Goal: Information Seeking & Learning: Learn about a topic

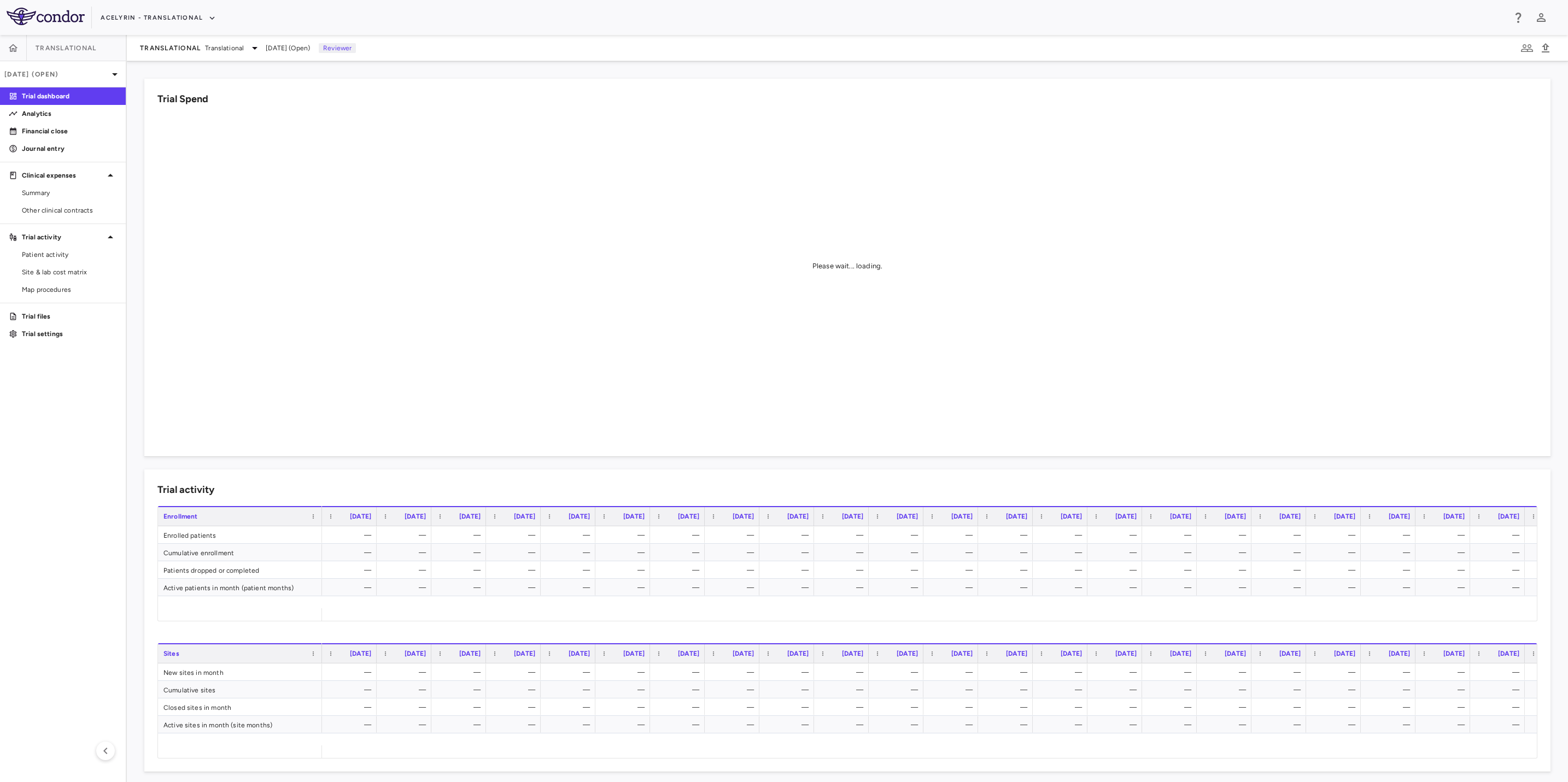
click at [58, 427] on aside "Translational [DATE] (Open) Trial dashboard Analytics Financial close Journal e…" at bounding box center [63, 408] width 127 height 747
click at [52, 126] on p "Financial close" at bounding box center [69, 131] width 95 height 10
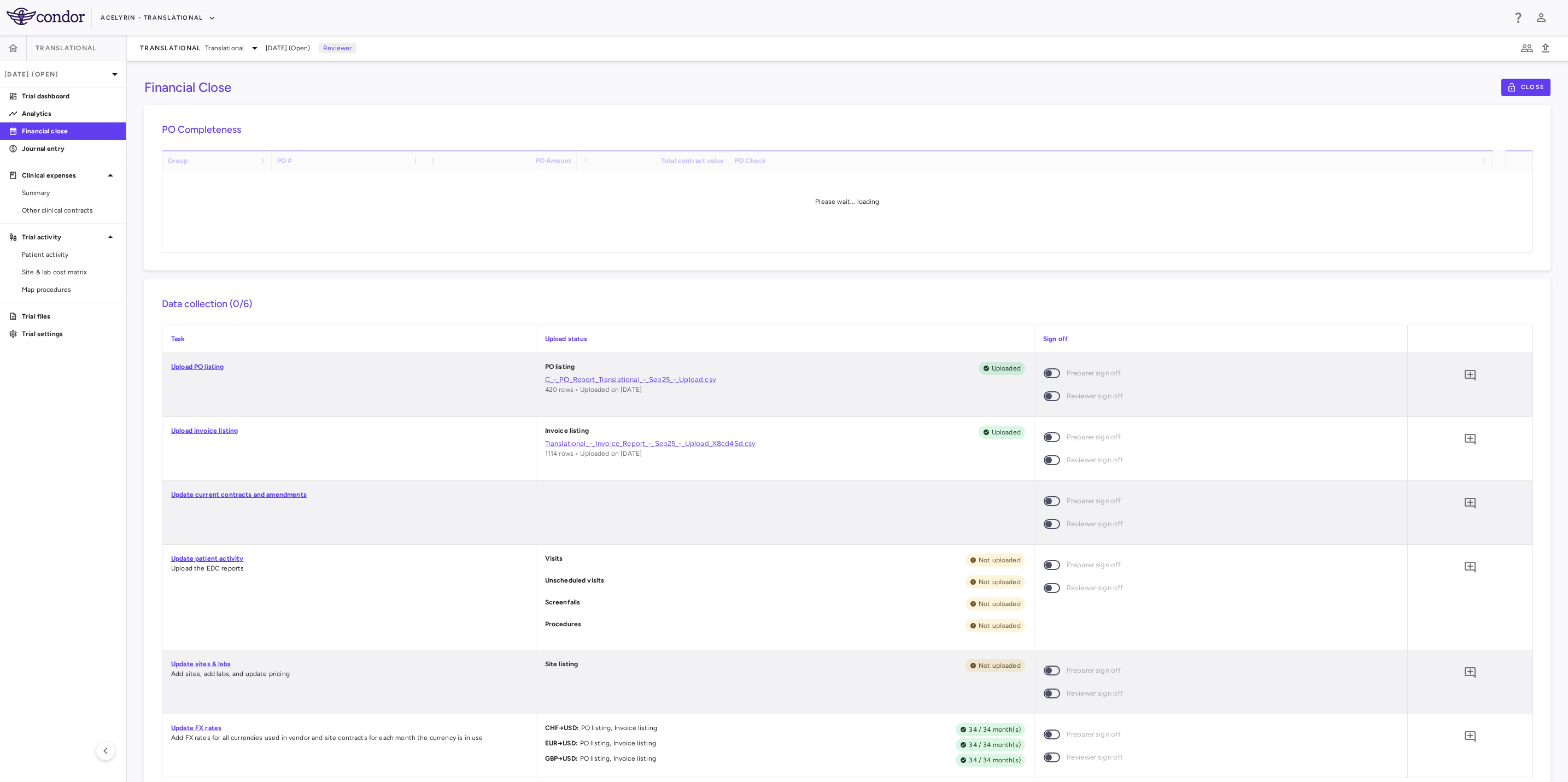
click at [890, 87] on div "Financial Close Close" at bounding box center [848, 87] width 1407 height 17
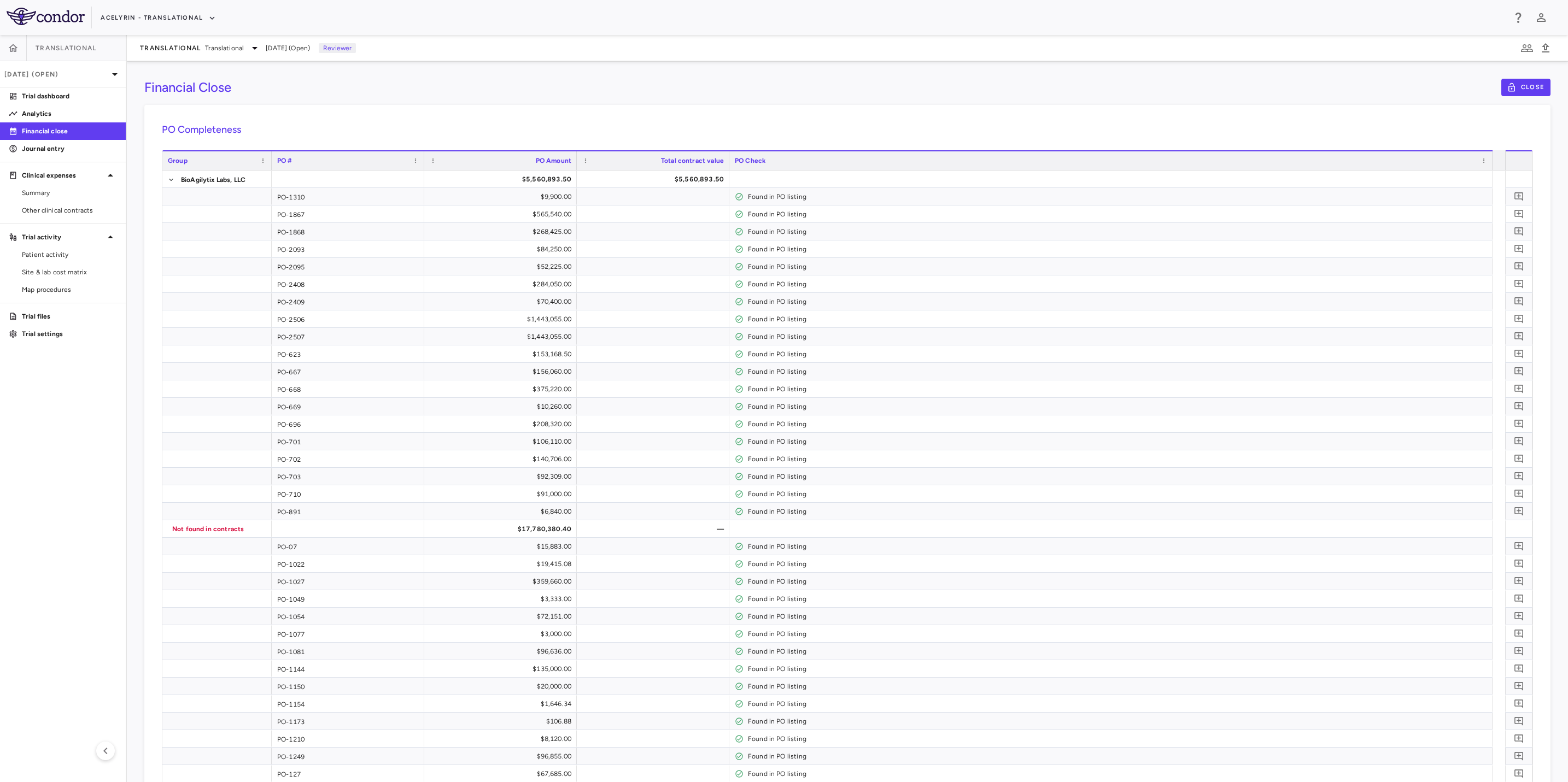
click at [87, 480] on aside "Translational [DATE] (Open) Trial dashboard Analytics Financial close Journal e…" at bounding box center [63, 408] width 127 height 747
click at [684, 24] on div "Acelyrin - Translational" at bounding box center [802, 18] width 1405 height 18
click at [781, 22] on div "Acelyrin - Translational" at bounding box center [802, 18] width 1405 height 18
click at [78, 435] on aside "Translational [DATE] (Open) Trial dashboard Analytics Financial close Journal e…" at bounding box center [63, 408] width 127 height 747
drag, startPoint x: 614, startPoint y: 31, endPoint x: 720, endPoint y: 28, distance: 106.0
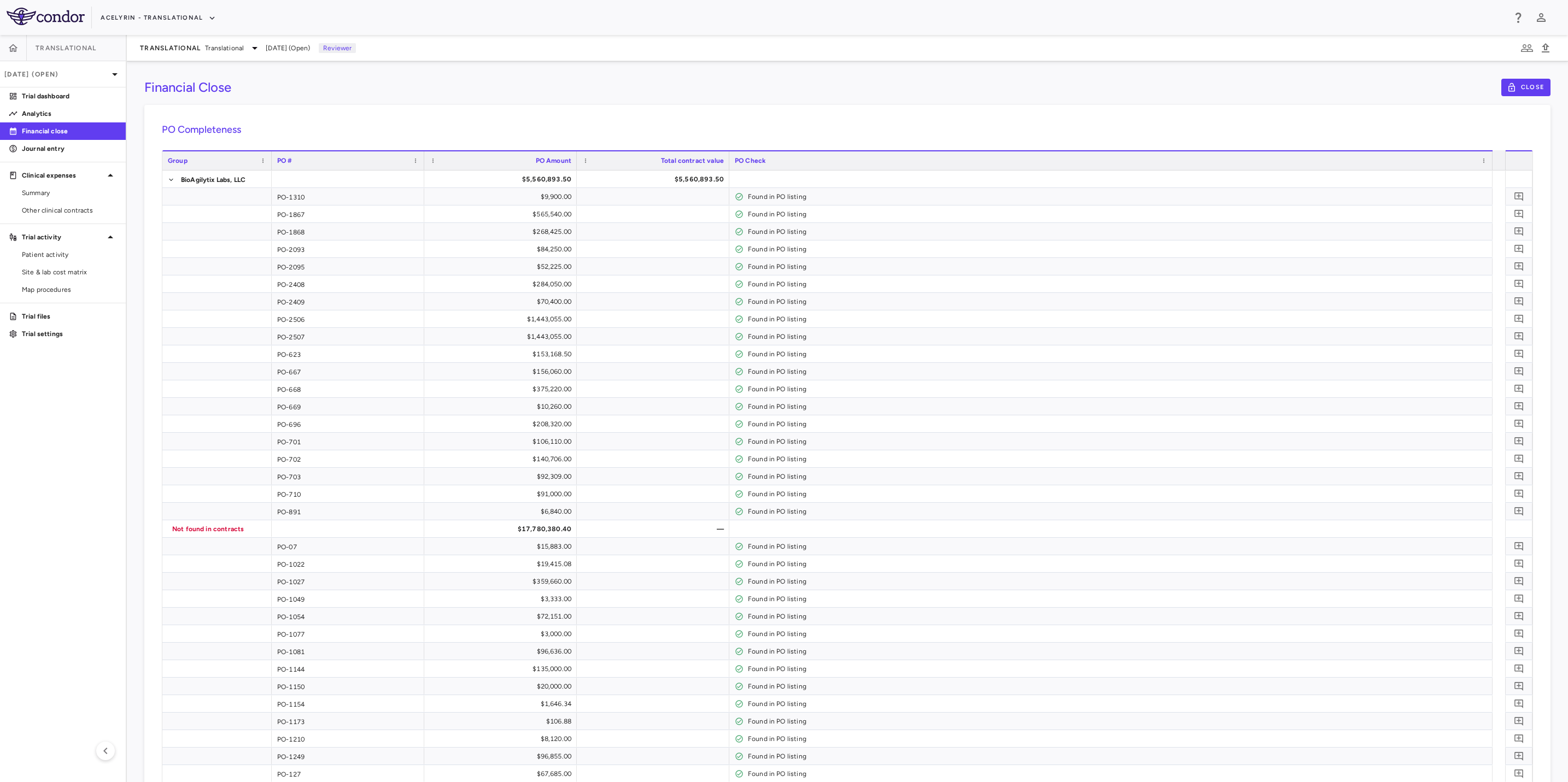
click at [615, 31] on div "Acelyrin - Translational" at bounding box center [784, 17] width 1568 height 35
click at [783, 21] on div "Acelyrin - Translational" at bounding box center [802, 18] width 1405 height 18
click at [673, 9] on div "Acelyrin - Translational" at bounding box center [802, 18] width 1405 height 18
click at [72, 386] on aside "Translational [DATE] (Open) Trial dashboard Analytics Financial close Journal e…" at bounding box center [63, 408] width 127 height 747
click at [14, 48] on icon "button" at bounding box center [14, 48] width 9 height 8
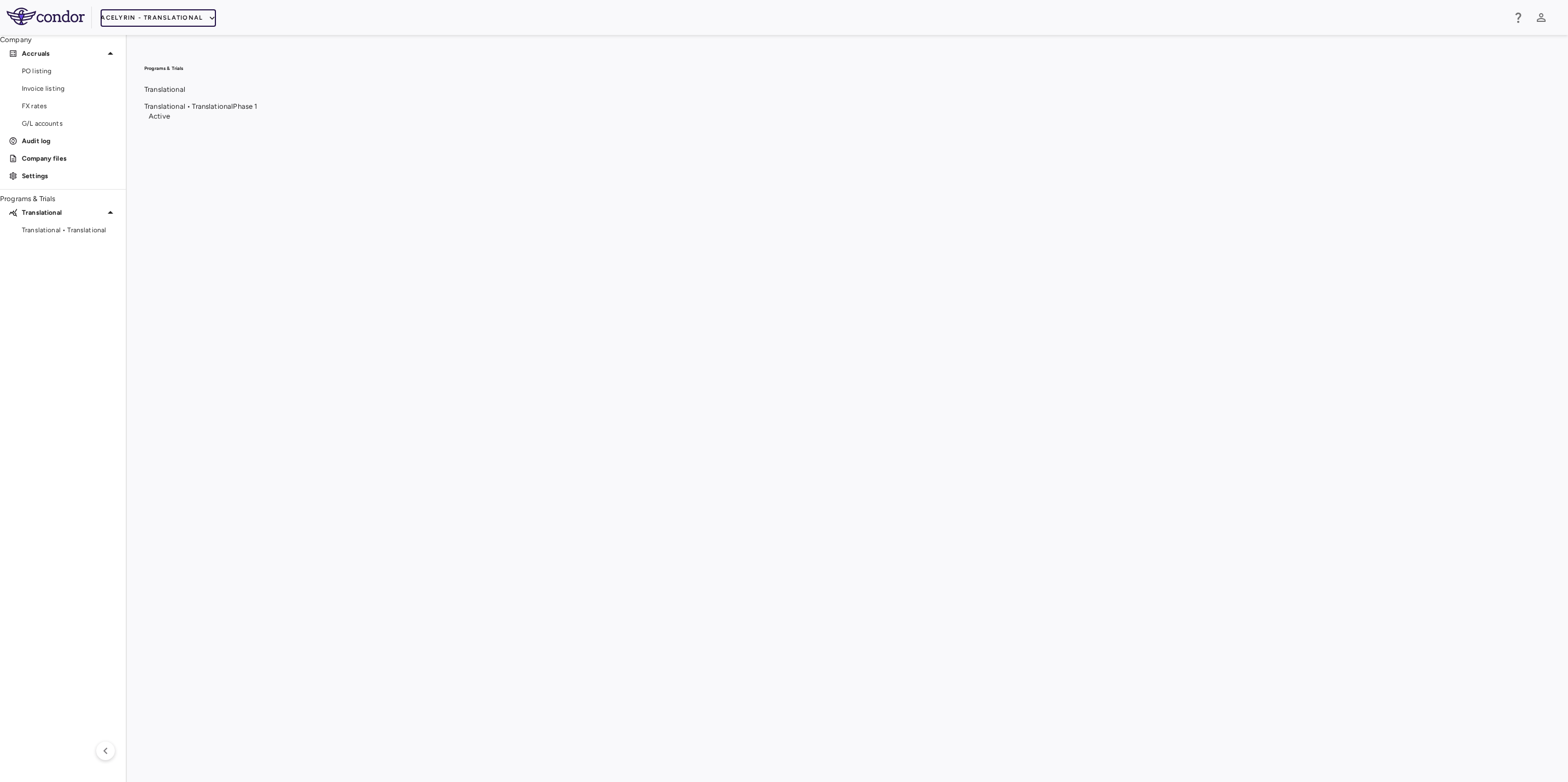
click at [156, 17] on button "Acelyrin - Translational" at bounding box center [158, 17] width 116 height 17
click at [135, 781] on li "Acelyrin" at bounding box center [795, 793] width 1547 height 10
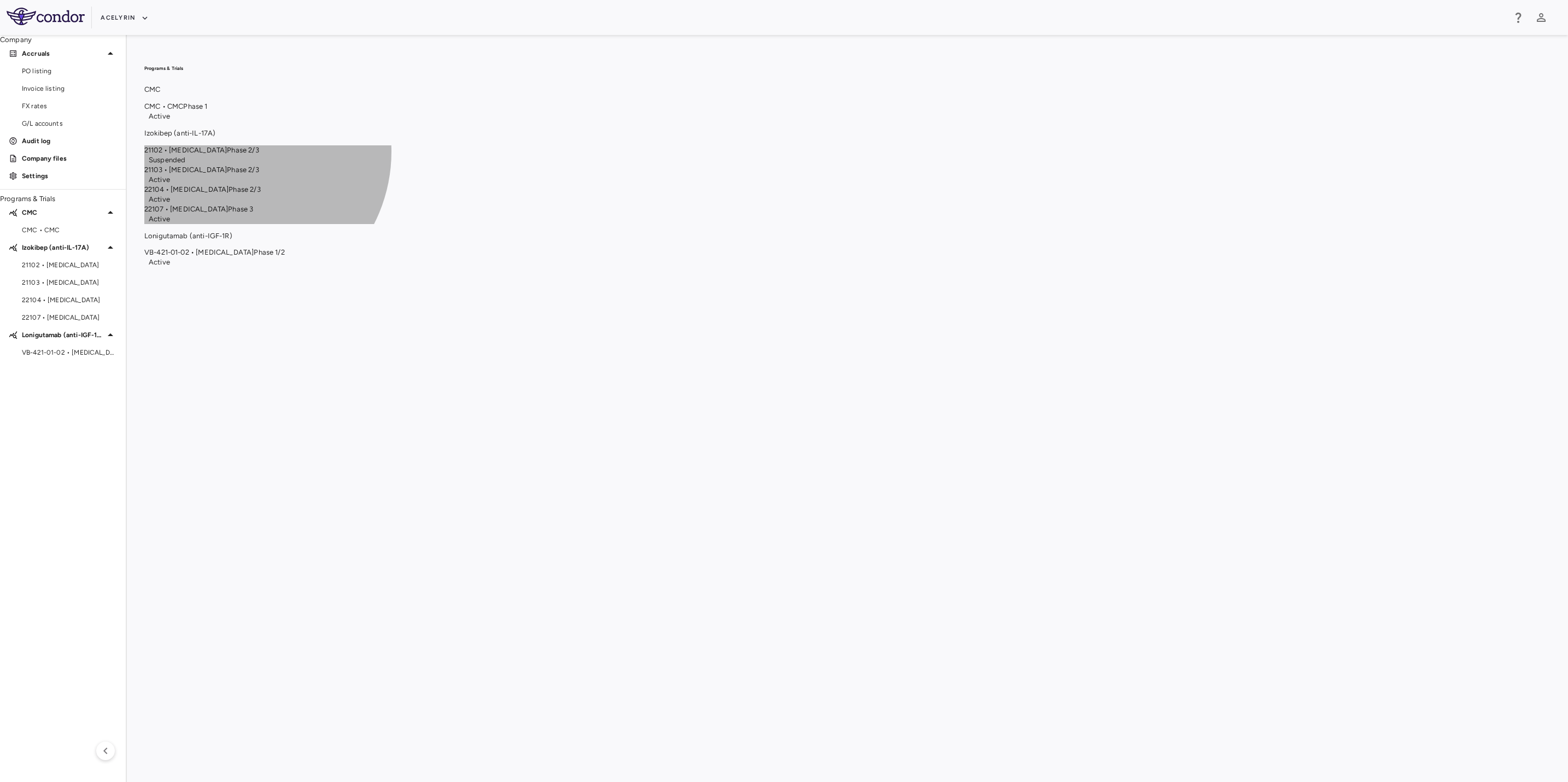
click at [228, 213] on span "22107 • [MEDICAL_DATA]" at bounding box center [186, 209] width 84 height 8
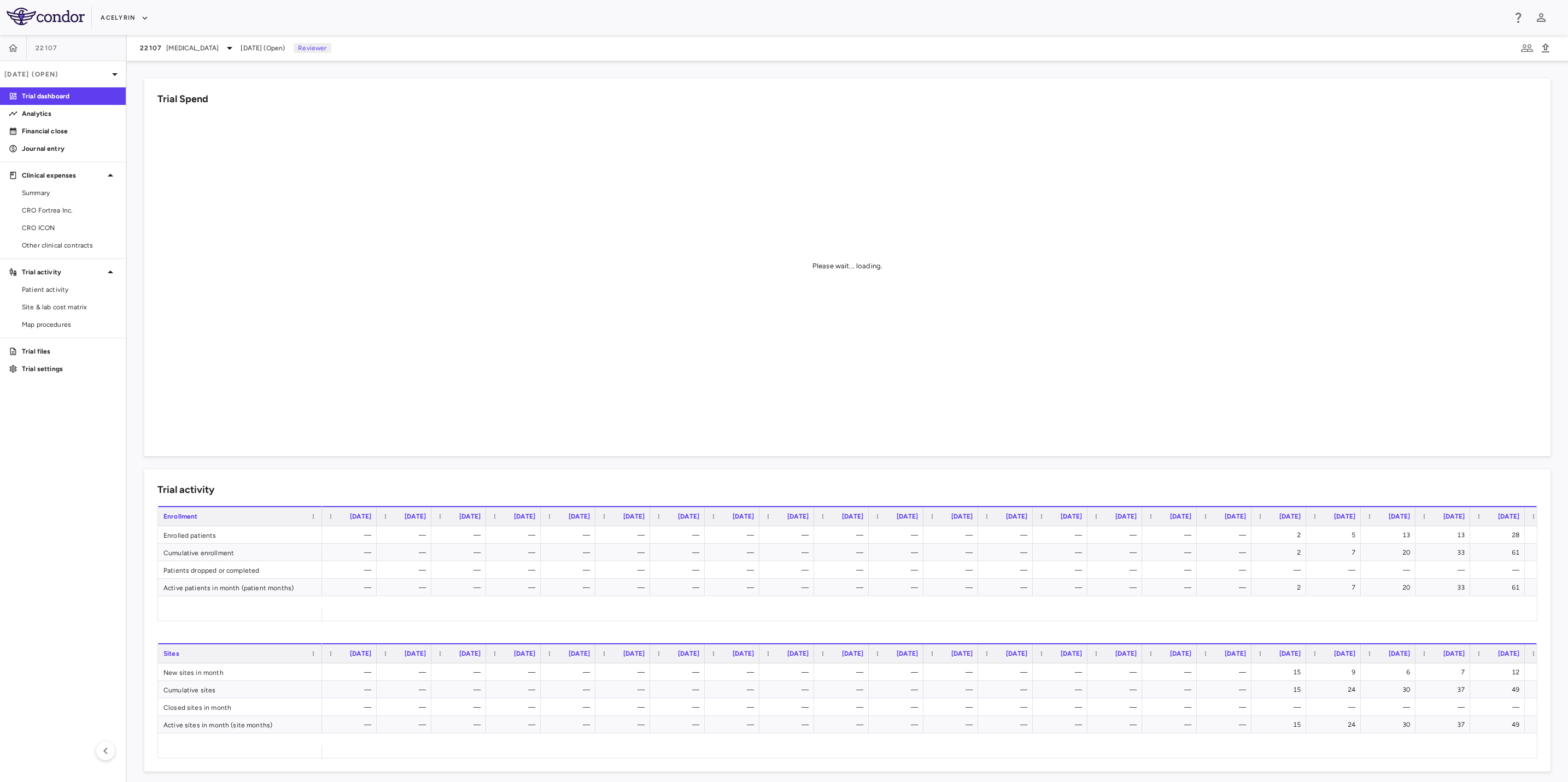
click at [88, 487] on aside "22107 [DATE] (Open) Trial dashboard Analytics Financial close Journal entry Cli…" at bounding box center [63, 408] width 127 height 747
click at [41, 204] on link "CRO Fortrea Inc." at bounding box center [62, 211] width 125 height 17
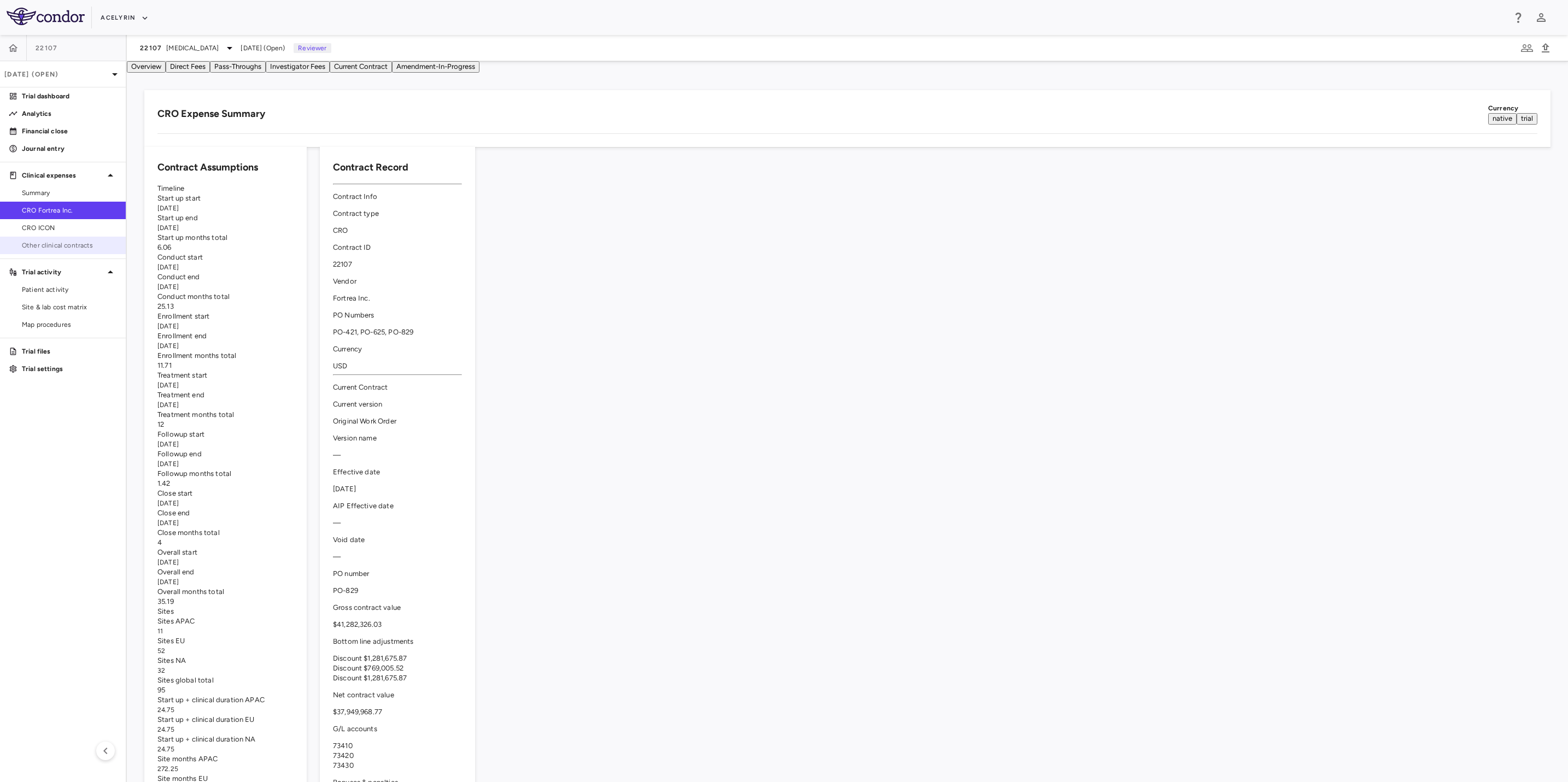
click at [44, 242] on span "Other clinical contracts" at bounding box center [69, 245] width 95 height 10
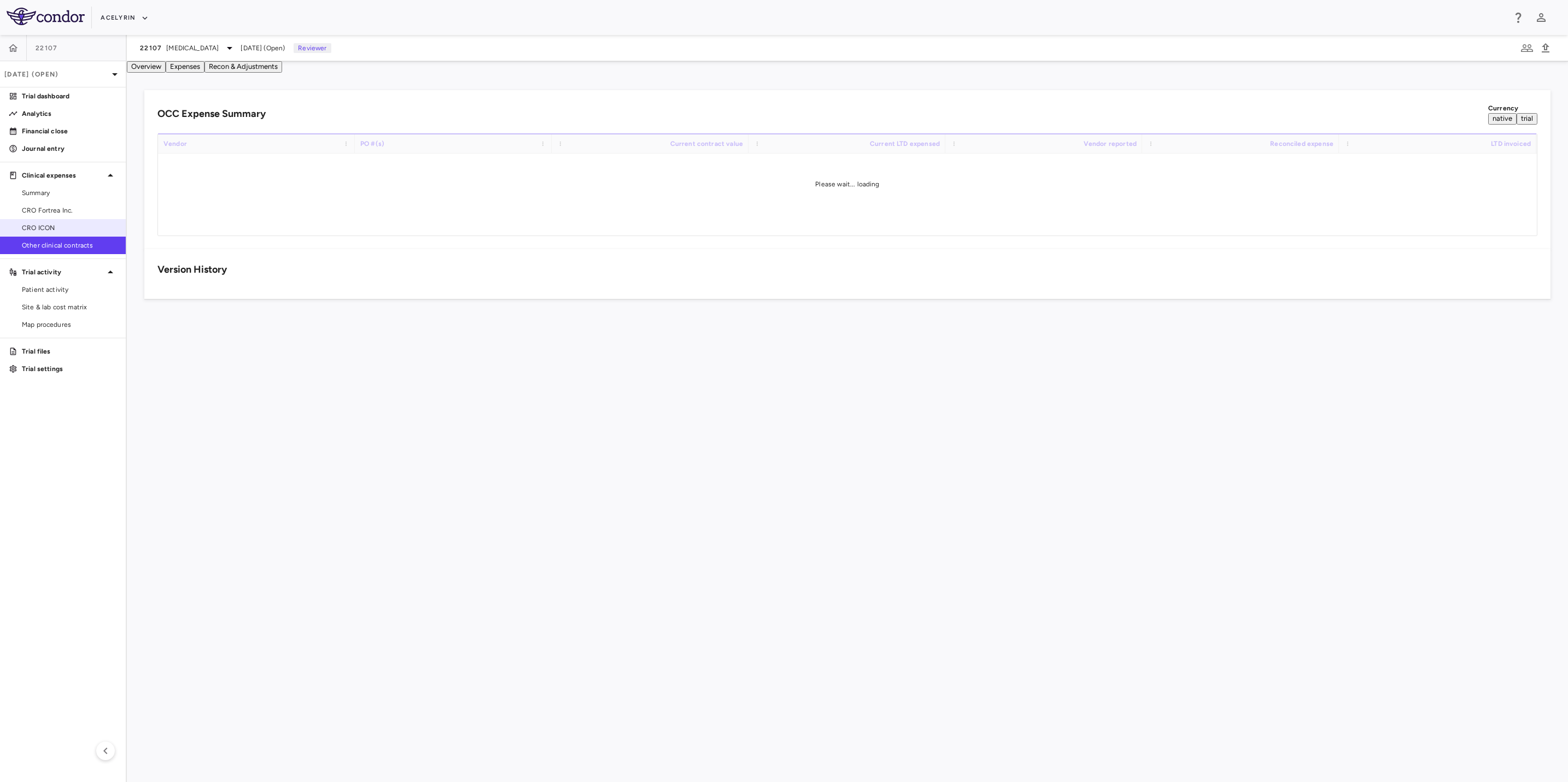
click at [44, 226] on span "CRO ICON" at bounding box center [69, 227] width 95 height 10
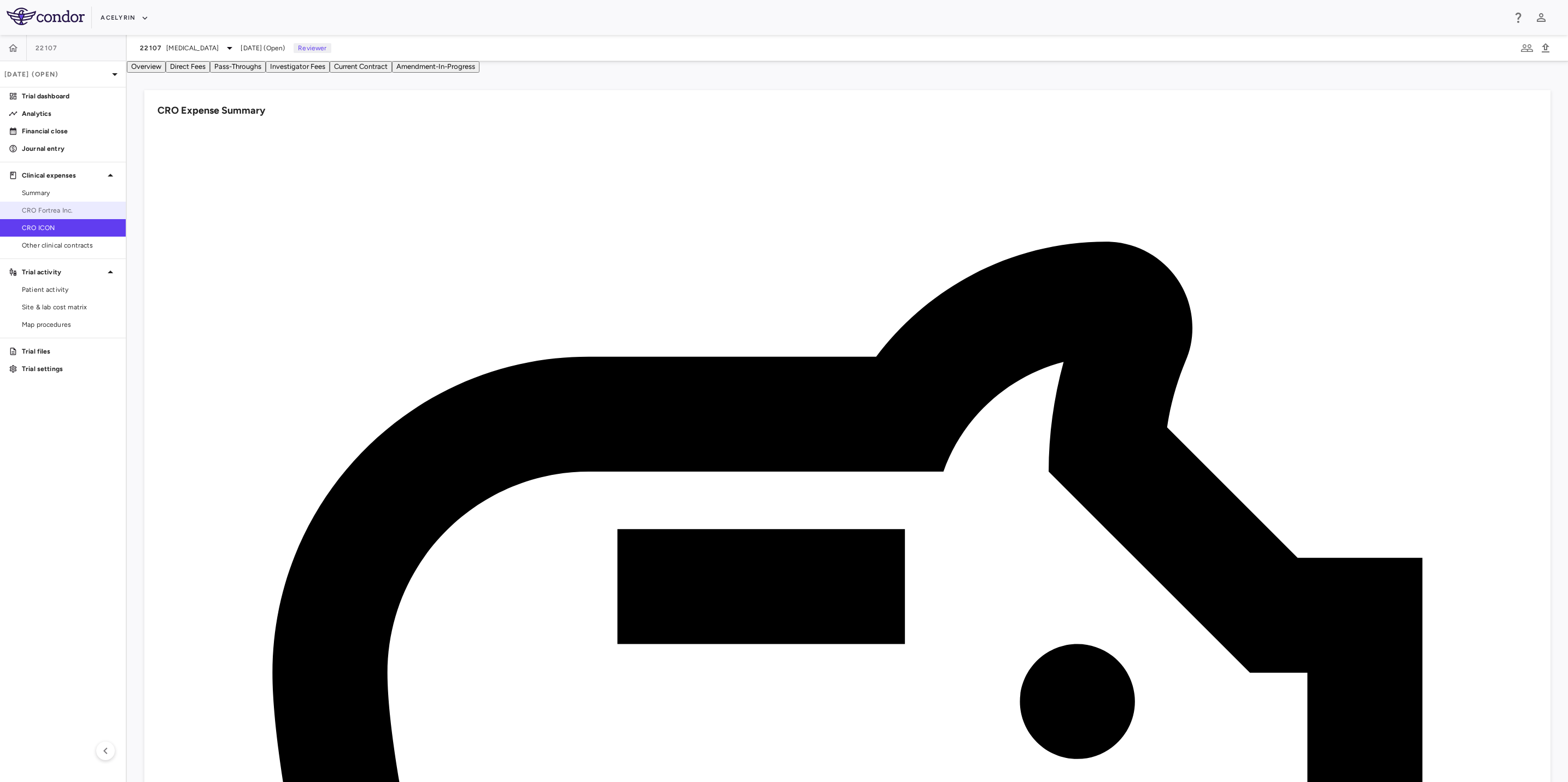
click at [69, 207] on span "CRO Fortrea Inc." at bounding box center [69, 210] width 95 height 10
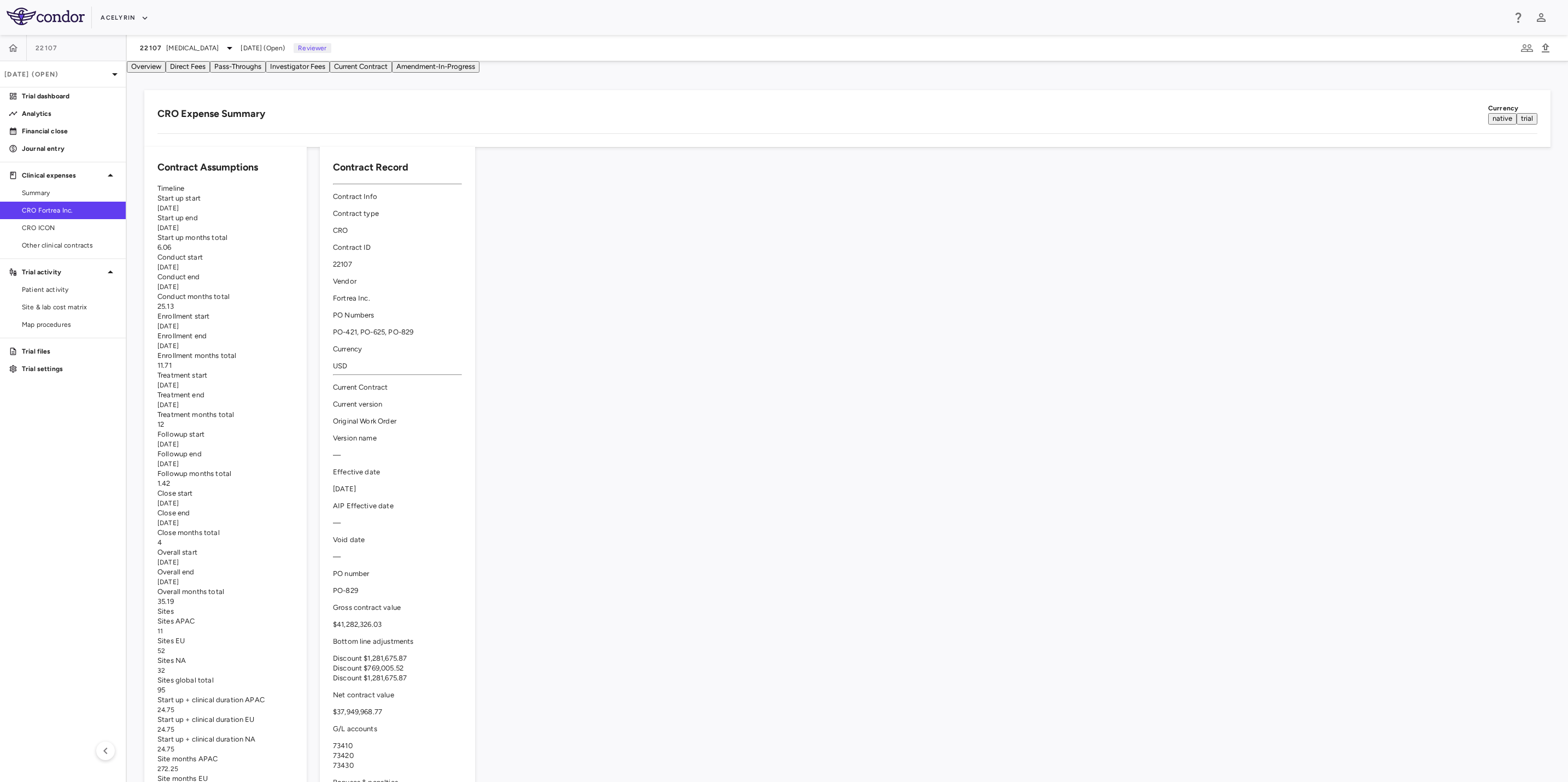
click at [52, 470] on aside "22107 [DATE] (Open) Trial dashboard Analytics Financial close Journal entry Cli…" at bounding box center [63, 408] width 127 height 747
click at [878, 9] on div "Acelyrin" at bounding box center [802, 18] width 1405 height 18
click at [737, 24] on div "Acelyrin" at bounding box center [802, 18] width 1405 height 18
click at [79, 459] on aside "22107 [DATE] (Open) Trial dashboard Analytics Financial close Journal entry Cli…" at bounding box center [63, 408] width 127 height 747
drag, startPoint x: 809, startPoint y: 21, endPoint x: 871, endPoint y: 21, distance: 62.0
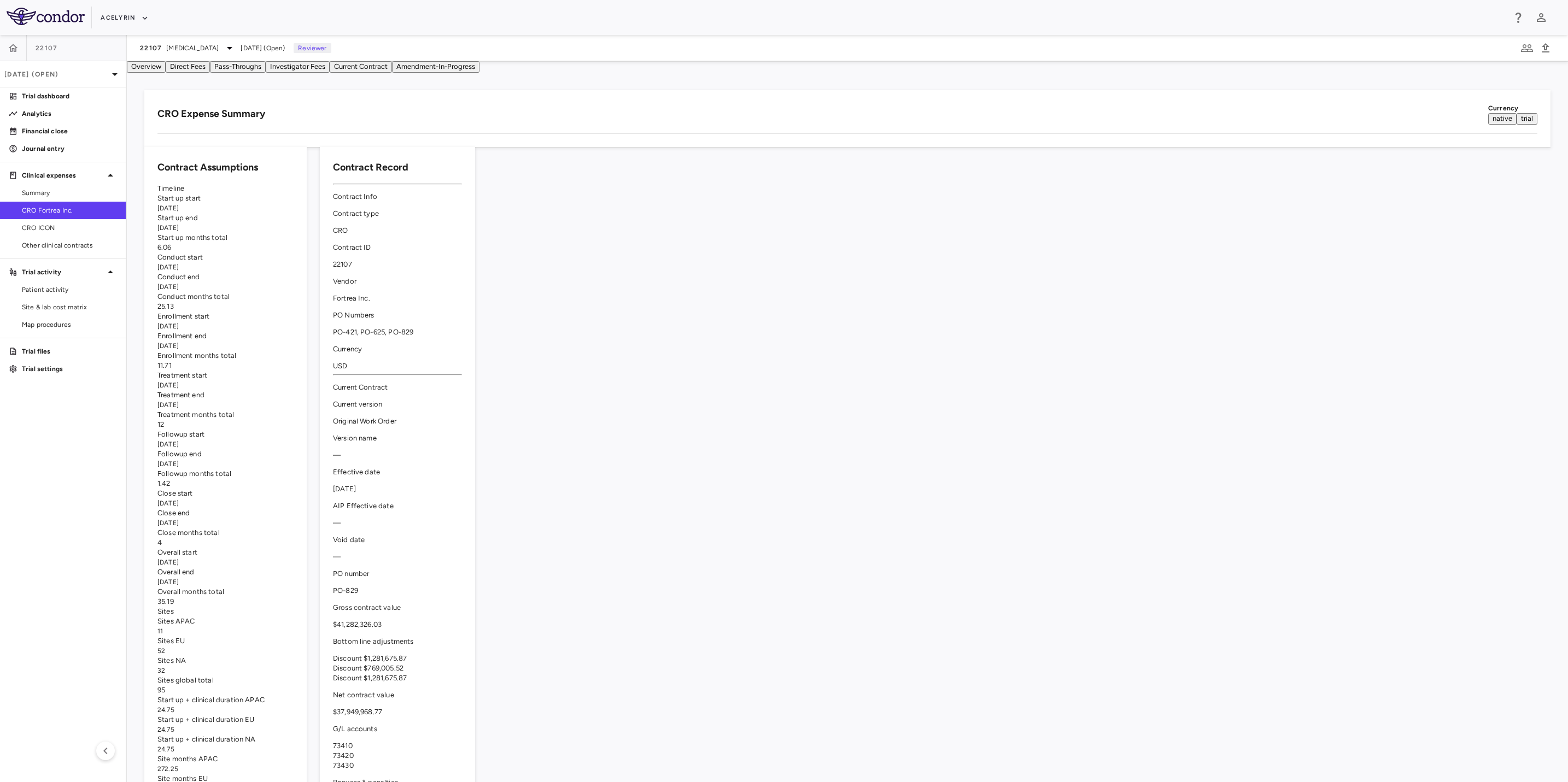
click at [809, 21] on div "Acelyrin" at bounding box center [802, 18] width 1405 height 18
drag, startPoint x: 922, startPoint y: 20, endPoint x: 906, endPoint y: 18, distance: 16.1
click at [919, 18] on div "Acelyrin" at bounding box center [802, 18] width 1405 height 18
click at [647, 18] on div "Acelyrin" at bounding box center [802, 18] width 1405 height 18
click at [35, 456] on aside "22107 [DATE] (Open) Trial dashboard Analytics Financial close Journal entry Cli…" at bounding box center [63, 408] width 127 height 747
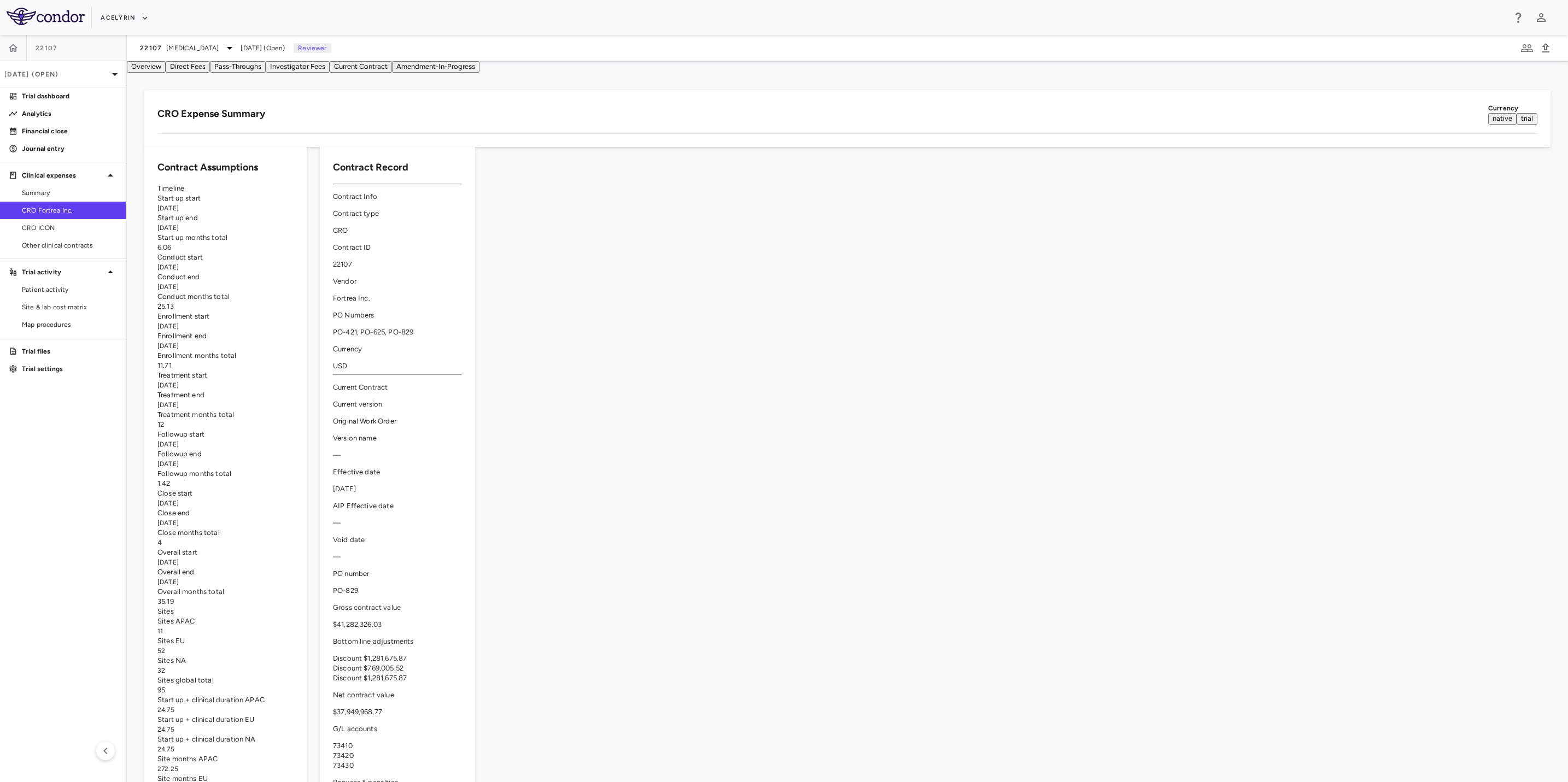
drag, startPoint x: 71, startPoint y: 470, endPoint x: 90, endPoint y: 448, distance: 29.1
click at [71, 470] on aside "22107 [DATE] (Open) Trial dashboard Analytics Financial close Journal entry Cli…" at bounding box center [63, 408] width 127 height 747
click at [598, 18] on div "Acelyrin" at bounding box center [802, 18] width 1405 height 18
click at [799, 14] on div "Acelyrin" at bounding box center [802, 18] width 1405 height 18
click at [543, 21] on div "Acelyrin" at bounding box center [802, 18] width 1405 height 18
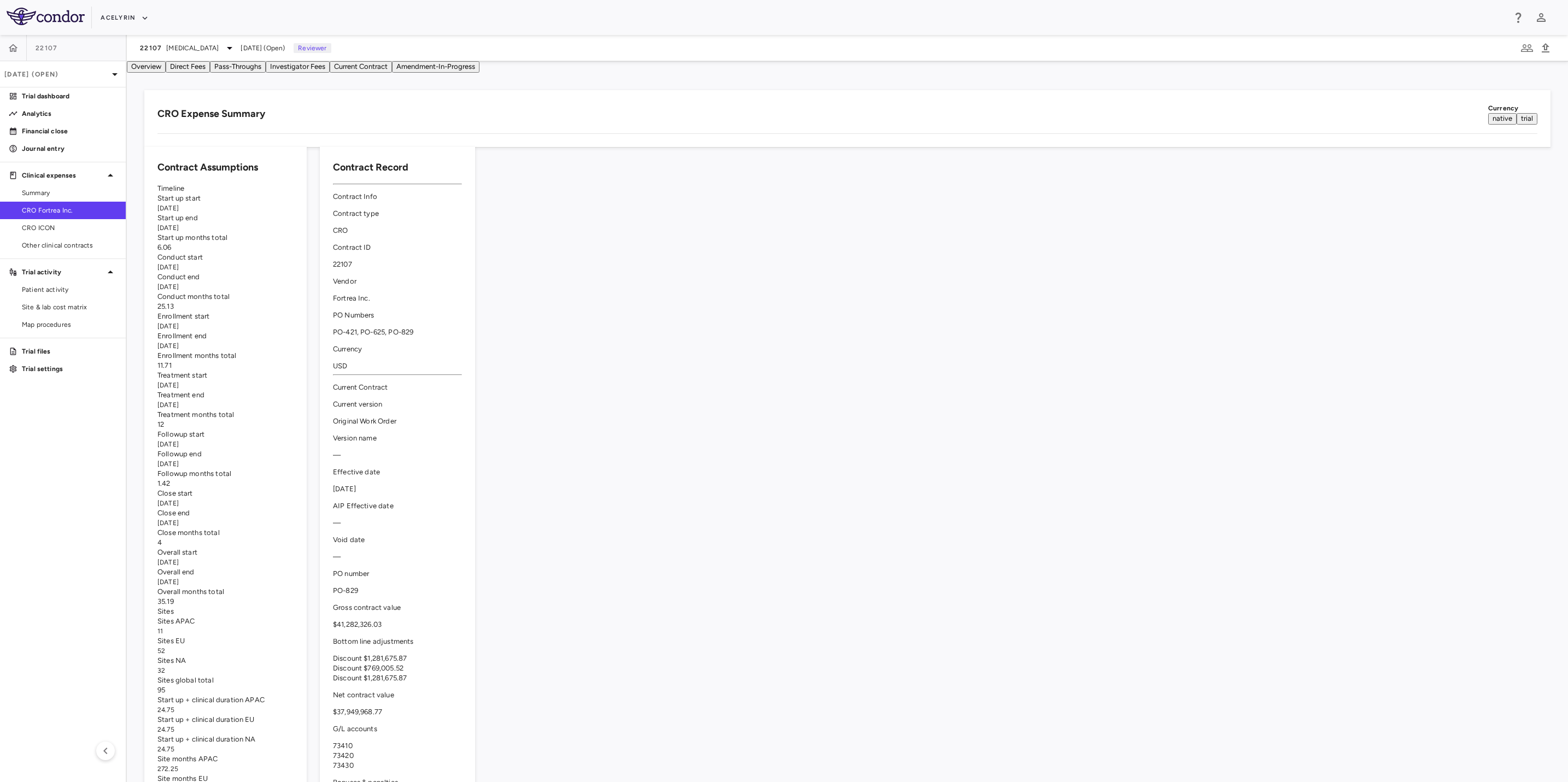
click at [633, 17] on div "Acelyrin" at bounding box center [802, 18] width 1405 height 18
drag, startPoint x: 686, startPoint y: 18, endPoint x: 202, endPoint y: 239, distance: 532.1
click at [684, 18] on div "Acelyrin" at bounding box center [802, 18] width 1405 height 18
click at [58, 463] on aside "22107 [DATE] (Open) Trial dashboard Analytics Financial close Journal entry Cli…" at bounding box center [63, 408] width 127 height 747
click at [528, 11] on div "Acelyrin" at bounding box center [802, 18] width 1405 height 18
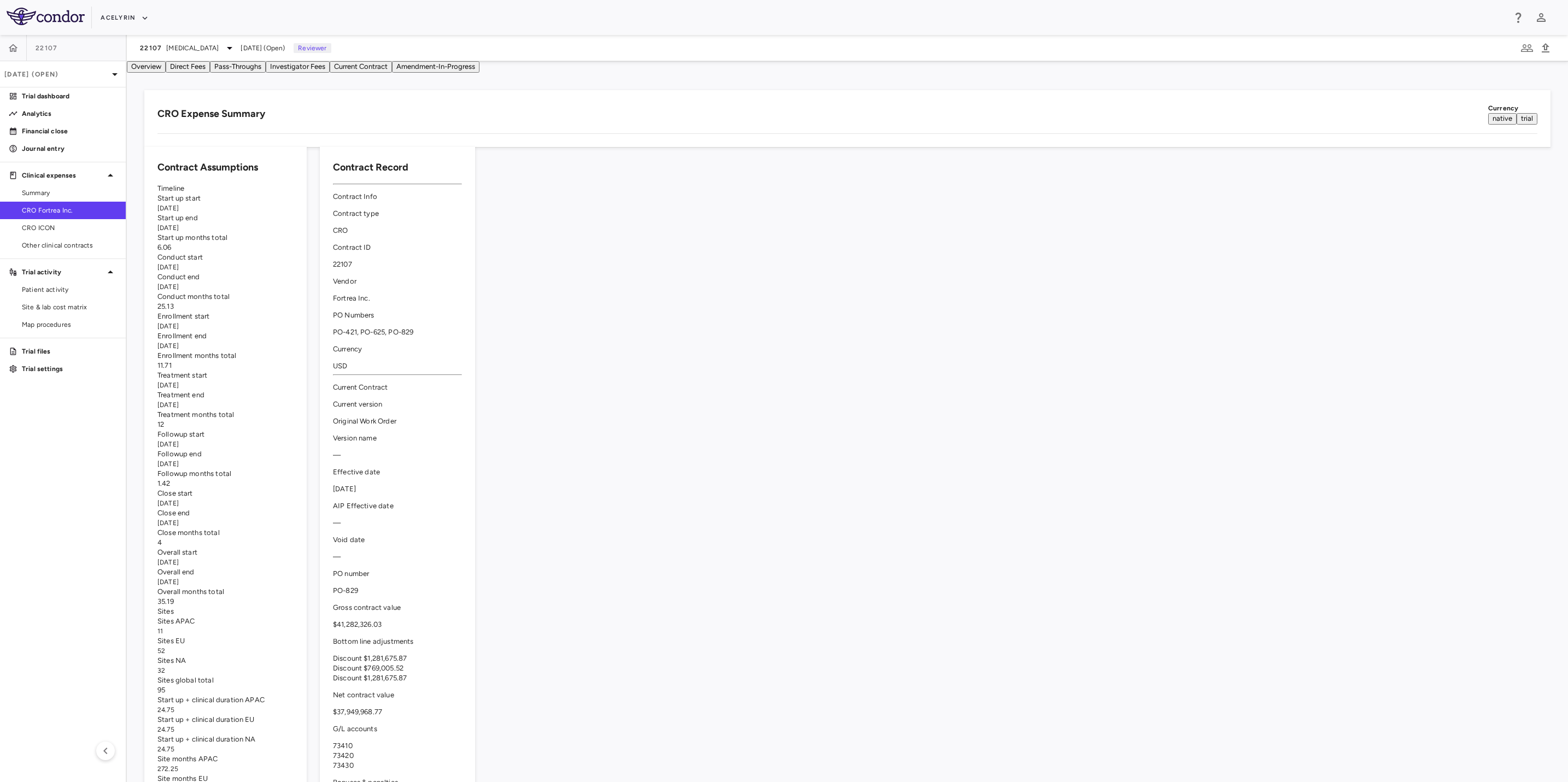
drag, startPoint x: 692, startPoint y: 18, endPoint x: 698, endPoint y: 18, distance: 6.0
click at [698, 18] on div "Acelyrin" at bounding box center [802, 18] width 1405 height 18
click at [770, 20] on div "Acelyrin" at bounding box center [802, 18] width 1405 height 18
click at [541, 18] on div "Acelyrin" at bounding box center [802, 18] width 1405 height 18
drag, startPoint x: 601, startPoint y: 18, endPoint x: 525, endPoint y: 21, distance: 76.1
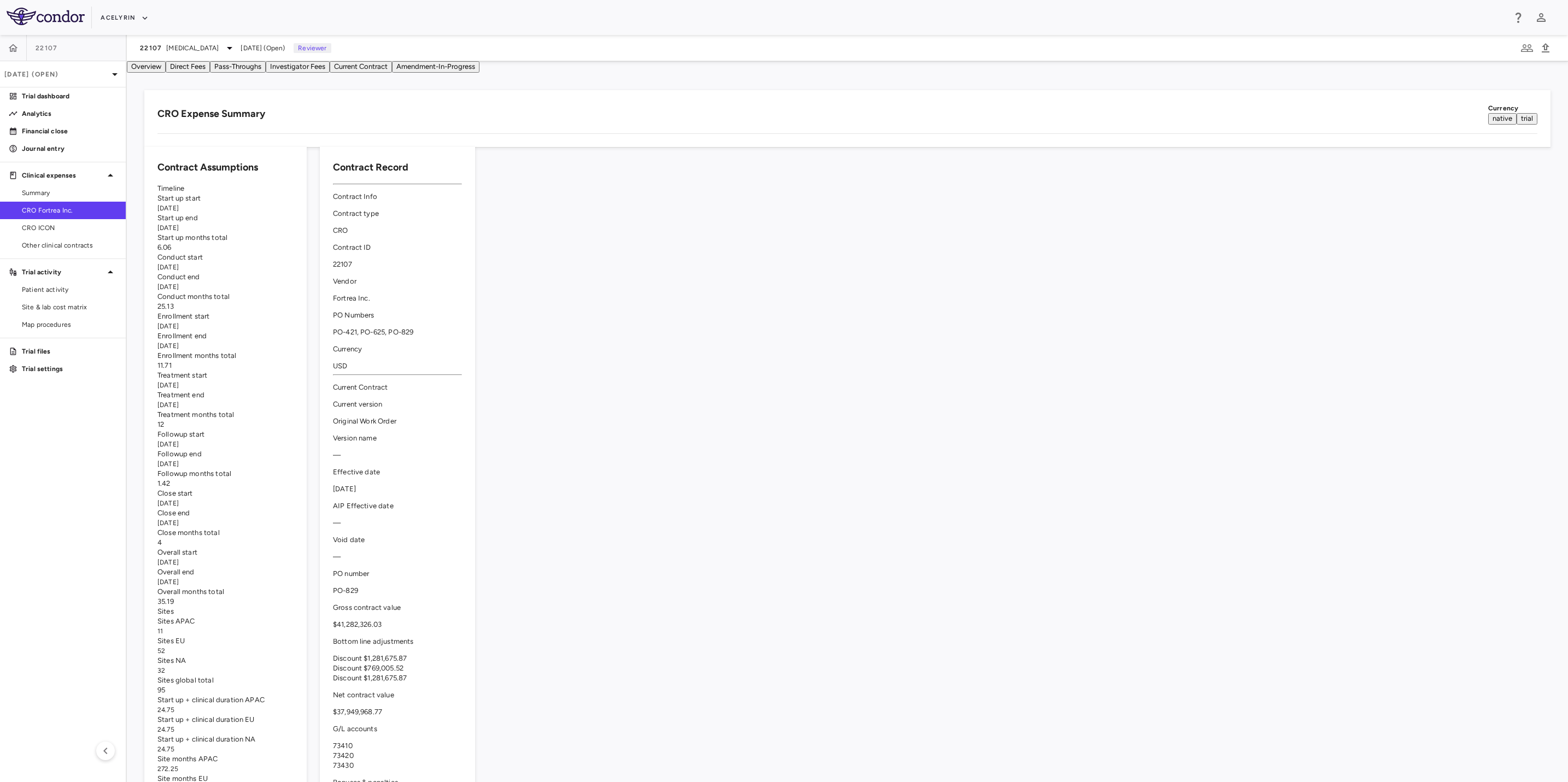
click at [599, 18] on div "Acelyrin" at bounding box center [802, 18] width 1405 height 18
click at [524, 21] on div "Acelyrin" at bounding box center [802, 18] width 1405 height 18
click at [0, 504] on html "Skip to sidebar Skip to main content Acelyrin 22107 [DATE] (Open) Trial dashboa…" at bounding box center [784, 391] width 1568 height 782
click at [51, 457] on aside "22107 [DATE] (Open) Trial dashboard Analytics Financial close Journal entry Cli…" at bounding box center [63, 408] width 127 height 747
click at [40, 473] on aside "22107 [DATE] (Open) Trial dashboard Analytics Financial close Journal entry Cli…" at bounding box center [63, 408] width 127 height 747
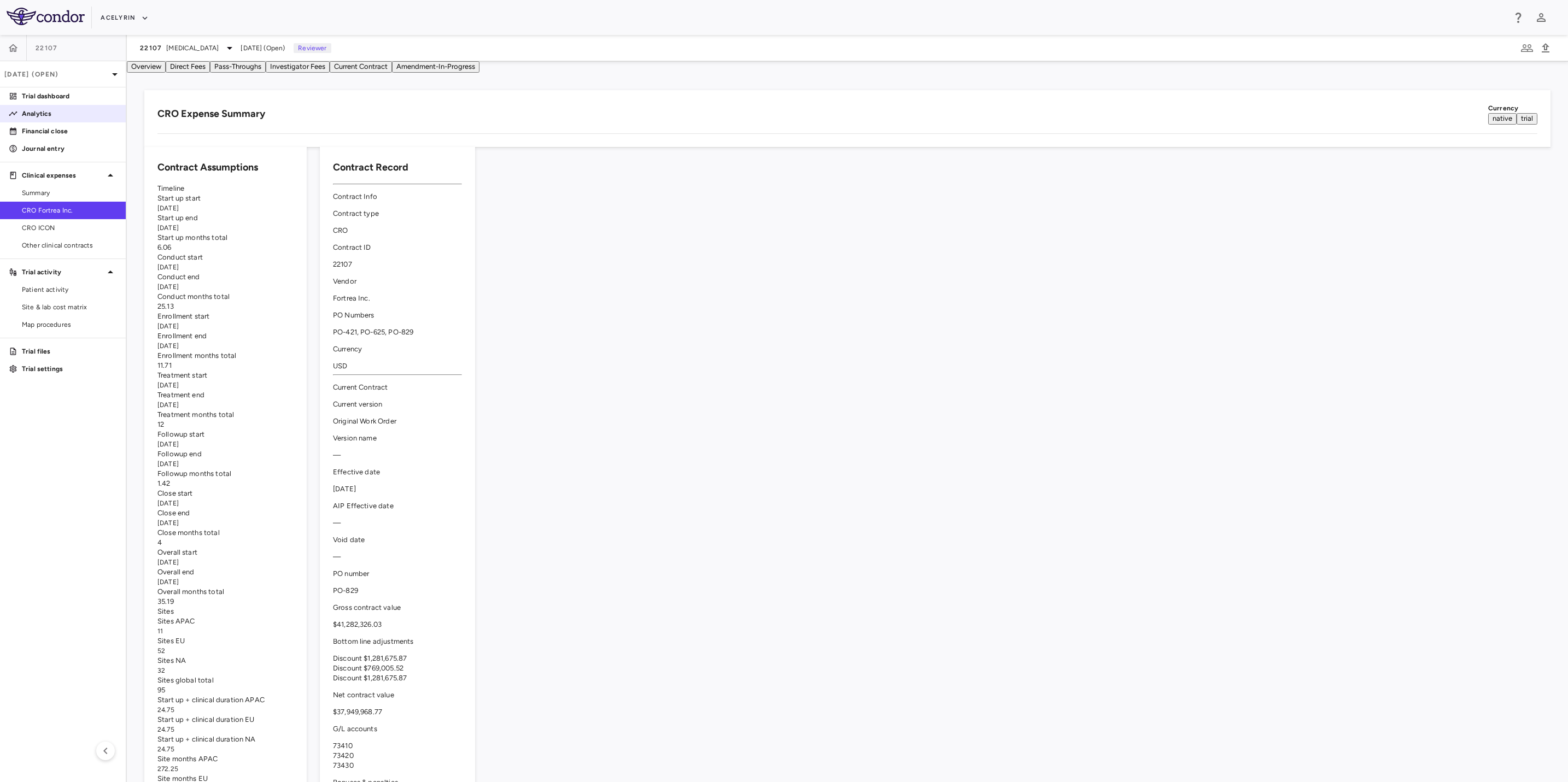
click at [42, 114] on p "Analytics" at bounding box center [69, 113] width 95 height 10
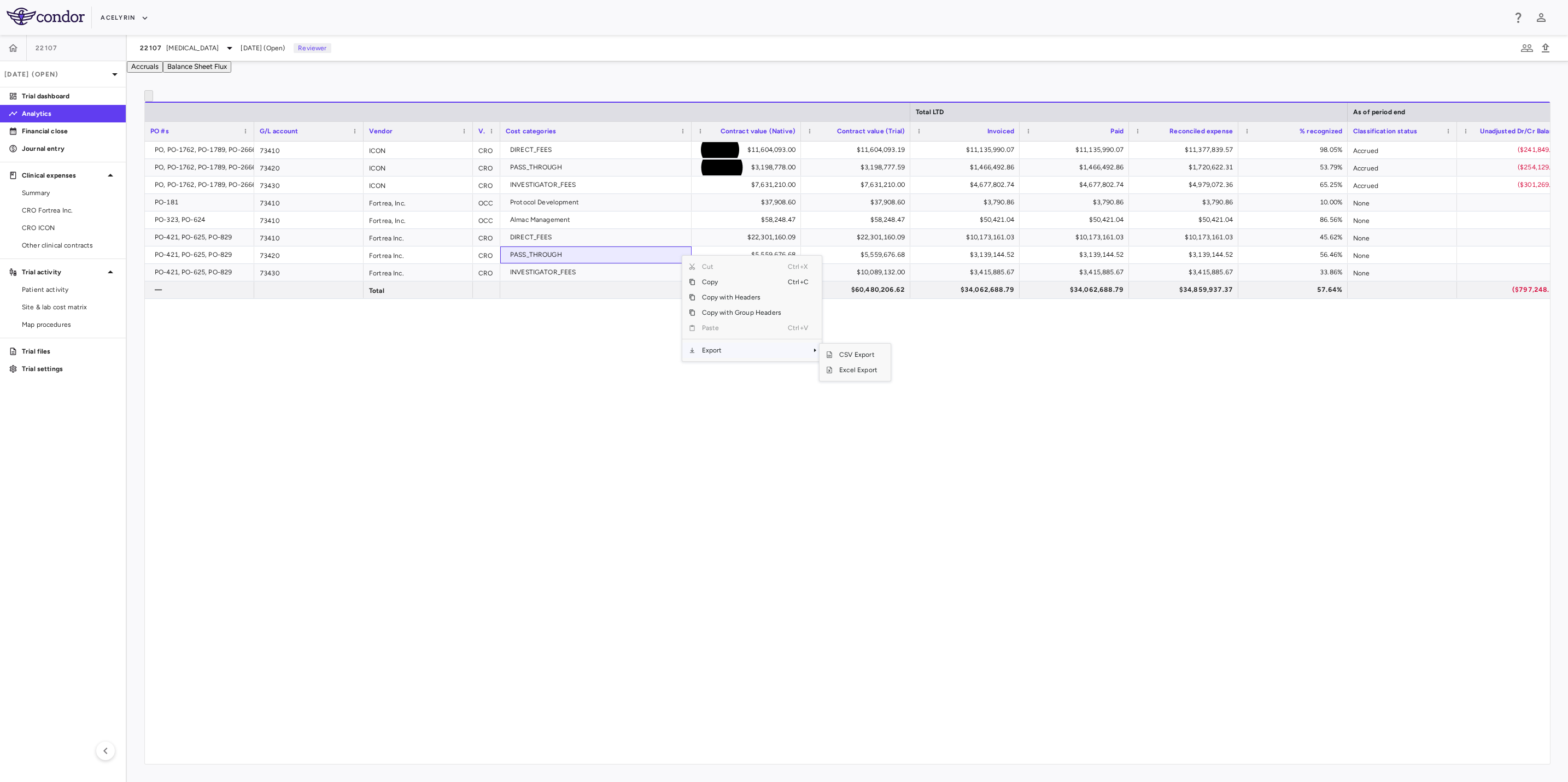
click at [737, 358] on span "Export" at bounding box center [742, 350] width 93 height 15
click at [868, 378] on span "Excel Export" at bounding box center [859, 370] width 52 height 15
click at [627, 545] on div "PO, PO-1762, PO-1789, PO-2666 73410 ICON CRO DIRECT_FEES $11,604,093.00 $11,604…" at bounding box center [848, 446] width 1405 height 610
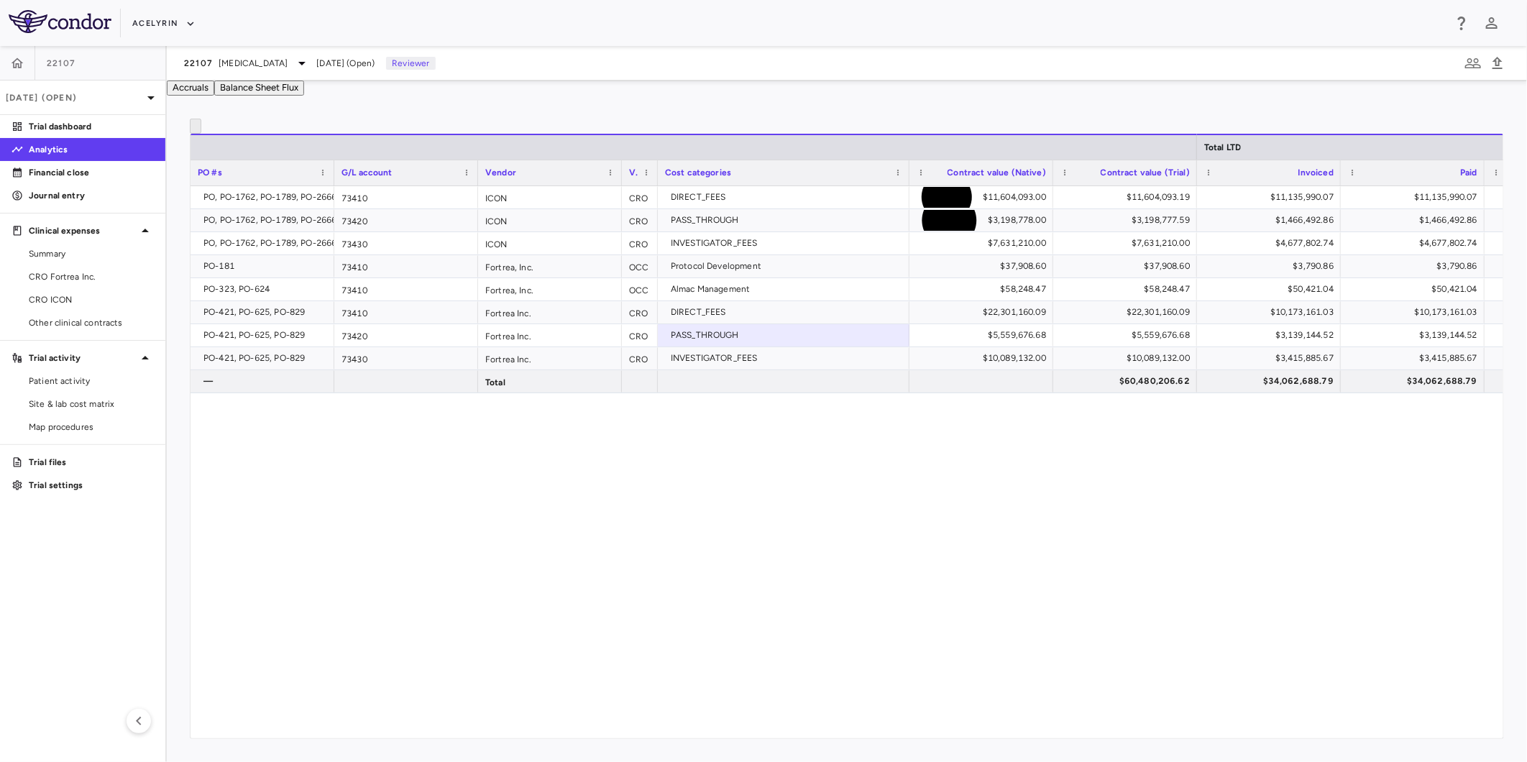
click at [328, 581] on div "PO, PO-1762, PO-1789, PO-2666 73410 ICON CRO DIRECT_FEES $11,604,093.00 $11,604…" at bounding box center [847, 454] width 1313 height 536
drag, startPoint x: 657, startPoint y: 531, endPoint x: 689, endPoint y: 530, distance: 32.4
click at [667, 531] on div "PO, PO-1762, PO-1789, PO-2666 73410 ICON CRO DIRECT_FEES $11,604,093.00 $11,604…" at bounding box center [847, 454] width 1313 height 536
drag, startPoint x: 900, startPoint y: 512, endPoint x: 713, endPoint y: 526, distance: 186.8
click at [894, 511] on div "PO, PO-1762, PO-1789, PO-2666 73410 ICON CRO DIRECT_FEES $11,604,093.00 $11,604…" at bounding box center [847, 454] width 1313 height 536
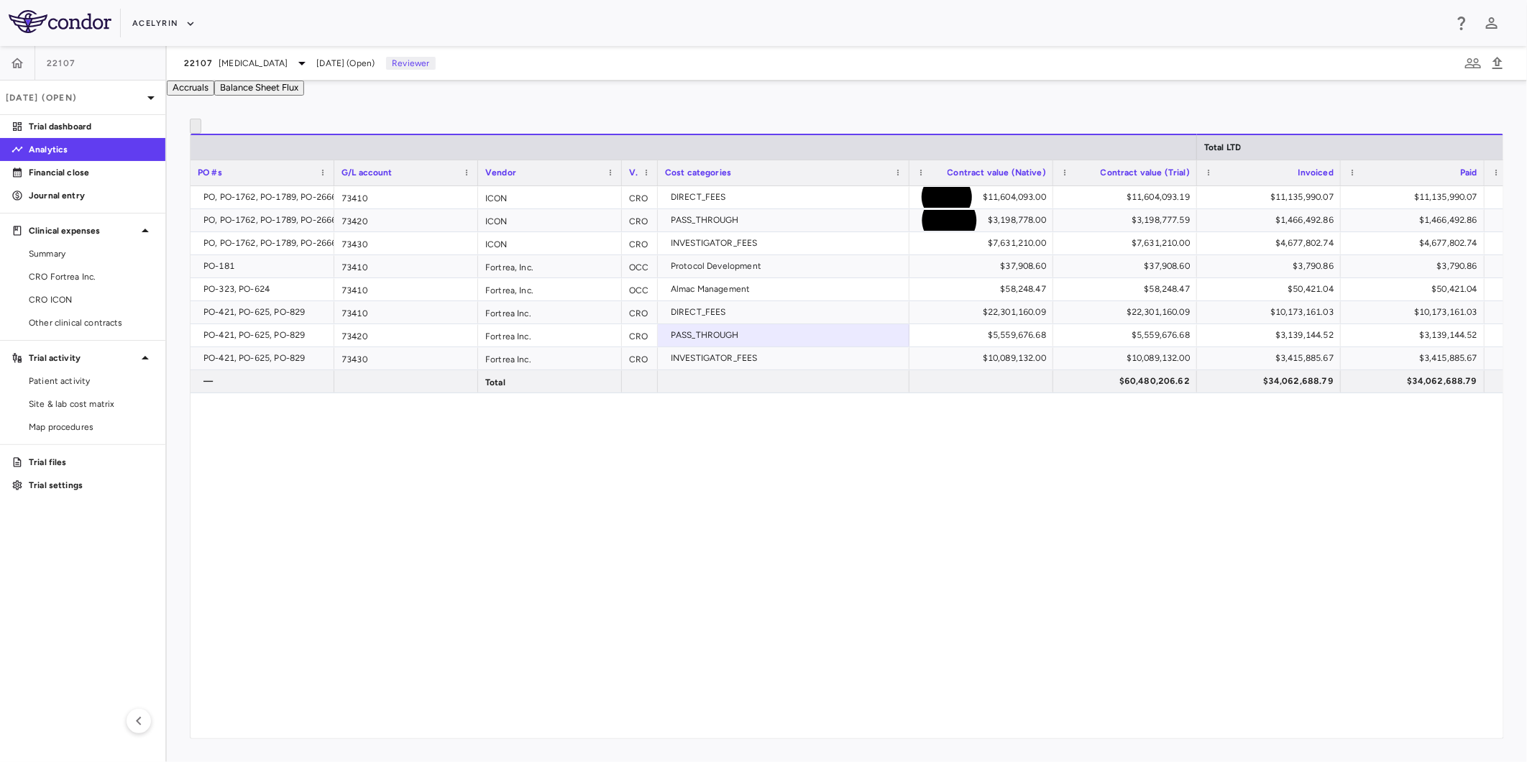
click at [713, 526] on div "PO, PO-1762, PO-1789, PO-2666 73410 ICON CRO DIRECT_FEES $11,604,093.00 $11,604…" at bounding box center [847, 454] width 1313 height 536
click at [856, 541] on div "PO, PO-1762, PO-1789, PO-2666 73410 ICON CRO DIRECT_FEES $11,604,093.00 $11,604…" at bounding box center [847, 454] width 1313 height 536
drag, startPoint x: 552, startPoint y: 518, endPoint x: 866, endPoint y: 519, distance: 314.3
click at [554, 518] on div "PO, PO-1762, PO-1789, PO-2666 73410 ICON CRO DIRECT_FEES $11,604,093.00 $11,604…" at bounding box center [847, 454] width 1313 height 536
click at [866, 519] on div "PO, PO-1762, PO-1789, PO-2666 73410 ICON CRO DIRECT_FEES $11,604,093.00 $11,604…" at bounding box center [847, 454] width 1313 height 536
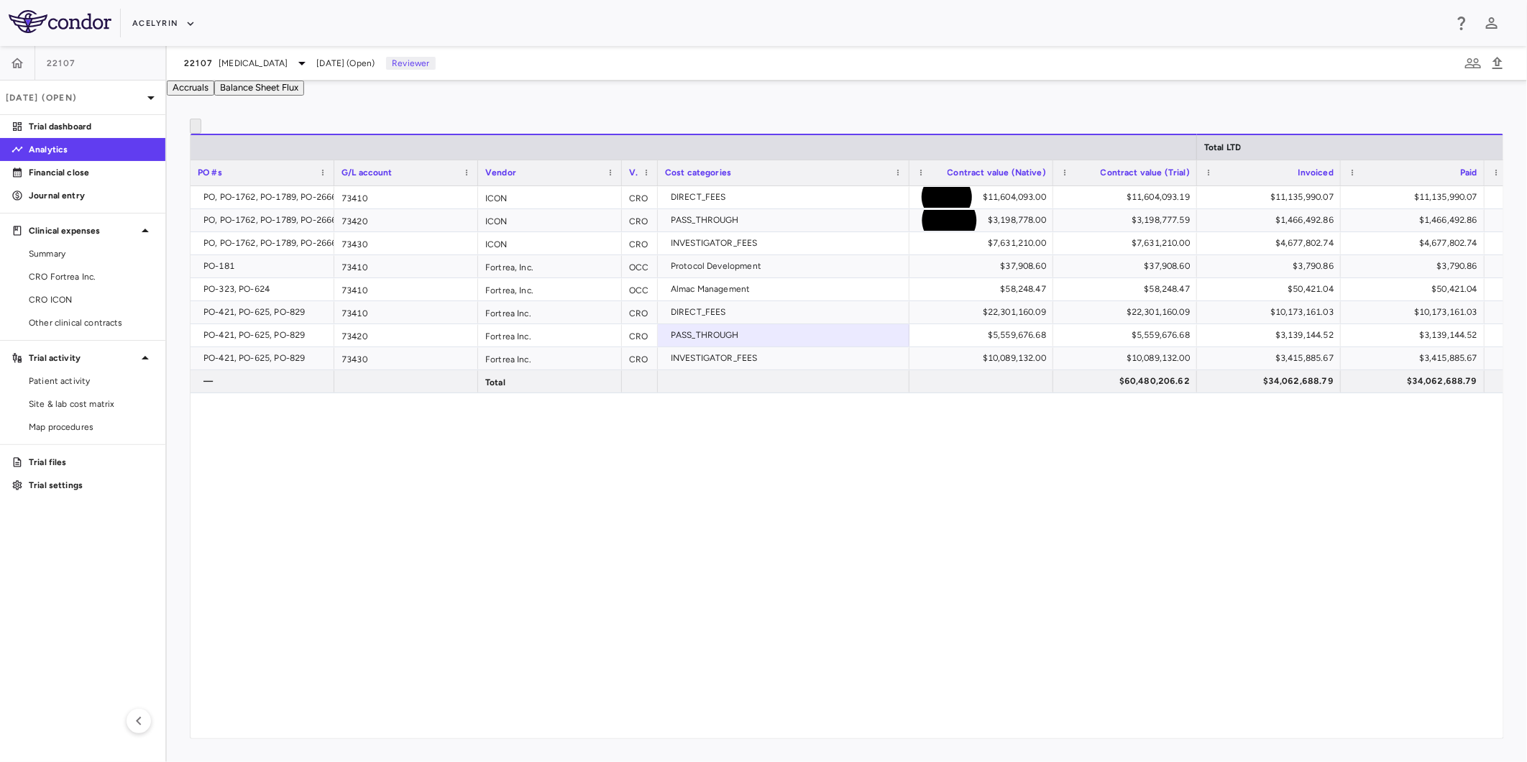
click at [498, 506] on div "PO, PO-1762, PO-1789, PO-2666 73410 ICON CRO DIRECT_FEES $11,604,093.00 $11,604…" at bounding box center [847, 454] width 1313 height 536
drag, startPoint x: 607, startPoint y: 147, endPoint x: 738, endPoint y: 140, distance: 131.1
click at [612, 134] on div at bounding box center [847, 126] width 1315 height 15
drag, startPoint x: 764, startPoint y: 135, endPoint x: 703, endPoint y: 129, distance: 60.7
click at [745, 134] on div "Drag here to set row groups Drag here to set column labels Total LTD PO #s G/L …" at bounding box center [847, 429] width 1361 height 667
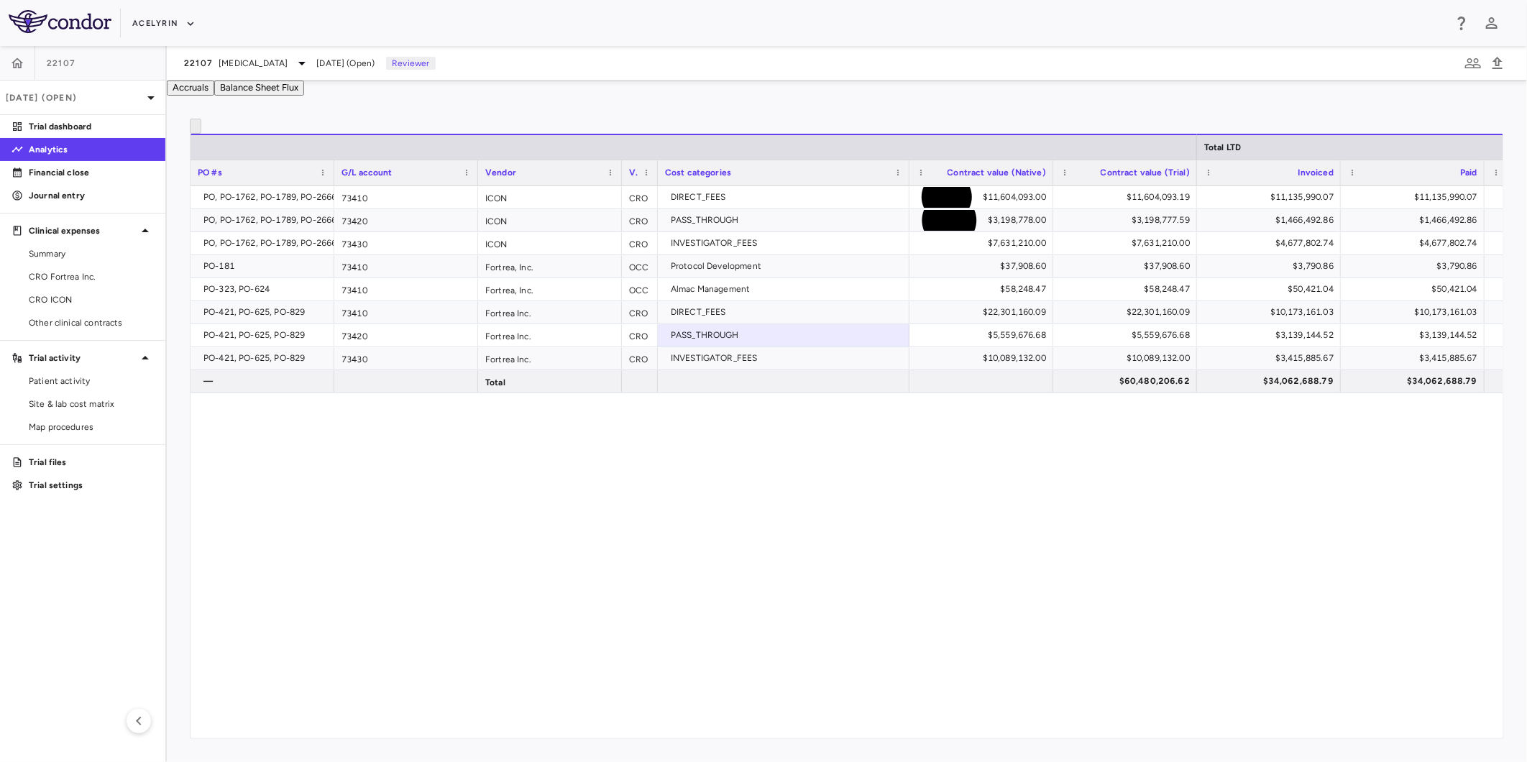
click at [573, 127] on div "Drag here to set row groups Drag here to set column labels Total LTD PO #s G/L …" at bounding box center [847, 429] width 1361 height 667
click at [527, 515] on div "PO, PO-1762, PO-1789, PO-2666 73410 ICON CRO DIRECT_FEES $11,604,093.00 $11,604…" at bounding box center [847, 454] width 1313 height 536
click at [547, 42] on div "Acelyrin" at bounding box center [763, 23] width 1527 height 46
drag, startPoint x: 462, startPoint y: 503, endPoint x: 772, endPoint y: 503, distance: 309.9
click at [494, 503] on div "PO, PO-1762, PO-1789, PO-2666 73410 ICON CRO DIRECT_FEES $11,604,093.00 $11,604…" at bounding box center [847, 454] width 1313 height 536
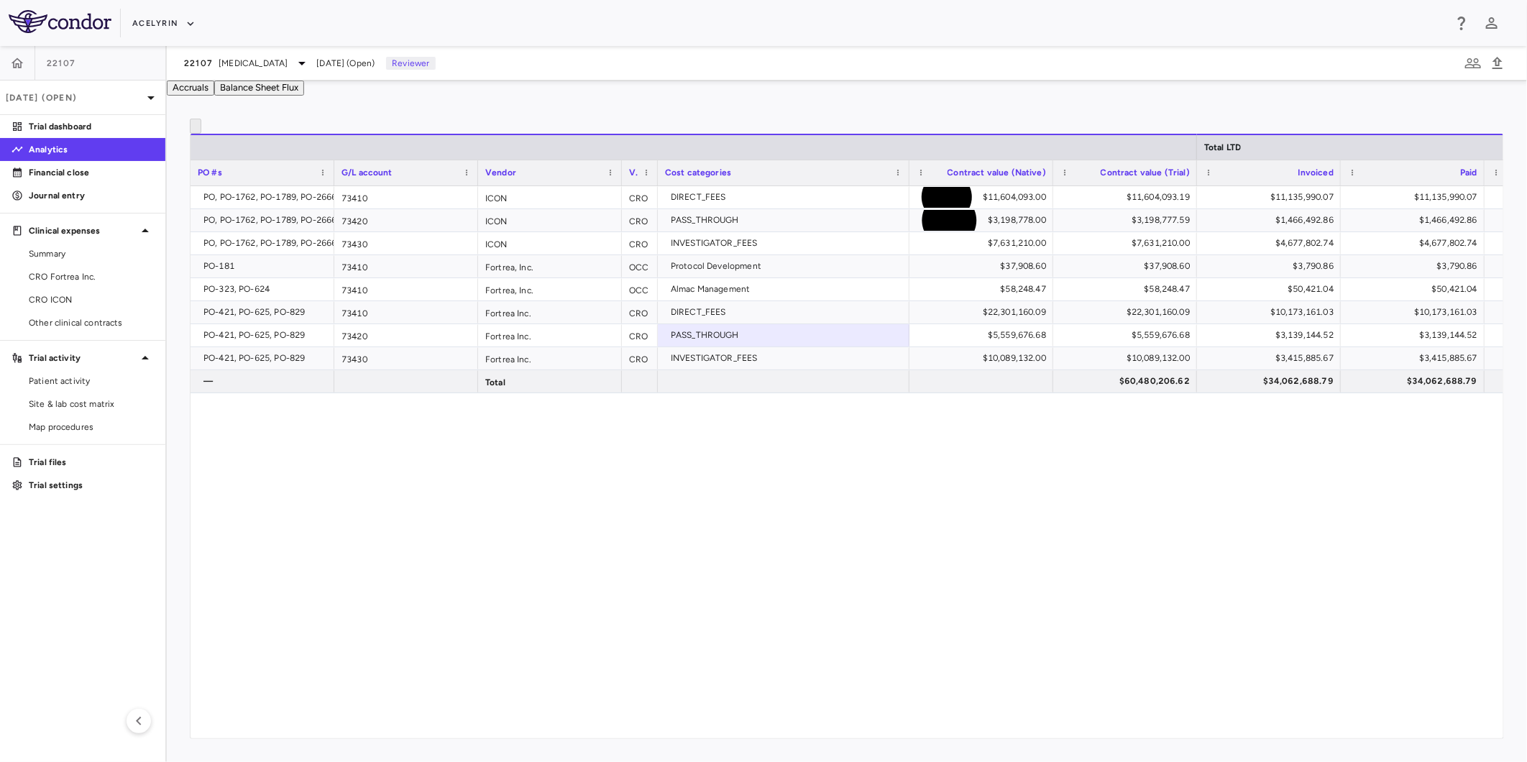
drag, startPoint x: 883, startPoint y: 499, endPoint x: 914, endPoint y: 499, distance: 30.9
click at [892, 499] on div "PO, PO-1762, PO-1789, PO-2666 73410 ICON CRO DIRECT_FEES $11,604,093.00 $11,604…" at bounding box center [847, 454] width 1313 height 536
drag, startPoint x: 1087, startPoint y: 501, endPoint x: 1064, endPoint y: 506, distance: 22.9
click at [1084, 502] on div "PO, PO-1762, PO-1789, PO-2666 73410 ICON CRO DIRECT_FEES $11,604,093.00 $11,604…" at bounding box center [847, 454] width 1313 height 536
click at [582, 488] on div "PO, PO-1762, PO-1789, PO-2666 73410 ICON CRO DIRECT_FEES $11,604,093.00 $11,604…" at bounding box center [847, 454] width 1313 height 536
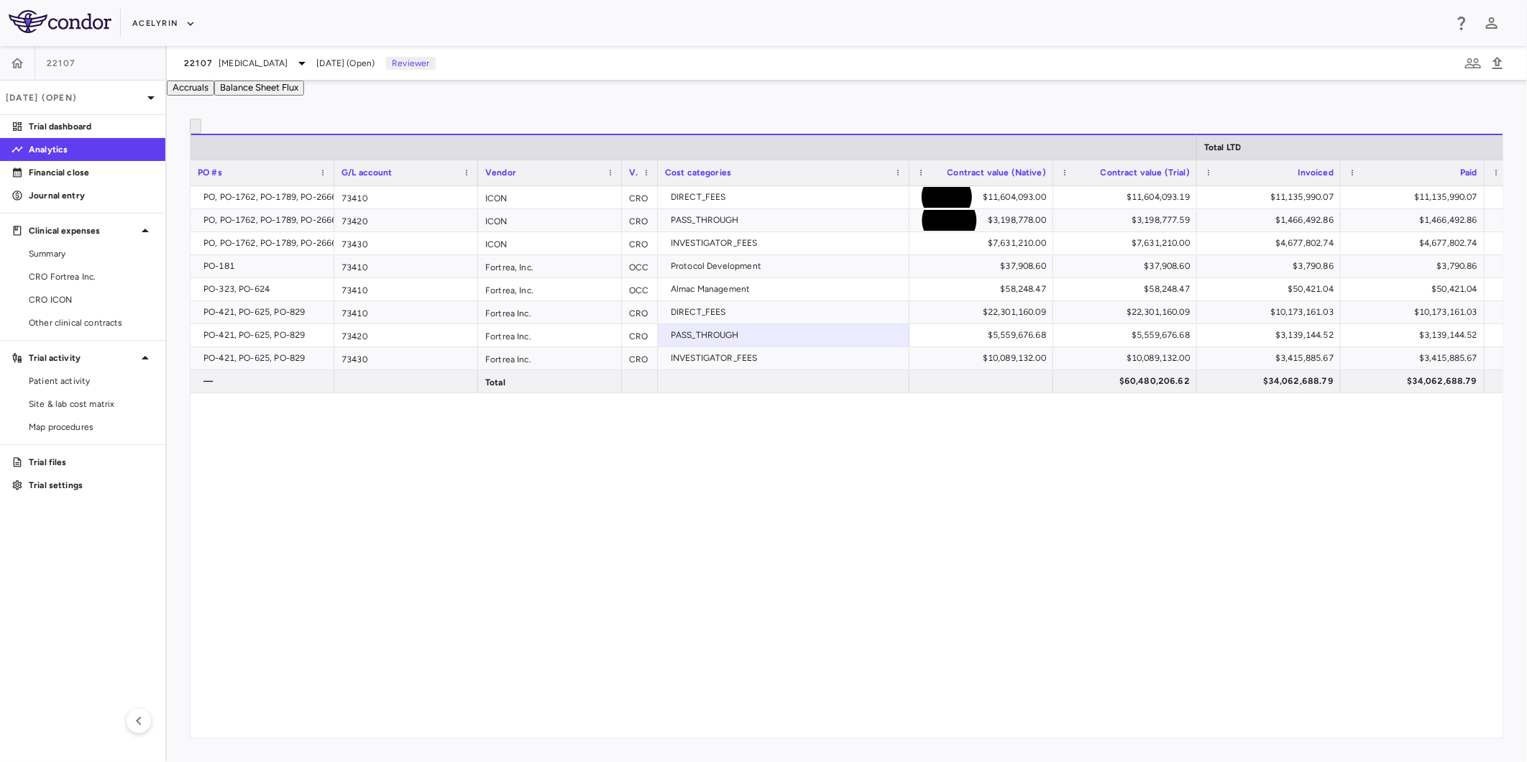
drag, startPoint x: 779, startPoint y: 480, endPoint x: 828, endPoint y: 479, distance: 48.9
click at [792, 479] on div "PO, PO-1762, PO-1789, PO-2666 73410 ICON CRO DIRECT_FEES $11,604,093.00 $11,604…" at bounding box center [847, 454] width 1313 height 536
click at [1090, 479] on div "PO, PO-1762, PO-1789, PO-2666 73410 ICON CRO DIRECT_FEES $11,604,093.00 $11,604…" at bounding box center [847, 454] width 1313 height 536
click at [586, 462] on div "PO, PO-1762, PO-1789, PO-2666 73410 ICON CRO DIRECT_FEES $11,604,093.00 $11,604…" at bounding box center [847, 454] width 1313 height 536
drag, startPoint x: 815, startPoint y: 458, endPoint x: 877, endPoint y: 462, distance: 62.0
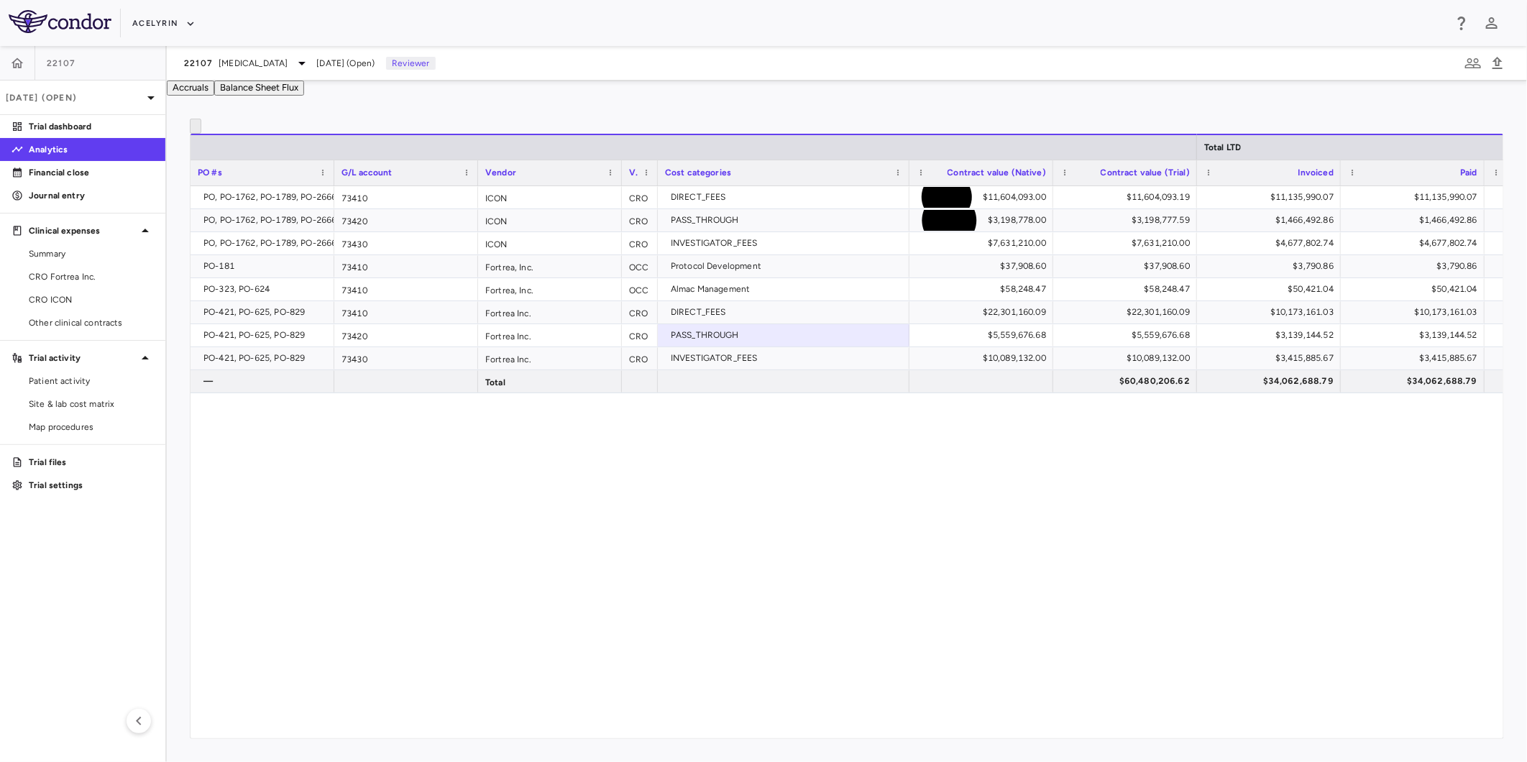
click at [834, 460] on div "PO, PO-1762, PO-1789, PO-2666 73410 ICON CRO DIRECT_FEES $11,604,093.00 $11,604…" at bounding box center [847, 454] width 1313 height 536
click at [944, 465] on div "PO, PO-1762, PO-1789, PO-2666 73410 ICON CRO DIRECT_FEES $11,604,093.00 $11,604…" at bounding box center [847, 454] width 1313 height 536
drag, startPoint x: 385, startPoint y: 457, endPoint x: 490, endPoint y: 457, distance: 104.3
click at [393, 457] on div "PO, PO-1762, PO-1789, PO-2666 73410 ICON CRO DIRECT_FEES $11,604,093.00 $11,604…" at bounding box center [847, 454] width 1313 height 536
drag, startPoint x: 660, startPoint y: 462, endPoint x: 881, endPoint y: 466, distance: 220.8
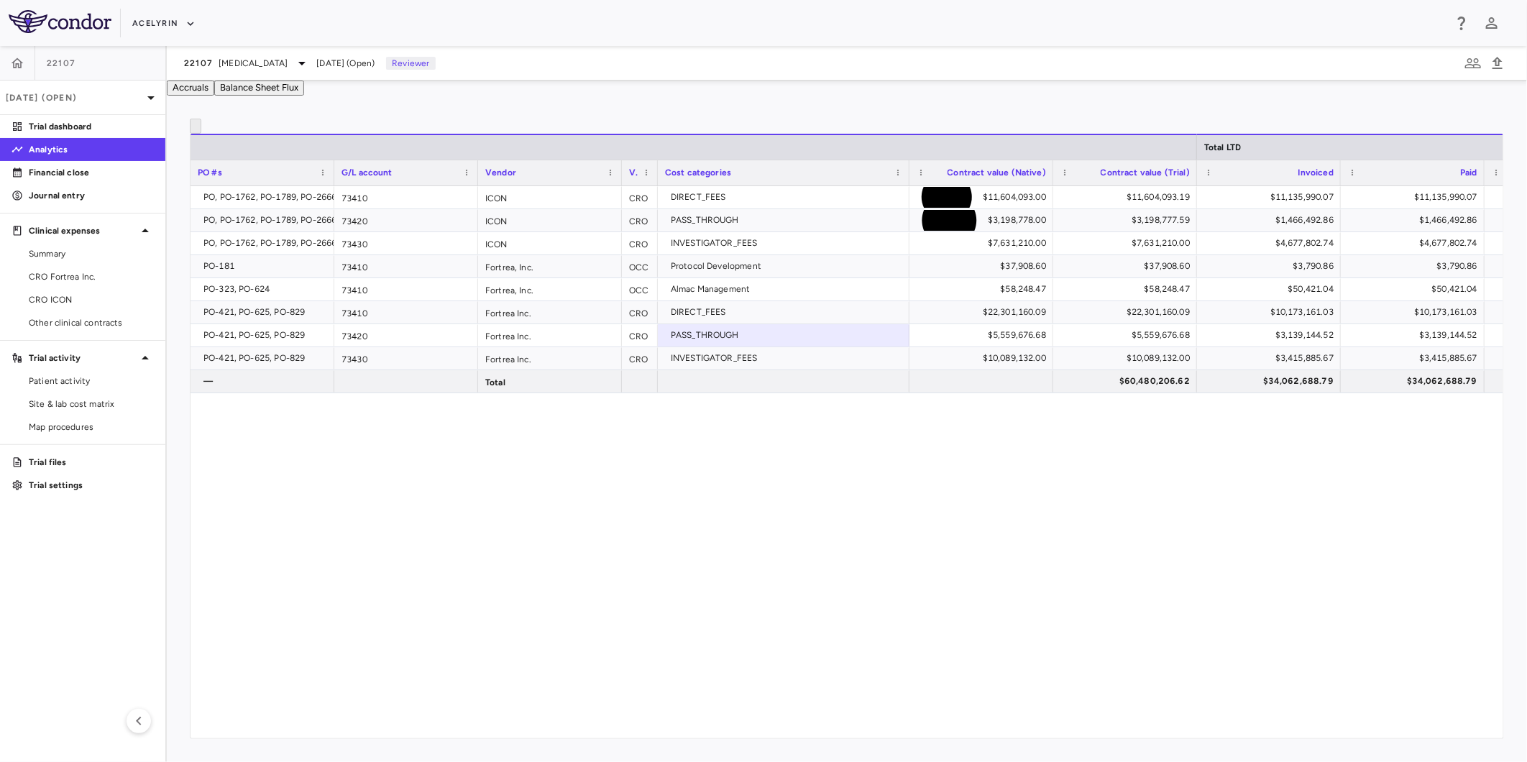
click at [683, 462] on div "PO, PO-1762, PO-1789, PO-2666 73410 ICON CRO DIRECT_FEES $11,604,093.00 $11,604…" at bounding box center [847, 454] width 1313 height 536
drag, startPoint x: 881, startPoint y: 466, endPoint x: 542, endPoint y: 463, distance: 339.4
click at [880, 467] on div "PO, PO-1762, PO-1789, PO-2666 73410 ICON CRO DIRECT_FEES $11,604,093.00 $11,604…" at bounding box center [847, 454] width 1313 height 536
drag, startPoint x: 542, startPoint y: 463, endPoint x: 743, endPoint y: 464, distance: 201.4
click at [542, 463] on div "PO, PO-1762, PO-1789, PO-2666 73410 ICON CRO DIRECT_FEES $11,604,093.00 $11,604…" at bounding box center [847, 454] width 1313 height 536
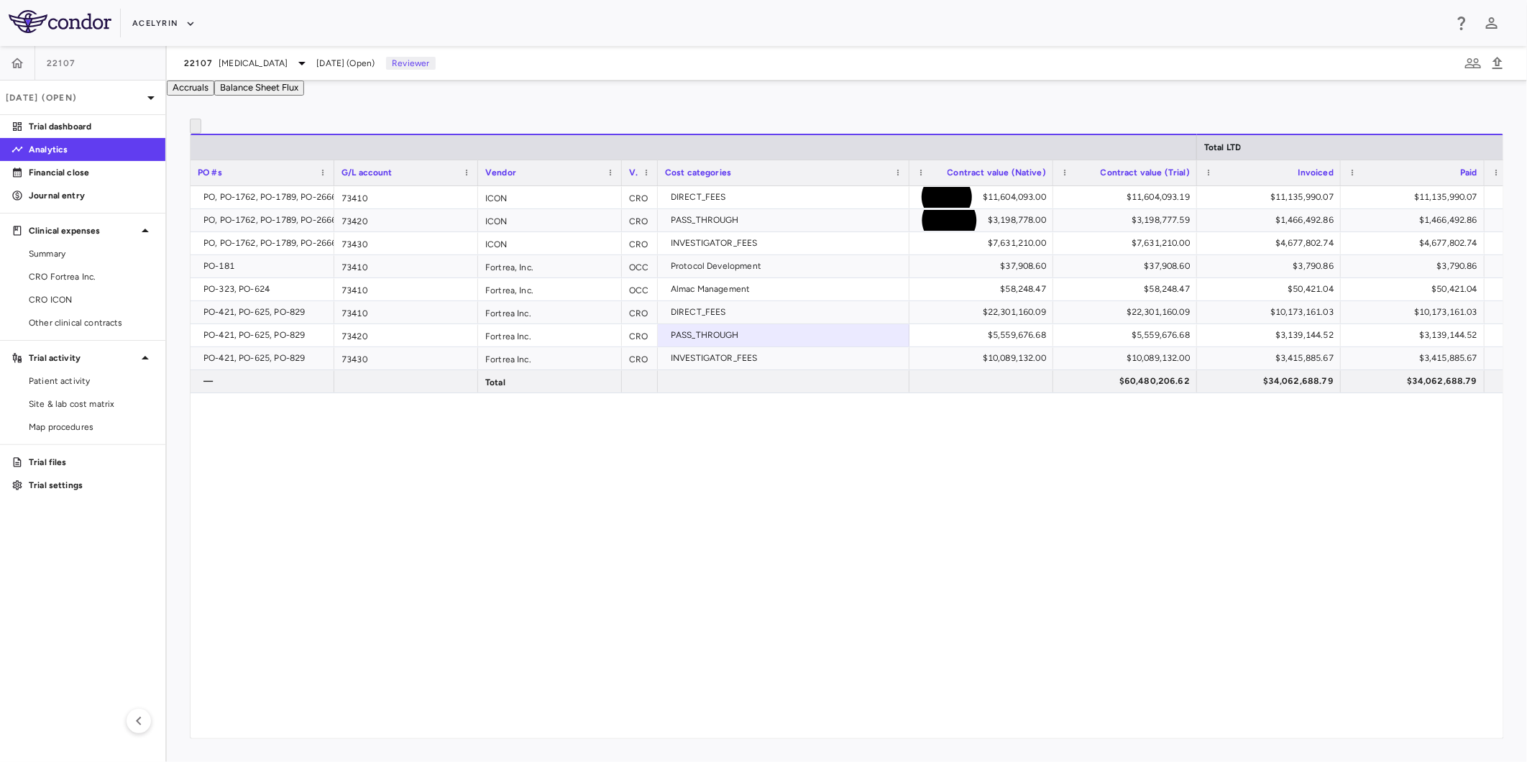
drag, startPoint x: 743, startPoint y: 464, endPoint x: 798, endPoint y: 471, distance: 55.8
click at [745, 464] on div "PO, PO-1762, PO-1789, PO-2666 73410 ICON CRO DIRECT_FEES $11,604,093.00 $11,604…" at bounding box center [847, 454] width 1313 height 536
drag, startPoint x: 798, startPoint y: 471, endPoint x: 440, endPoint y: 465, distance: 358.2
click at [756, 475] on div "PO, PO-1762, PO-1789, PO-2666 73410 ICON CRO DIRECT_FEES $11,604,093.00 $11,604…" at bounding box center [847, 454] width 1313 height 536
drag, startPoint x: 440, startPoint y: 465, endPoint x: 483, endPoint y: 465, distance: 42.4
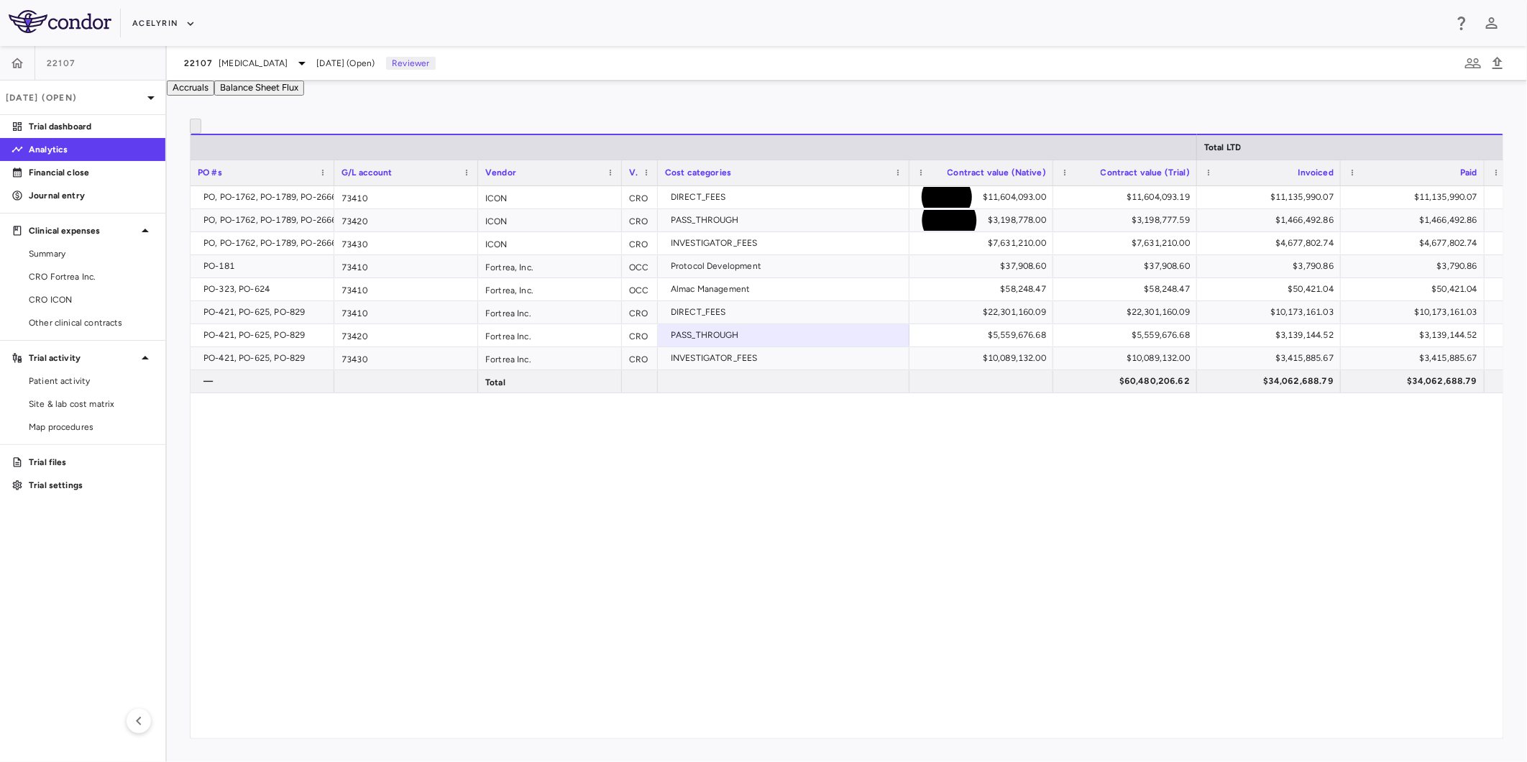
click at [457, 465] on div "PO, PO-1762, PO-1789, PO-2666 73410 ICON CRO DIRECT_FEES $11,604,093.00 $11,604…" at bounding box center [847, 454] width 1313 height 536
drag, startPoint x: 655, startPoint y: 470, endPoint x: 703, endPoint y: 470, distance: 48.2
click at [703, 470] on div "PO, PO-1762, PO-1789, PO-2666 73410 ICON CRO DIRECT_FEES $11,604,093.00 $11,604…" at bounding box center [847, 454] width 1313 height 536
drag, startPoint x: 811, startPoint y: 470, endPoint x: 519, endPoint y: 470, distance: 292.0
click at [805, 470] on div "PO, PO-1762, PO-1789, PO-2666 73410 ICON CRO DIRECT_FEES $11,604,093.00 $11,604…" at bounding box center [847, 454] width 1313 height 536
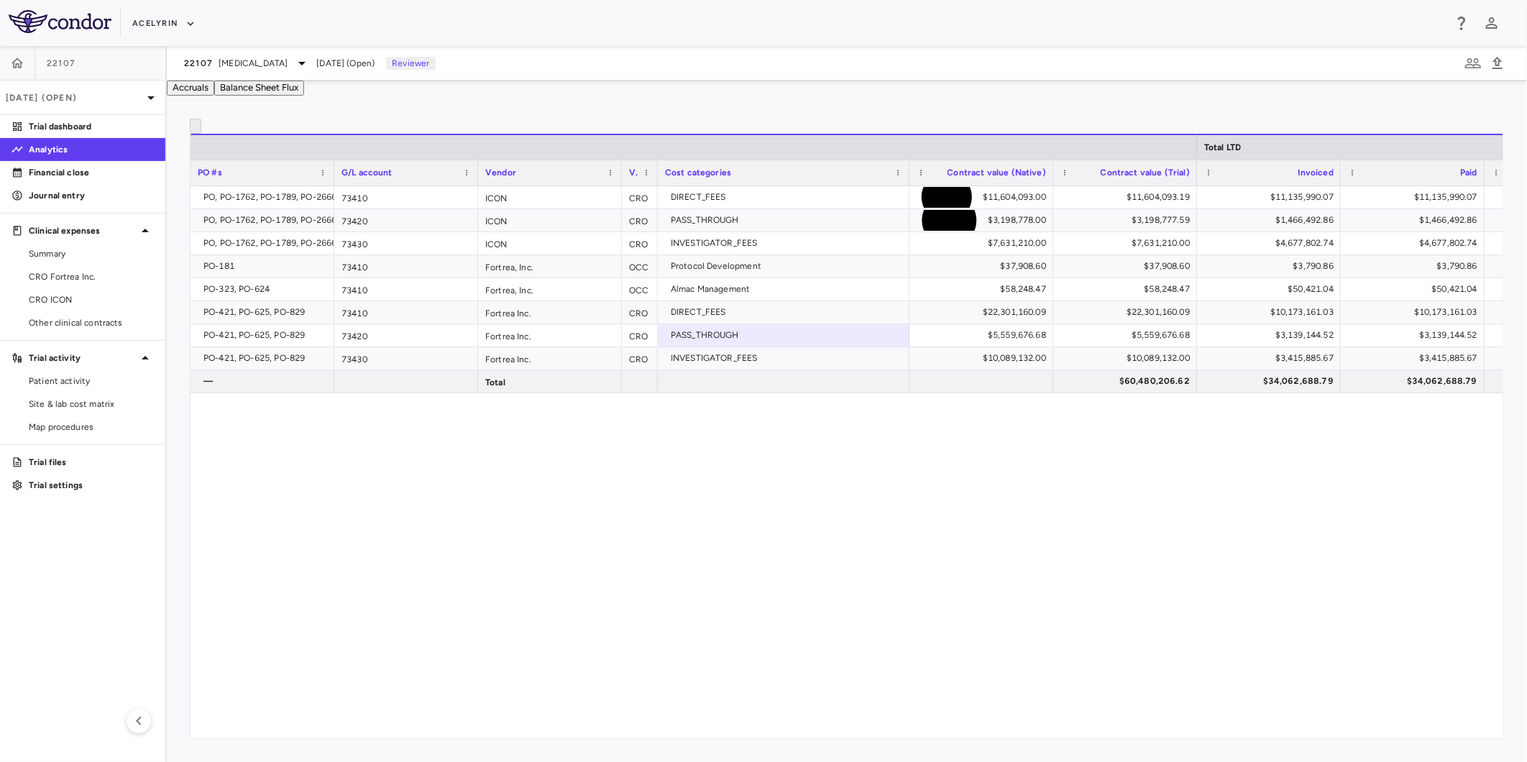
drag, startPoint x: 475, startPoint y: 468, endPoint x: 569, endPoint y: 468, distance: 93.5
click at [487, 468] on div "PO, PO-1762, PO-1789, PO-2666 73410 ICON CRO DIRECT_FEES $11,604,093.00 $11,604…" at bounding box center [847, 454] width 1313 height 536
drag, startPoint x: 684, startPoint y: 468, endPoint x: 836, endPoint y: 472, distance: 151.8
click at [711, 470] on div "PO, PO-1762, PO-1789, PO-2666 73410 ICON CRO DIRECT_FEES $11,604,093.00 $11,604…" at bounding box center [847, 454] width 1313 height 536
drag, startPoint x: 836, startPoint y: 472, endPoint x: 461, endPoint y: 463, distance: 374.8
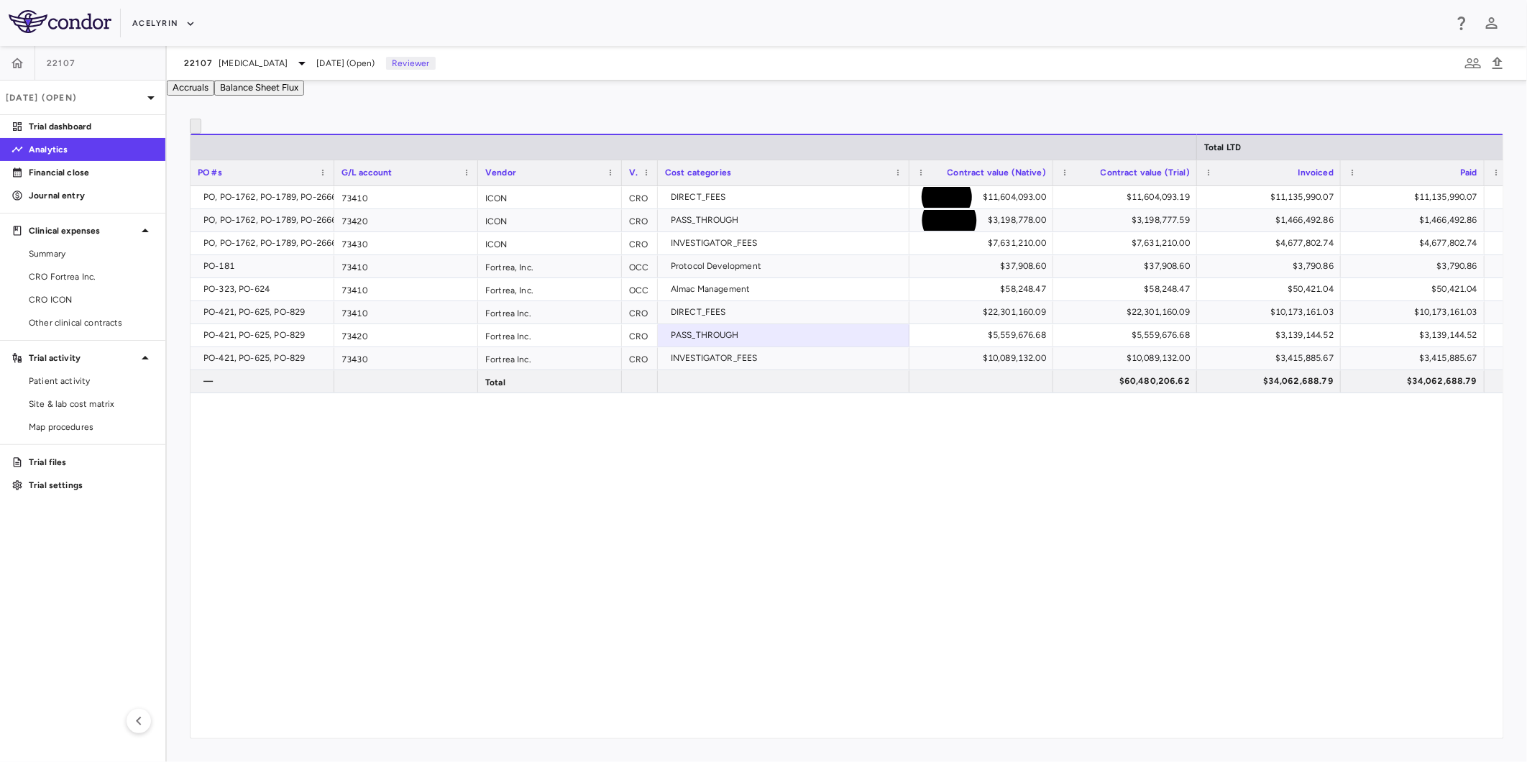
click at [833, 473] on div "PO, PO-1762, PO-1789, PO-2666 73410 ICON CRO DIRECT_FEES $11,604,093.00 $11,604…" at bounding box center [847, 454] width 1313 height 536
drag, startPoint x: 461, startPoint y: 463, endPoint x: 581, endPoint y: 465, distance: 120.1
click at [464, 463] on div "PO, PO-1762, PO-1789, PO-2666 73410 ICON CRO DIRECT_FEES $11,604,093.00 $11,604…" at bounding box center [847, 454] width 1313 height 536
drag, startPoint x: 637, startPoint y: 467, endPoint x: 839, endPoint y: 471, distance: 201.4
click at [683, 469] on div "PO, PO-1762, PO-1789, PO-2666 73410 ICON CRO DIRECT_FEES $11,604,093.00 $11,604…" at bounding box center [847, 454] width 1313 height 536
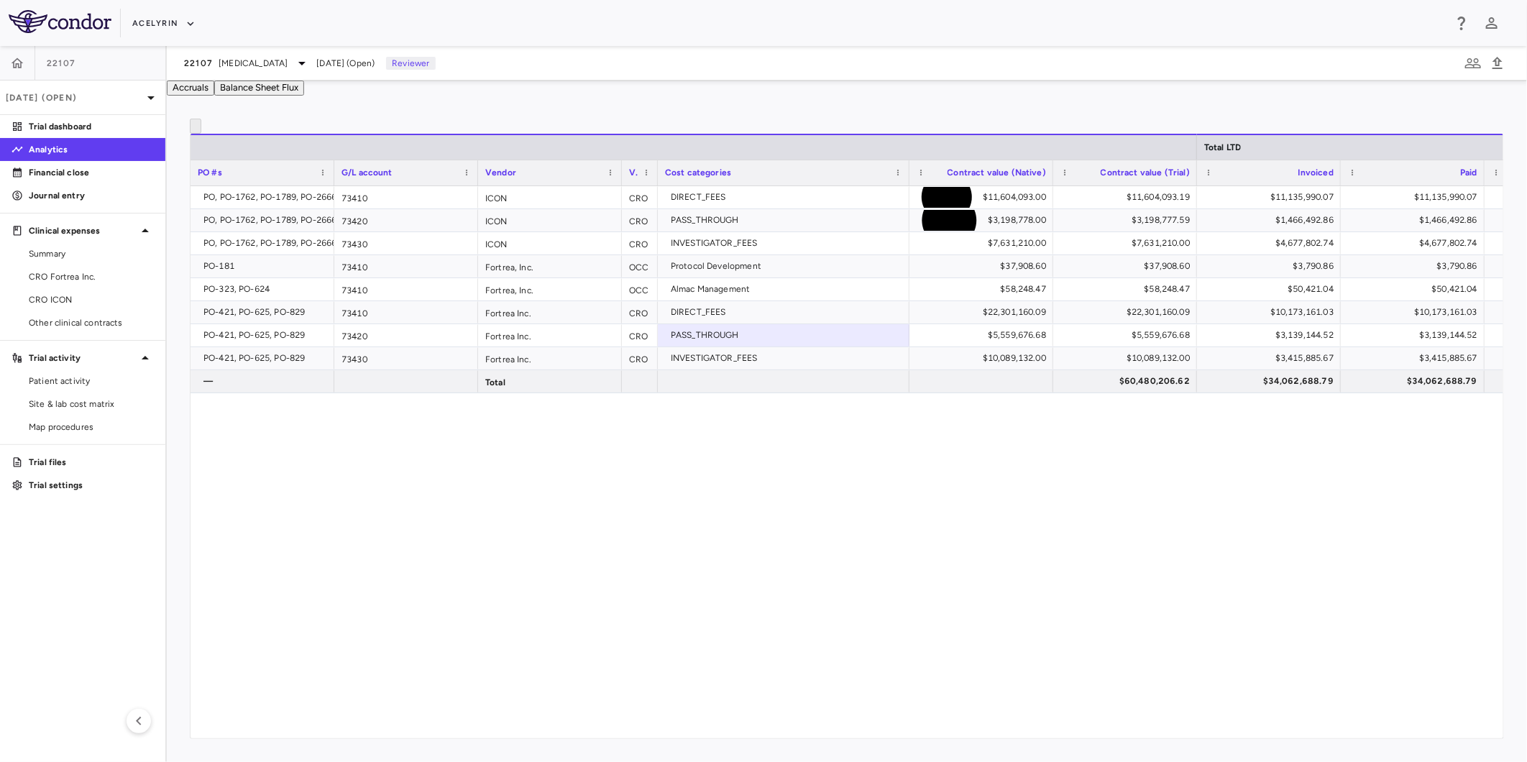
drag, startPoint x: 839, startPoint y: 471, endPoint x: 529, endPoint y: 465, distance: 309.3
click at [836, 471] on div "PO, PO-1762, PO-1789, PO-2666 73410 ICON CRO DIRECT_FEES $11,604,093.00 $11,604…" at bounding box center [847, 454] width 1313 height 536
drag, startPoint x: 529, startPoint y: 465, endPoint x: 598, endPoint y: 465, distance: 69.0
click at [537, 465] on div "PO, PO-1762, PO-1789, PO-2666 73410 ICON CRO DIRECT_FEES $11,604,093.00 $11,604…" at bounding box center [847, 454] width 1313 height 536
drag, startPoint x: 687, startPoint y: 470, endPoint x: 796, endPoint y: 482, distance: 109.2
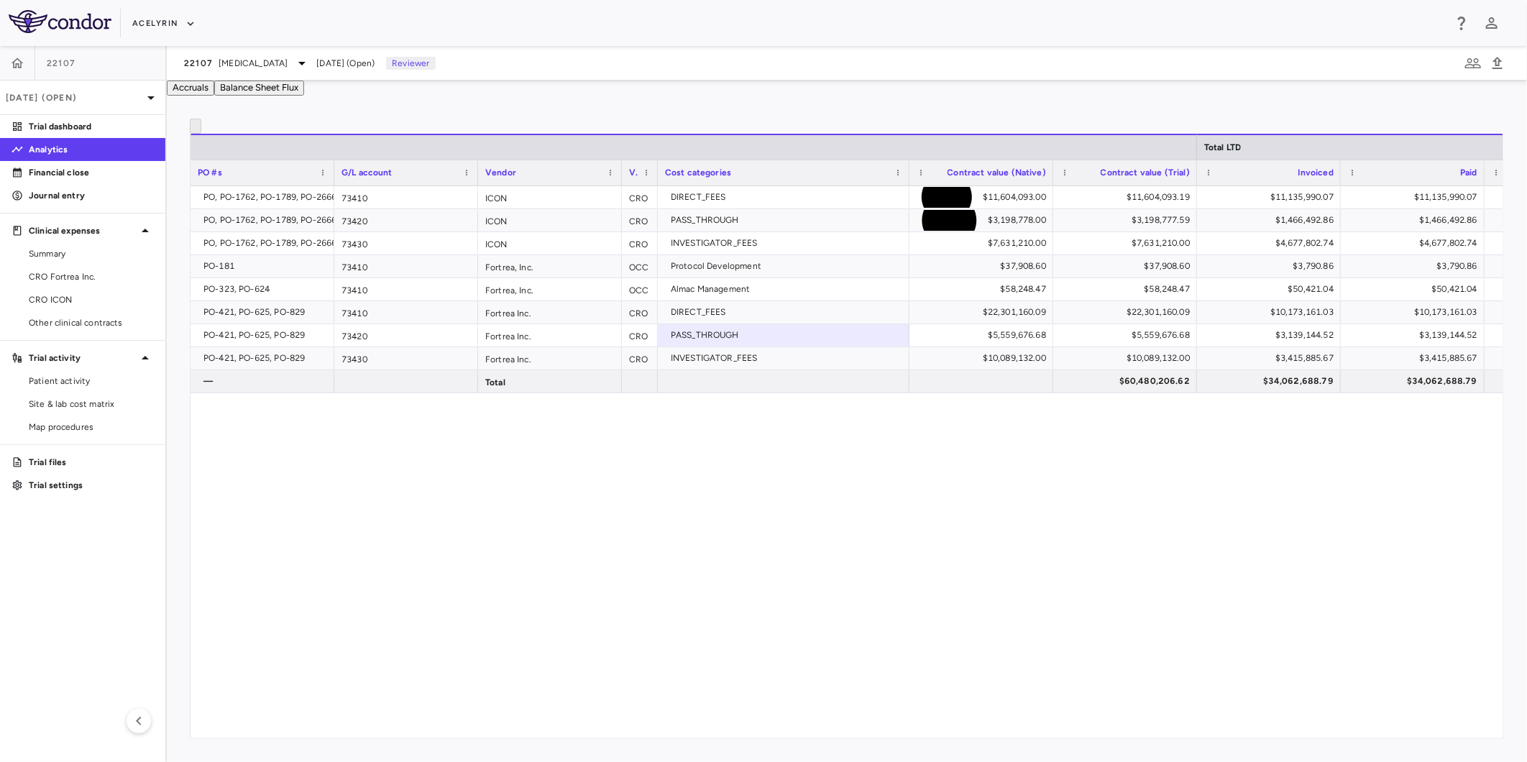
click at [718, 475] on div "PO, PO-1762, PO-1789, PO-2666 73410 ICON CRO DIRECT_FEES $11,604,093.00 $11,604…" at bounding box center [847, 454] width 1313 height 536
drag, startPoint x: 796, startPoint y: 482, endPoint x: 738, endPoint y: 480, distance: 58.3
click at [795, 482] on div "PO, PO-1762, PO-1789, PO-2666 73410 ICON CRO DIRECT_FEES $11,604,093.00 $11,604…" at bounding box center [847, 454] width 1313 height 536
drag, startPoint x: 570, startPoint y: 472, endPoint x: 664, endPoint y: 475, distance: 95.0
click at [580, 472] on div "PO, PO-1762, PO-1789, PO-2666 73410 ICON CRO DIRECT_FEES $11,604,093.00 $11,604…" at bounding box center [847, 454] width 1313 height 536
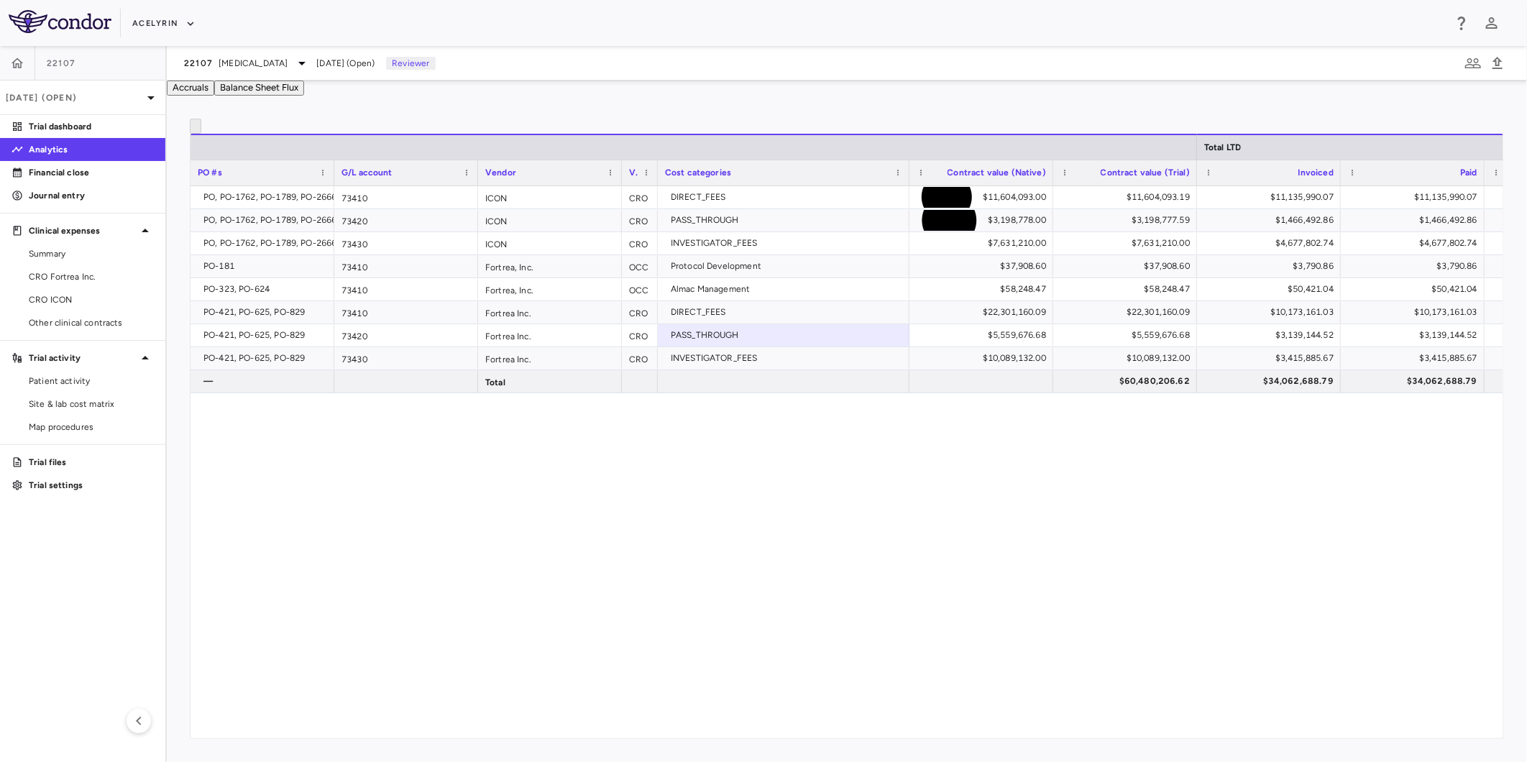
click at [714, 477] on div "PO, PO-1762, PO-1789, PO-2666 73410 ICON CRO DIRECT_FEES $11,604,093.00 $11,604…" at bounding box center [847, 454] width 1313 height 536
drag, startPoint x: 739, startPoint y: 479, endPoint x: 575, endPoint y: 471, distance: 163.4
click at [721, 479] on div "PO, PO-1762, PO-1789, PO-2666 73410 ICON CRO DIRECT_FEES $11,604,093.00 $11,604…" at bounding box center [847, 454] width 1313 height 536
click at [575, 471] on div "PO, PO-1762, PO-1789, PO-2666 73410 ICON CRO DIRECT_FEES $11,604,093.00 $11,604…" at bounding box center [847, 454] width 1313 height 536
drag, startPoint x: 658, startPoint y: 475, endPoint x: 771, endPoint y: 478, distance: 113.0
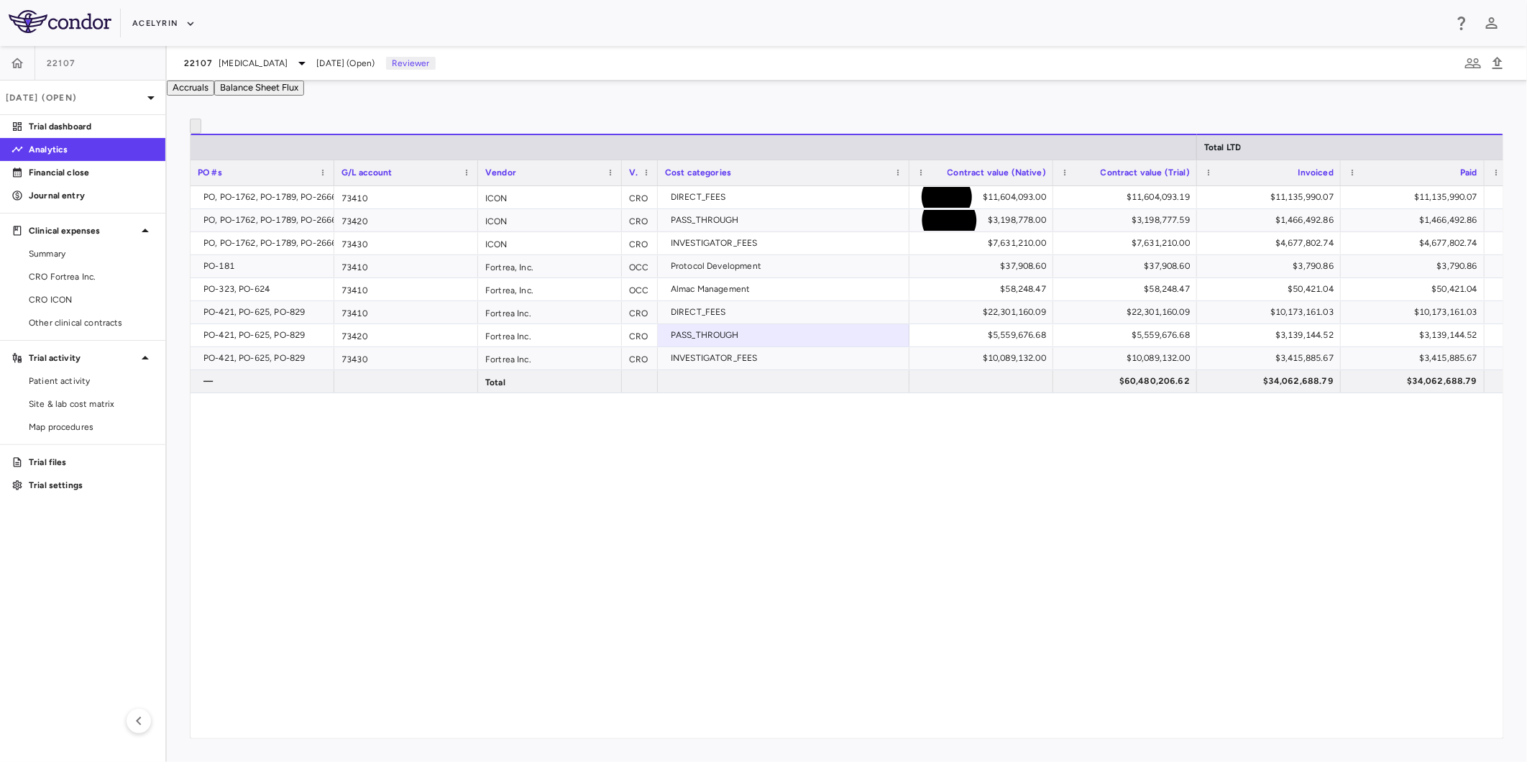
click at [701, 476] on div "PO, PO-1762, PO-1789, PO-2666 73410 ICON CRO DIRECT_FEES $11,604,093.00 $11,604…" at bounding box center [847, 454] width 1313 height 536
click at [770, 478] on div "PO, PO-1762, PO-1789, PO-2666 73410 ICON CRO DIRECT_FEES $11,604,093.00 $11,604…" at bounding box center [847, 454] width 1313 height 536
click at [585, 472] on div "PO, PO-1762, PO-1789, PO-2666 73410 ICON CRO DIRECT_FEES $11,604,093.00 $11,604…" at bounding box center [847, 454] width 1313 height 536
click at [521, 470] on div "PO, PO-1762, PO-1789, PO-2666 73410 ICON CRO DIRECT_FEES $11,604,093.00 $11,604…" at bounding box center [847, 454] width 1313 height 536
click at [329, 469] on div "PO, PO-1762, PO-1789, PO-2666 73410 ICON CRO DIRECT_FEES $11,604,093.00 $11,604…" at bounding box center [847, 454] width 1313 height 536
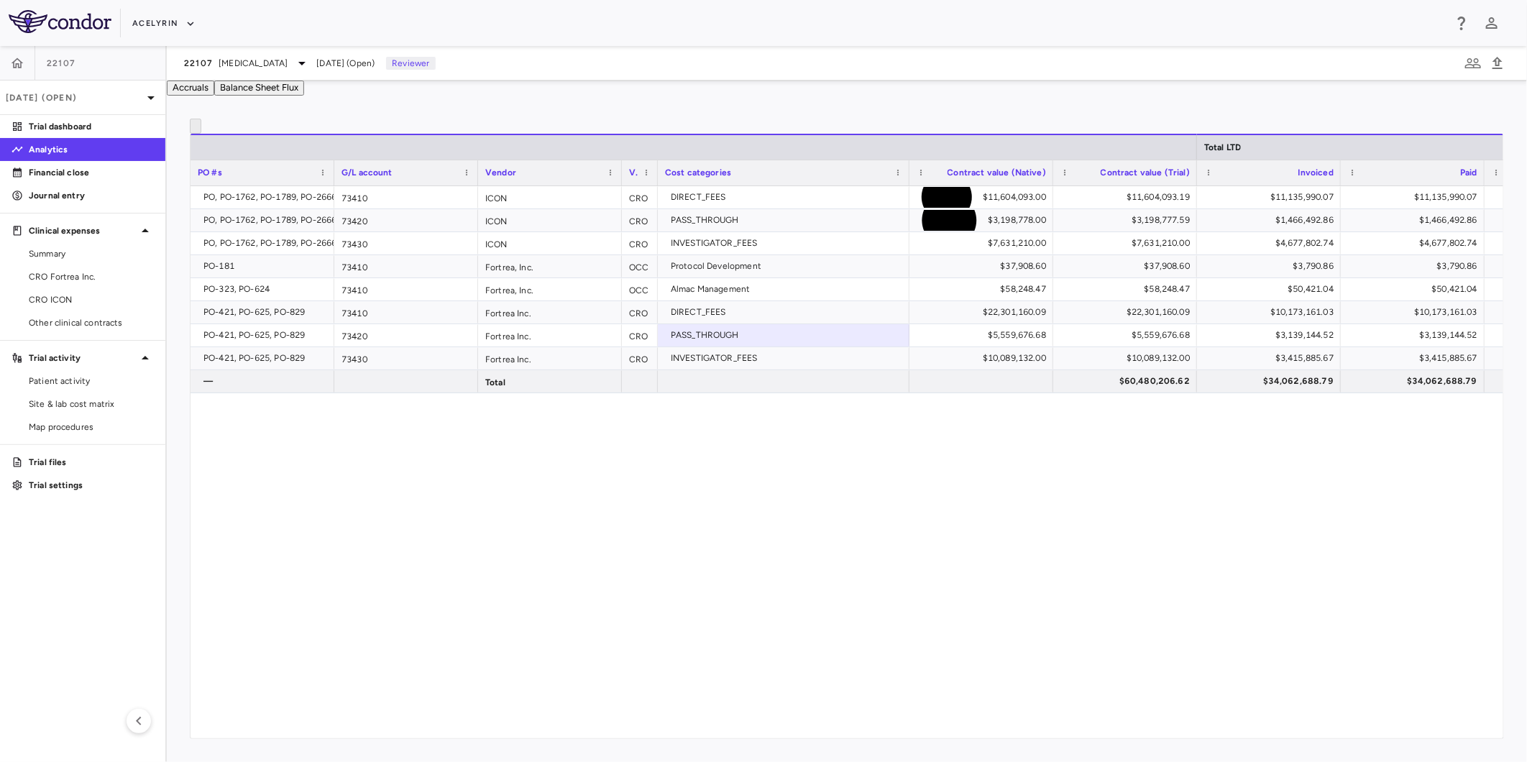
drag, startPoint x: 542, startPoint y: 483, endPoint x: 629, endPoint y: 493, distance: 88.2
click at [545, 484] on div "PO, PO-1762, PO-1789, PO-2666 73410 ICON CRO DIRECT_FEES $11,604,093.00 $11,604…" at bounding box center [847, 454] width 1313 height 536
drag
click at [1002, 488] on div "PO, PO-1762, PO-1789, PO-2666 73410 ICON CRO DIRECT_FEES $11,604,093.00 $11,604…" at bounding box center [847, 454] width 1313 height 536
click at [1216, 488] on div "PO, PO-1762, PO-1789, PO-2666 73410 ICON CRO DIRECT_FEES $11,604,093.00 $11,604…" at bounding box center [847, 454] width 1313 height 536
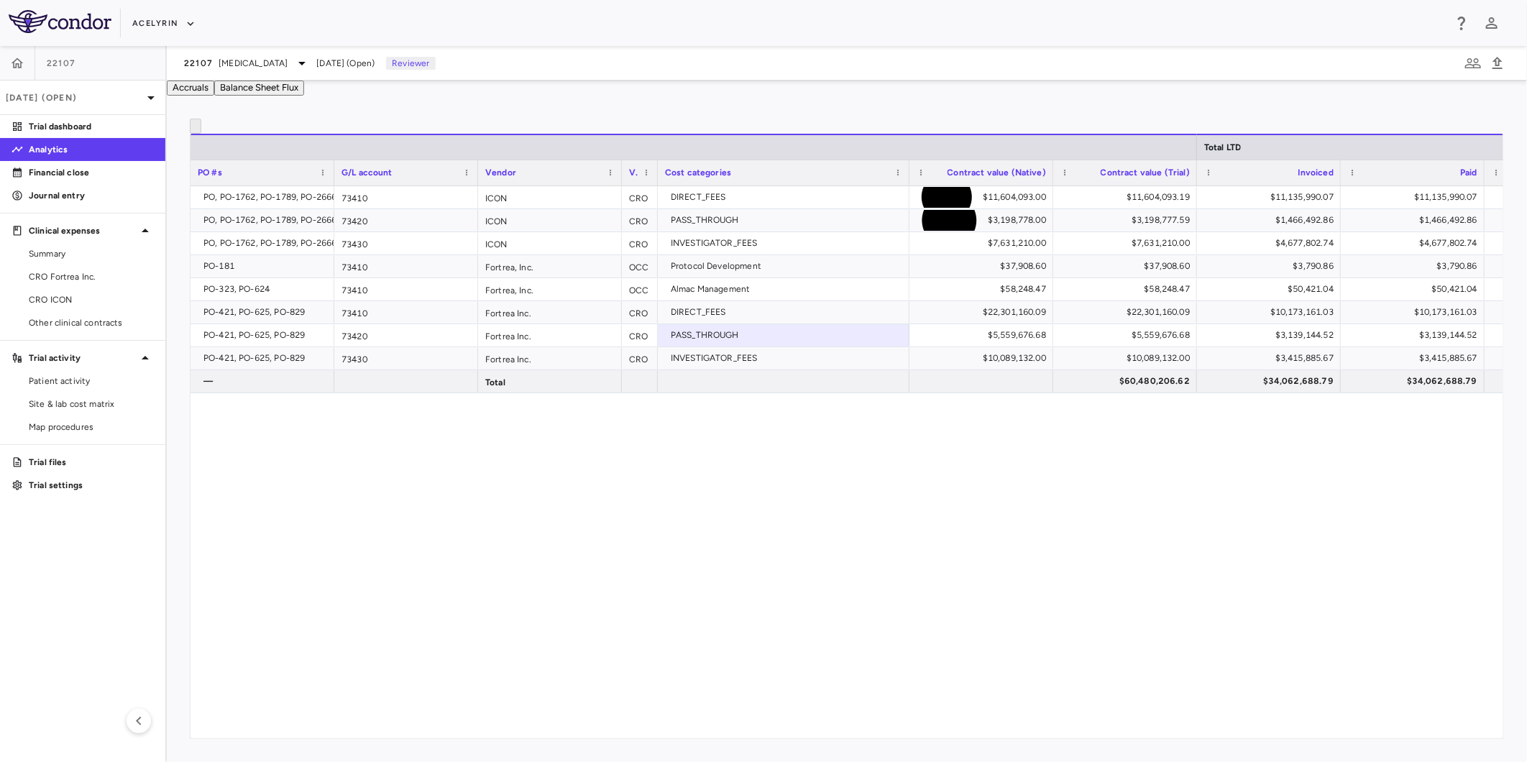
click at [842, 488] on div "PO, PO-1762, PO-1789, PO-2666 73410 ICON CRO DIRECT_FEES $11,604,093.00 $11,604…" at bounding box center [847, 454] width 1313 height 536
click at [633, 473] on div "PO, PO-1762, PO-1789, PO-2666 73410 ICON CRO DIRECT_FEES $11,604,093.00 $11,604…" at bounding box center [847, 454] width 1313 height 536
click at [410, 490] on div "PO, PO-1762, PO-1789, PO-2666 73410 ICON CRO DIRECT_FEES $11,604,093.00 $11,604…" at bounding box center [847, 454] width 1313 height 536
click at [50, 303] on span "CRO ICON" at bounding box center [91, 299] width 125 height 13
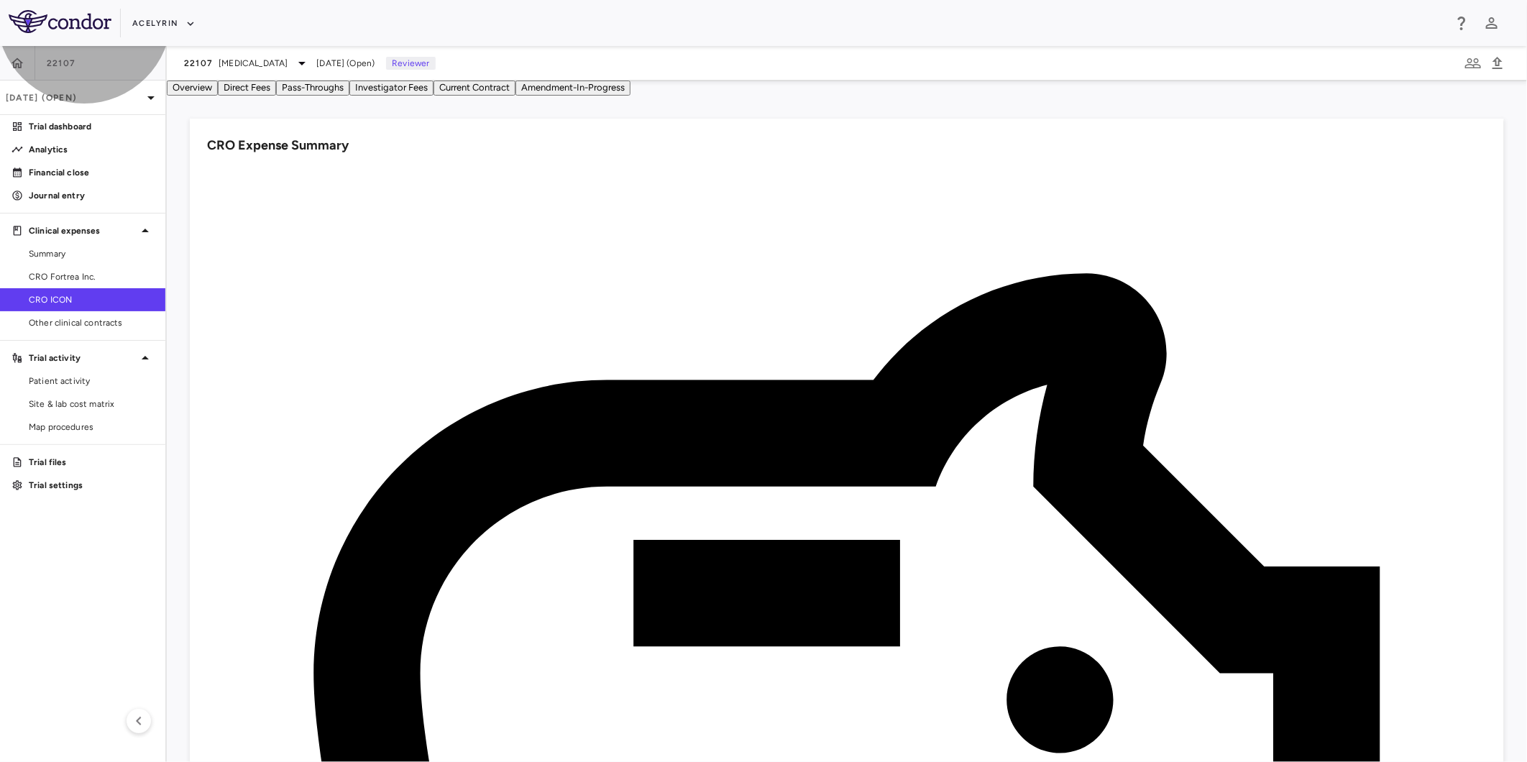
click at [434, 96] on button "Investigator Fees" at bounding box center [391, 88] width 84 height 15
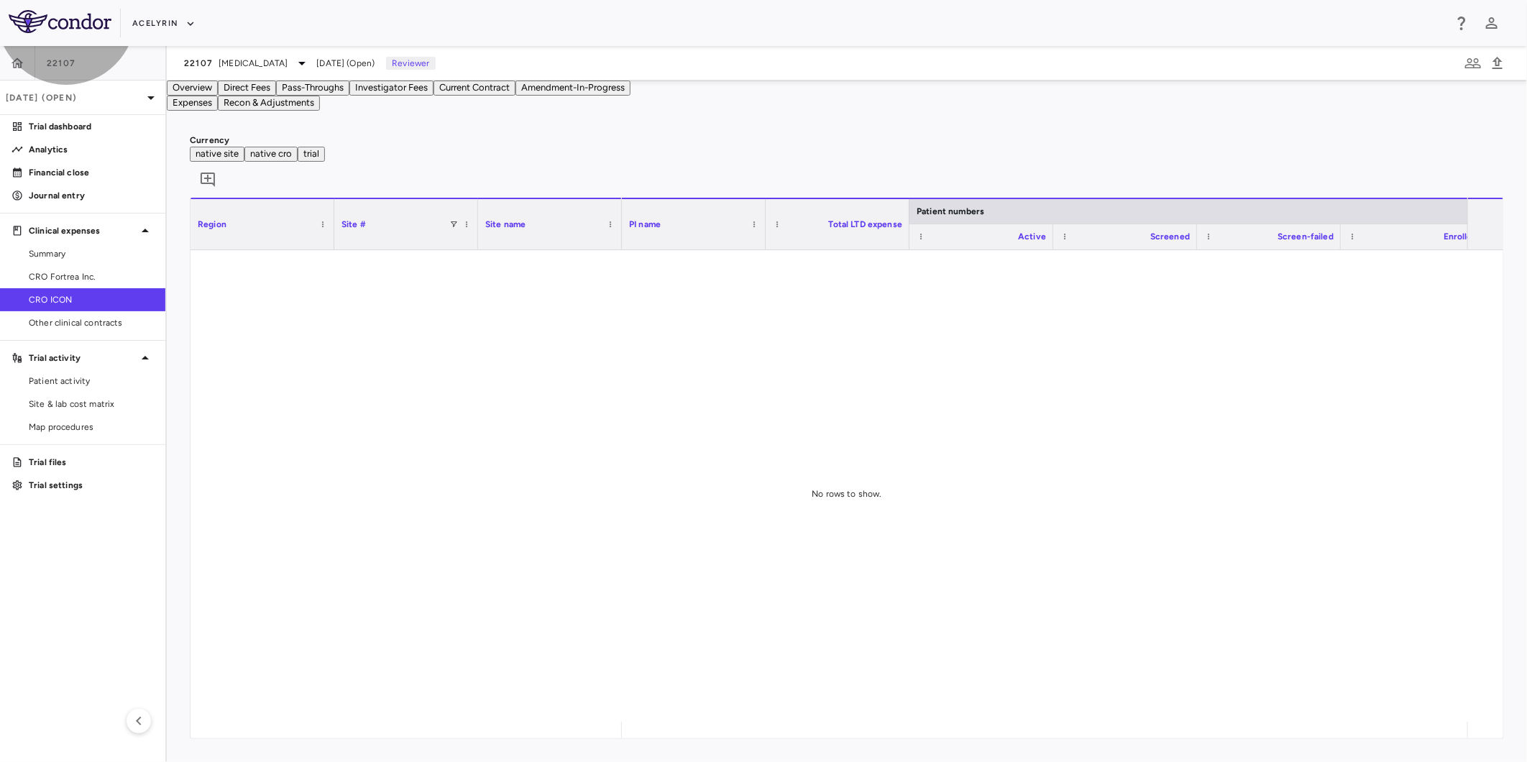
click at [349, 96] on button "Pass-Throughs" at bounding box center [312, 88] width 73 height 15
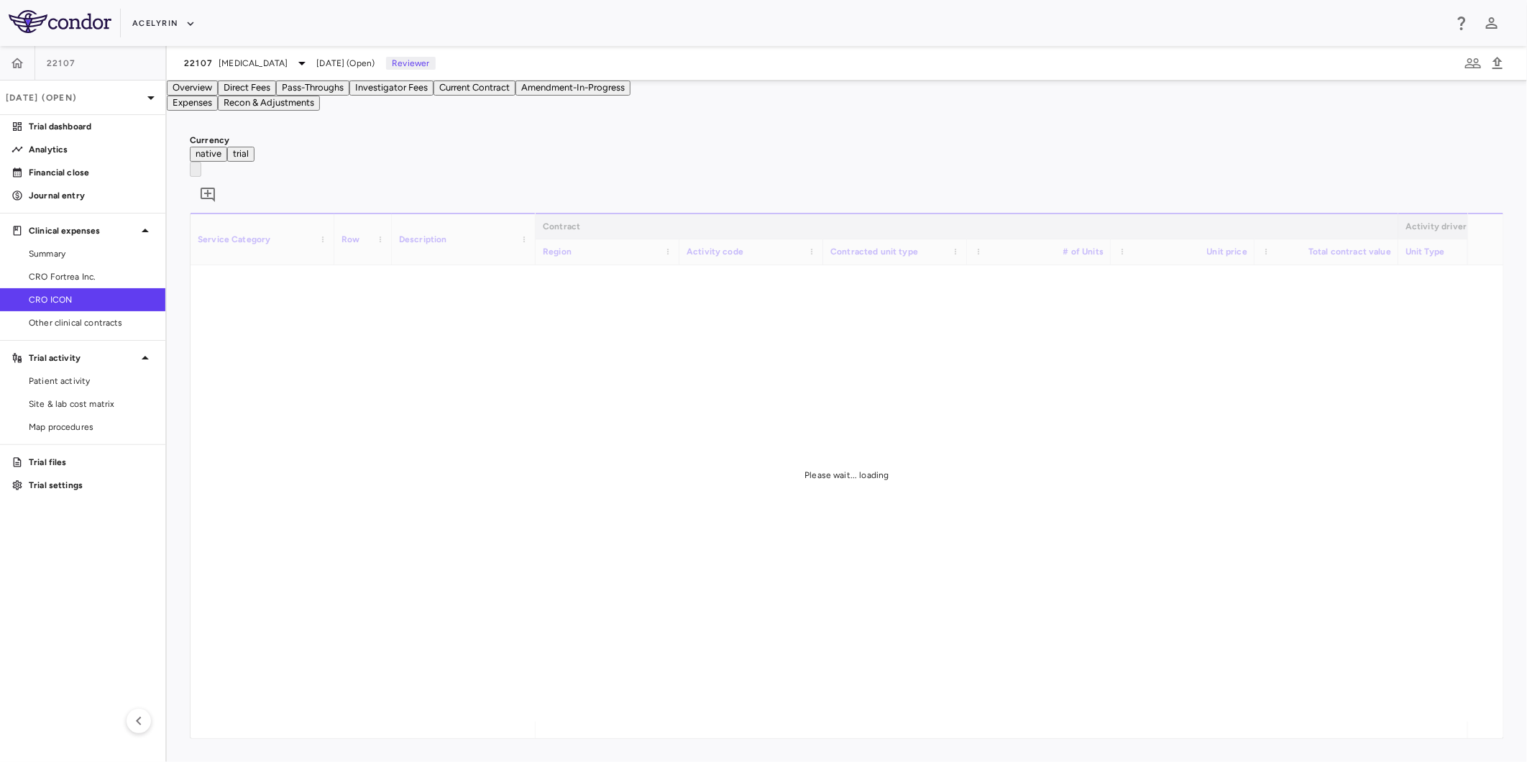
click at [276, 89] on button "Direct Fees" at bounding box center [247, 88] width 58 height 15
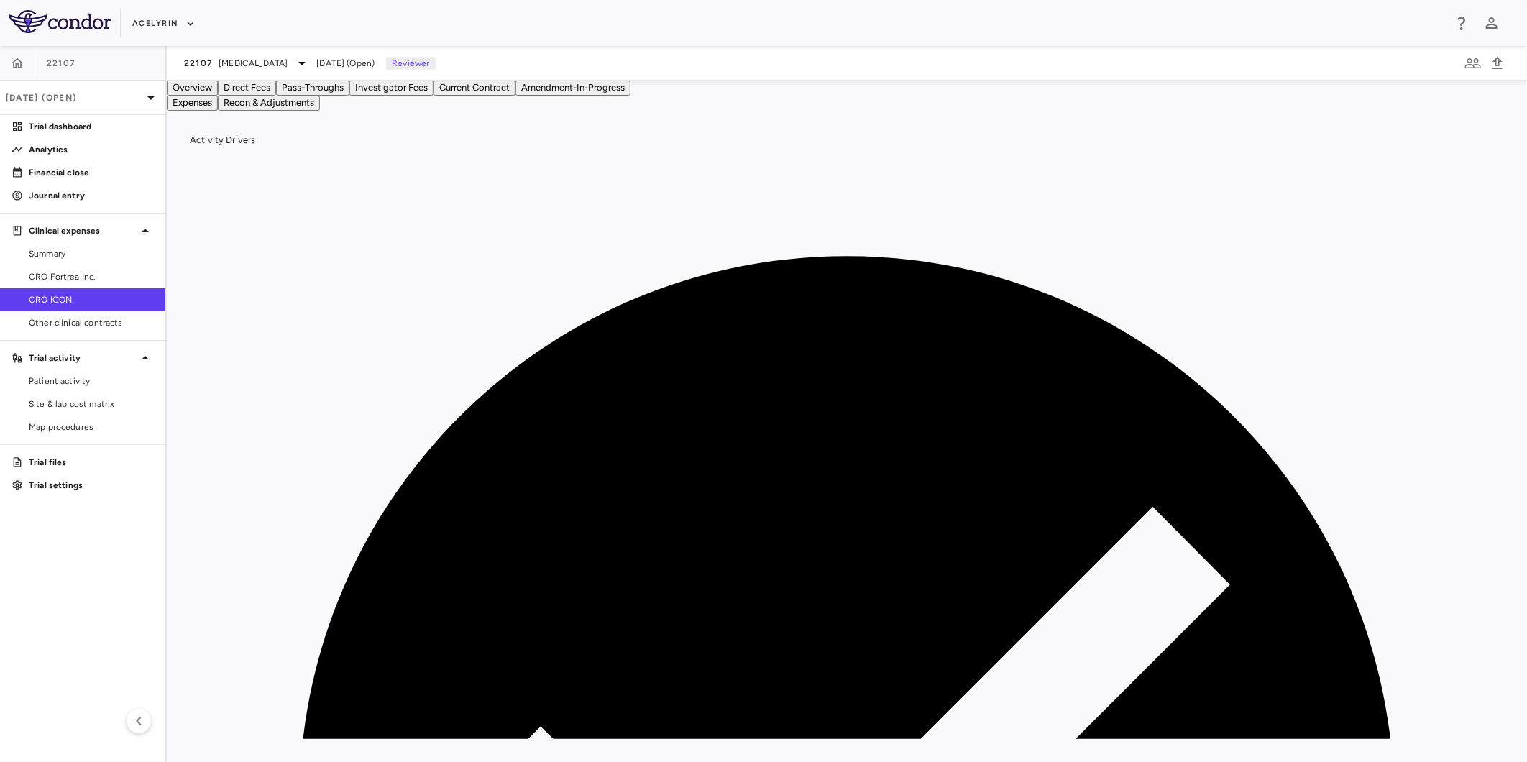
click at [547, 164] on div "Activity Drivers 153/153 assigned Currency native trial 0 Service Category Drag…" at bounding box center [847, 437] width 1361 height 652
click at [320, 111] on button "Recon & Adjustments" at bounding box center [269, 103] width 102 height 15
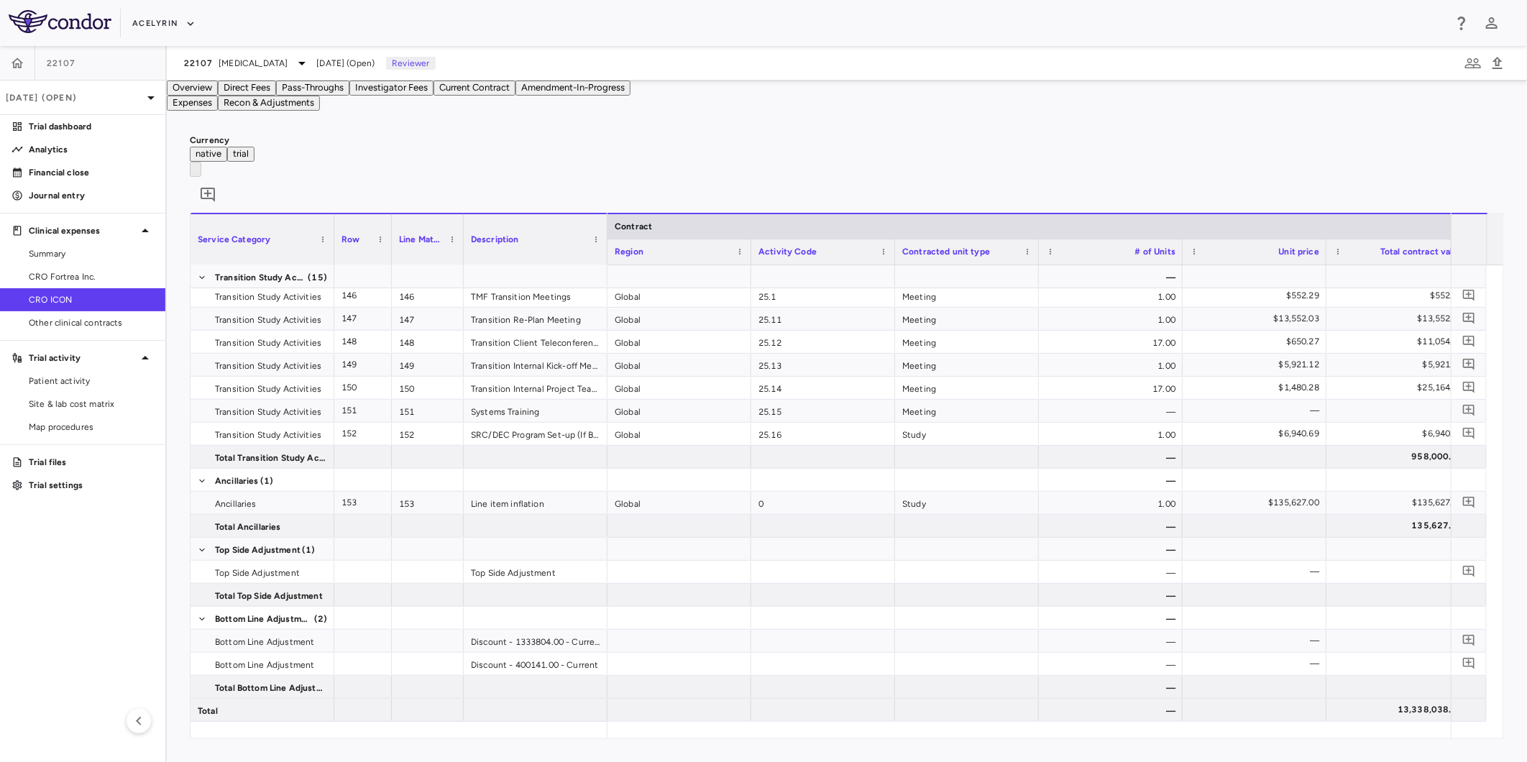
scroll to position [0, 1360]
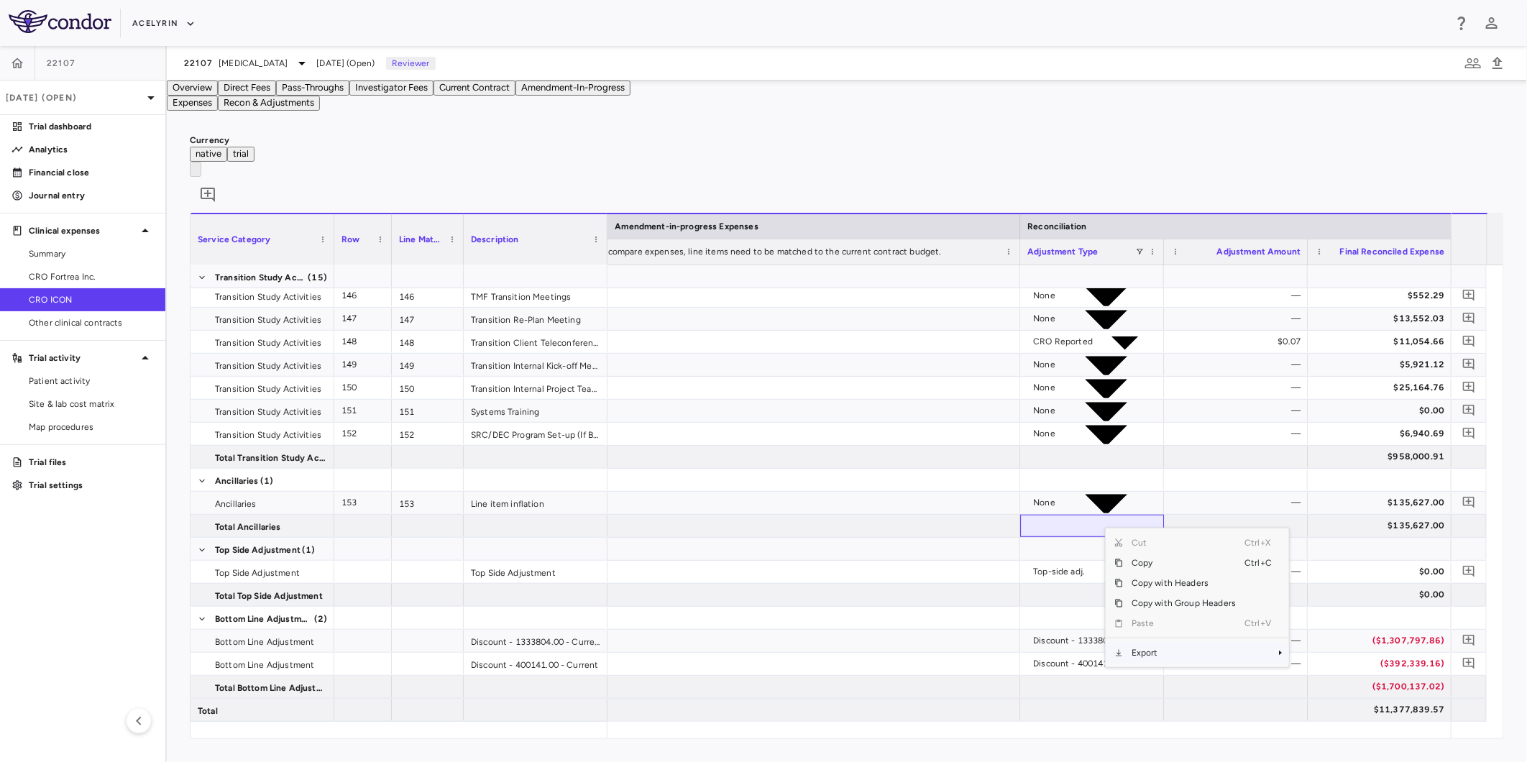
click at [1152, 652] on span "Export" at bounding box center [1184, 653] width 122 height 20
click at [1333, 677] on span "Excel Export" at bounding box center [1338, 677] width 68 height 20
click at [1034, 174] on div "Currency native trial 0" at bounding box center [847, 173] width 1315 height 79
click at [78, 278] on span "CRO Fortrea Inc." at bounding box center [91, 276] width 125 height 13
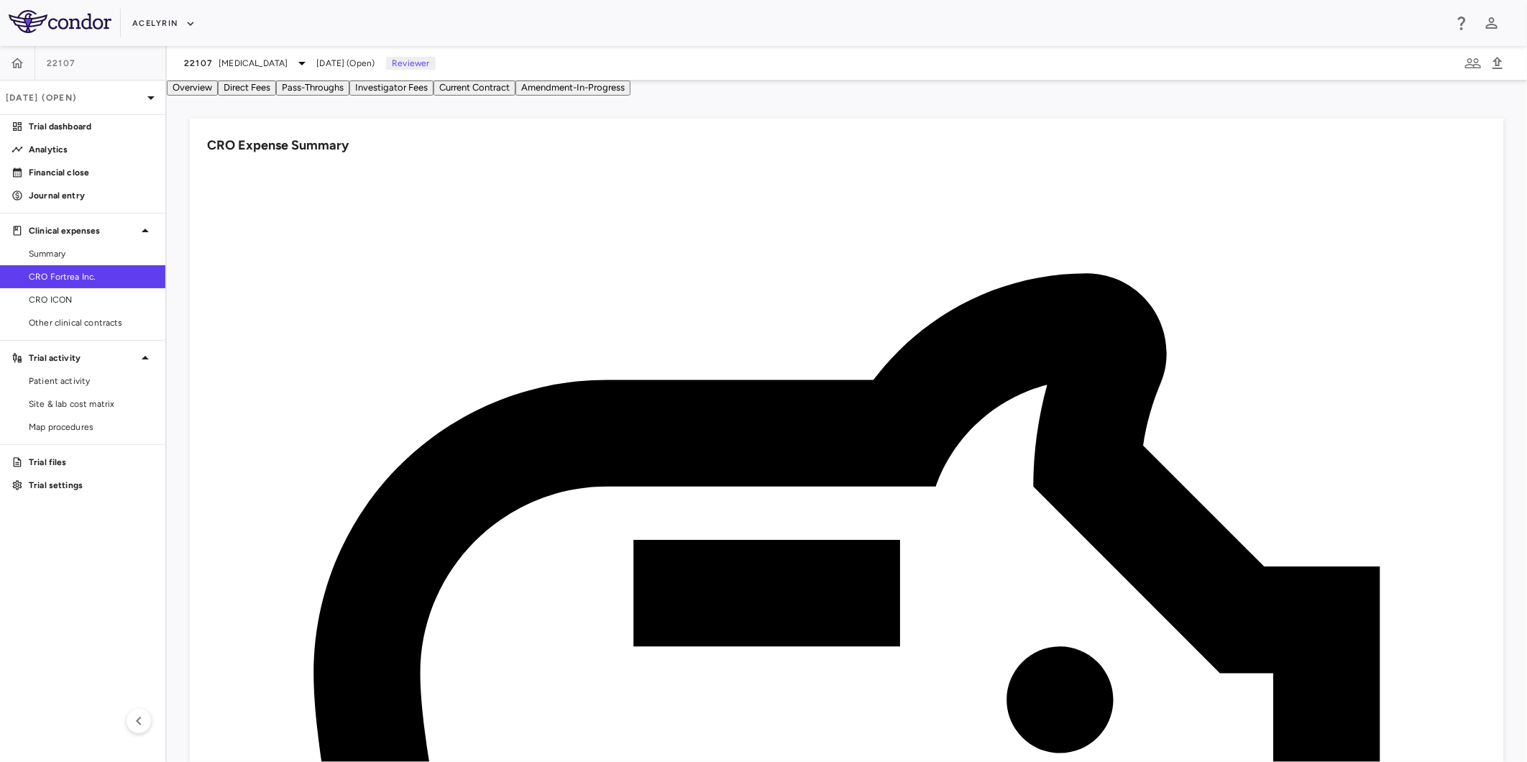
click at [434, 96] on button "Investigator Fees" at bounding box center [391, 88] width 84 height 15
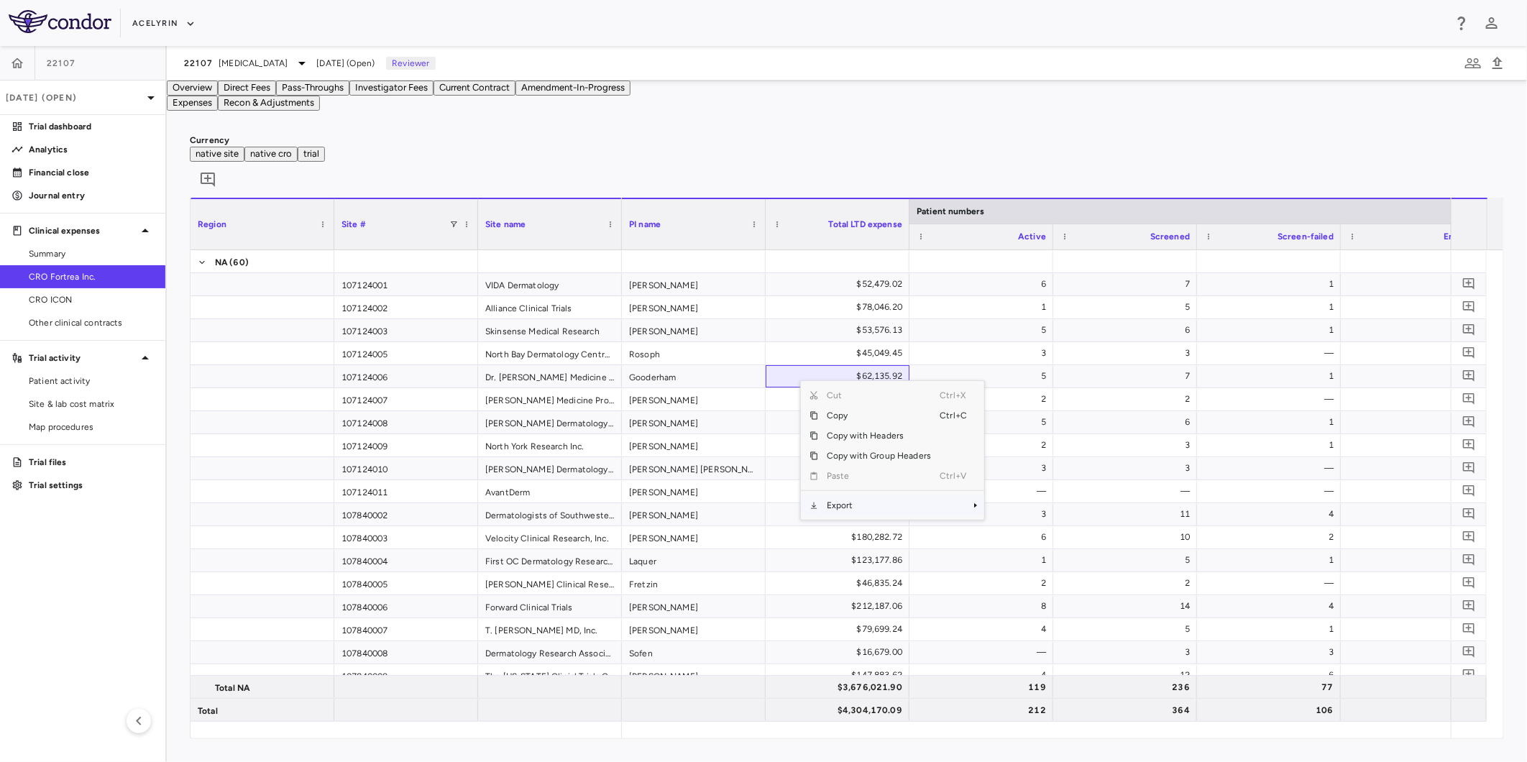
click at [854, 516] on span "Export" at bounding box center [879, 505] width 122 height 20
click at [1025, 541] on span "Excel Export" at bounding box center [1033, 531] width 68 height 20
click at [606, 185] on div "Currency native site native cro trial 0" at bounding box center [847, 166] width 1315 height 64
click at [591, 188] on div "Currency native site native cro trial 0" at bounding box center [847, 166] width 1315 height 64
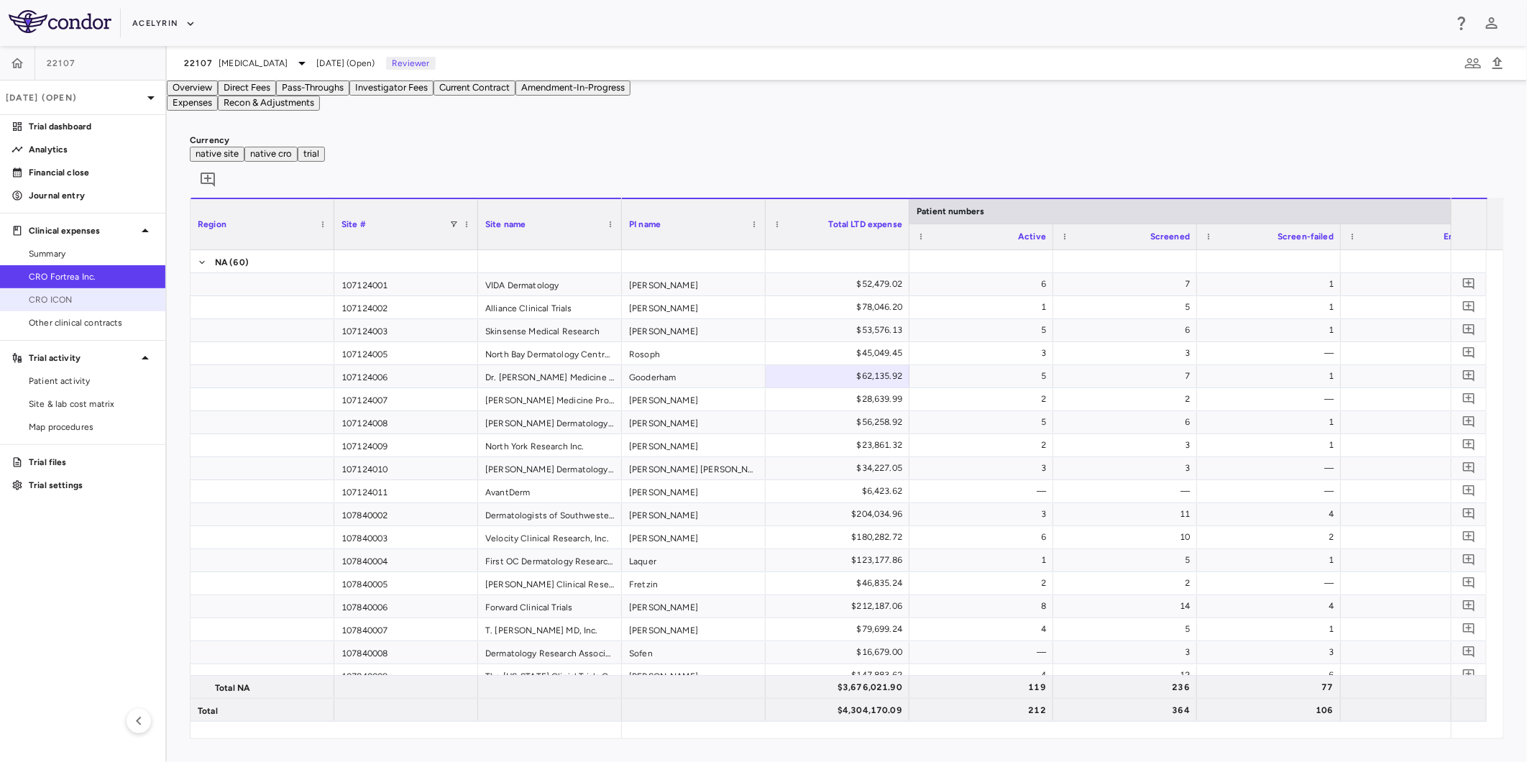
click at [70, 301] on span "CRO ICON" at bounding box center [91, 299] width 125 height 13
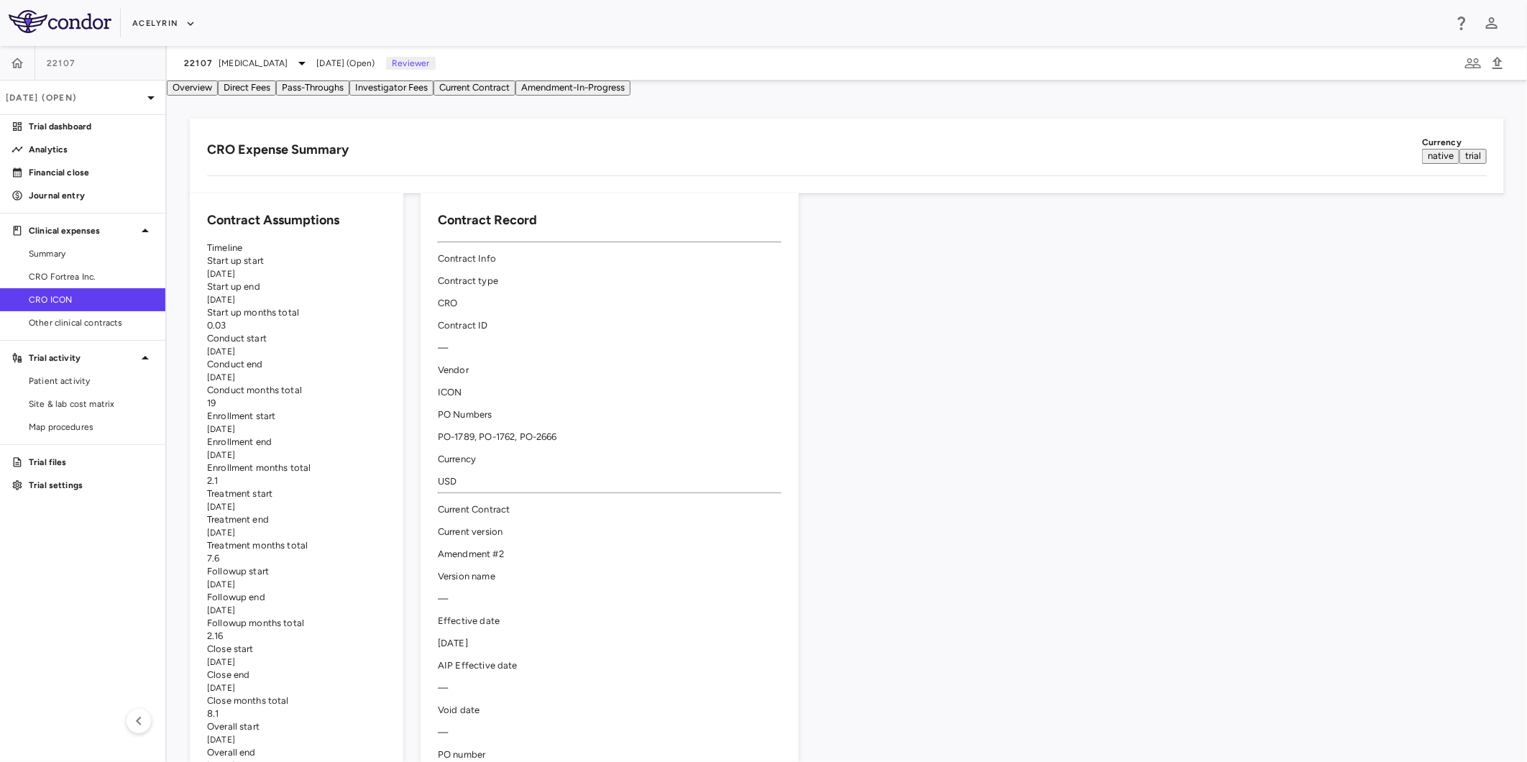
click at [665, 29] on div "Acelyrin" at bounding box center [788, 24] width 1312 height 24
click at [276, 96] on button "Direct Fees" at bounding box center [247, 88] width 58 height 15
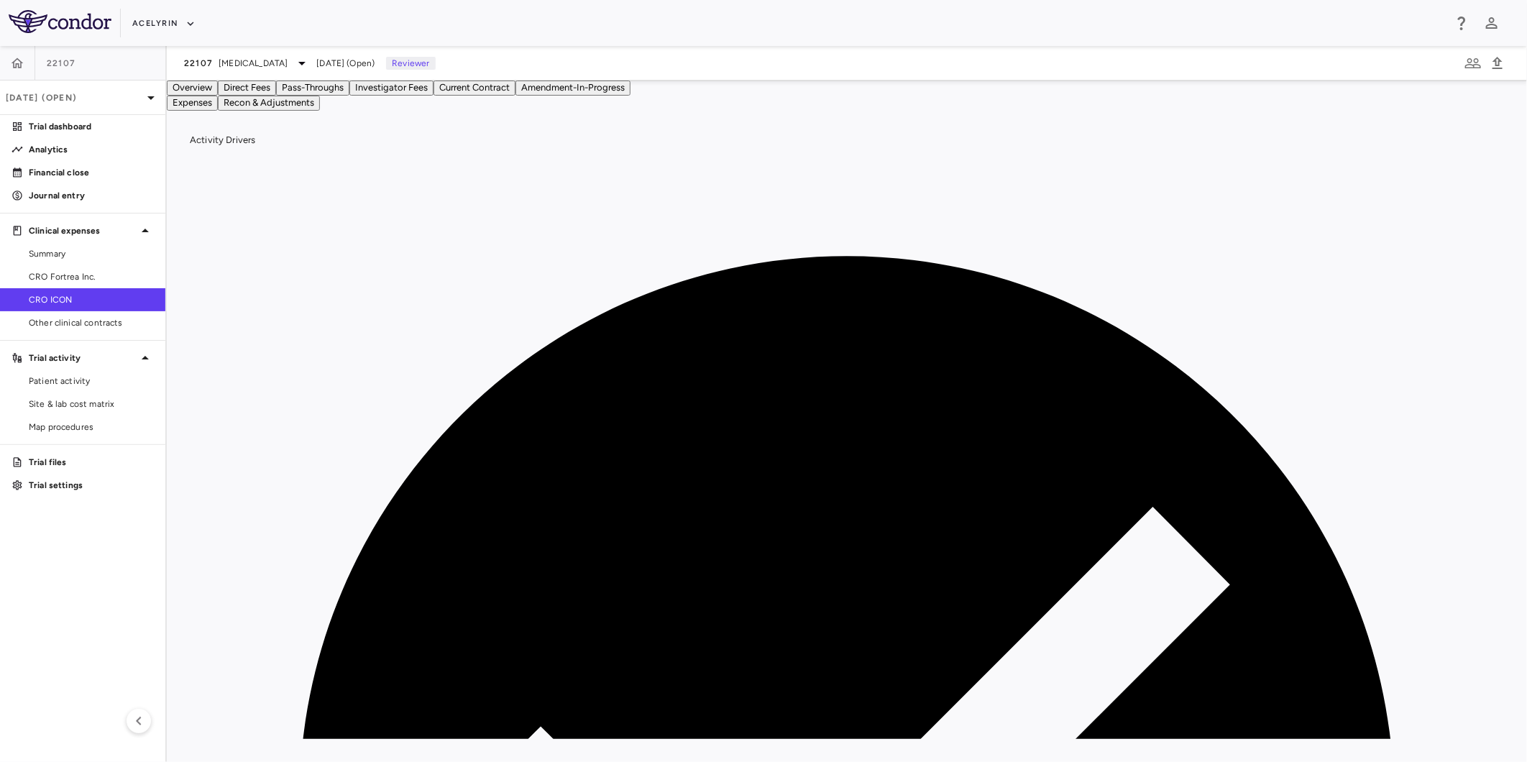
click at [112, 595] on aside "22107 [DATE] (Open) Trial dashboard Analytics Financial close Journal entry Cli…" at bounding box center [83, 404] width 167 height 716
click at [464, 165] on div "Activity Drivers 153/153 assigned Currency native trial 0 Service Category Drag…" at bounding box center [847, 437] width 1361 height 652
click at [573, 165] on div "Activity Drivers 153/153 assigned Currency native trial 0 Service Category Drag…" at bounding box center [847, 437] width 1361 height 652
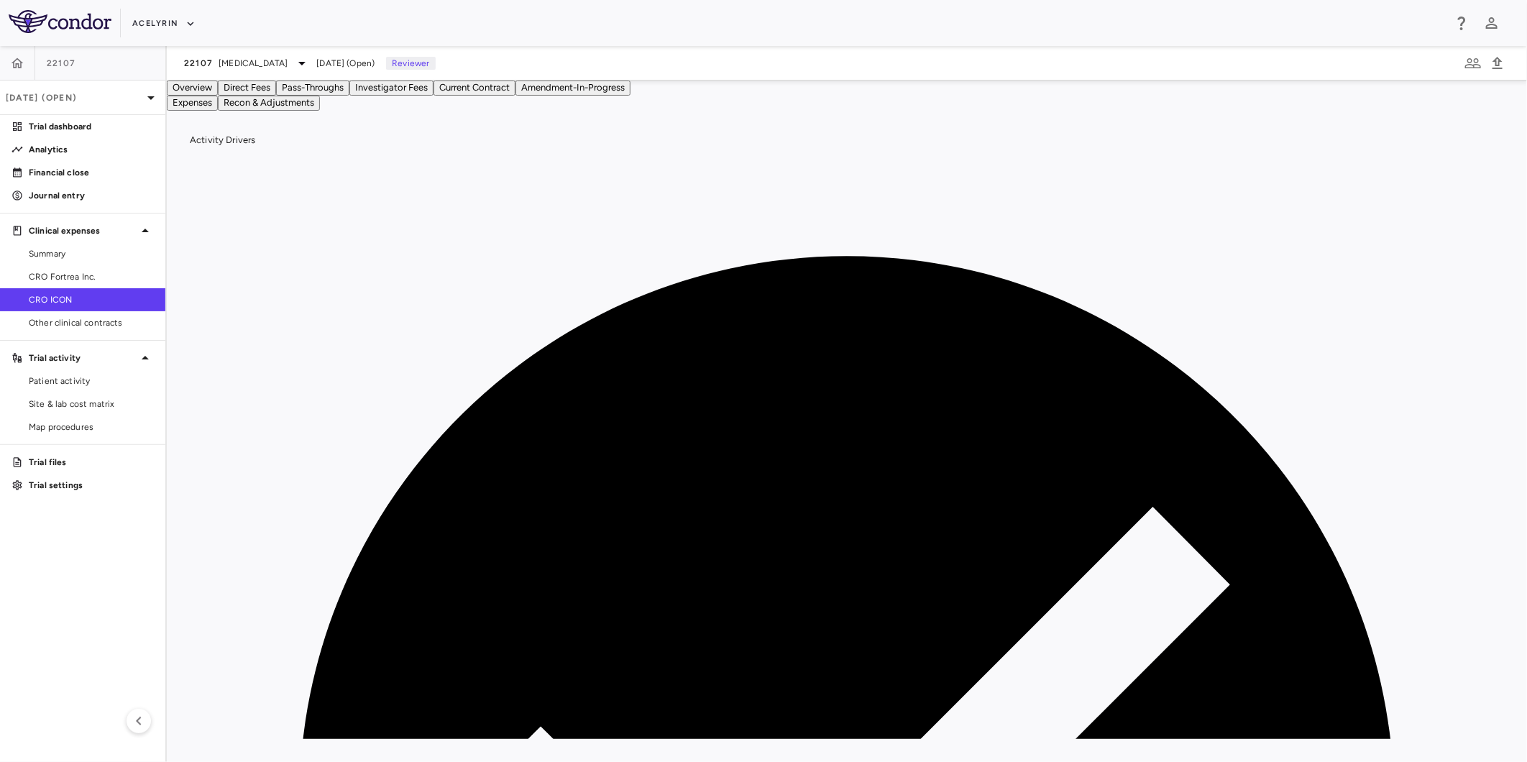
drag, startPoint x: 534, startPoint y: 183, endPoint x: 650, endPoint y: 187, distance: 116.6
drag, startPoint x: 656, startPoint y: 188, endPoint x: 607, endPoint y: 194, distance: 49.3
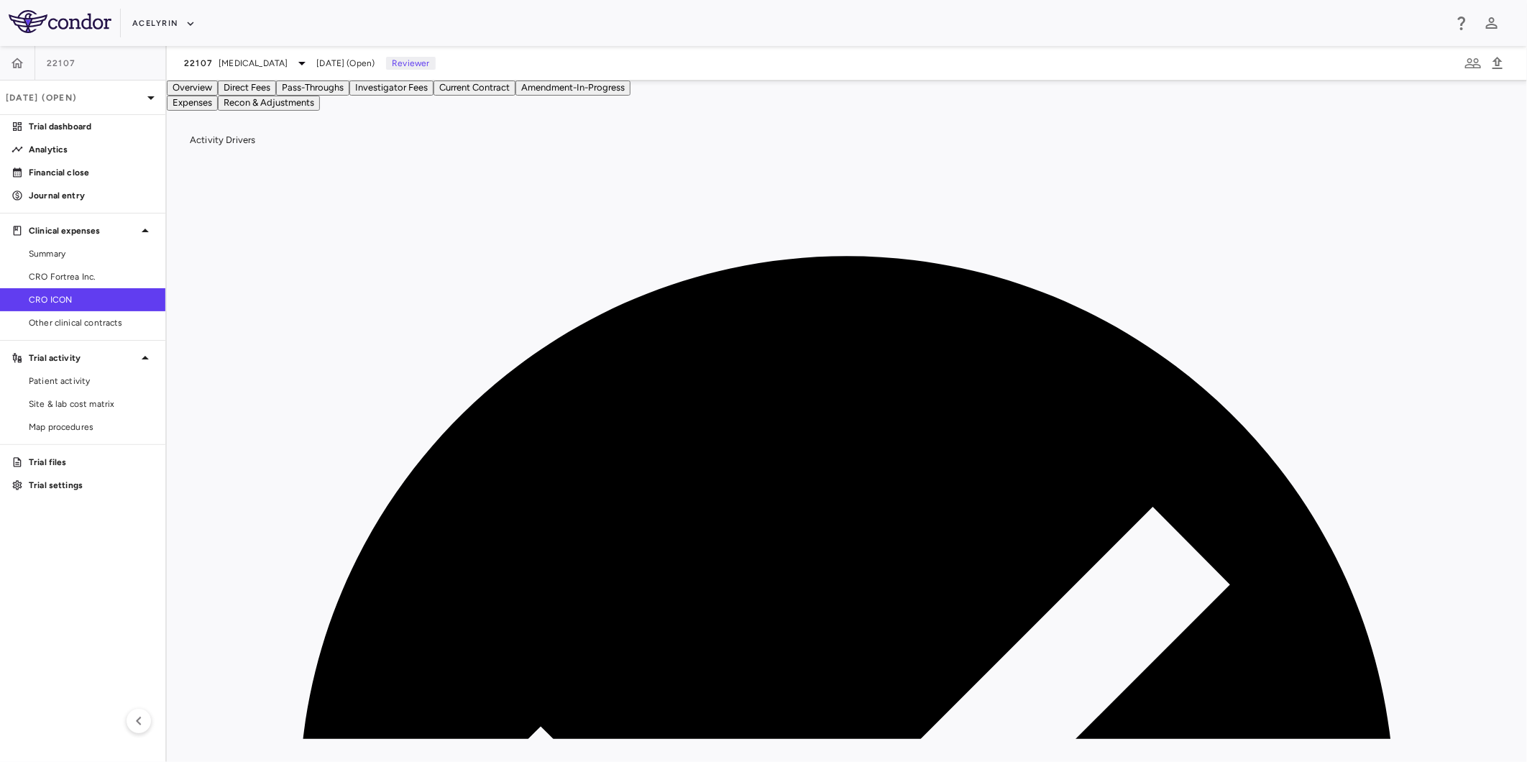
drag, startPoint x: 518, startPoint y: 168, endPoint x: 827, endPoint y: 160, distance: 309.3
click at [519, 168] on div "Activity Drivers 153/153 assigned Currency native trial 0 Service Category Drag…" at bounding box center [847, 437] width 1361 height 652
drag, startPoint x: 827, startPoint y: 160, endPoint x: 550, endPoint y: 164, distance: 276.9
click at [817, 161] on div "Activity Drivers 153/153 assigned Currency native trial 0 Service Category Drag…" at bounding box center [847, 437] width 1361 height 652
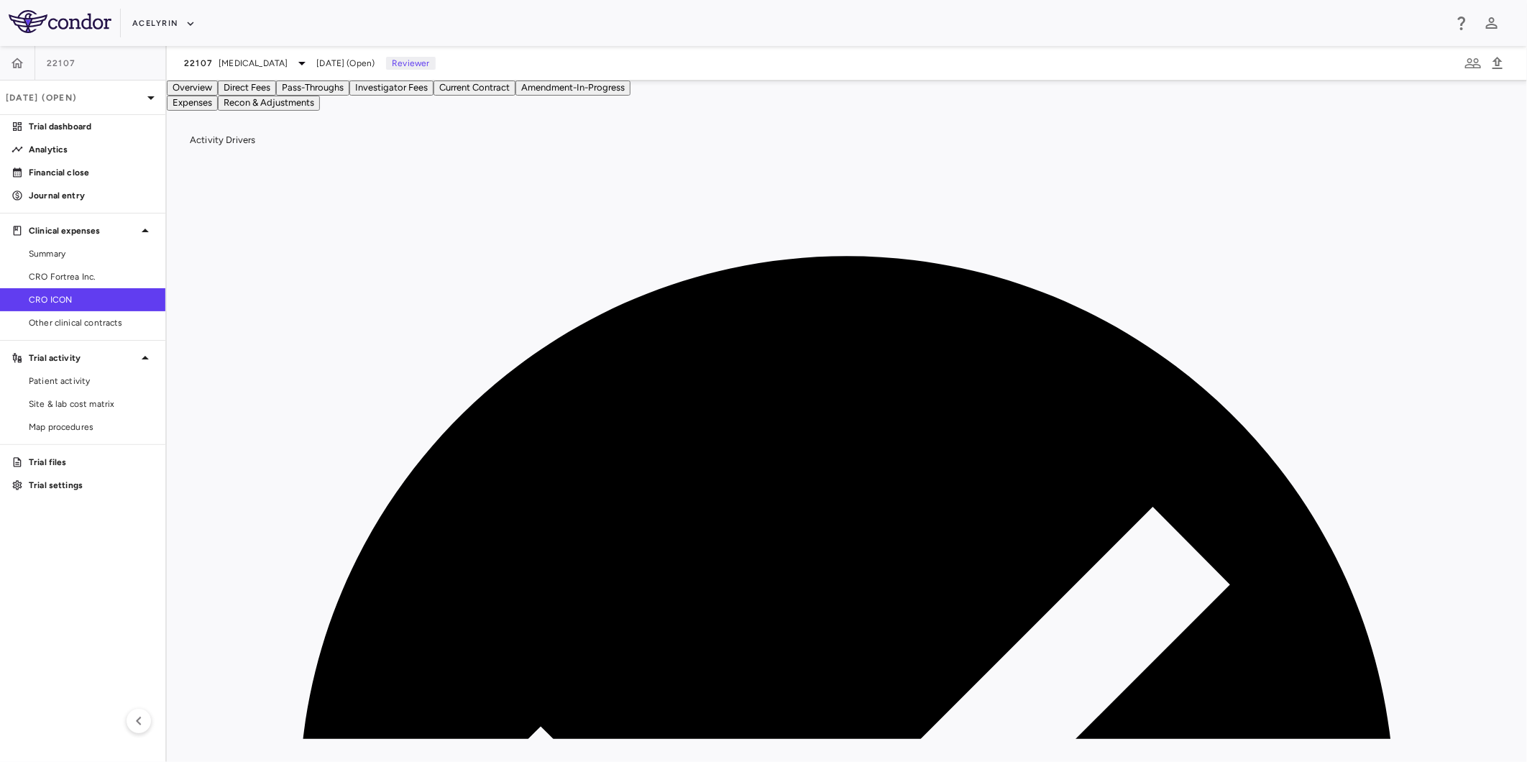
click at [550, 164] on div "Activity Drivers 153/153 assigned Currency native trial 0 Service Category Drag…" at bounding box center [847, 437] width 1361 height 652
click at [624, 171] on div "Activity Drivers 153/153 assigned Currency native trial 0 Service Category Drag…" at bounding box center [847, 437] width 1361 height 652
click at [672, 170] on div "Activity Drivers 153/153 assigned Currency native trial 0 Service Category Drag…" at bounding box center [847, 437] width 1361 height 652
click at [475, 173] on div "Activity Drivers 153/153 assigned Currency native trial 0 Service Category Drag…" at bounding box center [847, 437] width 1361 height 652
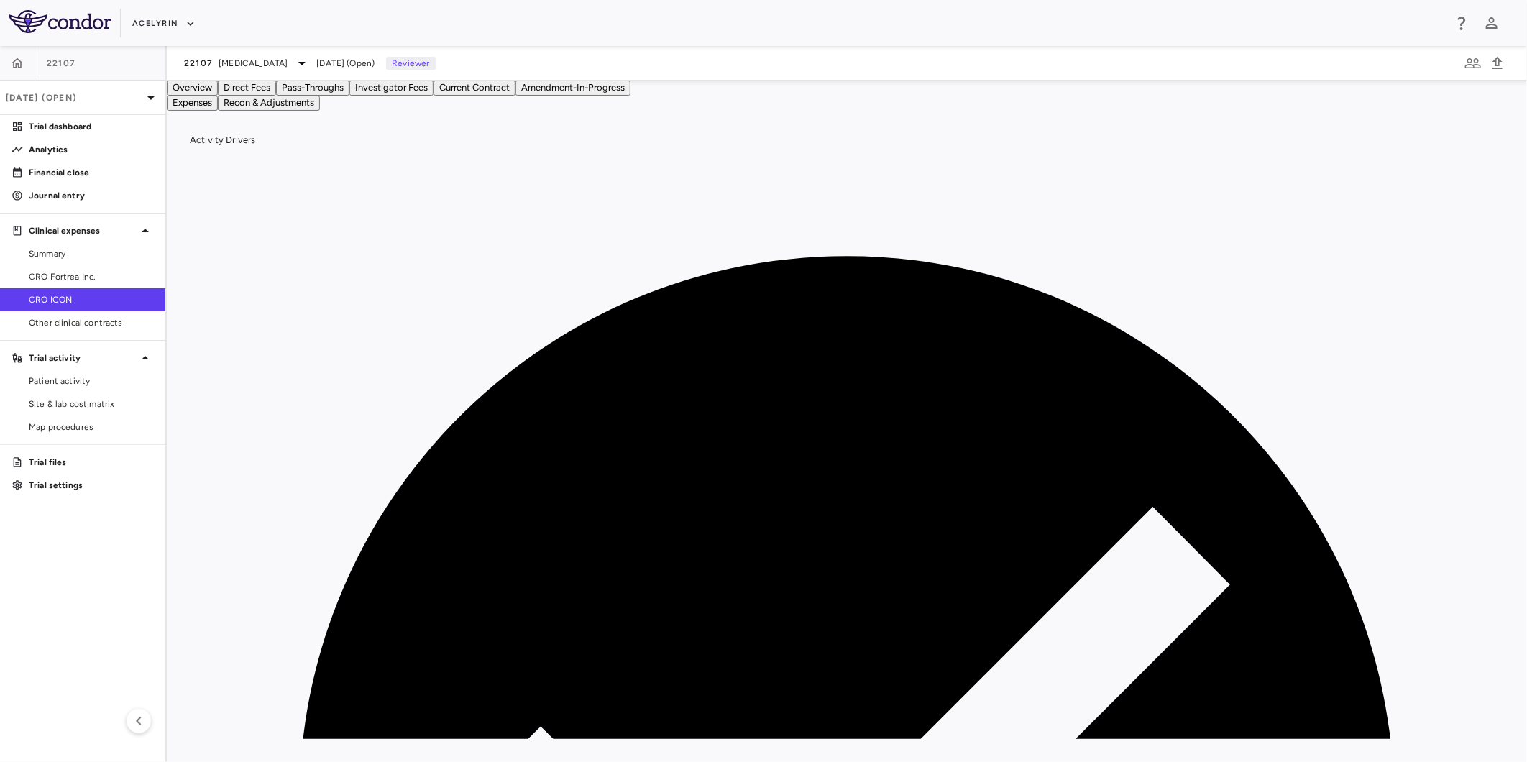
click at [434, 94] on button "Investigator Fees" at bounding box center [391, 88] width 84 height 15
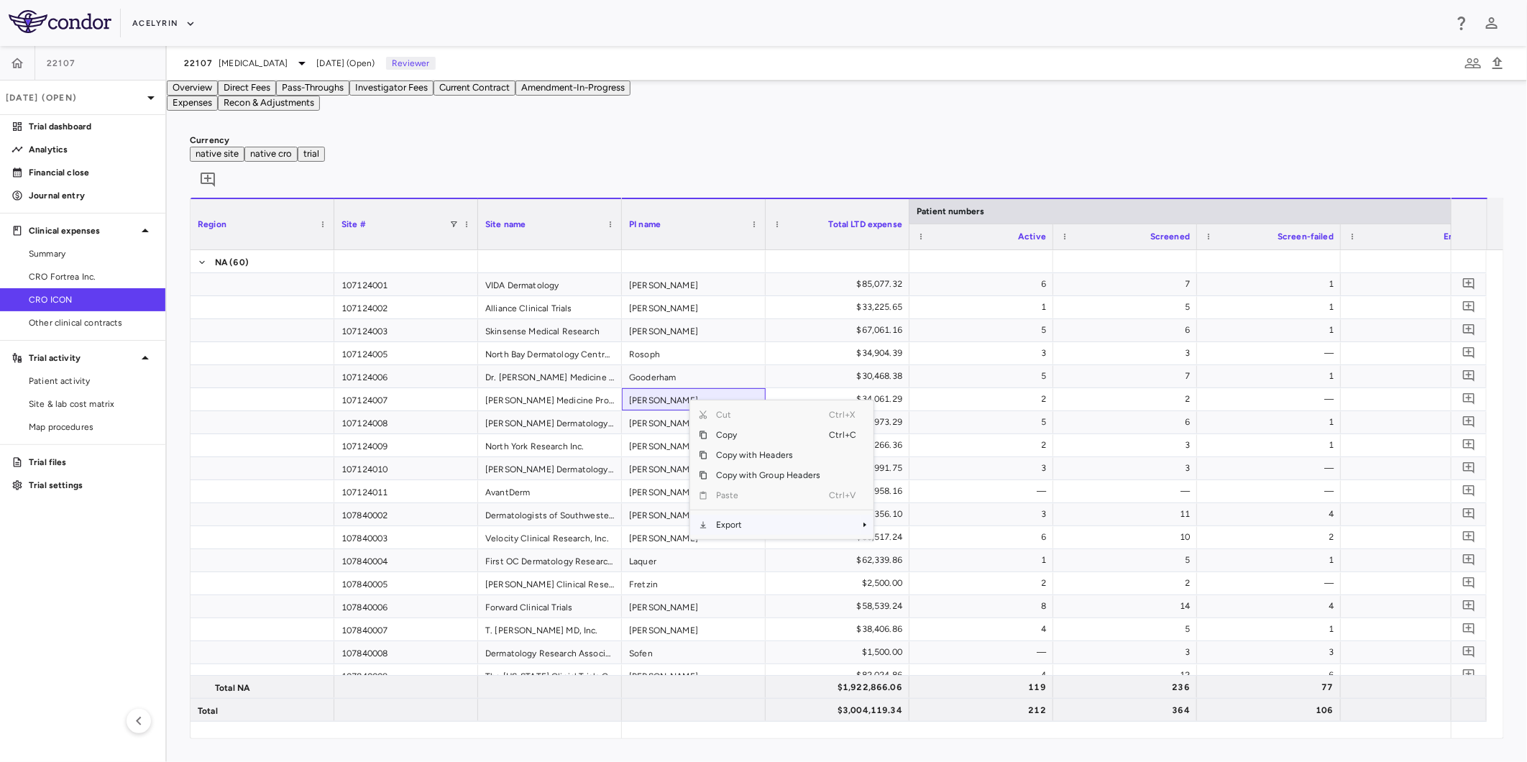
click at [726, 535] on span "Export" at bounding box center [769, 525] width 122 height 20
click at [928, 560] on span "Excel Export" at bounding box center [922, 550] width 68 height 20
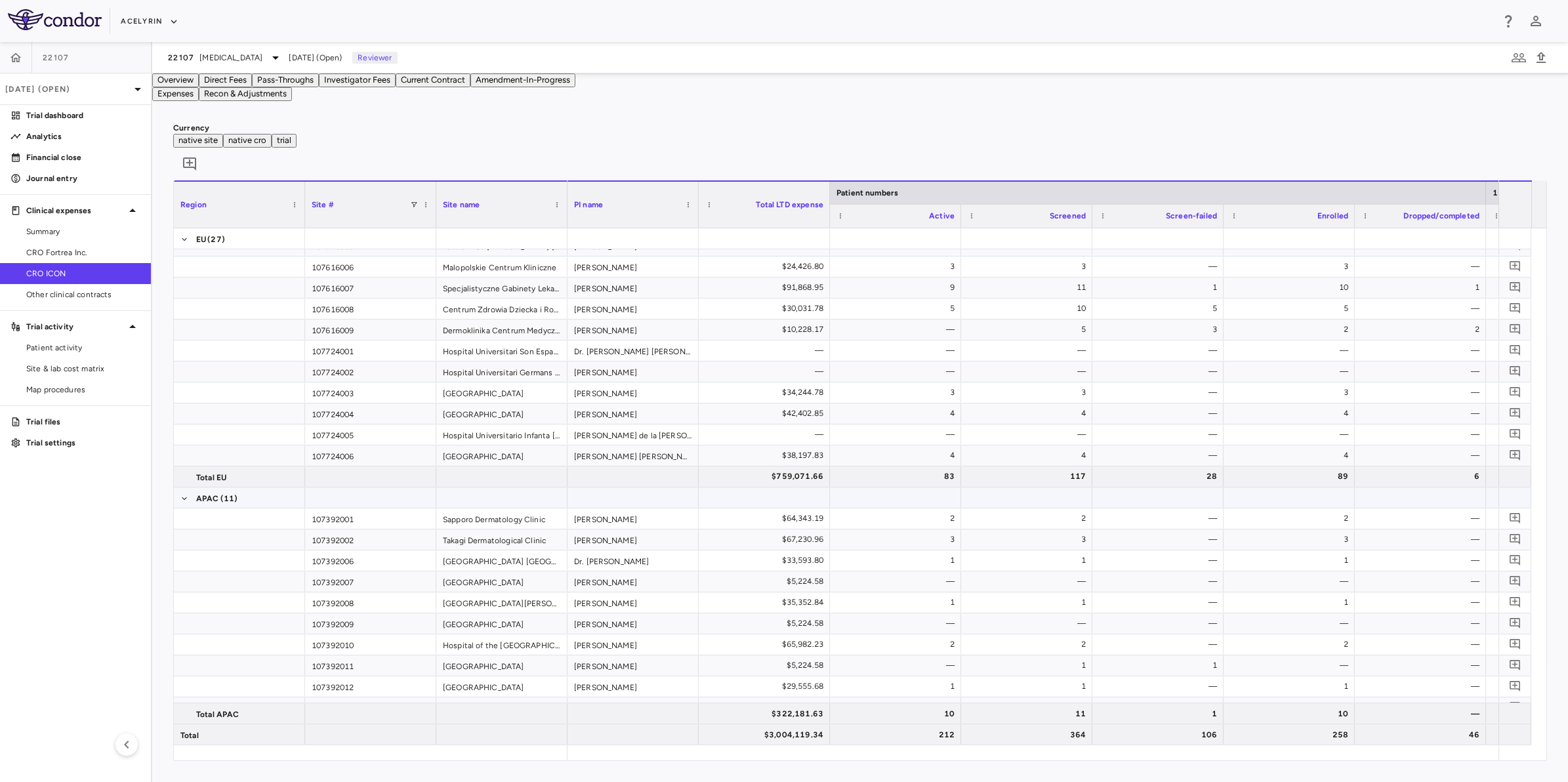
scroll to position [1705, 0]
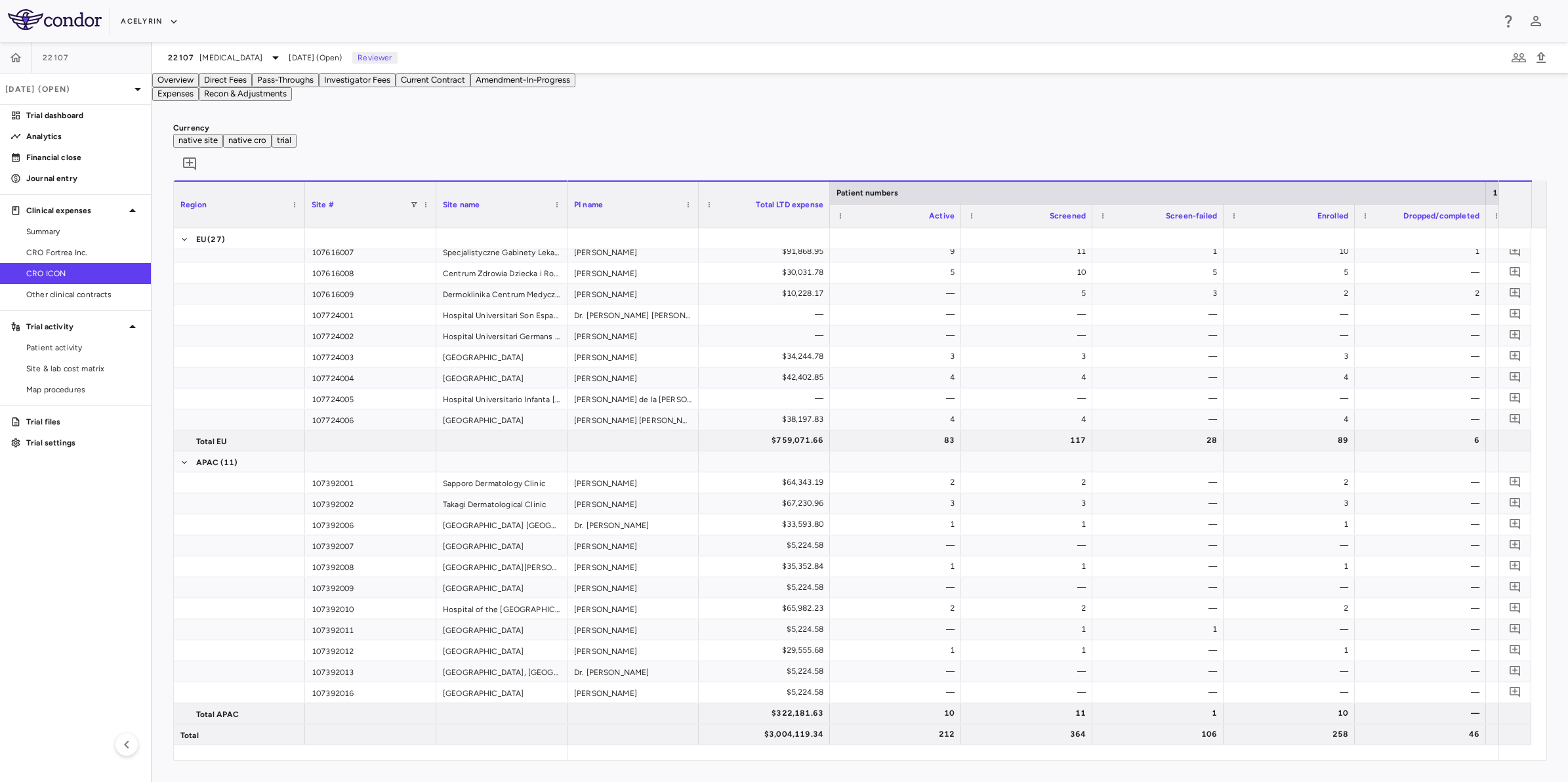
click at [12, 591] on aside "22107 [DATE] (Open) Trial dashboard Analytics Financial close Journal entry Cli…" at bounding box center [76, 412] width 152 height 740
click at [77, 253] on span "CRO Fortrea Inc." at bounding box center [83, 252] width 114 height 12
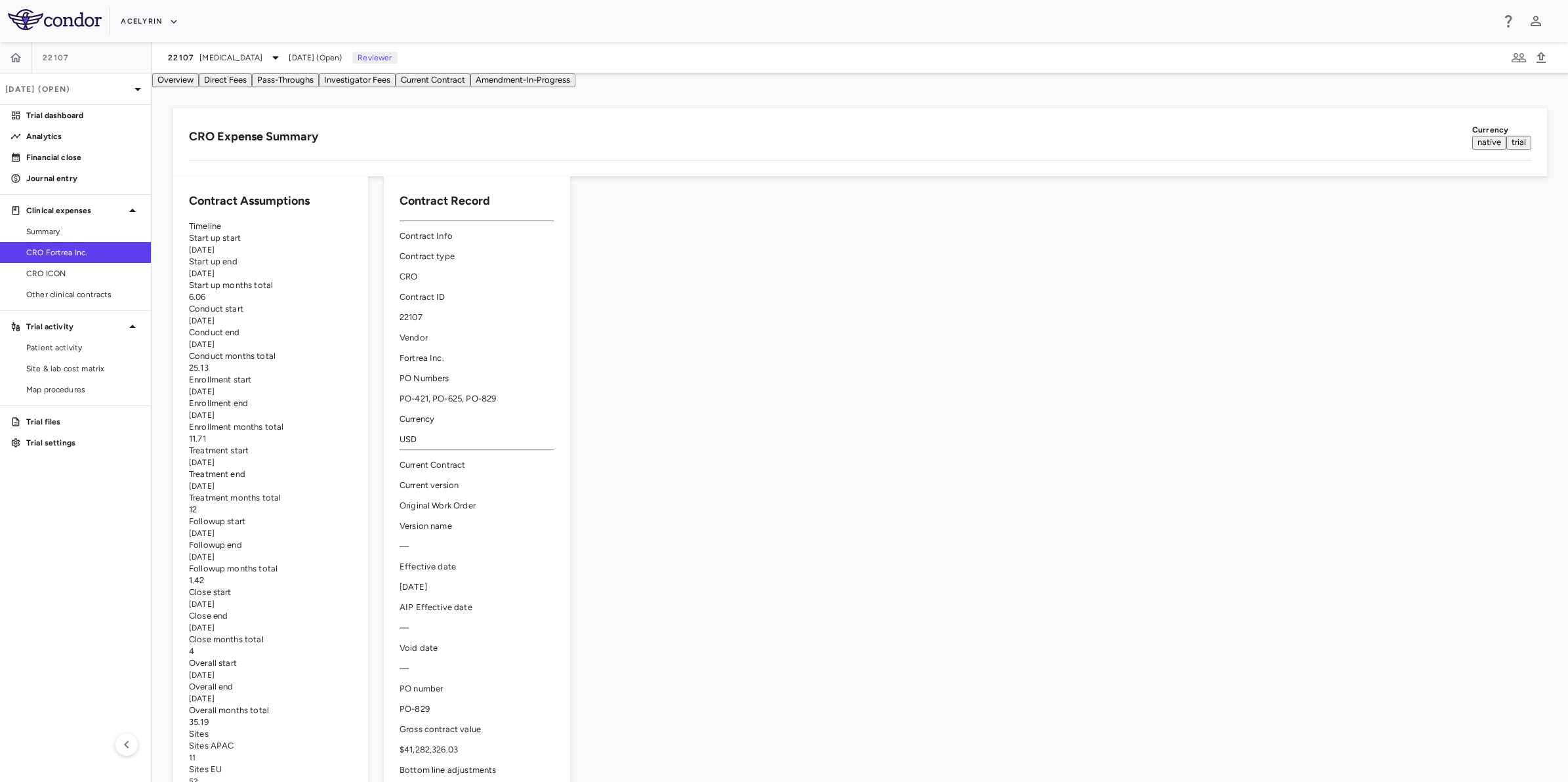
click at [396, 88] on button "Investigator Fees" at bounding box center [357, 80] width 77 height 14
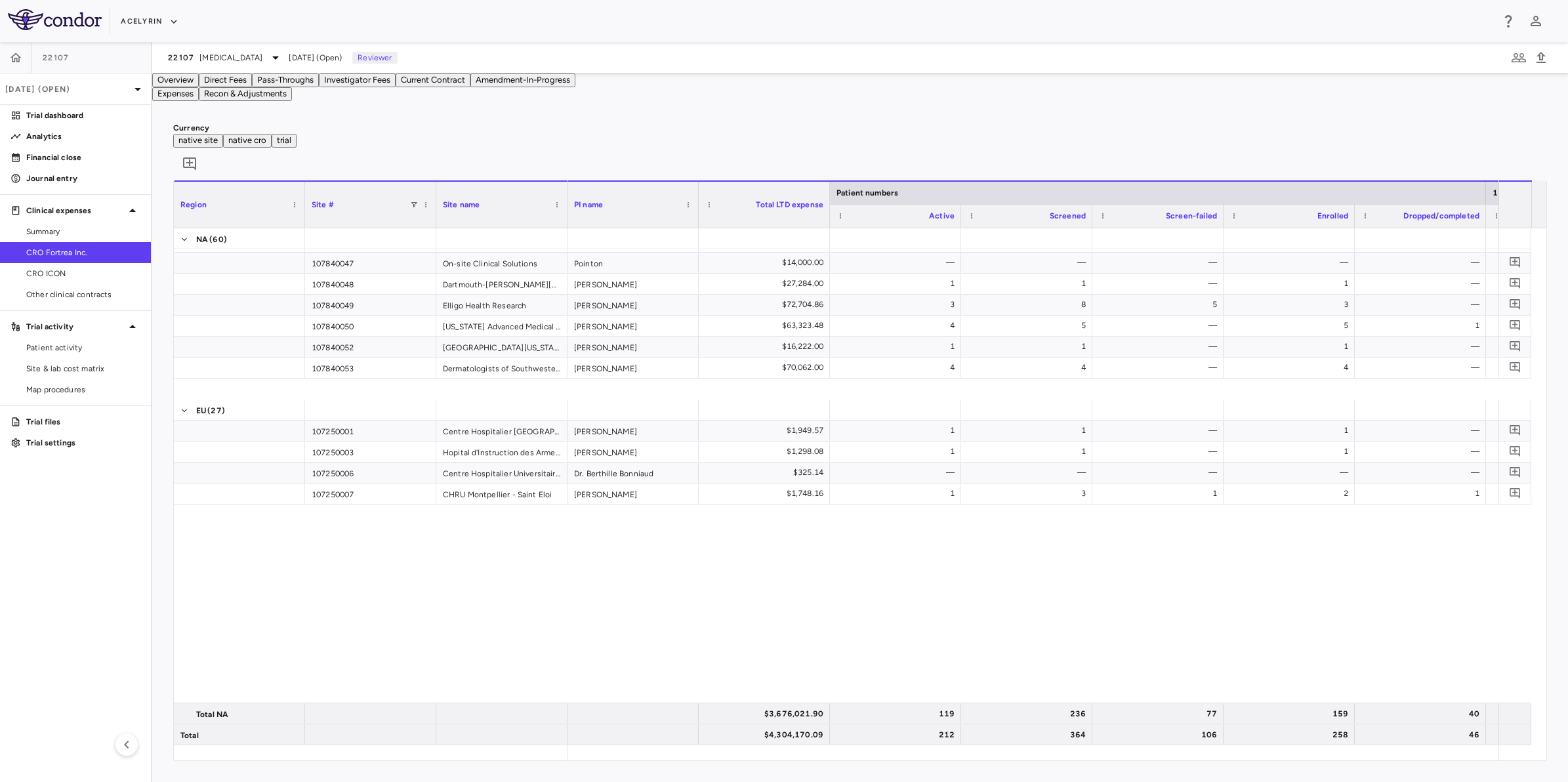
scroll to position [1394, 0]
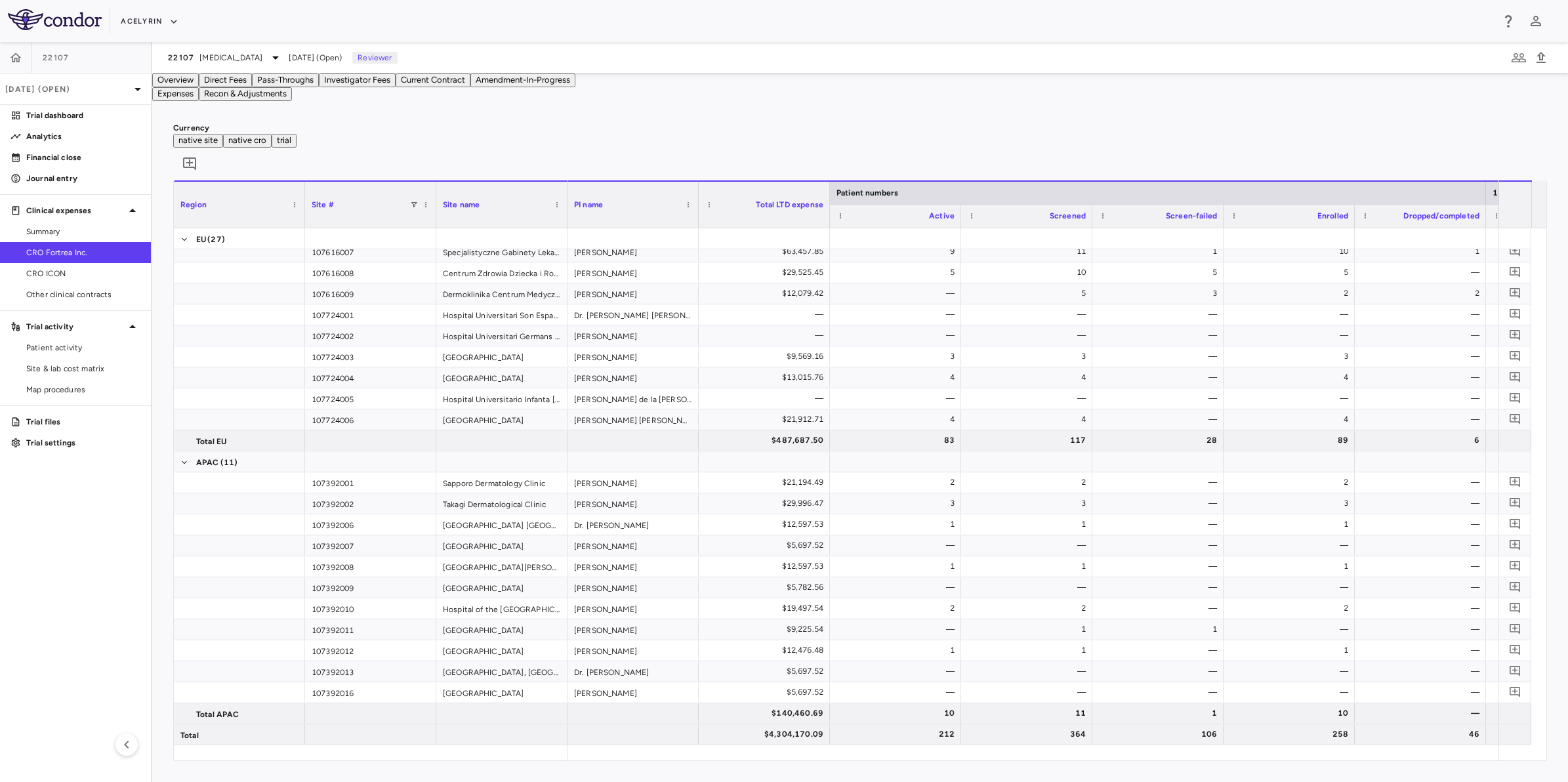
click at [869, 155] on div "Currency native site native cro trial 0 Region Drag here to set column labels R…" at bounding box center [860, 442] width 1416 height 681
click at [898, 153] on div "Currency native site native cro trial 0 Region Drag here to set column labels R…" at bounding box center [860, 442] width 1416 height 681
click at [1080, 152] on div "Currency native site native cro trial 0 Region Drag here to set column labels R…" at bounding box center [860, 442] width 1416 height 681
click at [1167, 156] on div "Currency native site native cro trial 0 Region Drag here to set column labels R…" at bounding box center [860, 442] width 1416 height 681
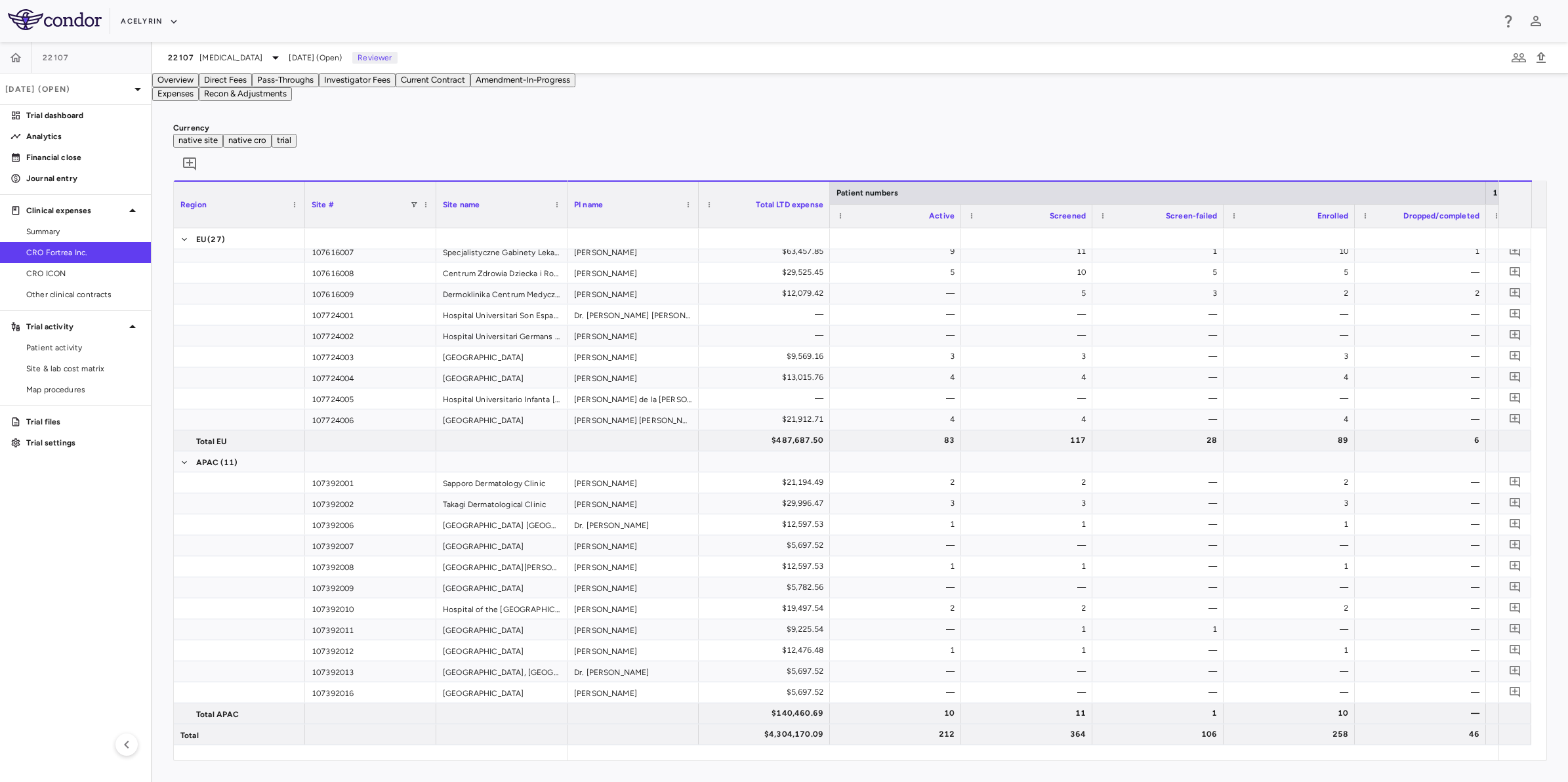
drag, startPoint x: 863, startPoint y: 166, endPoint x: 917, endPoint y: 164, distance: 54.0
click at [863, 166] on div "Currency native site native cro trial 0" at bounding box center [860, 151] width 1374 height 58
drag, startPoint x: 917, startPoint y: 164, endPoint x: 1056, endPoint y: 164, distance: 139.0
click at [930, 164] on div "Currency native site native cro trial 0" at bounding box center [860, 151] width 1374 height 58
drag, startPoint x: 1056, startPoint y: 164, endPoint x: 1171, endPoint y: 164, distance: 115.0
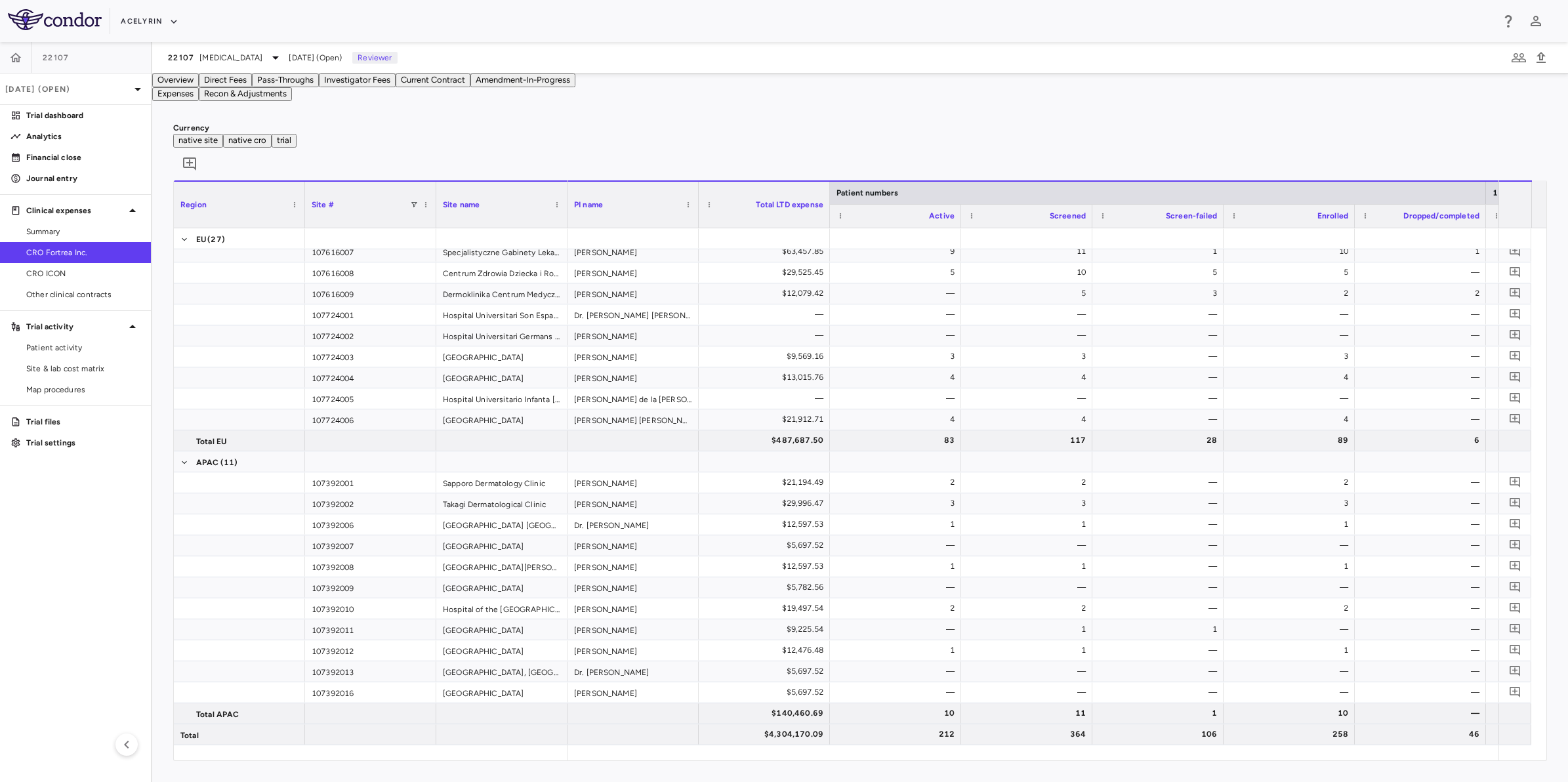
click at [1057, 164] on div "Currency native site native cro trial 0" at bounding box center [860, 151] width 1374 height 58
click at [1164, 164] on div "Currency native site native cro trial 0" at bounding box center [860, 151] width 1374 height 58
click at [980, 164] on div "Currency native site native cro trial 0" at bounding box center [860, 151] width 1374 height 58
drag, startPoint x: 1060, startPoint y: 162, endPoint x: 1080, endPoint y: 162, distance: 20.0
click at [1068, 162] on div "Currency native site native cro trial 0" at bounding box center [860, 151] width 1374 height 58
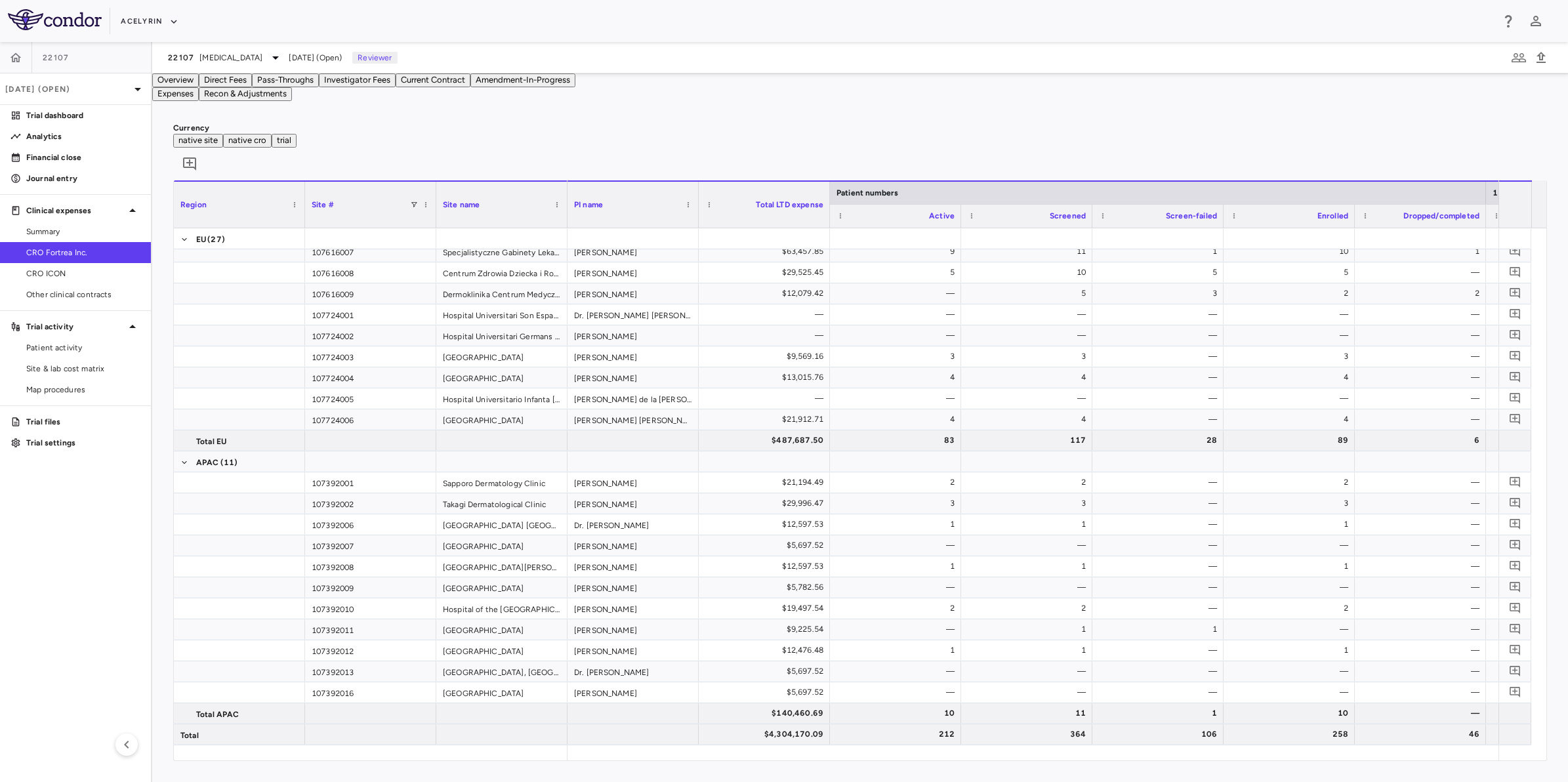
drag, startPoint x: 1195, startPoint y: 161, endPoint x: 1158, endPoint y: 164, distance: 37.1
click at [1188, 161] on div "Currency native site native cro trial 0" at bounding box center [860, 151] width 1374 height 58
click at [903, 165] on div "Currency native site native cro trial 0" at bounding box center [860, 151] width 1374 height 58
drag, startPoint x: 1067, startPoint y: 165, endPoint x: 1143, endPoint y: 165, distance: 76.0
click at [1097, 165] on div "Currency native site native cro trial 0" at bounding box center [860, 151] width 1374 height 58
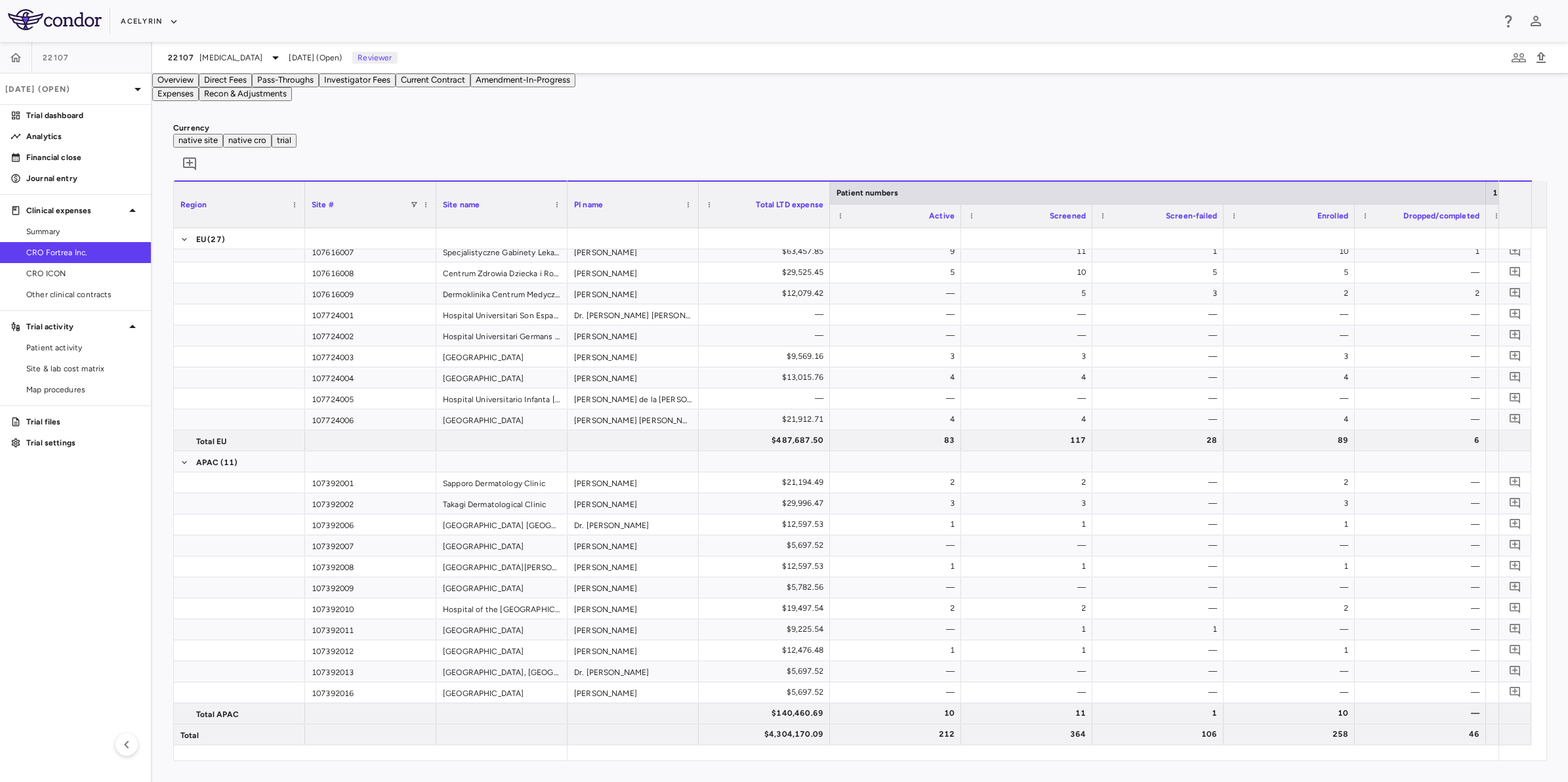
drag, startPoint x: 1176, startPoint y: 165, endPoint x: 1047, endPoint y: 167, distance: 129.0
click at [1166, 165] on div "Currency native site native cro trial 0" at bounding box center [860, 151] width 1374 height 58
click at [975, 166] on div "Currency native site native cro trial 0" at bounding box center [860, 151] width 1374 height 58
drag, startPoint x: 1113, startPoint y: 162, endPoint x: 1209, endPoint y: 164, distance: 96.0
click at [1146, 162] on div "Currency native site native cro trial 0" at bounding box center [860, 151] width 1374 height 58
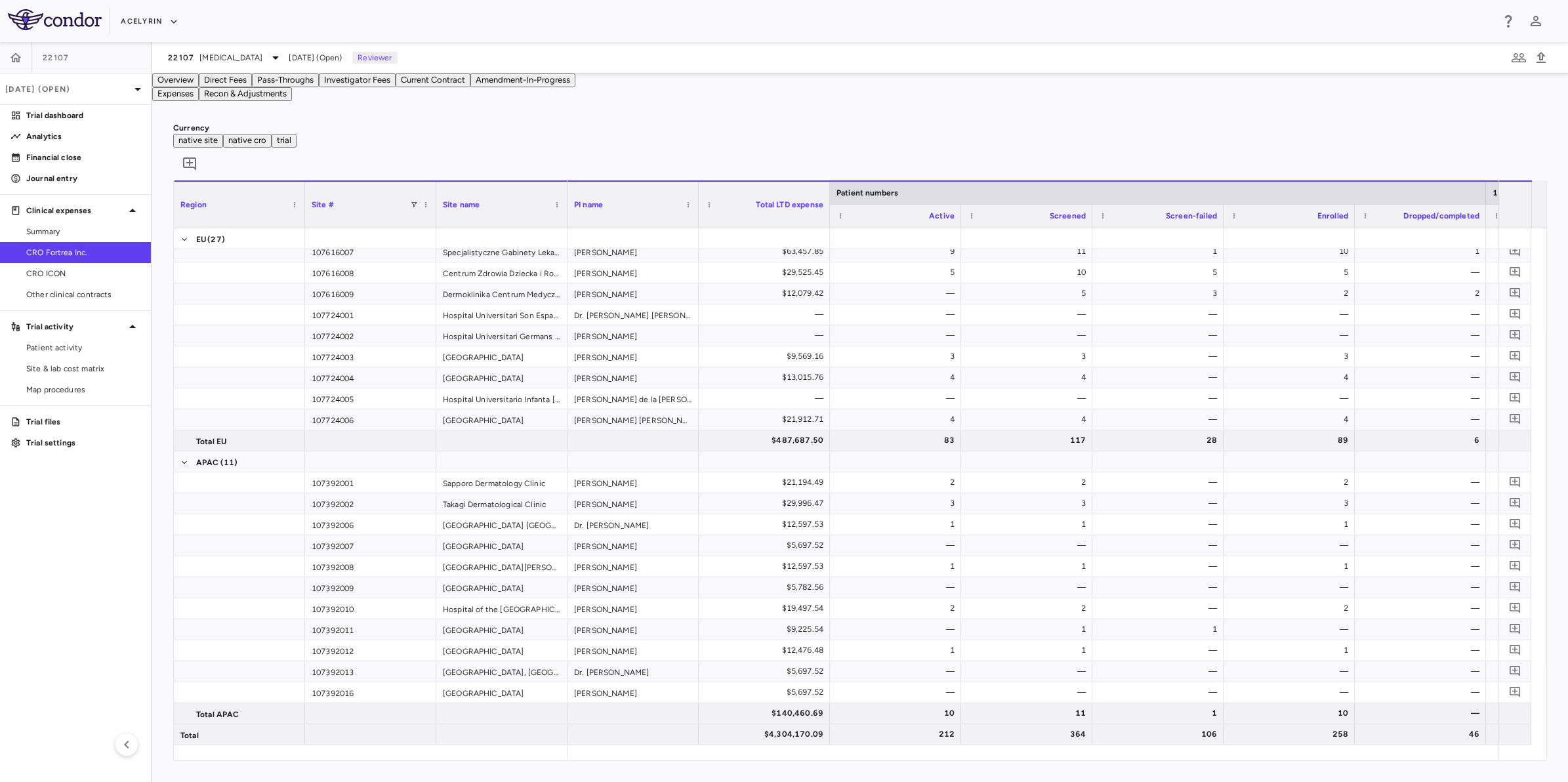
click at [1209, 164] on div "Currency native site native cro trial 0" at bounding box center [860, 151] width 1374 height 58
drag, startPoint x: 858, startPoint y: 167, endPoint x: 917, endPoint y: 166, distance: 59.0
click at [864, 166] on div "Currency native site native cro trial 0" at bounding box center [860, 151] width 1374 height 58
drag, startPoint x: 1014, startPoint y: 165, endPoint x: 1057, endPoint y: 165, distance: 43.0
click at [1041, 165] on div "Currency native site native cro trial 0" at bounding box center [860, 151] width 1374 height 58
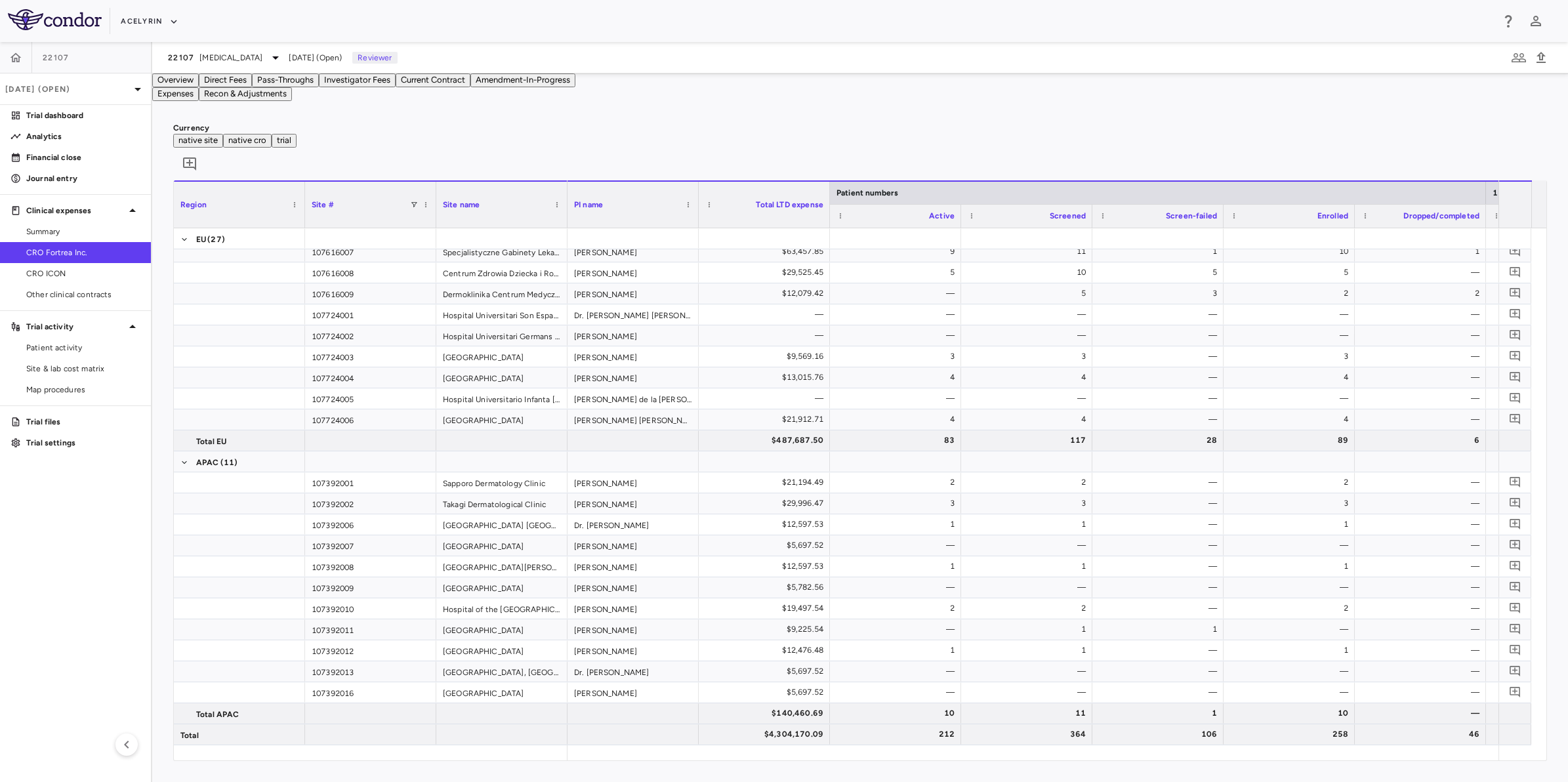
drag, startPoint x: 1171, startPoint y: 166, endPoint x: 861, endPoint y: 168, distance: 310.0
click at [1166, 167] on div "Currency native site native cro trial 0" at bounding box center [860, 151] width 1374 height 58
drag, startPoint x: 861, startPoint y: 168, endPoint x: 939, endPoint y: 168, distance: 78.0
click at [867, 168] on div "Currency native site native cro trial 0" at bounding box center [860, 151] width 1374 height 58
drag, startPoint x: 1045, startPoint y: 167, endPoint x: 1199, endPoint y: 170, distance: 154.0
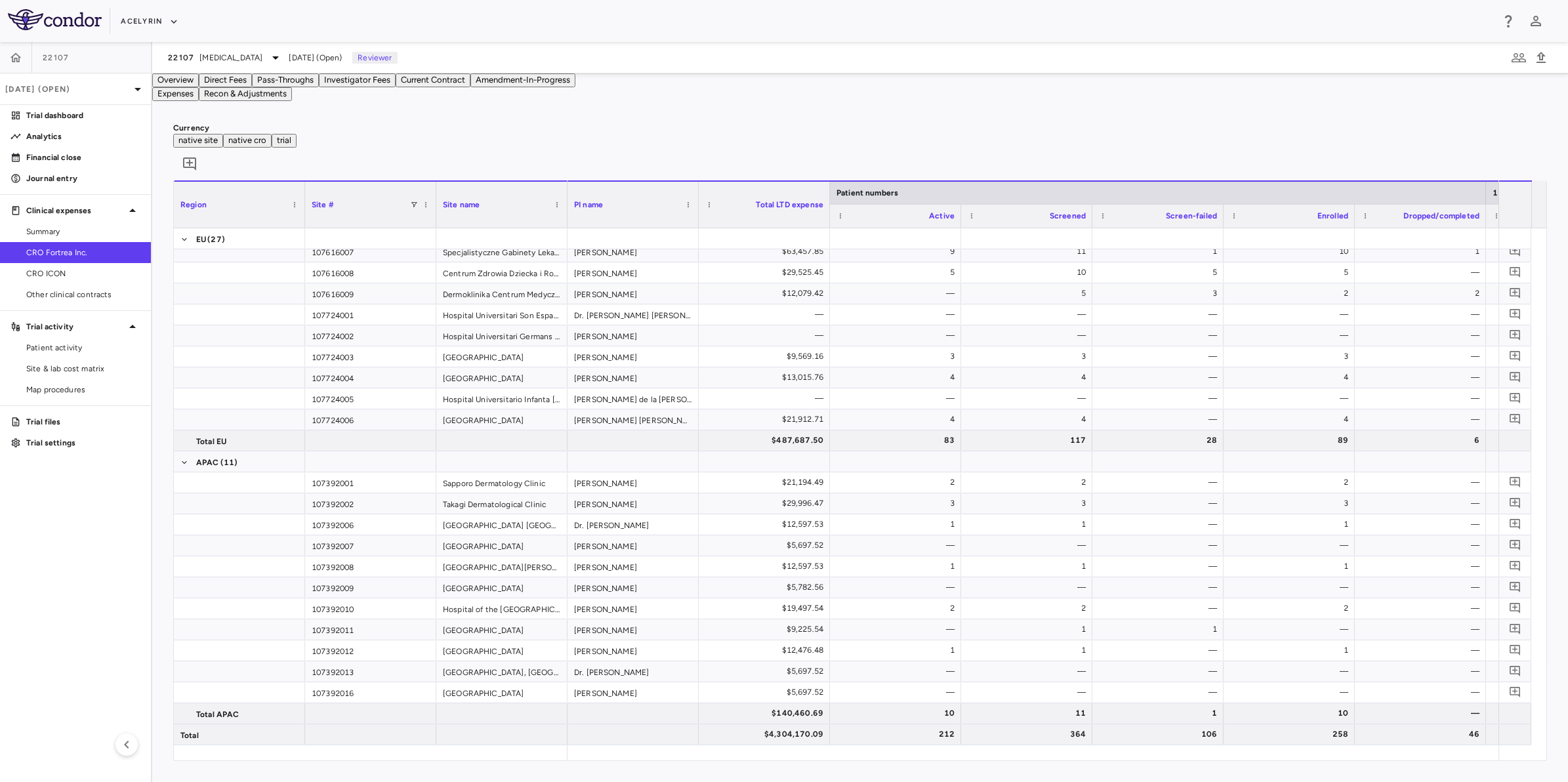
click at [1089, 168] on div "Currency native site native cro trial 0" at bounding box center [860, 151] width 1374 height 58
drag, startPoint x: 1199, startPoint y: 170, endPoint x: 1099, endPoint y: 170, distance: 100.0
click at [1179, 170] on div "Currency native site native cro trial 0" at bounding box center [860, 151] width 1374 height 58
drag, startPoint x: 855, startPoint y: 166, endPoint x: 914, endPoint y: 166, distance: 59.0
click at [863, 166] on div "Currency native site native cro trial 0" at bounding box center [860, 151] width 1374 height 58
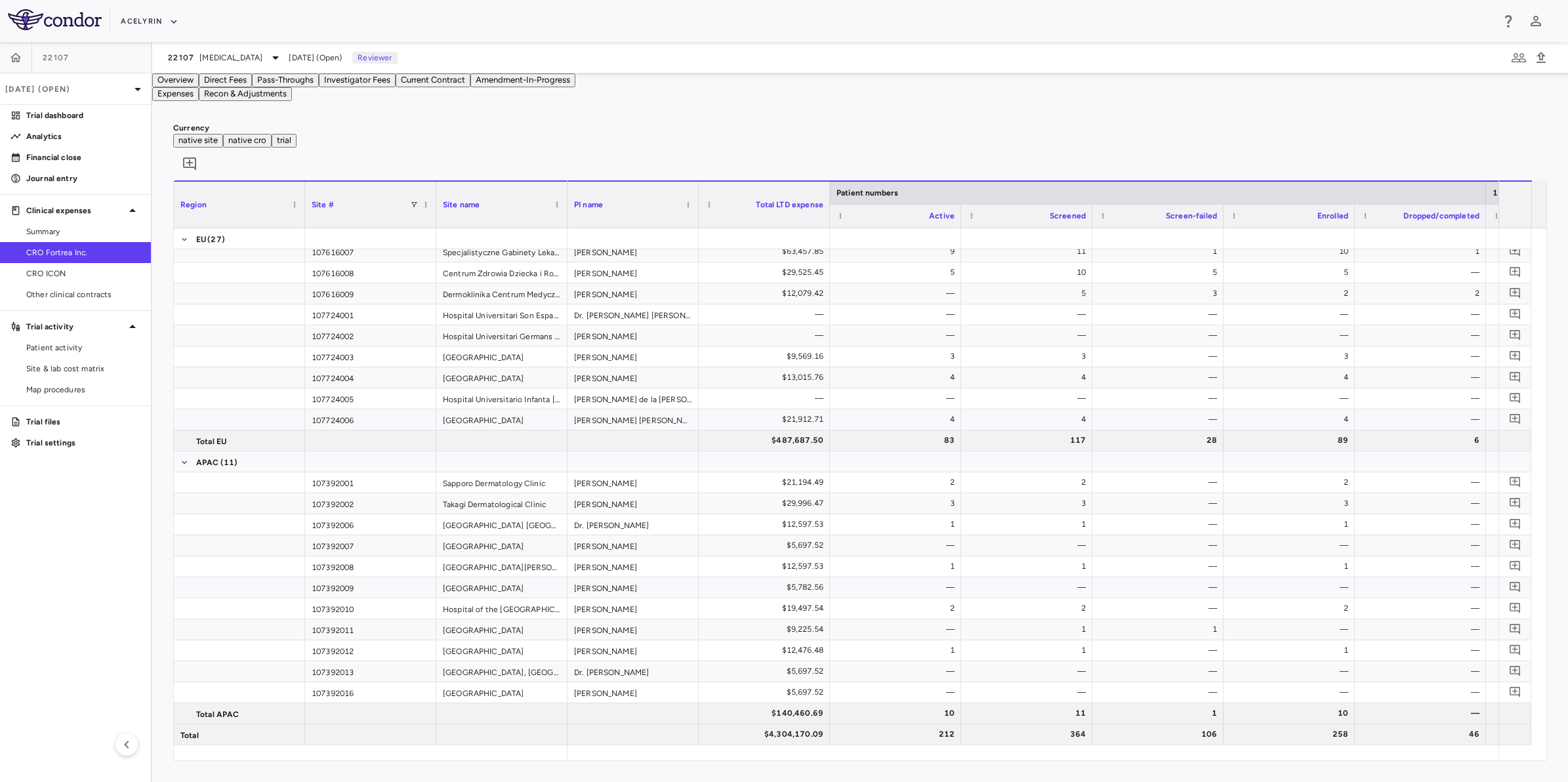
drag, startPoint x: 1096, startPoint y: 165, endPoint x: 1209, endPoint y: 167, distance: 113.0
click at [1123, 165] on div "Currency native site native cro trial 0" at bounding box center [860, 151] width 1374 height 58
drag, startPoint x: 1209, startPoint y: 167, endPoint x: 864, endPoint y: 165, distance: 345.0
click at [1191, 169] on div "Currency native site native cro trial 0" at bounding box center [860, 151] width 1374 height 58
click at [899, 165] on div "Currency native site native cro trial 0" at bounding box center [860, 151] width 1374 height 58
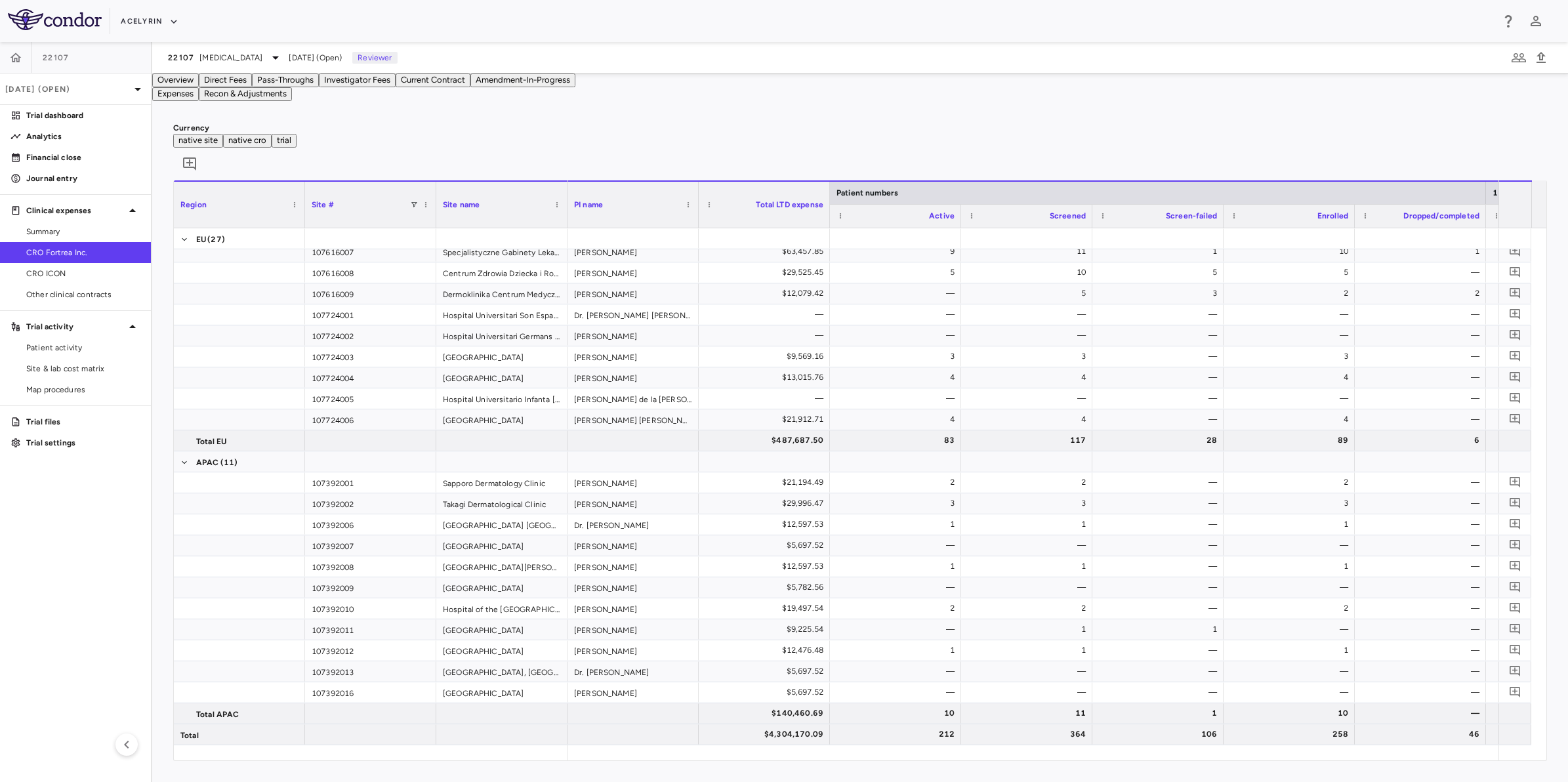
drag, startPoint x: 1085, startPoint y: 165, endPoint x: 1183, endPoint y: 170, distance: 98.1
click at [1127, 167] on div "Currency native site native cro trial 0" at bounding box center [860, 151] width 1374 height 58
drag, startPoint x: 1183, startPoint y: 170, endPoint x: 904, endPoint y: 162, distance: 279.1
click at [1171, 171] on div "Currency native site native cro trial 0" at bounding box center [860, 151] width 1374 height 58
click at [904, 162] on div "Currency native site native cro trial 0" at bounding box center [860, 151] width 1374 height 58
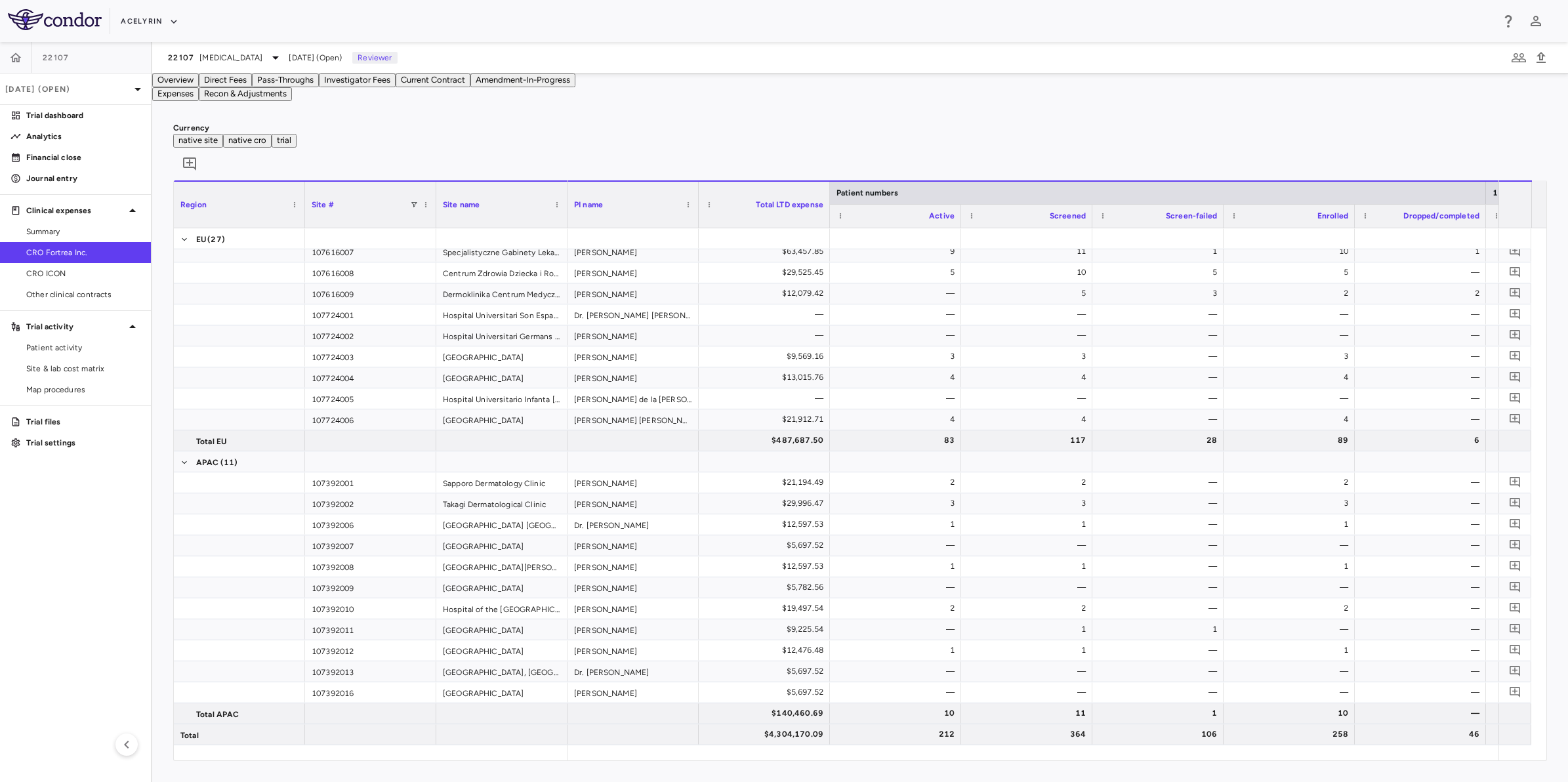
click at [547, 158] on div "Currency native site native cro trial 0" at bounding box center [860, 151] width 1374 height 58
drag, startPoint x: 797, startPoint y: 165, endPoint x: 951, endPoint y: 171, distance: 154.1
click at [870, 171] on div "Currency native site native cro trial 0" at bounding box center [860, 151] width 1374 height 58
click at [1081, 150] on div "Currency native site native cro trial 0 Region Drag here to set column labels R…" at bounding box center [860, 442] width 1416 height 681
drag, startPoint x: 1165, startPoint y: 158, endPoint x: 738, endPoint y: 151, distance: 427.1
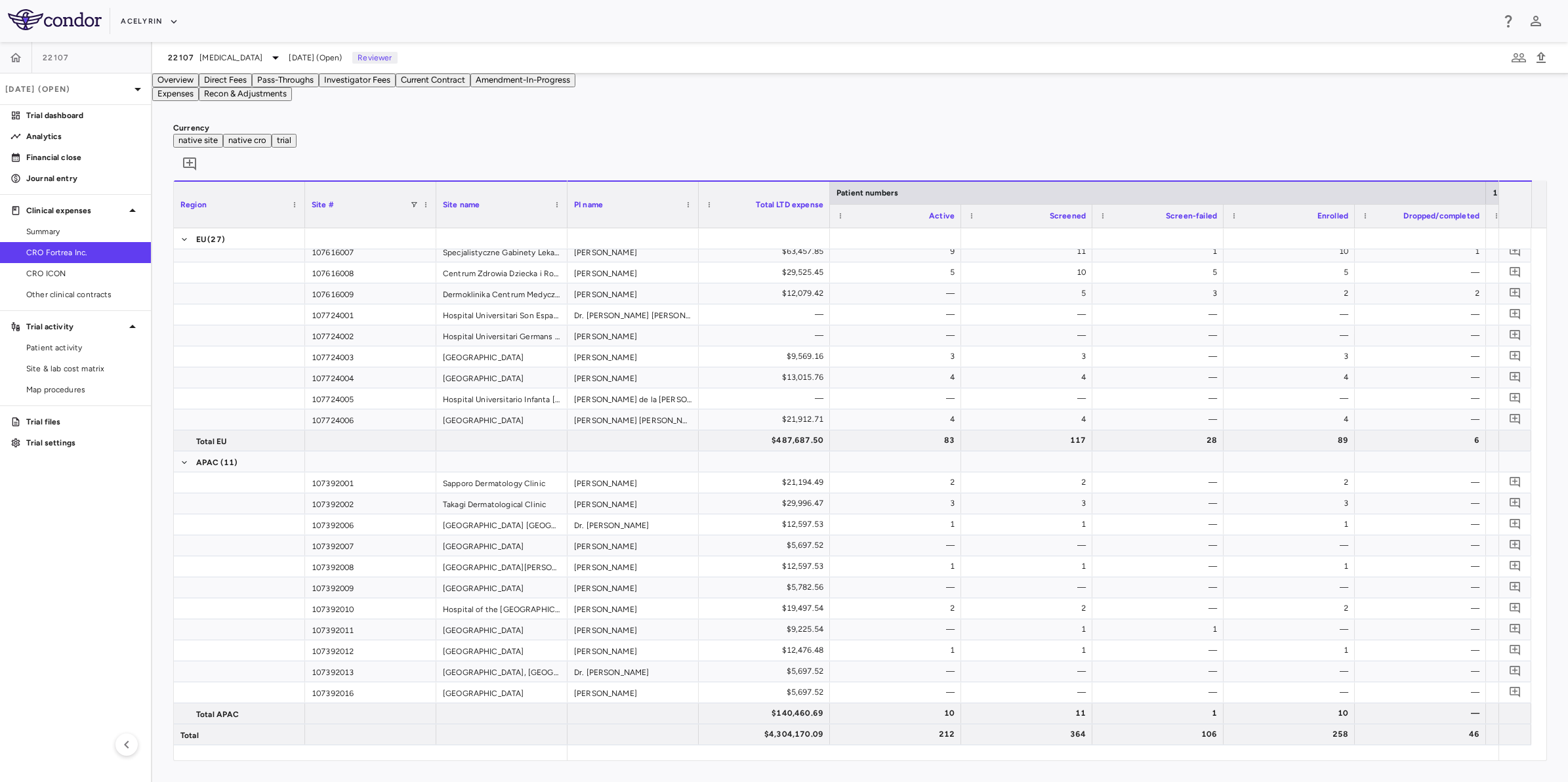
click at [1130, 158] on div "Currency native site native cro trial 0" at bounding box center [860, 151] width 1374 height 58
click at [738, 151] on div "Currency native site native cro trial 0 Region Drag here to set column labels R…" at bounding box center [860, 442] width 1416 height 681
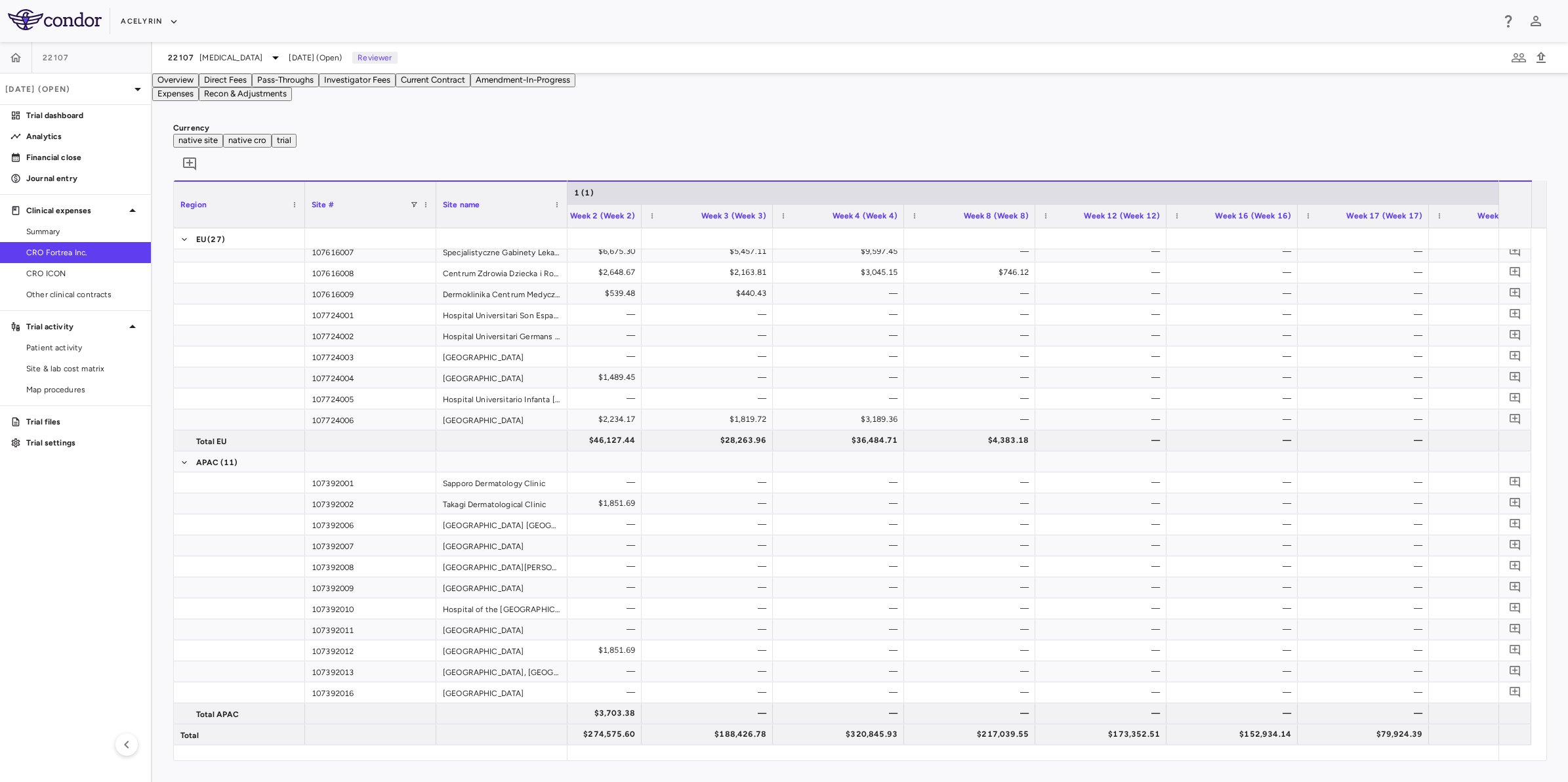
scroll to position [0, 1977]
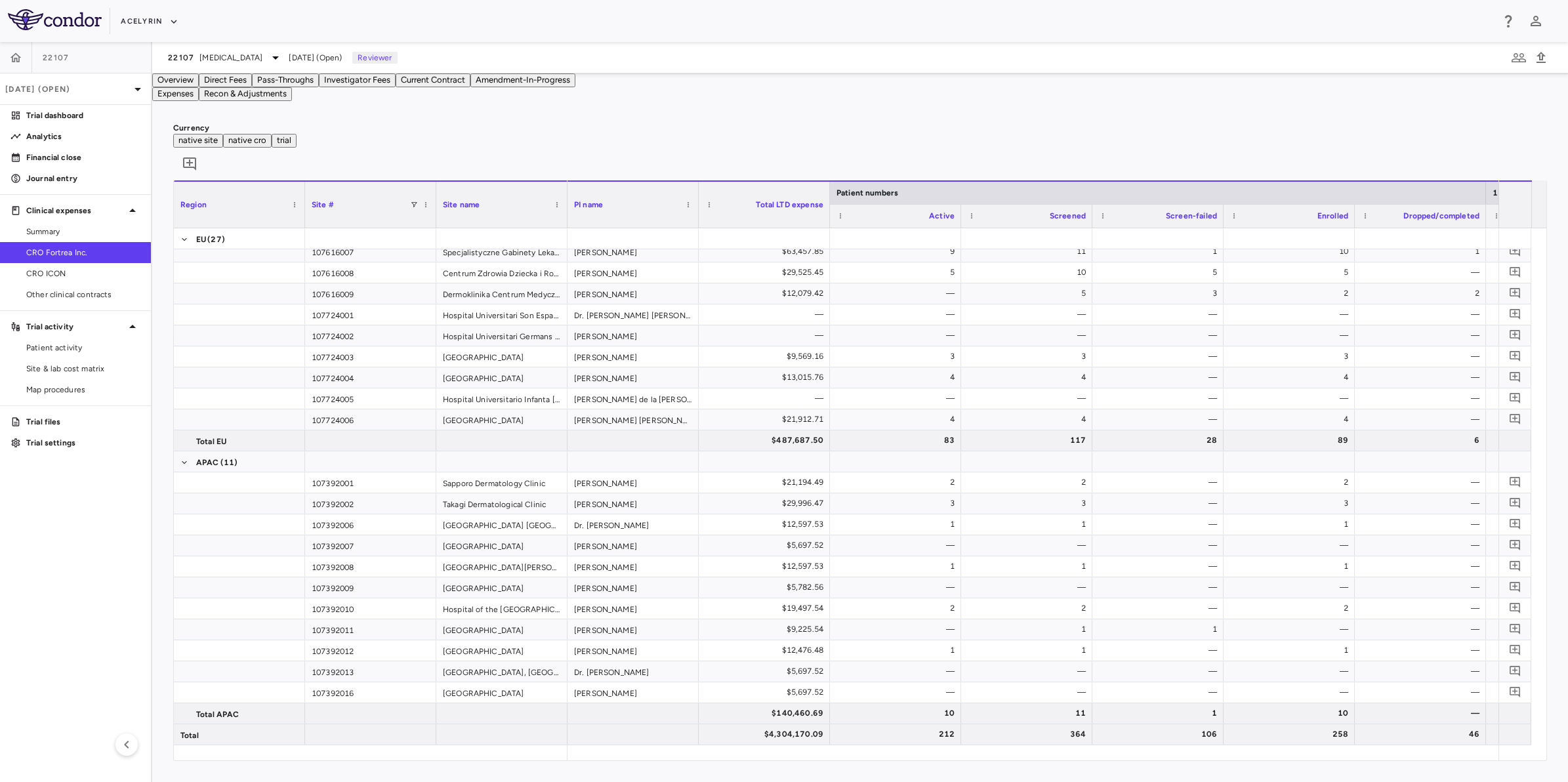
click at [79, 483] on aside "22107 [DATE] (Open) Trial dashboard Analytics Financial close Journal entry Cli…" at bounding box center [76, 412] width 152 height 740
click at [46, 363] on span "Site & lab cost matrix" at bounding box center [83, 369] width 114 height 12
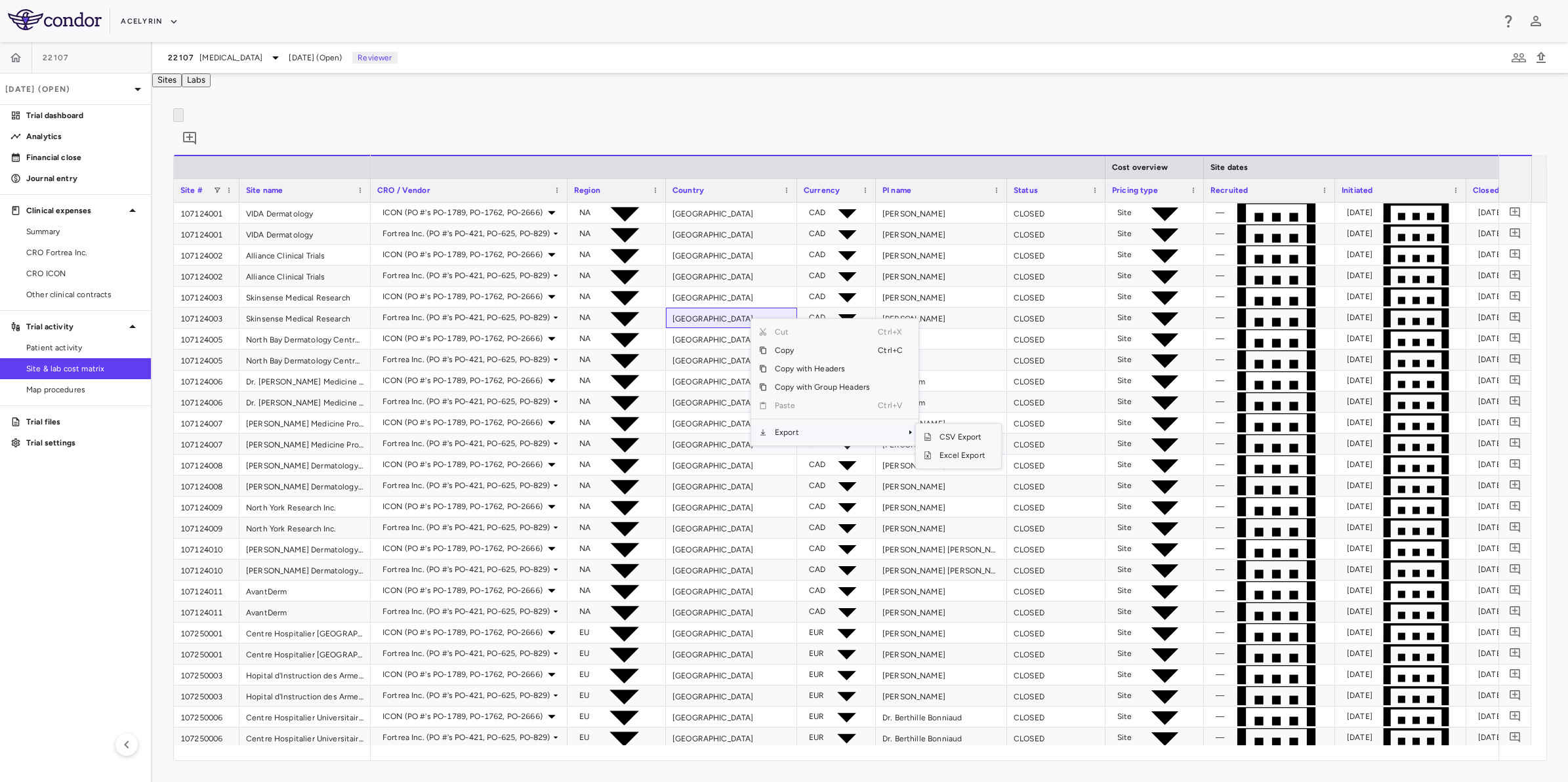
click at [805, 442] on span "Export" at bounding box center [823, 433] width 111 height 18
click at [951, 464] on span "Excel Export" at bounding box center [962, 455] width 62 height 18
drag, startPoint x: 61, startPoint y: 535, endPoint x: 82, endPoint y: 528, distance: 22.1
click at [62, 539] on aside "22107 [DATE] (Open) Trial dashboard Analytics Financial close Journal entry Cli…" at bounding box center [76, 412] width 152 height 740
click at [72, 568] on aside "22107 [DATE] (Open) Trial dashboard Analytics Financial close Journal entry Cli…" at bounding box center [76, 412] width 152 height 740
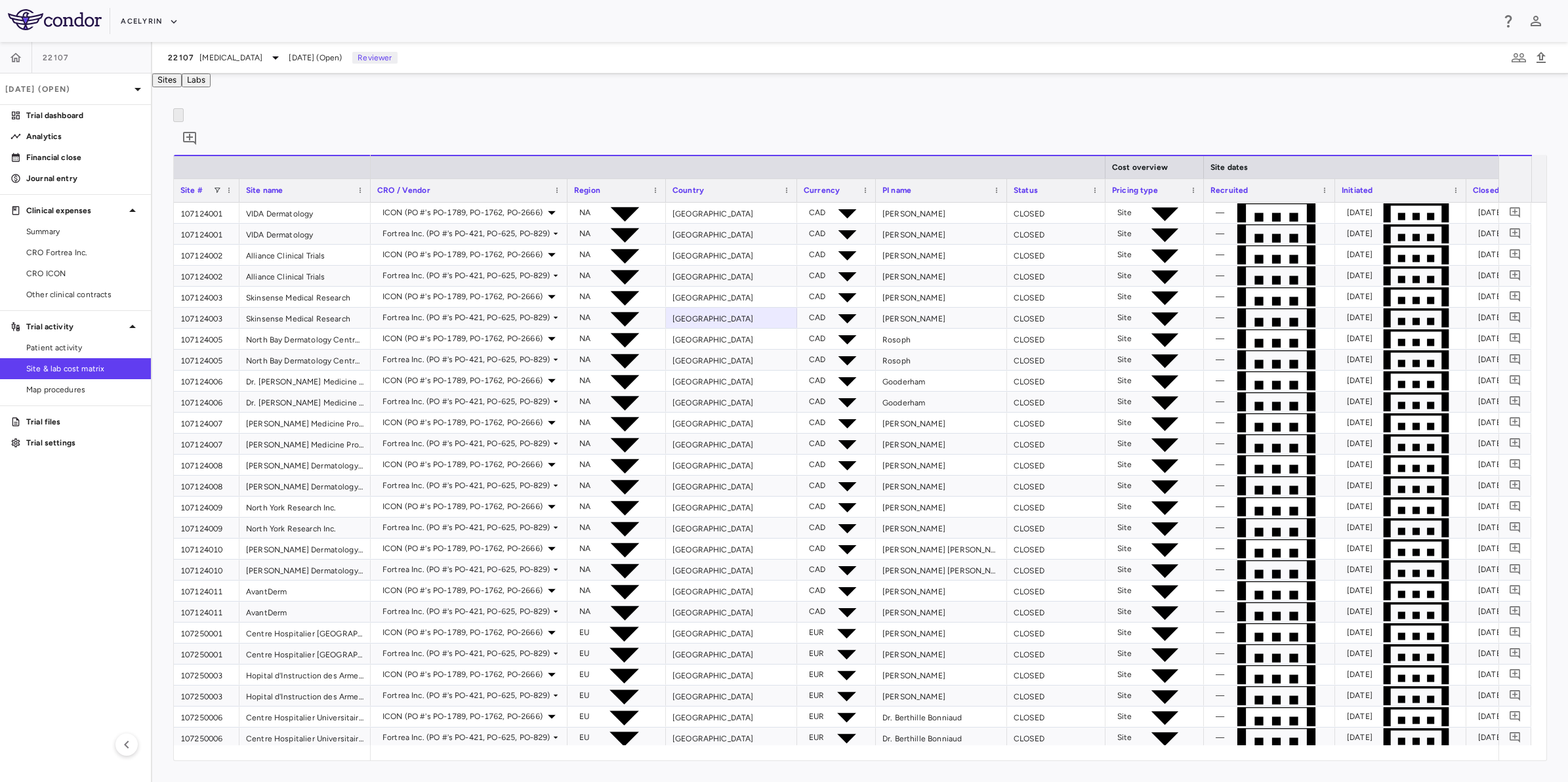
click at [716, 88] on div "Sites Labs" at bounding box center [860, 80] width 1416 height 14
click at [60, 567] on aside "22107 [DATE] (Open) Trial dashboard Analytics Financial close Journal entry Cli…" at bounding box center [76, 412] width 152 height 740
drag, startPoint x: 0, startPoint y: 549, endPoint x: 769, endPoint y: 519, distance: 769.6
click at [0, 548] on aside "22107 [DATE] (Open) Trial dashboard Analytics Financial close Journal entry Cli…" at bounding box center [76, 412] width 152 height 740
click at [5, 510] on aside "22107 [DATE] (Open) Trial dashboard Analytics Financial close Journal entry Cli…" at bounding box center [76, 412] width 152 height 740
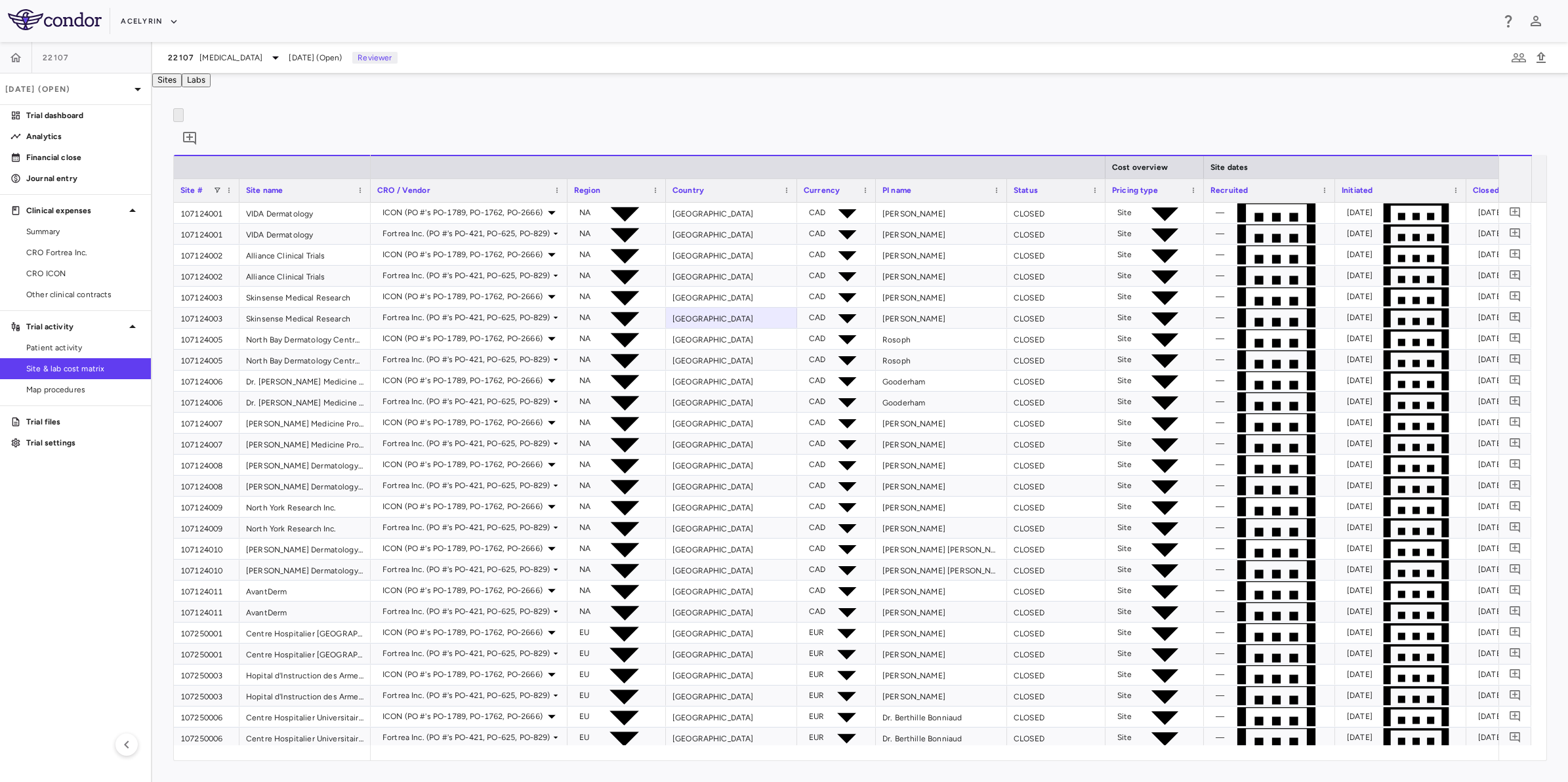
click at [709, 146] on div "0" at bounding box center [860, 131] width 1374 height 47
click at [530, 120] on div "0 Drag here to set row groups Drag here to set column labels Site # Site name C…" at bounding box center [860, 435] width 1416 height 695
click at [50, 609] on aside "22107 [DATE] (Open) Trial dashboard Analytics Financial close Journal entry Cli…" at bounding box center [76, 412] width 152 height 740
click at [671, 538] on div "[GEOGRAPHIC_DATA]" at bounding box center [732, 527] width 131 height 20
click at [116, 485] on aside "22107 [DATE] (Open) Trial dashboard Analytics Financial close Journal entry Cli…" at bounding box center [76, 412] width 152 height 740
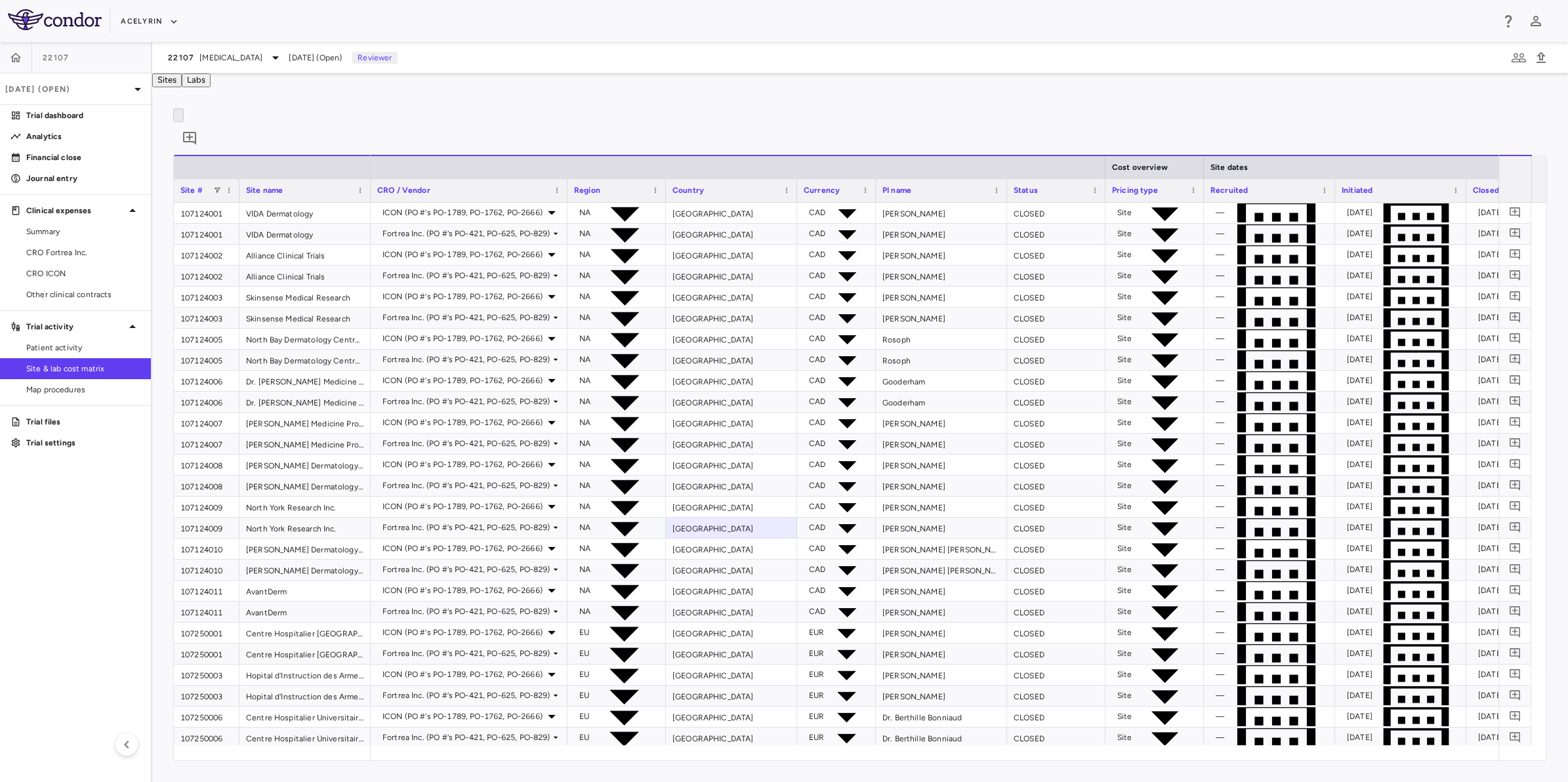
click at [112, 478] on aside "22107 [DATE] (Open) Trial dashboard Analytics Financial close Journal entry Cli…" at bounding box center [76, 412] width 152 height 740
click at [14, 57] on icon "button" at bounding box center [16, 57] width 13 height 13
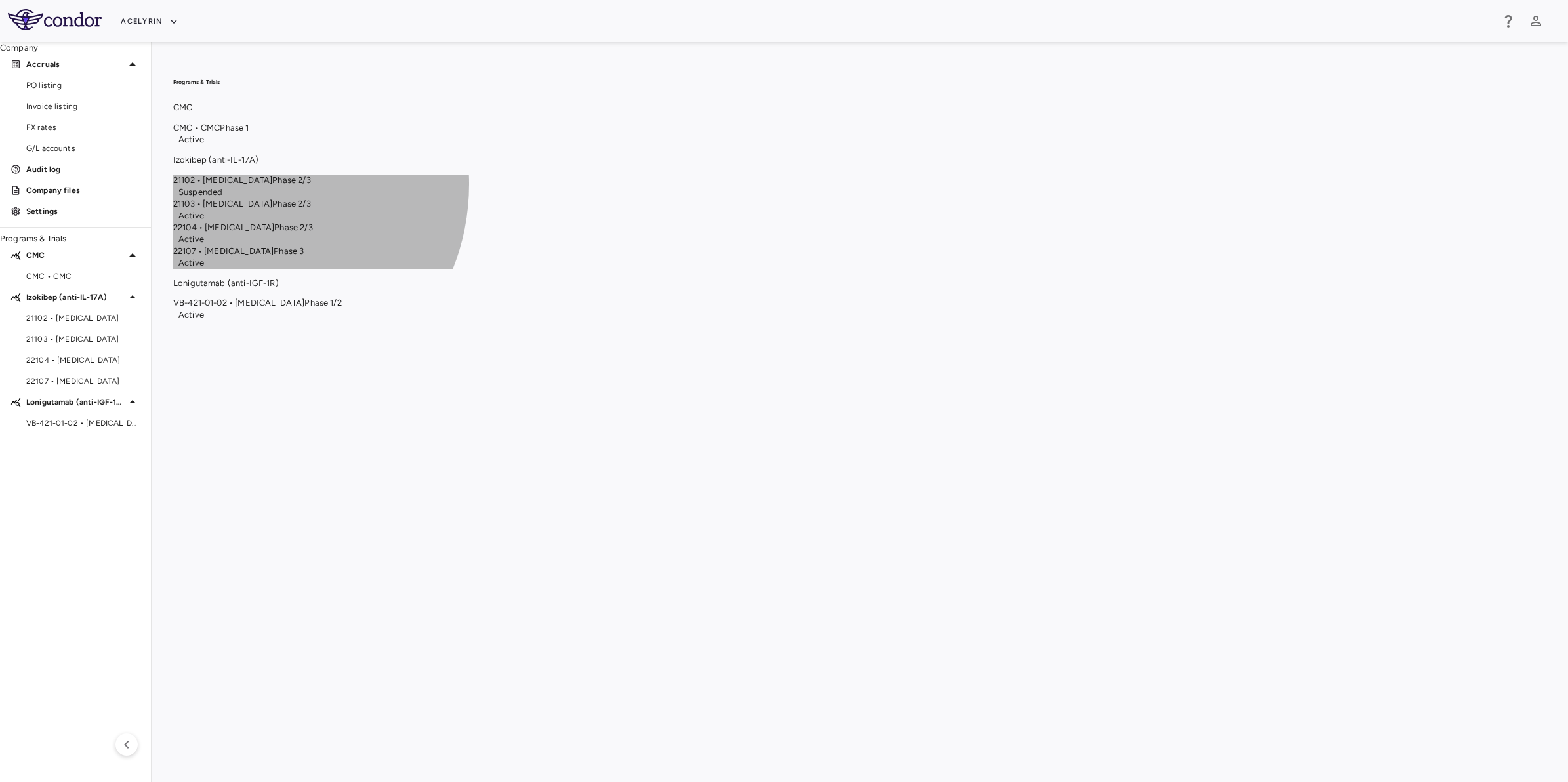
click at [275, 233] on span "22104 • [MEDICAL_DATA]" at bounding box center [223, 227] width 101 height 10
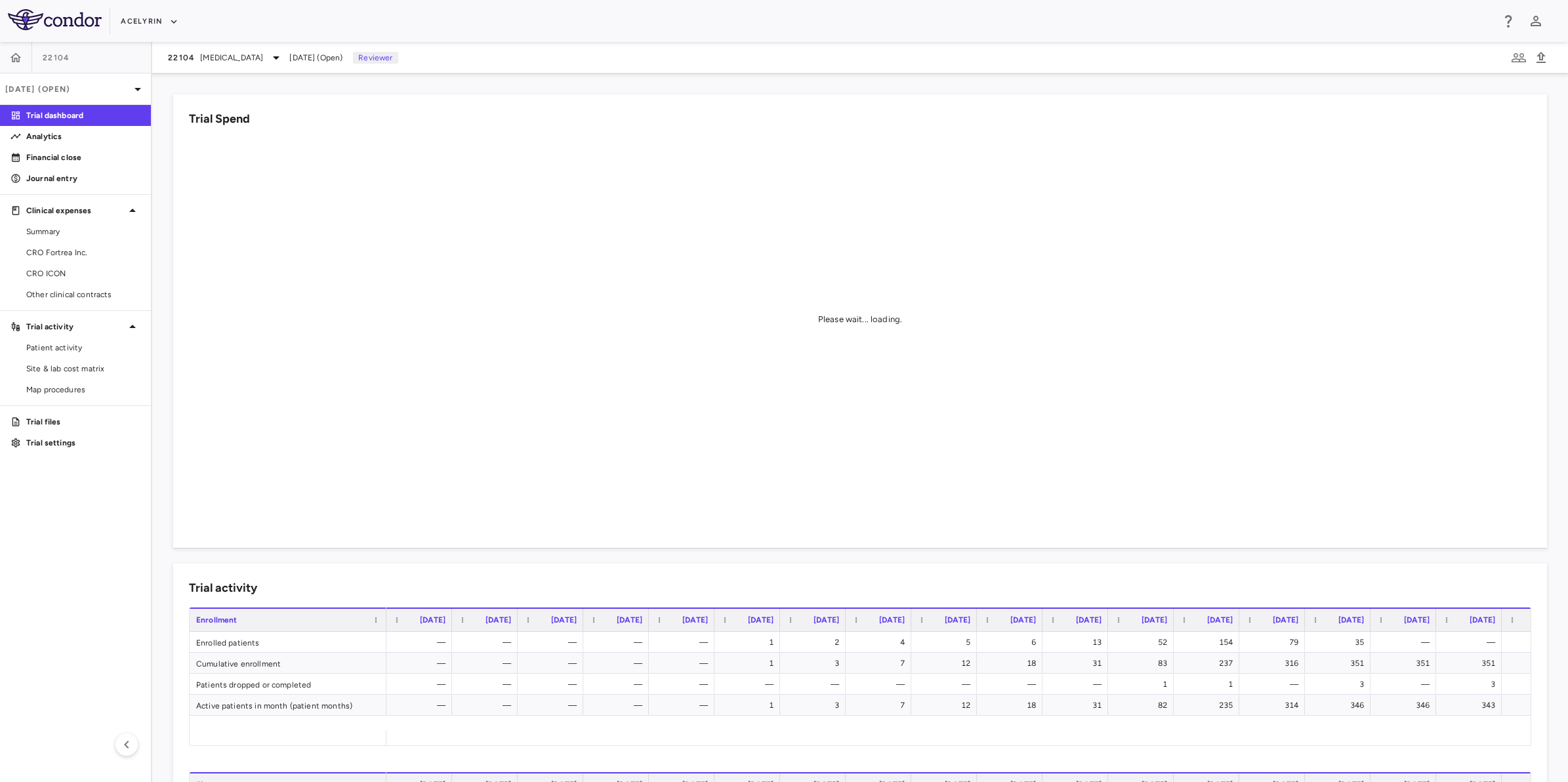
click at [33, 547] on aside "22104 [DATE] (Open) Trial dashboard Analytics Financial close Journal entry Cli…" at bounding box center [76, 412] width 152 height 740
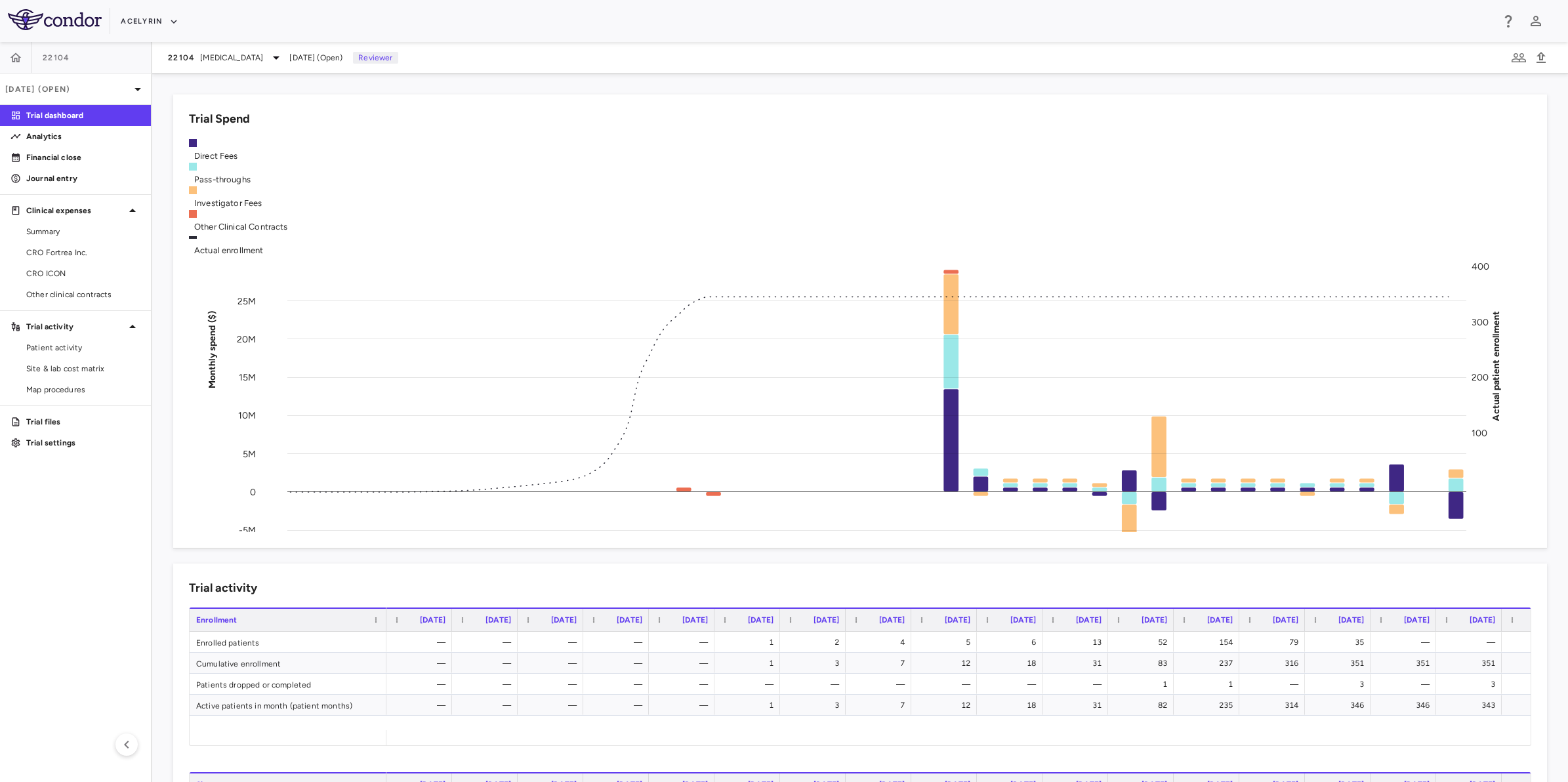
click at [55, 536] on aside "22104 [DATE] (Open) Trial dashboard Analytics Financial close Journal entry Cli…" at bounding box center [76, 412] width 152 height 740
click at [78, 293] on span "Other clinical contracts" at bounding box center [83, 294] width 114 height 12
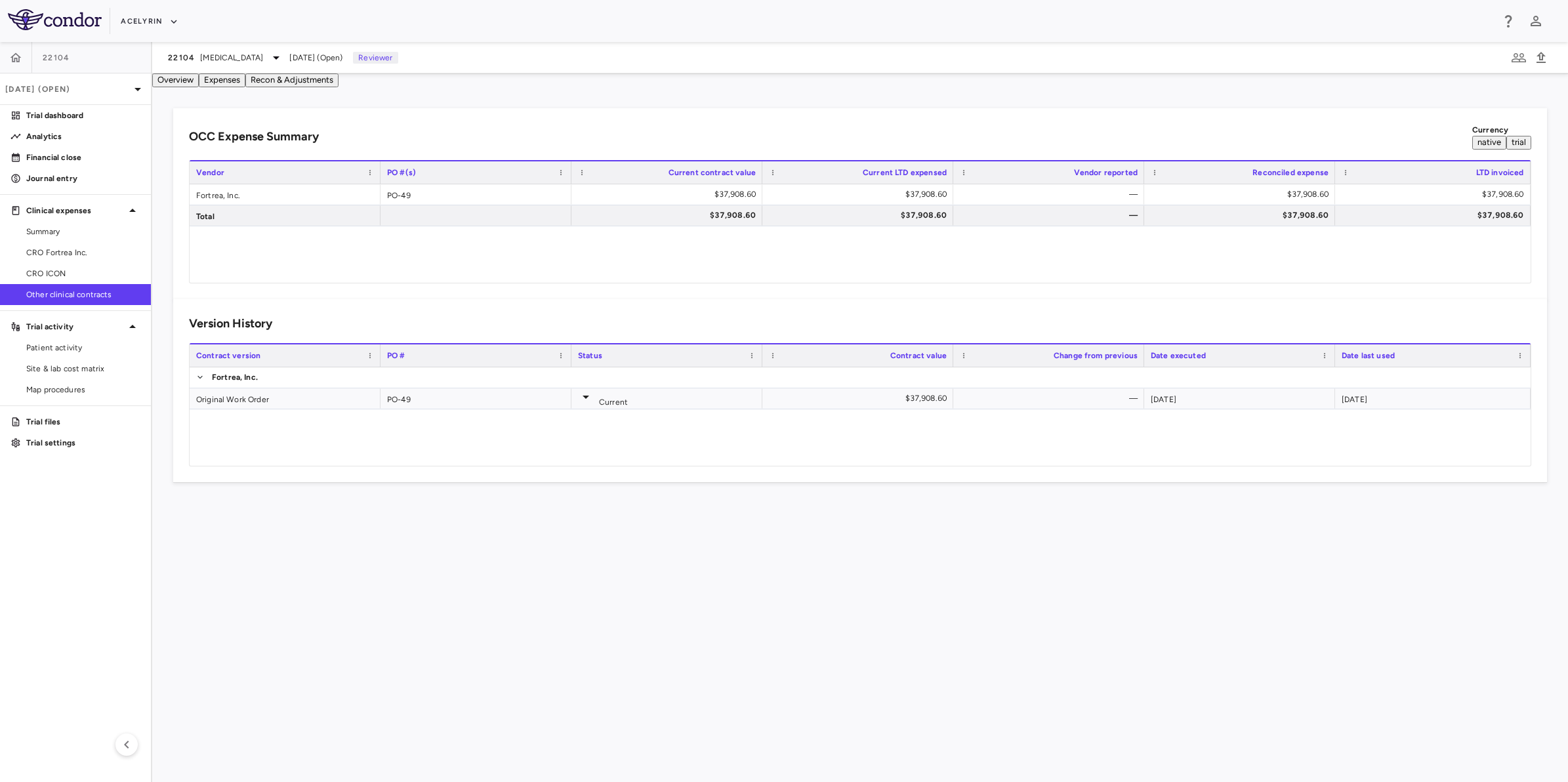
drag, startPoint x: 312, startPoint y: 600, endPoint x: 587, endPoint y: 591, distance: 275.1
click at [313, 599] on div "OCC Expense Summary Currency native trial Drag here to set row groups Drag here…" at bounding box center [860, 435] width 1416 height 695
drag, startPoint x: 587, startPoint y: 591, endPoint x: 505, endPoint y: 594, distance: 82.1
click at [578, 591] on div "OCC Expense Summary Currency native trial Drag here to set row groups Drag here…" at bounding box center [860, 435] width 1416 height 695
click at [480, 598] on div "OCC Expense Summary Currency native trial Drag here to set row groups Drag here…" at bounding box center [860, 435] width 1416 height 695
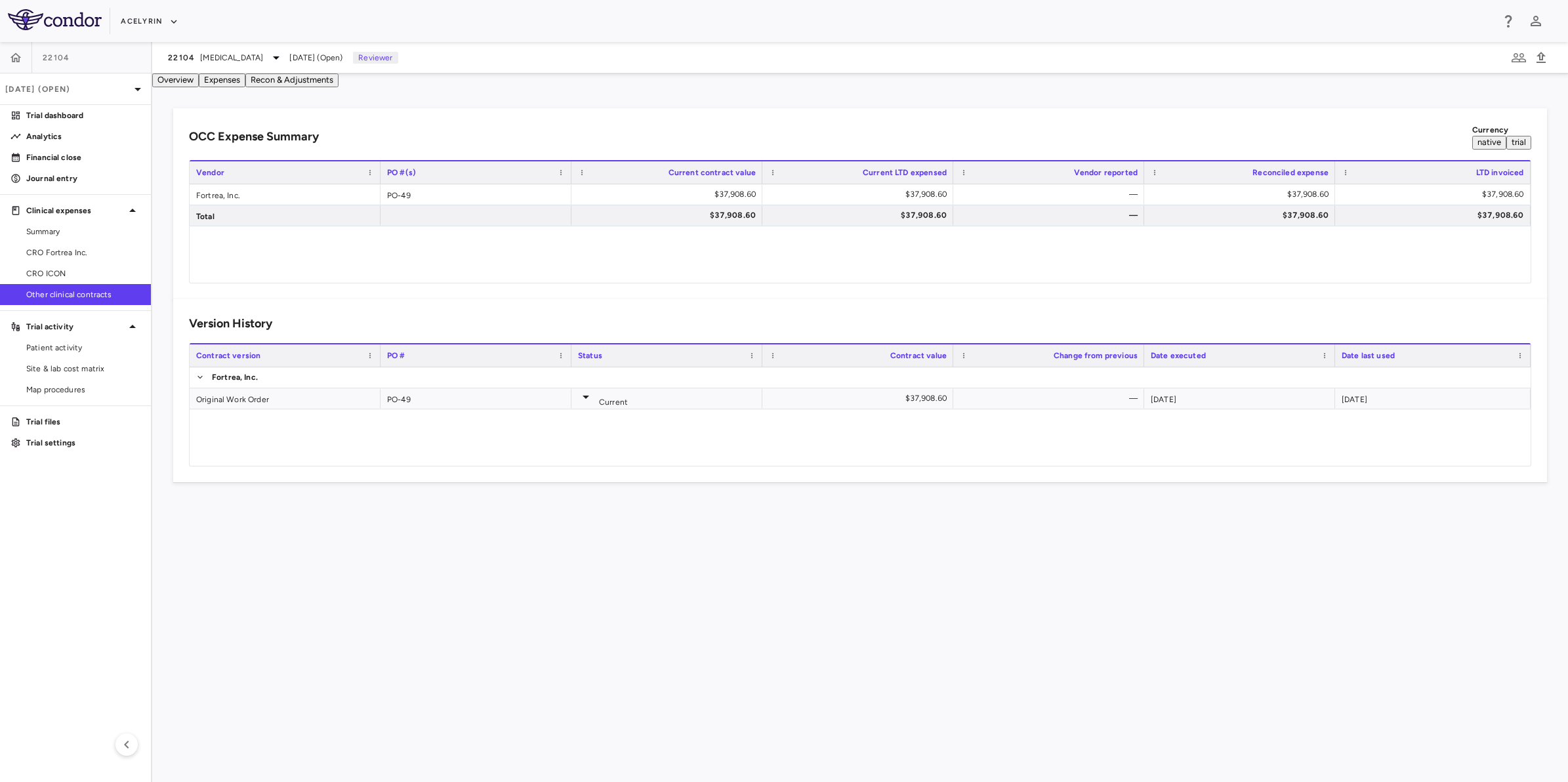
click at [4, 567] on aside "22104 [DATE] (Open) Trial dashboard Analytics Financial close Journal entry Cli…" at bounding box center [76, 412] width 152 height 740
click at [483, 578] on div "OCC Expense Summary Currency native trial Drag here to set row groups Drag here…" at bounding box center [860, 435] width 1416 height 695
click at [1472, 148] on button "native" at bounding box center [1489, 142] width 34 height 14
click at [1509, 149] on button "trial" at bounding box center [1518, 142] width 25 height 14
click at [702, 150] on div "OCC Expense Summary Currency native trial" at bounding box center [859, 137] width 1342 height 26
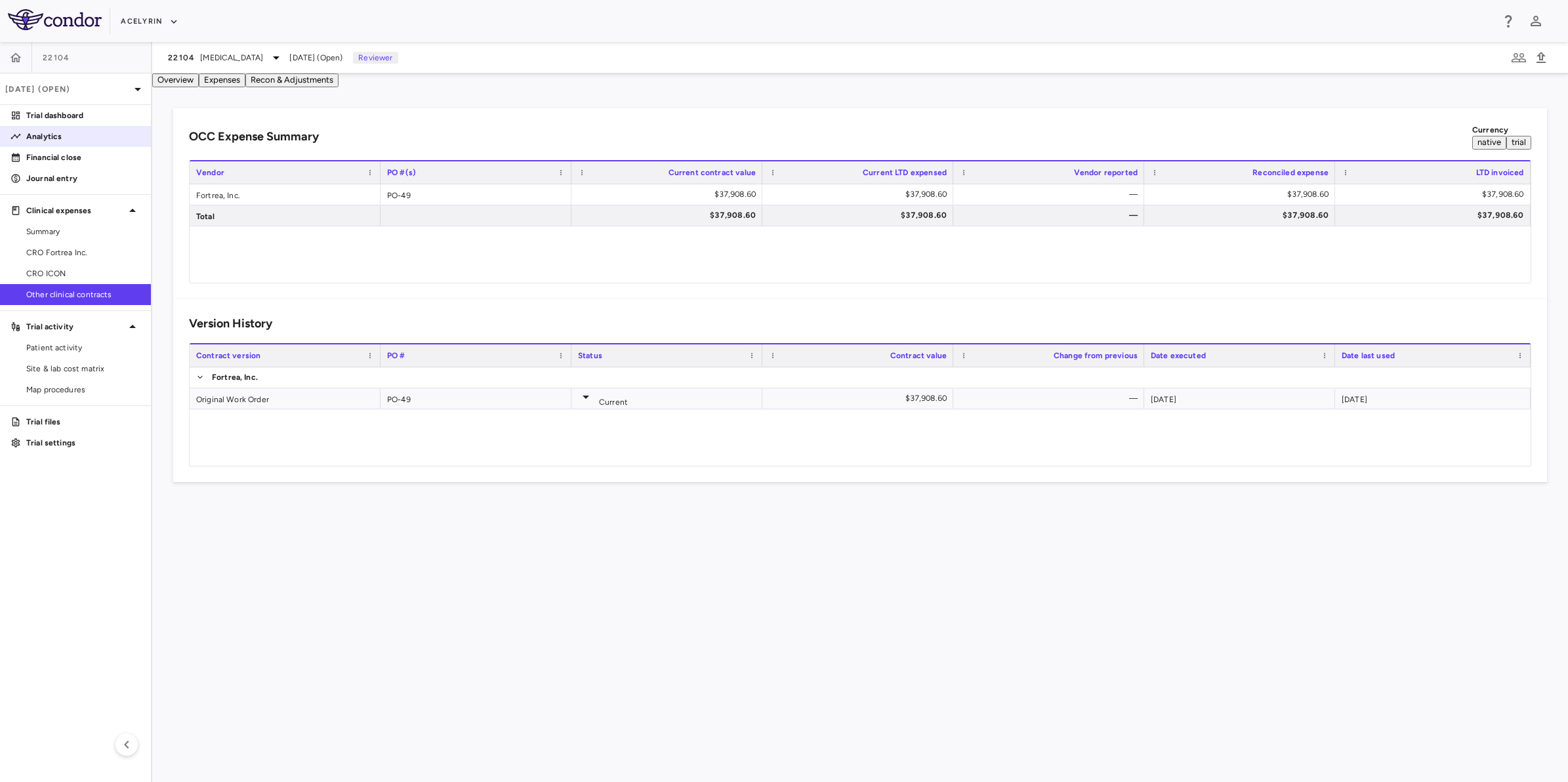
click at [36, 136] on p "Analytics" at bounding box center [83, 136] width 114 height 12
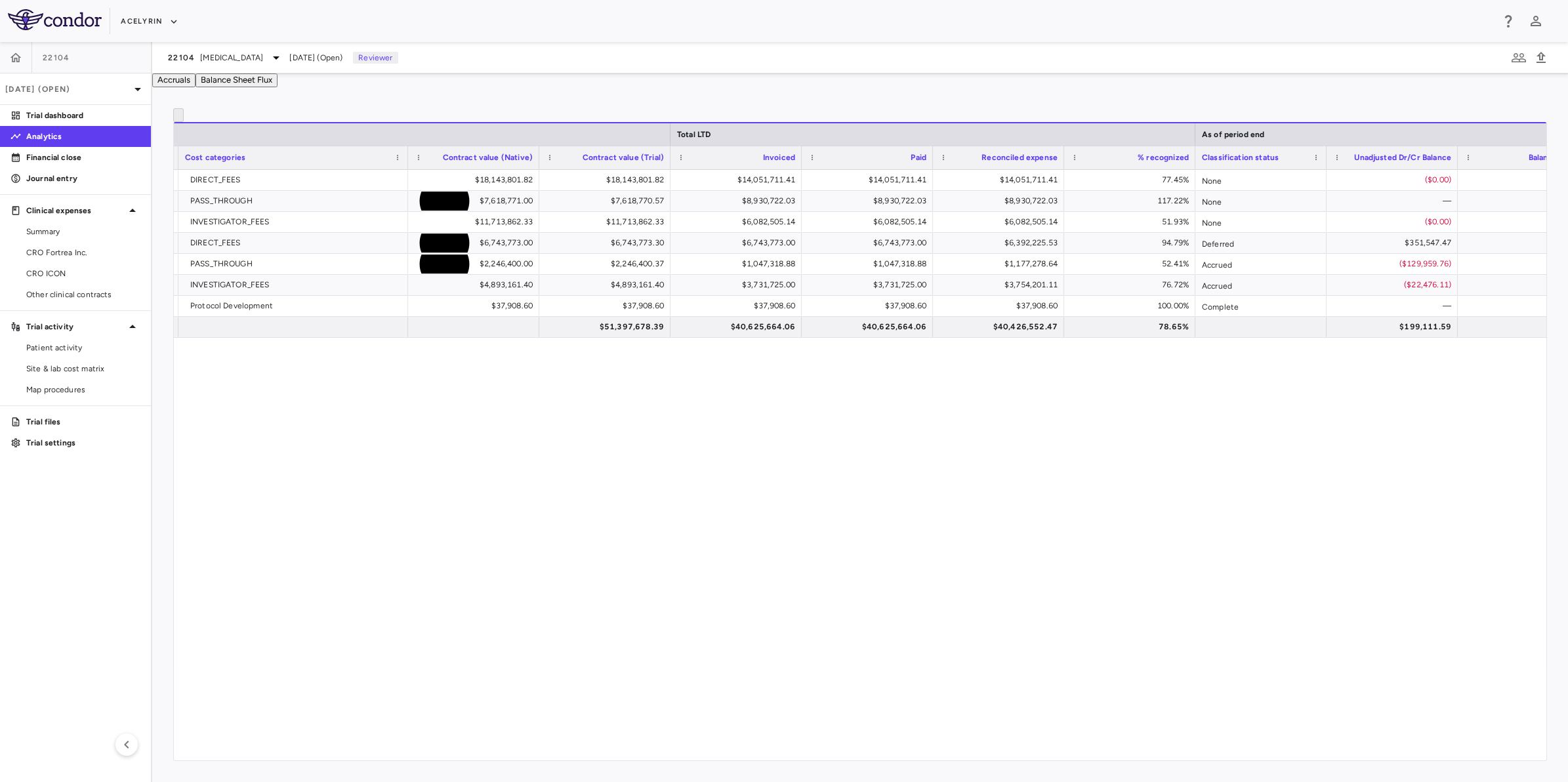
scroll to position [0, 420]
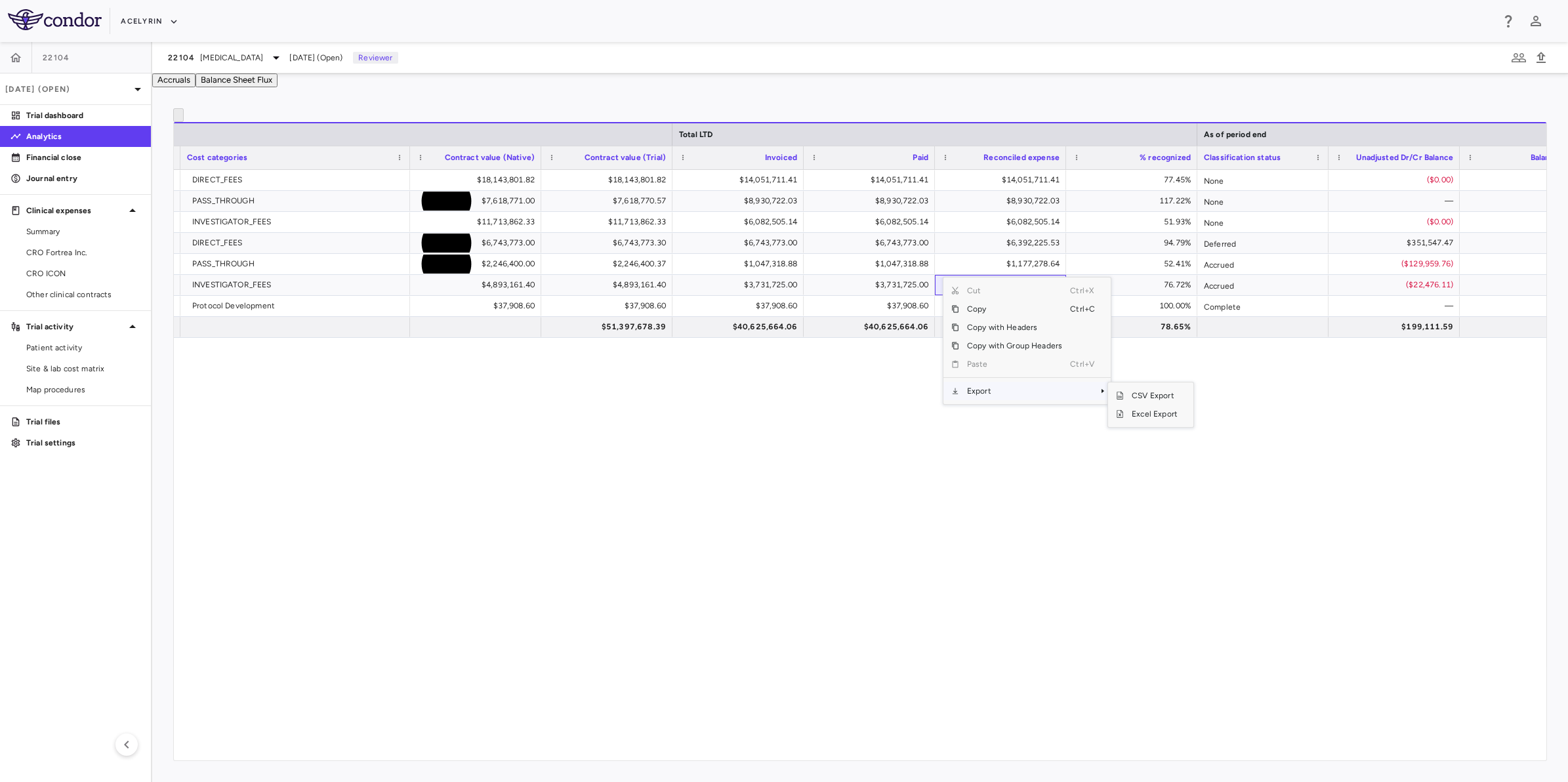
click at [1002, 401] on span "Export" at bounding box center [1014, 391] width 111 height 18
click at [1138, 423] on span "Excel Export" at bounding box center [1155, 414] width 62 height 18
click at [848, 456] on div "Fortrea Inc. CRO DIRECT_FEES $18,143,801.82 $18,143,801.82 $14,051,711.41 $14,0…" at bounding box center [860, 457] width 1372 height 576
click at [641, 475] on div "Fortrea Inc. CRO DIRECT_FEES $18,143,801.82 $18,143,801.82 $14,051,711.41 $14,0…" at bounding box center [860, 457] width 1372 height 576
click at [582, 605] on div "Fortrea Inc. CRO DIRECT_FEES $18,143,801.82 $18,143,801.82 $14,051,711.41 $14,0…" at bounding box center [860, 457] width 1372 height 576
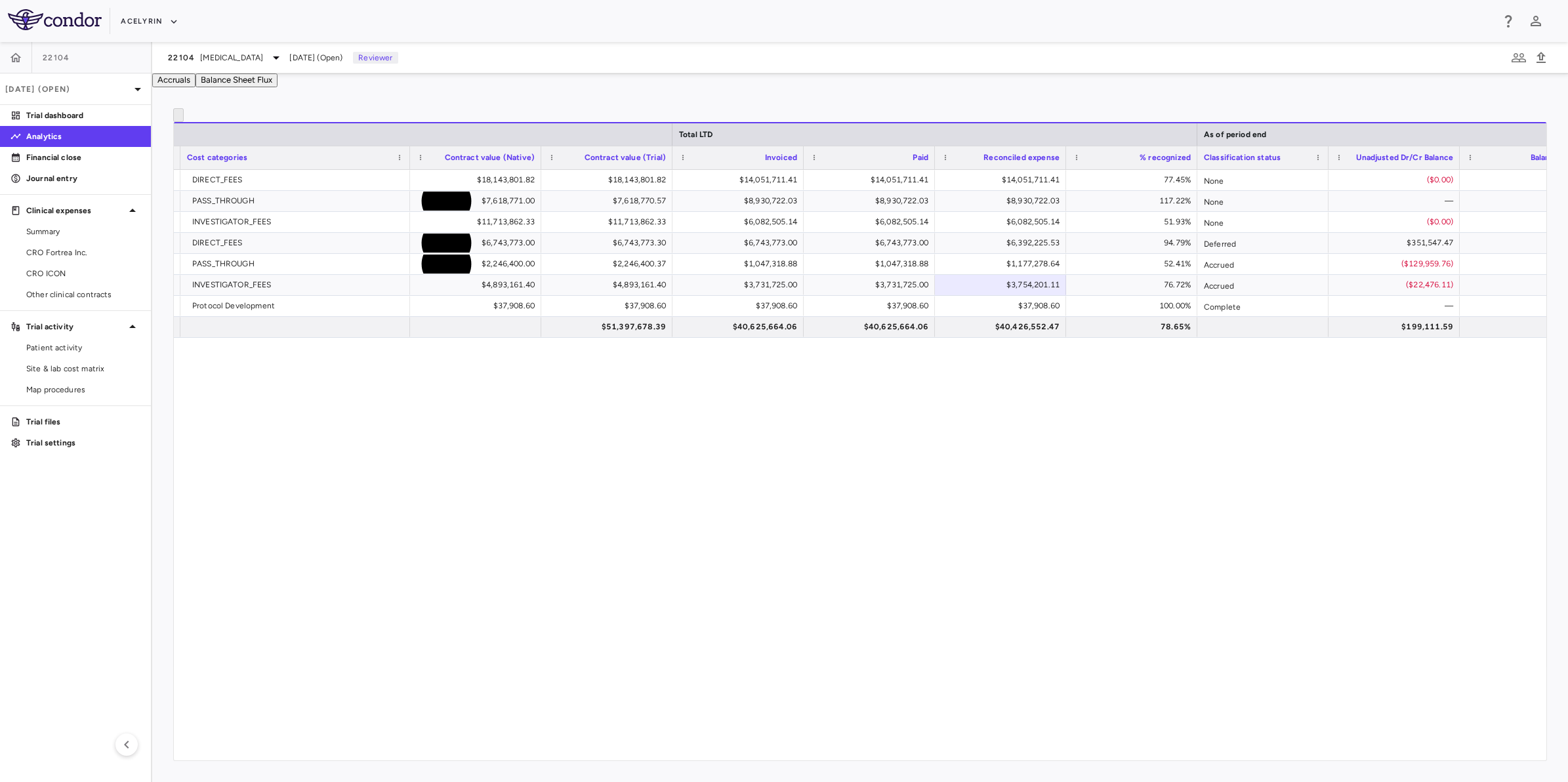
click at [889, 484] on div "Fortrea Inc. CRO DIRECT_FEES $18,143,801.82 $18,143,801.82 $14,051,711.41 $14,0…" at bounding box center [860, 457] width 1372 height 576
drag, startPoint x: 998, startPoint y: 484, endPoint x: 1195, endPoint y: 182, distance: 360.6
click at [1002, 483] on div "Fortrea Inc. CRO DIRECT_FEES $18,143,801.82 $18,143,801.82 $14,051,711.41 $14,0…" at bounding box center [860, 457] width 1372 height 576
drag, startPoint x: 621, startPoint y: 471, endPoint x: 889, endPoint y: 457, distance: 268.4
click at [622, 471] on div "Fortrea Inc. CRO DIRECT_FEES $18,143,801.82 $18,143,801.82 $14,051,711.41 $14,0…" at bounding box center [860, 457] width 1372 height 576
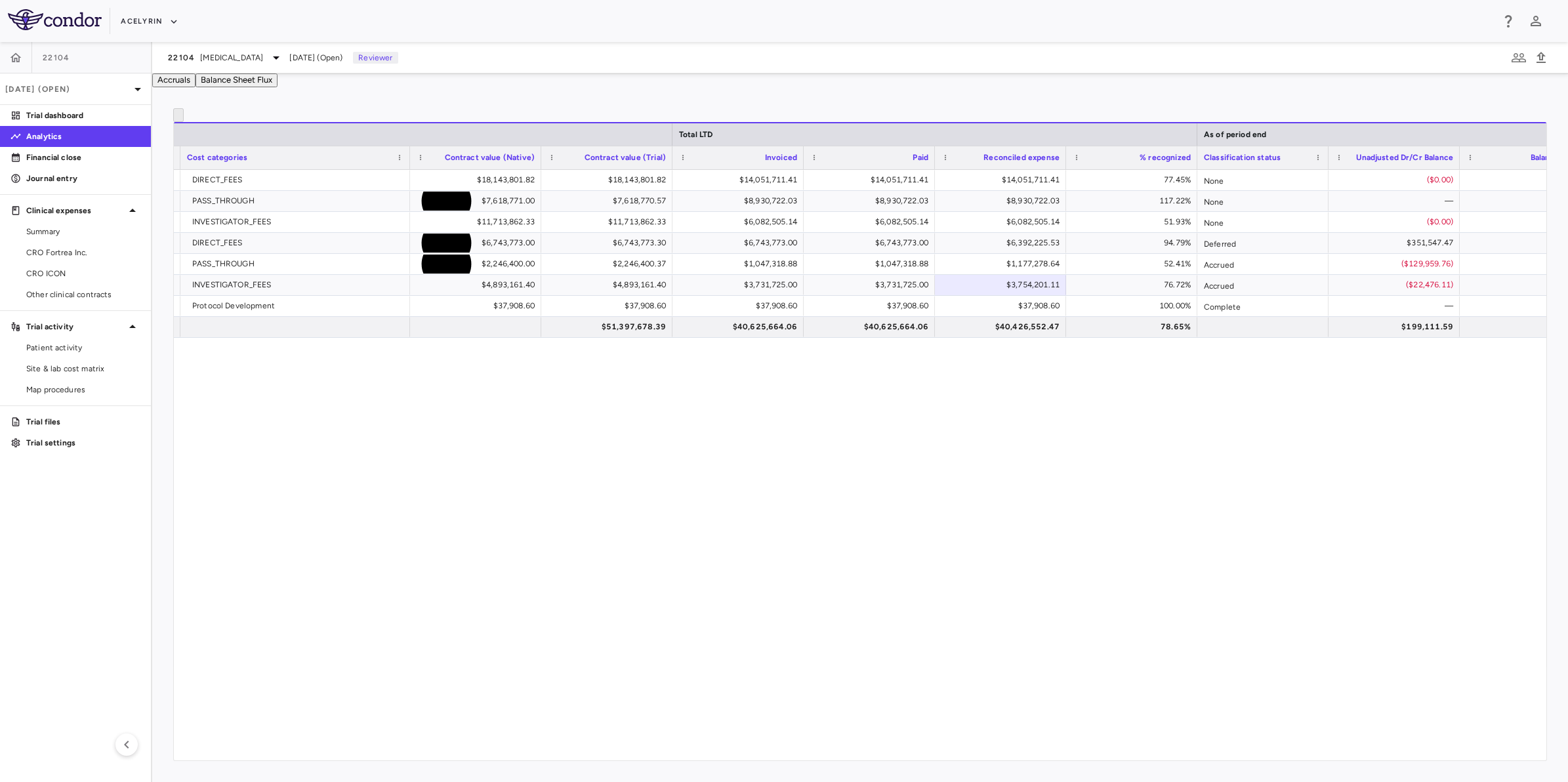
drag, startPoint x: 889, startPoint y: 457, endPoint x: 1014, endPoint y: 458, distance: 125.0
click at [892, 457] on div "Fortrea Inc. CRO DIRECT_FEES $18,143,801.82 $18,143,801.82 $14,051,711.41 $14,0…" at bounding box center [860, 457] width 1372 height 576
drag, startPoint x: 1014, startPoint y: 458, endPoint x: 580, endPoint y: 480, distance: 434.6
click at [1008, 461] on div "Fortrea Inc. CRO DIRECT_FEES $18,143,801.82 $18,143,801.82 $14,051,711.41 $14,0…" at bounding box center [860, 457] width 1372 height 576
drag, startPoint x: 580, startPoint y: 480, endPoint x: 882, endPoint y: 468, distance: 302.2
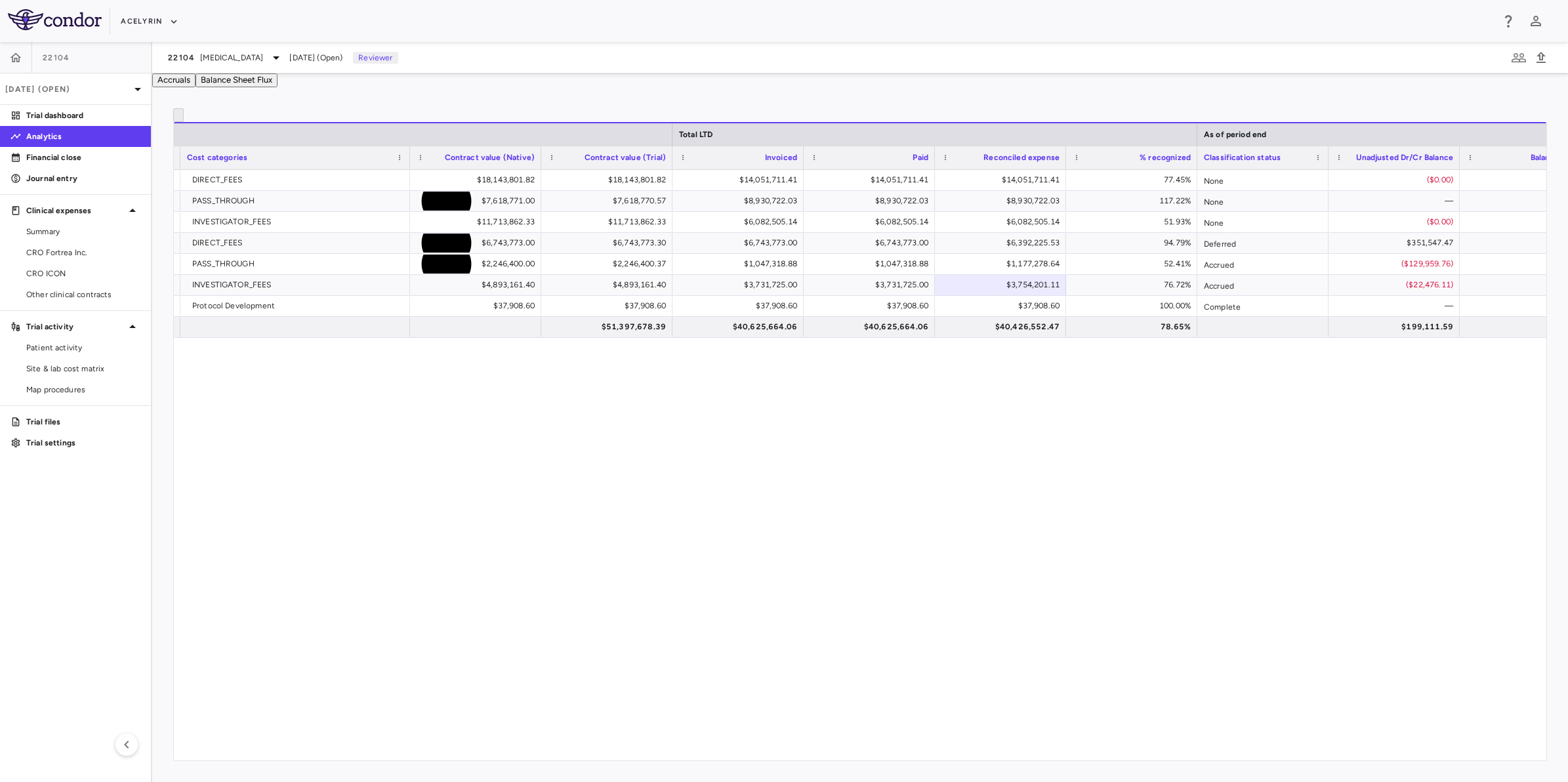
click at [582, 480] on div "Fortrea Inc. CRO DIRECT_FEES $18,143,801.82 $18,143,801.82 $14,051,711.41 $14,0…" at bounding box center [860, 457] width 1372 height 576
drag, startPoint x: 882, startPoint y: 468, endPoint x: 894, endPoint y: 468, distance: 12.0
click at [887, 468] on div "Fortrea Inc. CRO DIRECT_FEES $18,143,801.82 $18,143,801.82 $14,051,711.41 $14,0…" at bounding box center [860, 457] width 1372 height 576
click at [1013, 478] on div "Fortrea Inc. CRO DIRECT_FEES $18,143,801.82 $18,143,801.82 $14,051,711.41 $14,0…" at bounding box center [860, 457] width 1372 height 576
click at [753, 500] on div "Fortrea Inc. CRO DIRECT_FEES $18,143,801.82 $18,143,801.82 $14,051,711.41 $14,0…" at bounding box center [860, 457] width 1372 height 576
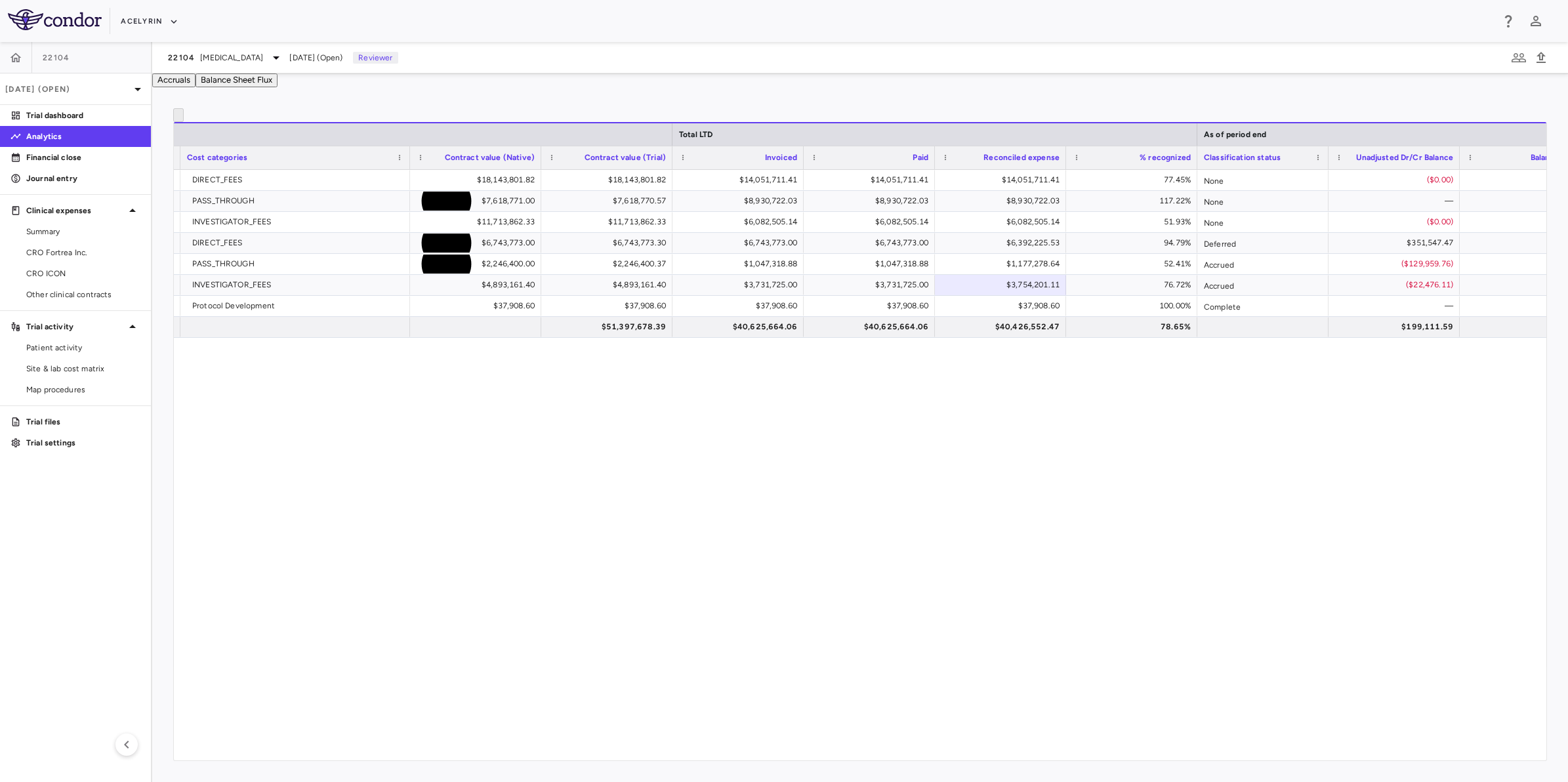
click at [604, 567] on div "Fortrea Inc. CRO DIRECT_FEES $18,143,801.82 $18,143,801.82 $14,051,711.41 $14,0…" at bounding box center [860, 457] width 1372 height 576
click at [497, 500] on div "Fortrea Inc. CRO DIRECT_FEES $18,143,801.82 $18,143,801.82 $14,051,711.41 $14,0…" at bounding box center [860, 457] width 1372 height 576
click at [118, 510] on aside "22104 [DATE] (Open) Trial dashboard Analytics Financial close Journal entry Cli…" at bounding box center [76, 412] width 152 height 740
click at [342, 500] on div "Fortrea Inc. CRO DIRECT_FEES $18,143,801.82 $18,143,801.82 $14,051,711.41 $14,0…" at bounding box center [860, 457] width 1372 height 576
click at [83, 513] on aside "22104 [DATE] (Open) Trial dashboard Analytics Financial close Journal entry Cli…" at bounding box center [76, 412] width 152 height 740
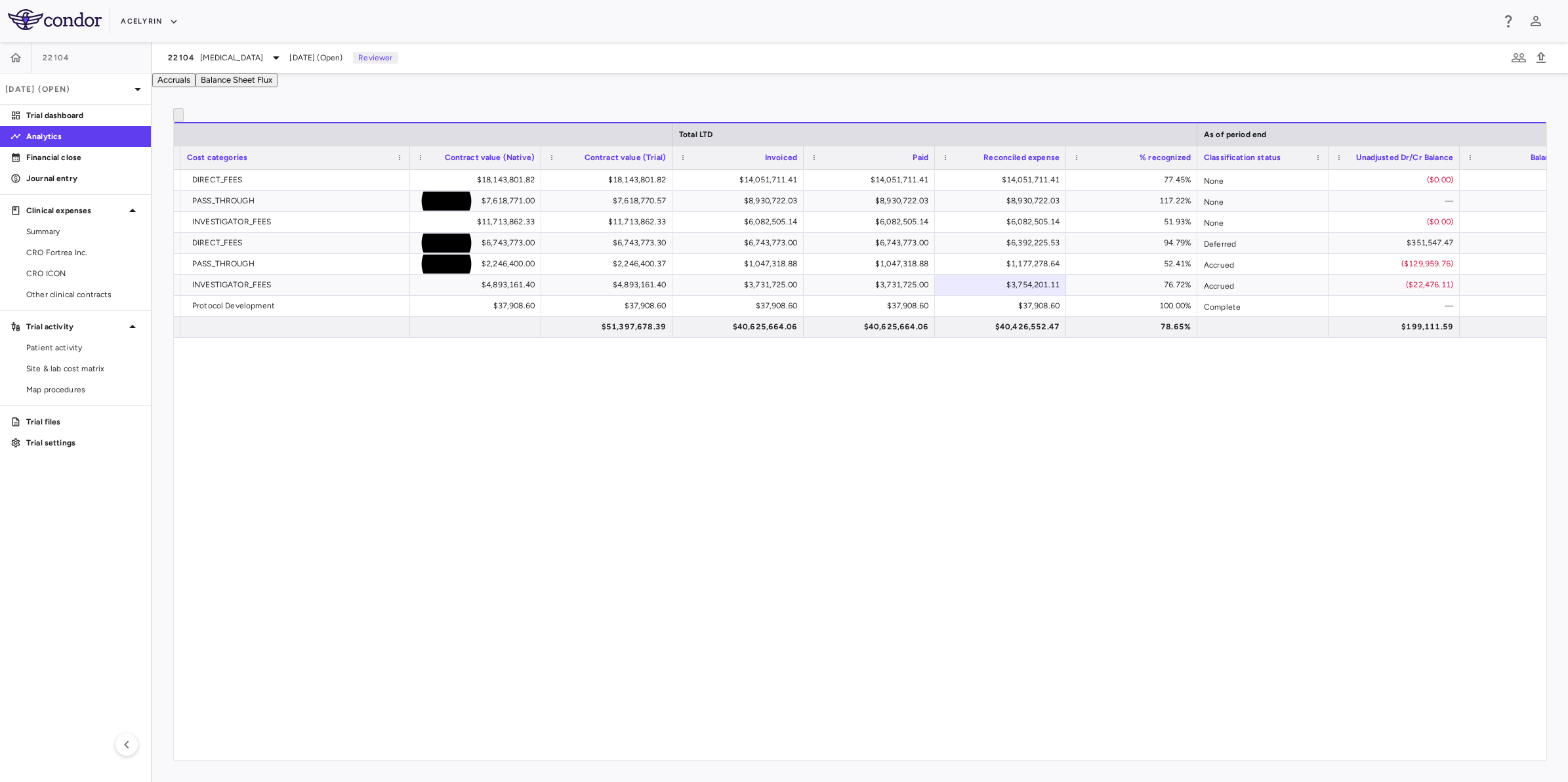
drag, startPoint x: 518, startPoint y: 516, endPoint x: 503, endPoint y: 518, distance: 15.1
click at [518, 516] on div "Fortrea Inc. CRO DIRECT_FEES $18,143,801.82 $18,143,801.82 $14,051,711.41 $14,0…" at bounding box center [860, 457] width 1372 height 576
click at [139, 25] on button "Acelyrin" at bounding box center [149, 21] width 57 height 21
click at [797, 791] on div at bounding box center [784, 791] width 1568 height 0
click at [599, 522] on div "Fortrea Inc. CRO DIRECT_FEES $18,143,801.82 $18,143,801.82 $14,051,711.41 $14,0…" at bounding box center [860, 457] width 1372 height 576
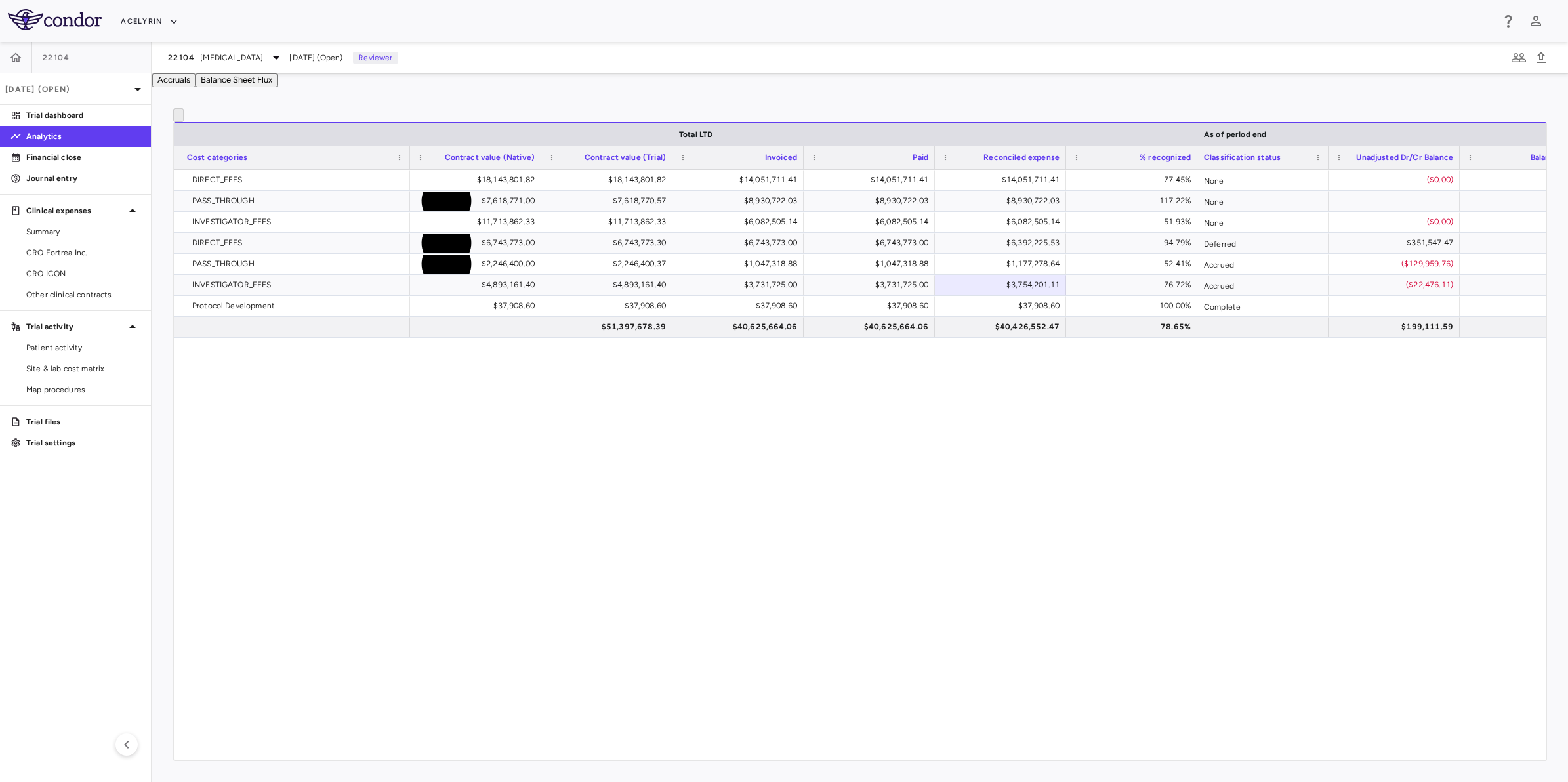
click at [774, 558] on div "Fortrea Inc. CRO DIRECT_FEES $18,143,801.82 $18,143,801.82 $14,051,711.41 $14,0…" at bounding box center [860, 457] width 1372 height 576
click at [639, 573] on div "Fortrea Inc. CRO DIRECT_FEES $18,143,801.82 $18,143,801.82 $14,051,711.41 $14,0…" at bounding box center [860, 457] width 1372 height 576
click at [789, 559] on div "Fortrea Inc. CRO DIRECT_FEES $18,143,801.82 $18,143,801.82 $14,051,711.41 $14,0…" at bounding box center [860, 457] width 1372 height 576
click at [1031, 547] on div "Fortrea Inc. CRO DIRECT_FEES $18,143,801.82 $18,143,801.82 $14,051,711.41 $14,0…" at bounding box center [860, 457] width 1372 height 576
click at [961, 539] on div "Fortrea Inc. CRO DIRECT_FEES $18,143,801.82 $18,143,801.82 $14,051,711.41 $14,0…" at bounding box center [860, 457] width 1372 height 576
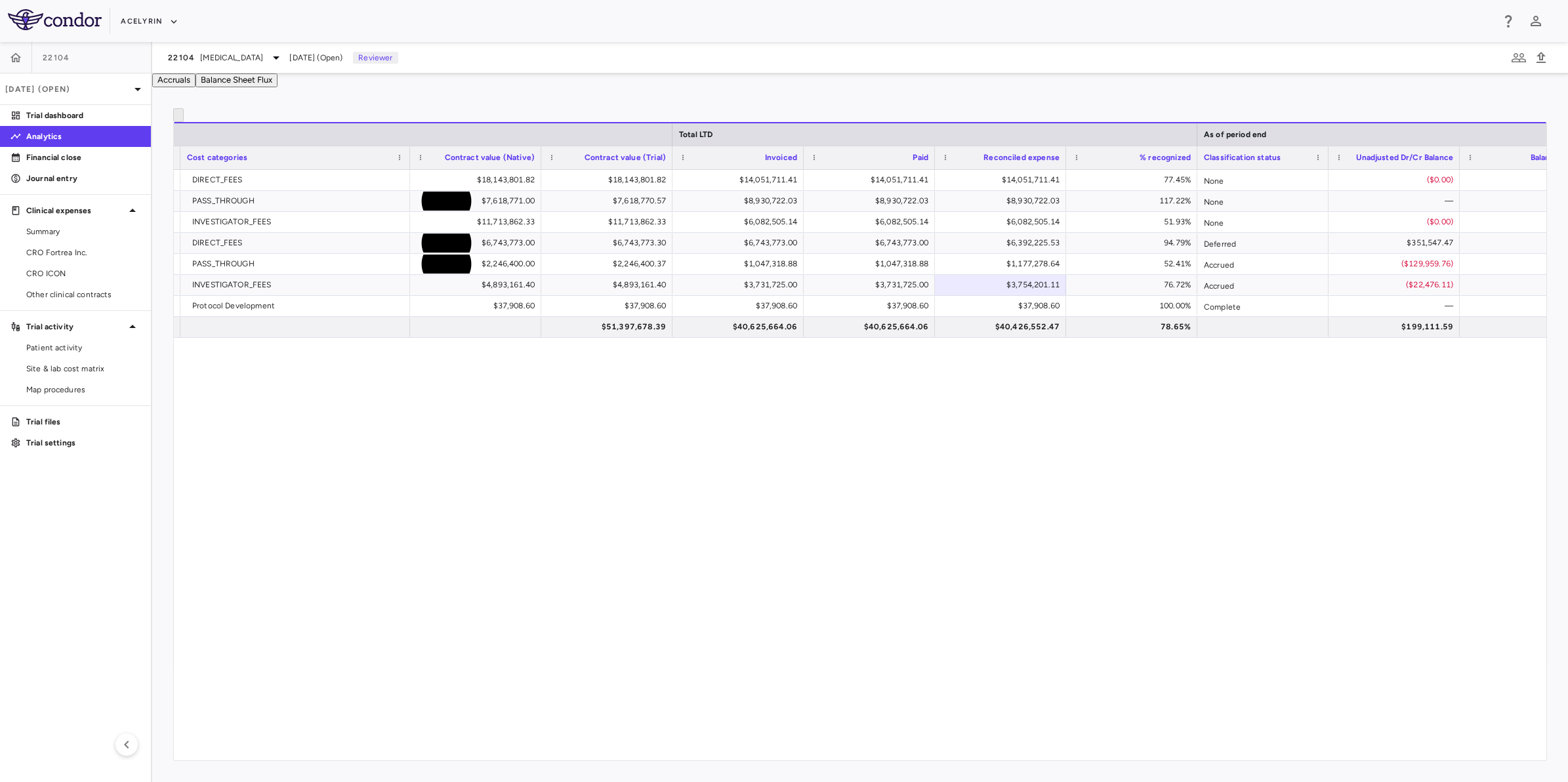
click at [740, 519] on div "Fortrea Inc. CRO DIRECT_FEES $18,143,801.82 $18,143,801.82 $14,051,711.41 $14,0…" at bounding box center [860, 457] width 1372 height 576
click at [597, 520] on div "Fortrea Inc. CRO DIRECT_FEES $18,143,801.82 $18,143,801.82 $14,051,711.41 $14,0…" at bounding box center [860, 457] width 1372 height 576
drag, startPoint x: 45, startPoint y: 543, endPoint x: 101, endPoint y: 541, distance: 56.0
click at [47, 543] on aside "22104 [DATE] (Open) Trial dashboard Analytics Financial close Journal entry Cli…" at bounding box center [76, 412] width 152 height 740
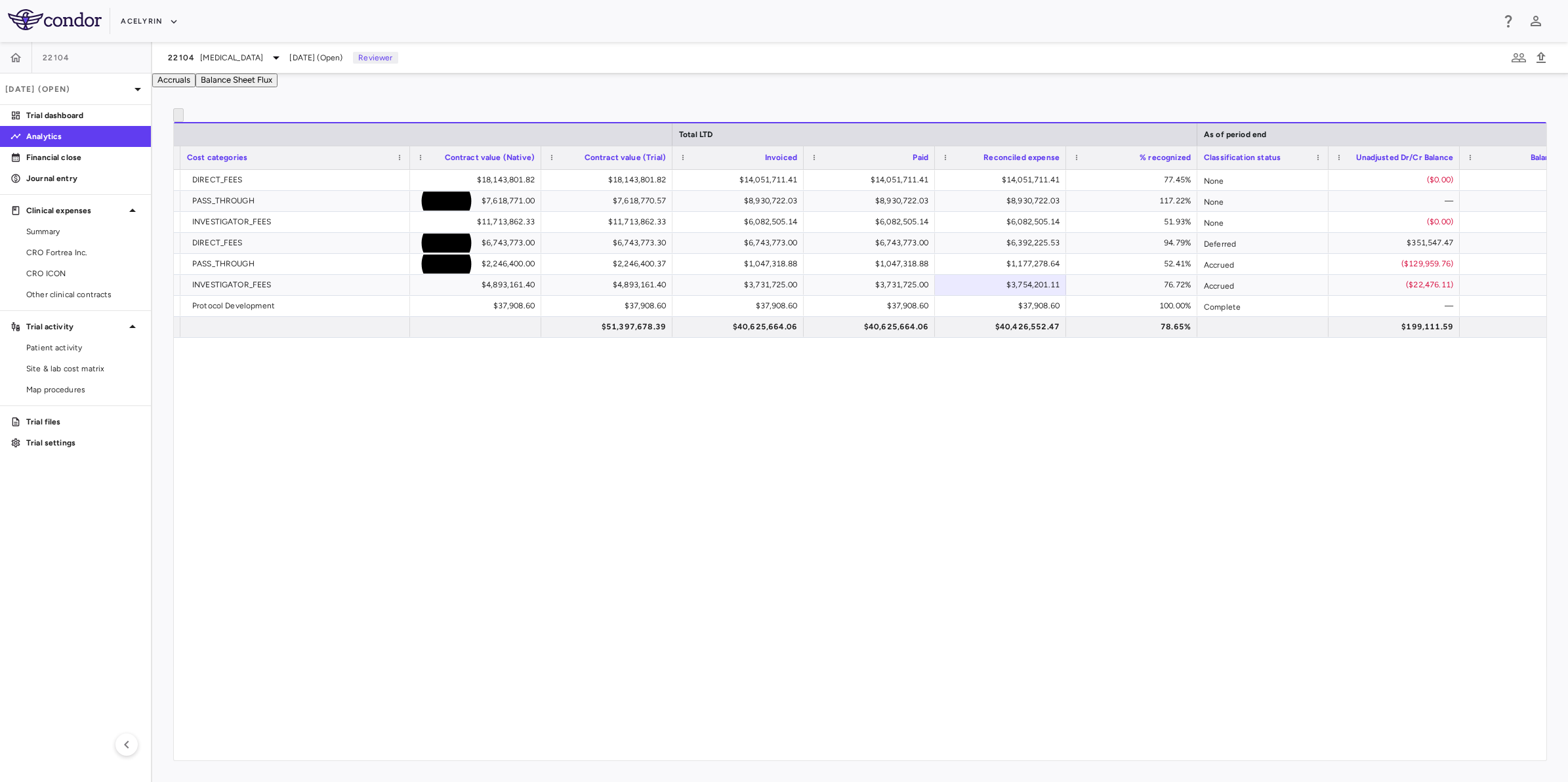
drag, startPoint x: 437, startPoint y: 527, endPoint x: 59, endPoint y: 519, distance: 378.1
click at [433, 525] on div "Fortrea Inc. CRO DIRECT_FEES $18,143,801.82 $18,143,801.82 $14,051,711.41 $14,0…" at bounding box center [860, 457] width 1372 height 576
click at [59, 519] on aside "22104 [DATE] (Open) Trial dashboard Analytics Financial close Journal entry Cli…" at bounding box center [76, 412] width 152 height 740
click at [389, 499] on div "Fortrea Inc. CRO DIRECT_FEES $18,143,801.82 $18,143,801.82 $14,051,711.41 $14,0…" at bounding box center [860, 457] width 1372 height 576
click at [504, 509] on div "Fortrea Inc. CRO DIRECT_FEES $18,143,801.82 $18,143,801.82 $14,051,711.41 $14,0…" at bounding box center [860, 457] width 1372 height 576
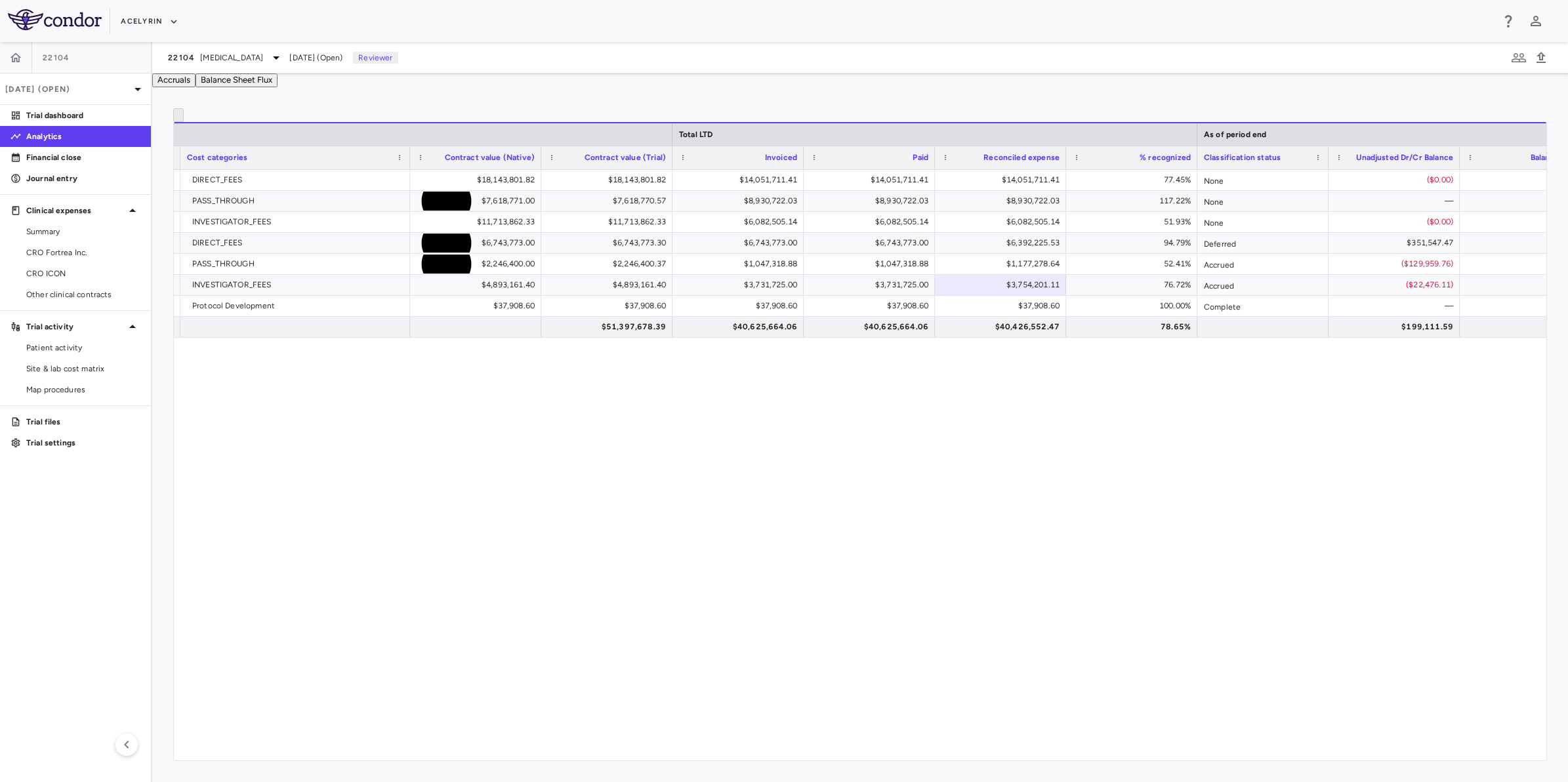
click at [77, 533] on aside "22104 [DATE] (Open) Trial dashboard Analytics Financial close Journal entry Cli…" at bounding box center [76, 412] width 152 height 740
click at [47, 254] on span "CRO Fortrea Inc." at bounding box center [83, 252] width 114 height 12
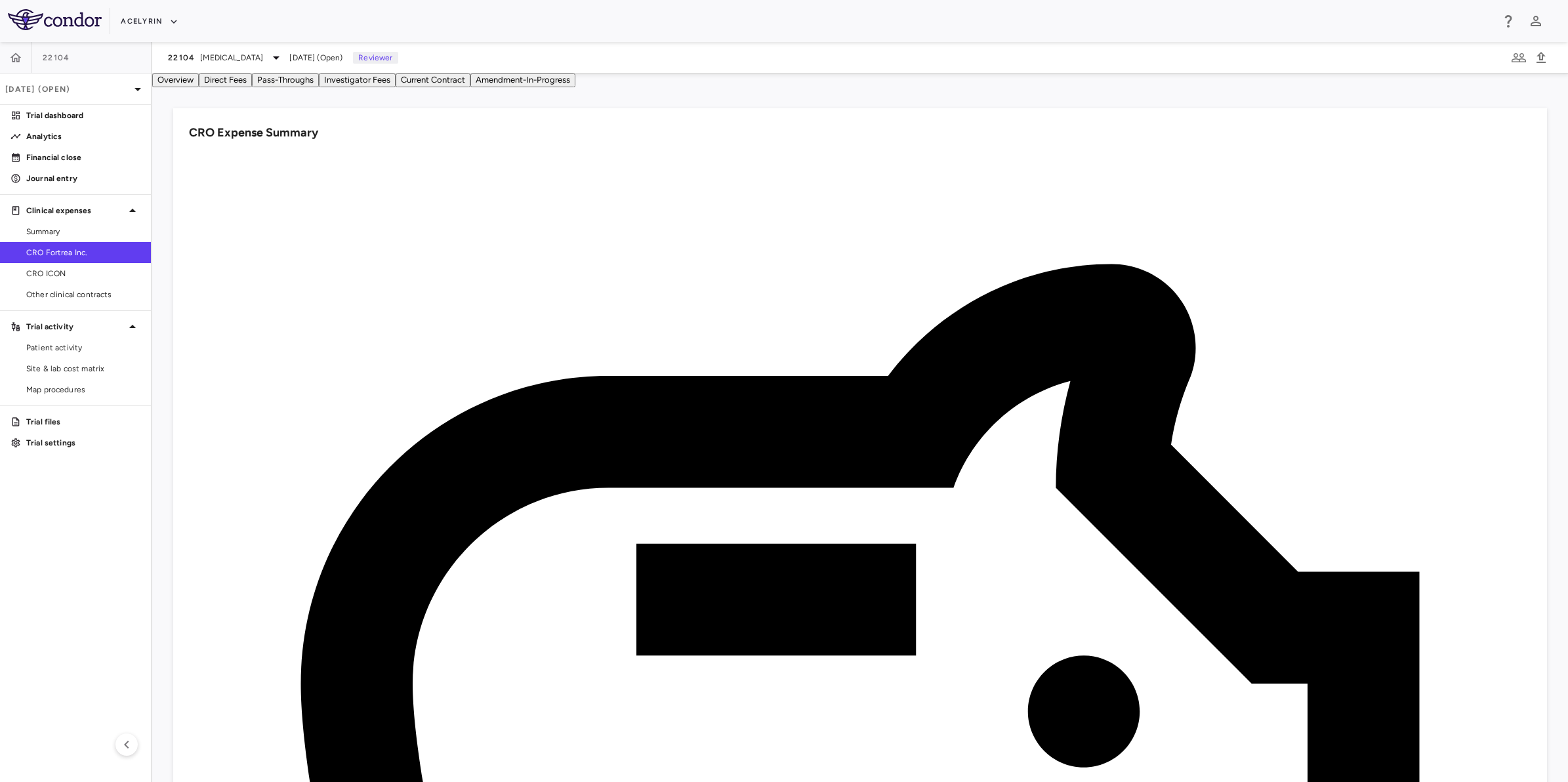
click at [396, 88] on button "Investigator Fees" at bounding box center [357, 80] width 77 height 14
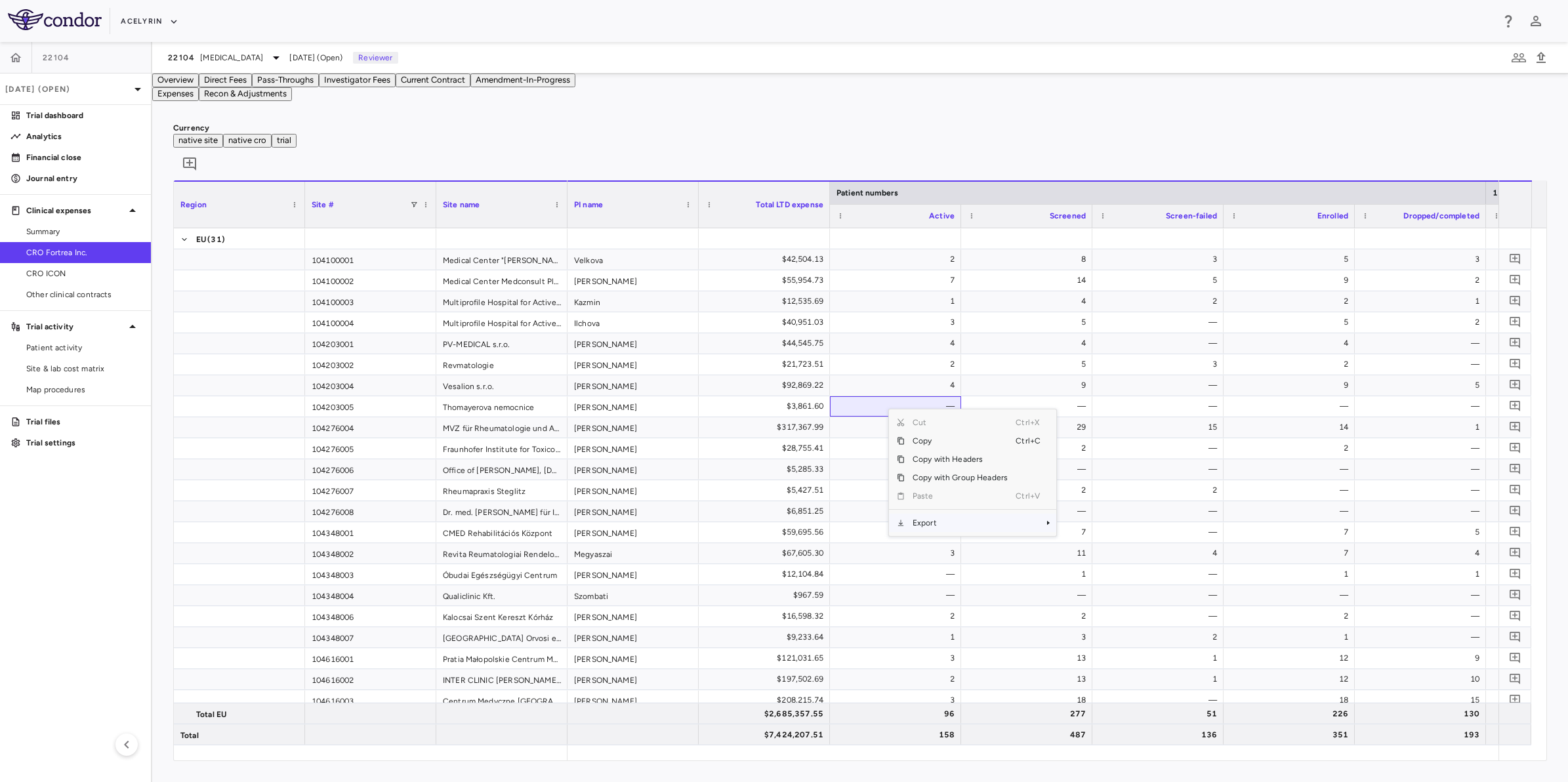
click at [942, 532] on span "Export" at bounding box center [961, 523] width 111 height 18
click at [1113, 555] on span "Excel Export" at bounding box center [1100, 546] width 62 height 18
click at [78, 492] on aside "22104 [DATE] (Open) Trial dashboard Analytics Financial close Journal entry Cli…" at bounding box center [76, 412] width 152 height 740
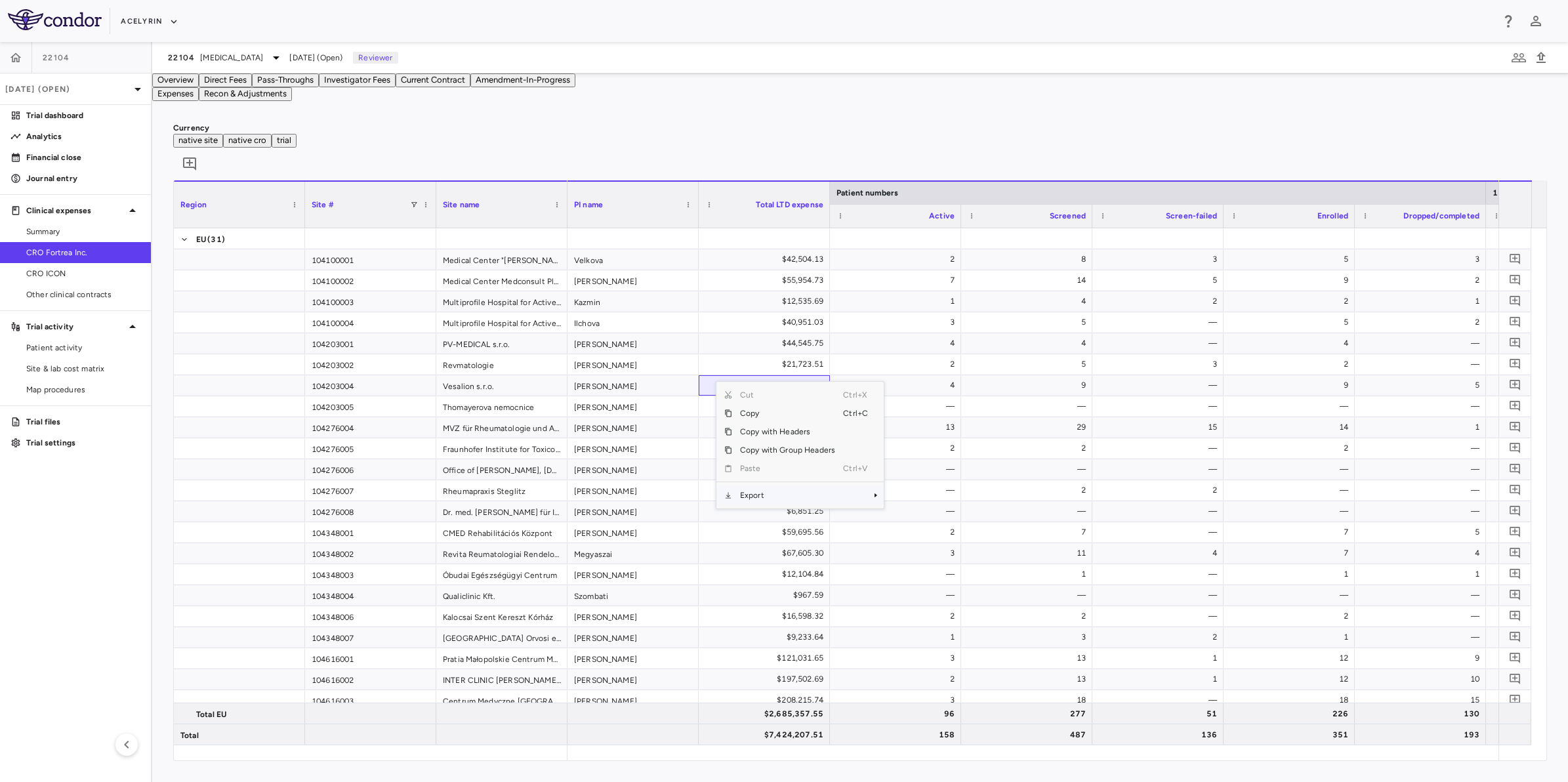
click at [743, 505] on span "Export" at bounding box center [788, 495] width 111 height 18
click at [925, 527] on span "Excel Export" at bounding box center [928, 518] width 62 height 18
click at [67, 517] on aside "22104 [DATE] (Open) Trial dashboard Analytics Financial close Journal entry Cli…" at bounding box center [76, 412] width 152 height 740
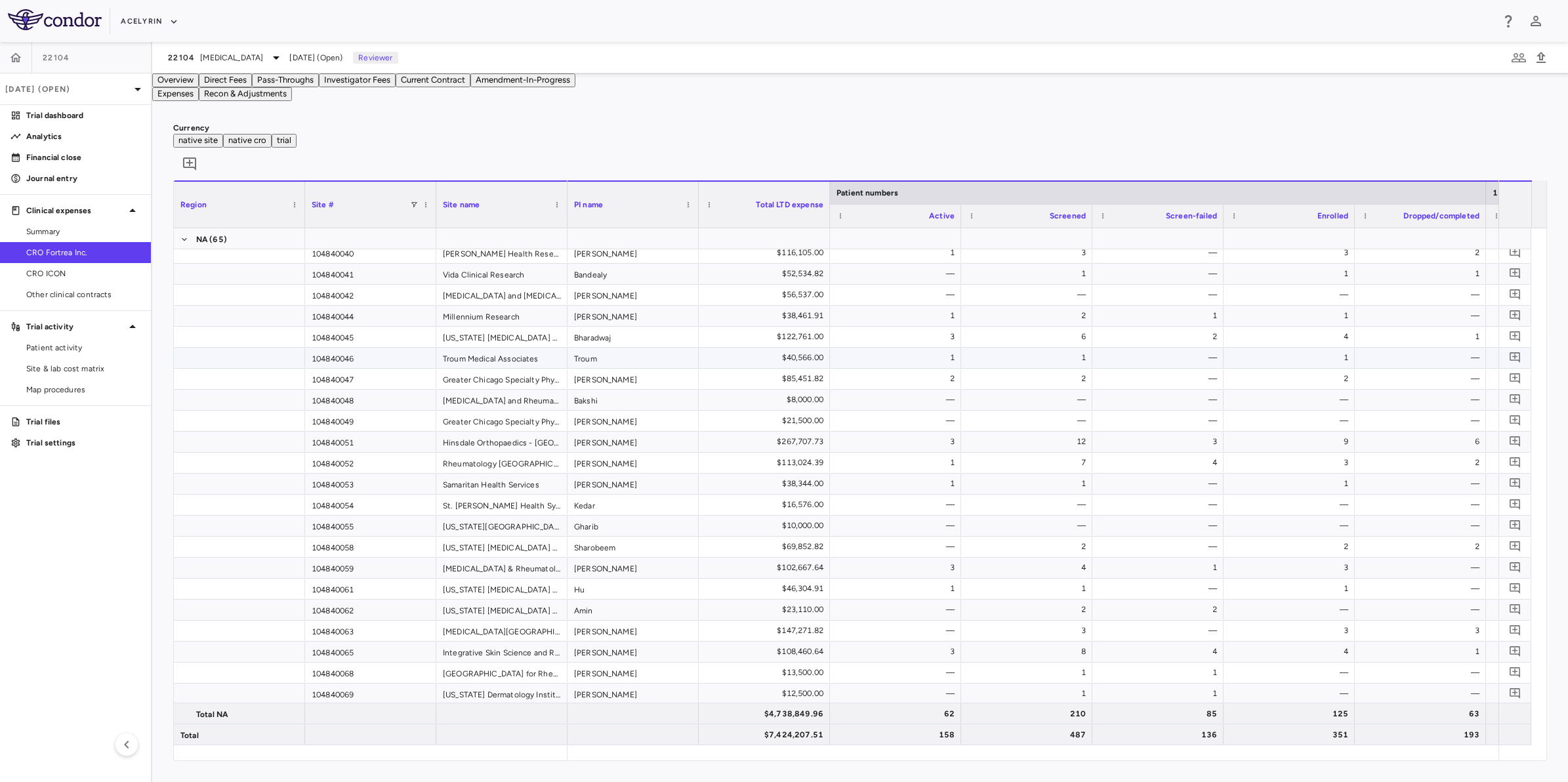
scroll to position [1620, 0]
click at [77, 555] on aside "22104 [DATE] (Open) Trial dashboard Analytics Financial close Journal entry Cli…" at bounding box center [76, 412] width 152 height 740
drag, startPoint x: 732, startPoint y: 149, endPoint x: 765, endPoint y: 152, distance: 33.1
click at [753, 151] on div "Currency native site native cro trial 0 Region Drag here to set column labels R…" at bounding box center [860, 442] width 1416 height 681
drag, startPoint x: 989, startPoint y: 152, endPoint x: 1012, endPoint y: 152, distance: 23.0
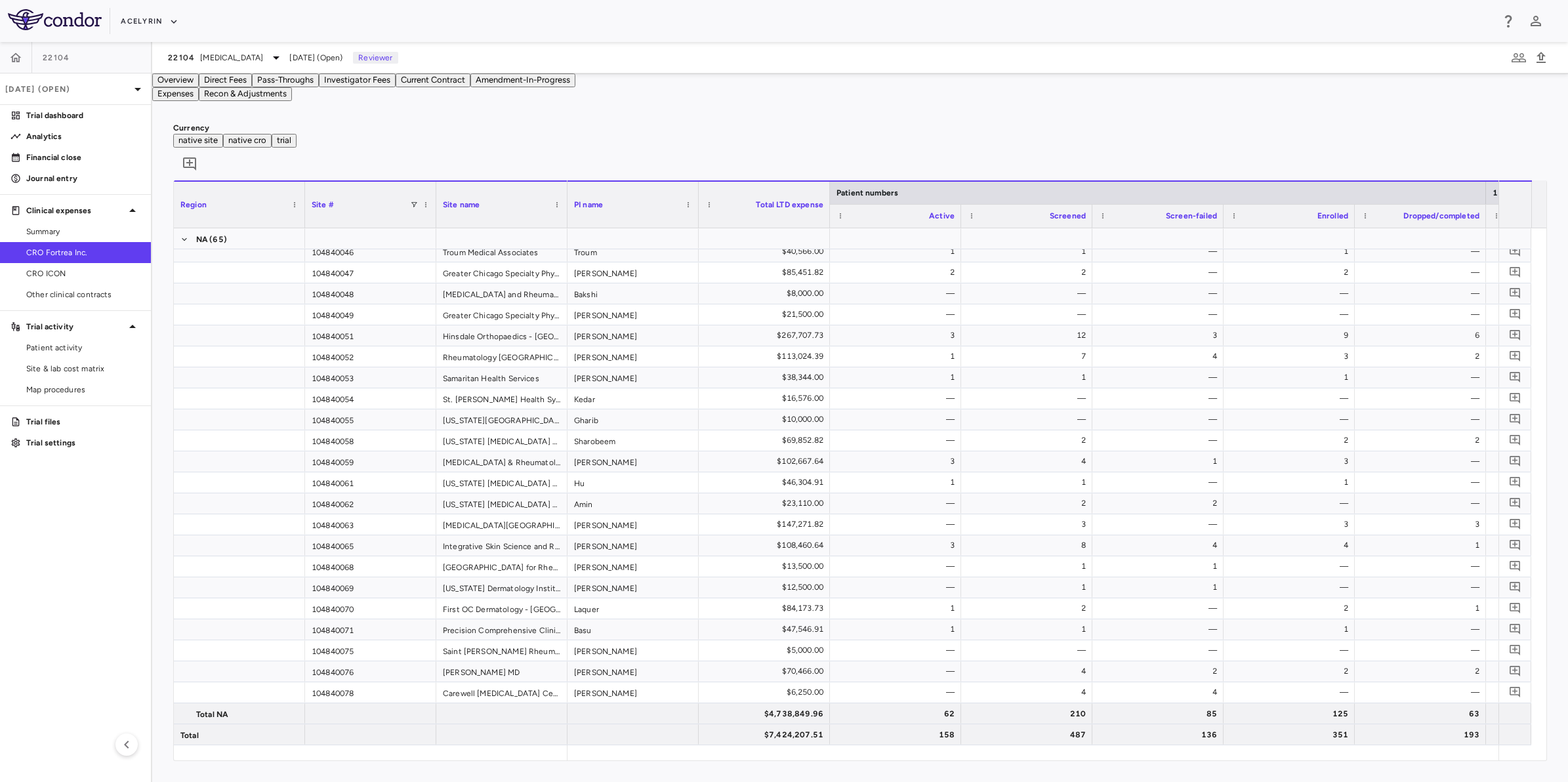
click at [997, 152] on div "Currency native site native cro trial 0 Region Drag here to set column labels R…" at bounding box center [860, 442] width 1416 height 681
drag, startPoint x: 1063, startPoint y: 150, endPoint x: 779, endPoint y: 152, distance: 284.0
click at [1050, 151] on div "Currency native site native cro trial 0 Region Drag here to set column labels R…" at bounding box center [860, 442] width 1416 height 681
drag, startPoint x: 765, startPoint y: 152, endPoint x: 929, endPoint y: 151, distance: 164.0
click at [767, 152] on div "Currency native site native cro trial 0 Region Drag here to set column labels R…" at bounding box center [860, 442] width 1416 height 681
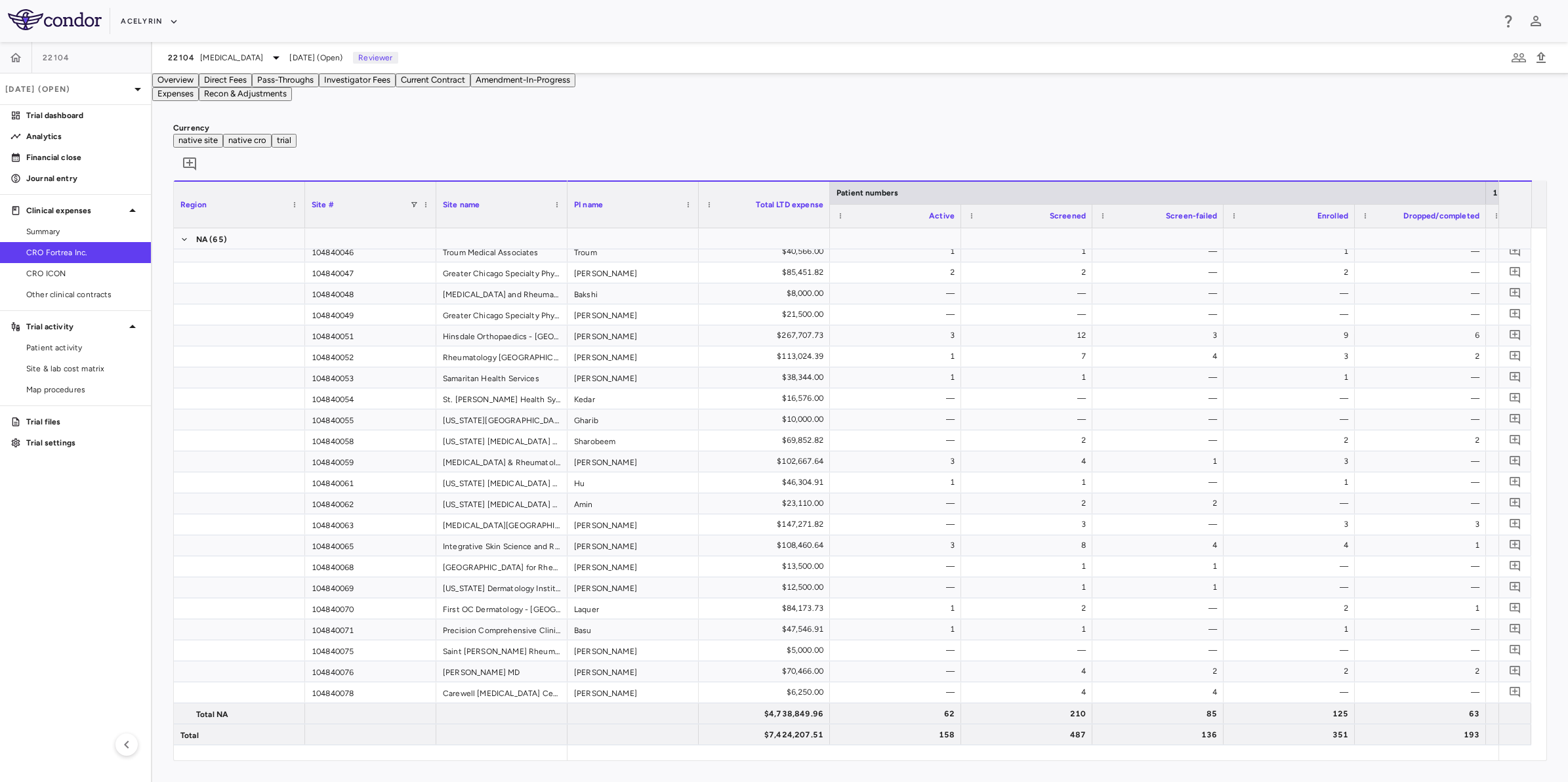
drag, startPoint x: 929, startPoint y: 151, endPoint x: 838, endPoint y: 150, distance: 91.0
click at [919, 151] on div "Currency native site native cro trial 0 Region Drag here to set column labels R…" at bounding box center [860, 442] width 1416 height 681
drag, startPoint x: 838, startPoint y: 150, endPoint x: 126, endPoint y: 446, distance: 771.1
click at [837, 150] on div "Currency native site native cro trial 0 Region Drag here to set column labels R…" at bounding box center [860, 442] width 1416 height 681
click at [63, 581] on aside "22104 [DATE] (Open) Trial dashboard Analytics Financial close Journal entry Cli…" at bounding box center [76, 412] width 152 height 740
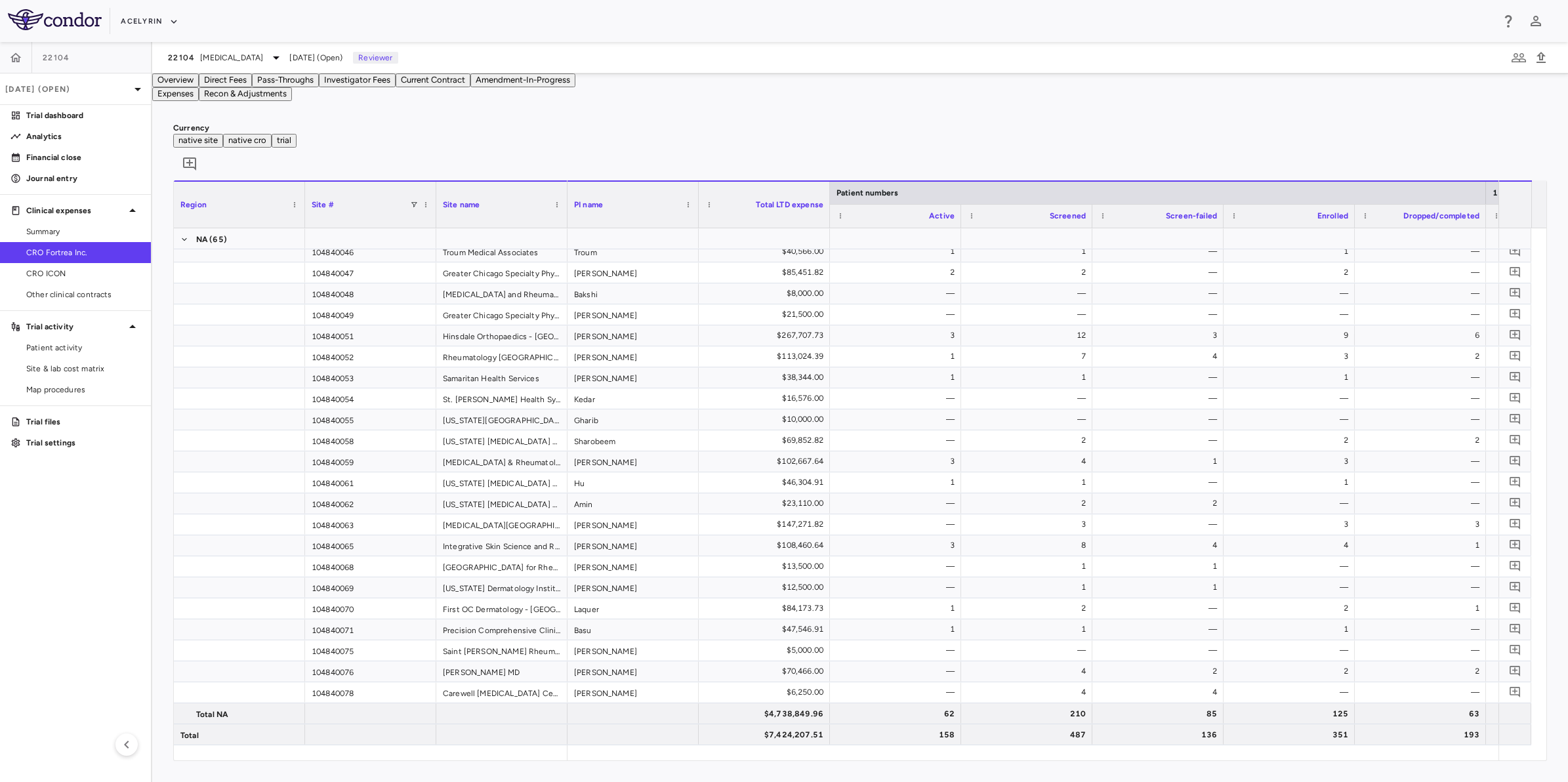
click at [39, 586] on aside "22104 [DATE] (Open) Trial dashboard Analytics Financial close Journal entry Cli…" at bounding box center [76, 412] width 152 height 740
click at [20, 516] on aside "22104 [DATE] (Open) Trial dashboard Analytics Financial close Journal entry Cli…" at bounding box center [76, 412] width 152 height 740
click at [85, 513] on aside "22104 [DATE] (Open) Trial dashboard Analytics Financial close Journal entry Cli…" at bounding box center [76, 412] width 152 height 740
click at [26, 513] on aside "22104 [DATE] (Open) Trial dashboard Analytics Financial close Journal entry Cli…" at bounding box center [76, 412] width 152 height 740
click at [20, 266] on link "CRO ICON" at bounding box center [75, 274] width 151 height 20
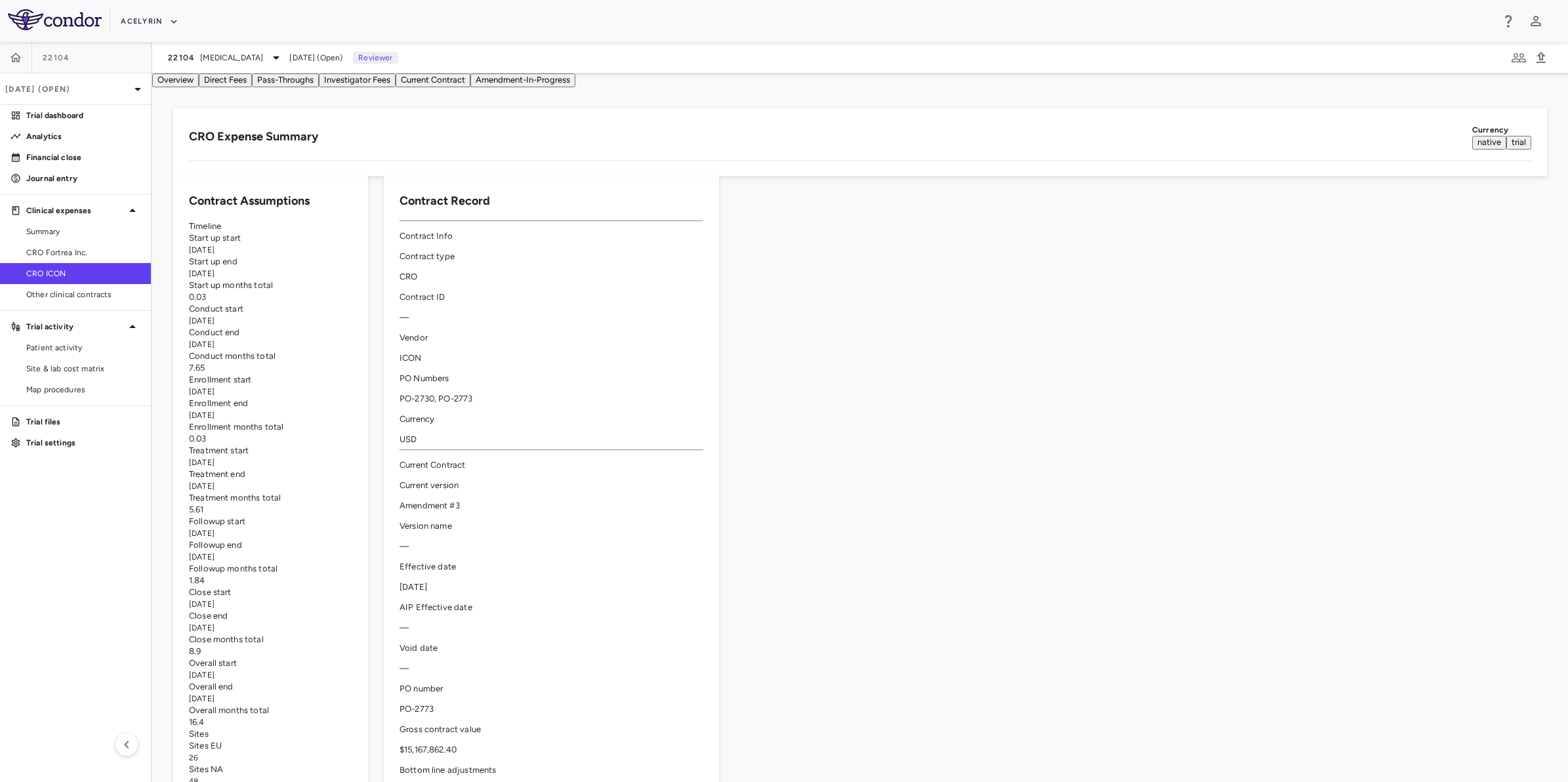
click at [396, 88] on button "Investigator Fees" at bounding box center [357, 80] width 77 height 14
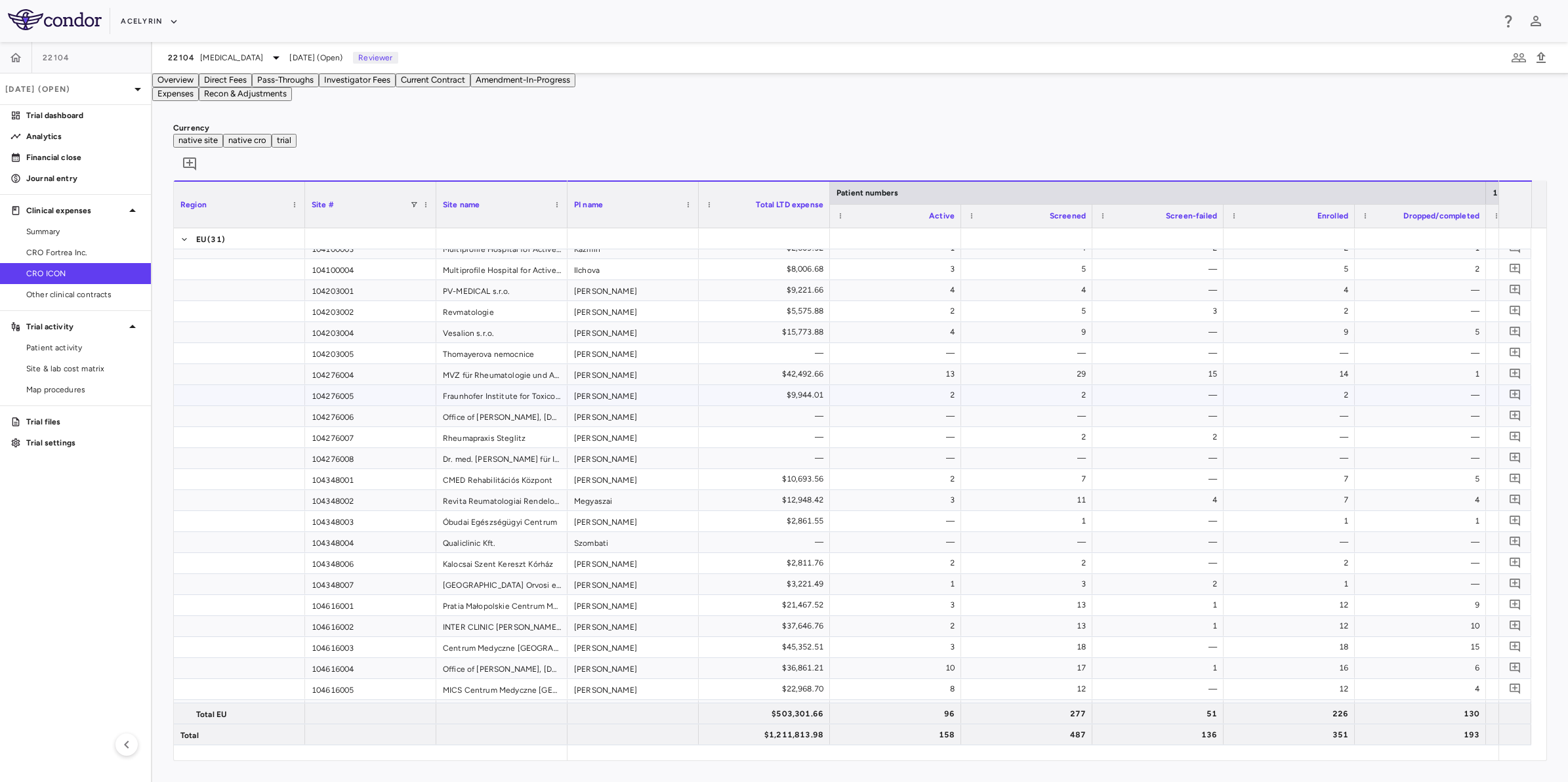
scroll to position [82, 0]
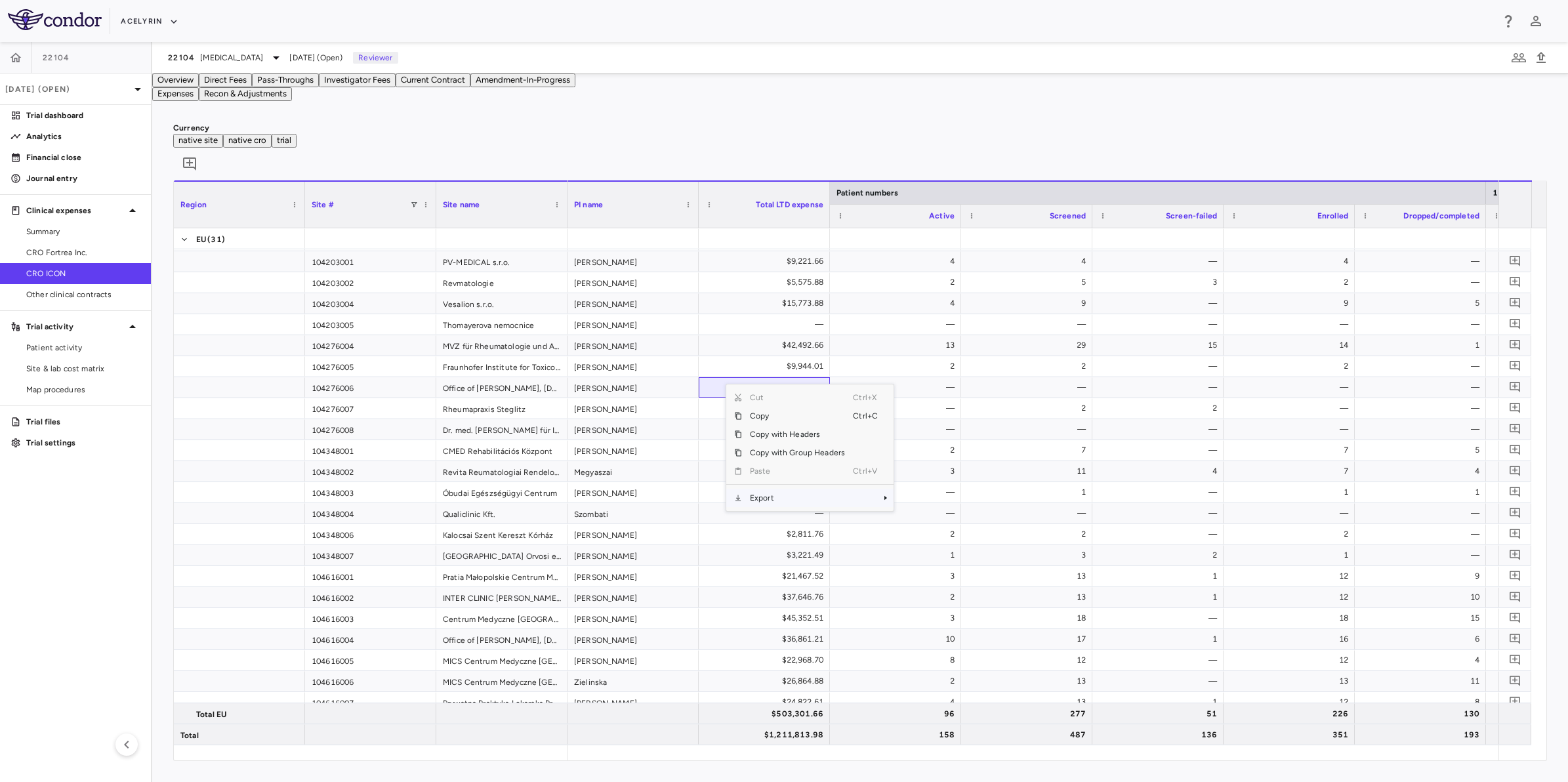
click at [772, 507] on span "Export" at bounding box center [797, 498] width 111 height 18
click at [930, 530] on span "Excel Export" at bounding box center [938, 521] width 62 height 18
click at [748, 141] on div "Currency native site native cro trial 0 Region Drag here to set column labels R…" at bounding box center [860, 442] width 1416 height 681
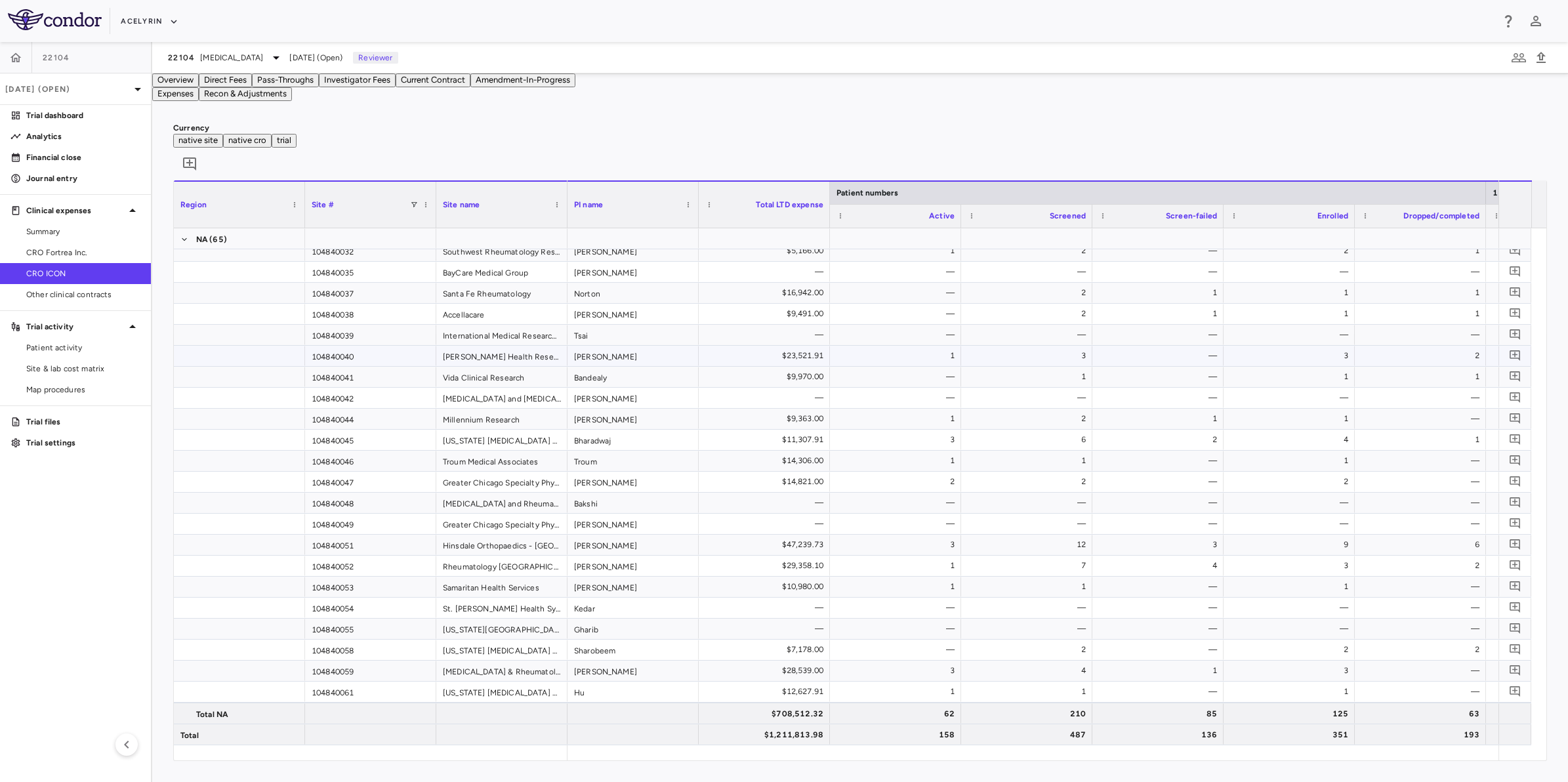
scroll to position [1620, 0]
click at [0, 525] on html "Skip to sidebar Skip to main content Acelyrin 22104 [DATE] (Open) Trial dashboa…" at bounding box center [784, 391] width 1568 height 782
drag, startPoint x: 107, startPoint y: 503, endPoint x: 182, endPoint y: 464, distance: 84.5
click at [107, 503] on aside "22104 [DATE] (Open) Trial dashboard Analytics Financial close Journal entry Cli…" at bounding box center [76, 412] width 152 height 740
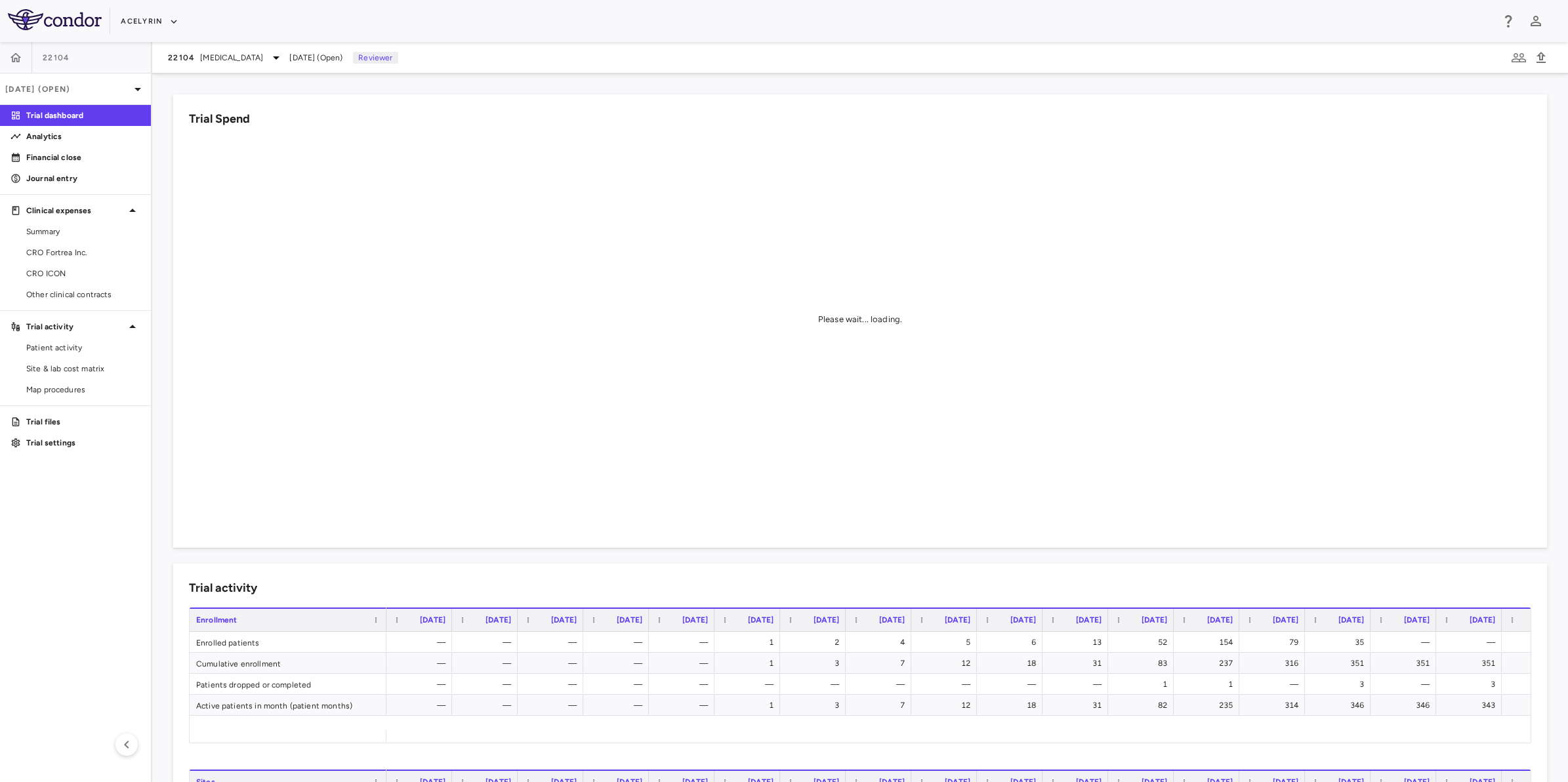
click at [111, 496] on aside "22104 [DATE] (Open) Trial dashboard Analytics Financial close Journal entry Cli…" at bounding box center [76, 412] width 152 height 740
click at [797, 14] on div "Acelyrin" at bounding box center [805, 22] width 1371 height 22
drag, startPoint x: 955, startPoint y: 16, endPoint x: 884, endPoint y: 16, distance: 71.0
click at [954, 16] on div "Acelyrin" at bounding box center [805, 22] width 1371 height 22
click at [791, 15] on div "Acelyrin" at bounding box center [805, 22] width 1371 height 22
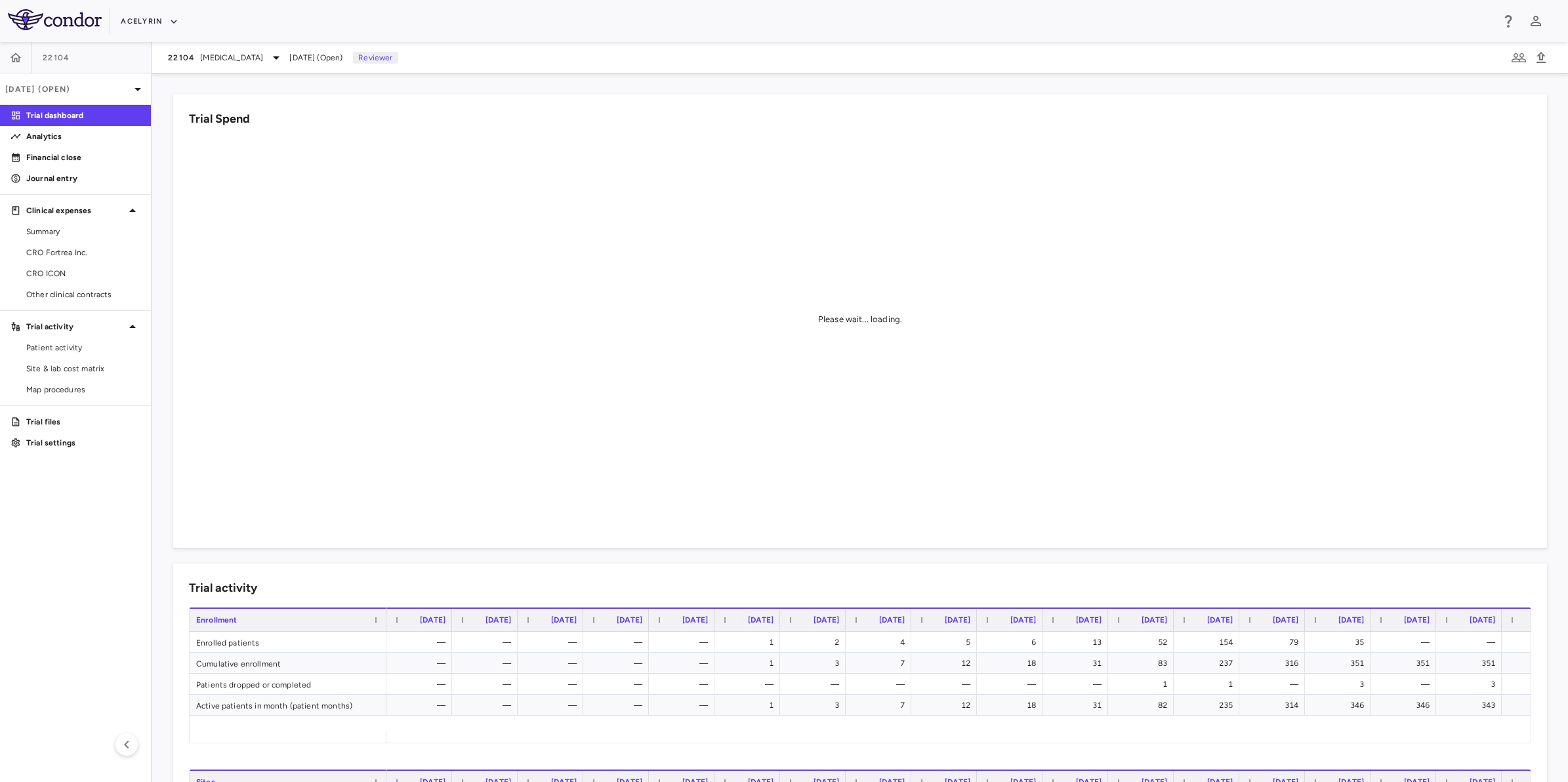
click at [83, 487] on aside "22104 [DATE] (Open) Trial dashboard Analytics Financial close Journal entry Cli…" at bounding box center [76, 412] width 152 height 740
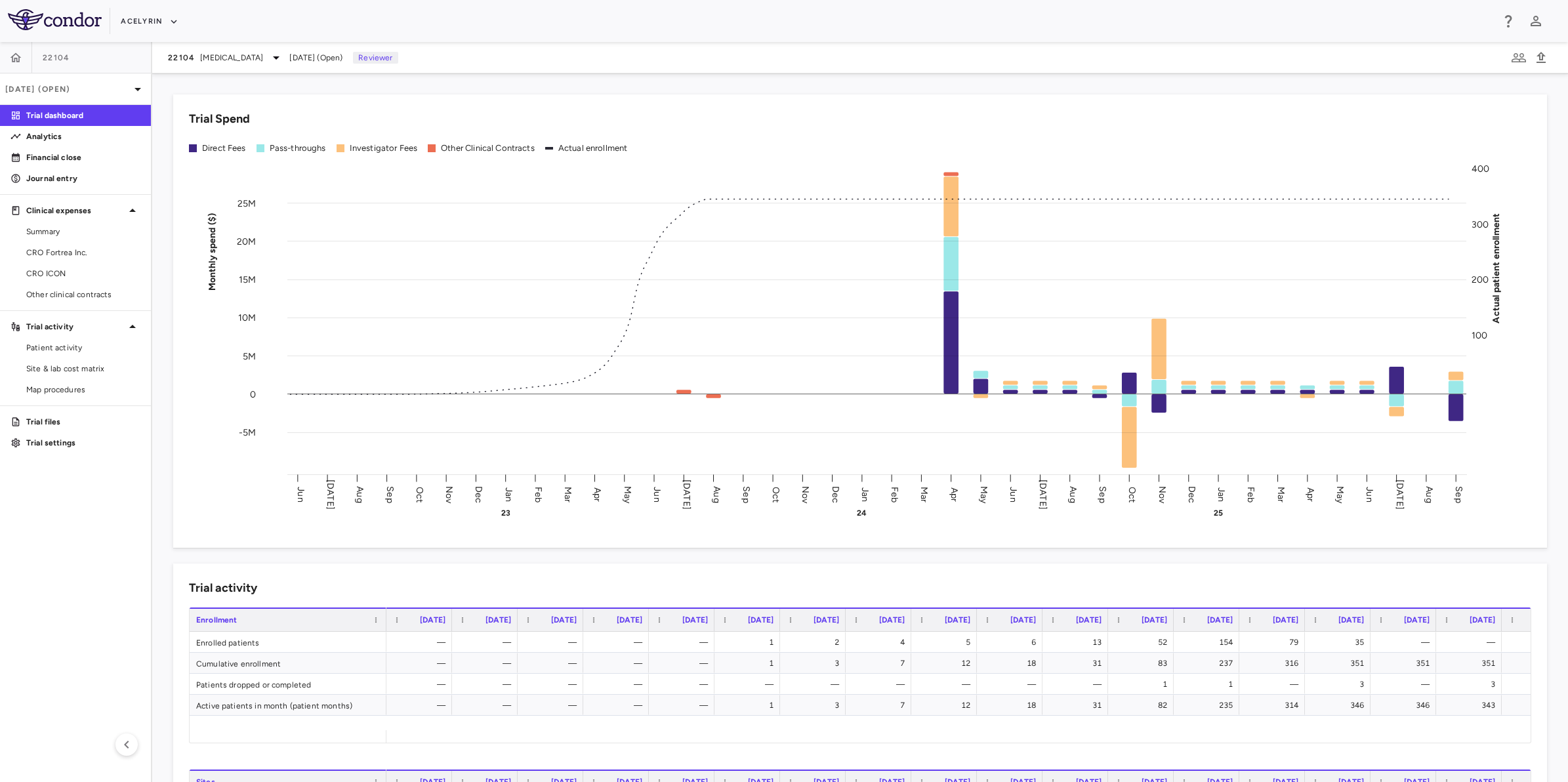
click at [74, 516] on aside "22104 [DATE] (Open) Trial dashboard Analytics Financial close Journal entry Cli…" at bounding box center [76, 412] width 152 height 740
click at [71, 298] on span "Other clinical contracts" at bounding box center [83, 294] width 114 height 12
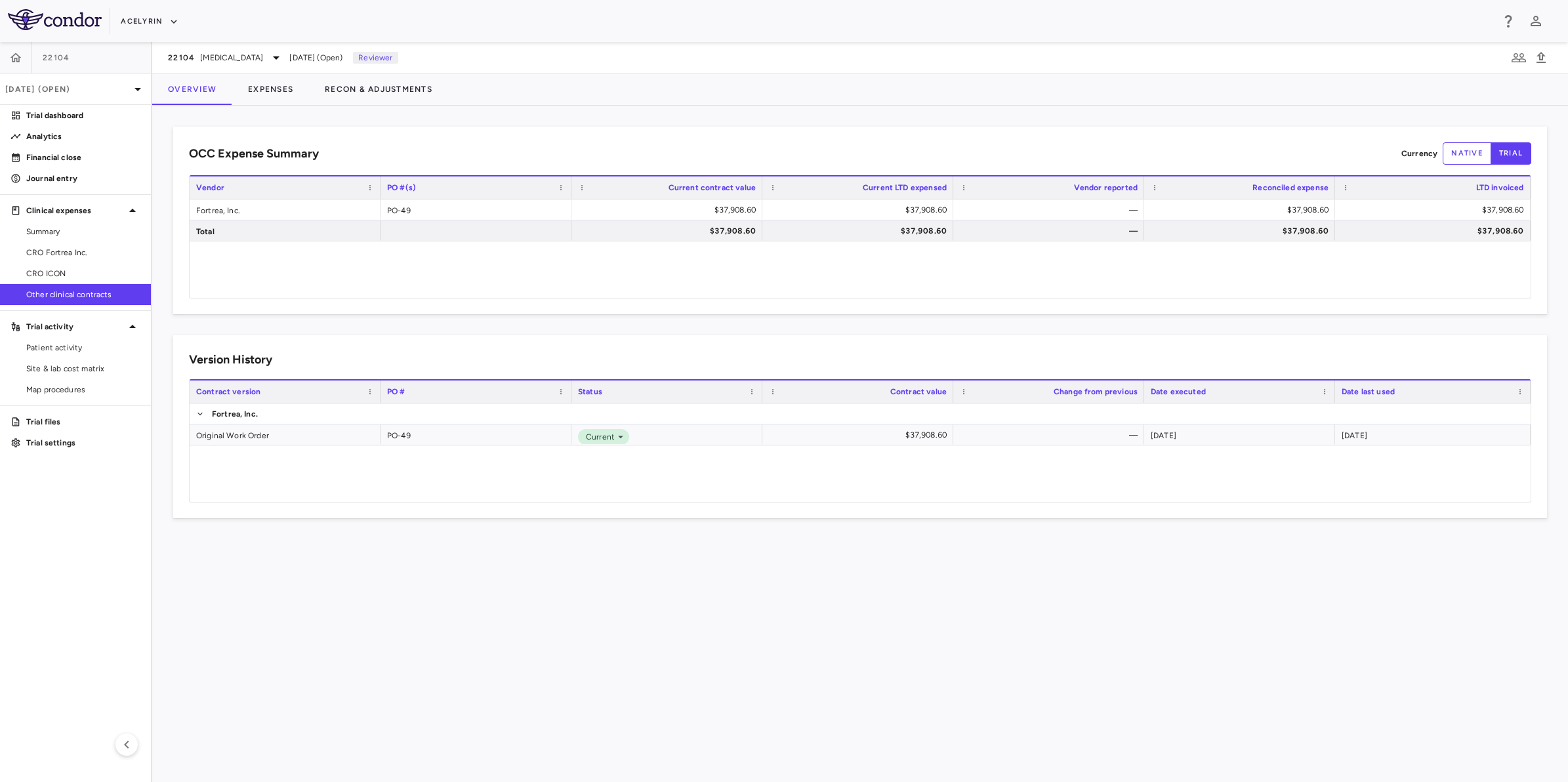
click at [647, 594] on div "OCC Expense Summary Currency native trial Drag here to set row groups Drag here…" at bounding box center [860, 443] width 1416 height 676
click at [882, 595] on div "OCC Expense Summary Currency native trial Drag here to set row groups Drag here…" at bounding box center [860, 443] width 1416 height 676
click at [525, 592] on div "OCC Expense Summary Currency native trial Drag here to set row groups Drag here…" at bounding box center [860, 443] width 1416 height 676
drag, startPoint x: 620, startPoint y: 11, endPoint x: 710, endPoint y: 11, distance: 90.0
click at [621, 11] on div "Acelyrin" at bounding box center [805, 22] width 1371 height 22
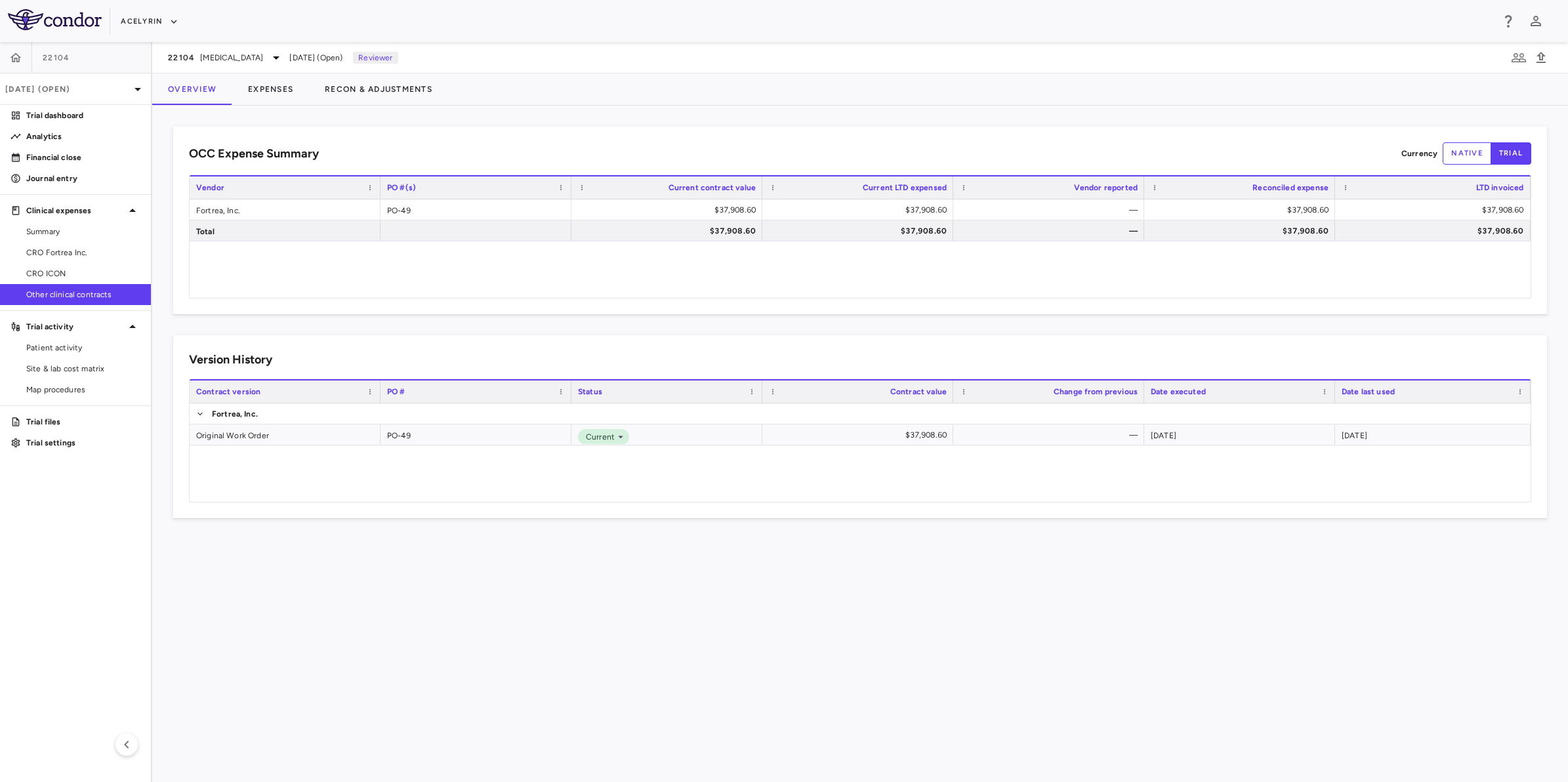
click at [710, 11] on div "Acelyrin" at bounding box center [805, 22] width 1371 height 22
drag, startPoint x: 587, startPoint y: 616, endPoint x: 734, endPoint y: 615, distance: 147.0
click at [620, 616] on div "OCC Expense Summary Currency native trial Drag here to set row groups Drag here…" at bounding box center [860, 443] width 1416 height 676
drag, startPoint x: 734, startPoint y: 615, endPoint x: 701, endPoint y: 621, distance: 33.5
click at [712, 620] on div "OCC Expense Summary Currency native trial Drag here to set row groups Drag here…" at bounding box center [860, 443] width 1416 height 676
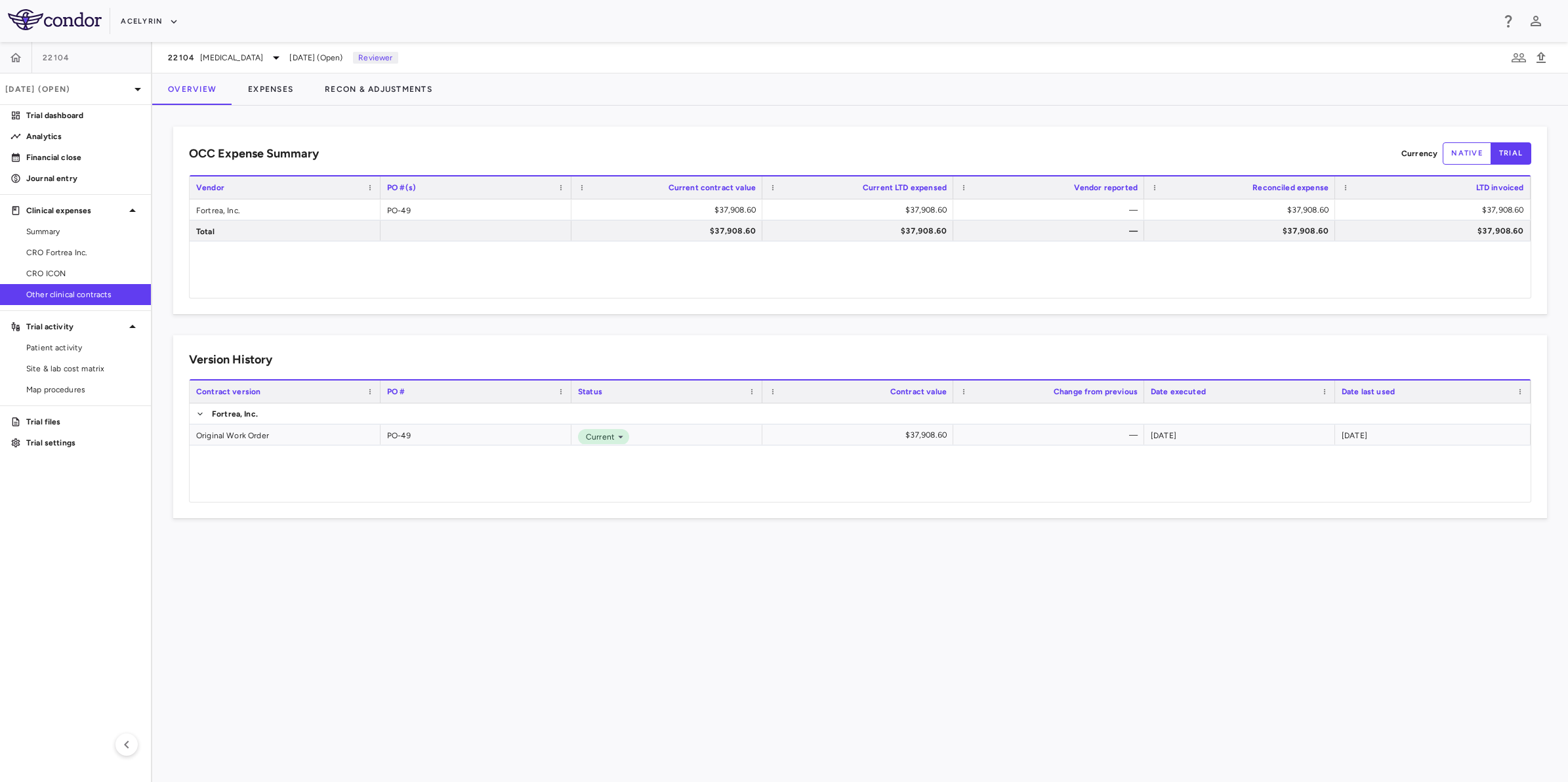
click at [479, 617] on div "OCC Expense Summary Currency native trial Drag here to set row groups Drag here…" at bounding box center [860, 443] width 1416 height 676
click at [274, 80] on button "Expenses" at bounding box center [271, 89] width 77 height 32
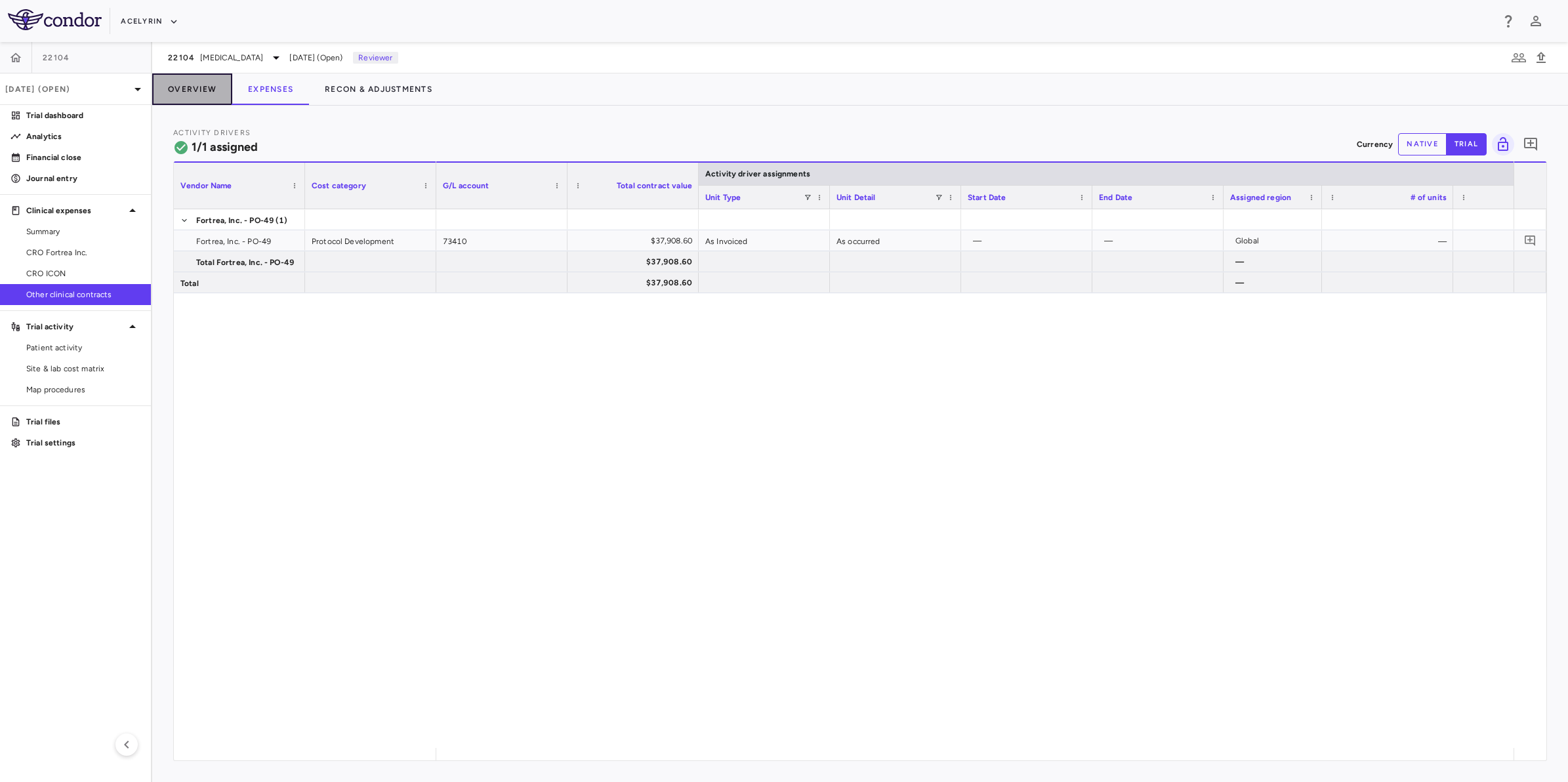
click at [203, 90] on button "Overview" at bounding box center [192, 89] width 80 height 32
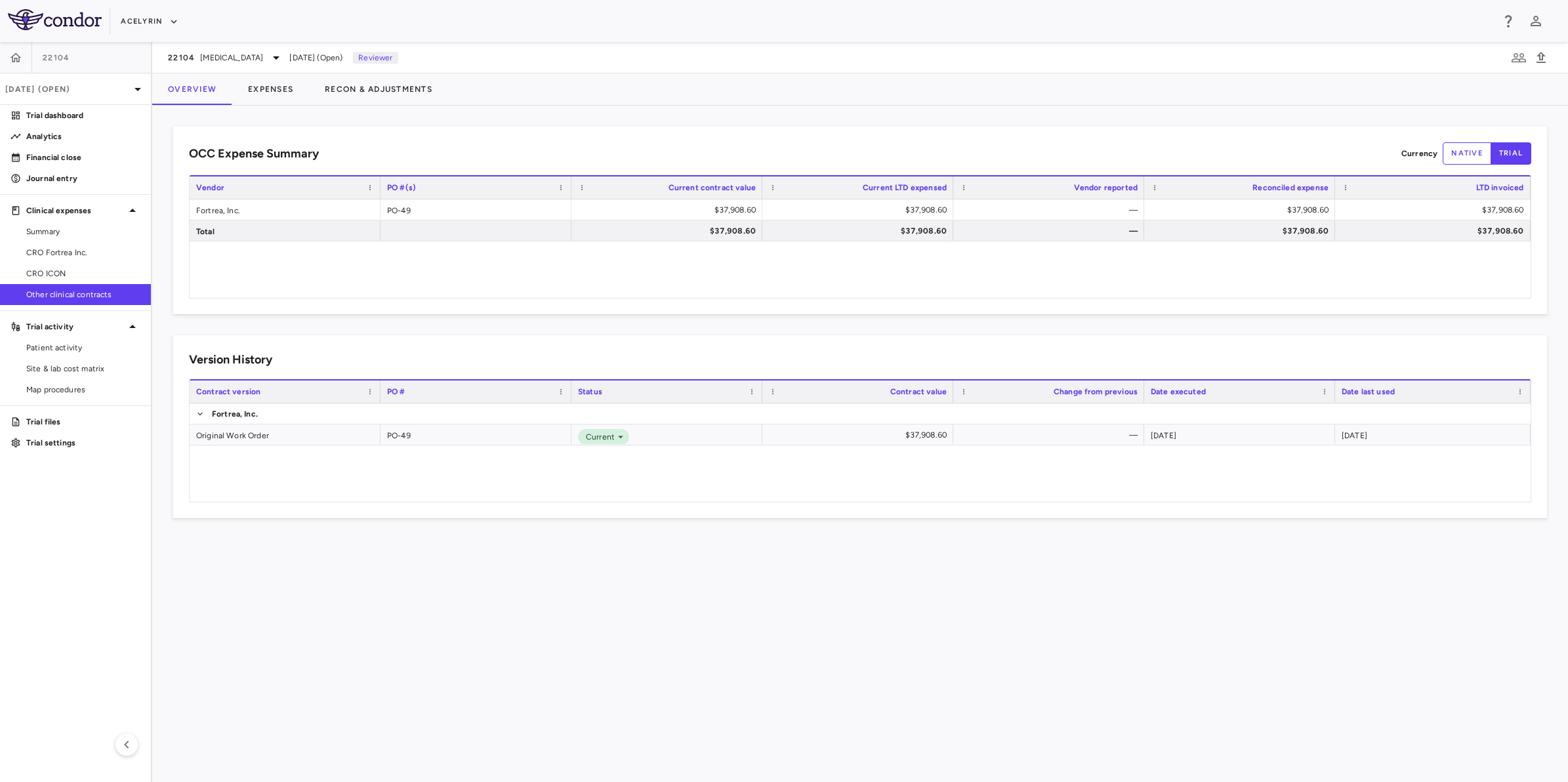
click at [499, 619] on div "OCC Expense Summary Currency native trial Drag here to set row groups Drag here…" at bounding box center [860, 443] width 1416 height 676
click at [70, 272] on span "CRO ICON" at bounding box center [83, 273] width 114 height 12
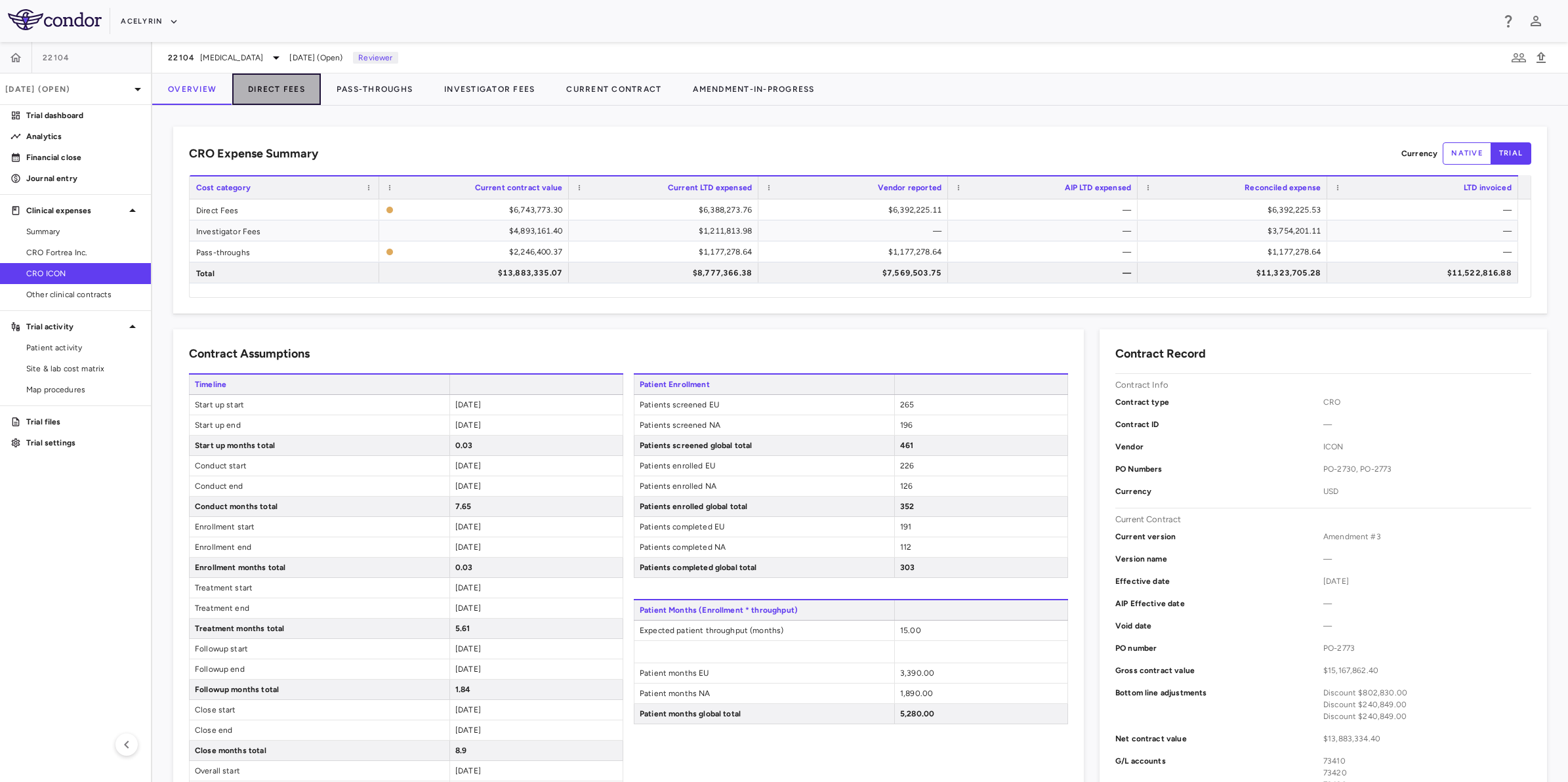
click at [299, 93] on button "Direct Fees" at bounding box center [276, 89] width 88 height 32
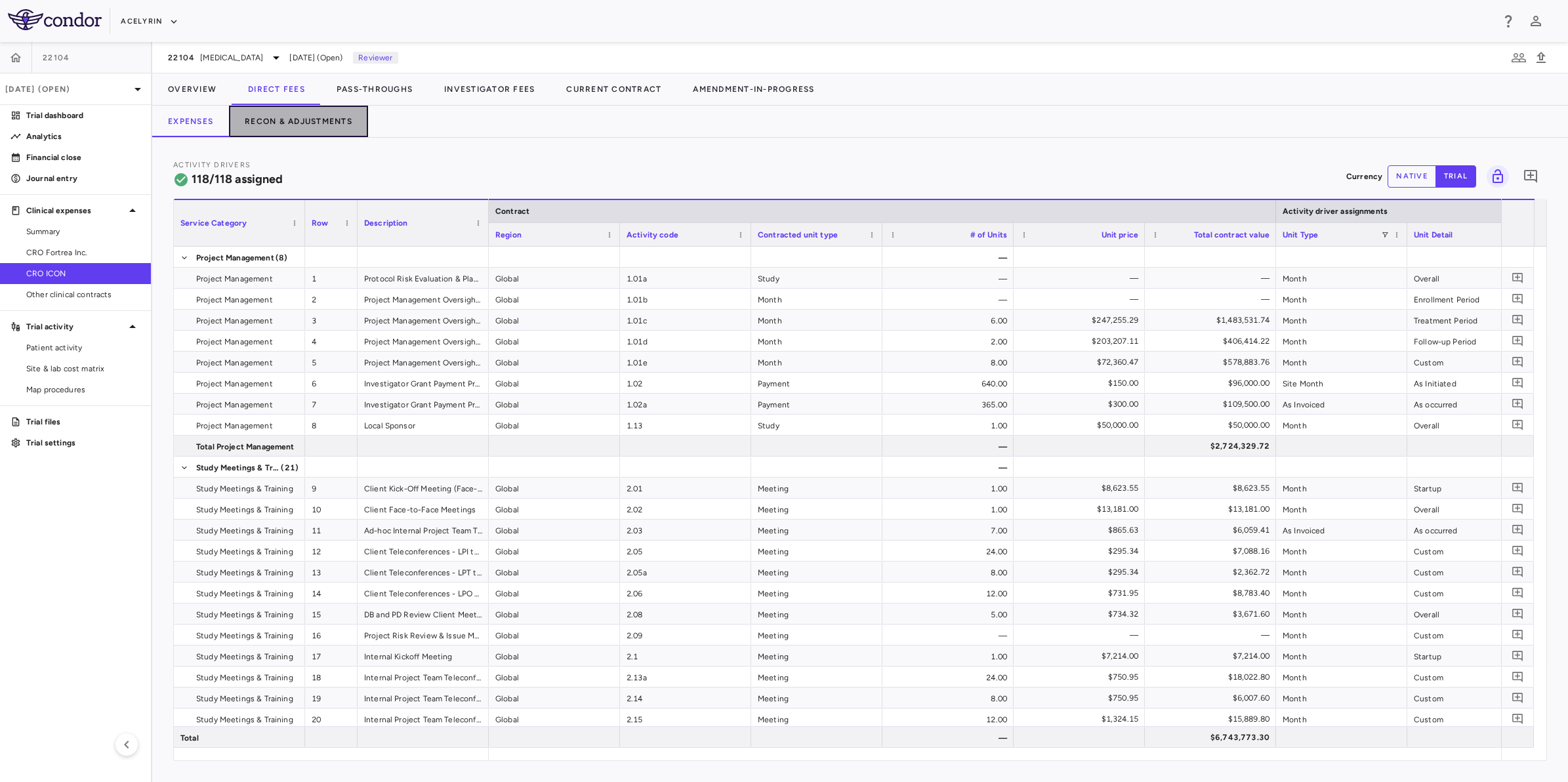
click at [299, 130] on button "Recon & Adjustments" at bounding box center [298, 121] width 139 height 32
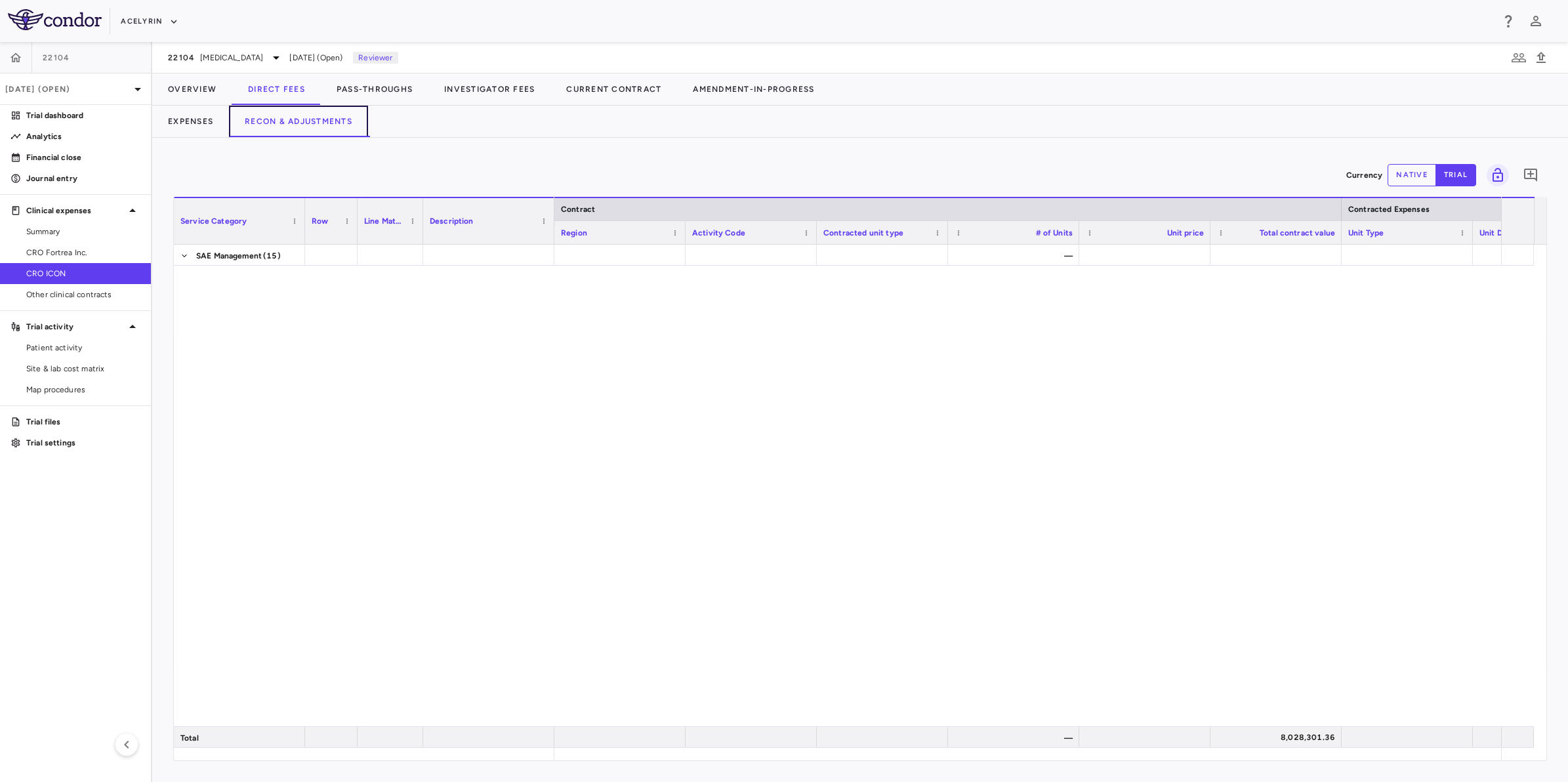
scroll to position [2297, 0]
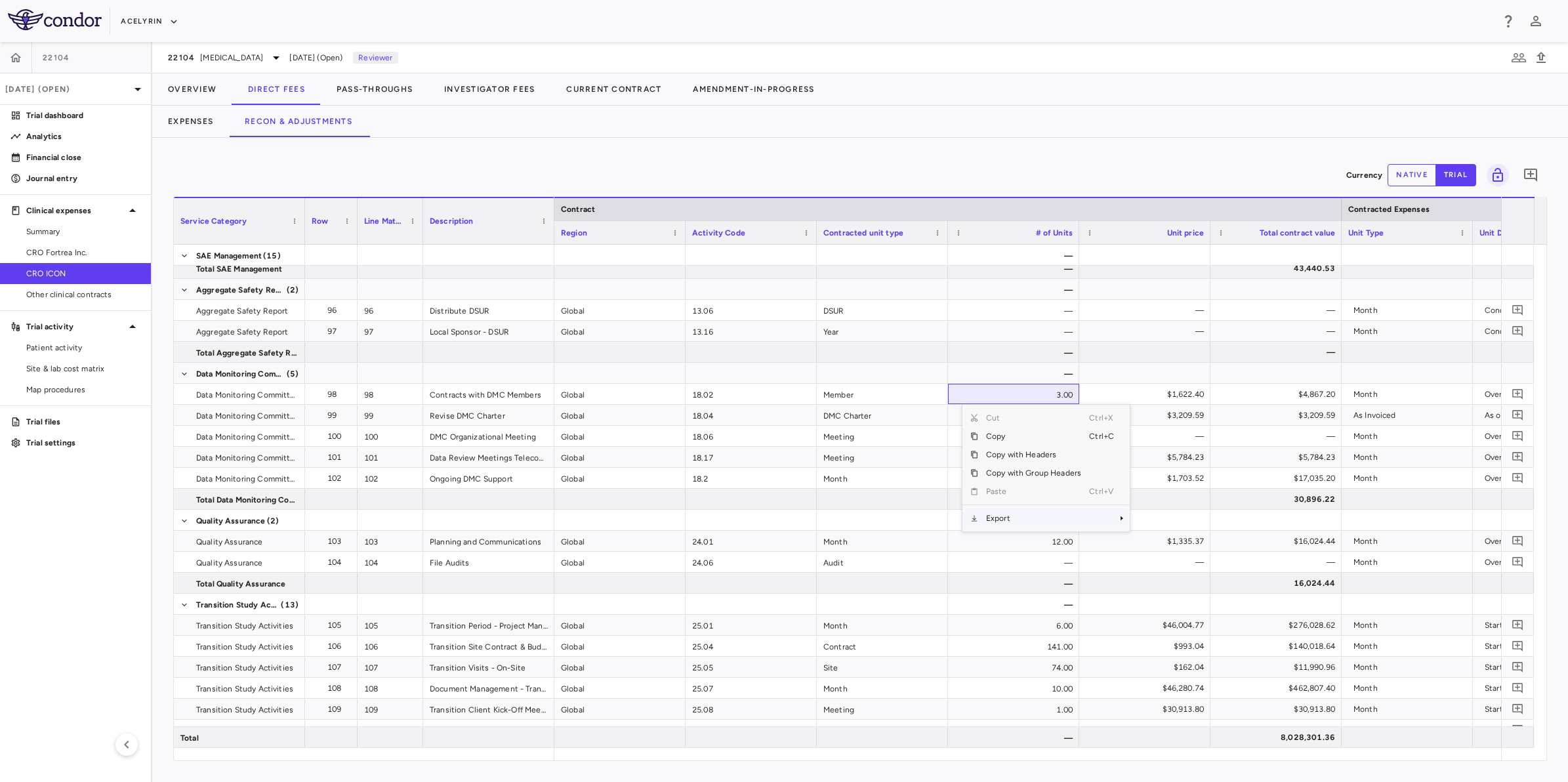
click at [1004, 516] on span "Export" at bounding box center [1033, 518] width 111 height 18
click at [1176, 538] on span "Excel Export" at bounding box center [1174, 541] width 62 height 18
click at [62, 553] on aside "22104 [DATE] (Open) Trial dashboard Analytics Financial close Journal entry Cli…" at bounding box center [76, 412] width 152 height 740
click at [578, 172] on div "Currency native trial 0" at bounding box center [860, 175] width 1374 height 33
drag, startPoint x: 756, startPoint y: 172, endPoint x: 717, endPoint y: 172, distance: 39.0
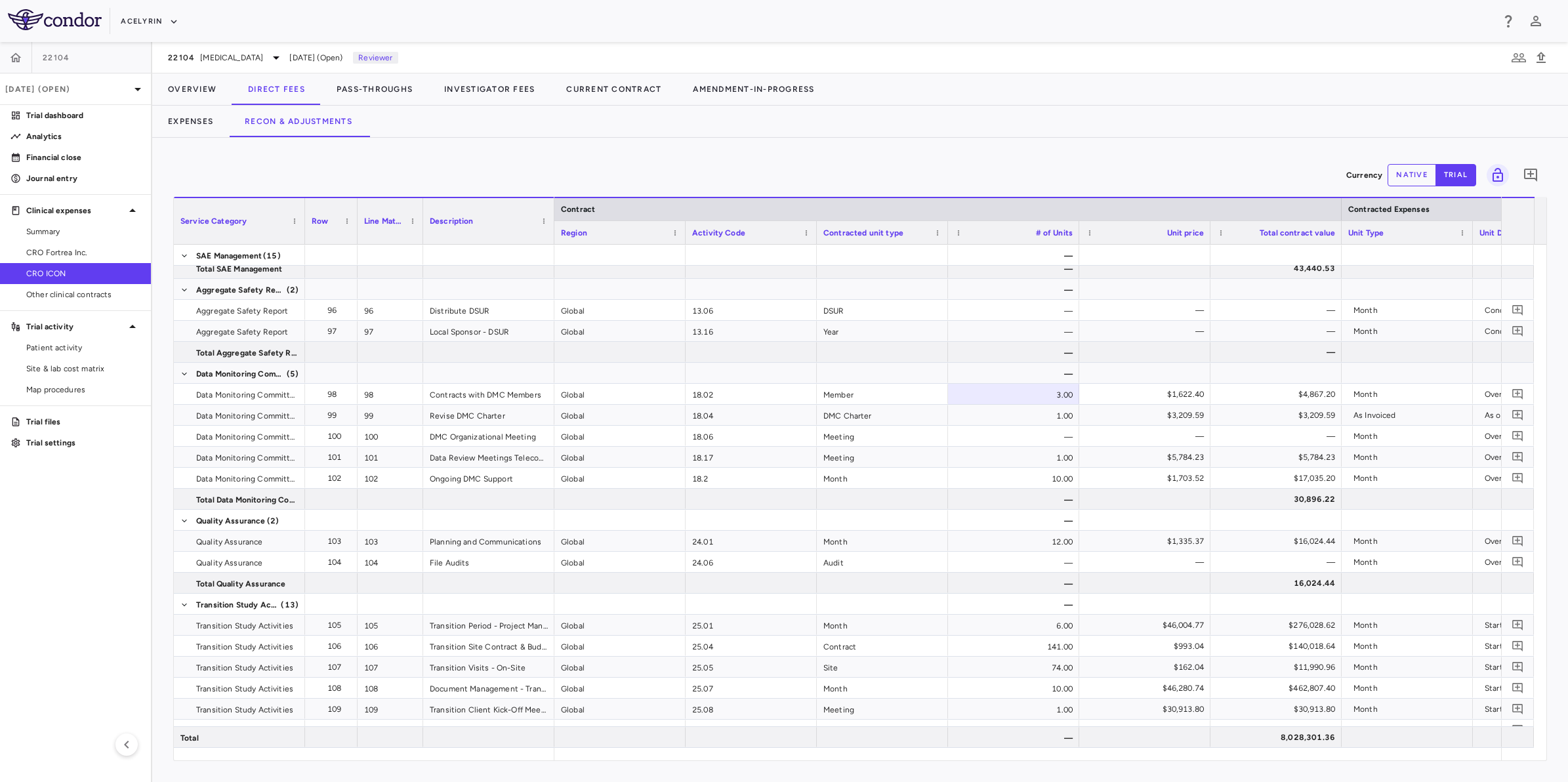
click at [755, 172] on div "Currency native trial 0" at bounding box center [860, 175] width 1374 height 33
click at [717, 172] on div "Currency native trial 0" at bounding box center [860, 175] width 1374 height 33
click at [94, 606] on aside "22104 [DATE] (Open) Trial dashboard Analytics Financial close Journal entry Cli…" at bounding box center [76, 412] width 152 height 740
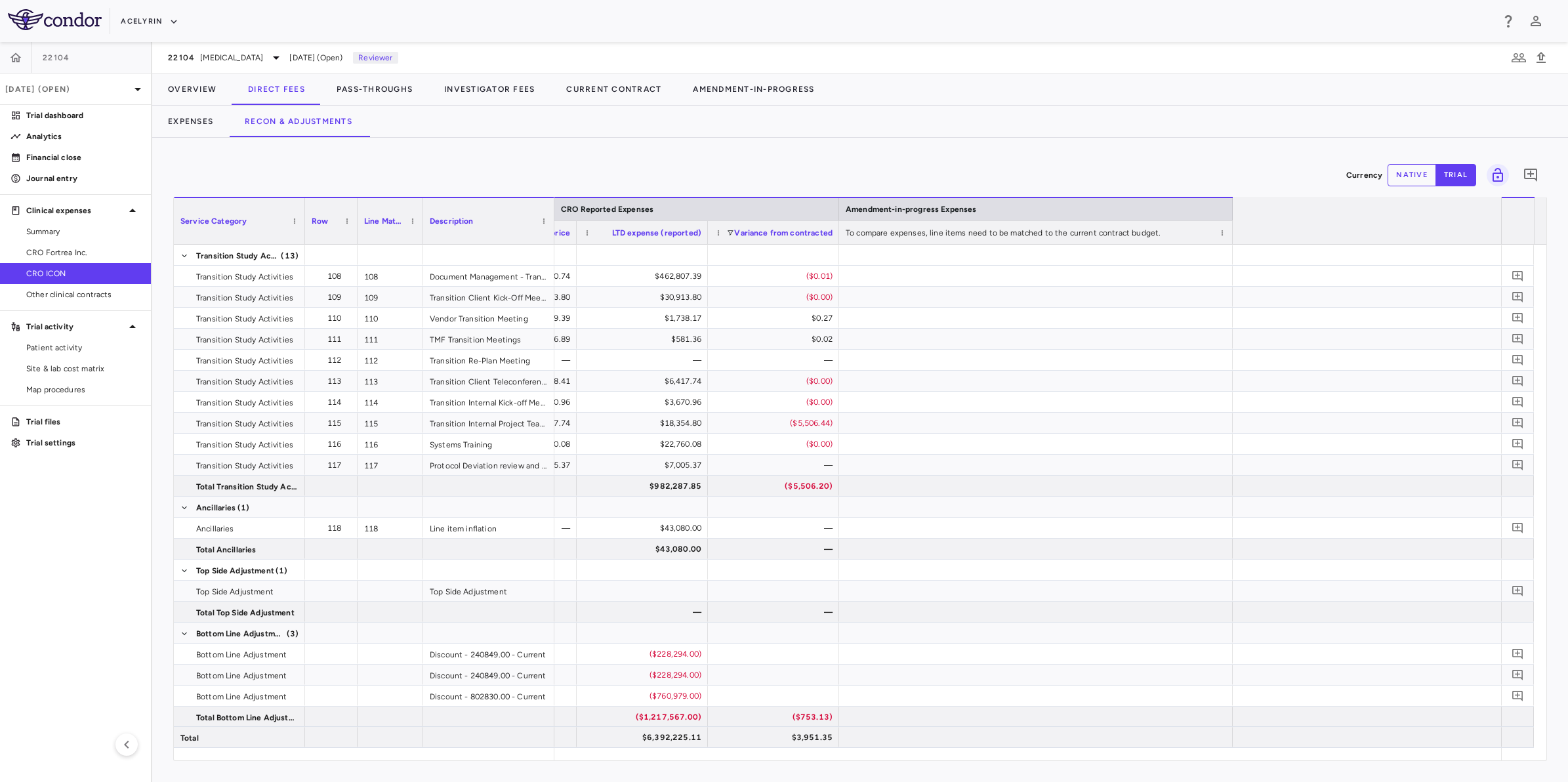
scroll to position [0, 0]
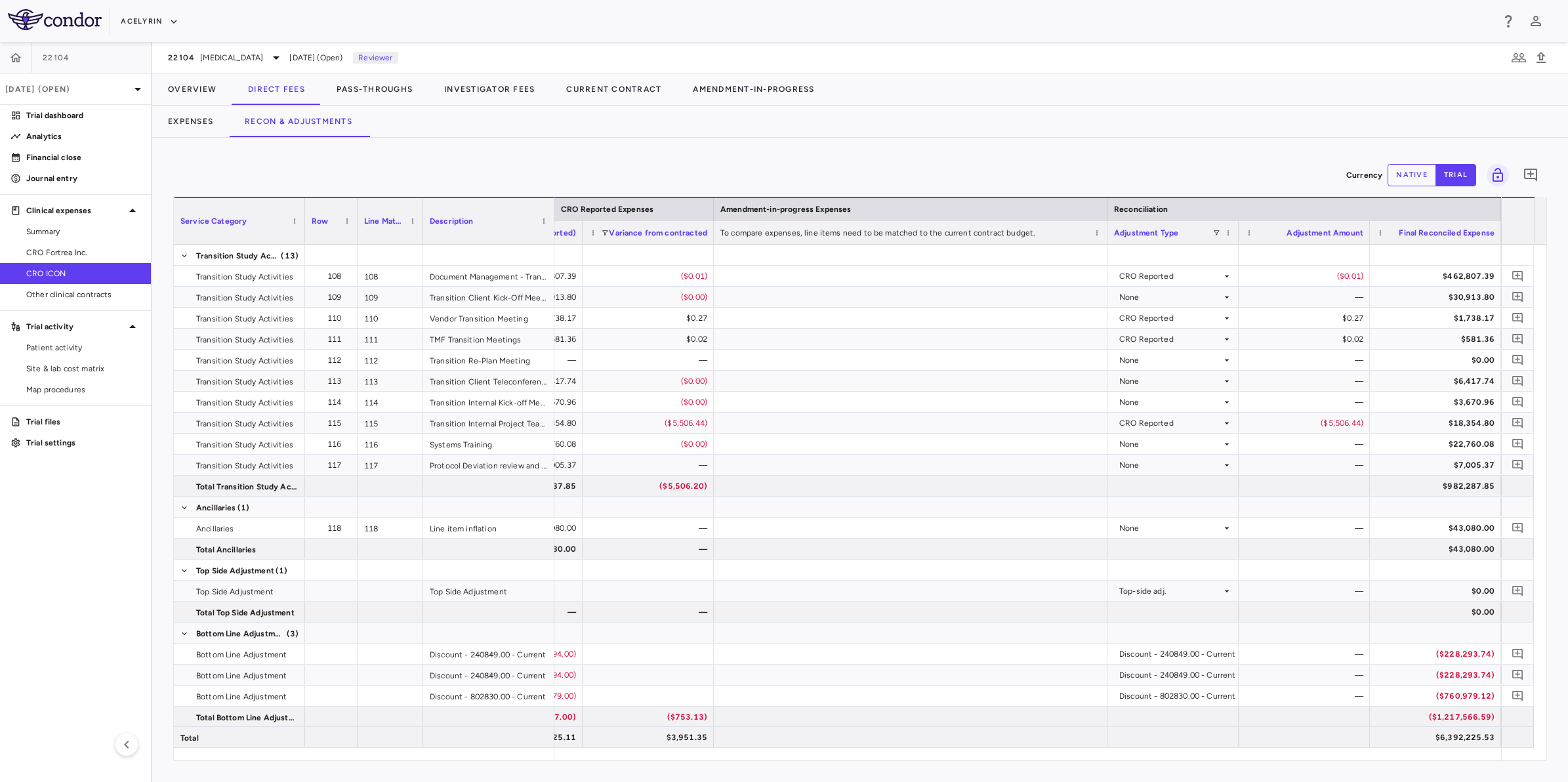
click at [782, 171] on div "Currency native trial 0" at bounding box center [860, 175] width 1374 height 33
click at [76, 562] on aside "22104 [DATE] (Open) Trial dashboard Analytics Financial close Journal entry Cli…" at bounding box center [76, 412] width 152 height 740
drag, startPoint x: 522, startPoint y: 162, endPoint x: 676, endPoint y: 158, distance: 154.1
click at [529, 162] on div "Currency native trial 0" at bounding box center [860, 175] width 1374 height 33
click at [721, 155] on div "Currency native trial 0 Service Category Drag here to set column labels Service…" at bounding box center [860, 460] width 1416 height 644
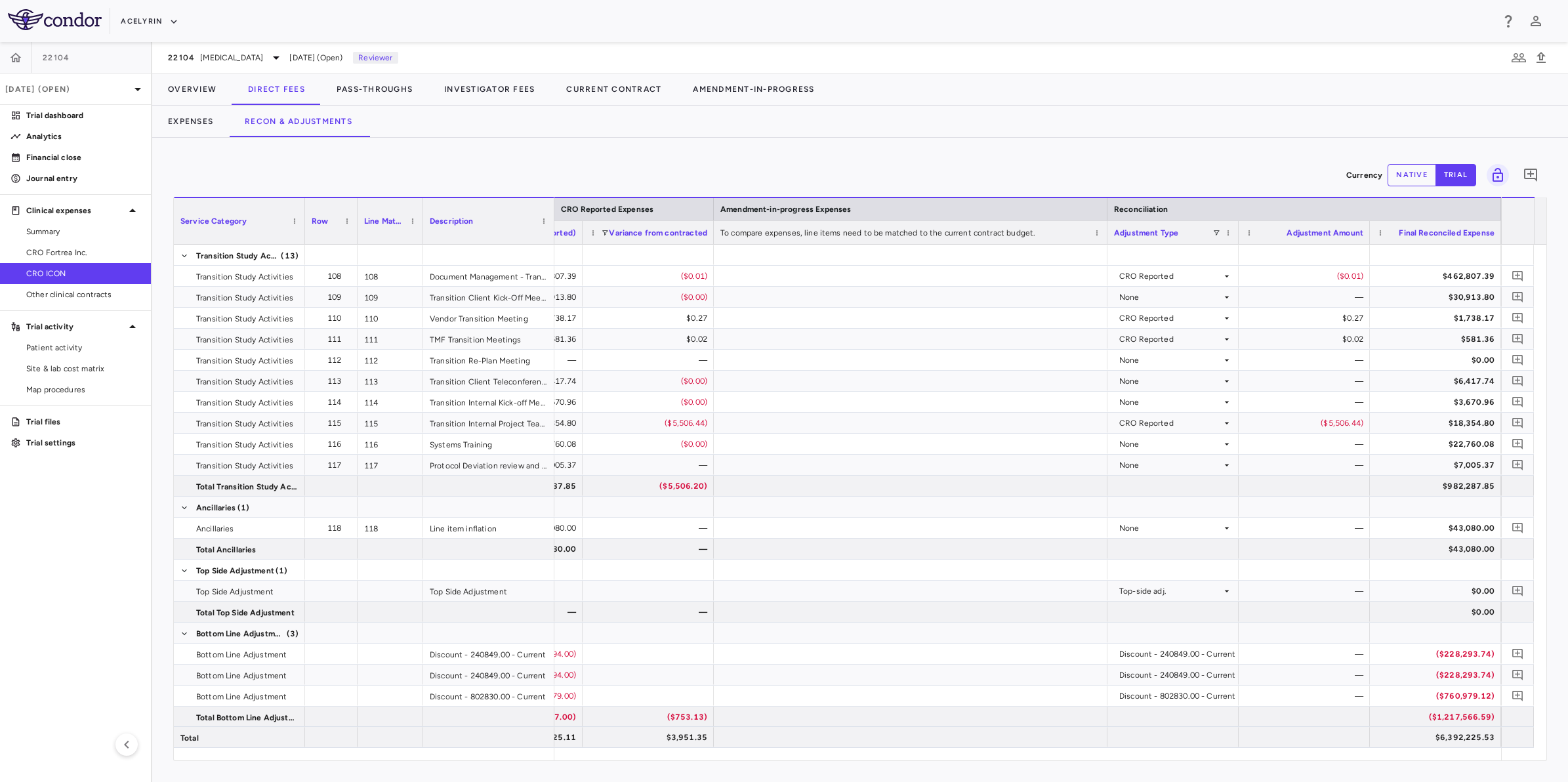
drag, startPoint x: 635, startPoint y: 153, endPoint x: 106, endPoint y: 487, distance: 625.6
click at [633, 156] on div "Currency native trial 0 Service Category Drag here to set column labels Service…" at bounding box center [860, 460] width 1416 height 644
click at [45, 555] on aside "22104 [DATE] (Open) Trial dashboard Analytics Financial close Journal entry Cli…" at bounding box center [76, 412] width 152 height 740
drag, startPoint x: 512, startPoint y: 168, endPoint x: 709, endPoint y: 151, distance: 197.7
click at [515, 168] on div "Currency native trial 0" at bounding box center [860, 175] width 1374 height 33
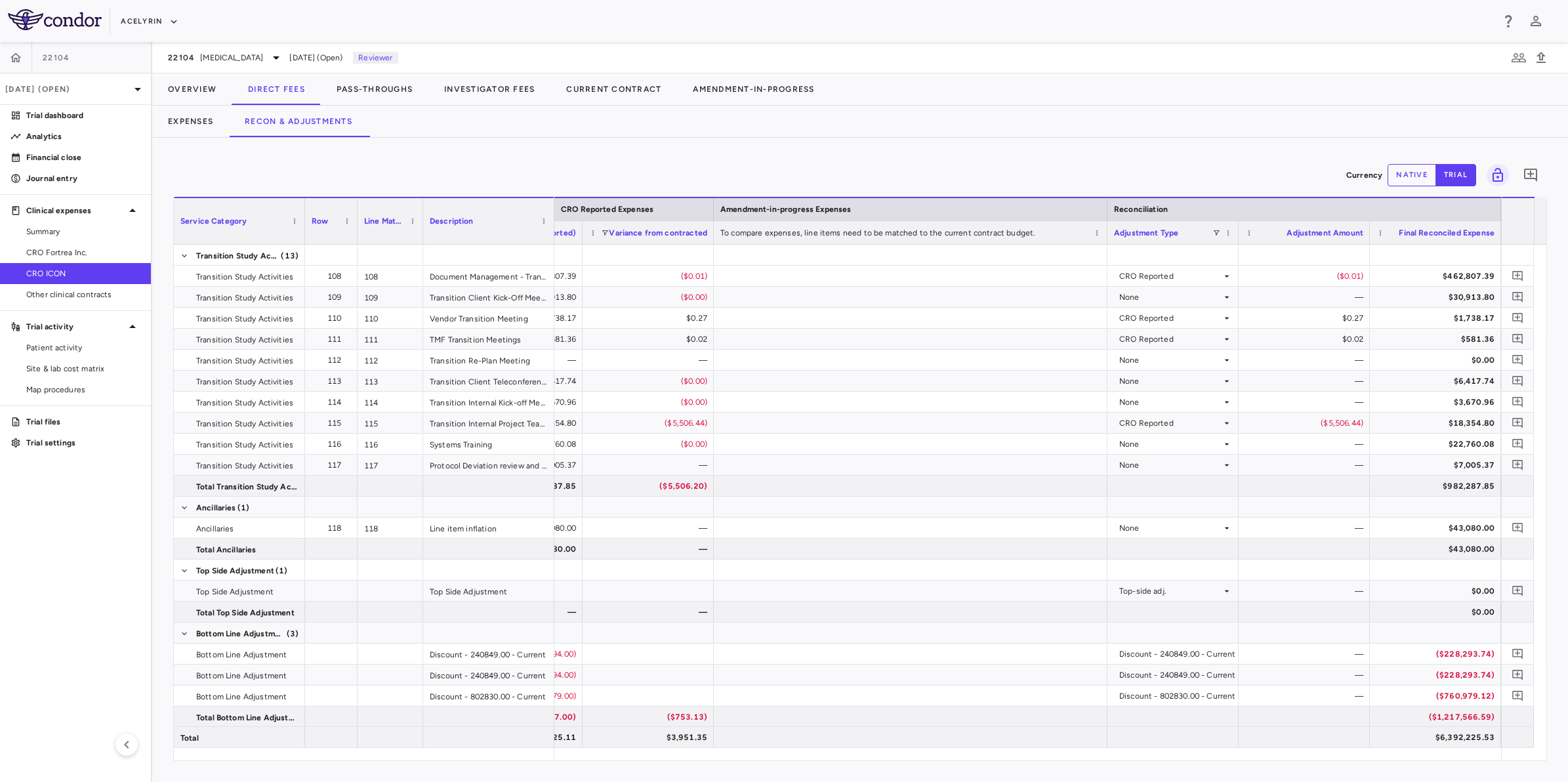
click at [709, 151] on div "Currency native trial 0 Service Category Drag here to set column labels Service…" at bounding box center [860, 460] width 1416 height 644
click at [618, 148] on div "Currency native trial 0 Service Category Drag here to set column labels Service…" at bounding box center [860, 460] width 1416 height 644
click at [89, 542] on aside "22104 [DATE] (Open) Trial dashboard Analytics Financial close Journal entry Cli…" at bounding box center [76, 412] width 152 height 740
drag, startPoint x: 670, startPoint y: 148, endPoint x: 704, endPoint y: 154, distance: 34.5
click at [674, 149] on div "Currency native trial 0 Service Category Drag here to set column labels Service…" at bounding box center [860, 460] width 1416 height 644
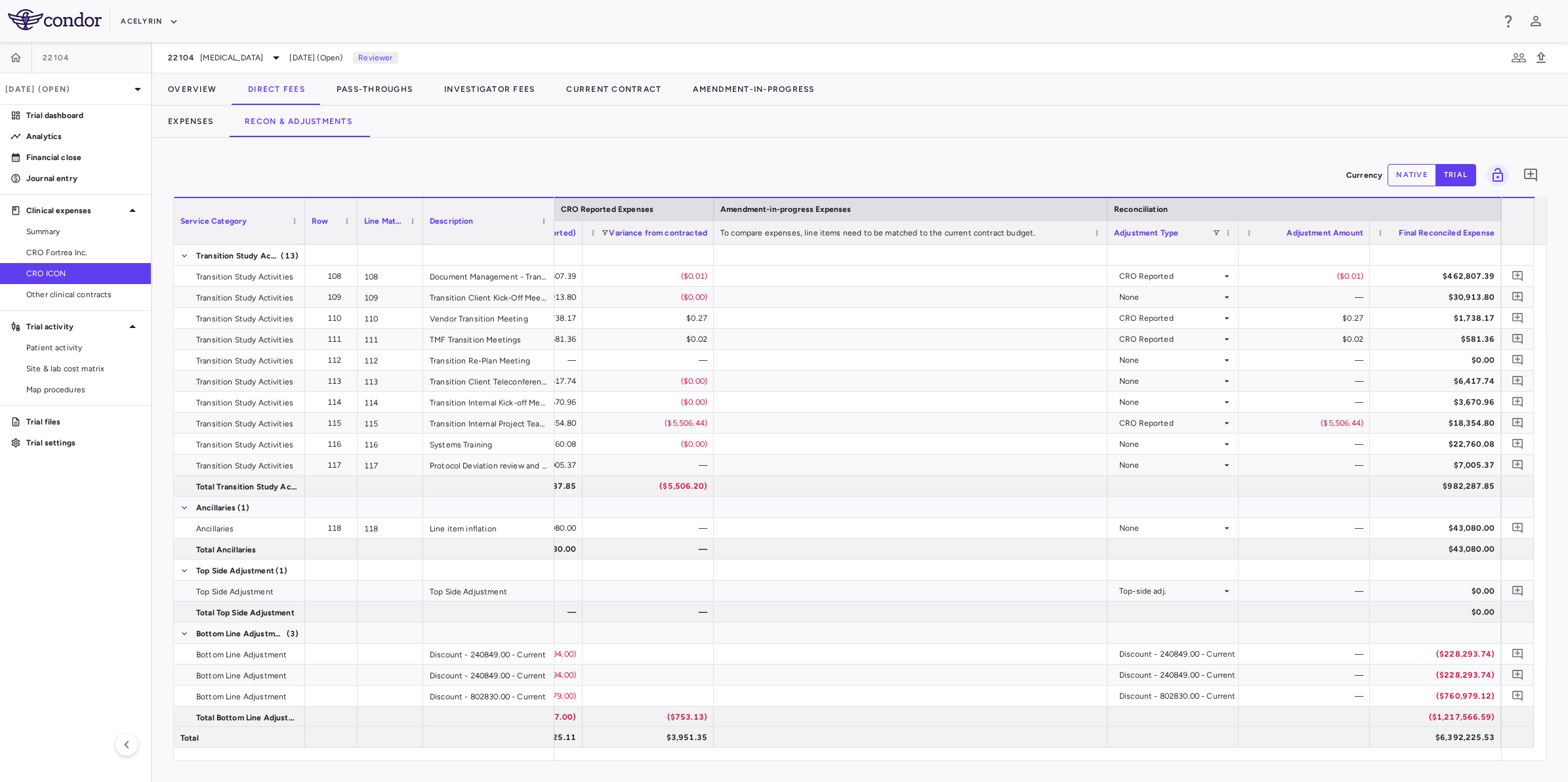
click at [837, 156] on div "Currency native trial 0 Service Category Drag here to set column labels Service…" at bounding box center [860, 460] width 1416 height 644
click at [644, 167] on div "Currency native trial 0" at bounding box center [860, 175] width 1374 height 33
drag, startPoint x: 732, startPoint y: 162, endPoint x: 910, endPoint y: 156, distance: 178.1
click at [737, 162] on div "Currency native trial 0" at bounding box center [860, 175] width 1374 height 33
drag, startPoint x: 912, startPoint y: 156, endPoint x: 890, endPoint y: 158, distance: 22.1
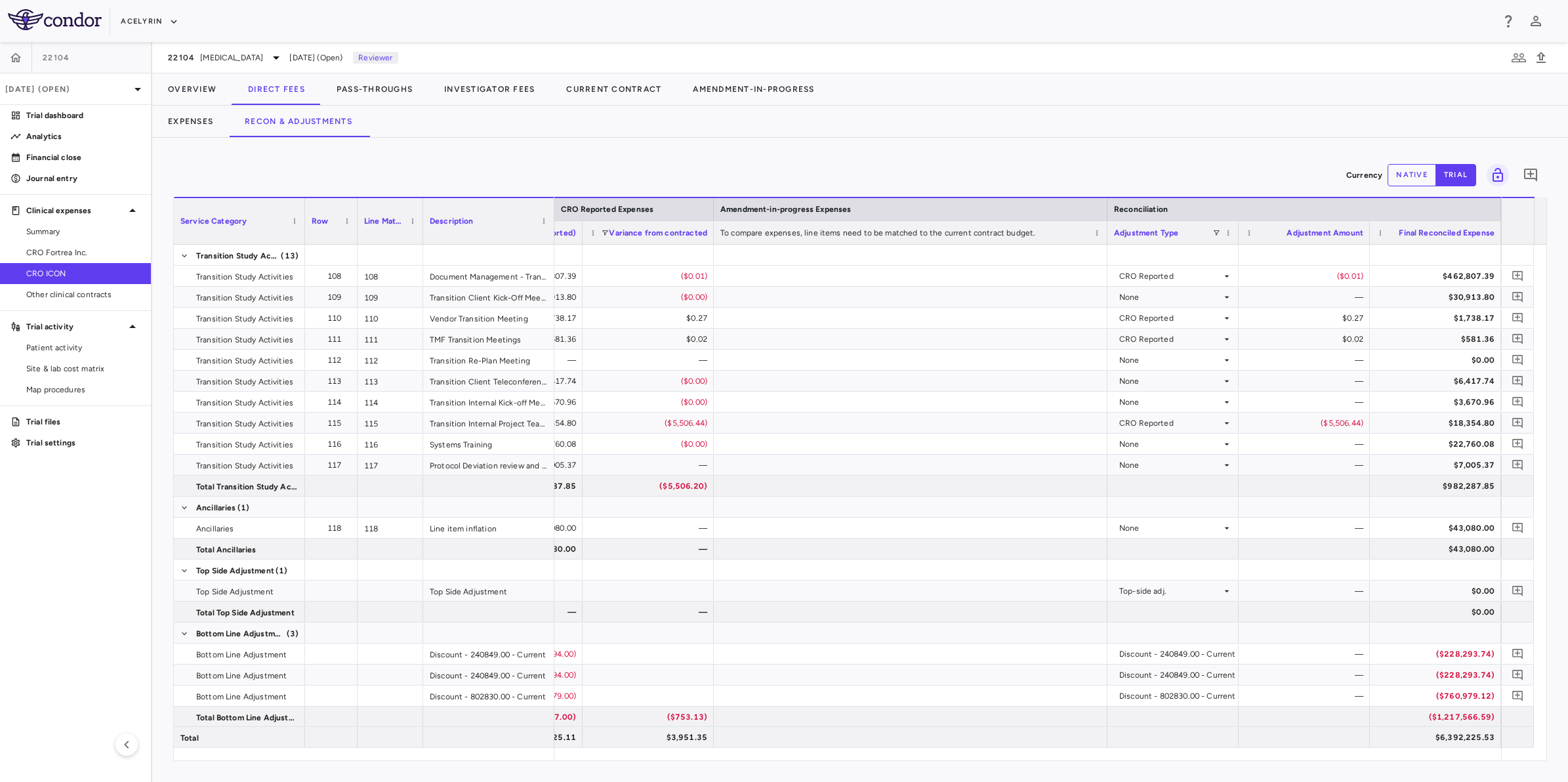
click at [909, 156] on div "Currency native trial 0 Service Category Drag here to set column labels Service…" at bounding box center [860, 460] width 1416 height 644
click at [697, 165] on div "Currency native trial 0" at bounding box center [860, 175] width 1374 height 33
drag, startPoint x: 801, startPoint y: 162, endPoint x: 903, endPoint y: 162, distance: 102.0
click at [811, 162] on div "Currency native trial 0" at bounding box center [860, 175] width 1374 height 33
click at [903, 162] on div "Currency native trial 0" at bounding box center [860, 175] width 1374 height 33
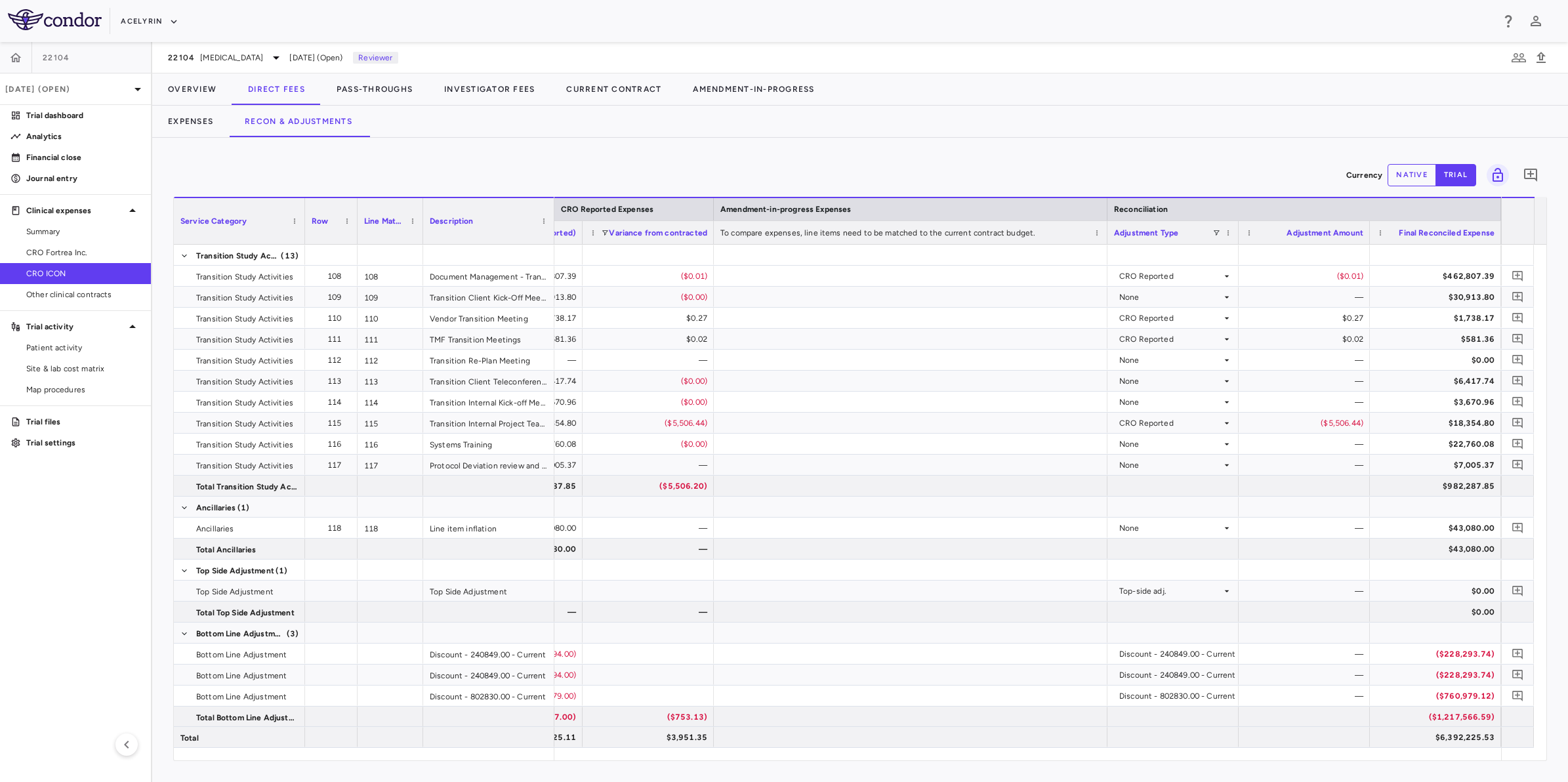
click at [616, 167] on div "Currency native trial 0" at bounding box center [860, 175] width 1374 height 33
drag, startPoint x: 766, startPoint y: 160, endPoint x: 826, endPoint y: 161, distance: 60.0
click at [777, 160] on div "Currency native trial 0" at bounding box center [860, 175] width 1374 height 33
drag, startPoint x: 887, startPoint y: 162, endPoint x: 643, endPoint y: 162, distance: 244.0
click at [877, 162] on div "Currency native trial 0" at bounding box center [860, 175] width 1374 height 33
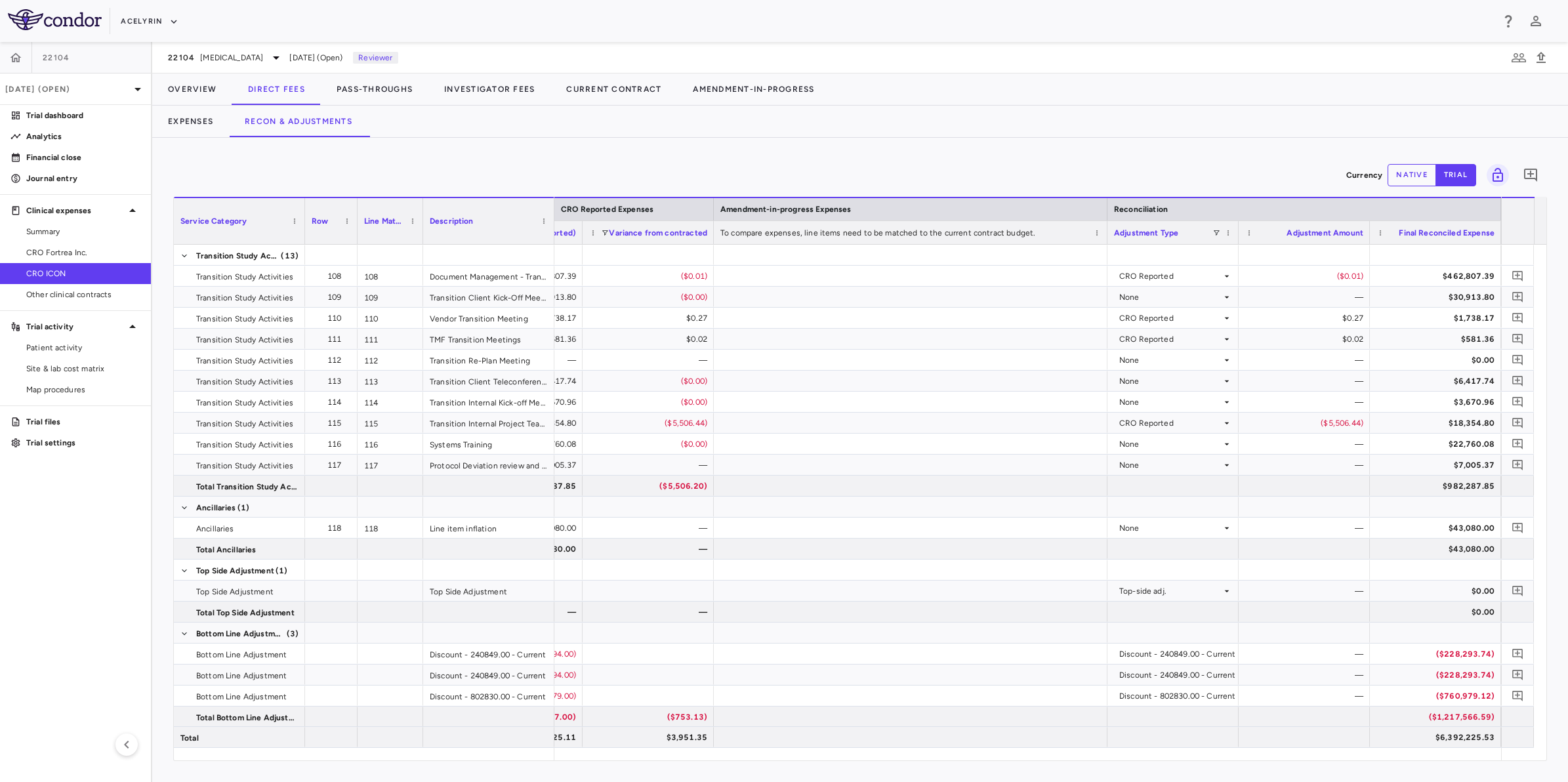
drag, startPoint x: 628, startPoint y: 164, endPoint x: 777, endPoint y: 161, distance: 149.0
click at [628, 164] on div "Currency native trial 0" at bounding box center [860, 175] width 1374 height 33
drag, startPoint x: 794, startPoint y: 161, endPoint x: 854, endPoint y: 161, distance: 60.0
click at [798, 161] on div "Currency native trial 0" at bounding box center [860, 175] width 1374 height 33
drag, startPoint x: 968, startPoint y: 160, endPoint x: 653, endPoint y: 164, distance: 315.0
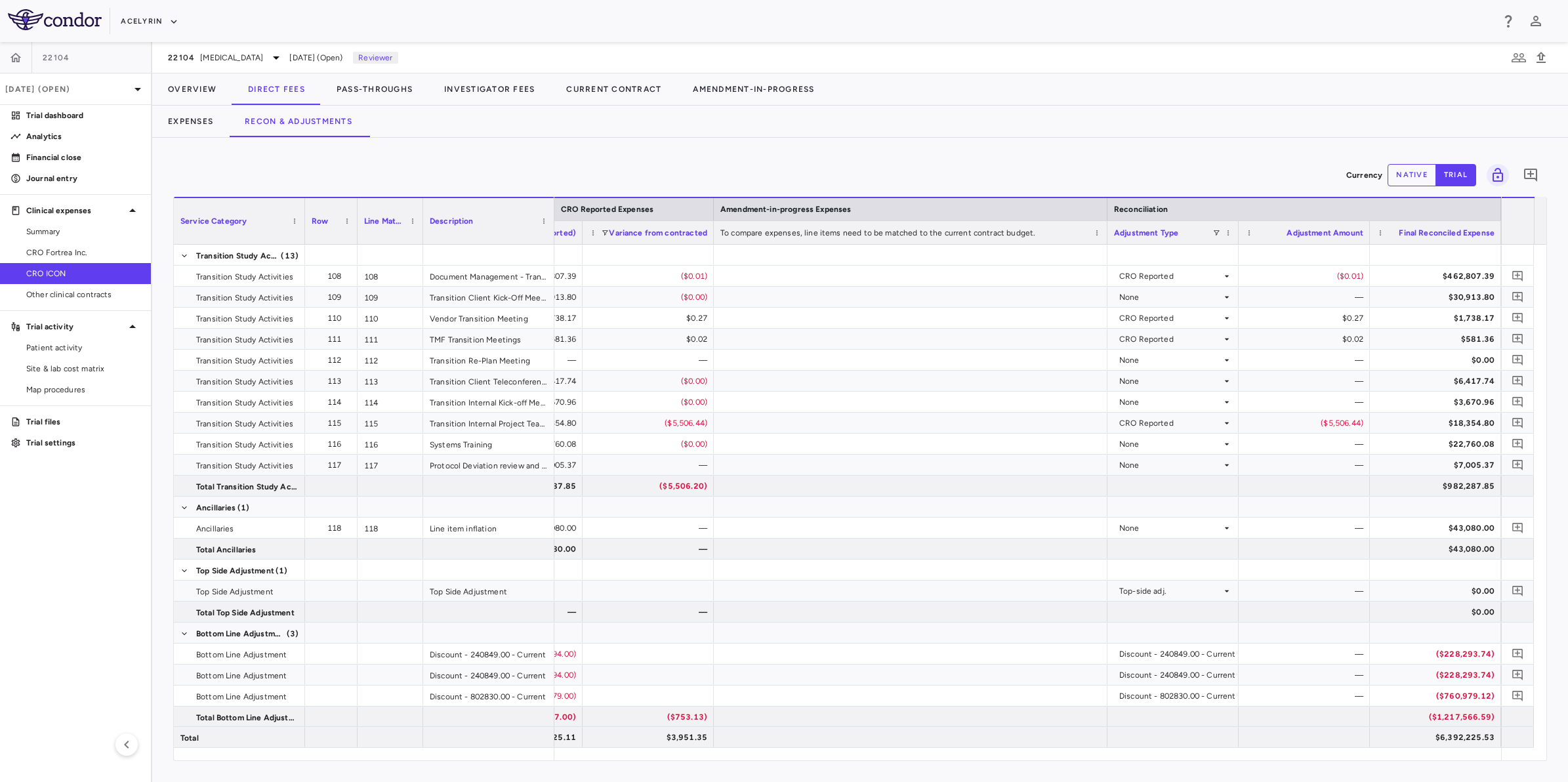
click at [958, 160] on div "Currency native trial 0" at bounding box center [860, 175] width 1374 height 33
drag, startPoint x: 653, startPoint y: 164, endPoint x: 729, endPoint y: 162, distance: 76.0
click at [654, 164] on div "Currency native trial 0" at bounding box center [860, 175] width 1374 height 33
drag, startPoint x: 834, startPoint y: 162, endPoint x: 971, endPoint y: 166, distance: 137.1
click at [850, 162] on div "Currency native trial 0" at bounding box center [860, 175] width 1374 height 33
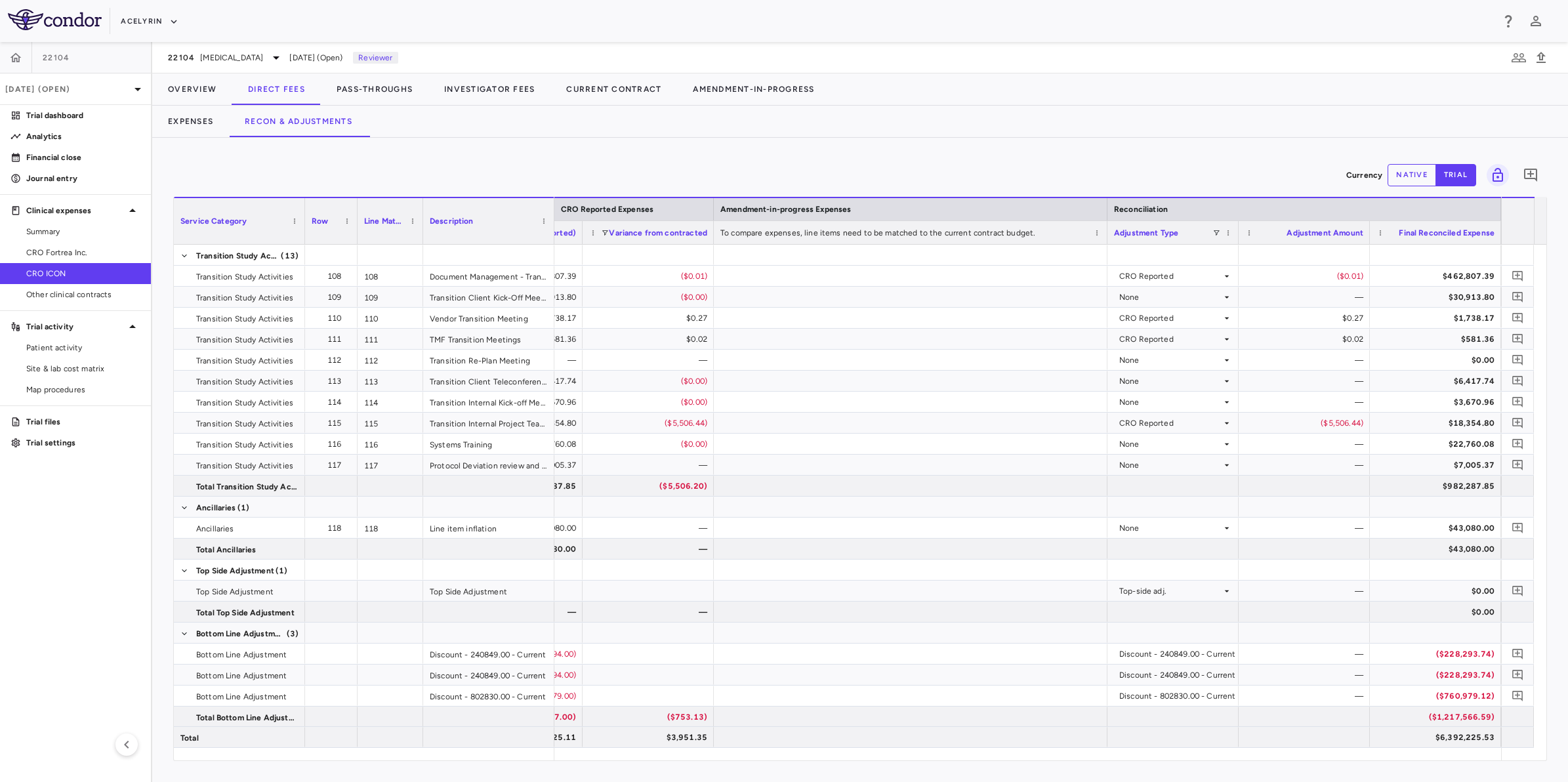
drag, startPoint x: 971, startPoint y: 166, endPoint x: 623, endPoint y: 172, distance: 348.1
click at [961, 167] on div "Currency native trial 0" at bounding box center [860, 175] width 1374 height 33
drag, startPoint x: 623, startPoint y: 172, endPoint x: 686, endPoint y: 171, distance: 63.0
click at [625, 172] on div "Currency native trial 0" at bounding box center [860, 175] width 1374 height 33
drag, startPoint x: 740, startPoint y: 169, endPoint x: 906, endPoint y: 170, distance: 166.0
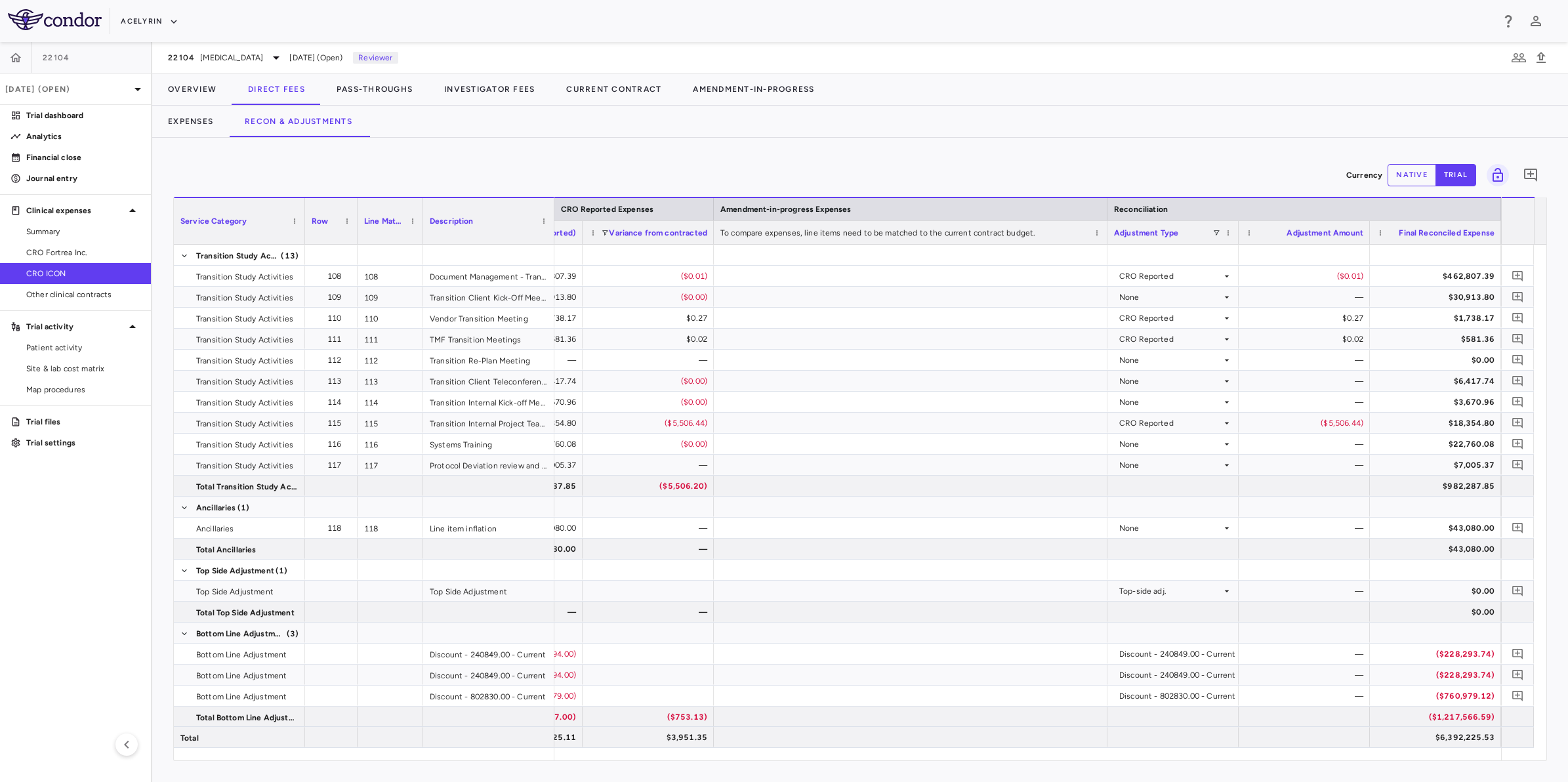
click at [750, 169] on div "Currency native trial 0" at bounding box center [860, 175] width 1374 height 33
drag, startPoint x: 906, startPoint y: 170, endPoint x: 572, endPoint y: 172, distance: 334.0
click at [896, 170] on div "Currency native trial 0" at bounding box center [860, 175] width 1374 height 33
drag, startPoint x: 572, startPoint y: 172, endPoint x: 592, endPoint y: 172, distance: 20.0
click at [579, 172] on div "Currency native trial 0" at bounding box center [860, 175] width 1374 height 33
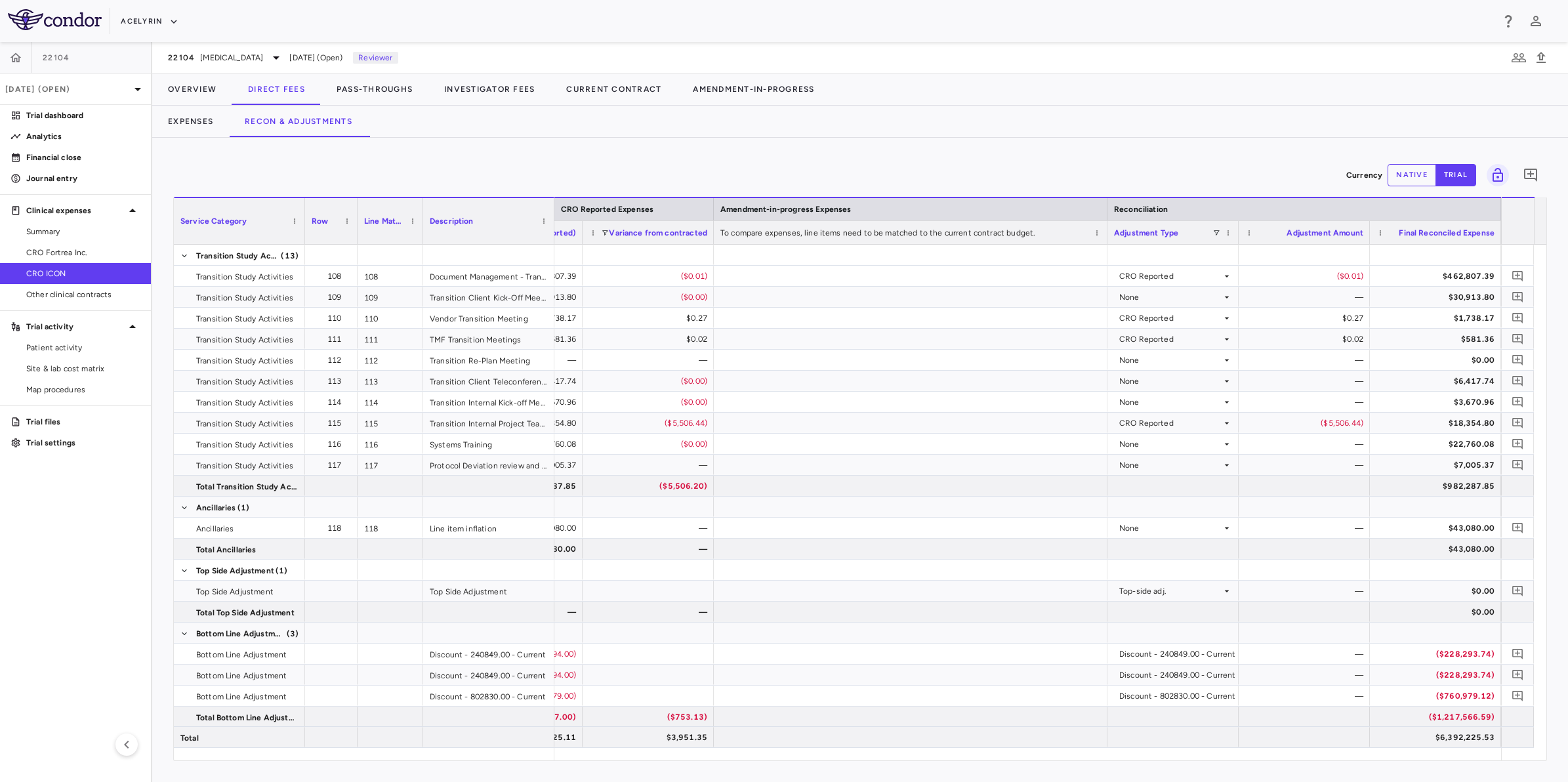
drag, startPoint x: 759, startPoint y: 170, endPoint x: 778, endPoint y: 170, distance: 19.0
click at [778, 170] on div "Currency native trial 0" at bounding box center [860, 175] width 1374 height 33
drag, startPoint x: 886, startPoint y: 168, endPoint x: 726, endPoint y: 172, distance: 160.0
click at [870, 169] on div "Currency native trial 0" at bounding box center [860, 175] width 1374 height 33
click at [638, 172] on div "Currency native trial 0" at bounding box center [860, 175] width 1374 height 33
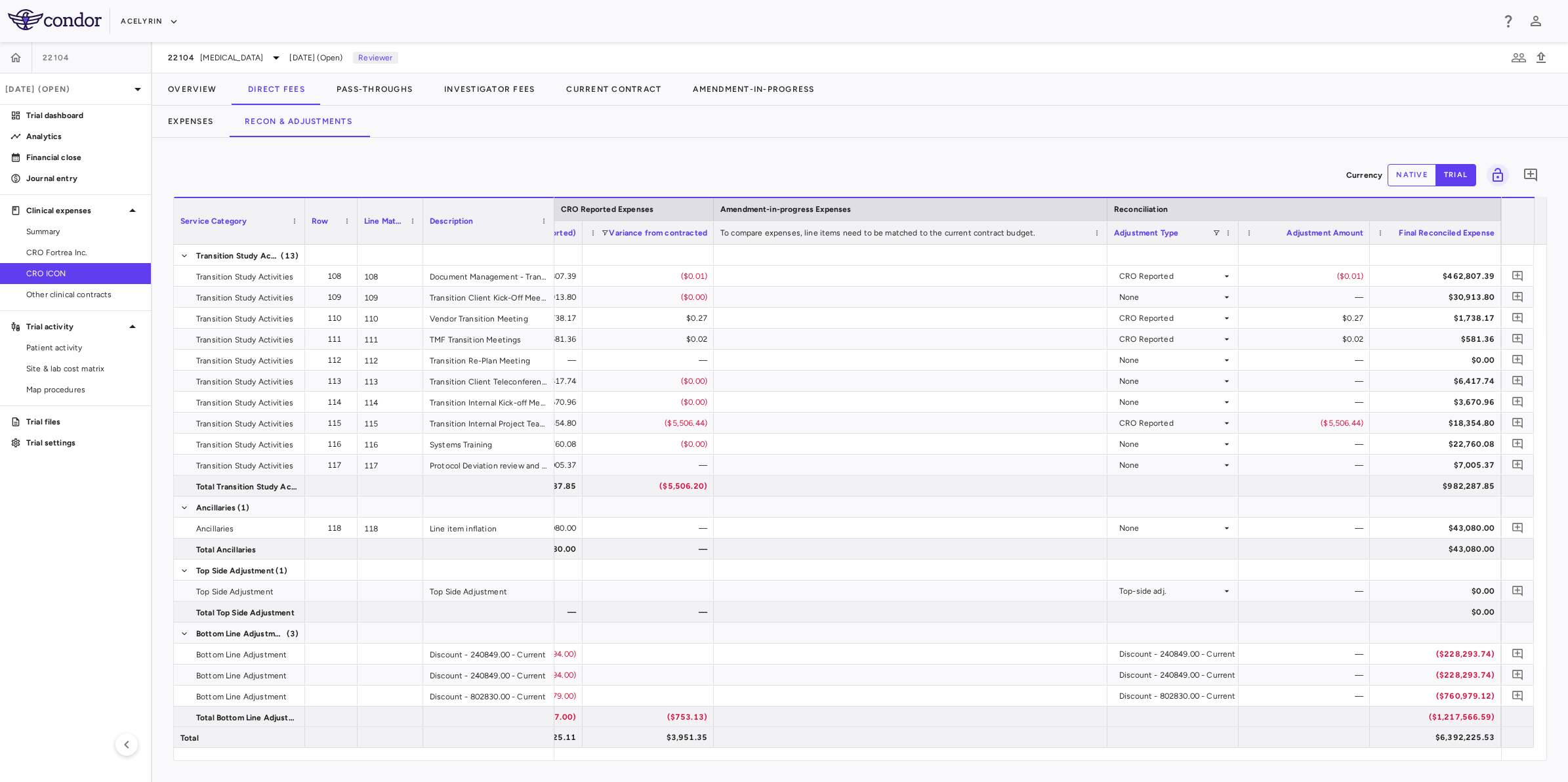
click at [56, 510] on aside "22104 [DATE] (Open) Trial dashboard Analytics Financial close Journal entry Cli…" at bounding box center [76, 412] width 152 height 740
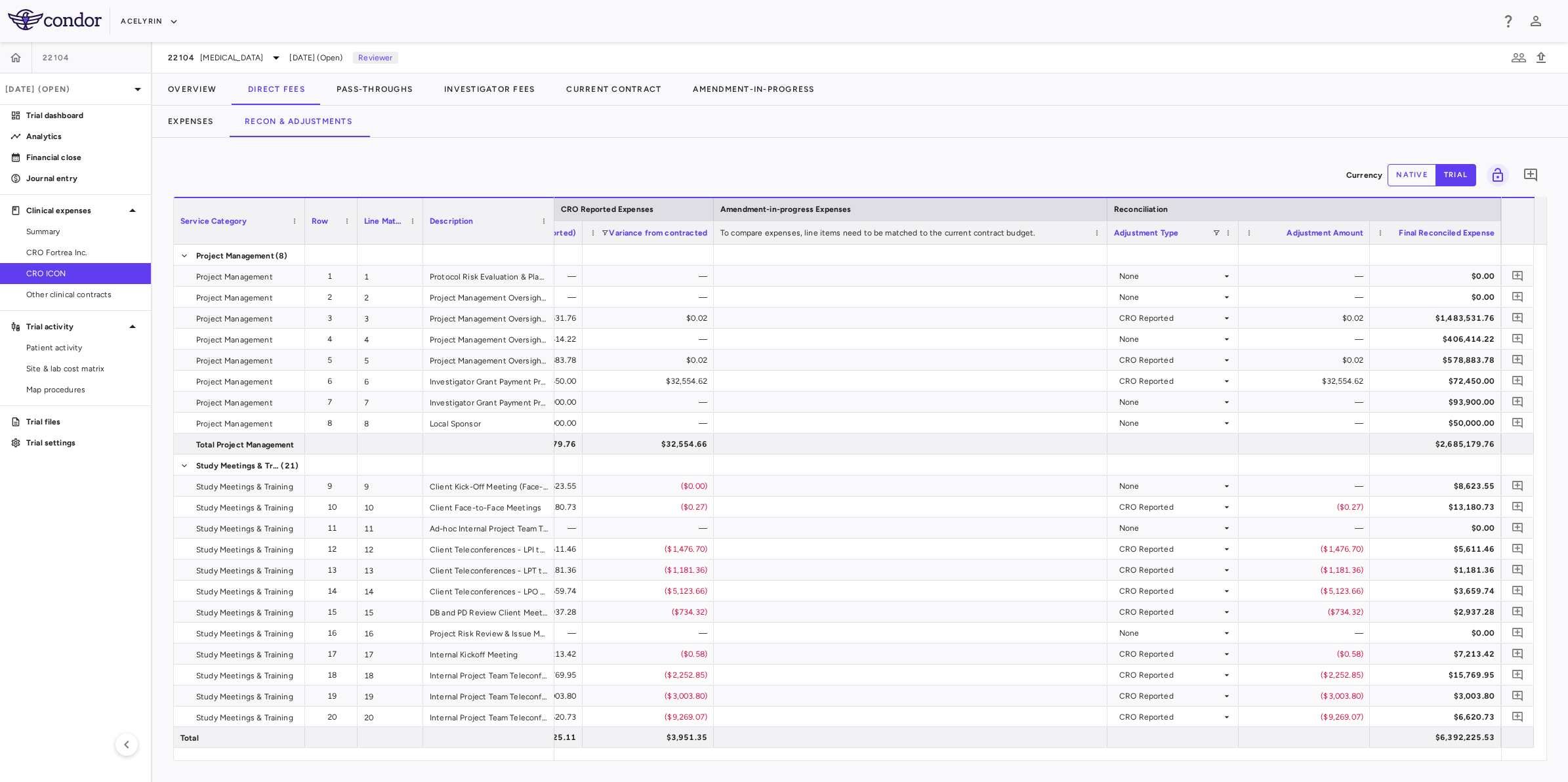
drag, startPoint x: 996, startPoint y: 170, endPoint x: 1060, endPoint y: 165, distance: 64.2
click at [999, 170] on div "Currency native trial 0" at bounding box center [860, 175] width 1374 height 33
click at [1080, 162] on div "Currency native trial 0" at bounding box center [860, 175] width 1374 height 33
click at [940, 162] on div "Currency native trial 0" at bounding box center [860, 175] width 1374 height 33
click at [43, 588] on aside "22104 [DATE] (Open) Trial dashboard Analytics Financial close Journal entry Cli…" at bounding box center [76, 412] width 152 height 740
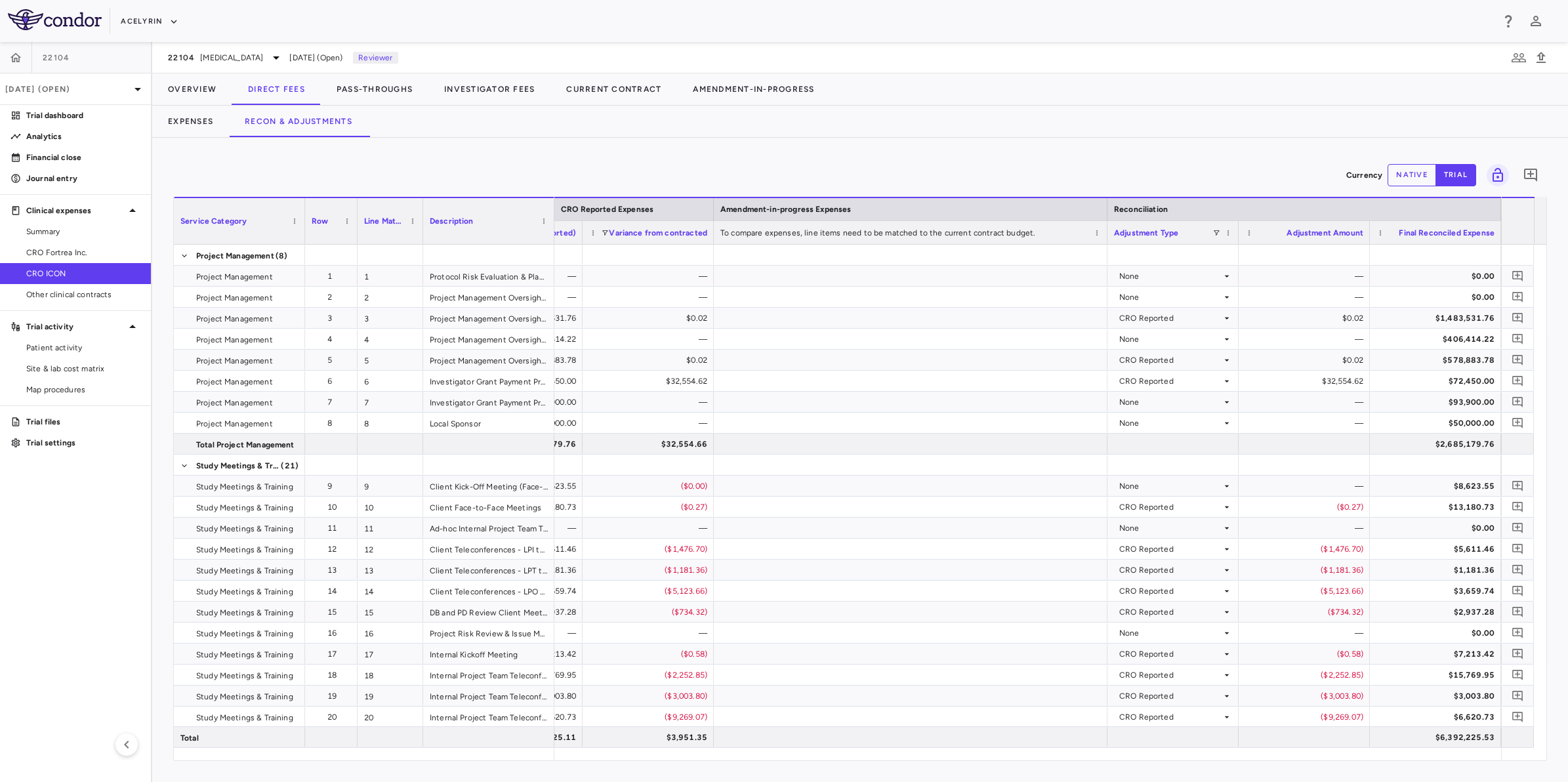
click at [641, 155] on div "Currency native trial 0 Service Category Drag here to set column labels Service…" at bounding box center [860, 460] width 1416 height 644
click at [84, 555] on aside "22104 [DATE] (Open) Trial dashboard Analytics Financial close Journal entry Cli…" at bounding box center [76, 412] width 152 height 740
click at [94, 529] on aside "22104 [DATE] (Open) Trial dashboard Analytics Financial close Journal entry Cli…" at bounding box center [76, 412] width 152 height 740
click at [543, 165] on div "Currency native trial 0" at bounding box center [860, 175] width 1374 height 33
click at [462, 165] on div "Currency native trial 0" at bounding box center [860, 175] width 1374 height 33
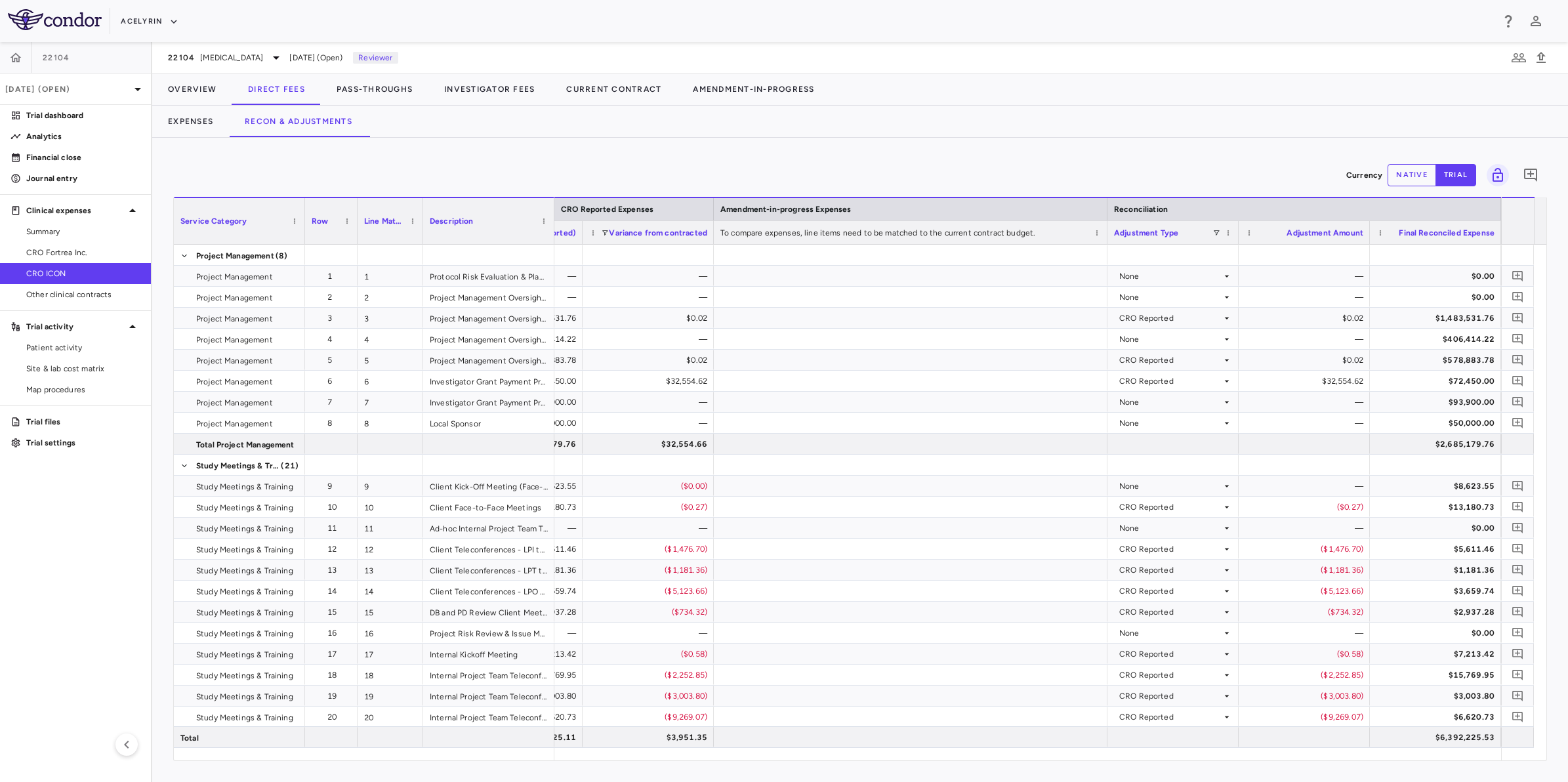
click at [93, 622] on aside "22104 [DATE] (Open) Trial dashboard Analytics Financial close Journal entry Cli…" at bounding box center [76, 412] width 152 height 740
click at [21, 57] on icon "button" at bounding box center [16, 57] width 13 height 13
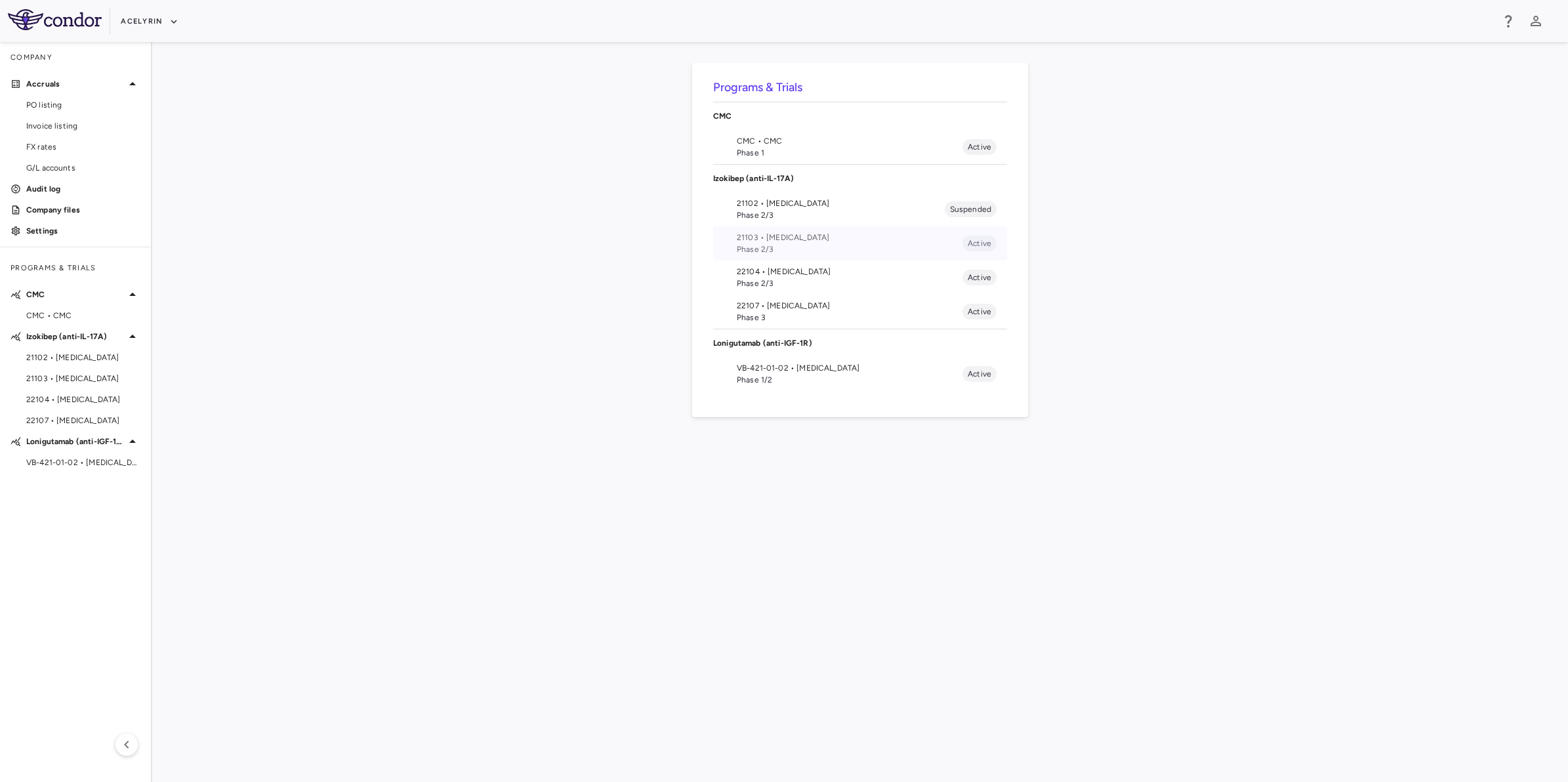
click at [761, 239] on span "21103 • [MEDICAL_DATA]" at bounding box center [849, 237] width 225 height 12
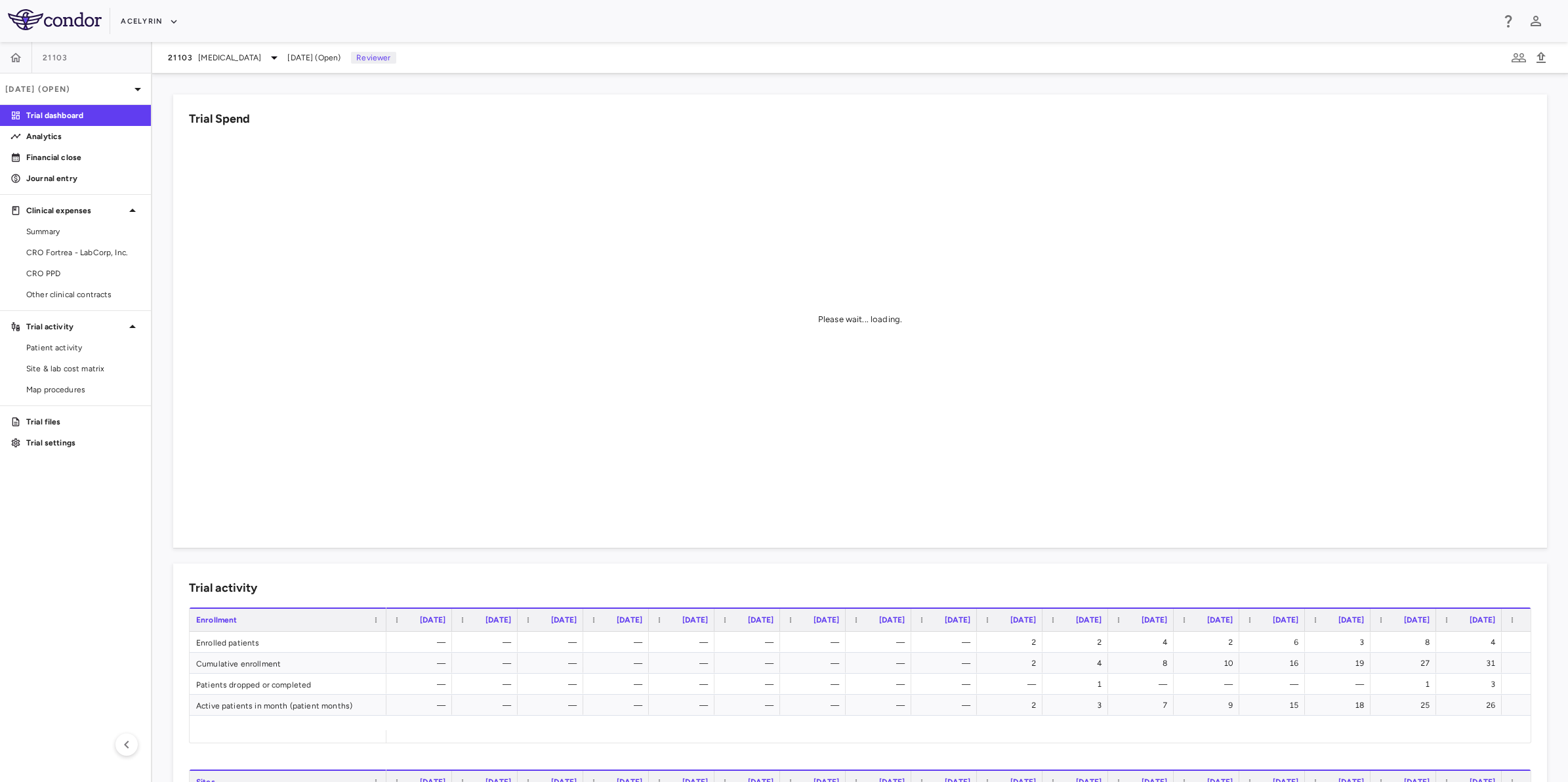
click at [78, 514] on aside "21103 Sep 2025 (Open) Trial dashboard Analytics Financial close Journal entry C…" at bounding box center [76, 412] width 152 height 740
click at [60, 162] on p "Financial close" at bounding box center [83, 157] width 114 height 12
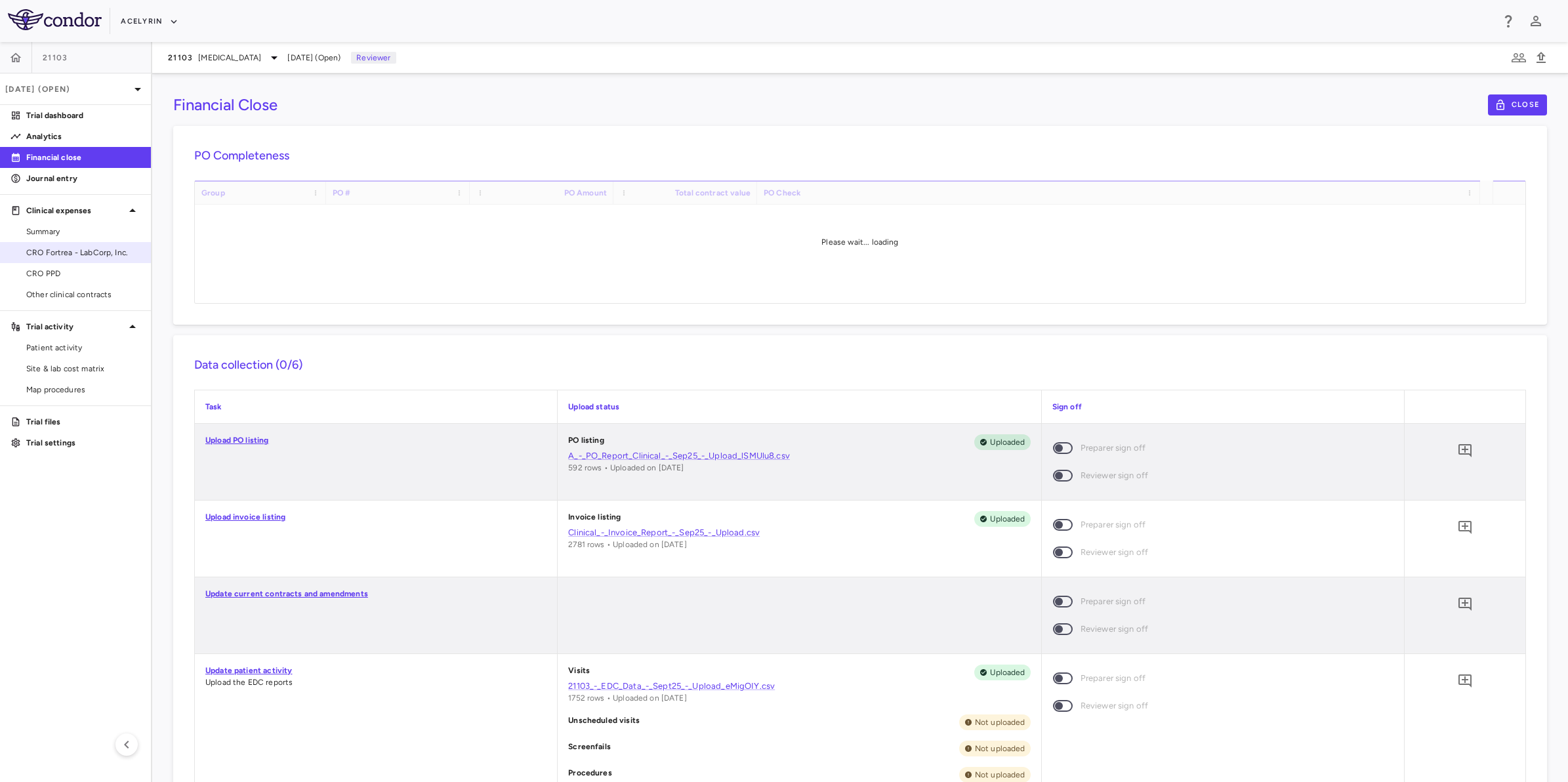
click at [54, 251] on span "CRO Fortrea - LabCorp, Inc." at bounding box center [83, 252] width 114 height 12
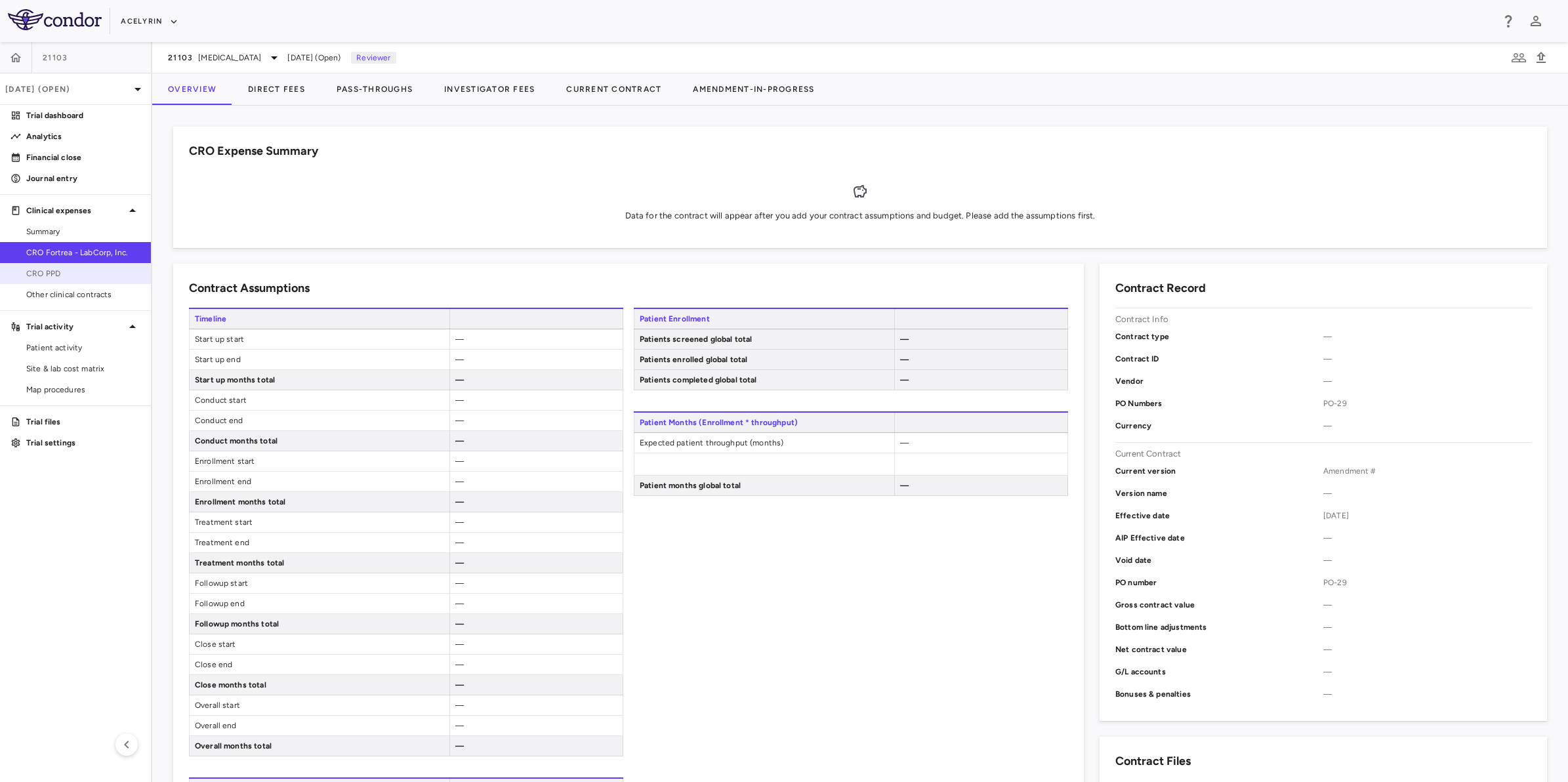
click at [50, 270] on span "CRO PPD" at bounding box center [83, 273] width 114 height 12
click at [69, 523] on aside "21103 Sep 2025 (Open) Trial dashboard Analytics Financial close Journal entry C…" at bounding box center [76, 412] width 152 height 740
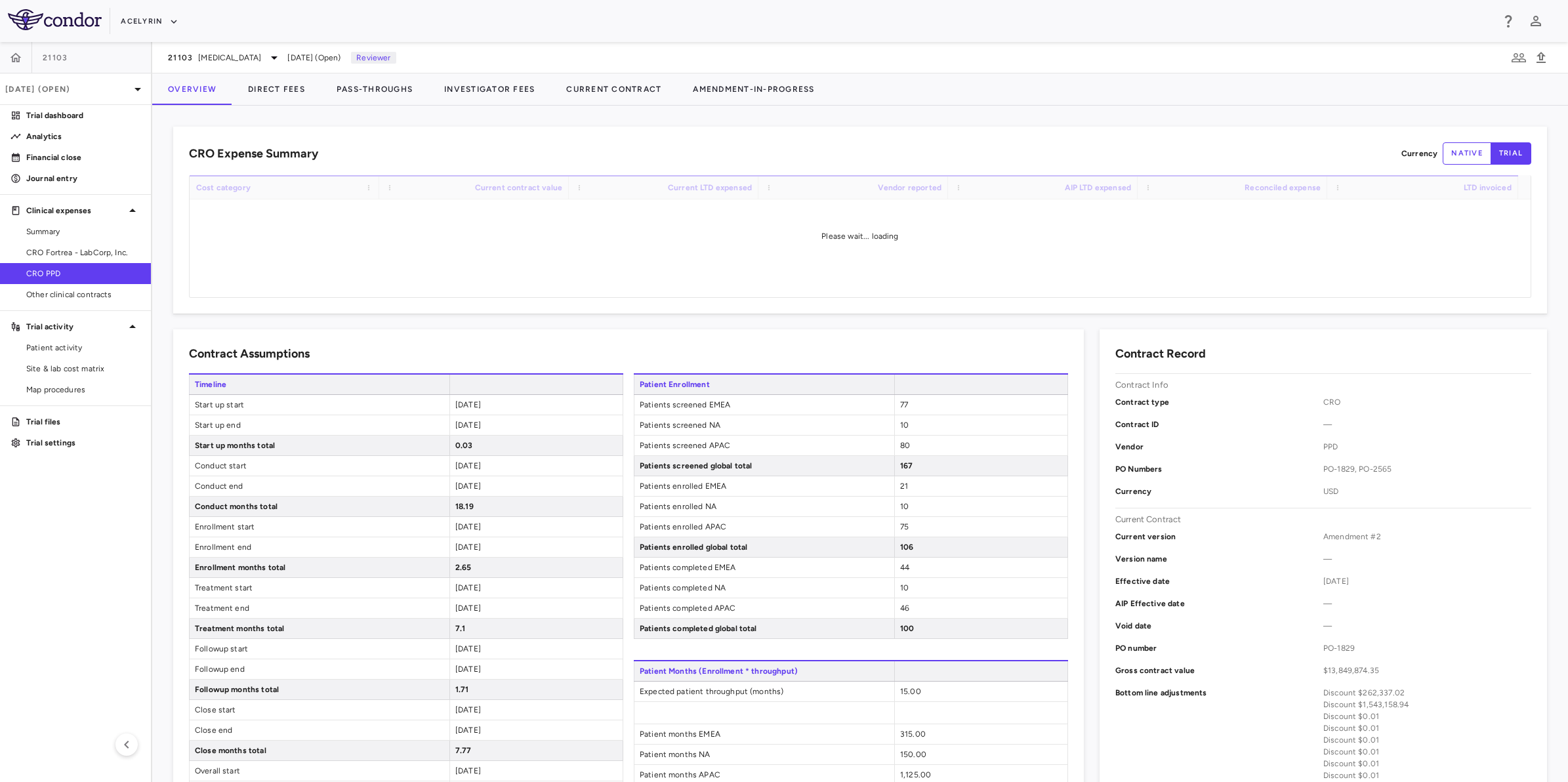
drag, startPoint x: 795, startPoint y: 16, endPoint x: 836, endPoint y: 17, distance: 41.0
click at [814, 16] on div "Acelyrin" at bounding box center [805, 22] width 1371 height 22
drag, startPoint x: 919, startPoint y: 20, endPoint x: 732, endPoint y: 27, distance: 187.1
click at [909, 24] on div "Acelyrin" at bounding box center [805, 22] width 1371 height 22
drag, startPoint x: 732, startPoint y: 27, endPoint x: 688, endPoint y: 47, distance: 48.3
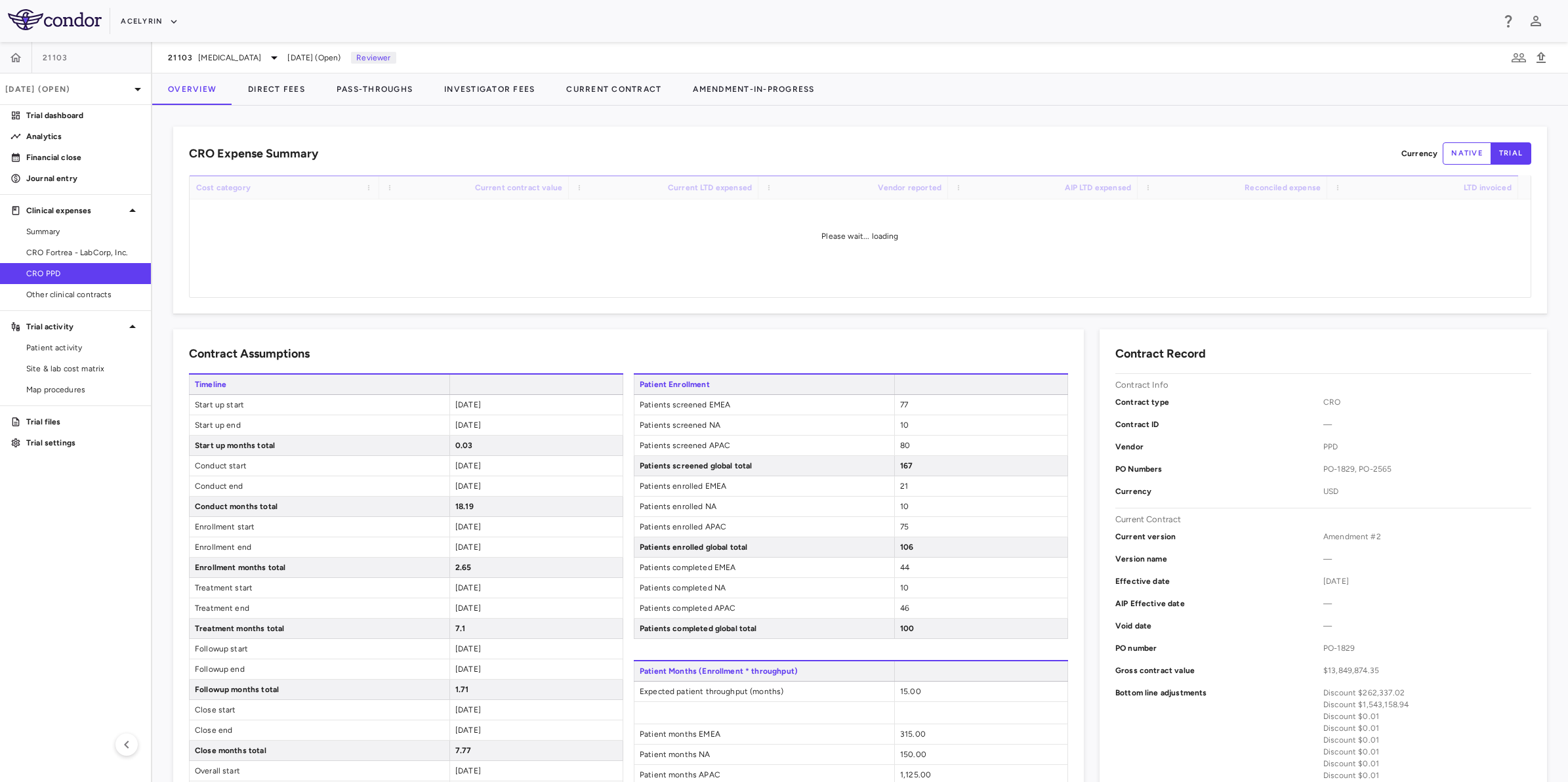
click at [734, 27] on div "Acelyrin" at bounding box center [805, 22] width 1371 height 22
click at [47, 606] on aside "21103 Sep 2025 (Open) Trial dashboard Analytics Financial close Journal entry C…" at bounding box center [76, 412] width 152 height 740
drag, startPoint x: 715, startPoint y: 25, endPoint x: 737, endPoint y: 26, distance: 22.0
click at [725, 25] on div "Acelyrin" at bounding box center [805, 22] width 1371 height 22
drag, startPoint x: 846, startPoint y: 20, endPoint x: 735, endPoint y: 25, distance: 111.1
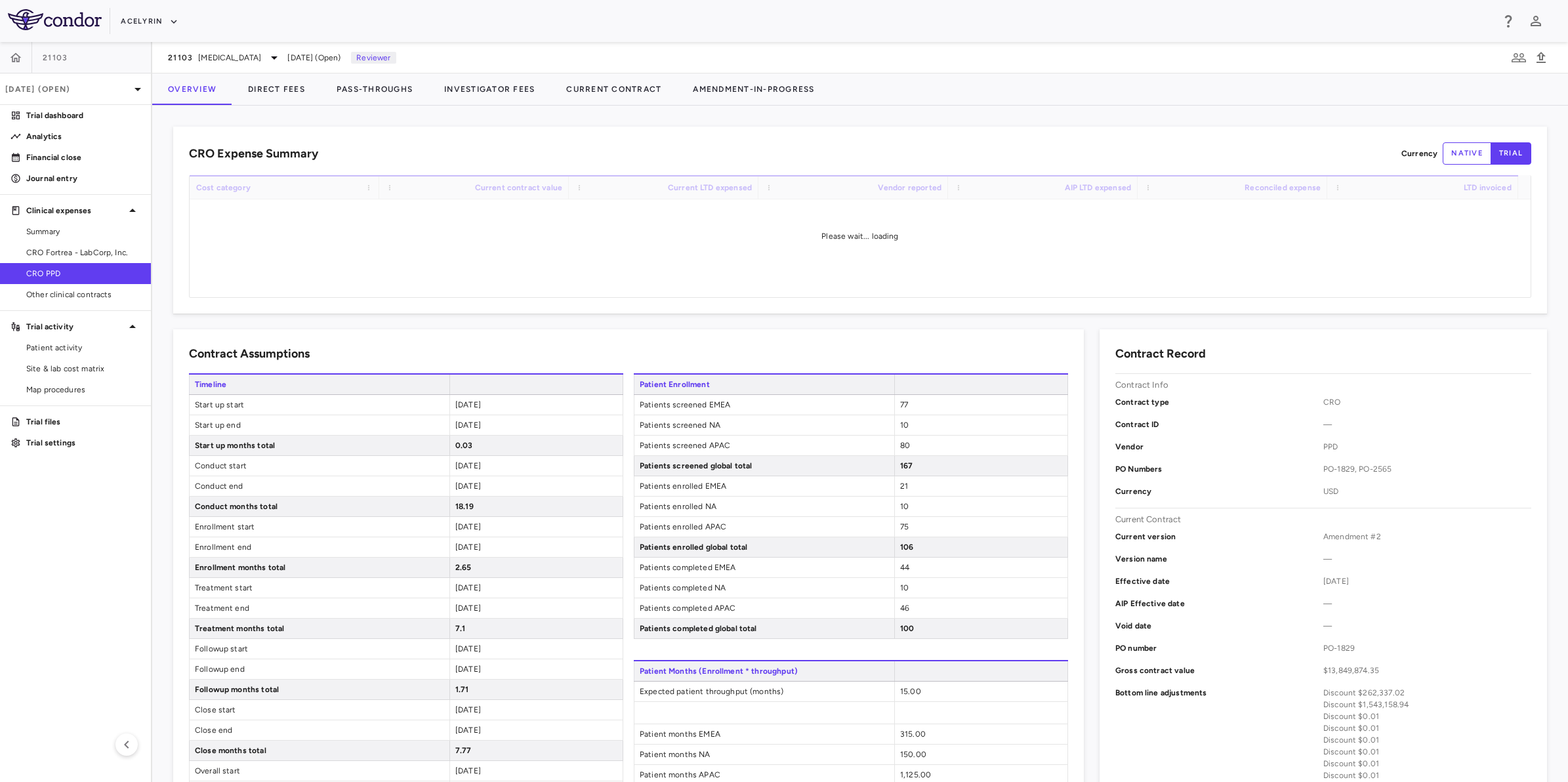
click at [842, 20] on div "Acelyrin" at bounding box center [805, 22] width 1371 height 22
click at [735, 25] on div "Acelyrin" at bounding box center [805, 22] width 1371 height 22
click at [82, 574] on aside "21103 Sep 2025 (Open) Trial dashboard Analytics Financial close Journal entry C…" at bounding box center [76, 412] width 152 height 740
click at [764, 29] on div "Acelyrin" at bounding box center [805, 22] width 1371 height 22
click at [818, 29] on div "Acelyrin" at bounding box center [805, 22] width 1371 height 22
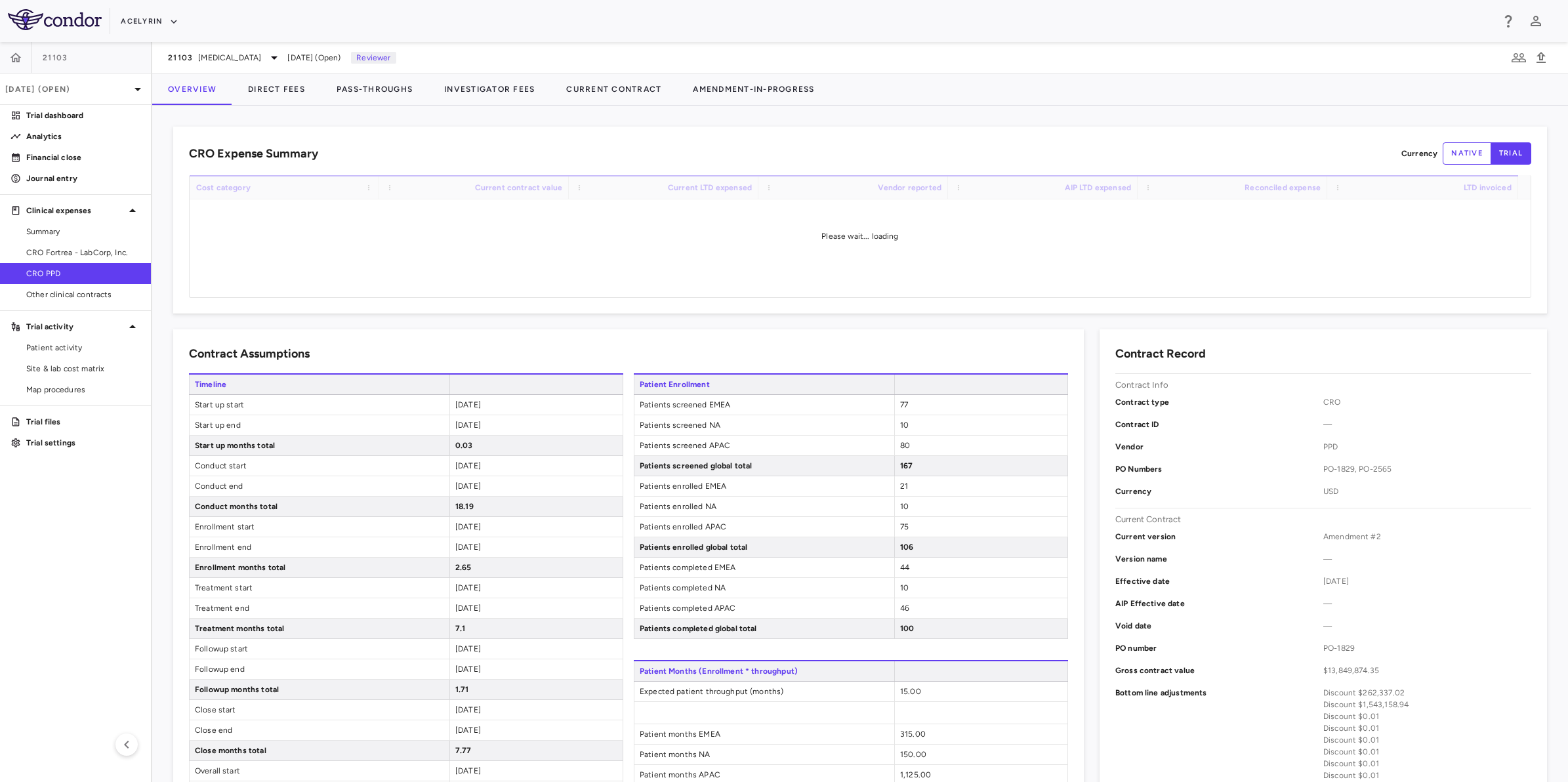
click at [771, 28] on div "Acelyrin" at bounding box center [805, 22] width 1371 height 22
click at [8, 506] on aside "21103 Sep 2025 (Open) Trial dashboard Analytics Financial close Journal entry C…" at bounding box center [76, 412] width 152 height 740
click at [1442, 159] on button "native" at bounding box center [1466, 153] width 48 height 22
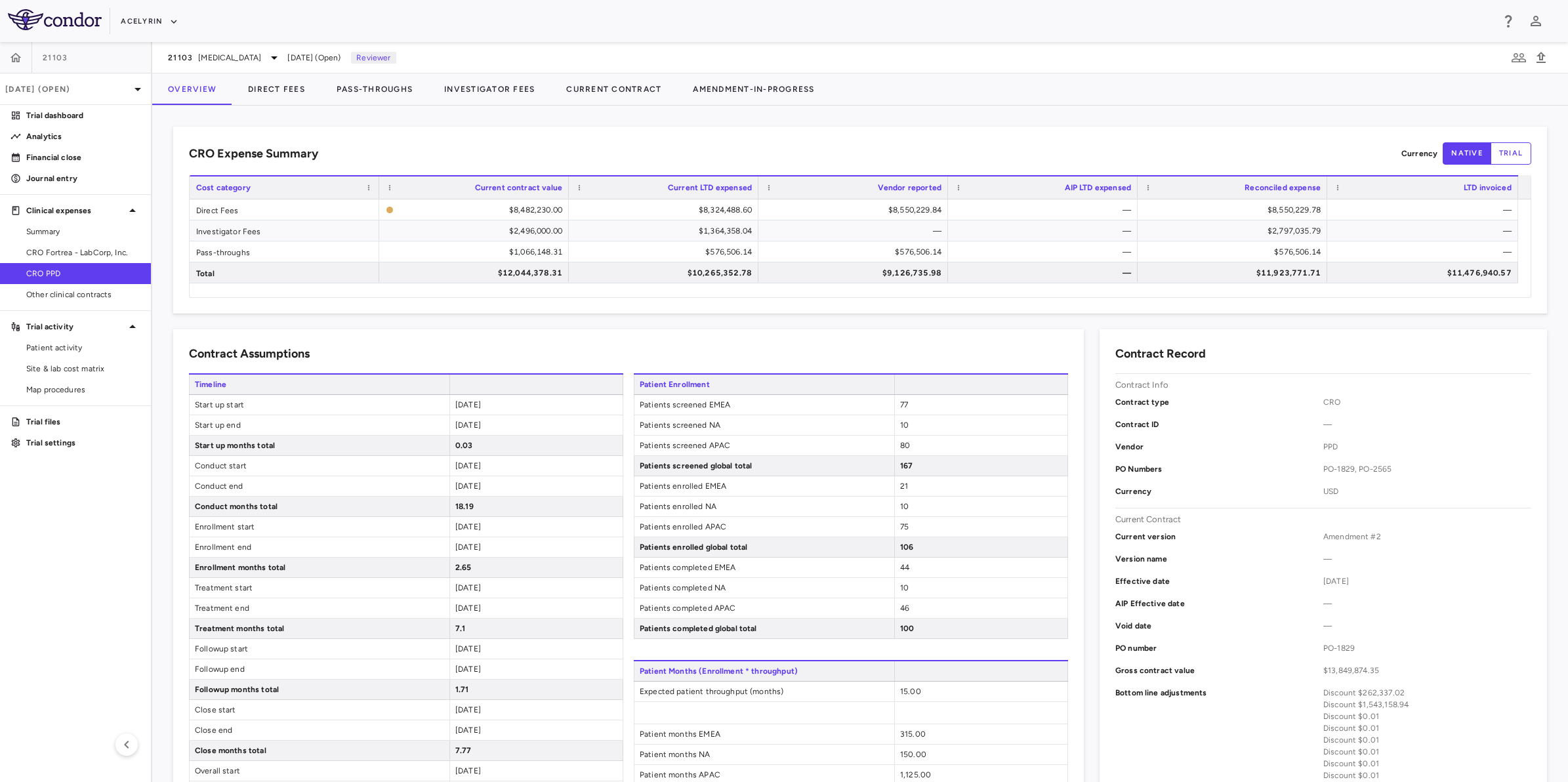
click at [1168, 151] on div "CRO Expense Summary Currency native trial" at bounding box center [859, 153] width 1342 height 22
click at [1013, 150] on div "CRO Expense Summary Currency native trial" at bounding box center [859, 153] width 1342 height 22
click at [46, 557] on aside "21103 Sep 2025 (Open) Trial dashboard Analytics Financial close Journal entry C…" at bounding box center [76, 412] width 152 height 740
click at [896, 130] on div "CRO Expense Summary Currency native trial Drag here to set row groups Drag here…" at bounding box center [860, 220] width 1374 height 187
drag, startPoint x: 1034, startPoint y: 136, endPoint x: 982, endPoint y: 141, distance: 52.2
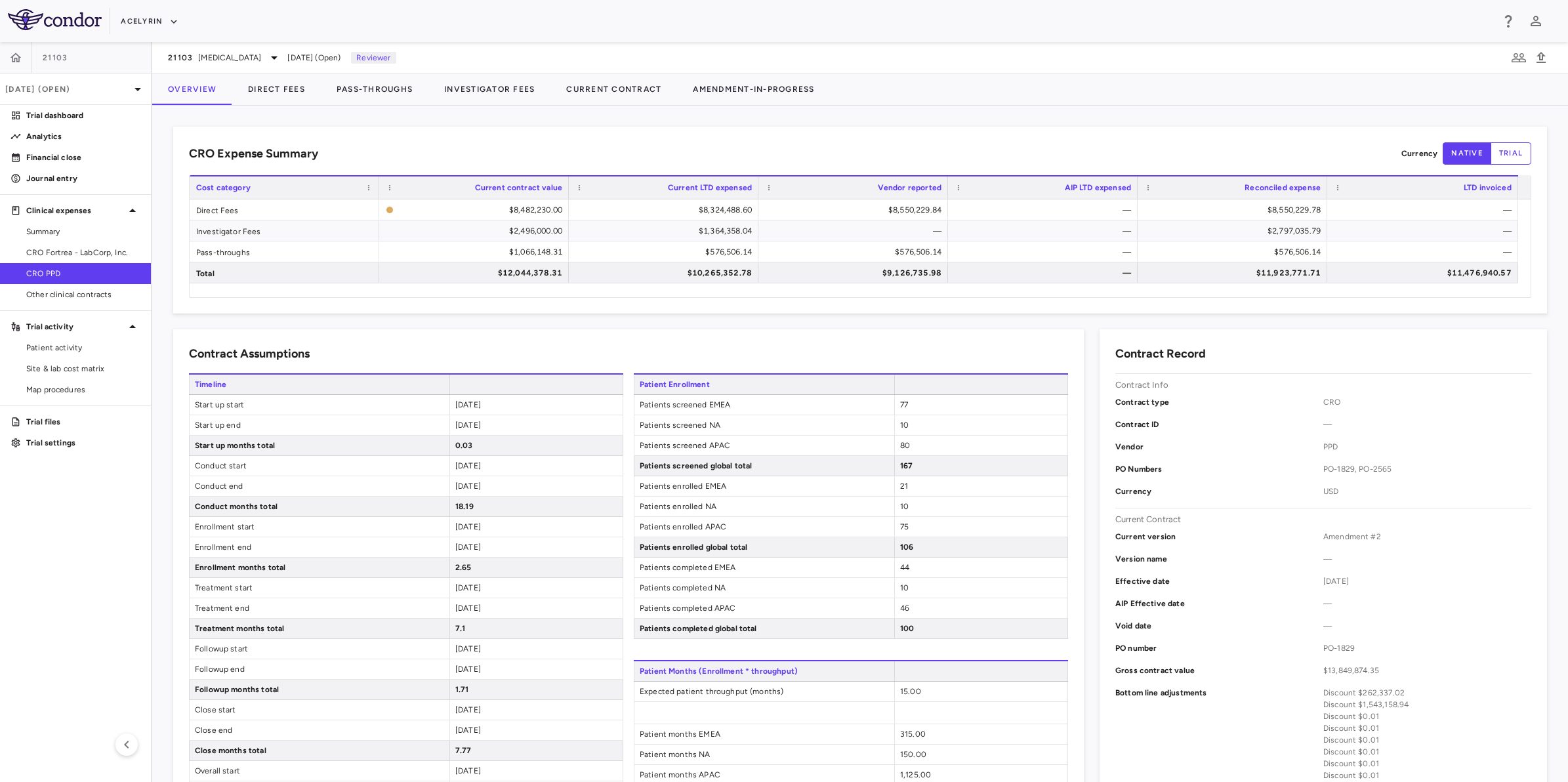
click at [1029, 139] on div "CRO Expense Summary Currency native trial Drag here to set row groups Drag here…" at bounding box center [860, 220] width 1374 height 187
click at [812, 144] on div "CRO Expense Summary Currency native trial" at bounding box center [859, 153] width 1342 height 22
click at [28, 601] on aside "21103 Sep 2025 (Open) Trial dashboard Analytics Financial close Journal entry C…" at bounding box center [76, 412] width 152 height 740
drag, startPoint x: 919, startPoint y: 153, endPoint x: 1143, endPoint y: 146, distance: 224.1
click at [922, 153] on div "CRO Expense Summary Currency native trial" at bounding box center [859, 153] width 1342 height 22
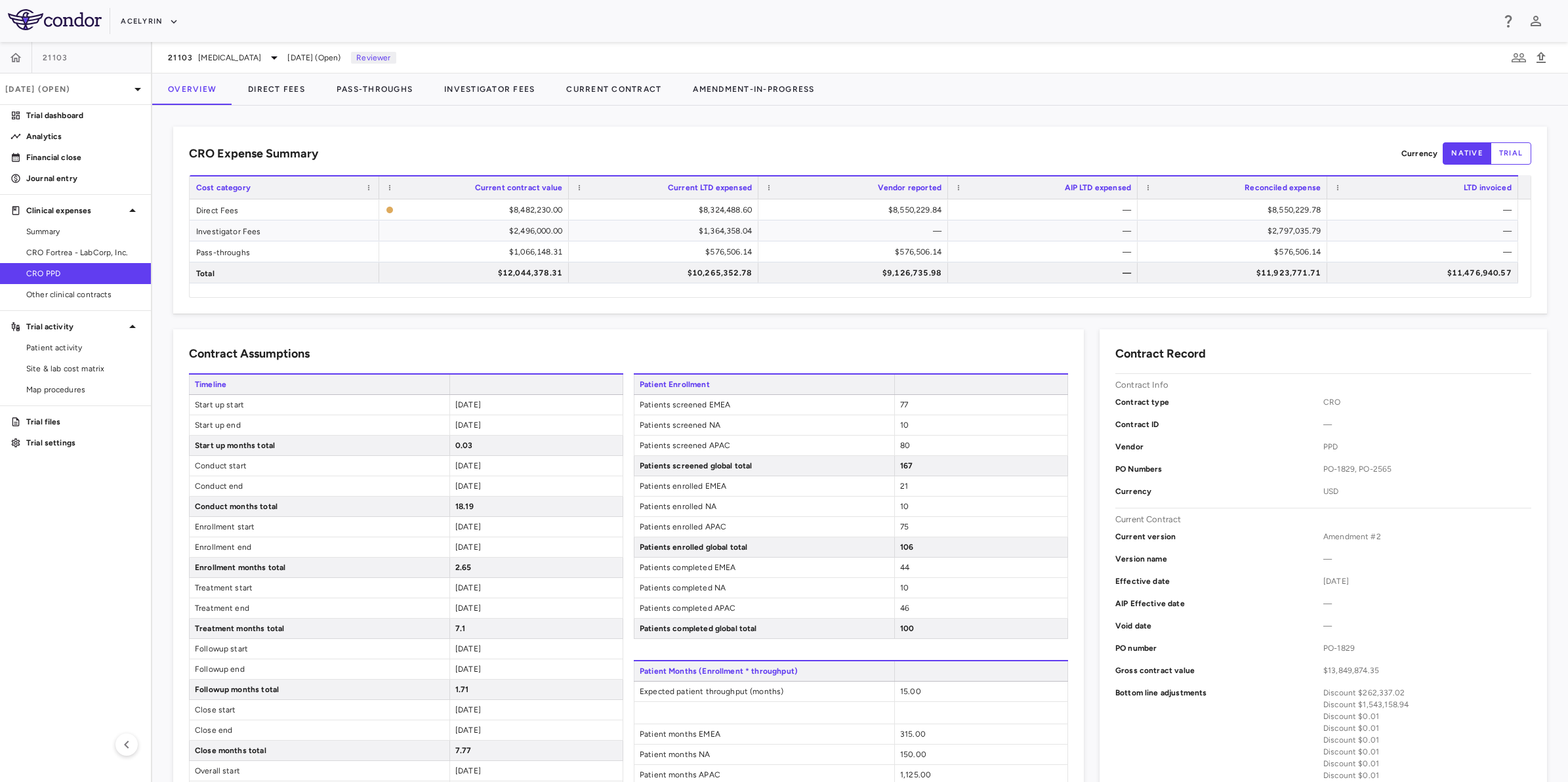
drag, startPoint x: 1159, startPoint y: 146, endPoint x: 917, endPoint y: 152, distance: 242.1
click at [1138, 151] on div "CRO Expense Summary Currency native trial" at bounding box center [859, 153] width 1342 height 22
click at [917, 152] on div "CRO Expense Summary Currency native trial" at bounding box center [859, 153] width 1342 height 22
drag, startPoint x: 1057, startPoint y: 150, endPoint x: 927, endPoint y: 160, distance: 130.4
click at [1057, 150] on div "CRO Expense Summary Currency native trial" at bounding box center [859, 153] width 1342 height 22
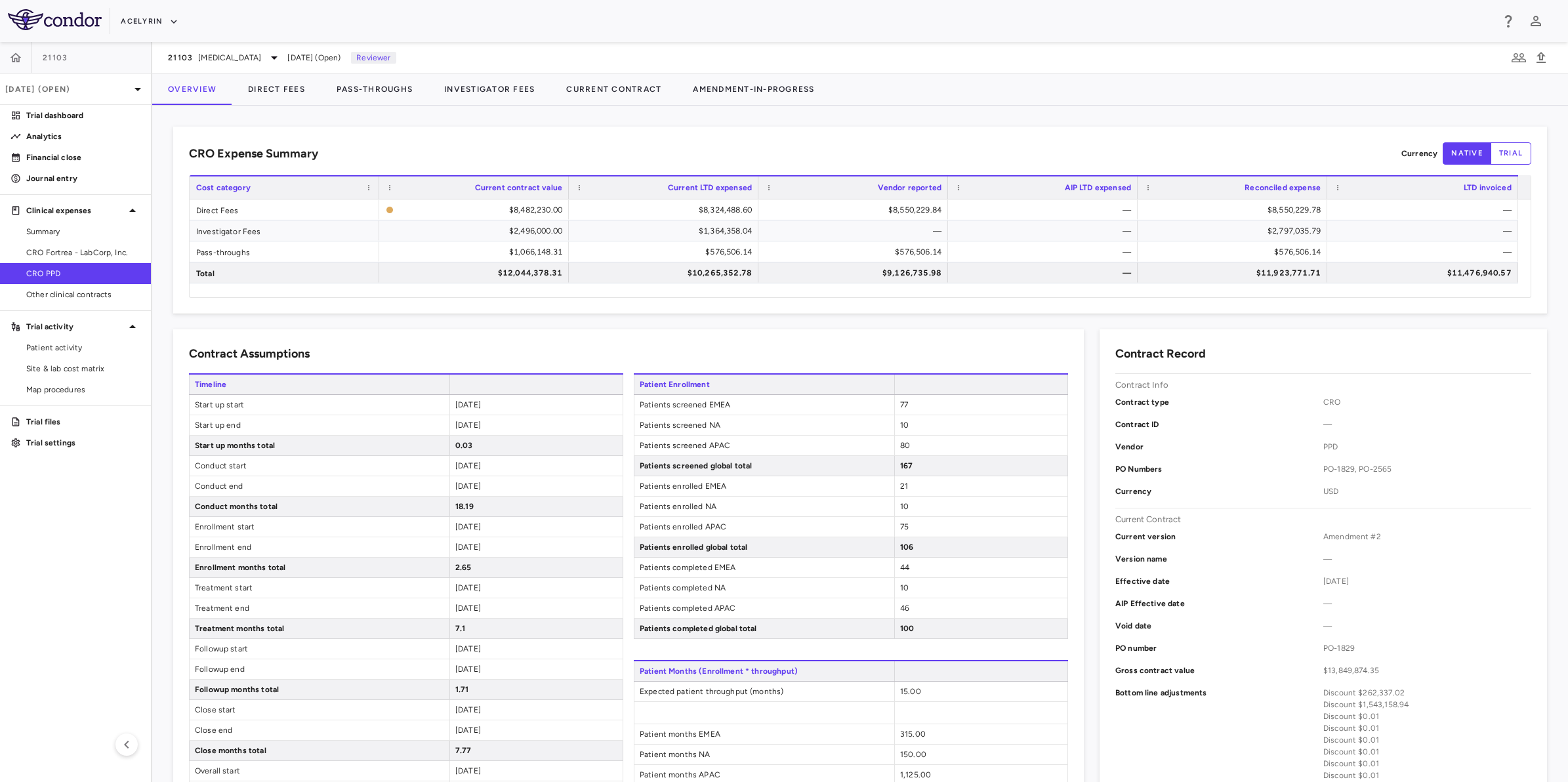
click at [926, 160] on div "CRO Expense Summary Currency native trial" at bounding box center [859, 153] width 1342 height 22
click at [898, 154] on div "CRO Expense Summary Currency native trial" at bounding box center [859, 153] width 1342 height 22
drag, startPoint x: 933, startPoint y: 152, endPoint x: 961, endPoint y: 152, distance: 28.0
click at [945, 152] on div "CRO Expense Summary Currency native trial" at bounding box center [859, 153] width 1342 height 22
drag, startPoint x: 1044, startPoint y: 152, endPoint x: 993, endPoint y: 154, distance: 51.0
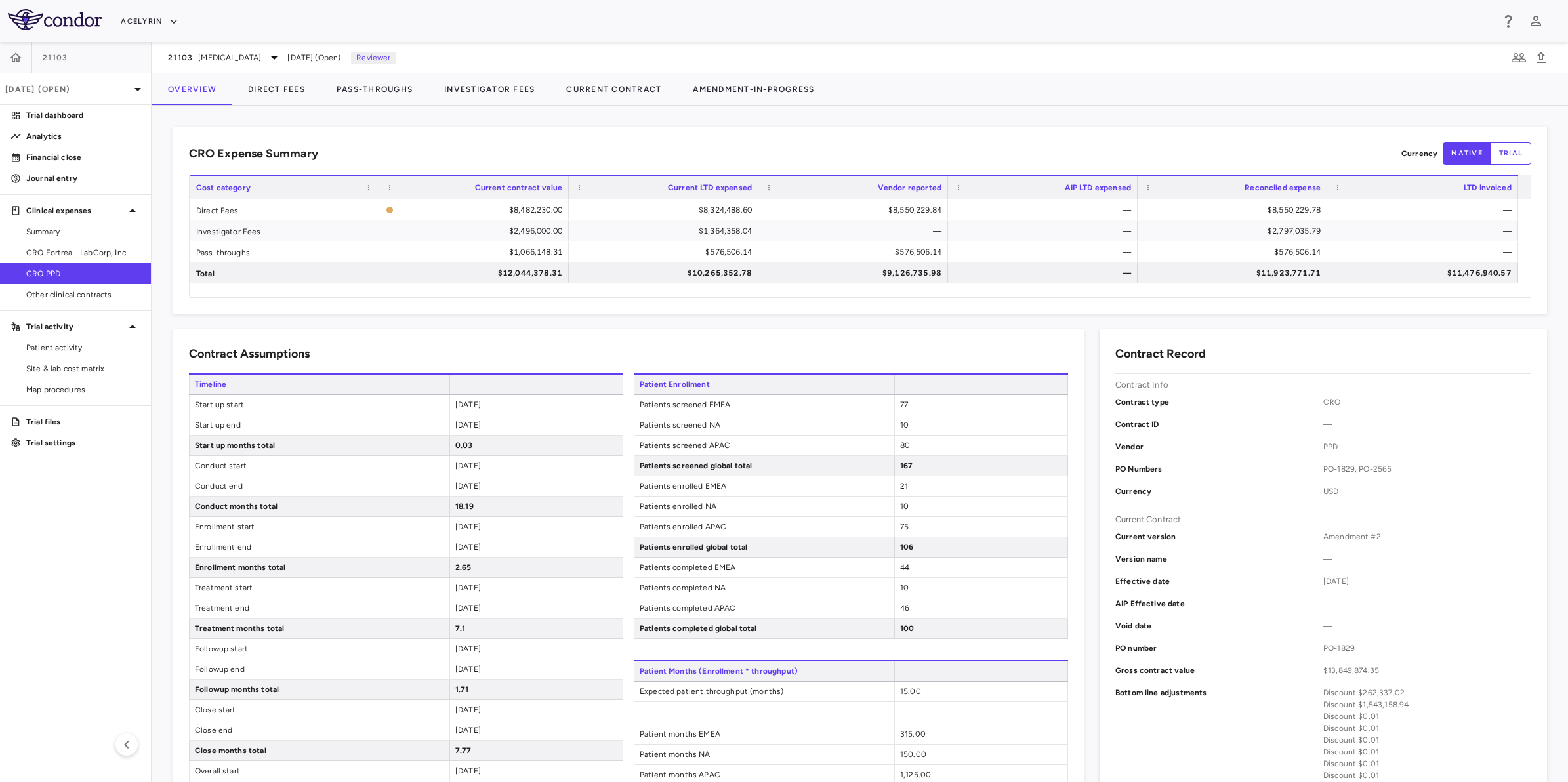
click at [1035, 152] on div "CRO Expense Summary Currency native trial" at bounding box center [859, 153] width 1342 height 22
click at [909, 151] on div "CRO Expense Summary Currency native trial" at bounding box center [859, 153] width 1342 height 22
drag, startPoint x: 1002, startPoint y: 149, endPoint x: 1063, endPoint y: 150, distance: 61.0
click at [1021, 149] on div "CRO Expense Summary Currency native trial" at bounding box center [859, 153] width 1342 height 22
drag, startPoint x: 1063, startPoint y: 150, endPoint x: 925, endPoint y: 150, distance: 138.0
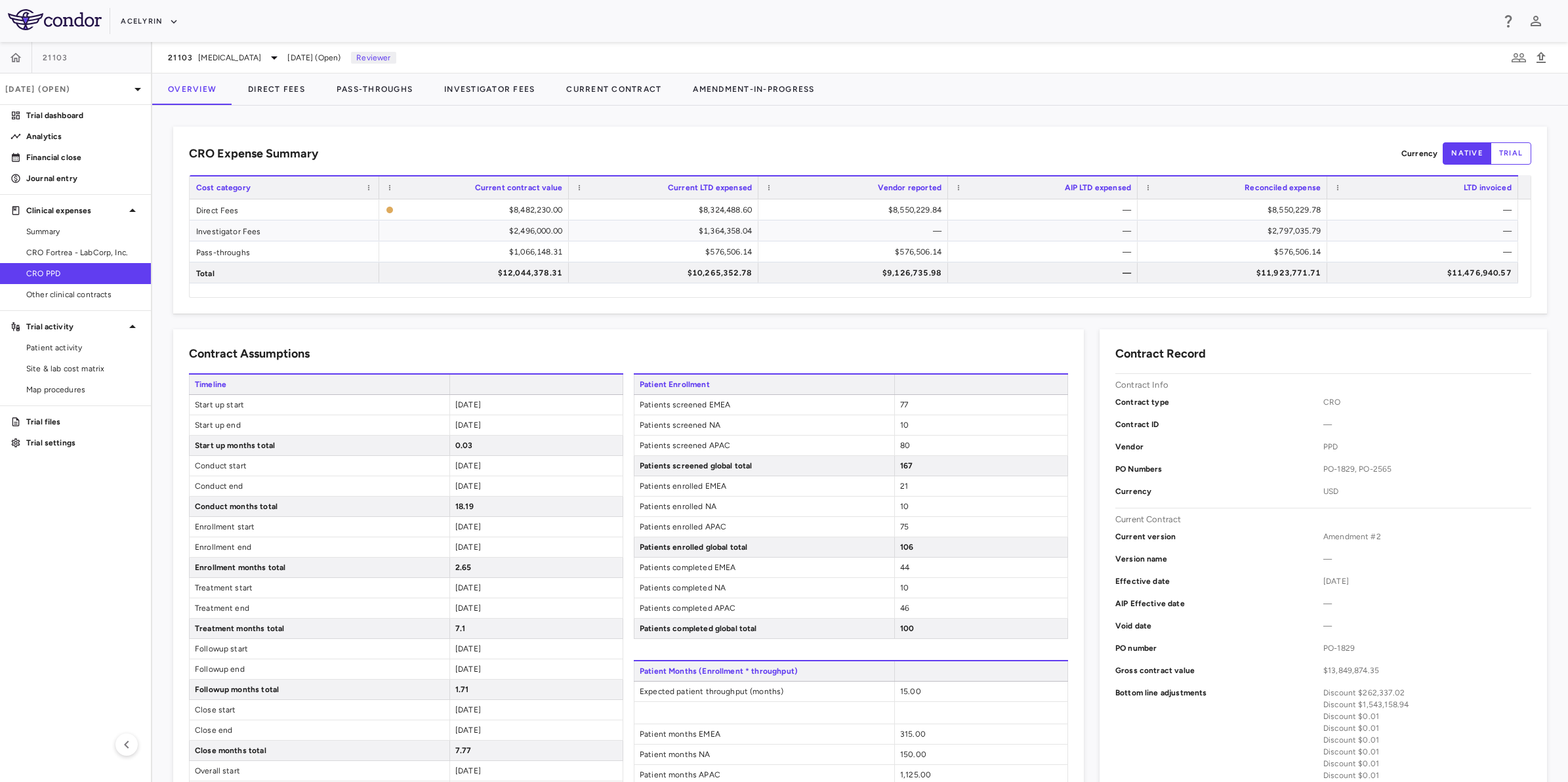
click at [1045, 150] on div "CRO Expense Summary Currency native trial" at bounding box center [859, 153] width 1342 height 22
click at [925, 150] on div "CRO Expense Summary Currency native trial" at bounding box center [859, 153] width 1342 height 22
click at [33, 526] on aside "21103 Sep 2025 (Open) Trial dashboard Analytics Financial close Journal entry C…" at bounding box center [76, 412] width 152 height 740
click at [996, 146] on div "CRO Expense Summary Currency native trial" at bounding box center [859, 153] width 1342 height 22
click at [929, 152] on div "CRO Expense Summary Currency native trial" at bounding box center [859, 153] width 1342 height 22
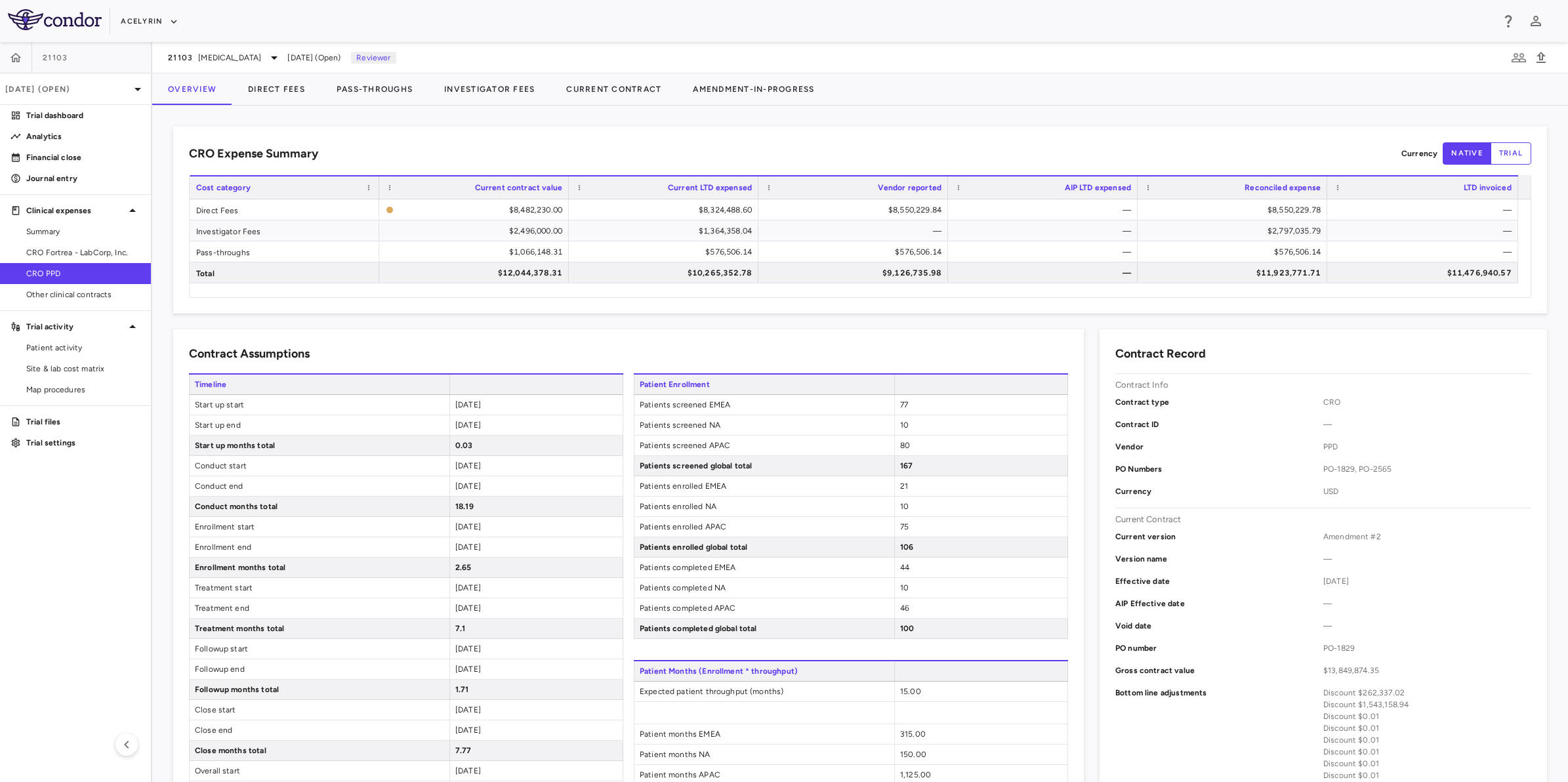
drag, startPoint x: 1071, startPoint y: 153, endPoint x: 887, endPoint y: 158, distance: 184.1
click at [1056, 156] on div "CRO Expense Summary Currency native trial" at bounding box center [859, 153] width 1342 height 22
drag, startPoint x: 887, startPoint y: 158, endPoint x: 1001, endPoint y: 152, distance: 114.2
click at [888, 156] on div "CRO Expense Summary Currency native trial" at bounding box center [859, 153] width 1342 height 22
click at [1051, 152] on div "CRO Expense Summary Currency native trial" at bounding box center [859, 153] width 1342 height 22
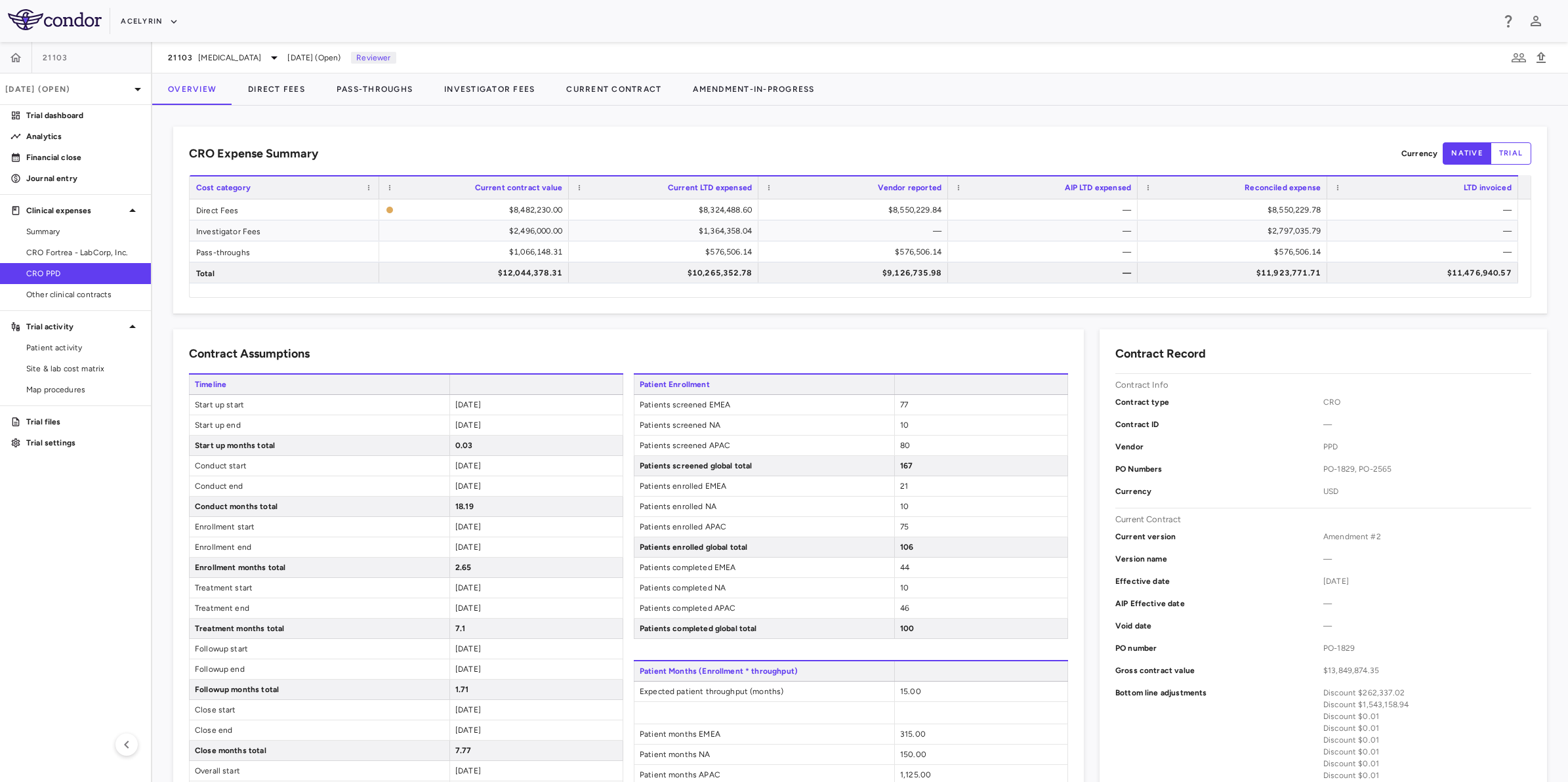
drag, startPoint x: 833, startPoint y: 143, endPoint x: 1012, endPoint y: 143, distance: 179.0
click at [837, 143] on div "CRO Expense Summary Currency native trial" at bounding box center [859, 153] width 1342 height 22
drag, startPoint x: 1013, startPoint y: 143, endPoint x: 1071, endPoint y: 149, distance: 58.3
click at [1014, 143] on div "CRO Expense Summary Currency native trial" at bounding box center [859, 153] width 1342 height 22
drag, startPoint x: 1135, startPoint y: 151, endPoint x: 1085, endPoint y: 151, distance: 50.0
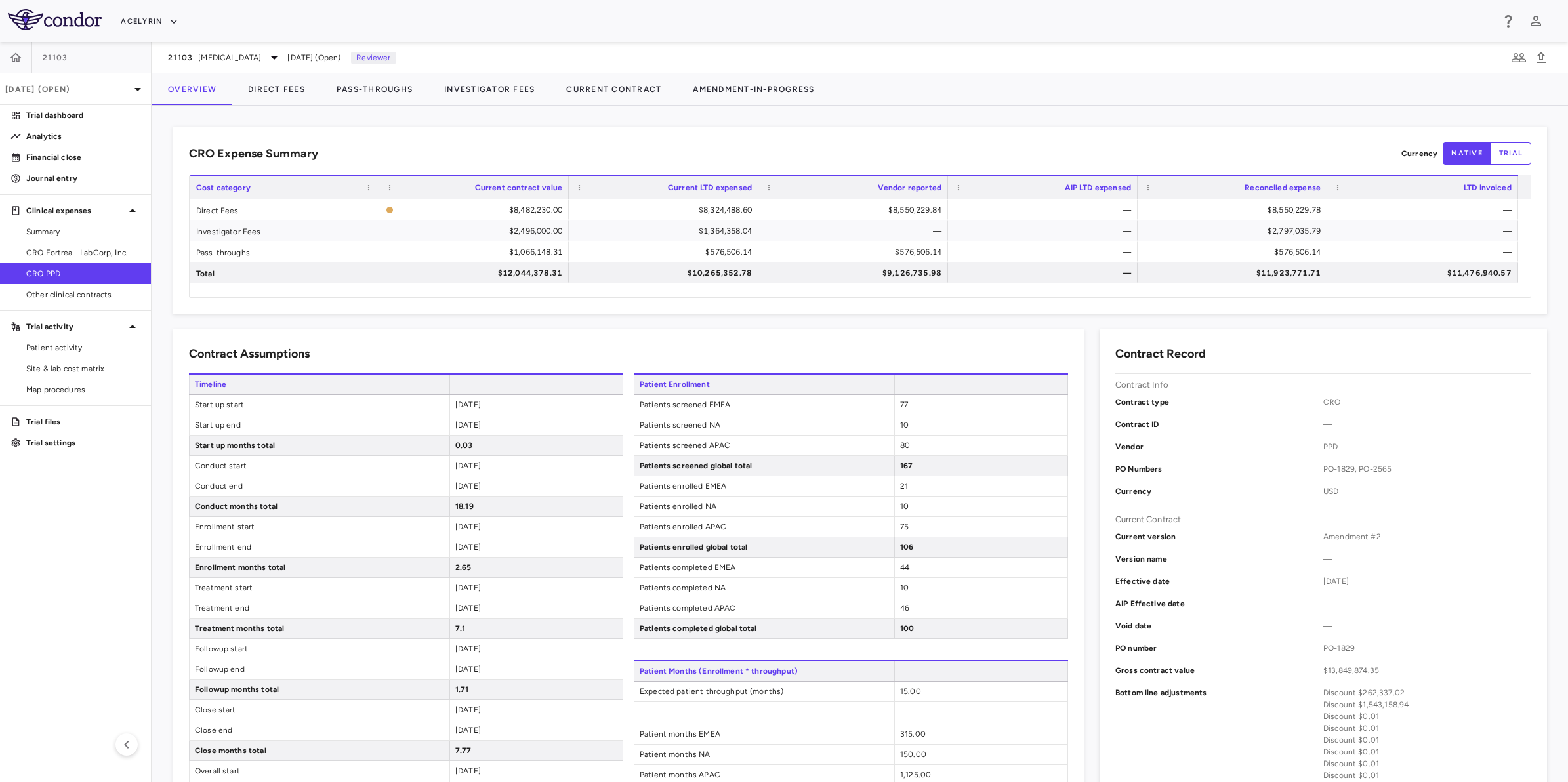
click at [1102, 151] on div "CRO Expense Summary Currency native trial" at bounding box center [859, 153] width 1342 height 22
click at [896, 150] on div "CRO Expense Summary Currency native trial" at bounding box center [859, 153] width 1342 height 22
click at [1096, 150] on div "CRO Expense Summary Currency native trial" at bounding box center [859, 153] width 1342 height 22
click at [926, 152] on div "CRO Expense Summary Currency native trial" at bounding box center [859, 153] width 1342 height 22
click at [848, 149] on div "CRO Expense Summary Currency native trial" at bounding box center [859, 153] width 1342 height 22
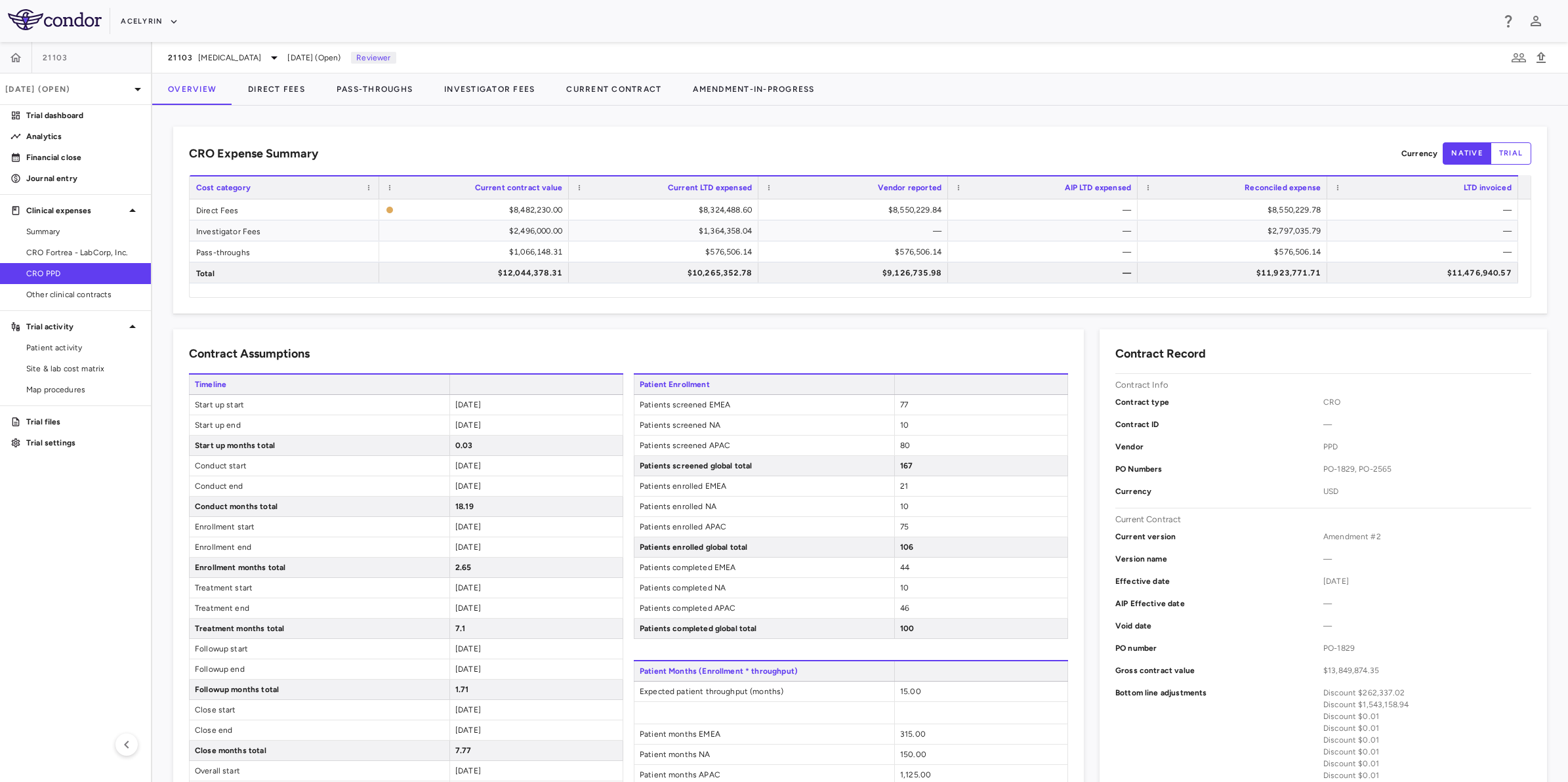
click at [1, 576] on aside "21103 Sep 2025 (Open) Trial dashboard Analytics Financial close Journal entry C…" at bounding box center [76, 412] width 152 height 740
drag, startPoint x: 1046, startPoint y: 134, endPoint x: 886, endPoint y: 141, distance: 160.2
click at [1037, 138] on div "CRO Expense Summary Currency native trial Drag here to set row groups Drag here…" at bounding box center [860, 220] width 1374 height 187
drag, startPoint x: 858, startPoint y: 141, endPoint x: 998, endPoint y: 144, distance: 140.0
click at [864, 142] on div "CRO Expense Summary Currency native trial" at bounding box center [859, 153] width 1342 height 22
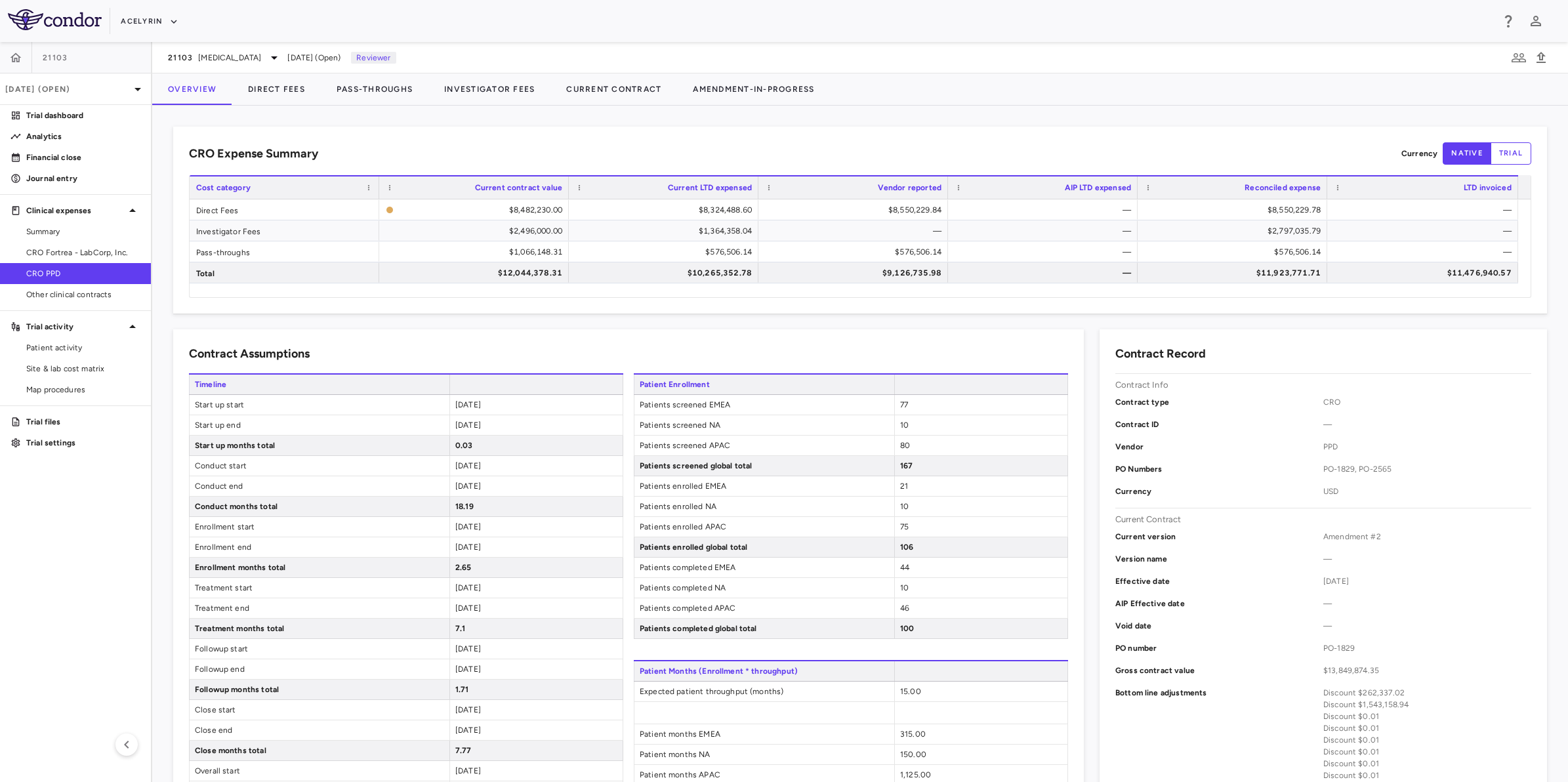
click at [1068, 149] on div "CRO Expense Summary Currency native trial" at bounding box center [859, 153] width 1342 height 22
drag, startPoint x: 912, startPoint y: 150, endPoint x: 1096, endPoint y: 151, distance: 184.0
click at [919, 149] on div "CRO Expense Summary Currency native trial" at bounding box center [859, 153] width 1342 height 22
drag, startPoint x: 1099, startPoint y: 151, endPoint x: 931, endPoint y: 148, distance: 168.0
click at [1096, 151] on div "CRO Expense Summary Currency native trial" at bounding box center [859, 153] width 1342 height 22
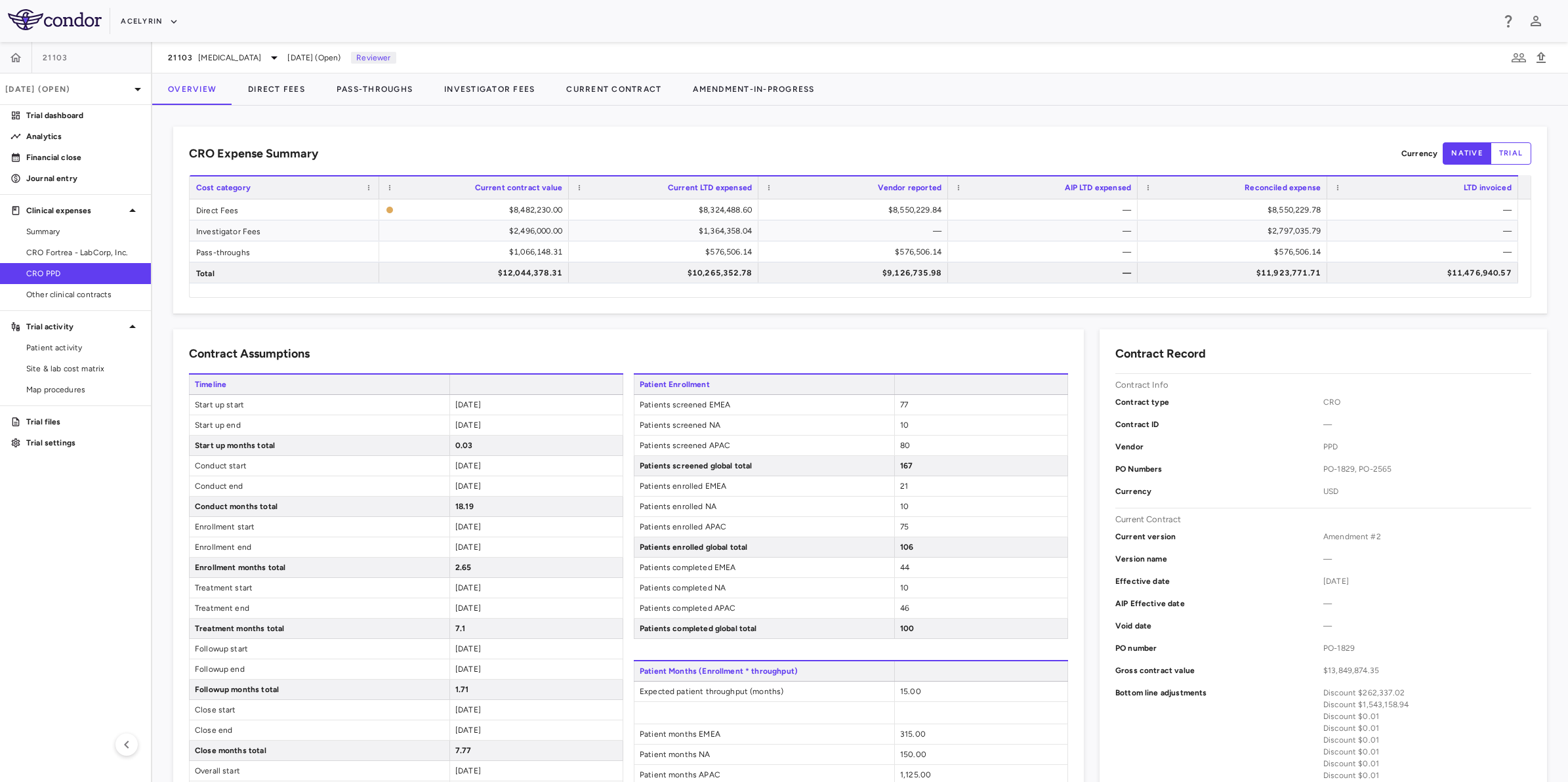
drag, startPoint x: 929, startPoint y: 148, endPoint x: 1066, endPoint y: 149, distance: 137.0
click at [931, 148] on div "CRO Expense Summary Currency native trial" at bounding box center [859, 153] width 1342 height 22
click at [1080, 149] on div "CRO Expense Summary Currency native trial" at bounding box center [859, 153] width 1342 height 22
drag, startPoint x: 1080, startPoint y: 149, endPoint x: 1067, endPoint y: 150, distance: 13.0
click at [1067, 150] on div "CRO Expense Summary Currency native trial" at bounding box center [859, 153] width 1342 height 22
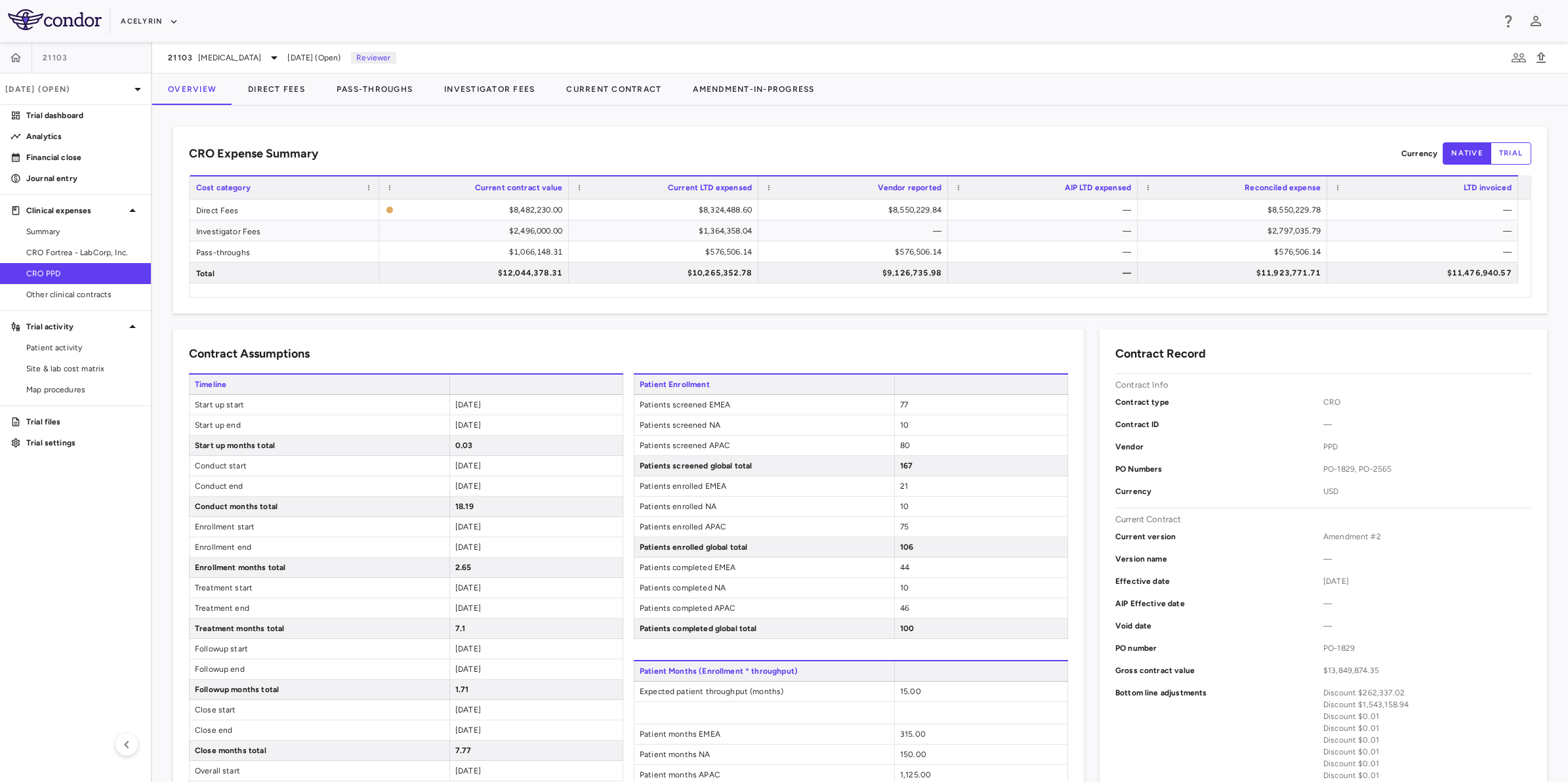
click at [54, 486] on aside "21103 Sep 2025 (Open) Trial dashboard Analytics Financial close Journal entry C…" at bounding box center [76, 412] width 152 height 740
drag, startPoint x: 1038, startPoint y: 148, endPoint x: 909, endPoint y: 149, distance: 129.0
click at [1037, 148] on div "CRO Expense Summary Currency native trial" at bounding box center [859, 153] width 1342 height 22
click at [909, 149] on div "CRO Expense Summary Currency native trial" at bounding box center [859, 153] width 1342 height 22
click at [78, 539] on aside "21103 Sep 2025 (Open) Trial dashboard Analytics Financial close Journal entry C…" at bounding box center [76, 412] width 152 height 740
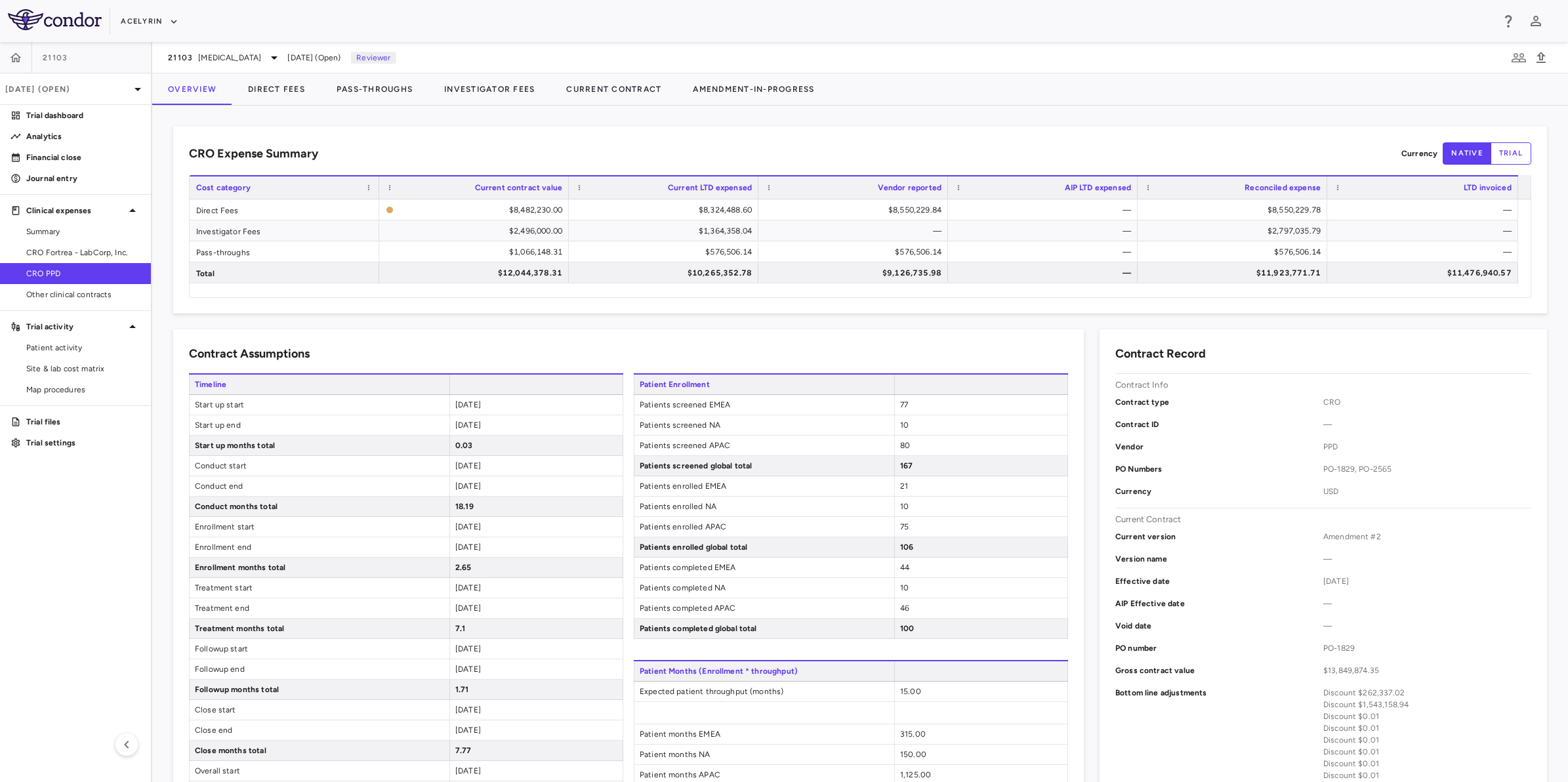
click at [43, 574] on aside "21103 Sep 2025 (Open) Trial dashboard Analytics Financial close Journal entry C…" at bounding box center [76, 412] width 152 height 740
drag, startPoint x: 867, startPoint y: 151, endPoint x: 1137, endPoint y: 138, distance: 270.3
click at [879, 150] on div "CRO Expense Summary Currency native trial" at bounding box center [859, 153] width 1342 height 22
drag, startPoint x: 1137, startPoint y: 138, endPoint x: 1119, endPoint y: 138, distance: 18.0
click at [1119, 138] on div "CRO Expense Summary Currency native trial Drag here to set row groups Drag here…" at bounding box center [860, 220] width 1374 height 187
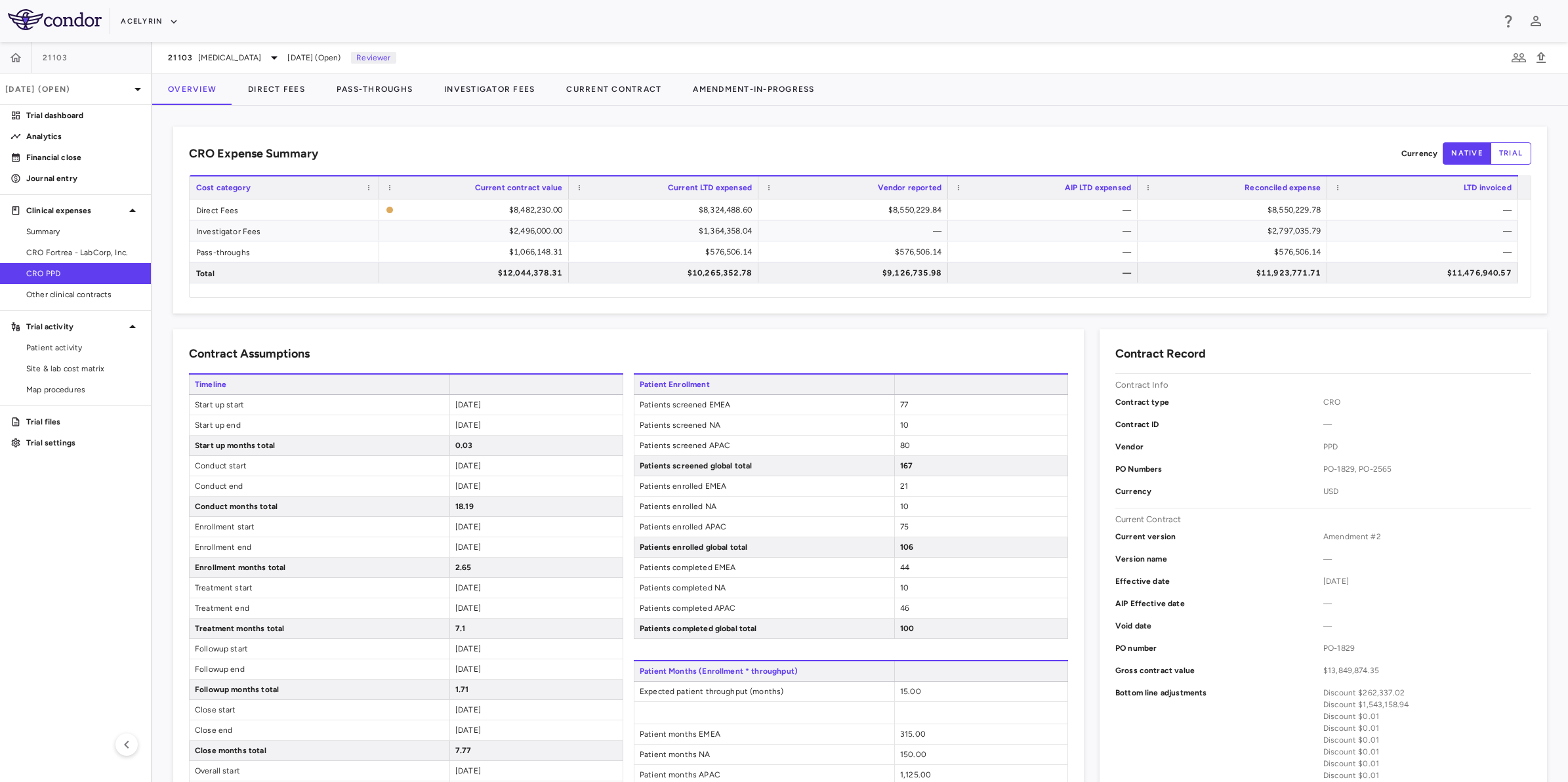
click at [1028, 136] on div "CRO Expense Summary Currency native trial Drag here to set row groups Drag here…" at bounding box center [860, 220] width 1374 height 187
click at [92, 517] on aside "21103 Sep 2025 (Open) Trial dashboard Analytics Financial close Journal entry C…" at bounding box center [76, 412] width 152 height 740
drag, startPoint x: 826, startPoint y: 155, endPoint x: 974, endPoint y: 144, distance: 148.4
click at [827, 155] on div "CRO Expense Summary Currency native trial" at bounding box center [859, 153] width 1342 height 22
click at [1124, 142] on div "CRO Expense Summary Currency native trial" at bounding box center [859, 153] width 1342 height 22
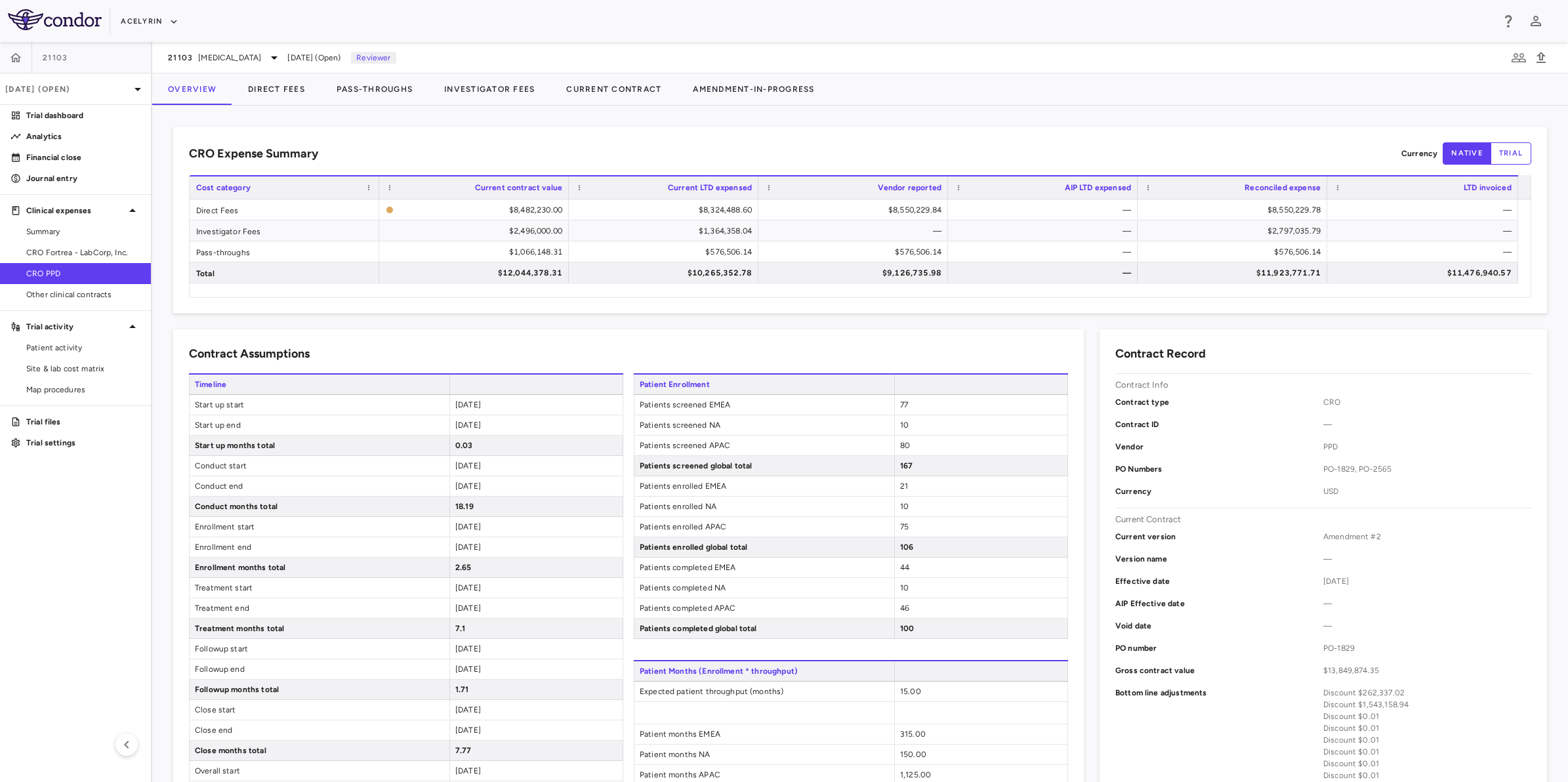
click at [1019, 144] on div "CRO Expense Summary Currency native trial" at bounding box center [859, 153] width 1342 height 22
drag, startPoint x: 929, startPoint y: 149, endPoint x: 1104, endPoint y: 141, distance: 175.2
click at [937, 149] on div "CRO Expense Summary Currency native trial" at bounding box center [859, 153] width 1342 height 22
drag, startPoint x: 1104, startPoint y: 141, endPoint x: 874, endPoint y: 148, distance: 230.1
click at [1017, 145] on div "CRO Expense Summary Currency native trial" at bounding box center [859, 153] width 1342 height 22
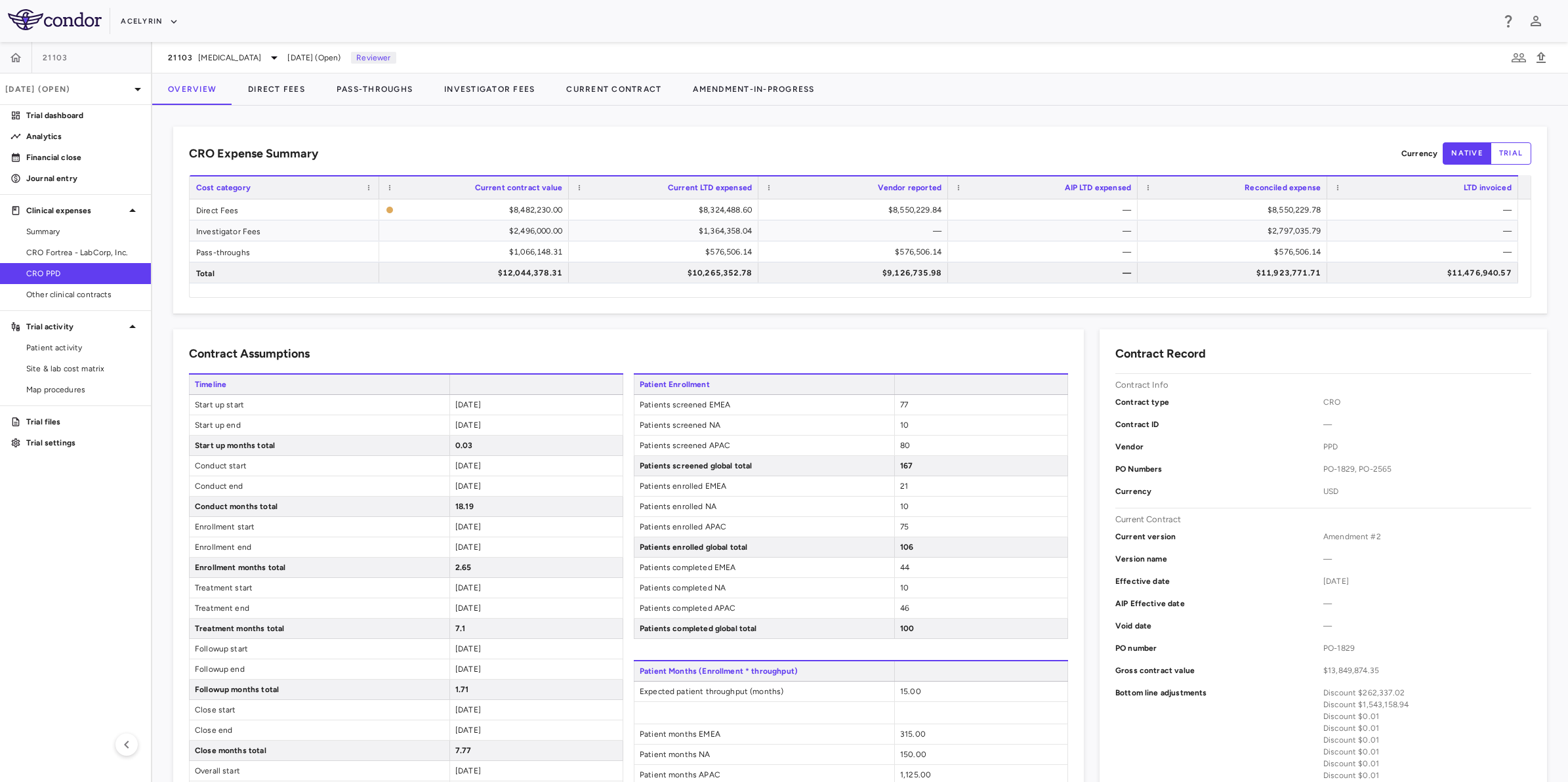
click at [857, 148] on div "CRO Expense Summary Currency native trial" at bounding box center [859, 153] width 1342 height 22
click at [701, 145] on div "CRO Expense Summary Currency native trial" at bounding box center [859, 153] width 1342 height 22
click at [0, 547] on html "Skip to sidebar Skip to main content Acelyrin 21103 Sep 2025 (Open) Trial dashb…" at bounding box center [784, 391] width 1568 height 782
click at [10, 59] on icon "button" at bounding box center [16, 57] width 13 height 13
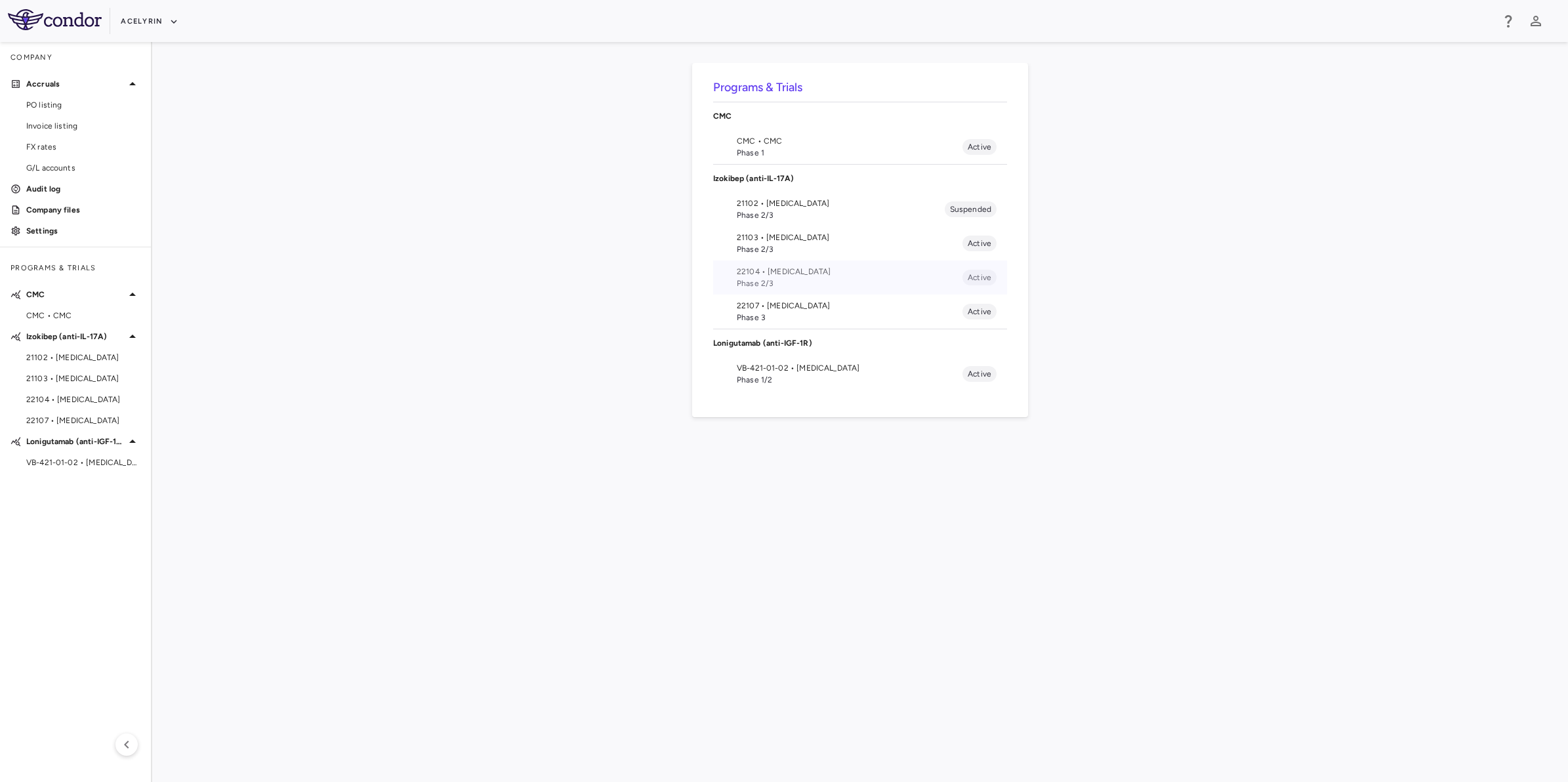
click at [821, 282] on span "Phase 2/3" at bounding box center [849, 283] width 225 height 12
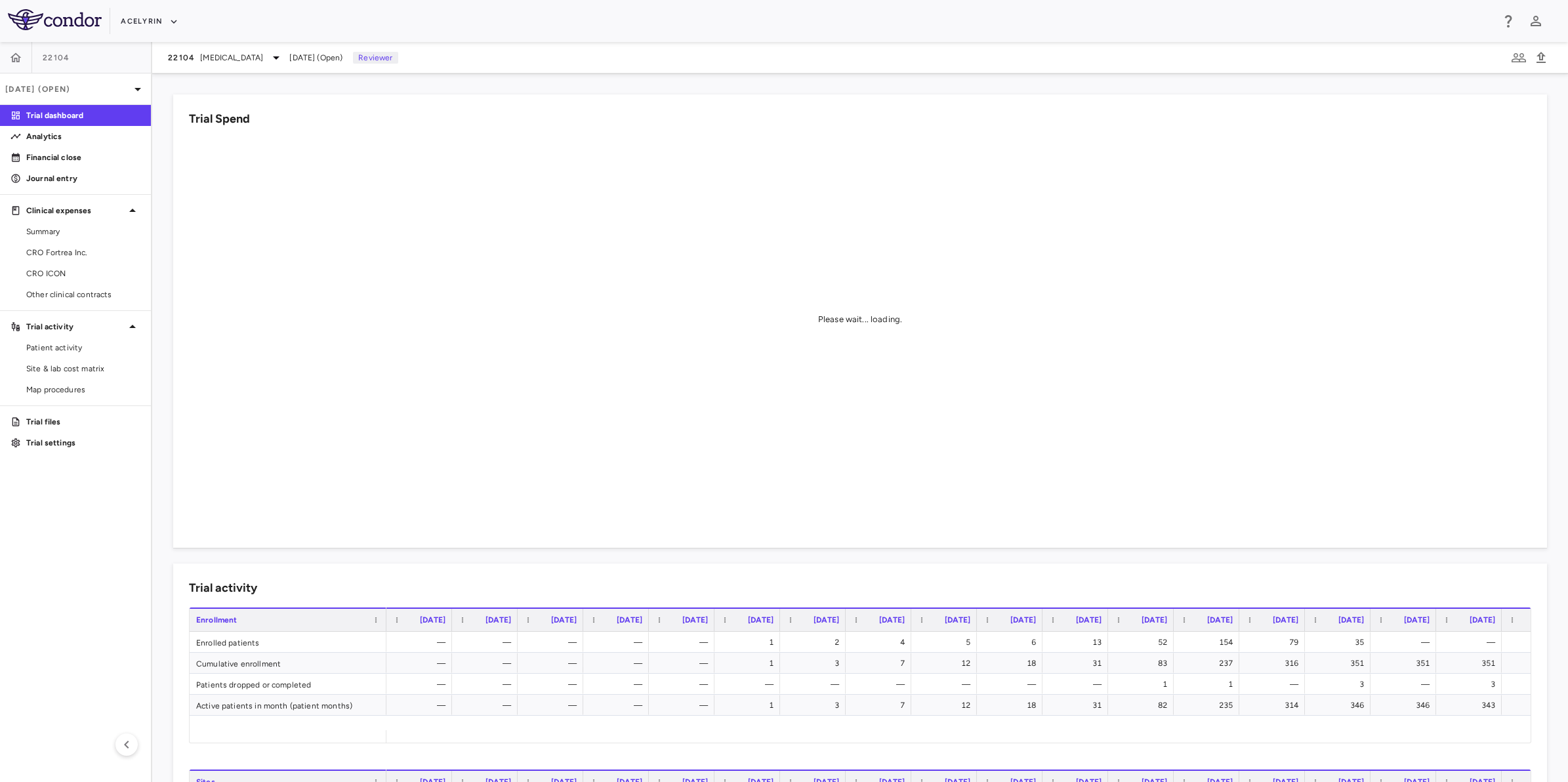
click at [4, 541] on aside "22104 [DATE] (Open) Trial dashboard Analytics Financial close Journal entry Cli…" at bounding box center [76, 412] width 152 height 740
click at [57, 273] on span "CRO ICON" at bounding box center [83, 273] width 114 height 12
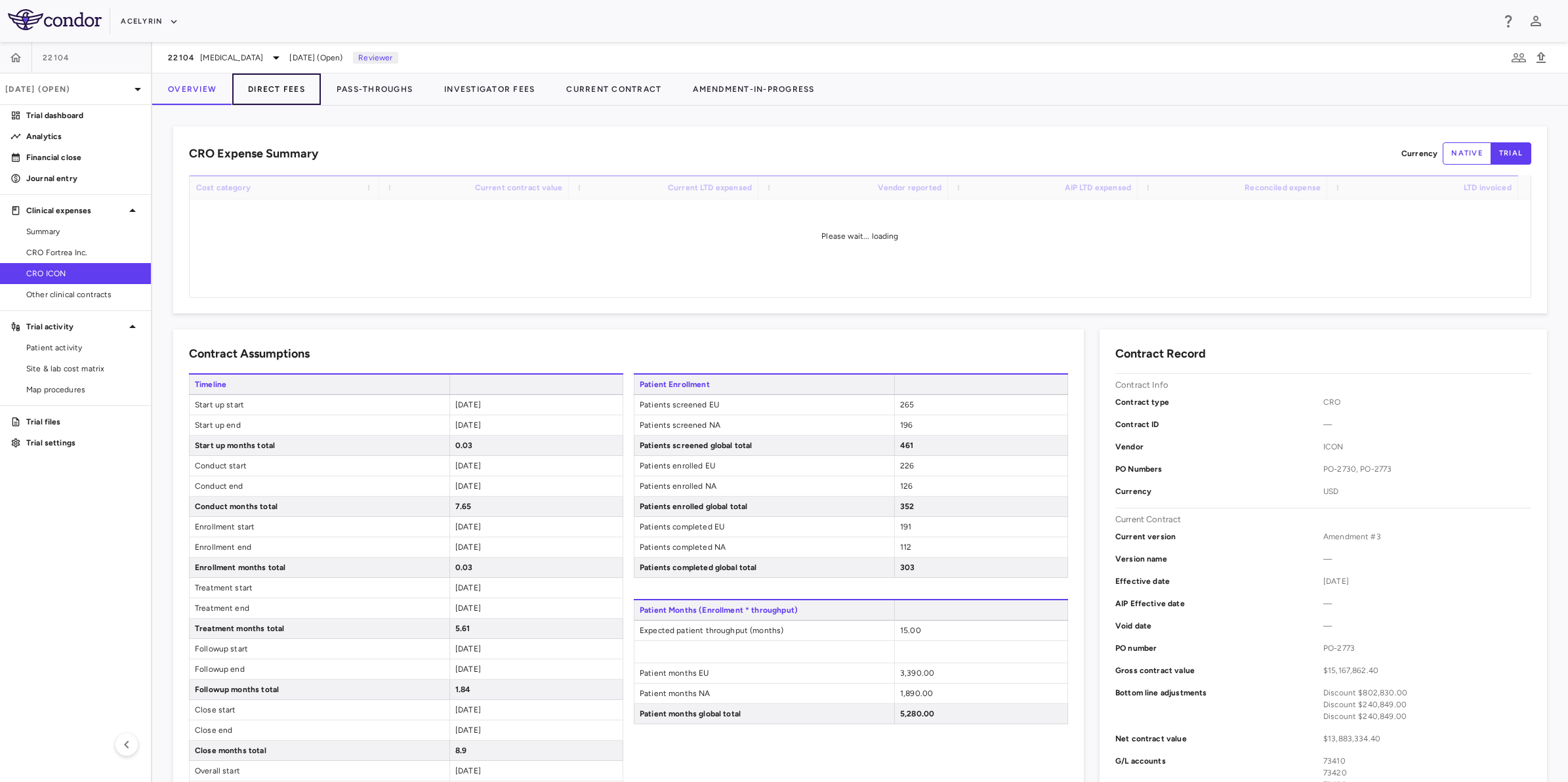
click at [266, 89] on button "Direct Fees" at bounding box center [276, 89] width 88 height 32
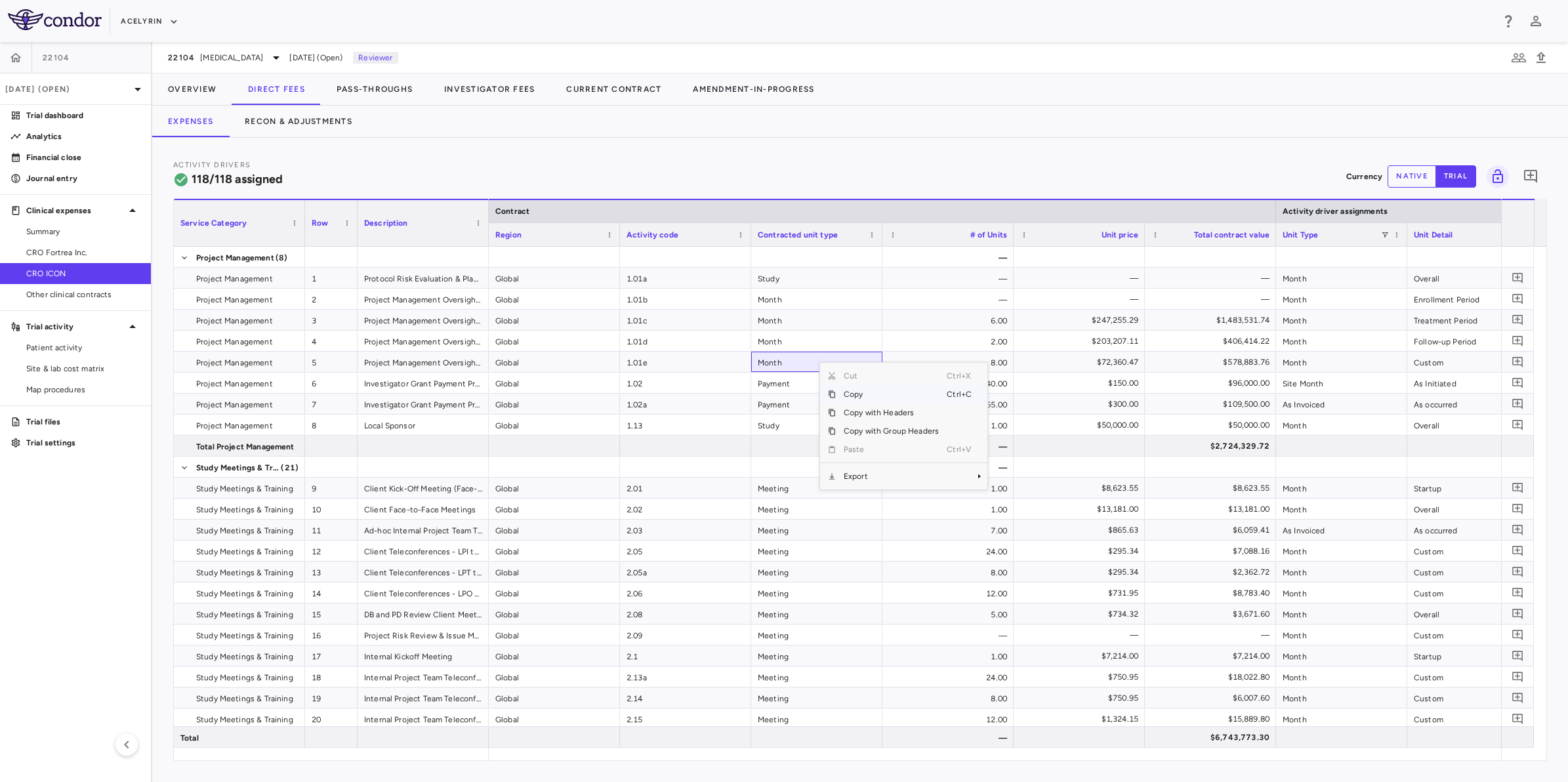
click at [655, 179] on div "Activity Drivers 118/118 assigned Currency native trial 0" at bounding box center [860, 176] width 1374 height 35
click at [601, 167] on div "Activity Drivers 118/118 assigned Currency native trial 0" at bounding box center [860, 176] width 1374 height 35
click at [454, 167] on div "Activity Drivers 118/118 assigned Currency native trial 0" at bounding box center [860, 176] width 1374 height 35
click at [522, 169] on div "Activity Drivers 118/118 assigned Currency native trial 0" at bounding box center [860, 176] width 1374 height 35
click at [76, 565] on aside "22104 [DATE] (Open) Trial dashboard Analytics Financial close Journal entry Cli…" at bounding box center [76, 412] width 152 height 740
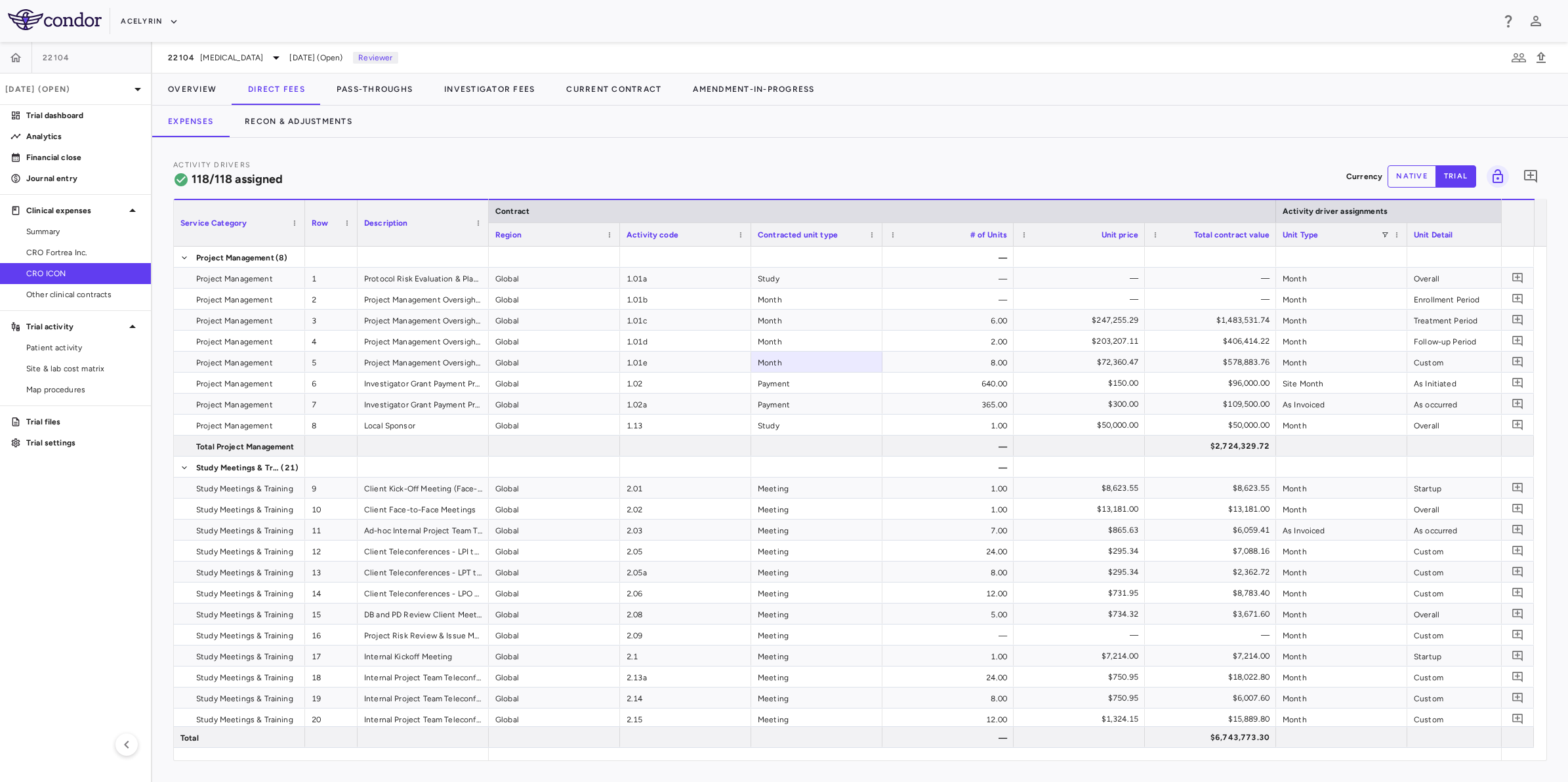
drag, startPoint x: 472, startPoint y: 177, endPoint x: 547, endPoint y: 174, distance: 75.1
click at [480, 176] on div "Activity Drivers 118/118 assigned Currency native trial 0" at bounding box center [860, 176] width 1374 height 35
click at [648, 172] on div "Activity Drivers 118/118 assigned Currency native trial 0" at bounding box center [860, 176] width 1374 height 35
click at [476, 171] on div "Activity Drivers 118/118 assigned Currency native trial 0" at bounding box center [860, 176] width 1374 height 35
click at [20, 531] on aside "22104 [DATE] (Open) Trial dashboard Analytics Financial close Journal entry Cli…" at bounding box center [76, 412] width 152 height 740
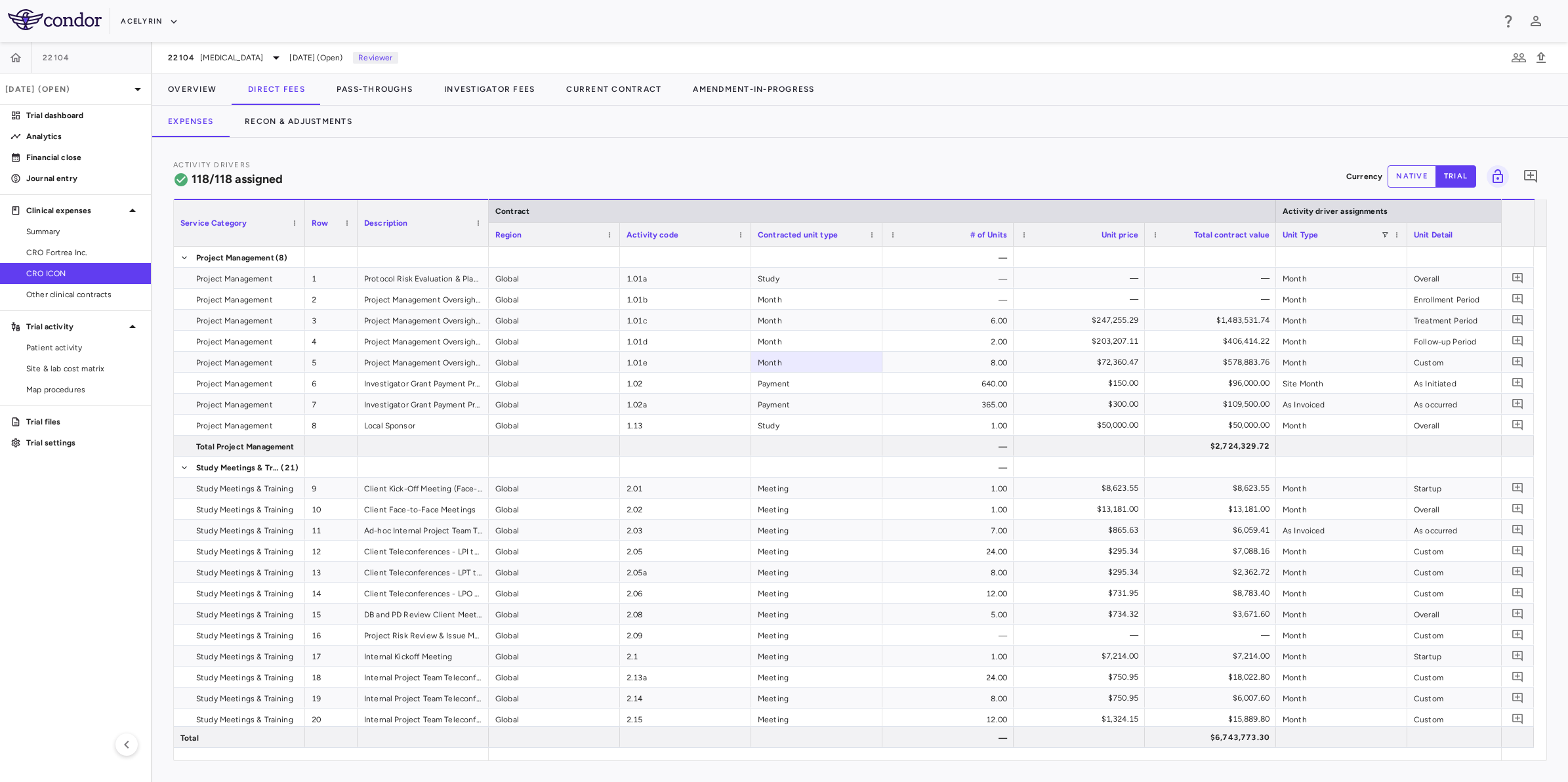
drag, startPoint x: 634, startPoint y: 167, endPoint x: 682, endPoint y: 166, distance: 48.0
click at [637, 167] on div "Activity Drivers 118/118 assigned Currency native trial 0" at bounding box center [860, 176] width 1374 height 35
click at [740, 166] on div "Activity Drivers 118/118 assigned Currency native trial 0" at bounding box center [860, 176] width 1374 height 35
click at [57, 546] on aside "22104 [DATE] (Open) Trial dashboard Analytics Financial close Journal entry Cli…" at bounding box center [76, 412] width 152 height 740
click at [707, 182] on div "Activity Drivers 118/118 assigned Currency native trial 0" at bounding box center [860, 176] width 1374 height 35
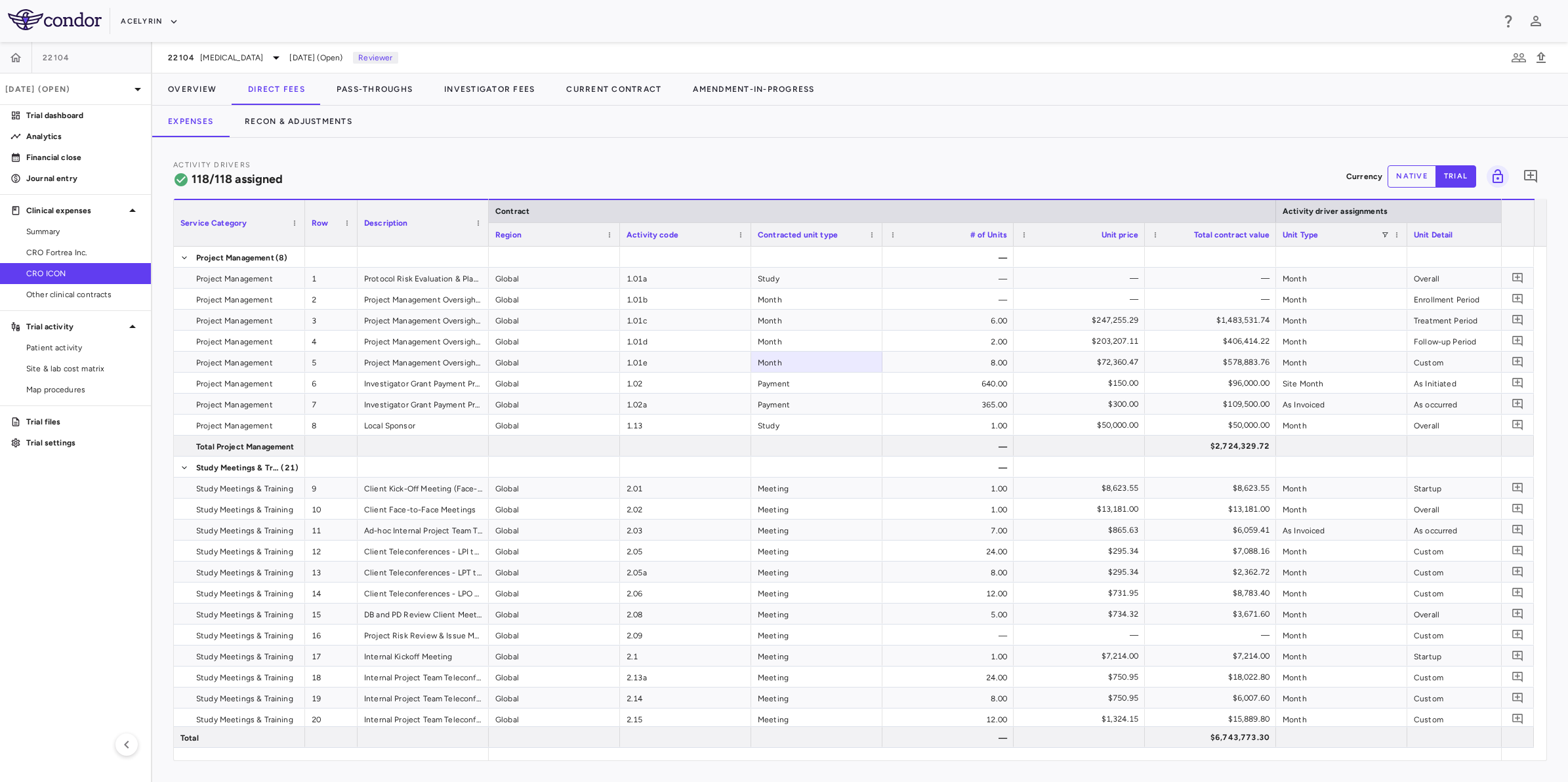
click at [608, 174] on div "Activity Drivers 118/118 assigned Currency native trial 0" at bounding box center [860, 176] width 1374 height 35
click at [88, 589] on aside "22104 [DATE] (Open) Trial dashboard Analytics Financial close Journal entry Cli…" at bounding box center [76, 412] width 152 height 740
click at [51, 363] on span "Site & lab cost matrix" at bounding box center [83, 369] width 114 height 12
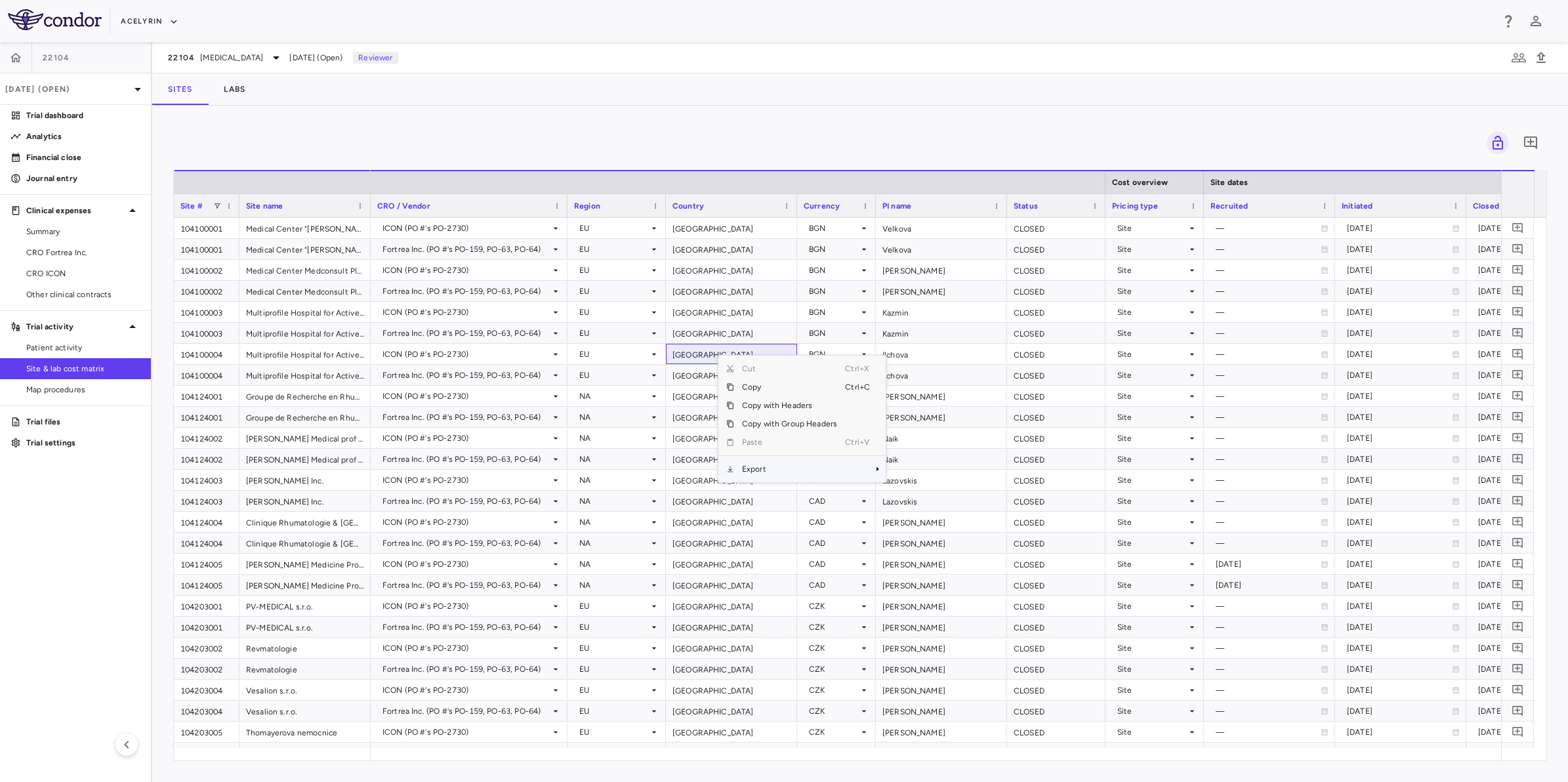
click at [774, 473] on span "Export" at bounding box center [790, 469] width 111 height 18
click at [947, 492] on span "Excel Export" at bounding box center [929, 492] width 62 height 18
click at [877, 129] on div "0" at bounding box center [860, 143] width 1374 height 33
click at [57, 592] on aside "22104 [DATE] (Open) Trial dashboard Analytics Financial close Journal entry Cli…" at bounding box center [76, 412] width 152 height 740
click at [60, 499] on aside "22104 [DATE] (Open) Trial dashboard Analytics Financial close Journal entry Cli…" at bounding box center [76, 412] width 152 height 740
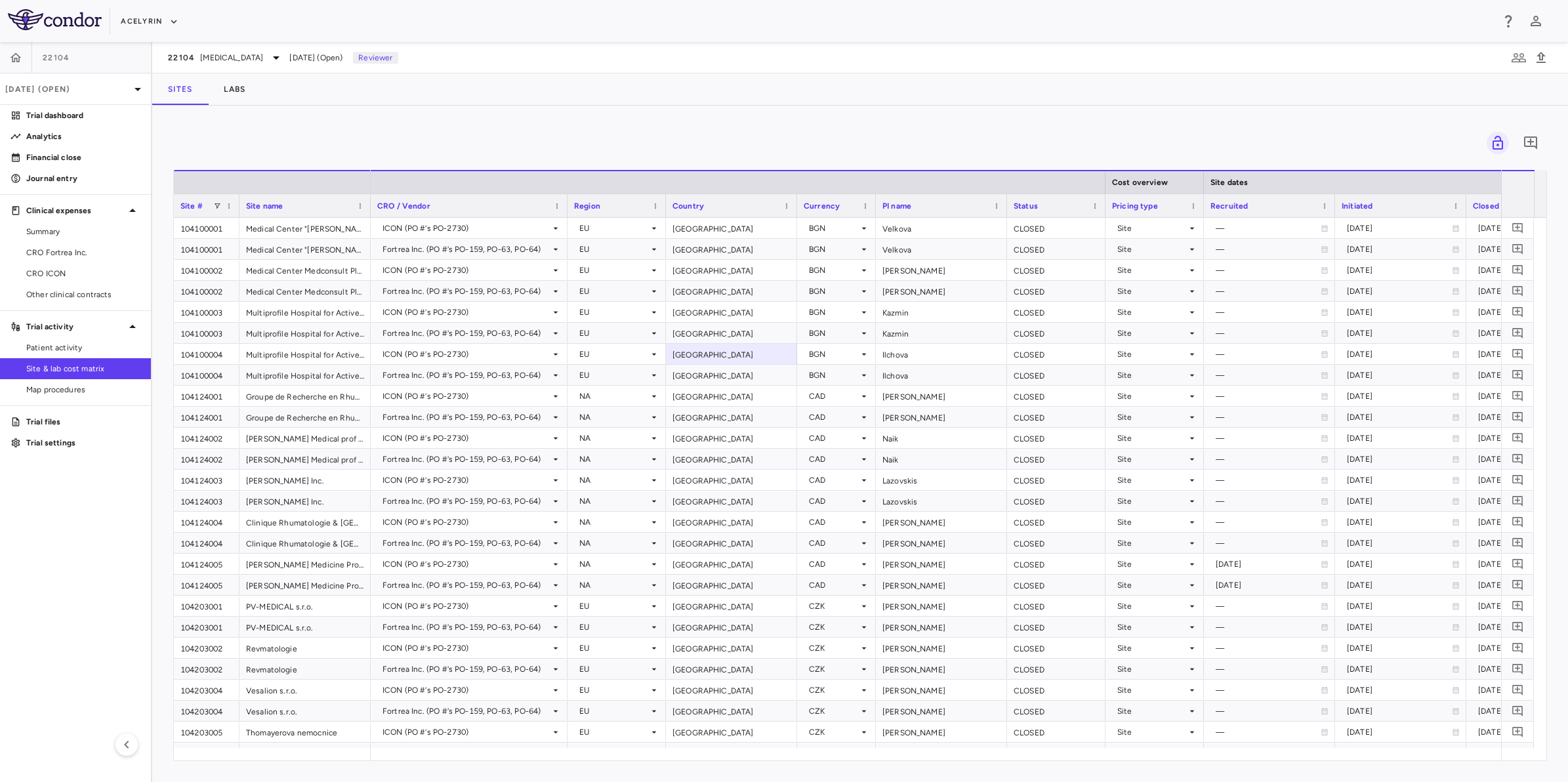
click at [47, 563] on aside "22104 [DATE] (Open) Trial dashboard Analytics Financial close Journal entry Cli…" at bounding box center [76, 412] width 152 height 740
drag, startPoint x: 742, startPoint y: 130, endPoint x: 792, endPoint y: 140, distance: 51.0
click at [744, 131] on div "0" at bounding box center [860, 143] width 1374 height 33
click at [792, 140] on div "0" at bounding box center [860, 143] width 1374 height 33
click at [77, 526] on aside "22104 [DATE] (Open) Trial dashboard Analytics Financial close Journal entry Cli…" at bounding box center [76, 412] width 152 height 740
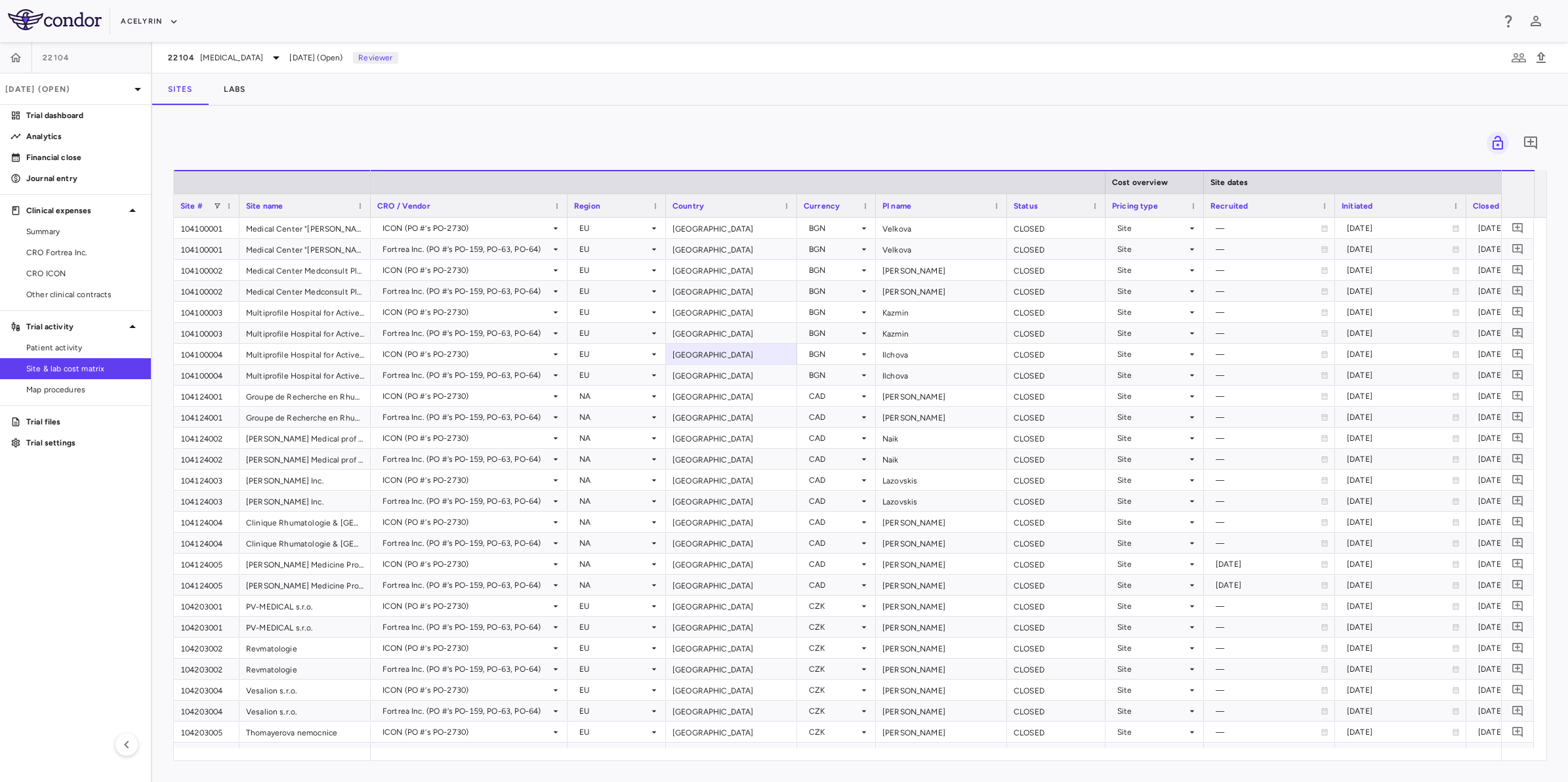
drag, startPoint x: 522, startPoint y: 135, endPoint x: 526, endPoint y: 142, distance: 8.1
click at [522, 135] on div "0" at bounding box center [860, 143] width 1374 height 33
drag, startPoint x: 53, startPoint y: 558, endPoint x: 78, endPoint y: 550, distance: 26.2
click at [53, 559] on aside "22104 [DATE] (Open) Trial dashboard Analytics Financial close Journal entry Cli…" at bounding box center [76, 412] width 152 height 740
drag, startPoint x: 74, startPoint y: 520, endPoint x: 76, endPoint y: 513, distance: 7.3
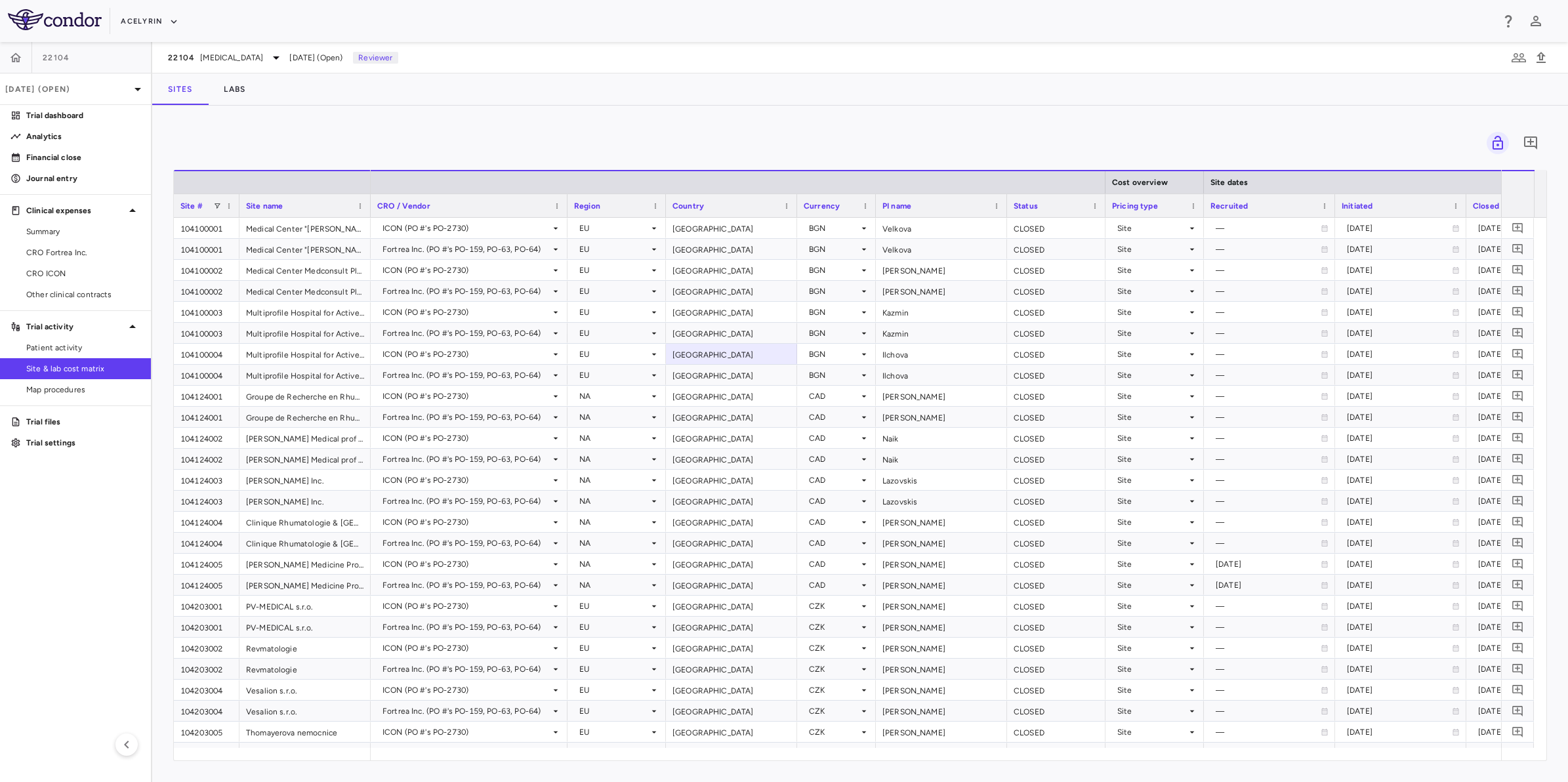
click at [74, 520] on aside "22104 [DATE] (Open) Trial dashboard Analytics Financial close Journal entry Cli…" at bounding box center [76, 412] width 152 height 740
click at [370, 129] on div "0" at bounding box center [860, 143] width 1374 height 33
click at [14, 51] on icon "button" at bounding box center [16, 57] width 13 height 13
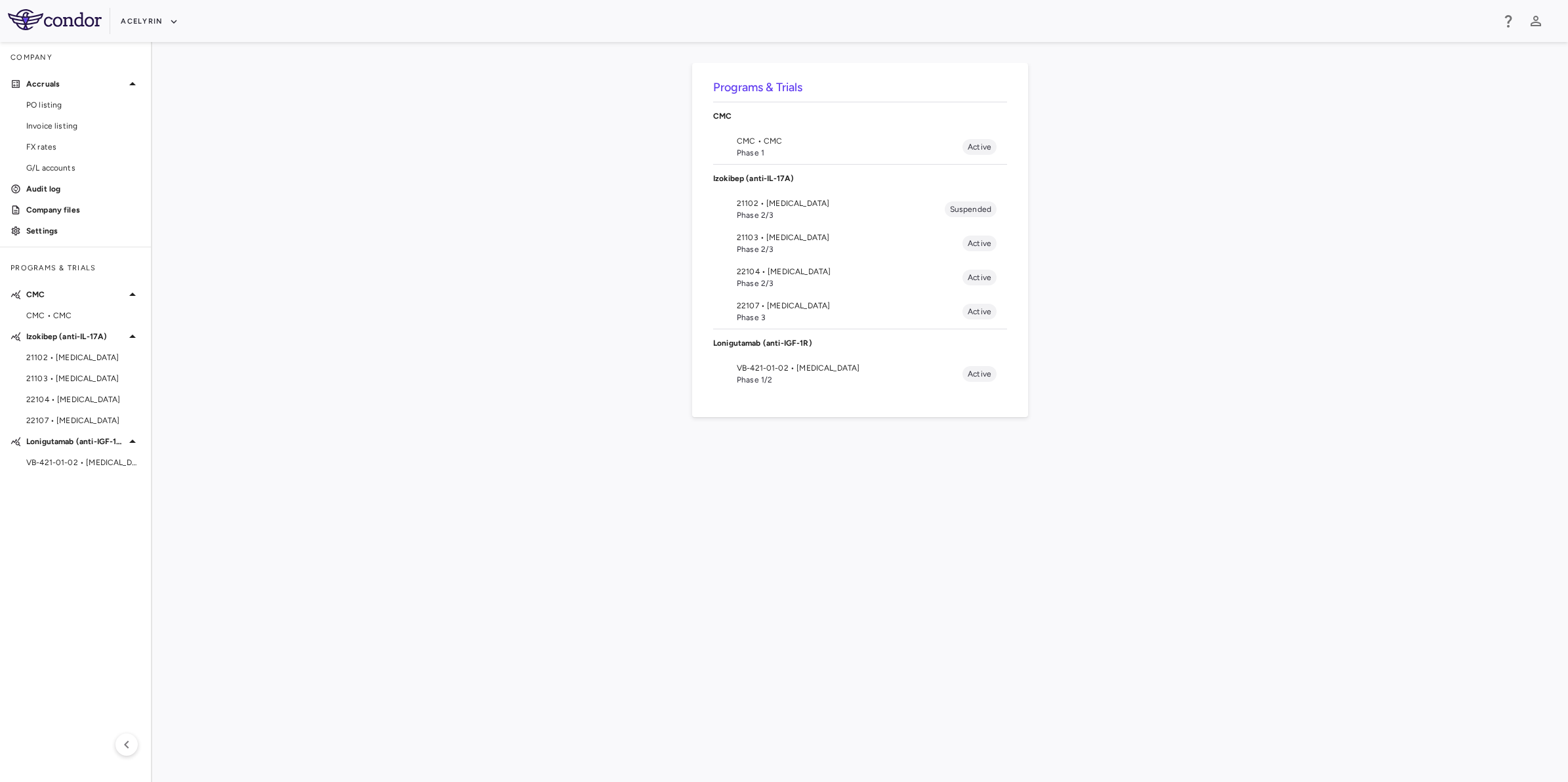
click at [751, 246] on span "Phase 2/3" at bounding box center [849, 249] width 225 height 12
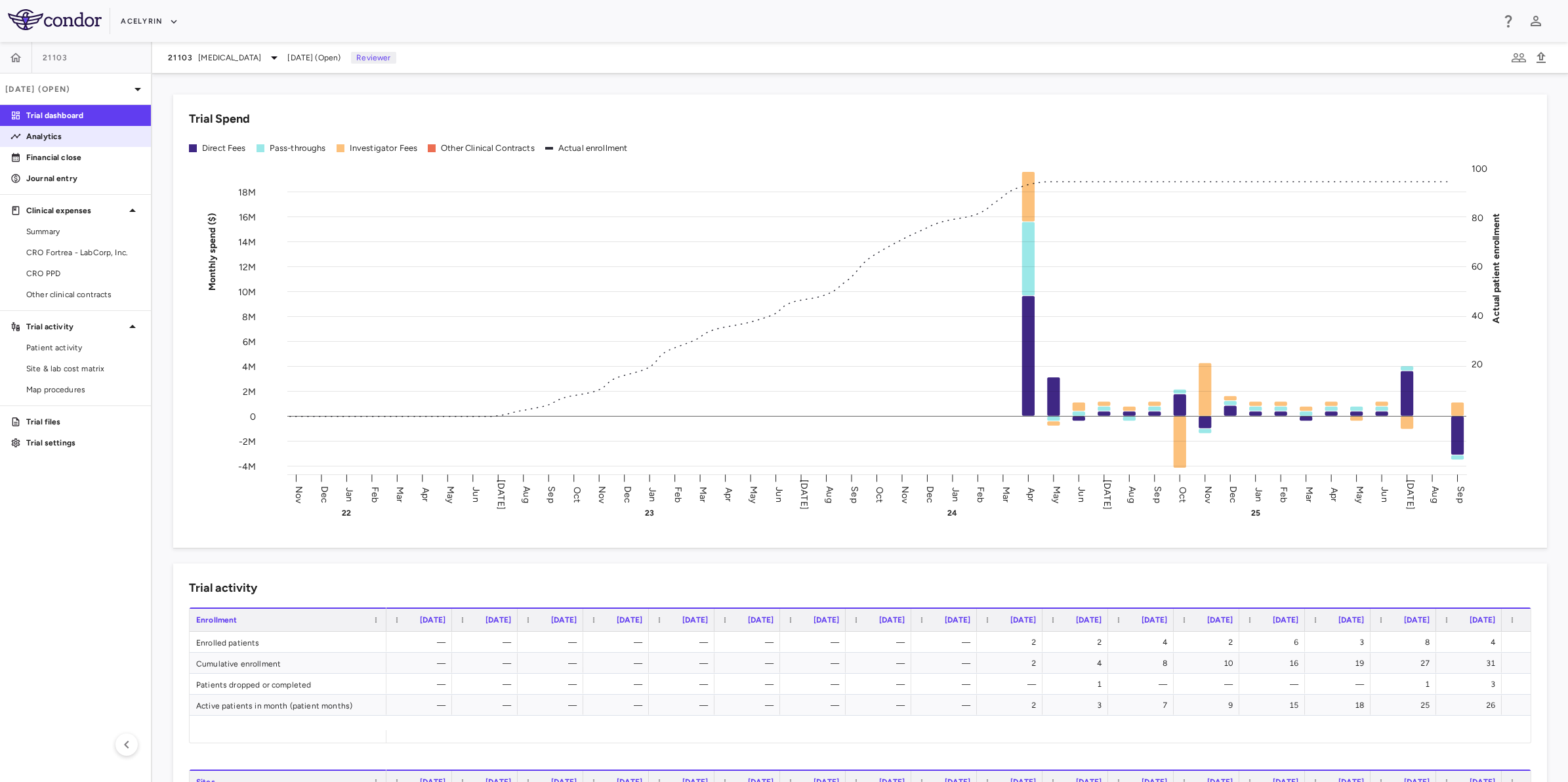
click at [43, 139] on p "Analytics" at bounding box center [83, 136] width 114 height 12
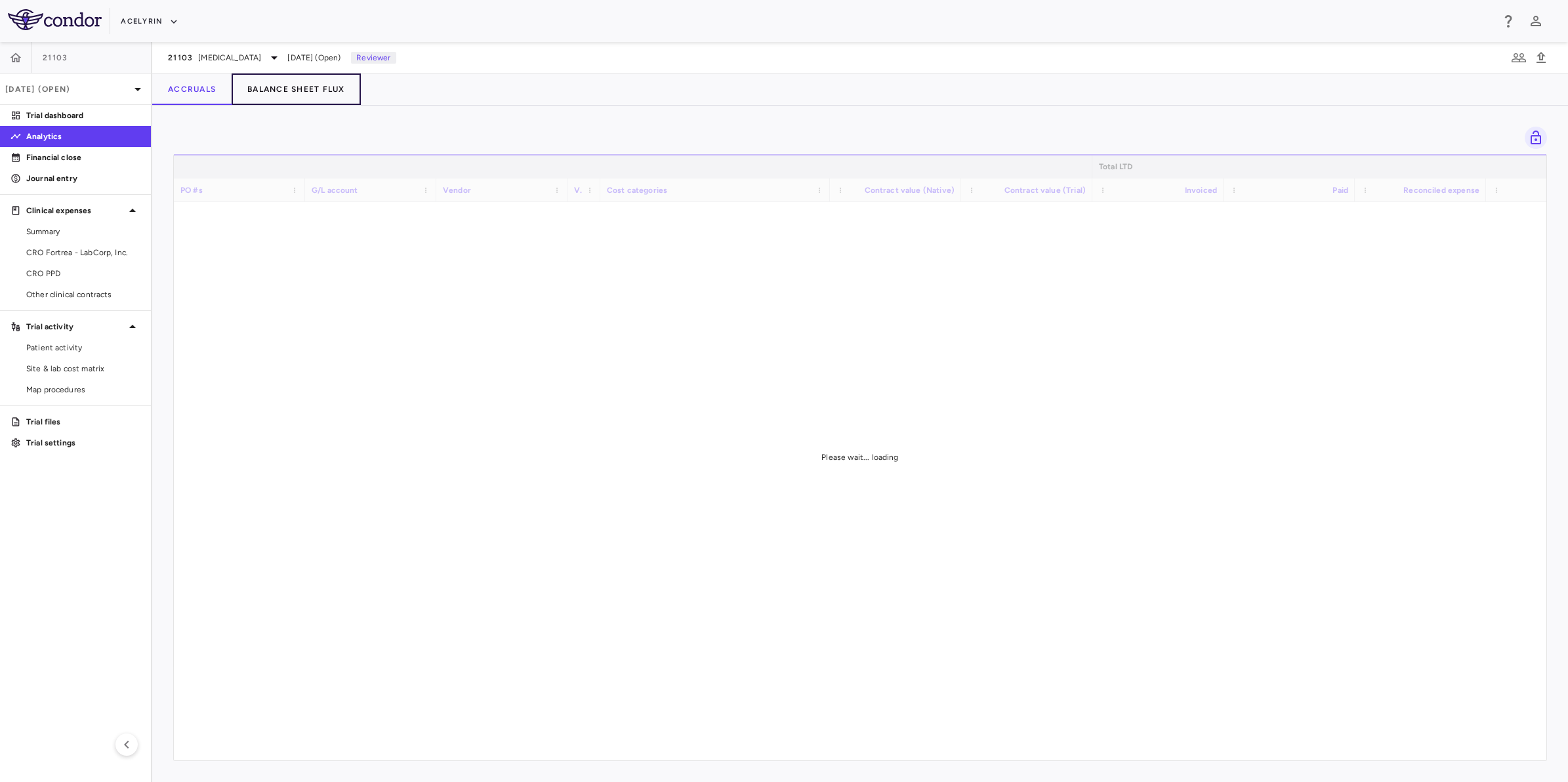
click at [327, 92] on button "Balance Sheet Flux" at bounding box center [296, 89] width 130 height 32
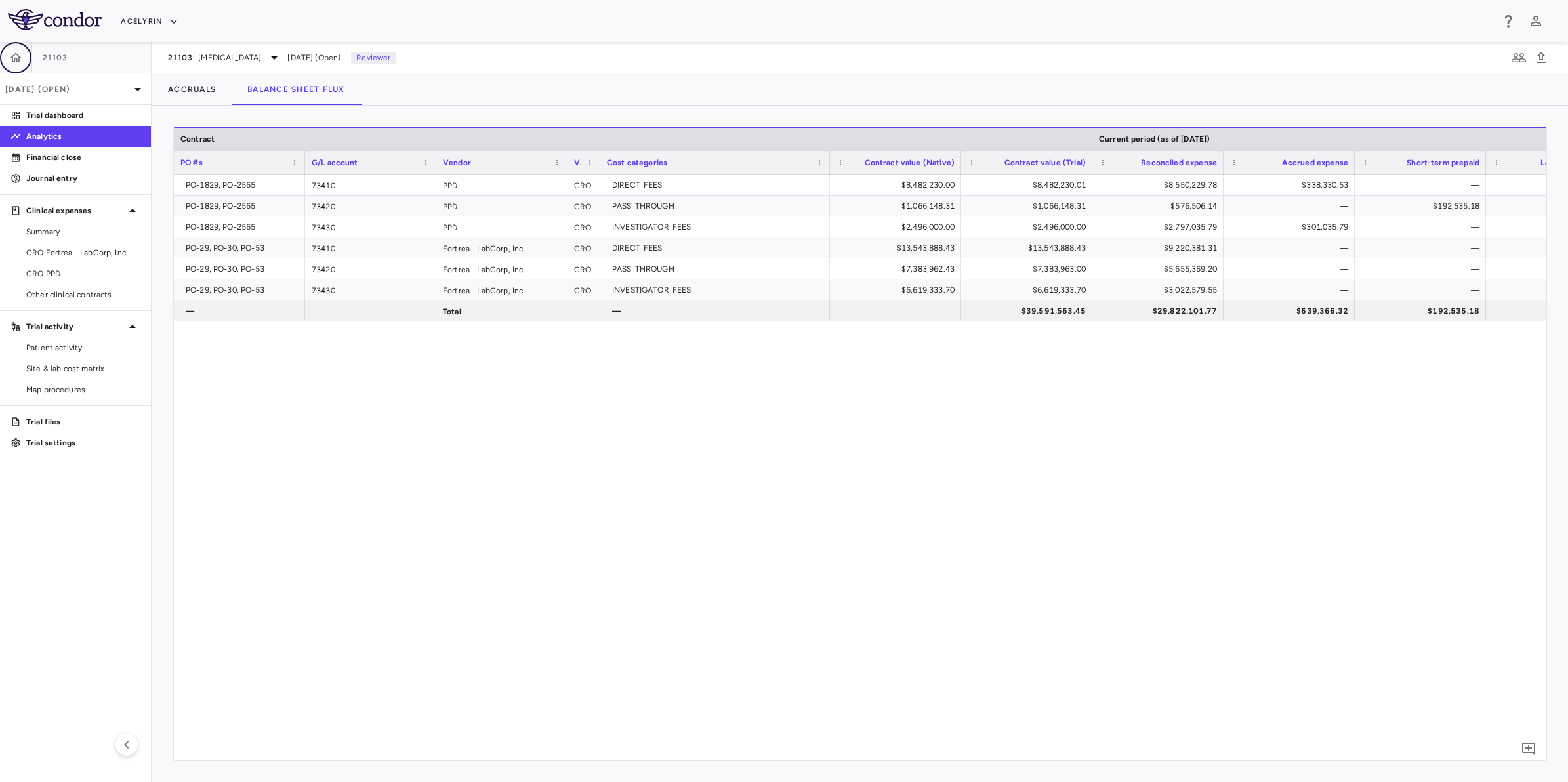
click at [17, 55] on icon "button" at bounding box center [16, 57] width 11 height 9
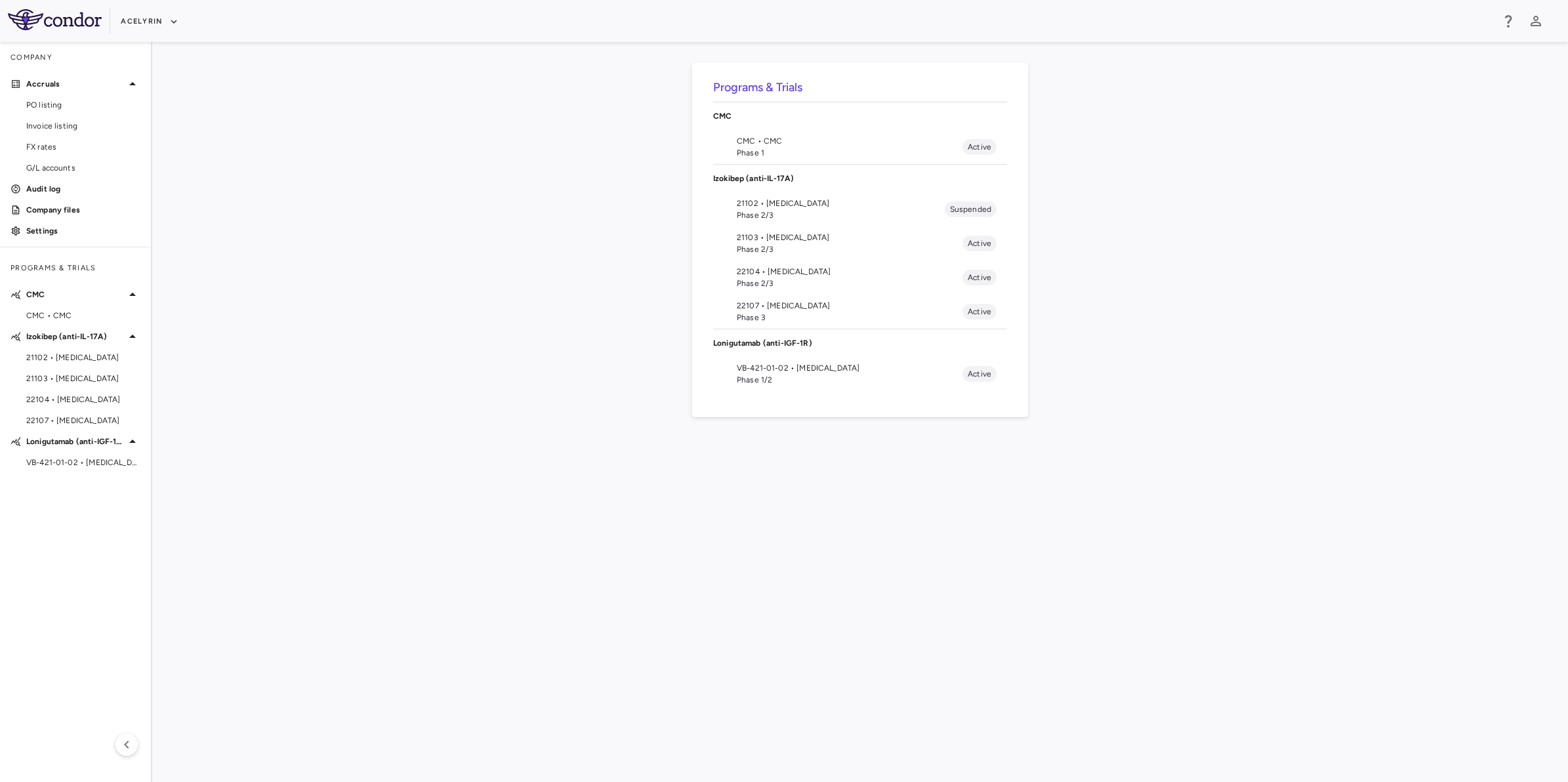
click at [765, 271] on span "22104 • [MEDICAL_DATA]" at bounding box center [849, 271] width 225 height 12
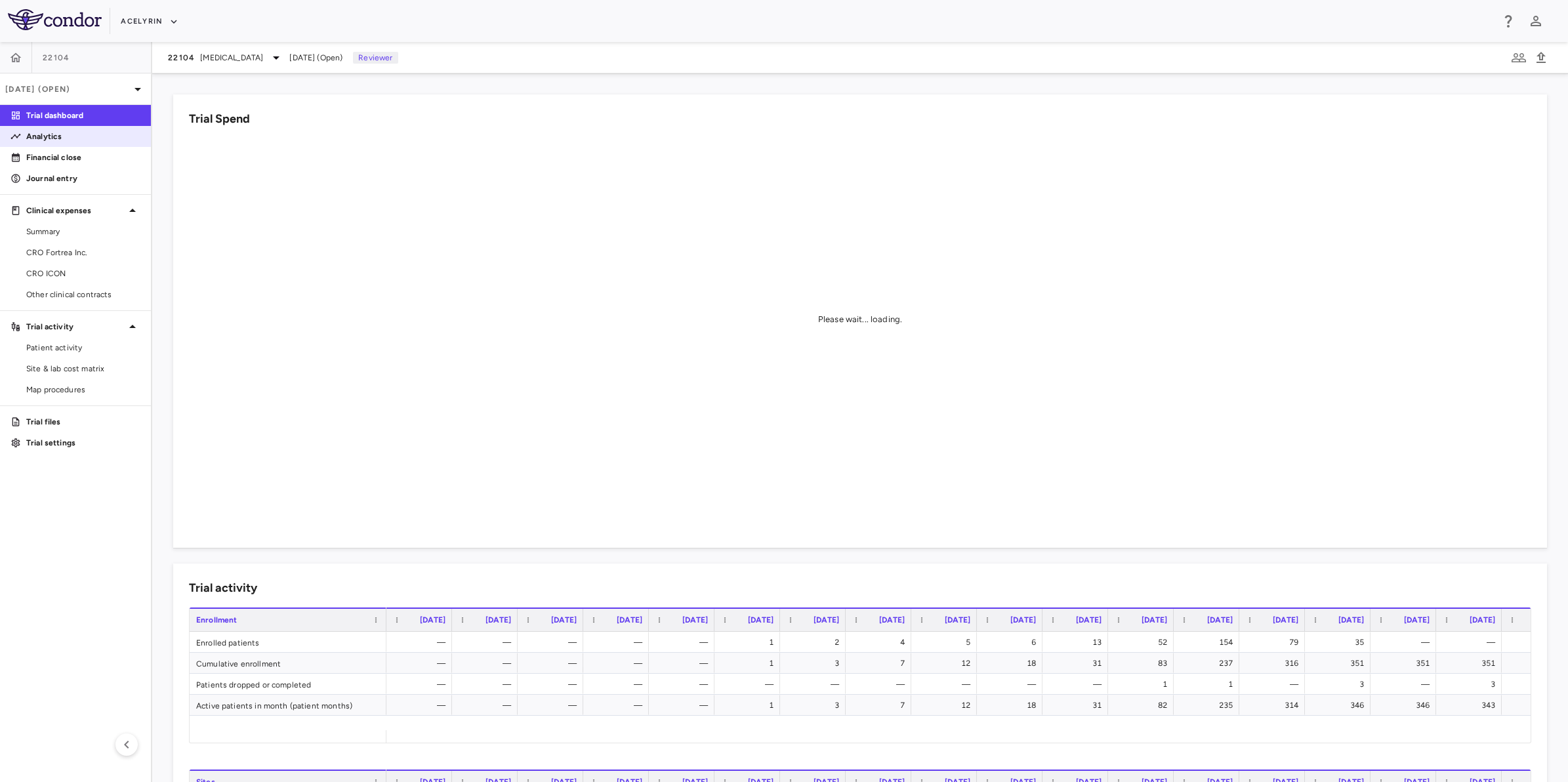
click at [54, 139] on p "Analytics" at bounding box center [83, 136] width 114 height 12
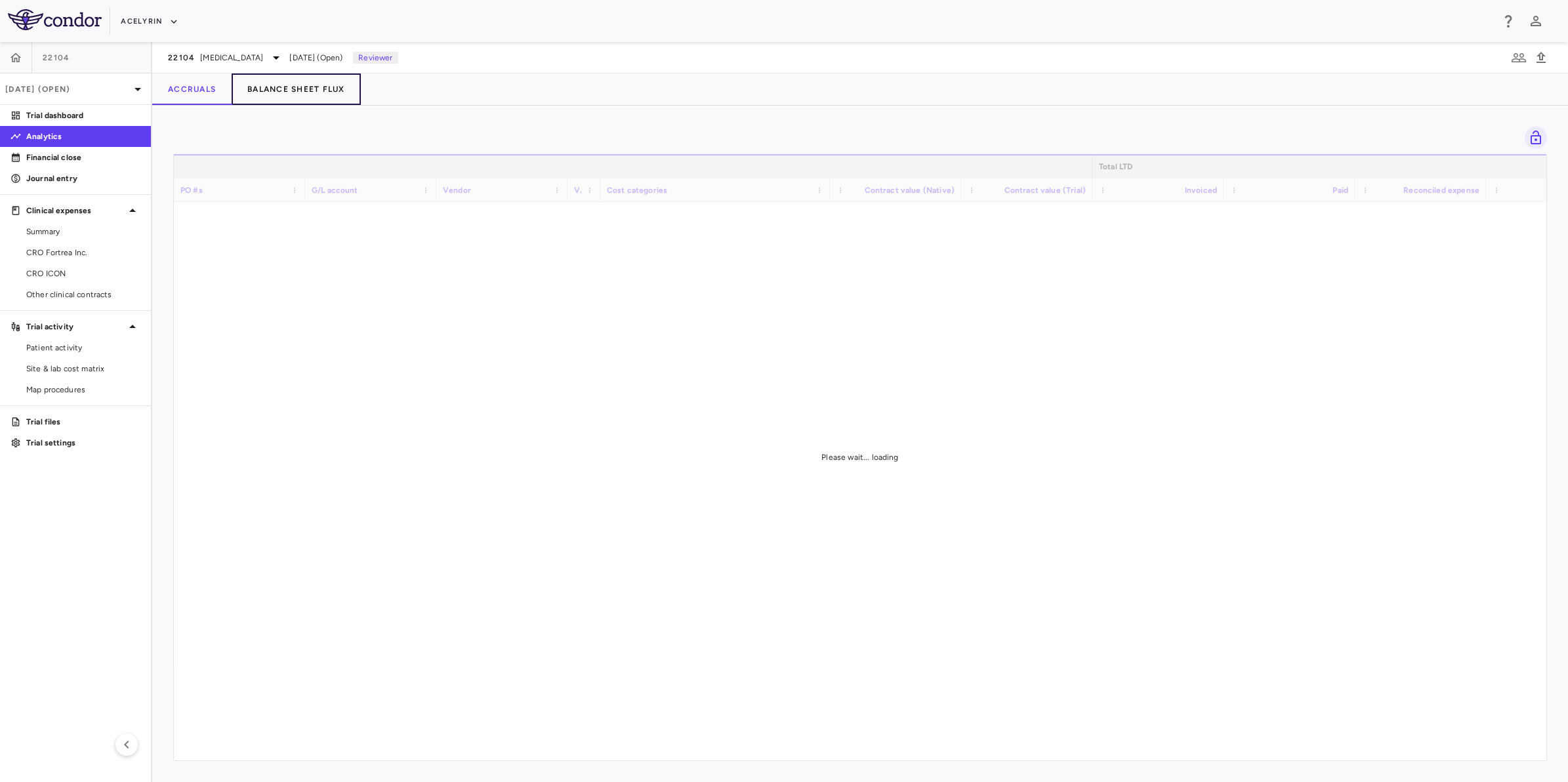
click at [287, 90] on button "Balance Sheet Flux" at bounding box center [296, 89] width 130 height 32
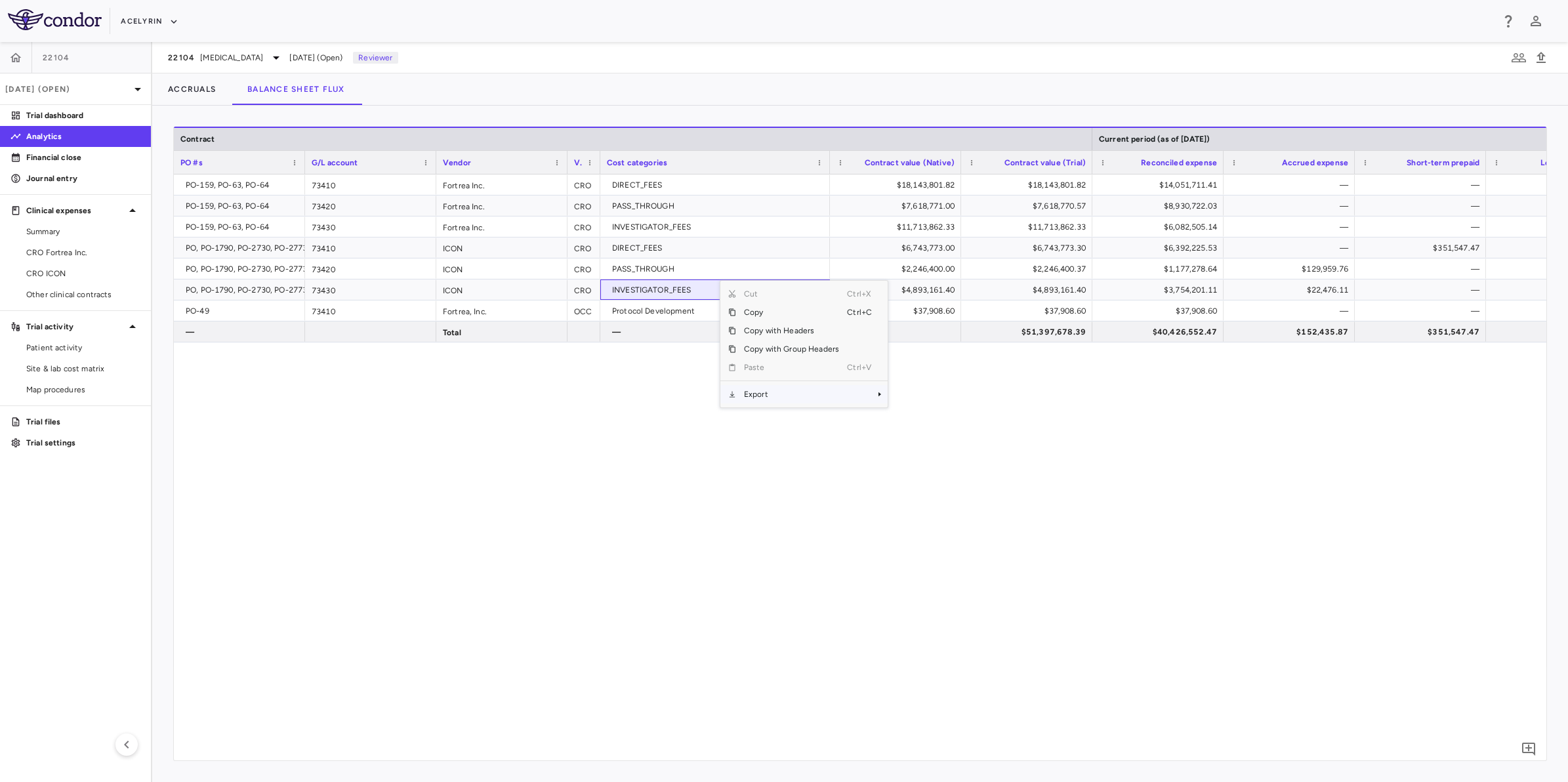
click at [762, 397] on span "Export" at bounding box center [792, 394] width 111 height 18
click at [930, 414] on span "Excel Export" at bounding box center [931, 417] width 62 height 18
click at [581, 533] on div "PO-159, PO-63, PO-64 73410 Fortrea Inc. CRO DIRECT_FEES $18,143,801.82 $18,143,…" at bounding box center [860, 461] width 1372 height 574
click at [627, 462] on div "PO-159, PO-63, PO-64 73410 Fortrea Inc. CRO DIRECT_FEES $18,143,801.82 $18,143,…" at bounding box center [860, 461] width 1372 height 574
click at [474, 582] on div "PO-159, PO-63, PO-64 73410 Fortrea Inc. CRO DIRECT_FEES $18,143,801.82 $18,143,…" at bounding box center [860, 461] width 1372 height 574
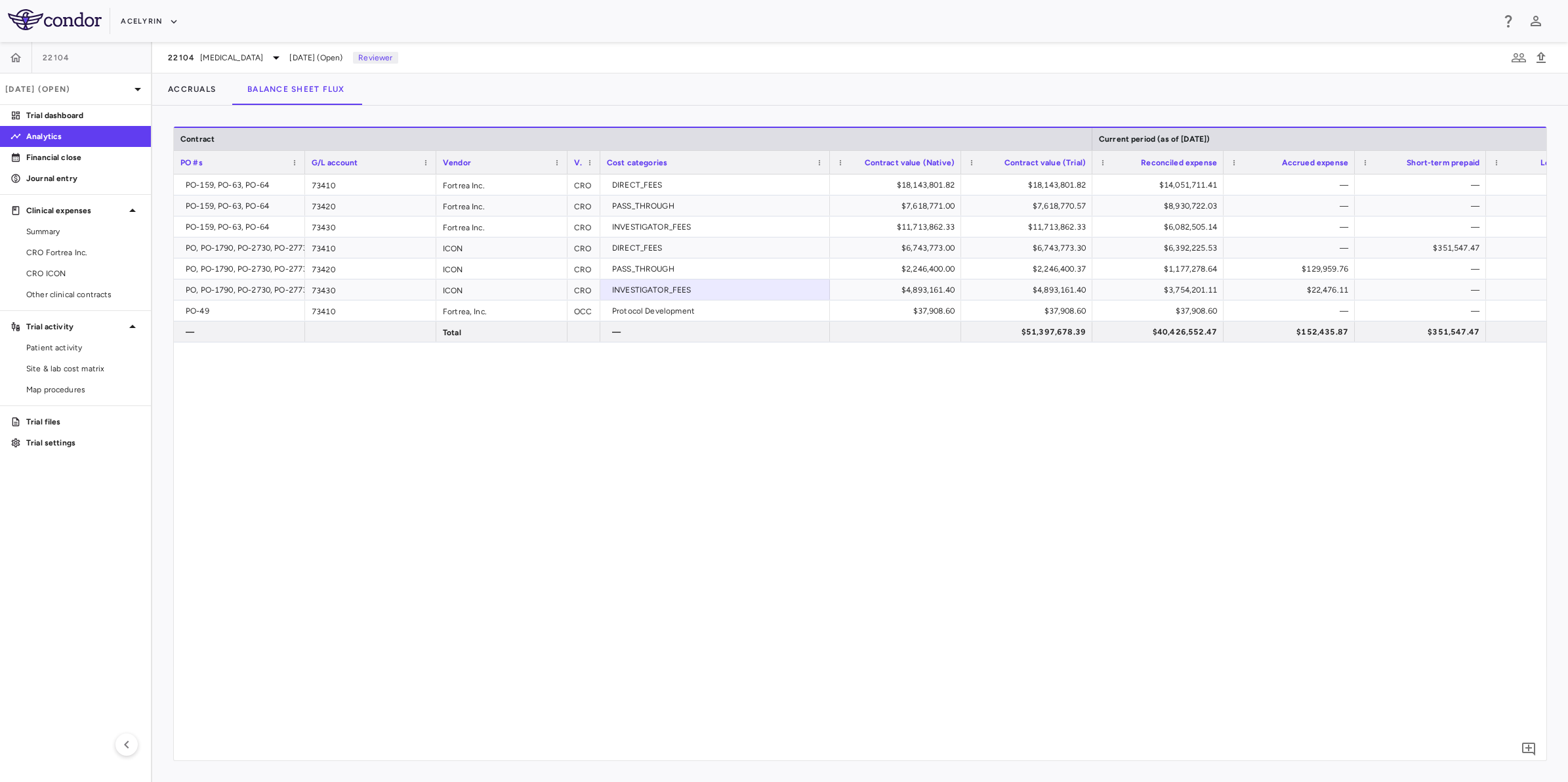
drag, startPoint x: 0, startPoint y: 39, endPoint x: 7, endPoint y: 44, distance: 8.6
click at [0, 39] on html "Skip to sidebar Skip to main content Acelyrin 22104 Sep 2025 (Open) Trial dashb…" at bounding box center [784, 391] width 1568 height 782
click at [14, 51] on icon "button" at bounding box center [16, 57] width 13 height 13
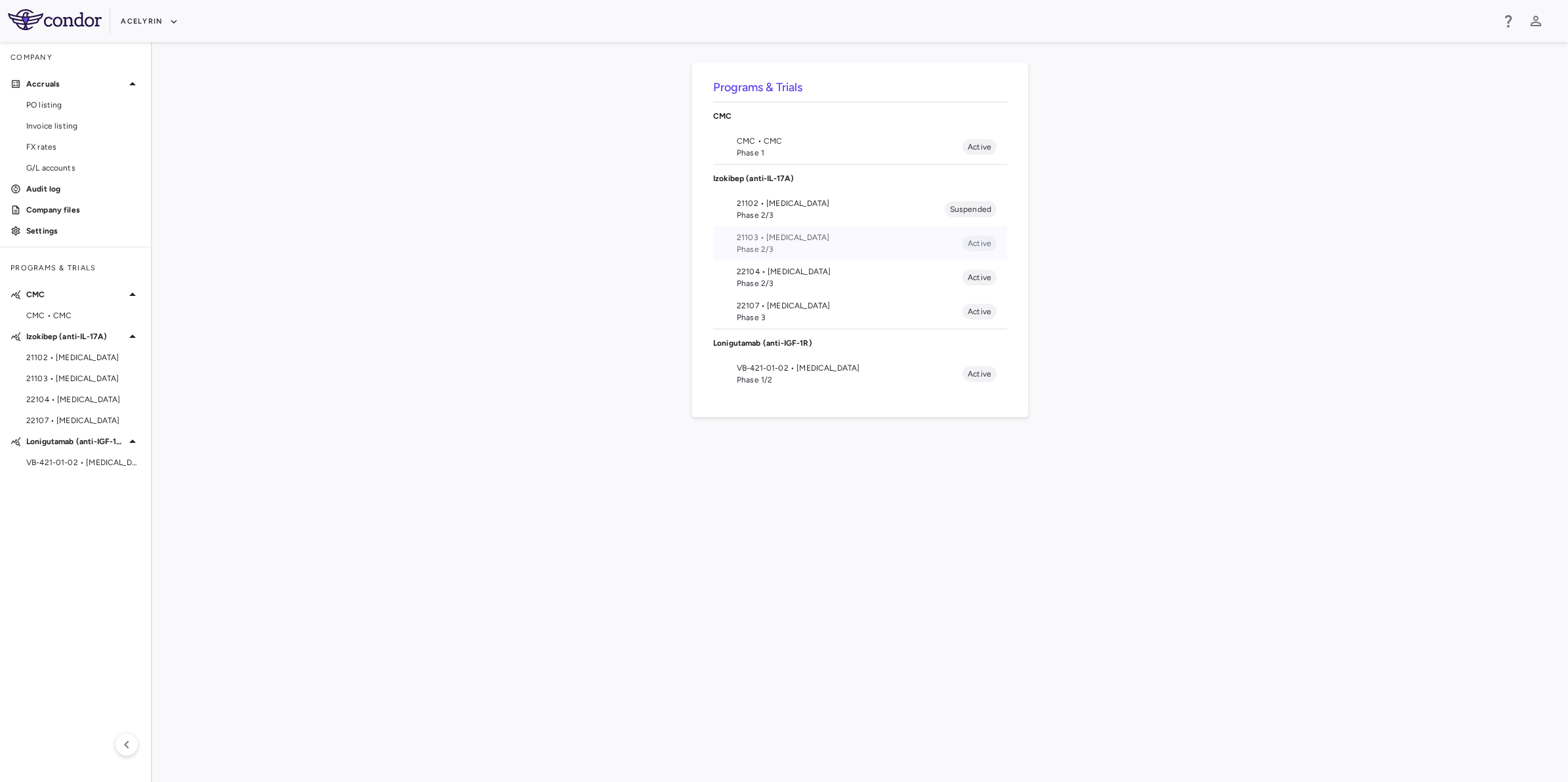
click at [789, 246] on span "Phase 2/3" at bounding box center [849, 249] width 225 height 12
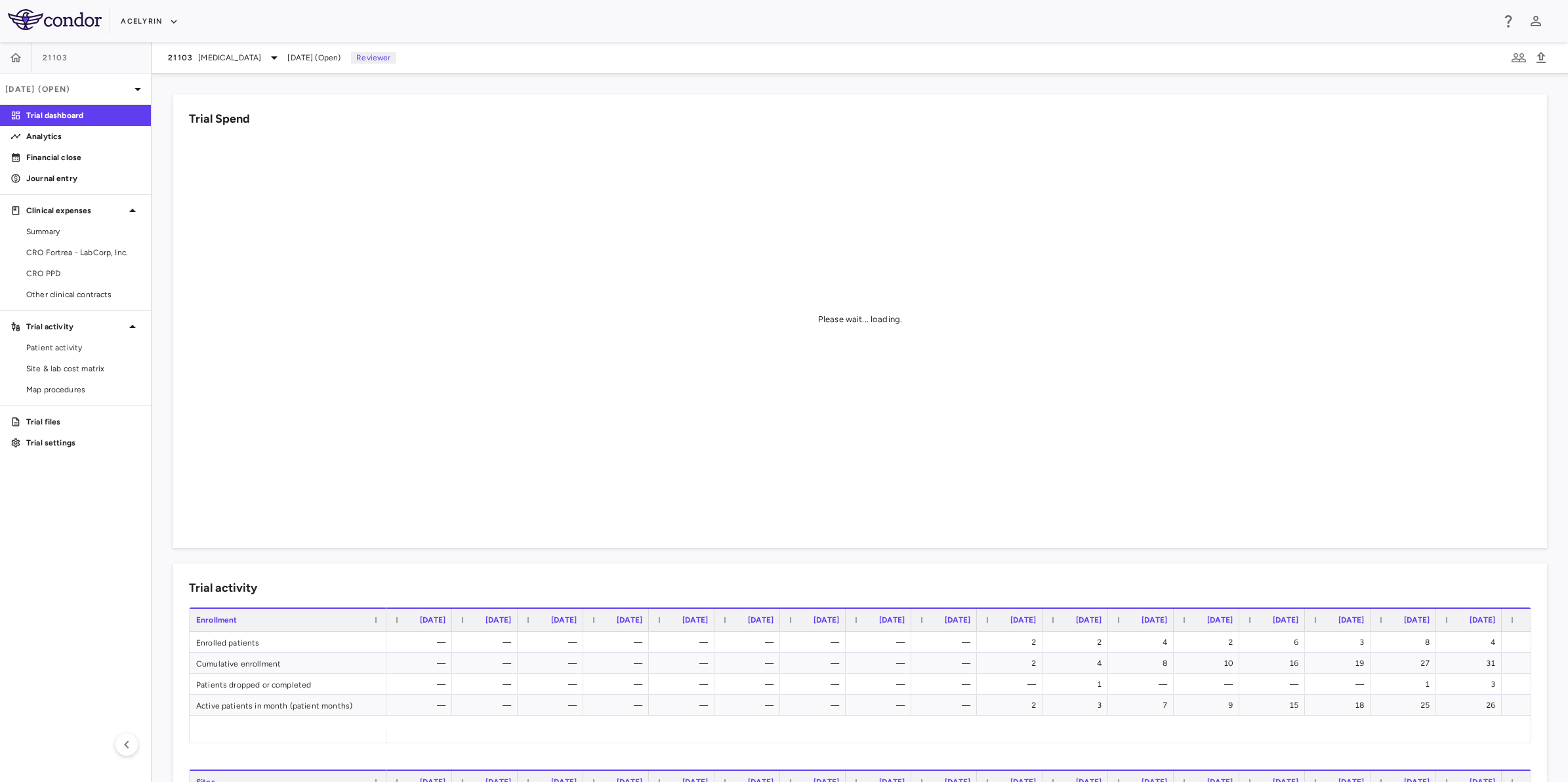
click at [30, 538] on aside "21103 Sep 2025 (Open) Trial dashboard Analytics Financial close Journal entry C…" at bounding box center [76, 412] width 152 height 740
click at [95, 230] on span "Summary" at bounding box center [83, 231] width 114 height 12
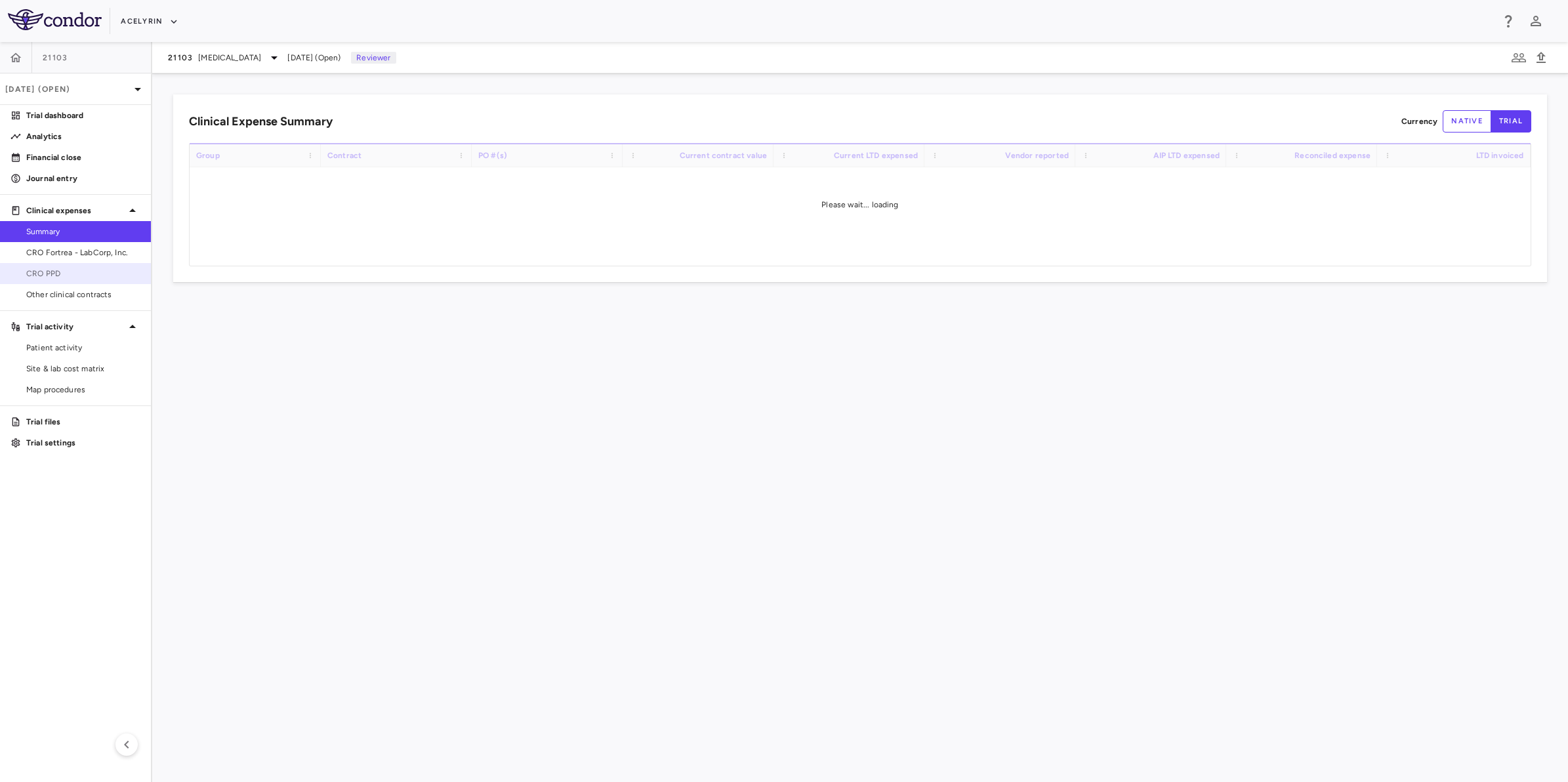
click at [47, 280] on link "CRO PPD" at bounding box center [75, 274] width 151 height 20
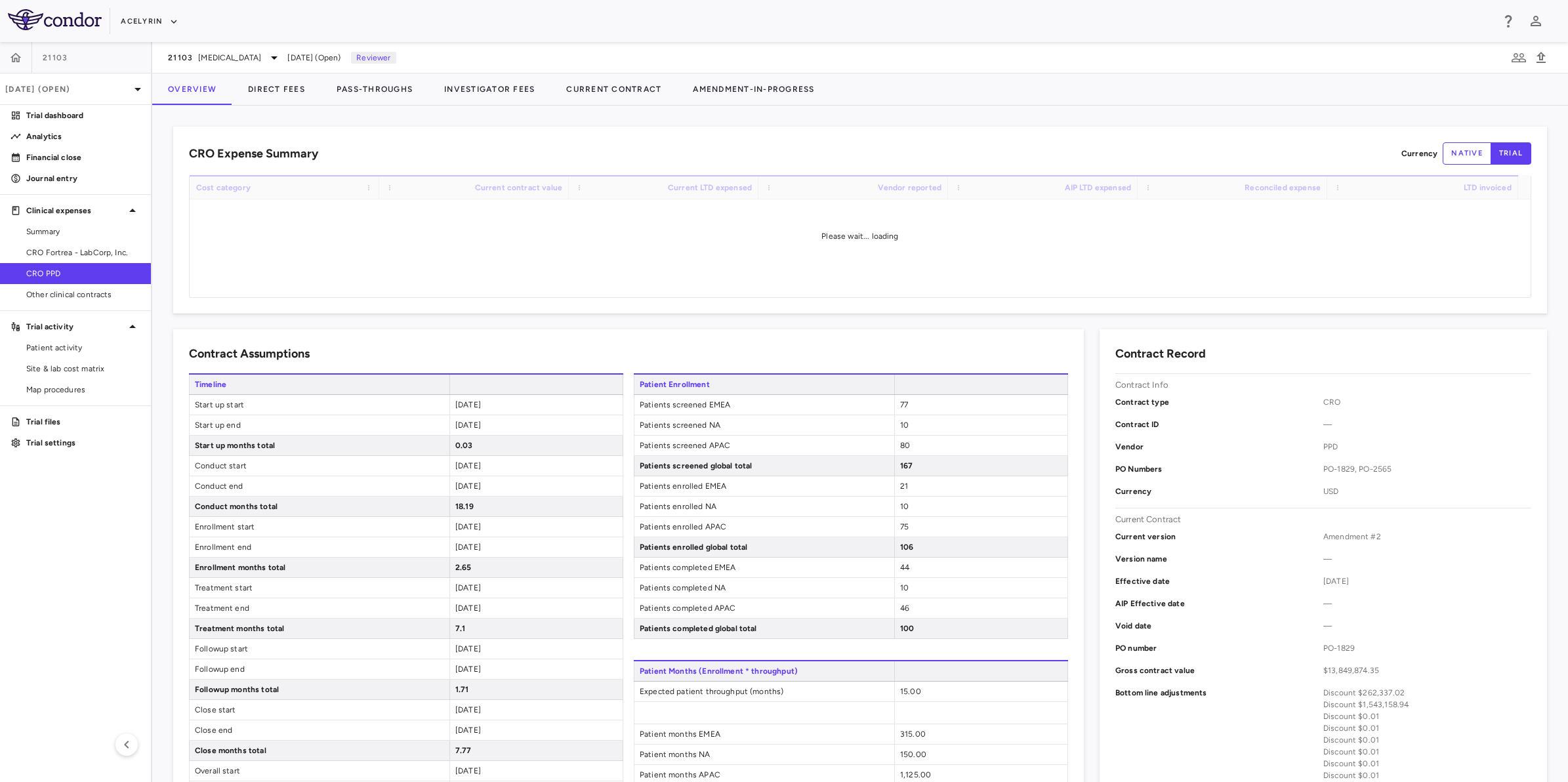
click at [30, 536] on aside "21103 Sep 2025 (Open) Trial dashboard Analytics Financial close Journal entry C…" at bounding box center [76, 412] width 152 height 740
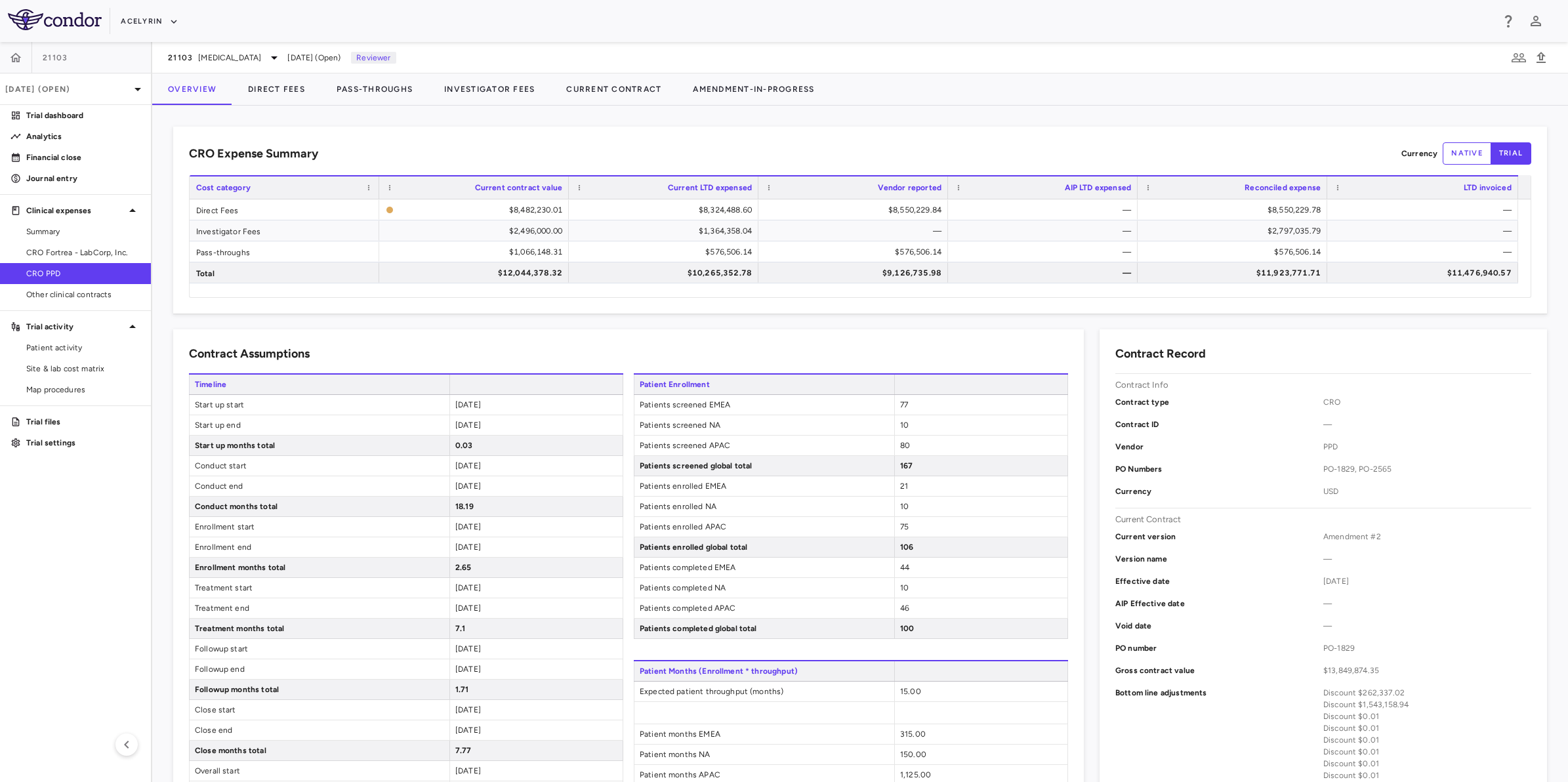
click at [83, 534] on aside "21103 Sep 2025 (Open) Trial dashboard Analytics Financial close Journal entry C…" at bounding box center [76, 412] width 152 height 740
click at [67, 255] on span "CRO Fortrea - LabCorp, Inc." at bounding box center [83, 252] width 114 height 12
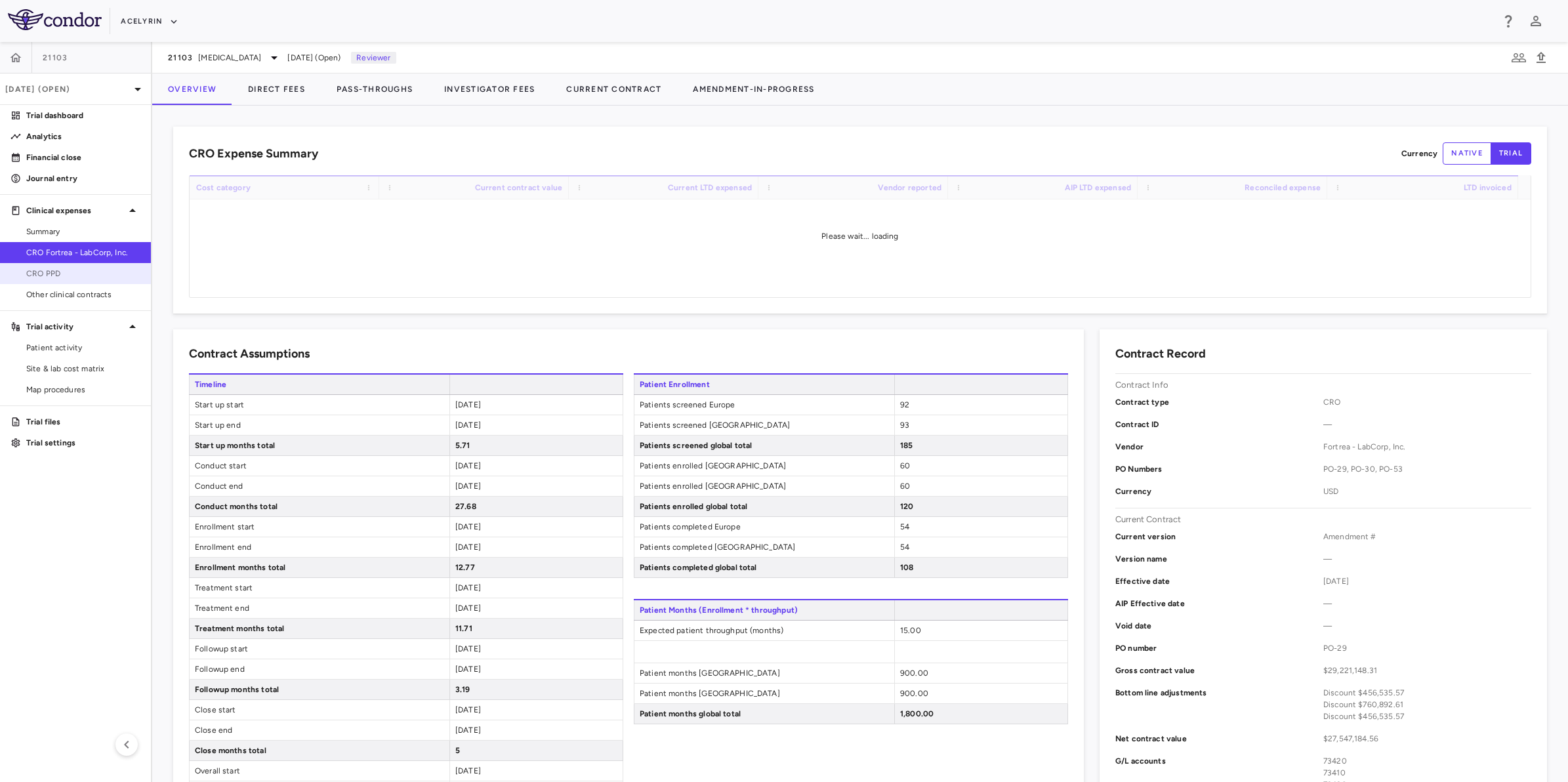
click at [63, 274] on span "CRO PPD" at bounding box center [83, 273] width 114 height 12
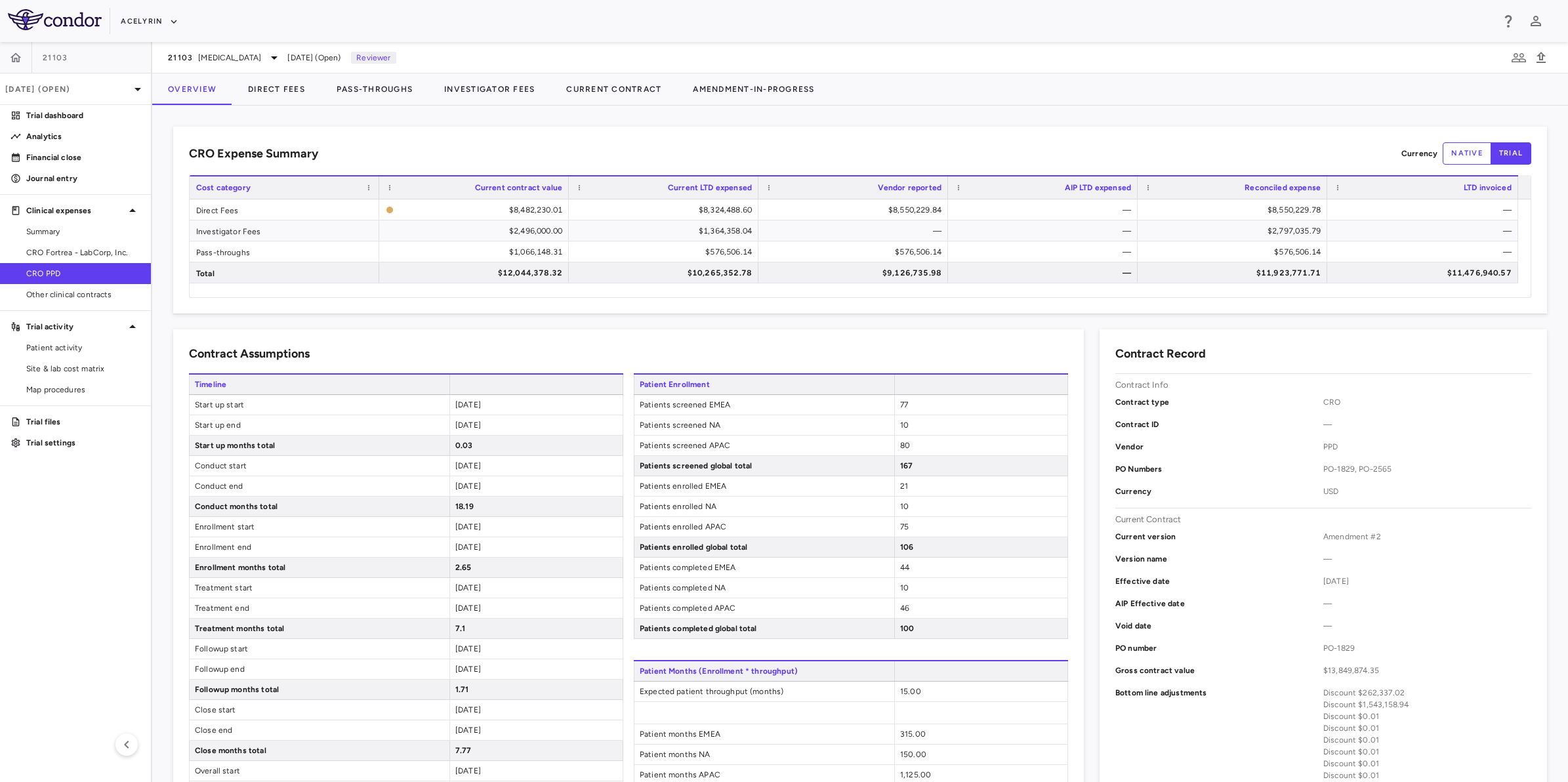
click at [69, 532] on aside "21103 Sep 2025 (Open) Trial dashboard Analytics Financial close Journal entry C…" at bounding box center [76, 412] width 152 height 740
click at [13, 54] on icon "button" at bounding box center [16, 57] width 13 height 13
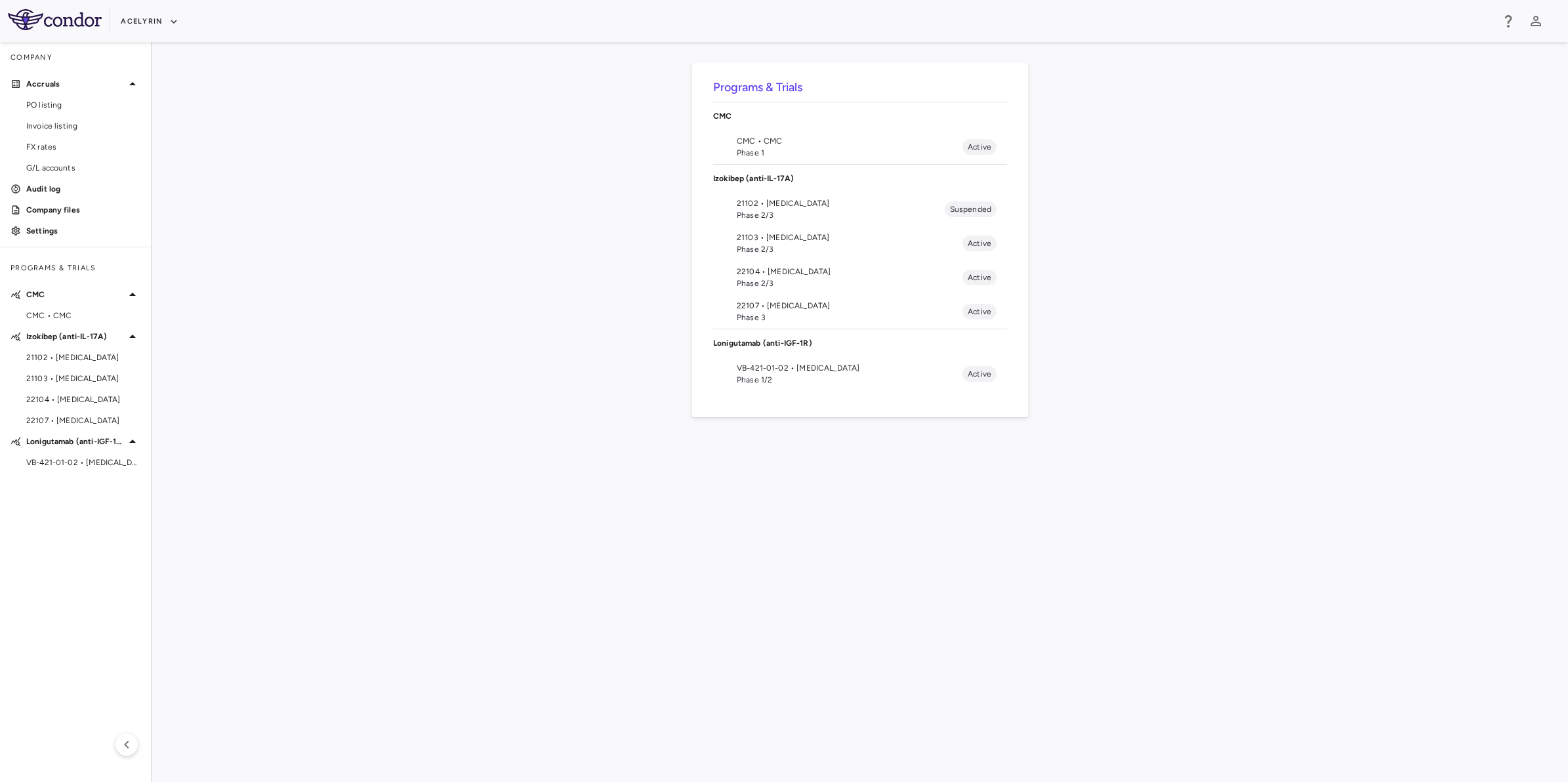
click at [745, 242] on span "21103 • [MEDICAL_DATA]" at bounding box center [849, 237] width 225 height 12
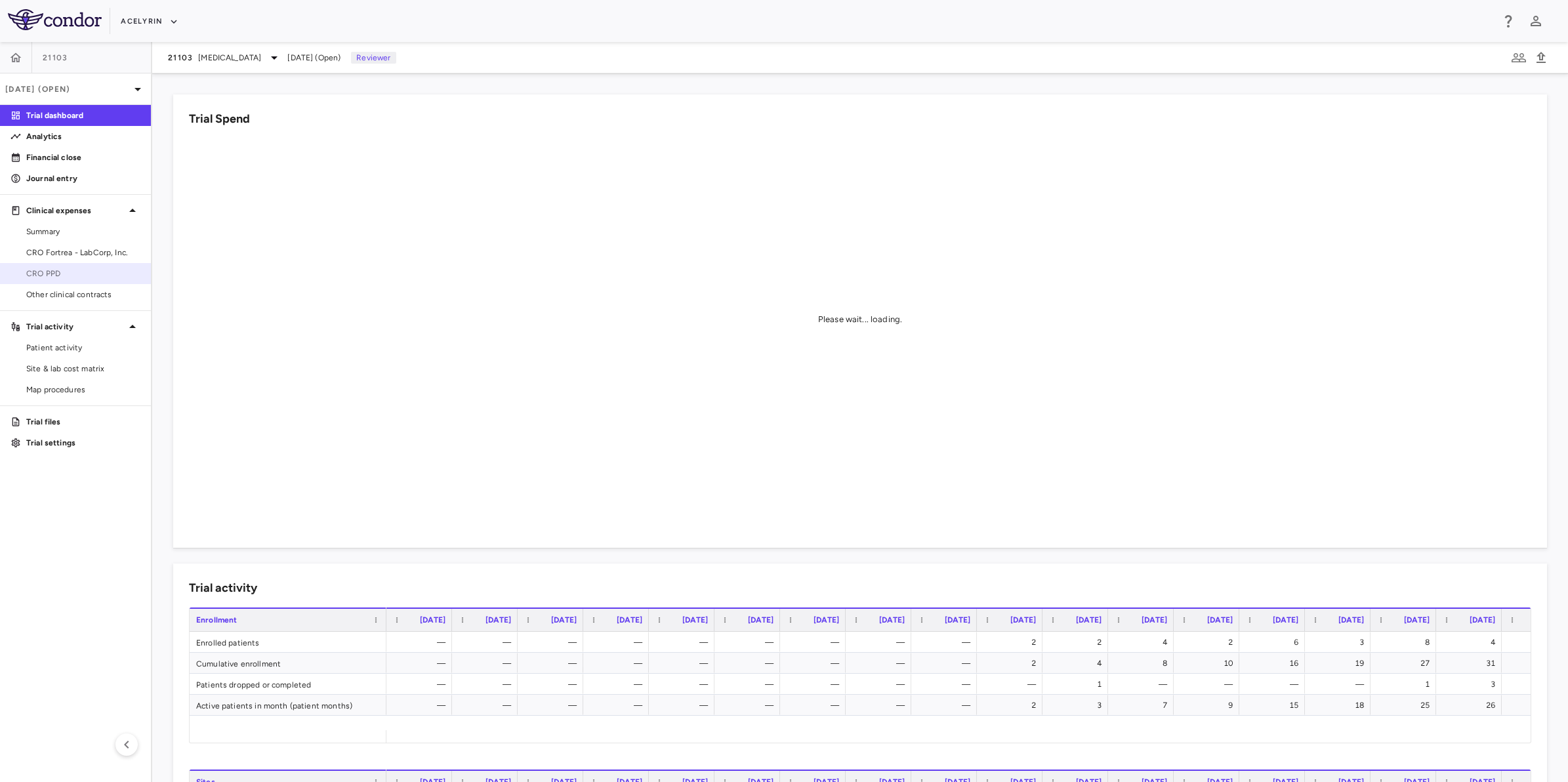
click at [57, 267] on span "CRO PPD" at bounding box center [83, 273] width 114 height 12
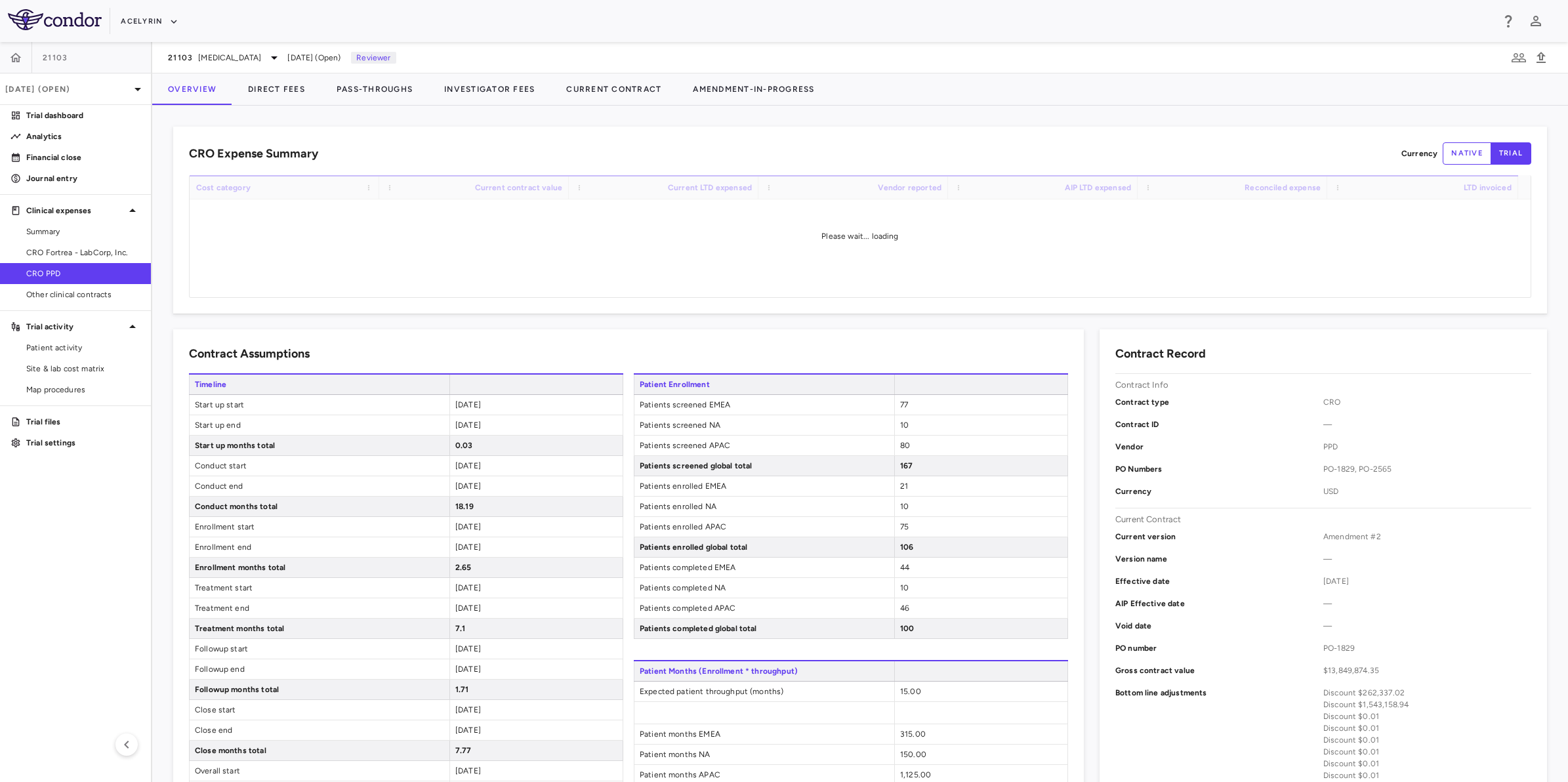
click at [78, 495] on aside "21103 Sep 2025 (Open) Trial dashboard Analytics Financial close Journal entry C…" at bounding box center [76, 412] width 152 height 740
click at [269, 85] on button "Direct Fees" at bounding box center [276, 89] width 88 height 32
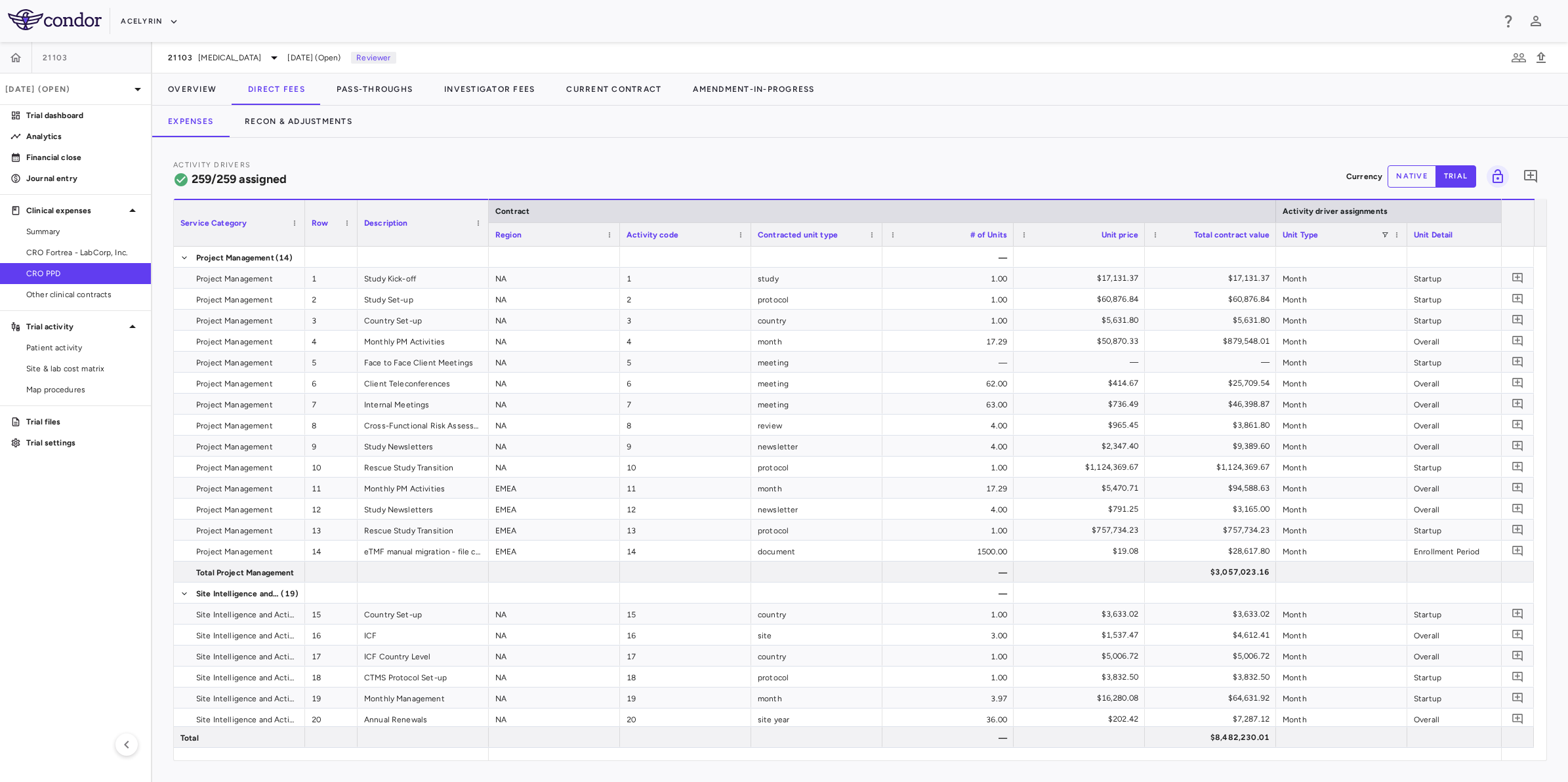
click at [645, 167] on div "Activity Drivers 259/259 assigned Currency native trial 0" at bounding box center [860, 176] width 1374 height 35
click at [18, 537] on aside "21103 Sep 2025 (Open) Trial dashboard Analytics Financial close Journal entry C…" at bounding box center [76, 412] width 152 height 740
drag, startPoint x: 715, startPoint y: 172, endPoint x: 919, endPoint y: 168, distance: 204.0
click at [717, 172] on div "Activity Drivers 259/259 assigned Currency native trial 0" at bounding box center [860, 176] width 1374 height 35
click at [919, 168] on div "Activity Drivers 259/259 assigned Currency native trial 0" at bounding box center [860, 176] width 1374 height 35
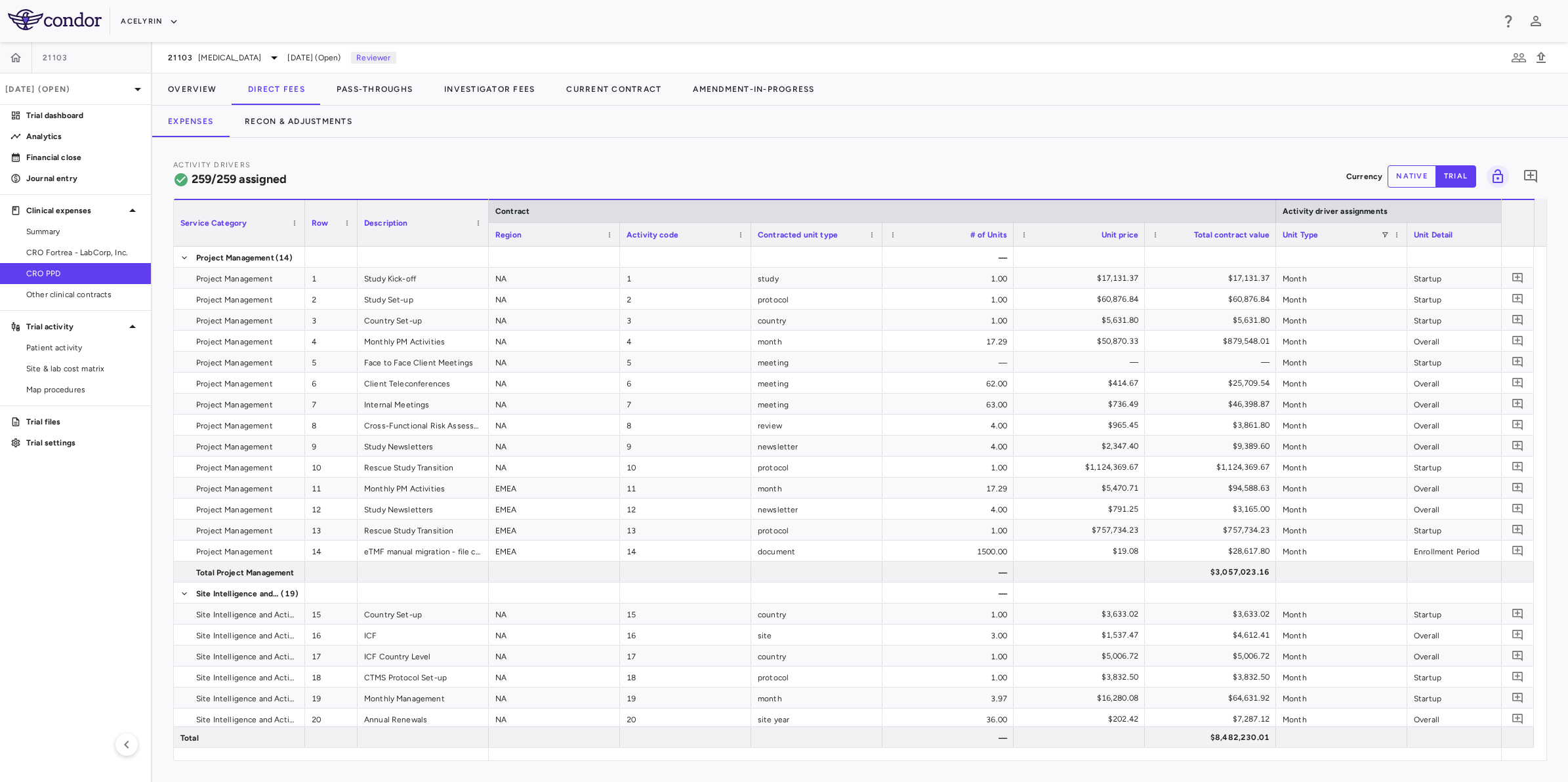
click at [743, 169] on div "Activity Drivers 259/259 assigned Currency native trial 0" at bounding box center [860, 176] width 1374 height 35
click at [16, 590] on aside "21103 Sep 2025 (Open) Trial dashboard Analytics Financial close Journal entry C…" at bounding box center [76, 412] width 152 height 740
drag, startPoint x: 616, startPoint y: 171, endPoint x: 802, endPoint y: 162, distance: 186.2
click at [625, 169] on div "Activity Drivers 259/259 assigned Currency native trial 0" at bounding box center [860, 176] width 1374 height 35
click at [802, 162] on div "Activity Drivers 259/259 assigned Currency native trial 0" at bounding box center [860, 176] width 1374 height 35
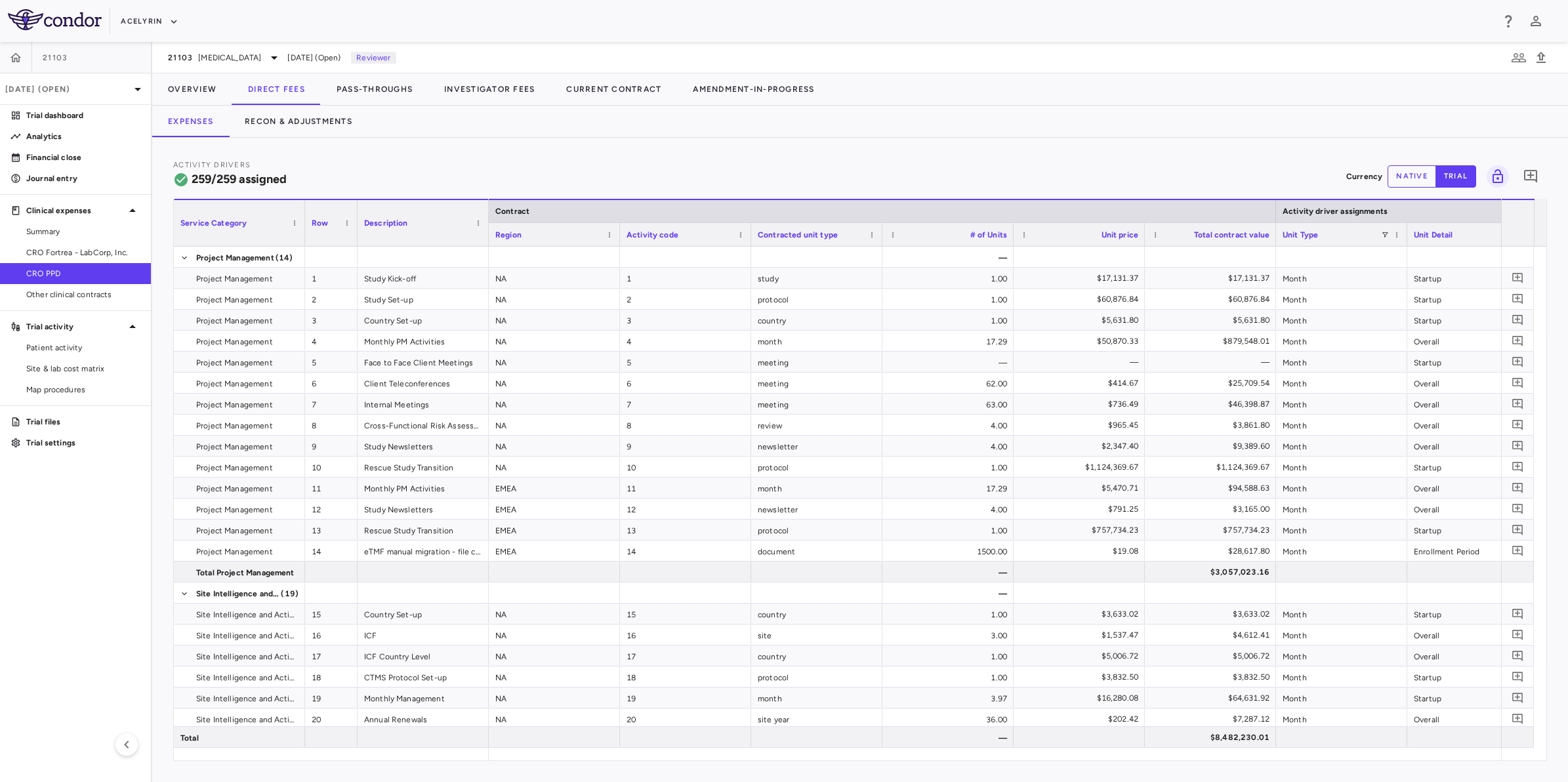
drag, startPoint x: 992, startPoint y: 160, endPoint x: 935, endPoint y: 160, distance: 57.0
click at [985, 160] on div "Activity Drivers 259/259 assigned Currency native trial 0" at bounding box center [860, 176] width 1374 height 35
drag, startPoint x: 804, startPoint y: 155, endPoint x: 732, endPoint y: 179, distance: 75.9
click at [803, 155] on div "Activity Drivers 259/259 assigned Currency native trial 0 Service Category Drag…" at bounding box center [860, 460] width 1416 height 644
drag, startPoint x: 82, startPoint y: 558, endPoint x: 85, endPoint y: 547, distance: 11.4
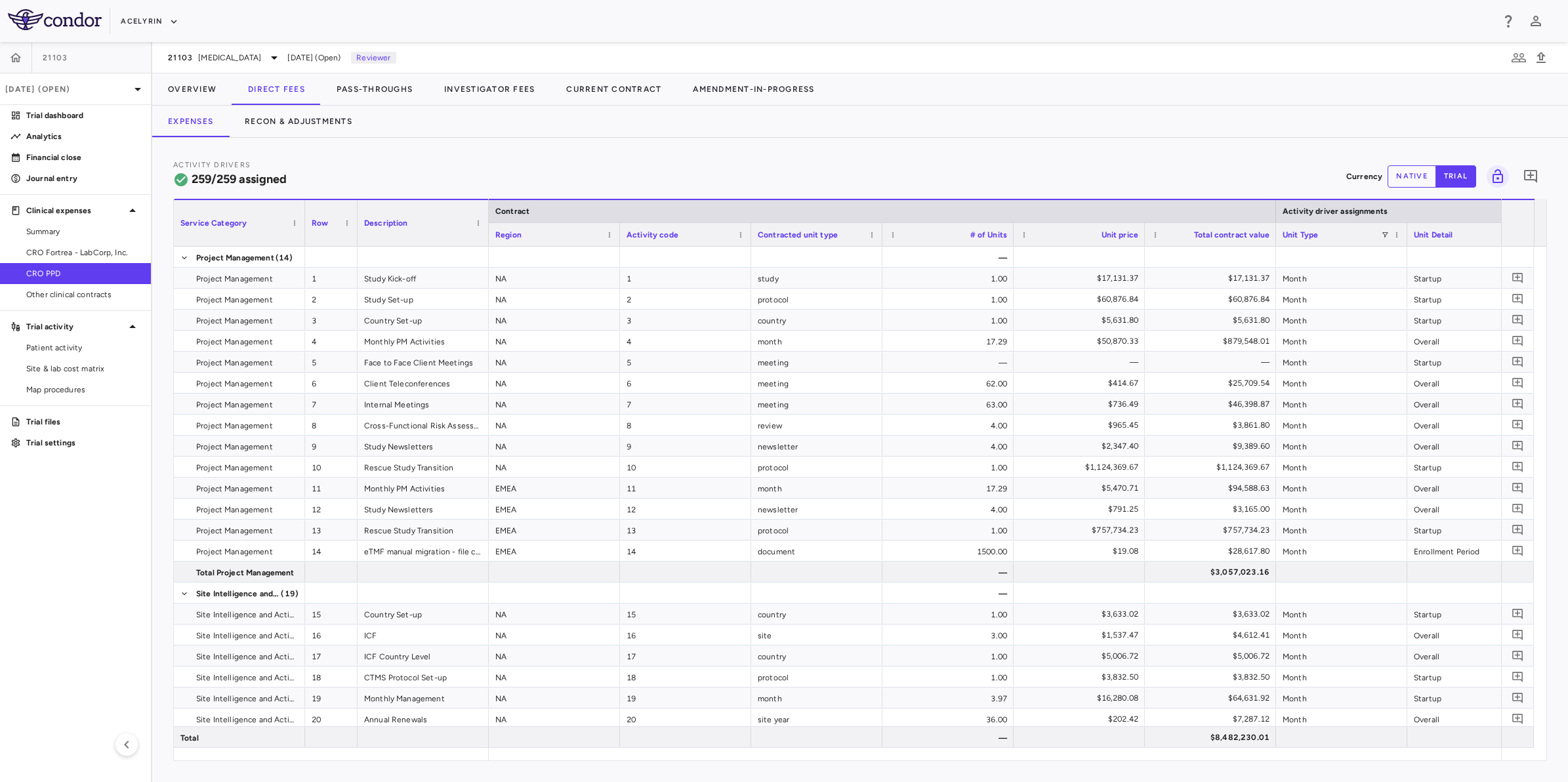
click at [82, 555] on aside "21103 Sep 2025 (Open) Trial dashboard Analytics Financial close Journal entry C…" at bounding box center [76, 412] width 152 height 740
drag, startPoint x: 647, startPoint y: 154, endPoint x: 753, endPoint y: 158, distance: 106.1
click at [674, 156] on div "Activity Drivers 259/259 assigned Currency native trial 0 Service Category Drag…" at bounding box center [860, 460] width 1416 height 644
click at [963, 164] on div "Activity Drivers 259/259 assigned Currency native trial 0" at bounding box center [860, 176] width 1374 height 35
drag, startPoint x: 1211, startPoint y: 164, endPoint x: 969, endPoint y: 161, distance: 242.0
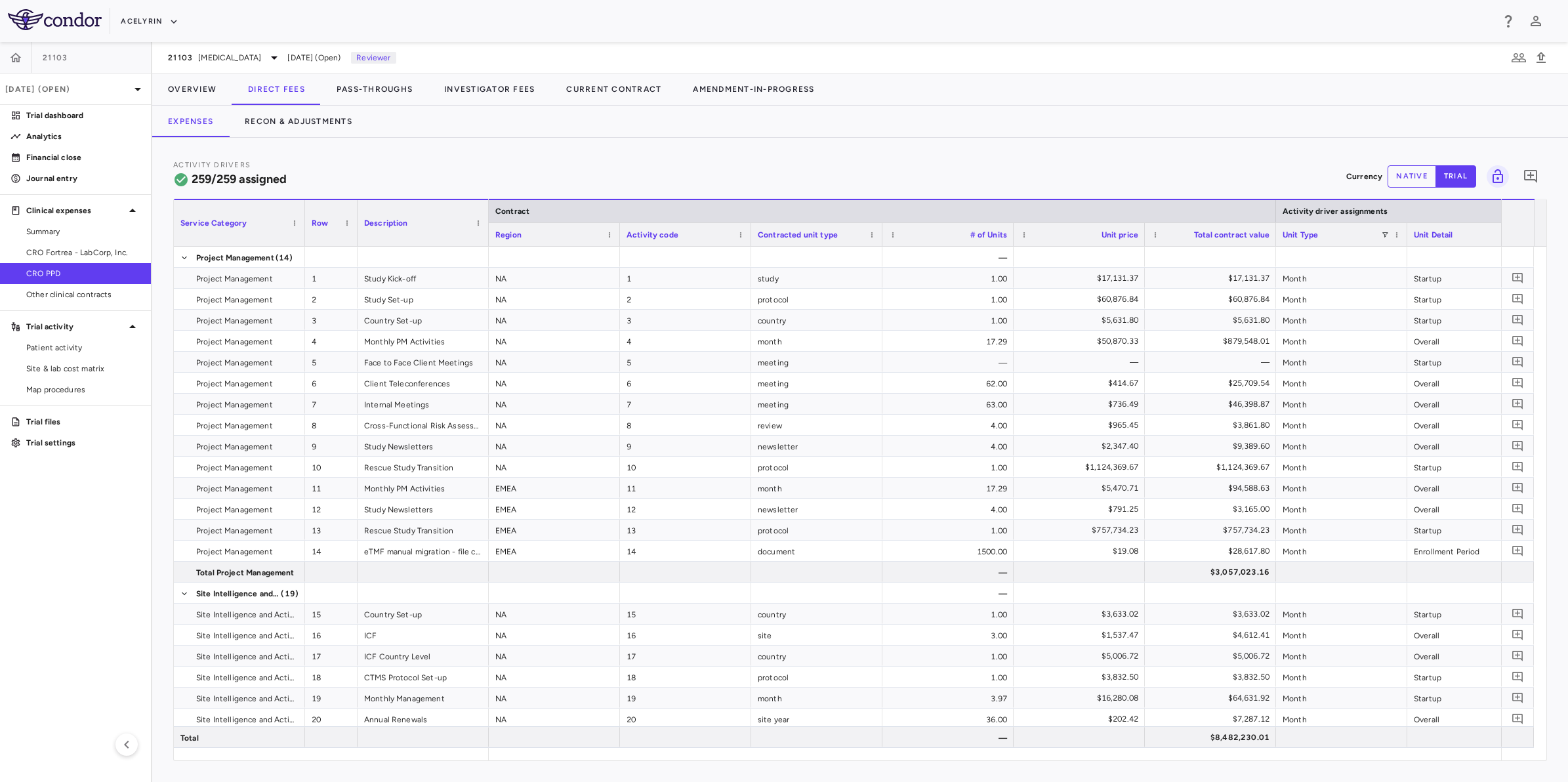
click at [1163, 165] on div "Activity Drivers 259/259 assigned Currency native trial 0" at bounding box center [860, 176] width 1374 height 35
click at [853, 155] on div "Activity Drivers 259/259 assigned Currency native trial 0 Service Category Drag…" at bounding box center [860, 460] width 1416 height 644
drag, startPoint x: 830, startPoint y: 156, endPoint x: 500, endPoint y: 264, distance: 347.2
click at [827, 156] on div "Activity Drivers 259/259 assigned Currency native trial 0 Service Category Drag…" at bounding box center [860, 460] width 1416 height 644
click at [72, 541] on aside "21103 Sep 2025 (Open) Trial dashboard Analytics Financial close Journal entry C…" at bounding box center [76, 412] width 152 height 740
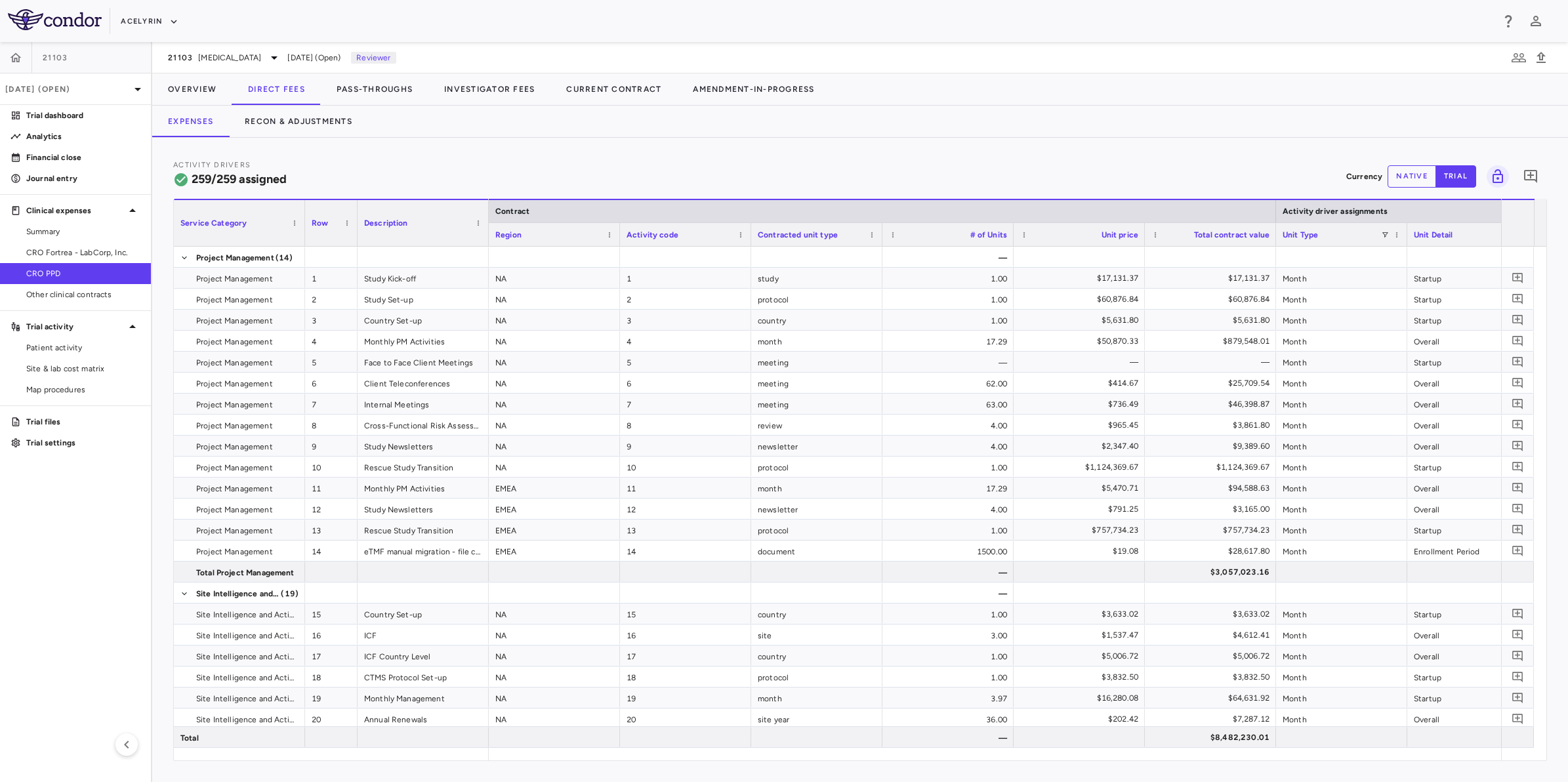
drag, startPoint x: 702, startPoint y: 164, endPoint x: 912, endPoint y: 162, distance: 210.0
click at [709, 164] on div "Activity Drivers 259/259 assigned Currency native trial 0" at bounding box center [860, 176] width 1374 height 35
click at [912, 162] on div "Activity Drivers 259/259 assigned Currency native trial 0" at bounding box center [860, 176] width 1374 height 35
drag, startPoint x: 701, startPoint y: 162, endPoint x: 676, endPoint y: 162, distance: 25.0
click at [697, 162] on div "Activity Drivers 259/259 assigned Currency native trial 0" at bounding box center [860, 176] width 1374 height 35
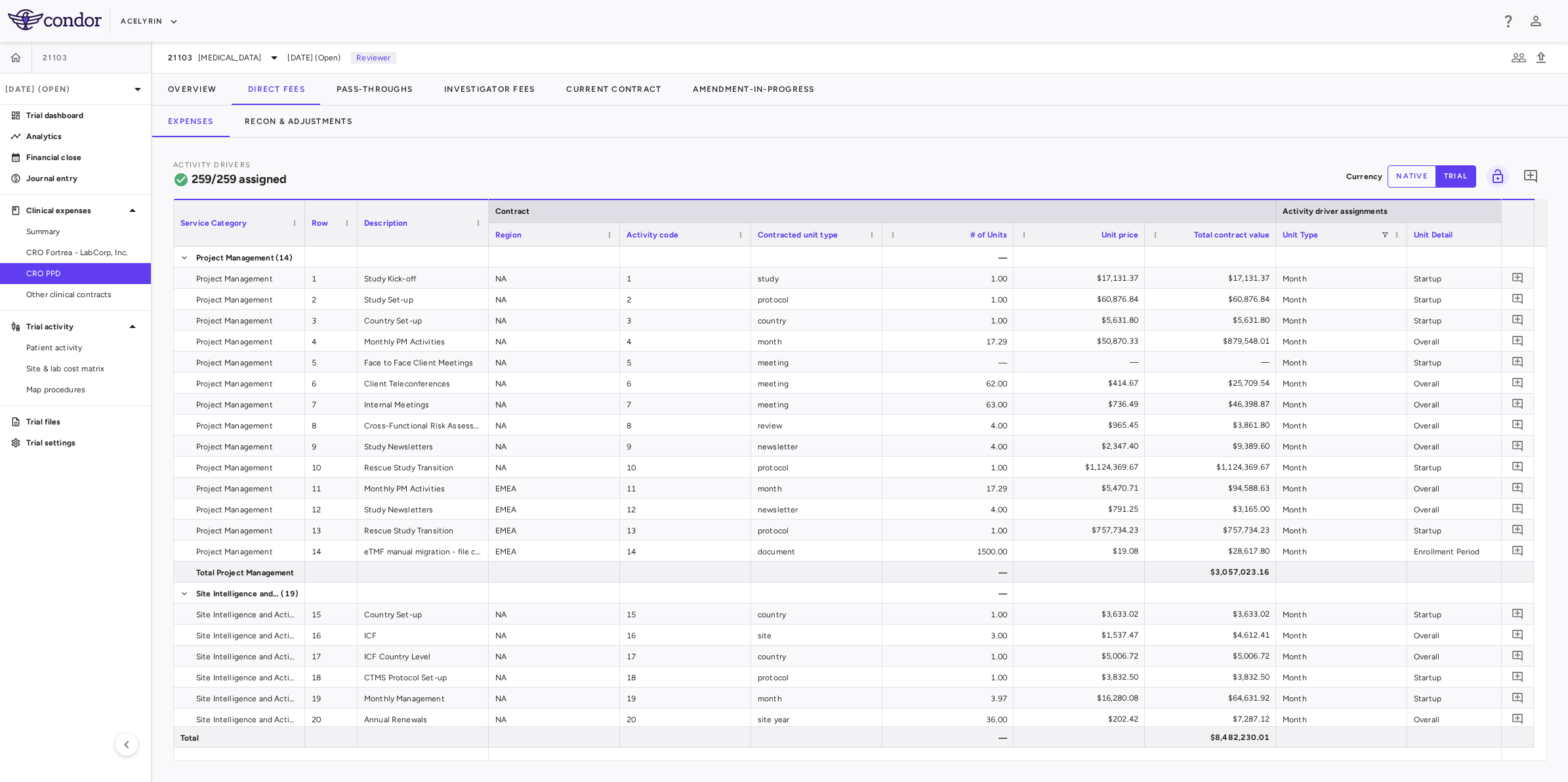
drag, startPoint x: 671, startPoint y: 162, endPoint x: 568, endPoint y: 162, distance: 103.0
click at [670, 162] on div "Activity Drivers 259/259 assigned Currency native trial 0" at bounding box center [860, 176] width 1374 height 35
click at [568, 162] on div "Activity Drivers 259/259 assigned Currency native trial 0" at bounding box center [860, 176] width 1374 height 35
click at [793, 166] on div "Activity Drivers 259/259 assigned Currency native trial 0" at bounding box center [860, 176] width 1374 height 35
click at [661, 165] on div "Activity Drivers 259/259 assigned Currency native trial 0" at bounding box center [860, 176] width 1374 height 35
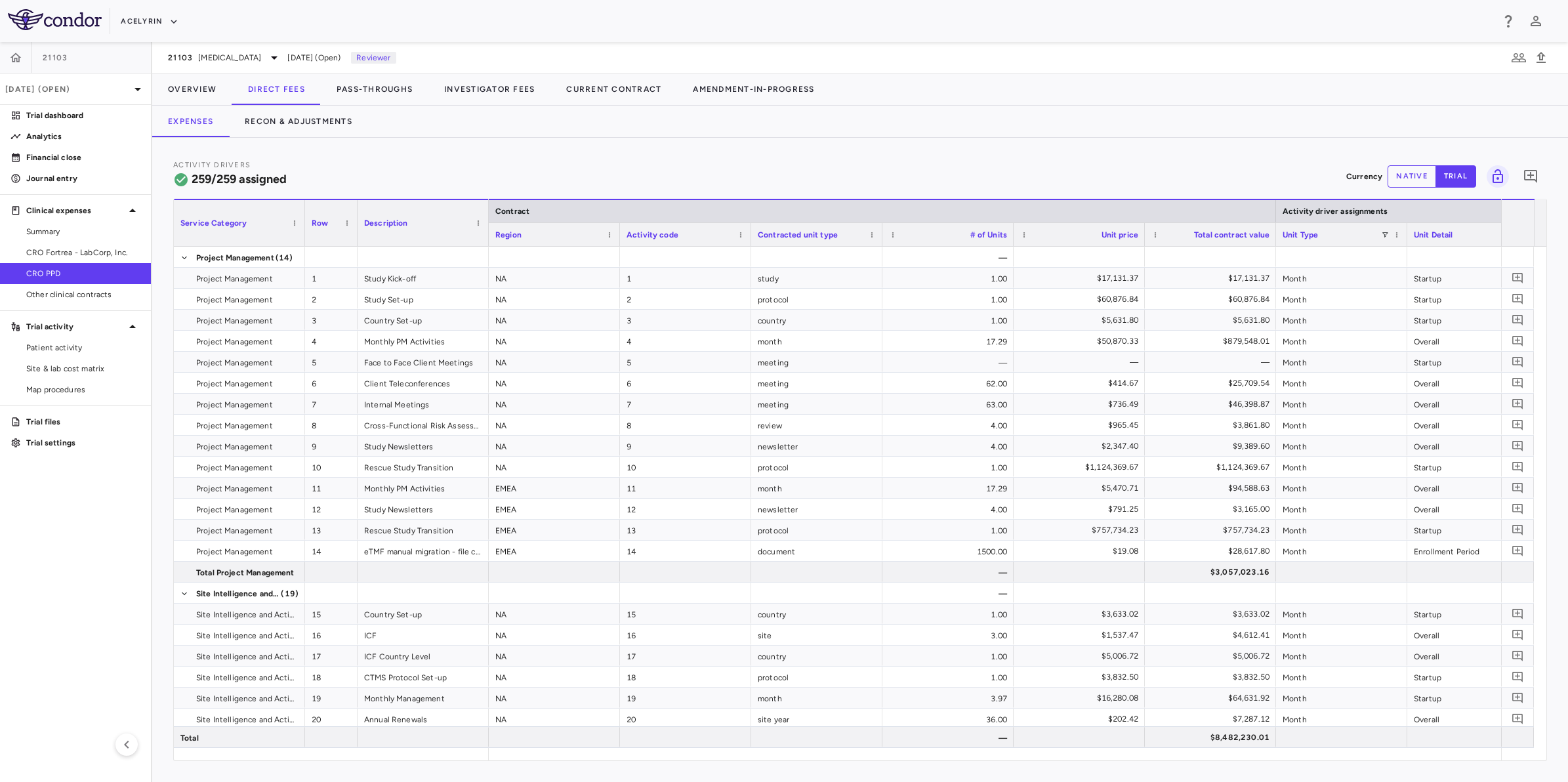
drag, startPoint x: 612, startPoint y: 162, endPoint x: 280, endPoint y: 382, distance: 398.3
click at [608, 162] on div "Activity Drivers 259/259 assigned Currency native trial 0" at bounding box center [860, 176] width 1374 height 35
drag, startPoint x: 86, startPoint y: 556, endPoint x: 92, endPoint y: 547, distance: 10.8
click at [86, 557] on aside "21103 Sep 2025 (Open) Trial dashboard Analytics Financial close Journal entry C…" at bounding box center [76, 412] width 152 height 740
click at [701, 159] on div "Activity Drivers 259/259 assigned Currency native trial 0" at bounding box center [860, 176] width 1374 height 35
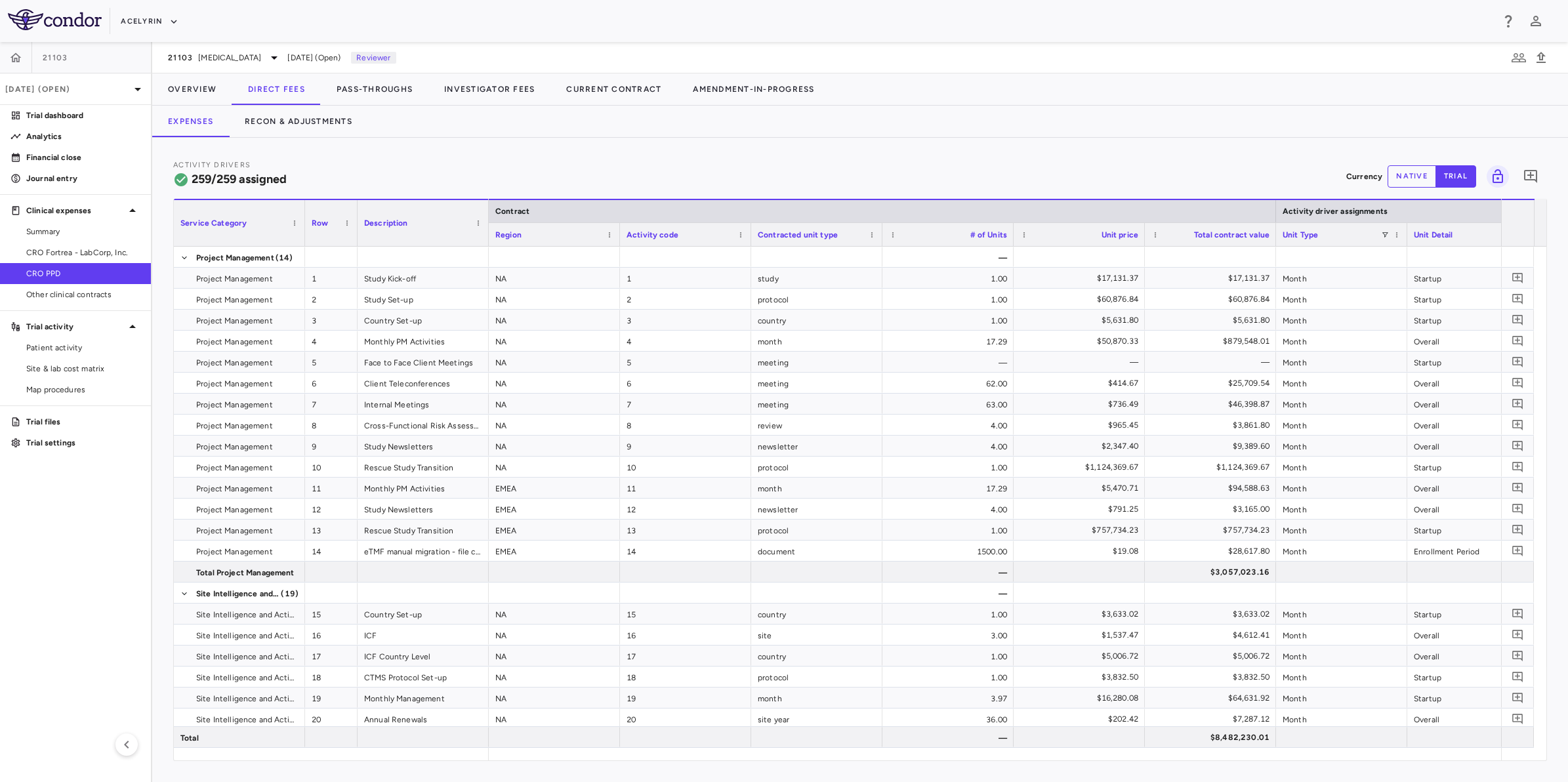
drag, startPoint x: 880, startPoint y: 159, endPoint x: 692, endPoint y: 155, distance: 188.0
click at [851, 161] on div "Activity Drivers 259/259 assigned Currency native trial 0" at bounding box center [860, 176] width 1374 height 35
drag, startPoint x: 692, startPoint y: 155, endPoint x: 155, endPoint y: 474, distance: 624.6
click at [691, 155] on div "Activity Drivers 259/259 assigned Currency native trial 0 Service Category Drag…" at bounding box center [860, 460] width 1416 height 644
click at [64, 530] on aside "21103 Sep 2025 (Open) Trial dashboard Analytics Financial close Journal entry C…" at bounding box center [76, 412] width 152 height 740
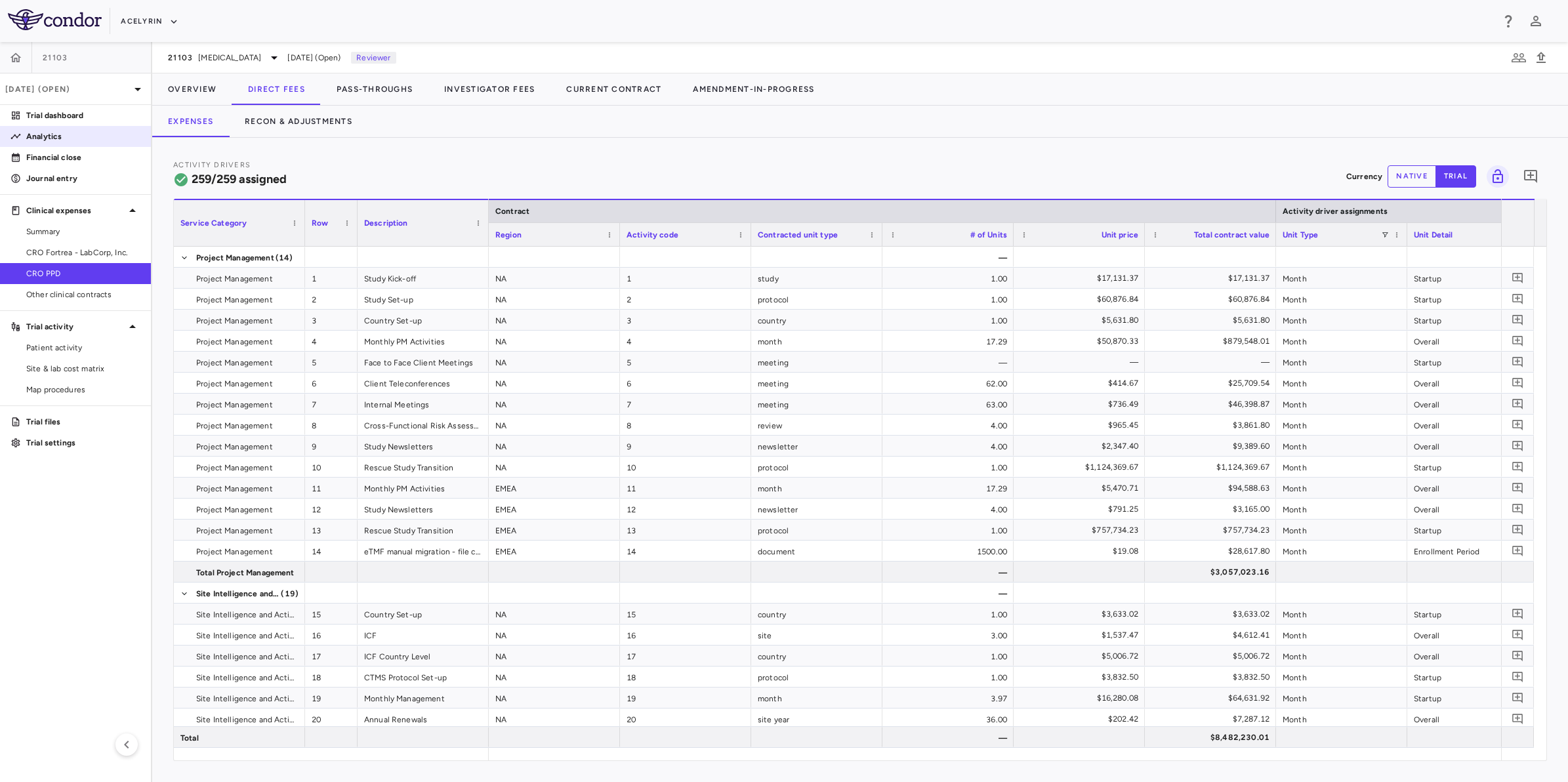
click at [39, 139] on p "Analytics" at bounding box center [83, 136] width 114 height 12
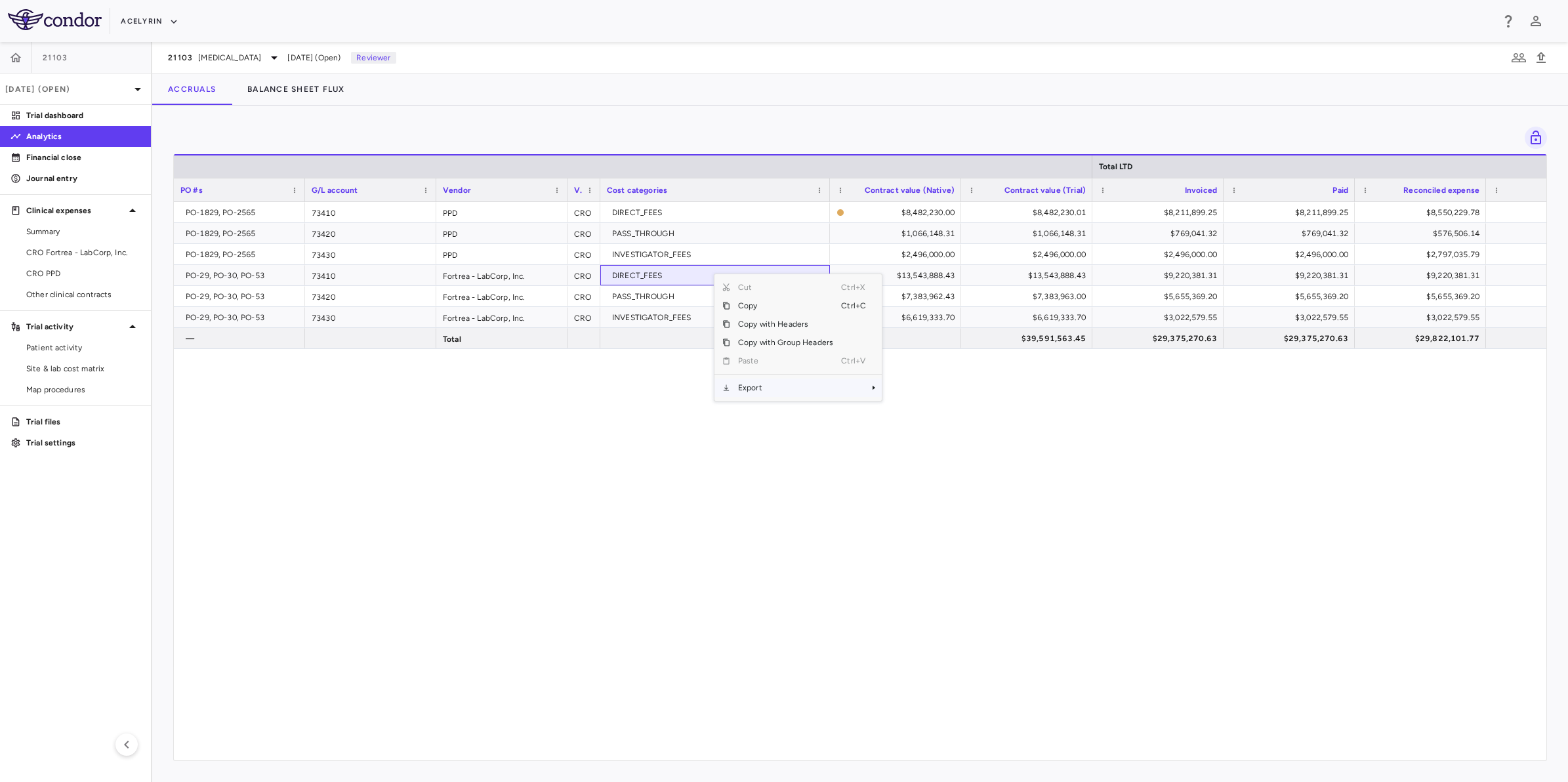
click at [784, 389] on span "Export" at bounding box center [785, 388] width 111 height 18
click at [929, 408] on span "Excel Export" at bounding box center [926, 411] width 62 height 18
click at [611, 401] on div "PO-1829, PO-2565 73410 PPD CRO DIRECT_FEES $8,482,230.00 $8,482,230.01 $8,211,8…" at bounding box center [860, 474] width 1372 height 546
click at [881, 562] on div "PO-1829, PO-2565 73410 PPD CRO DIRECT_FEES $8,482,230.00 $8,482,230.01 $8,211,8…" at bounding box center [860, 474] width 1372 height 546
click at [437, 484] on div "PO-1829, PO-2565 73410 PPD CRO DIRECT_FEES $8,482,230.00 $8,482,230.01 $8,211,8…" at bounding box center [860, 474] width 1372 height 546
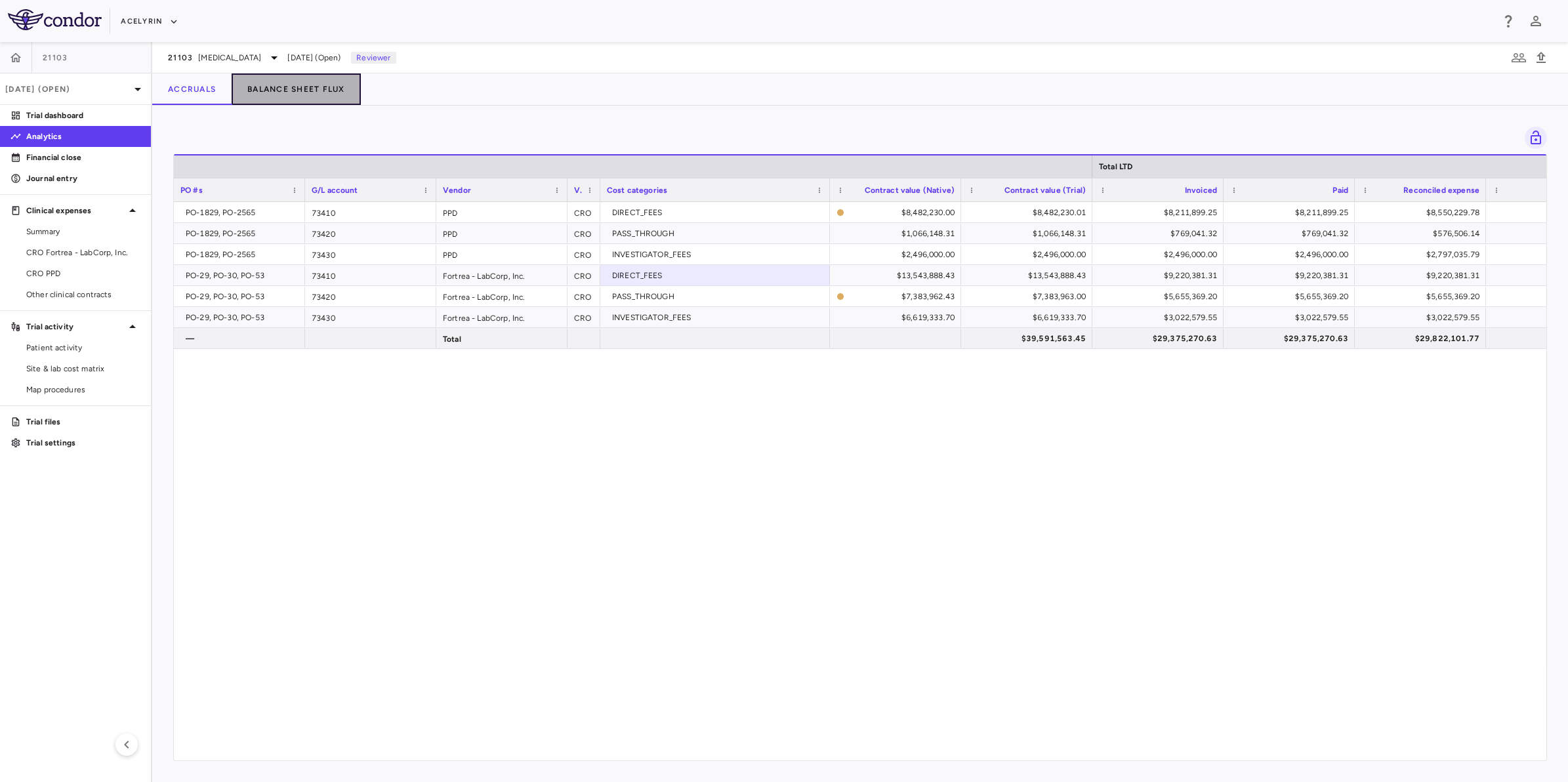
click at [275, 94] on button "Balance Sheet Flux" at bounding box center [296, 89] width 130 height 32
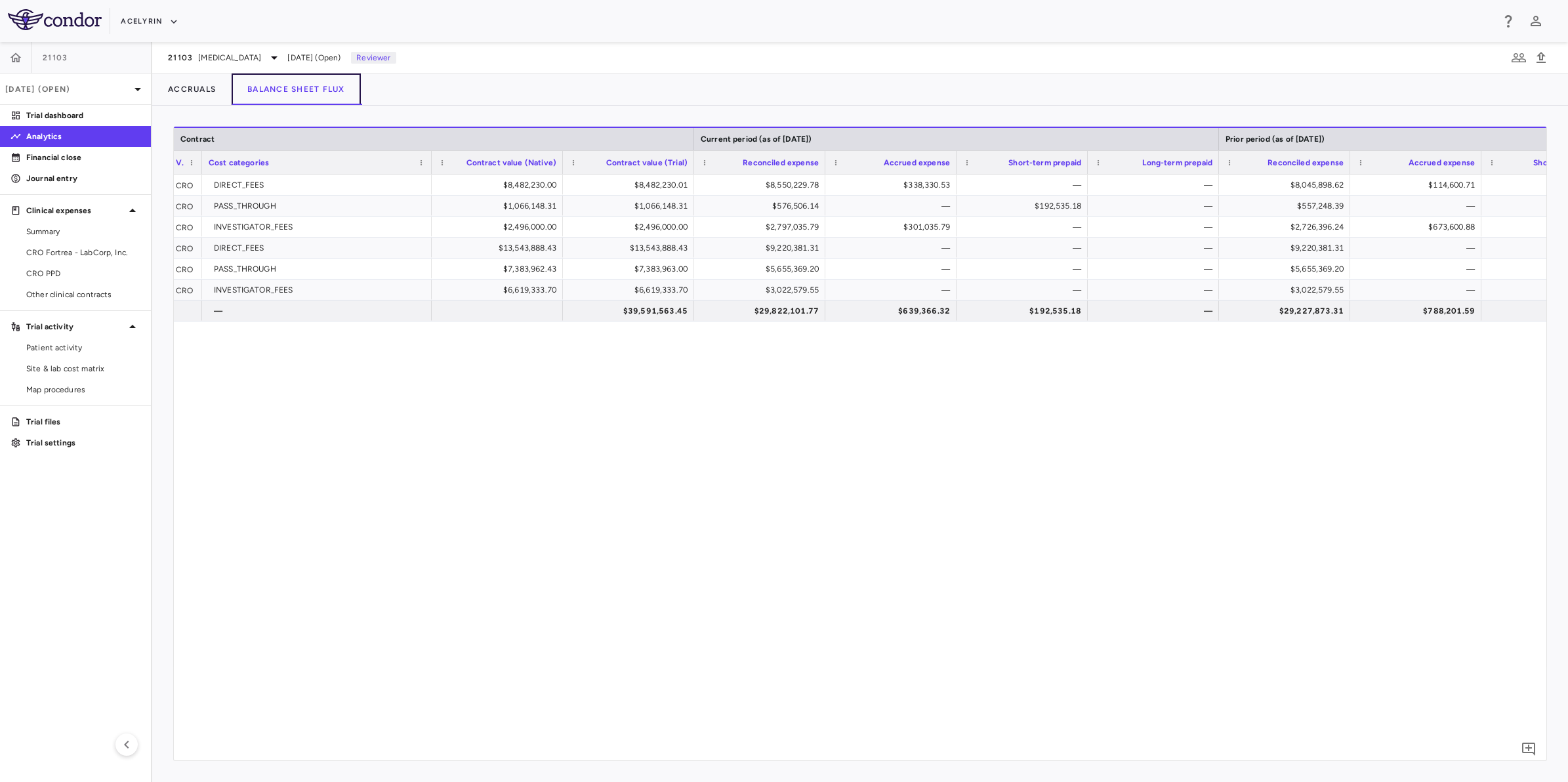
scroll to position [0, 286]
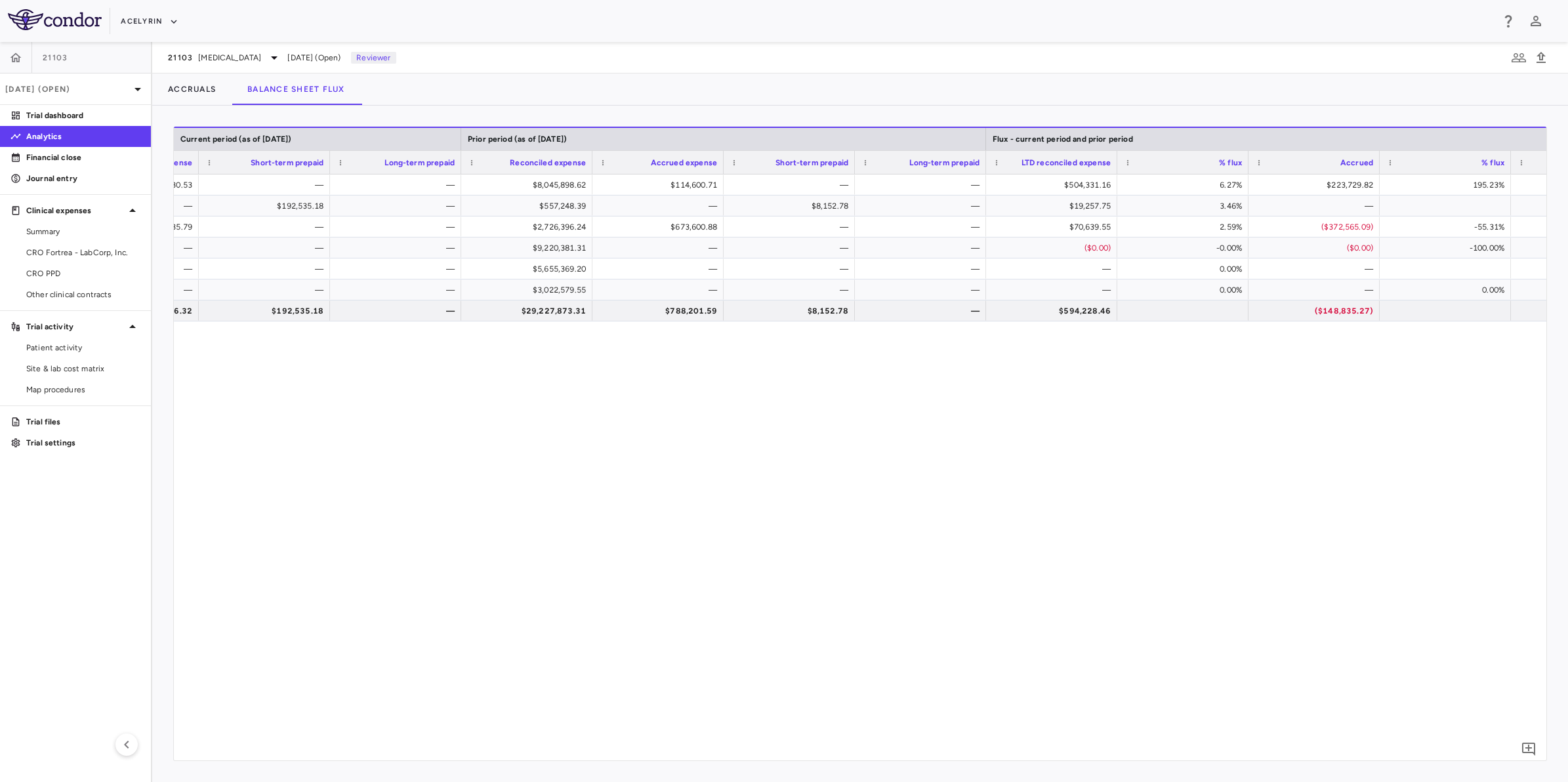
drag, startPoint x: 1251, startPoint y: 746, endPoint x: 1288, endPoint y: 754, distance: 37.9
click at [1288, 754] on div "Current period (as of 09/30/2025) Prior period (as of 06/30/2025) Flux - curren…" at bounding box center [860, 443] width 1372 height 634
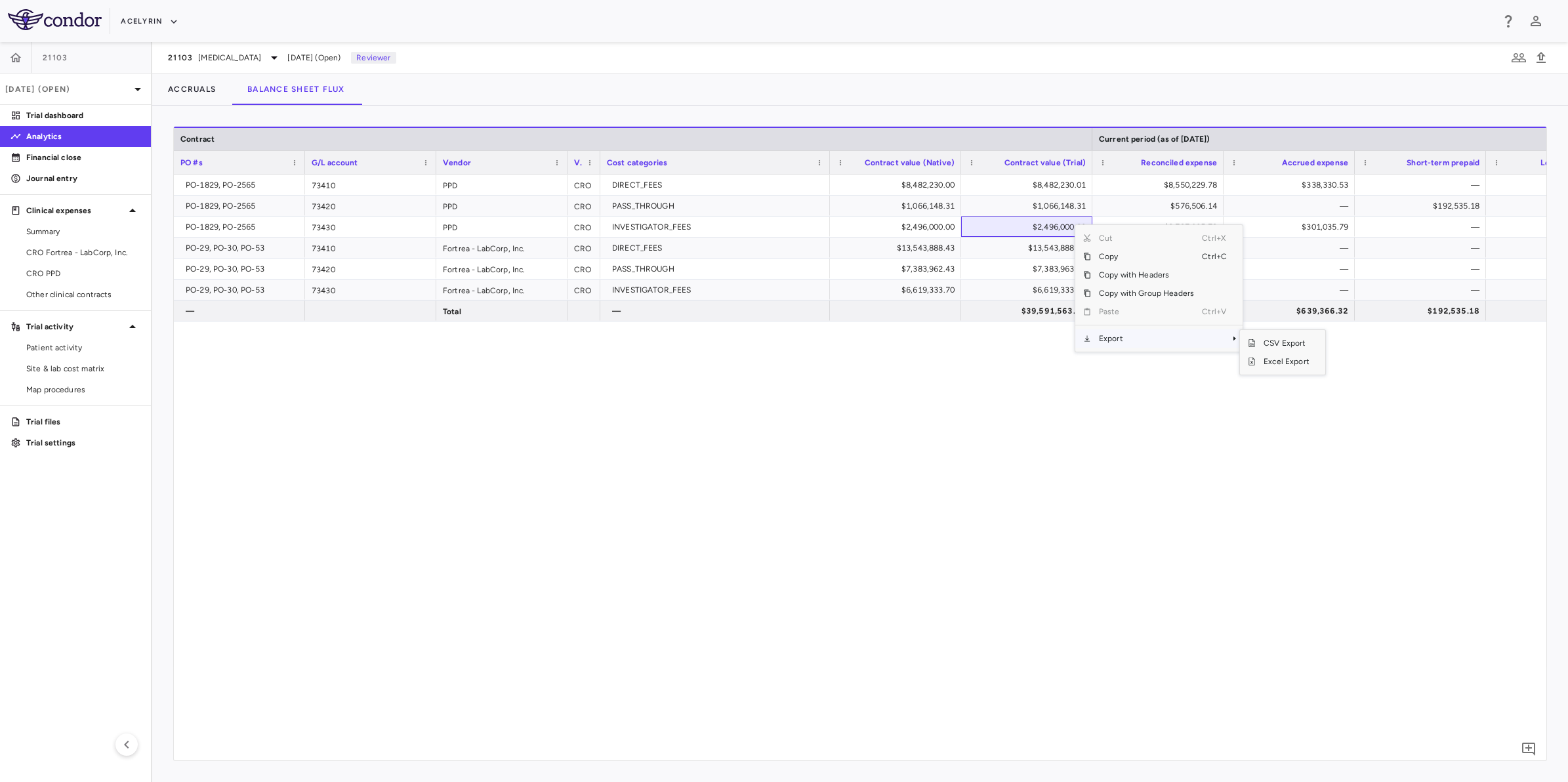
click at [1116, 342] on span "Export" at bounding box center [1147, 339] width 111 height 18
click at [1281, 358] on span "Excel Export" at bounding box center [1286, 361] width 62 height 18
click at [647, 506] on div "PO-1829, PO-2565 73410 PPD CRO DIRECT_FEES $8,482,230.00 $8,482,230.01 $8,550,2…" at bounding box center [860, 461] width 1372 height 574
drag, startPoint x: 685, startPoint y: 424, endPoint x: 673, endPoint y: 430, distance: 13.4
click at [673, 430] on div "PO-1829, PO-2565 73410 PPD CRO DIRECT_FEES $8,482,230.00 $8,482,230.01 $8,550,2…" at bounding box center [860, 461] width 1372 height 574
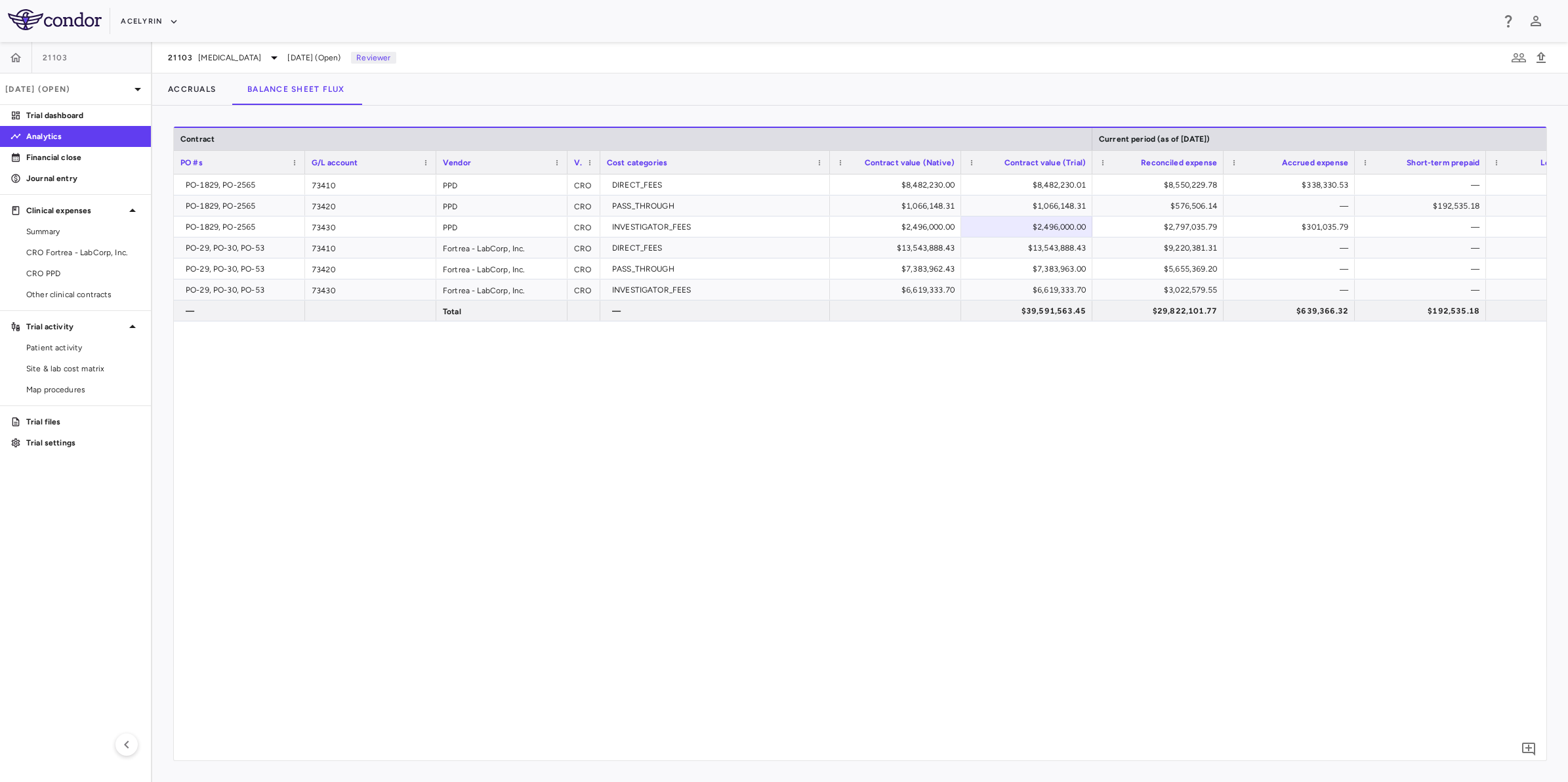
click at [536, 471] on div "PO-1829, PO-2565 73410 PPD CRO DIRECT_FEES $8,482,230.00 $8,482,230.01 $8,550,2…" at bounding box center [860, 461] width 1372 height 574
click at [400, 464] on div "PO-1829, PO-2565 73410 PPD CRO DIRECT_FEES $8,482,230.00 $8,482,230.01 $8,550,2…" at bounding box center [860, 461] width 1372 height 574
drag, startPoint x: 433, startPoint y: 478, endPoint x: 884, endPoint y: 420, distance: 454.7
click at [477, 474] on div "PO-1829, PO-2565 73410 PPD CRO DIRECT_FEES $8,482,230.00 $8,482,230.01 $8,550,2…" at bounding box center [860, 461] width 1372 height 574
drag, startPoint x: 884, startPoint y: 420, endPoint x: 1041, endPoint y: 426, distance: 157.1
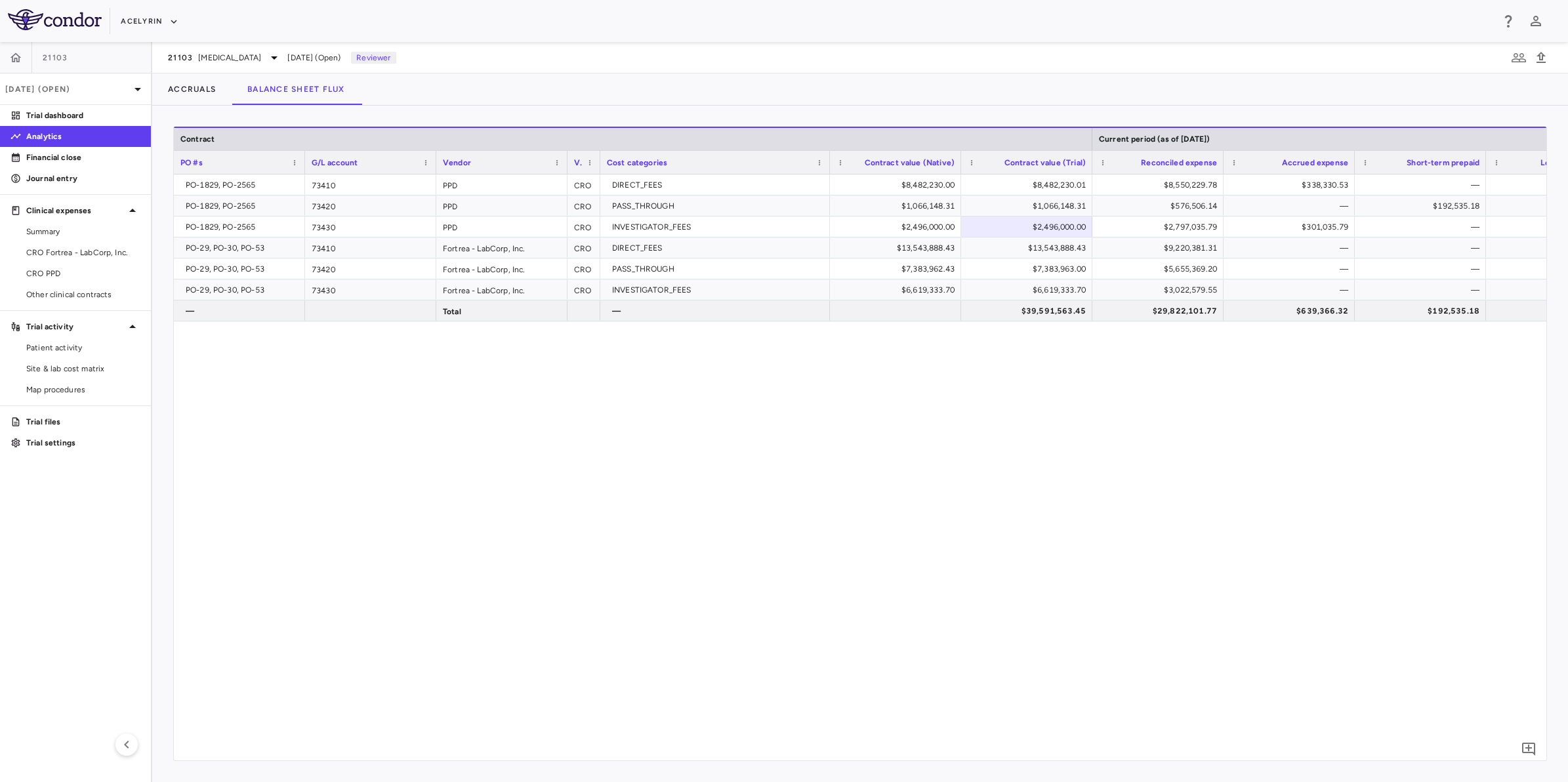
click at [931, 422] on div "PO-1829, PO-2565 73410 PPD CRO DIRECT_FEES $8,482,230.00 $8,482,230.01 $8,550,2…" at bounding box center [860, 461] width 1372 height 574
drag, startPoint x: 1041, startPoint y: 426, endPoint x: 735, endPoint y: 435, distance: 306.1
click at [980, 432] on div "PO-1829, PO-2565 73410 PPD CRO DIRECT_FEES $8,482,230.00 $8,482,230.01 $8,550,2…" at bounding box center [860, 461] width 1372 height 574
click at [735, 435] on div "PO-1829, PO-2565 73410 PPD CRO DIRECT_FEES $8,482,230.00 $8,482,230.01 $8,550,2…" at bounding box center [860, 461] width 1372 height 574
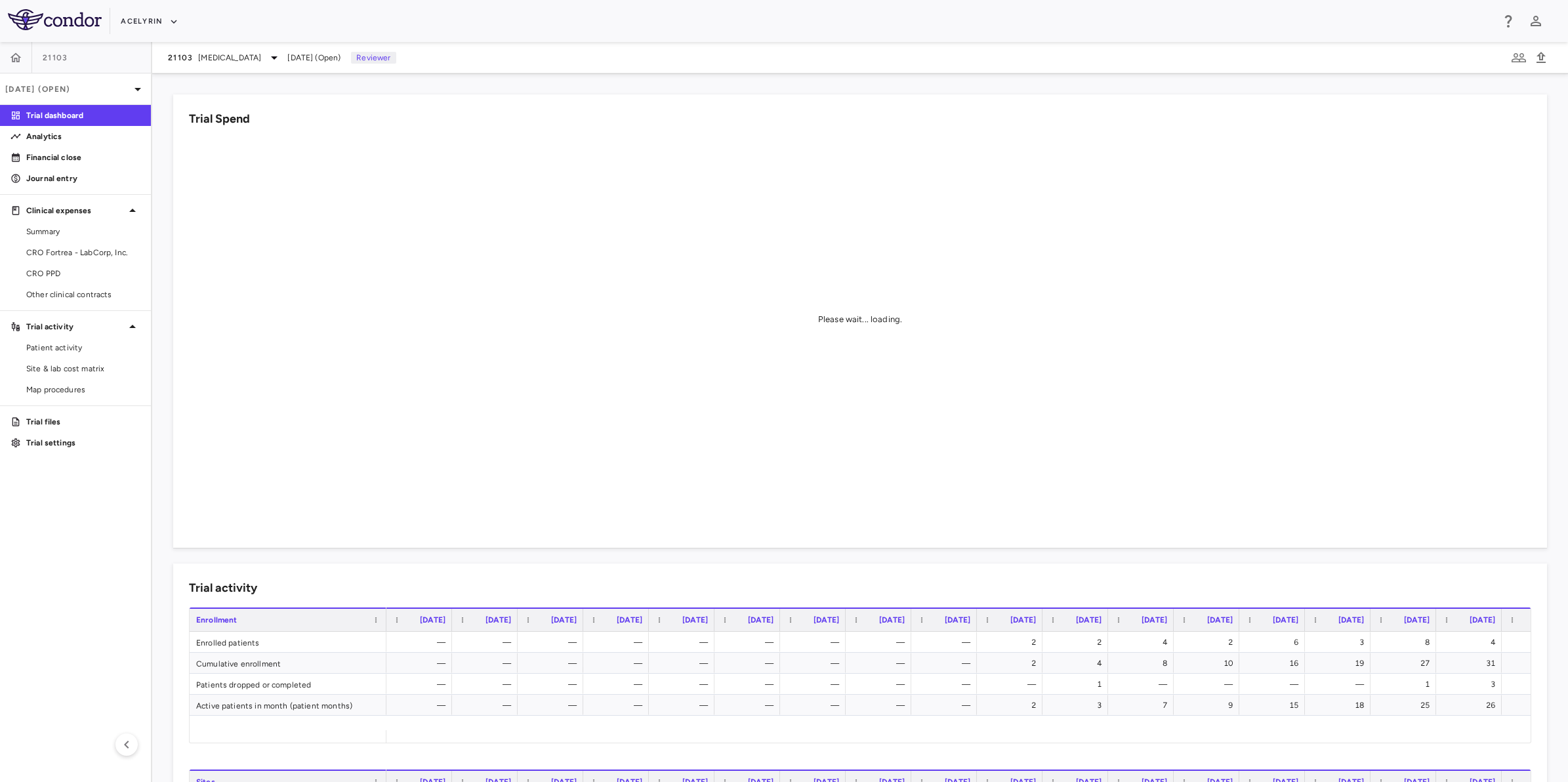
click at [99, 547] on aside "21103 Sep 2025 (Open) Trial dashboard Analytics Financial close Journal entry C…" at bounding box center [76, 412] width 152 height 740
click at [591, 22] on div "Acelyrin" at bounding box center [805, 22] width 1371 height 22
drag, startPoint x: 710, startPoint y: 23, endPoint x: 625, endPoint y: 23, distance: 85.0
click at [707, 23] on div "Acelyrin" at bounding box center [805, 22] width 1371 height 22
click at [625, 23] on div "Acelyrin" at bounding box center [805, 22] width 1371 height 22
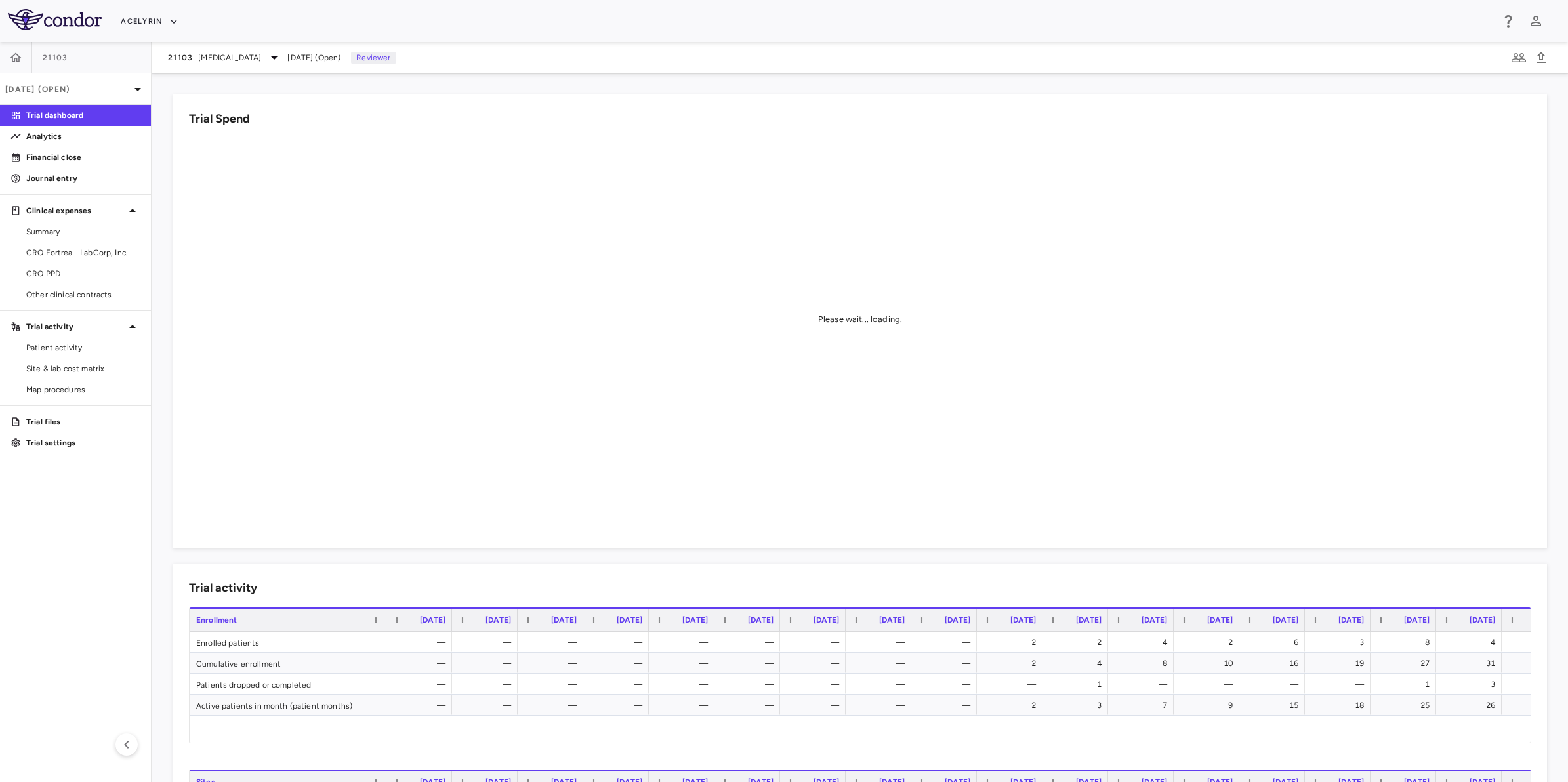
click at [76, 503] on aside "21103 Sep 2025 (Open) Trial dashboard Analytics Financial close Journal entry C…" at bounding box center [76, 412] width 152 height 740
click at [53, 297] on span "Other clinical contracts" at bounding box center [83, 294] width 114 height 12
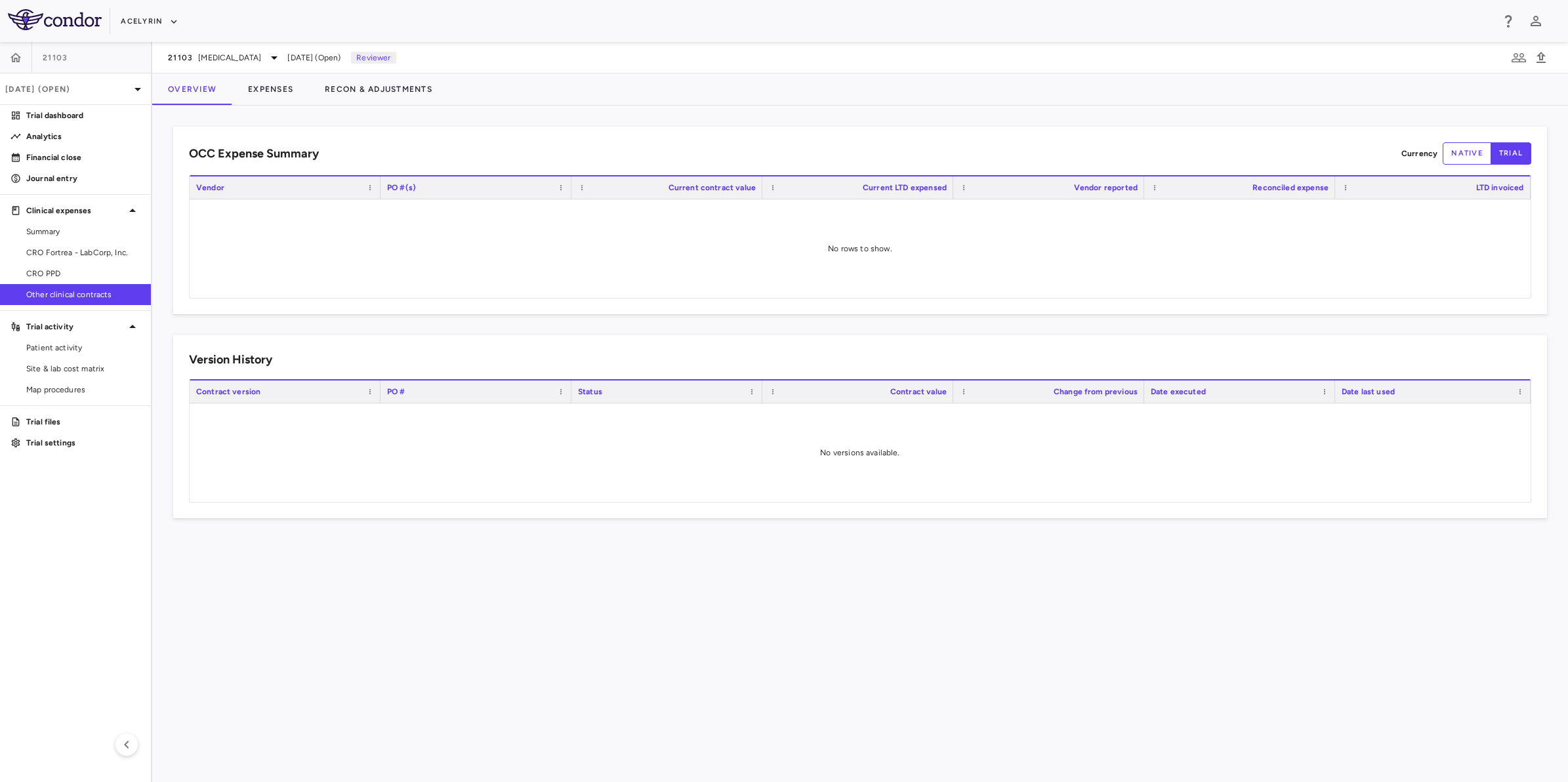
click at [303, 15] on div "Acelyrin" at bounding box center [805, 22] width 1371 height 22
click at [171, 26] on icon "button" at bounding box center [173, 21] width 12 height 12
click at [384, 30] on div at bounding box center [784, 391] width 1568 height 782
click at [475, 21] on div "Acelyrin Acelyrin - CMC Acelyrin - Translational" at bounding box center [784, 391] width 1568 height 782
click at [420, 21] on div "Acelyrin" at bounding box center [805, 22] width 1371 height 22
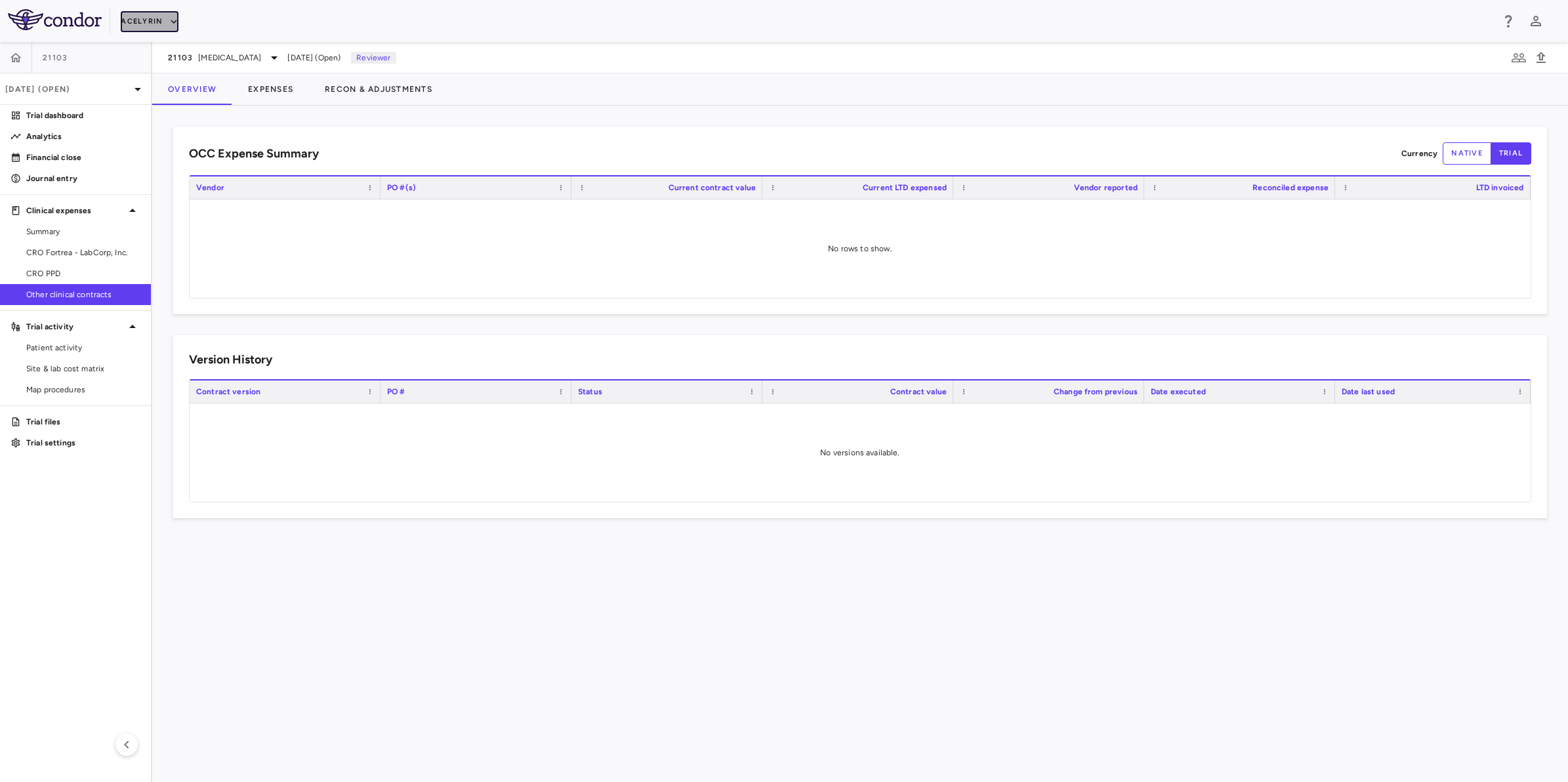
click at [158, 18] on button "Acelyrin" at bounding box center [149, 21] width 57 height 21
click at [309, 26] on div at bounding box center [784, 391] width 1568 height 782
click at [500, 16] on div "Acelyrin" at bounding box center [805, 22] width 1371 height 22
click at [169, 21] on icon "button" at bounding box center [173, 21] width 12 height 12
click at [158, 49] on li "Acelyrin" at bounding box center [175, 47] width 109 height 20
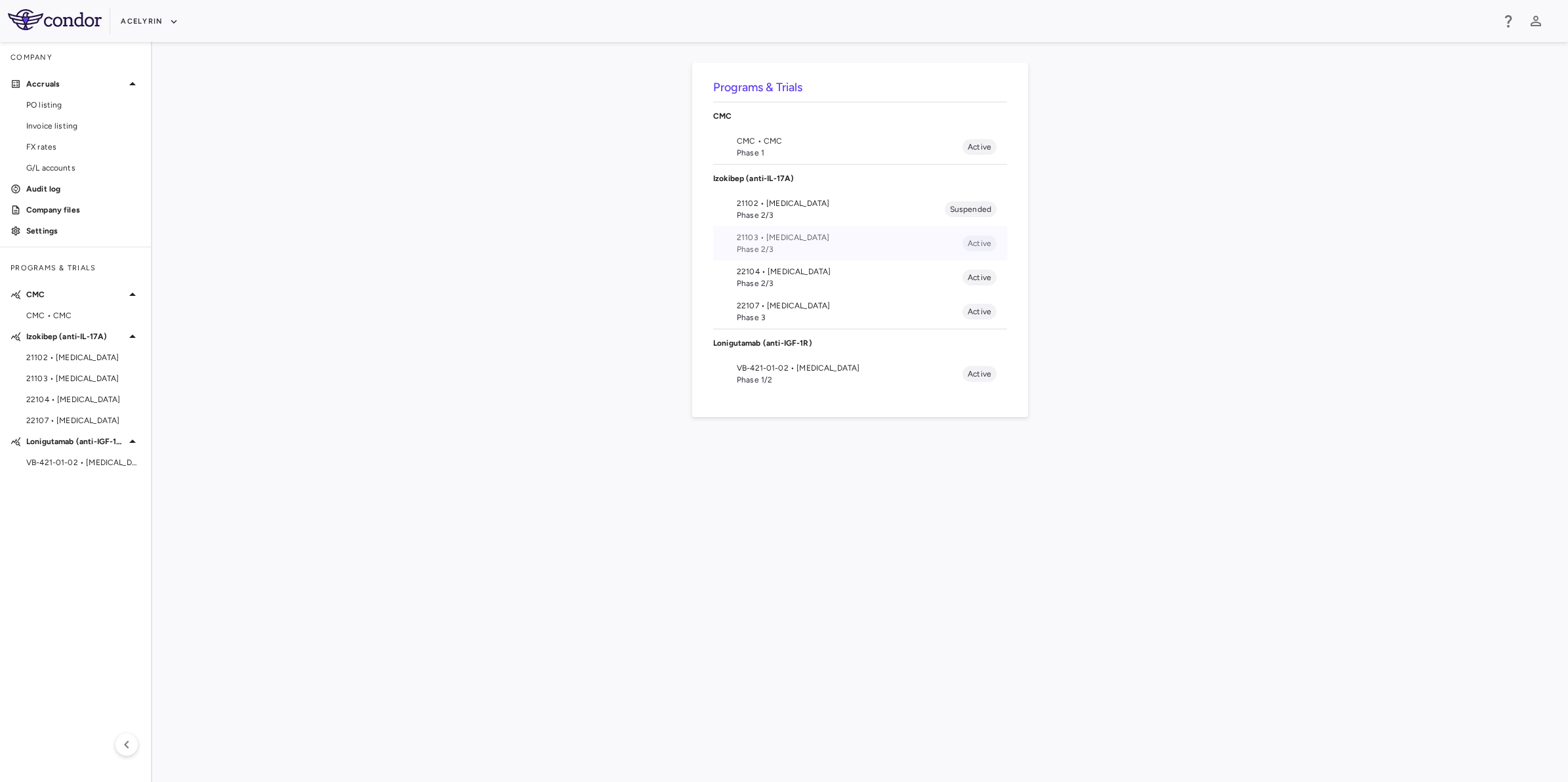
click at [779, 246] on span "Phase 2/3" at bounding box center [849, 249] width 225 height 12
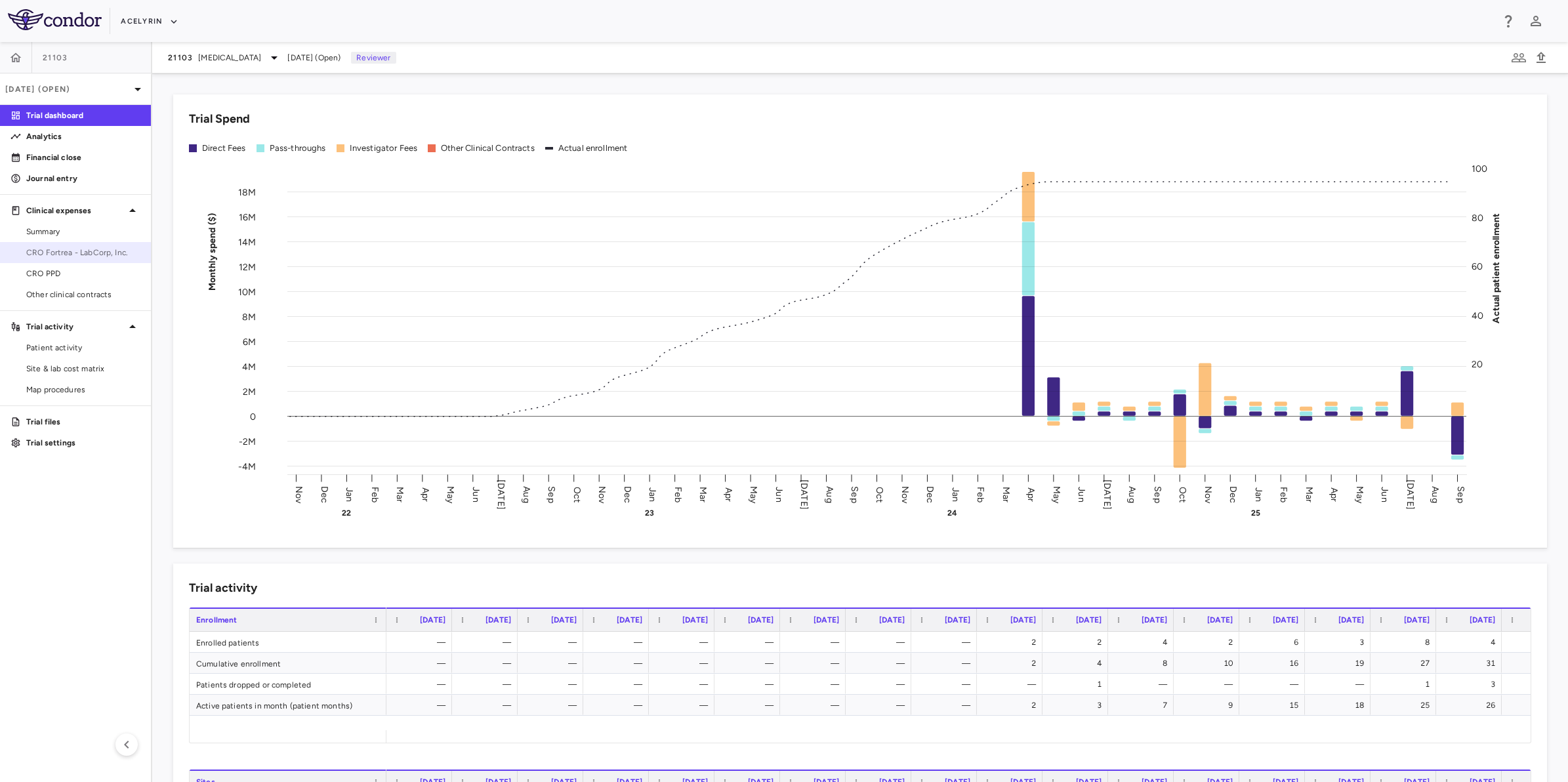
click at [86, 249] on span "CRO Fortrea - LabCorp, Inc." at bounding box center [83, 252] width 114 height 12
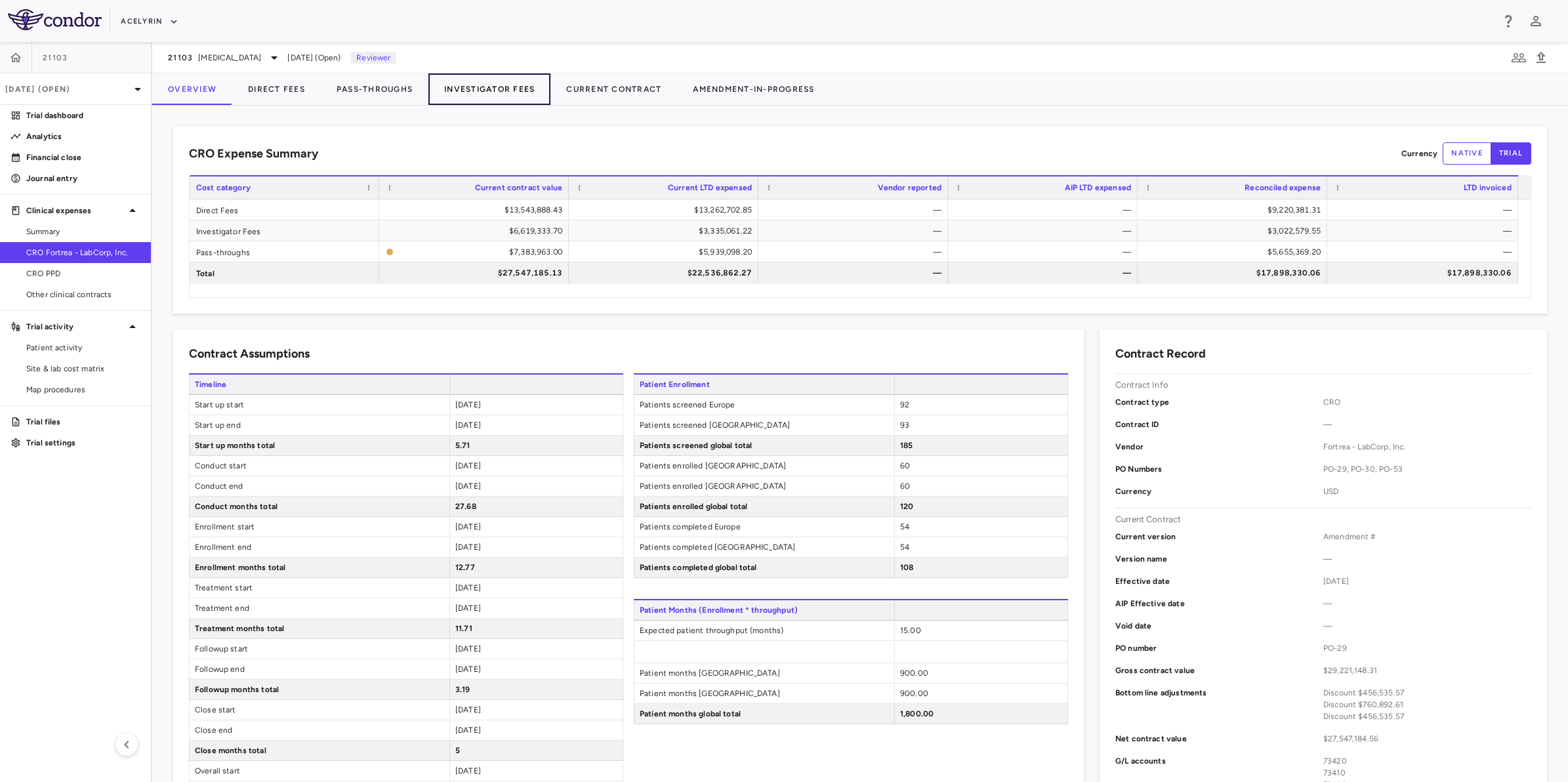
click at [477, 86] on button "Investigator Fees" at bounding box center [490, 89] width 122 height 32
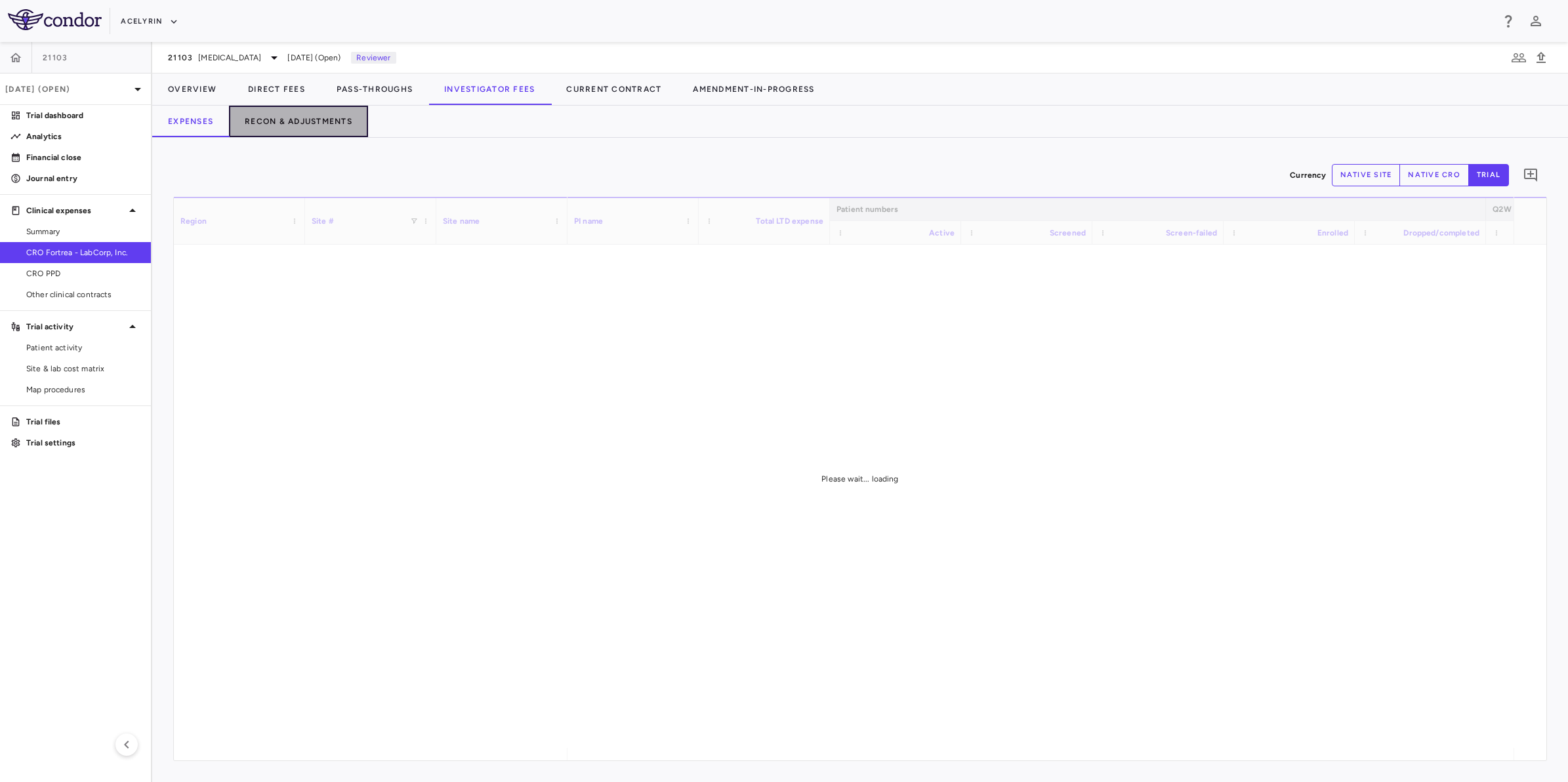
click at [326, 121] on button "Recon & Adjustments" at bounding box center [298, 121] width 139 height 32
click at [212, 122] on button "Expenses" at bounding box center [191, 121] width 77 height 32
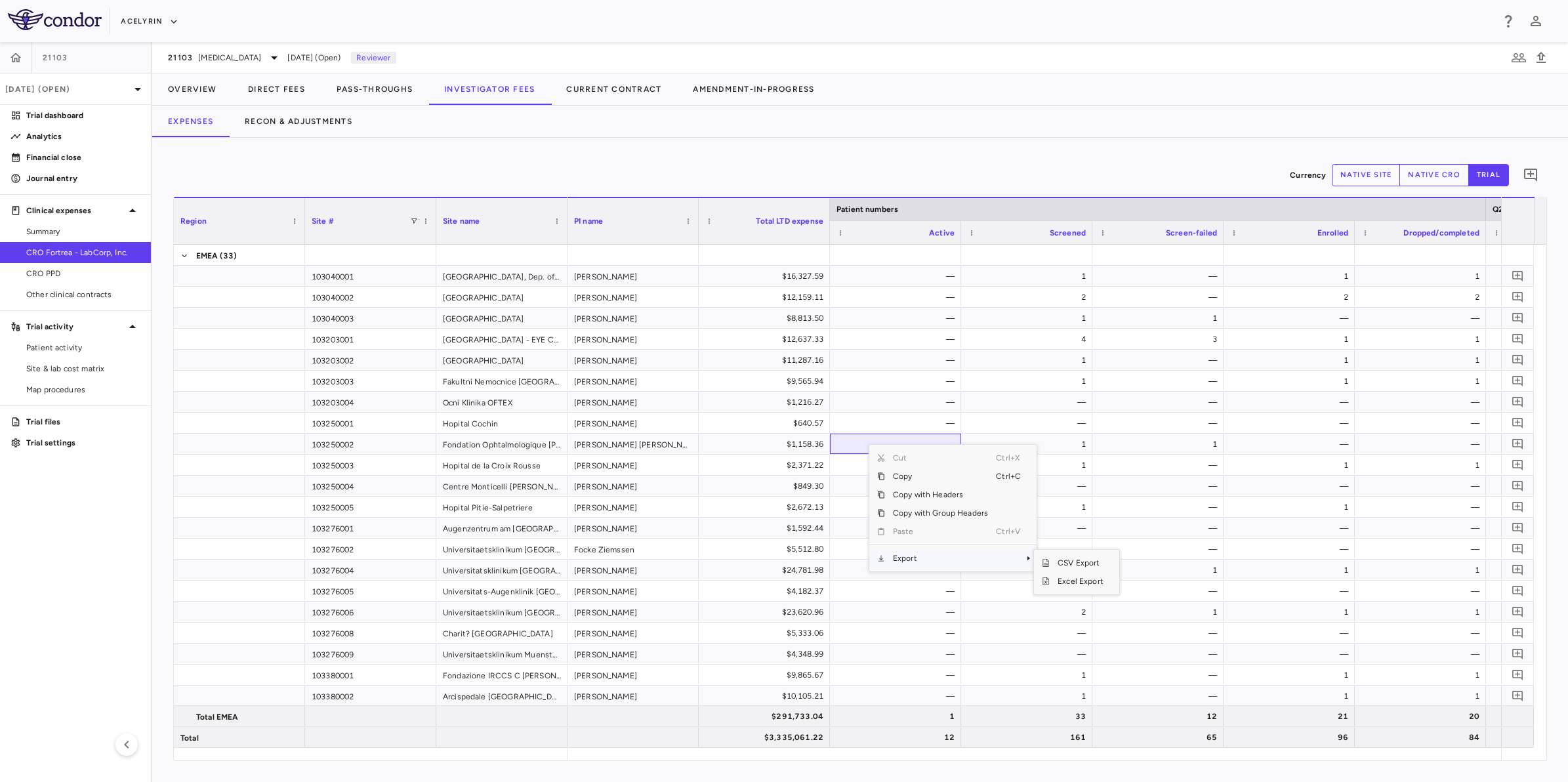
click at [912, 563] on span "Export" at bounding box center [940, 558] width 111 height 18
click at [1085, 579] on span "Excel Export" at bounding box center [1081, 581] width 62 height 18
drag, startPoint x: 658, startPoint y: 160, endPoint x: 658, endPoint y: 172, distance: 12.0
click at [659, 161] on div "Currency native site native cro trial 0" at bounding box center [860, 175] width 1374 height 33
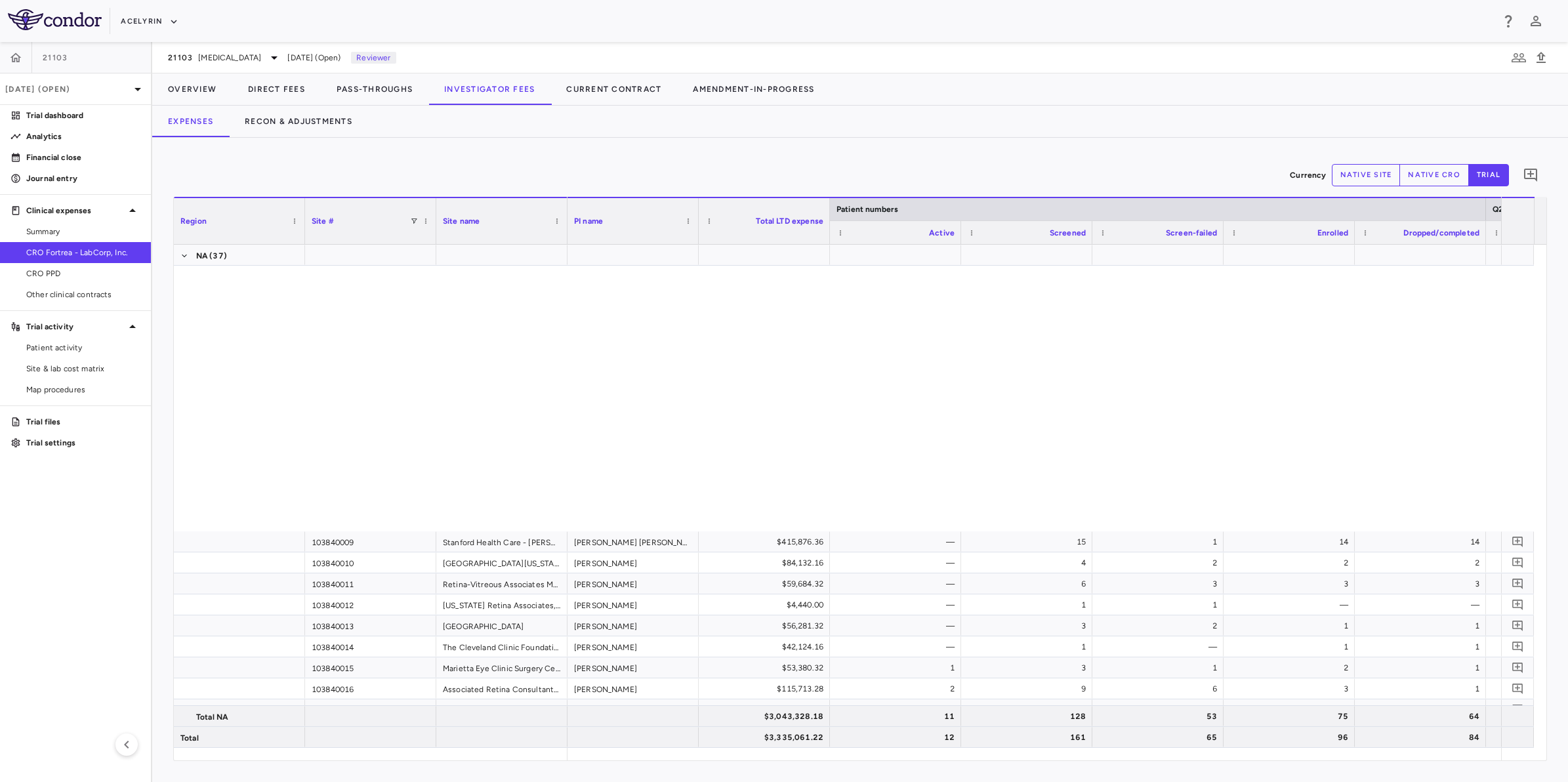
scroll to position [1071, 0]
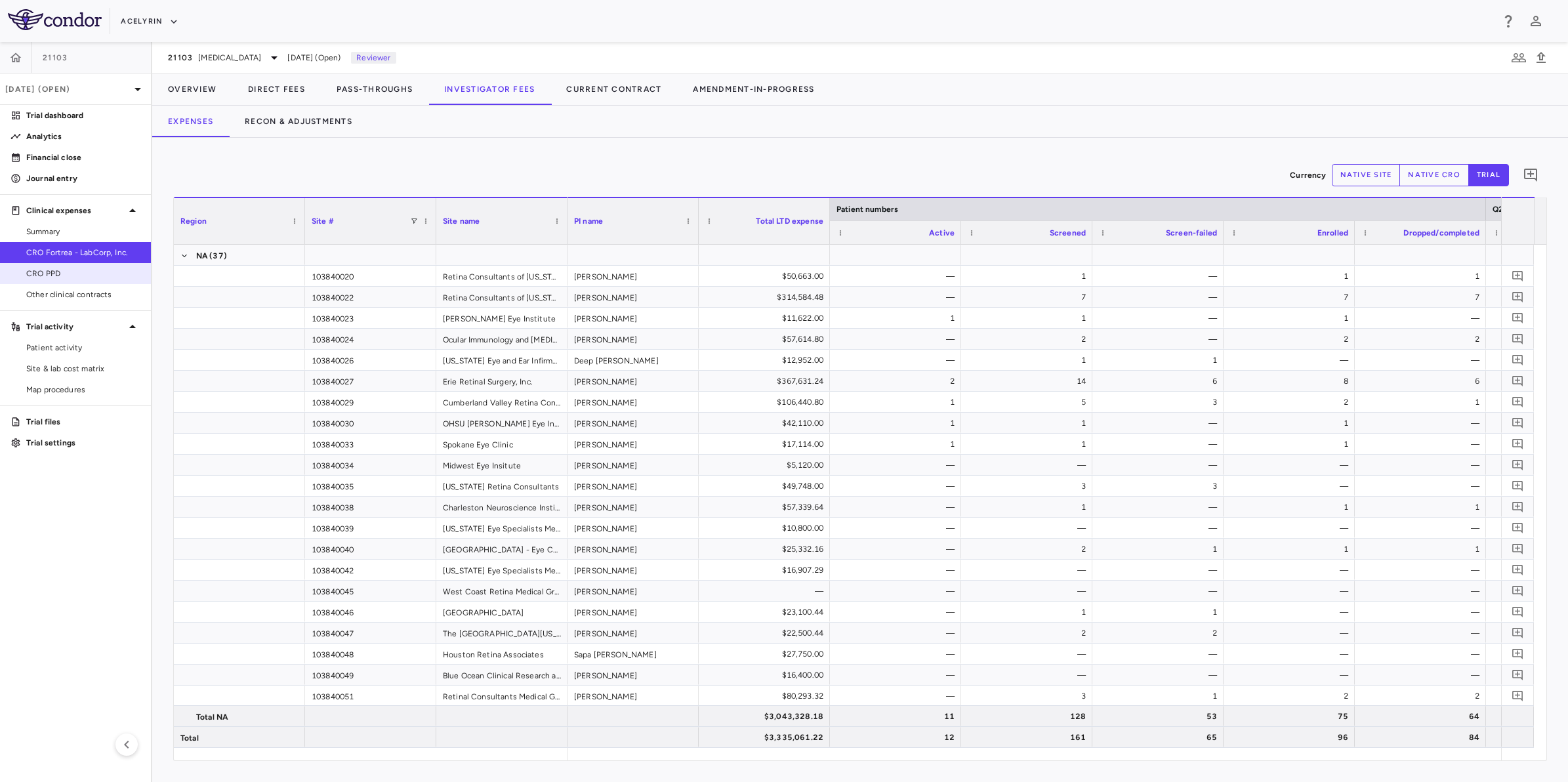
click at [43, 276] on span "CRO PPD" at bounding box center [83, 273] width 114 height 12
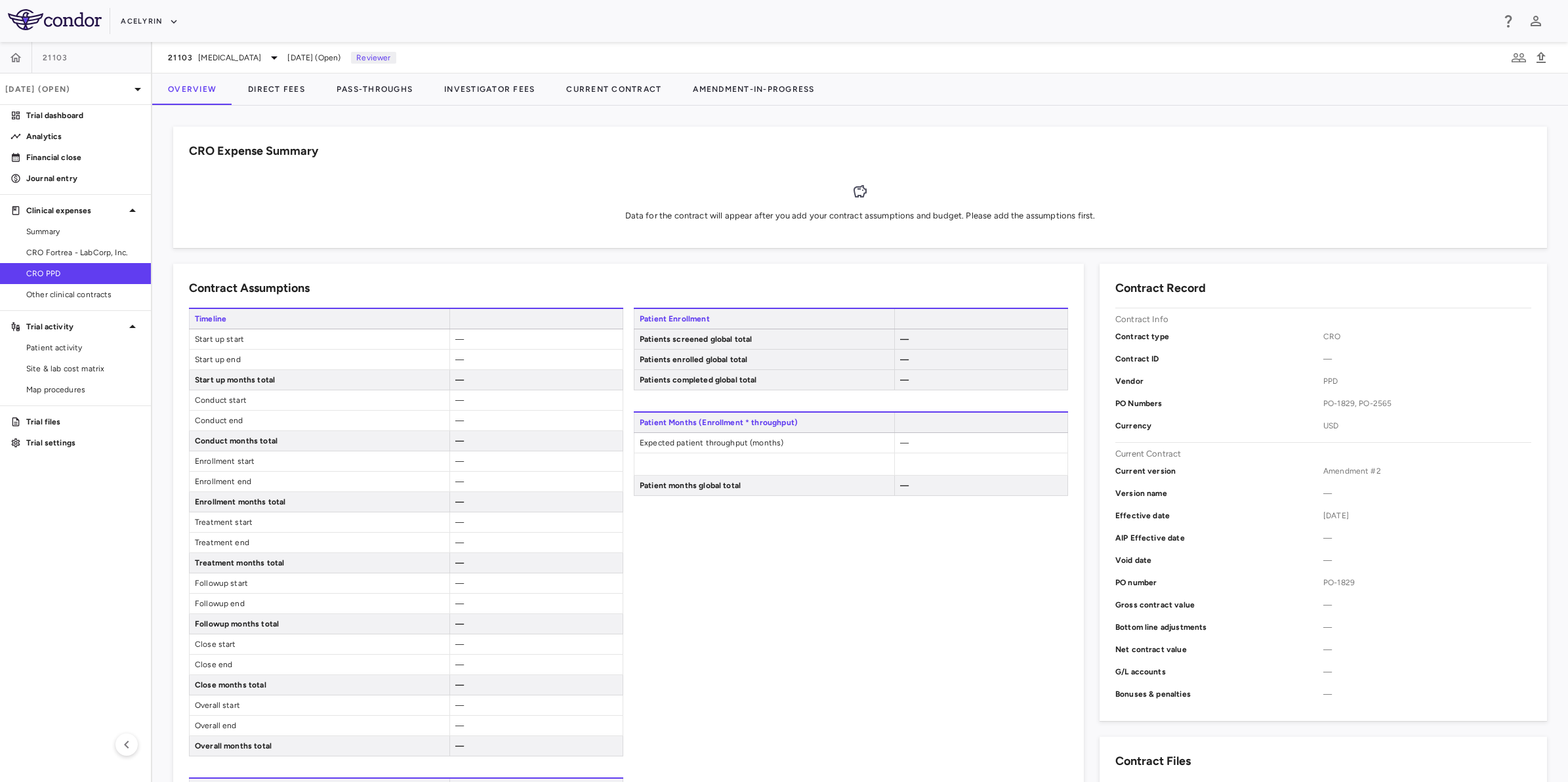
click at [545, 202] on div "Data for the contract will appear after you add your contract assumptions and b…" at bounding box center [859, 202] width 1342 height 62
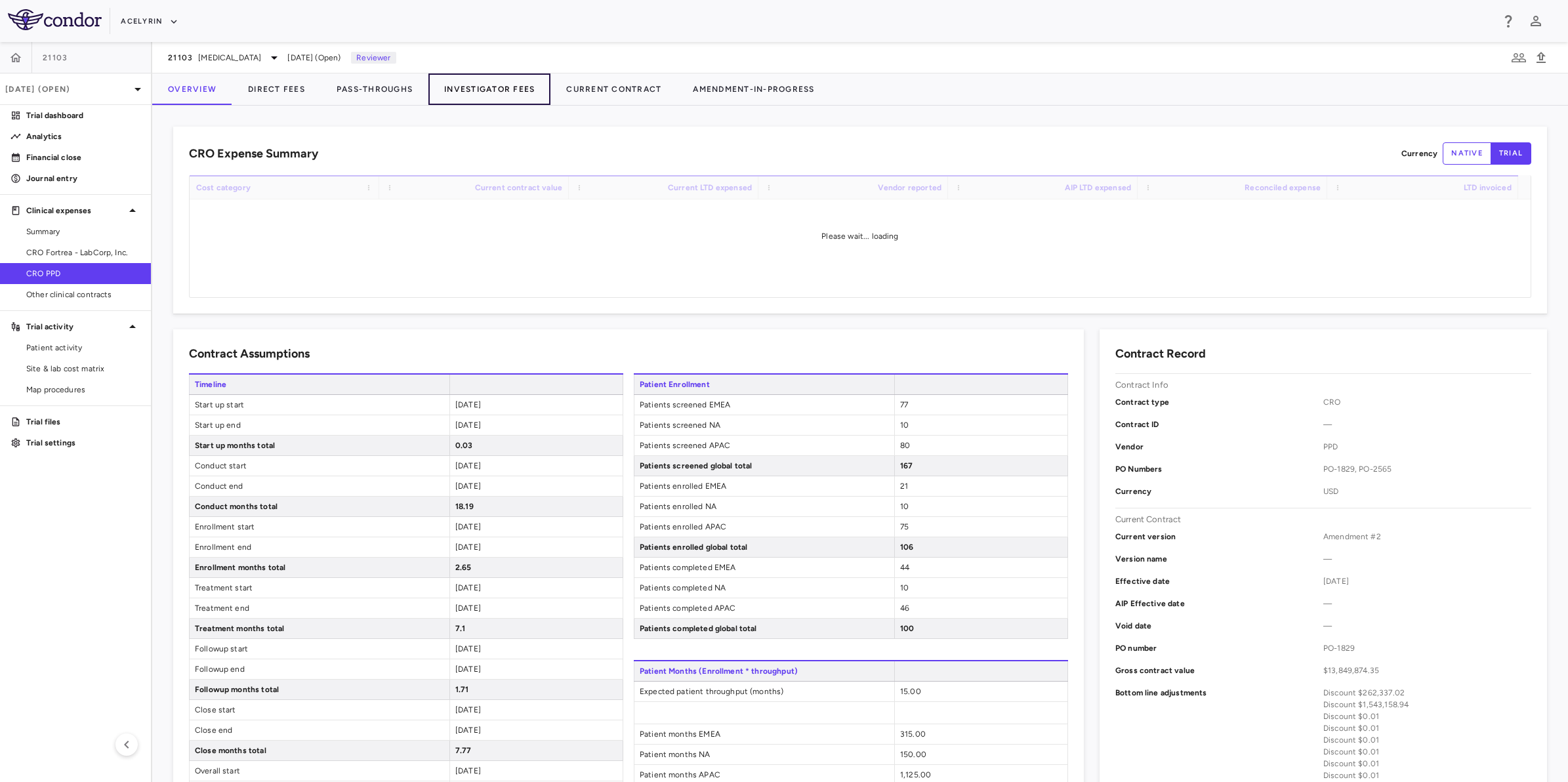
click at [496, 90] on button "Investigator Fees" at bounding box center [490, 89] width 122 height 32
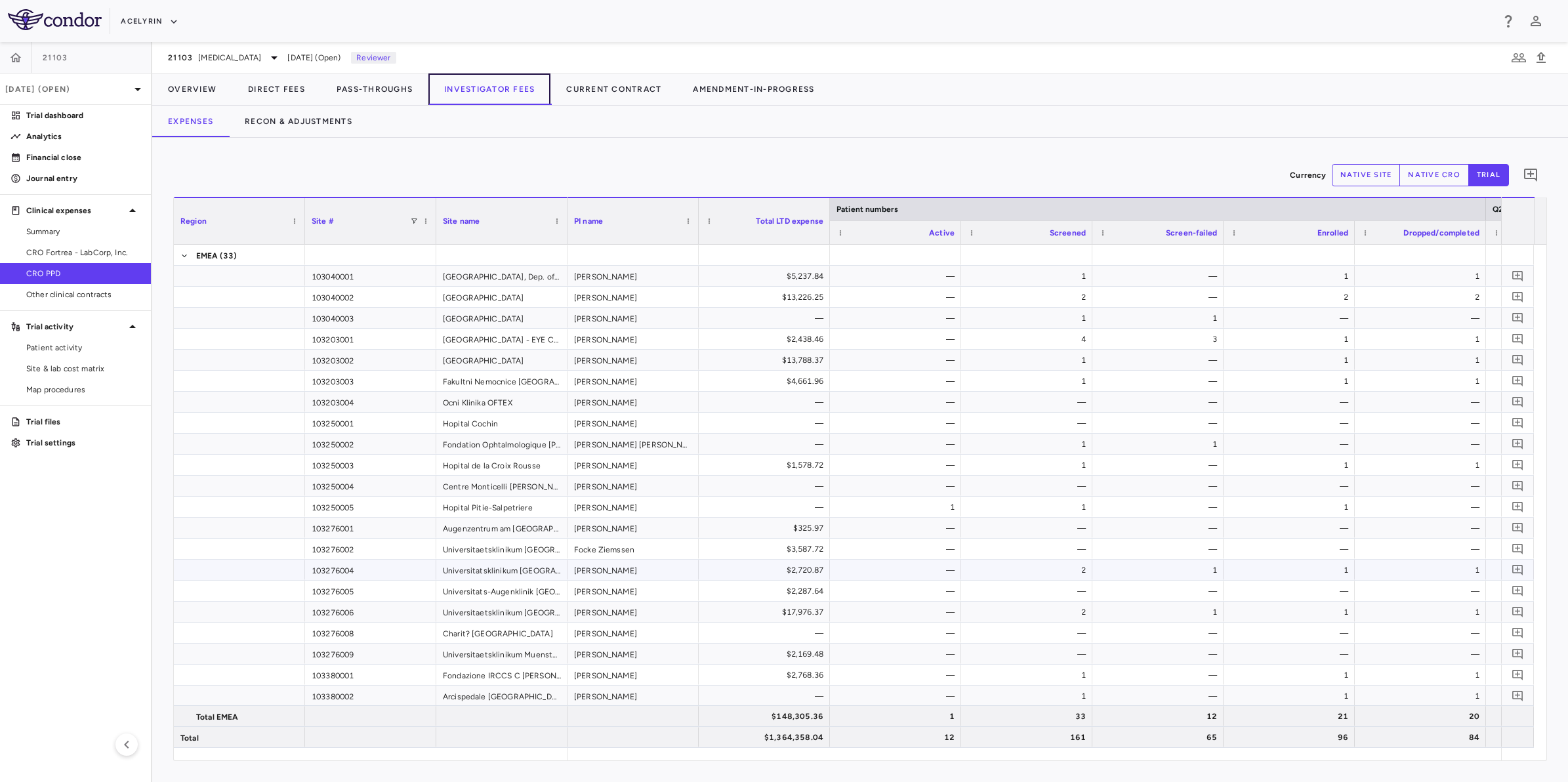
scroll to position [492, 0]
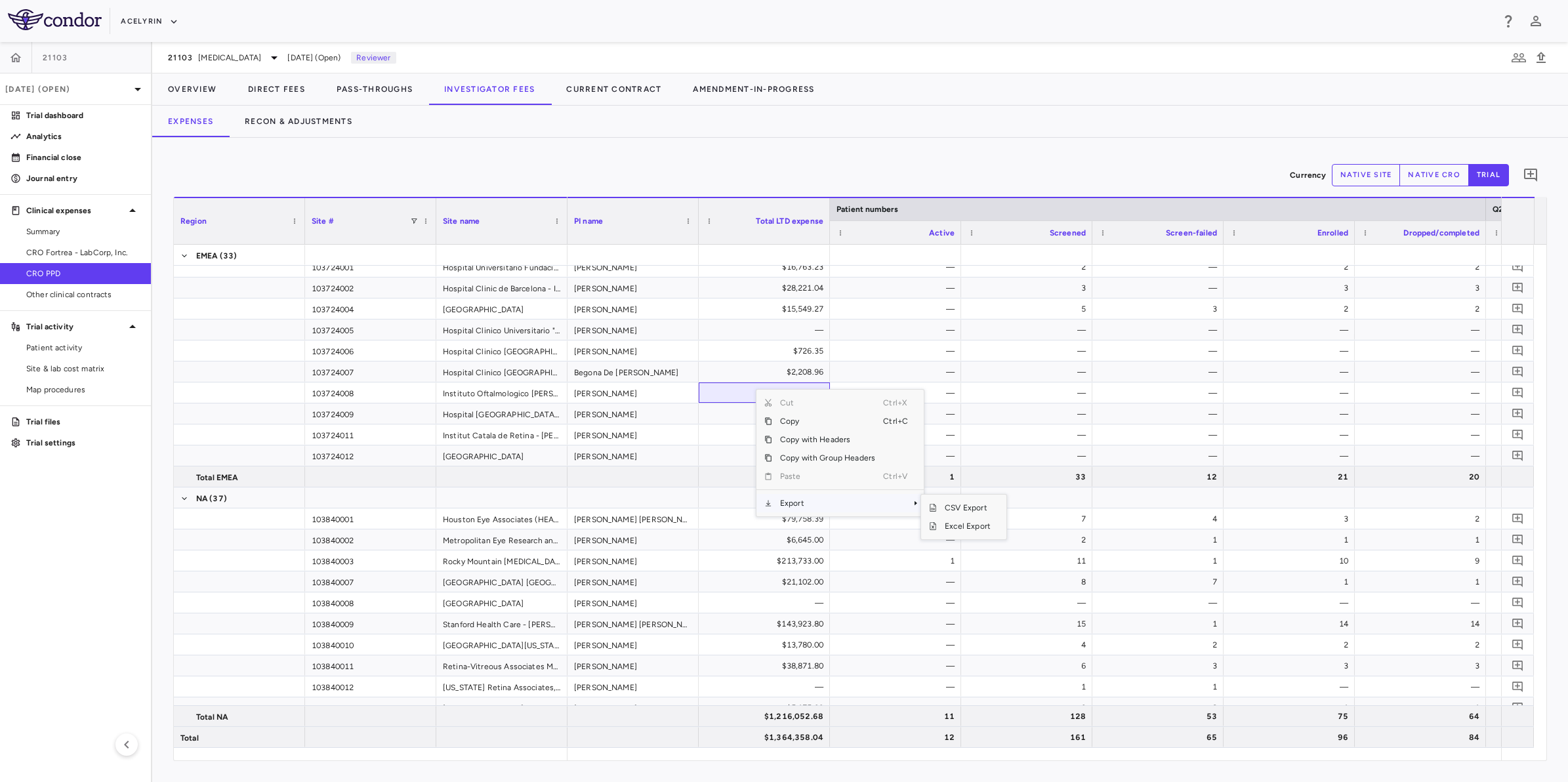
click at [794, 503] on span "Export" at bounding box center [827, 504] width 111 height 18
click at [956, 527] on span "Excel Export" at bounding box center [968, 527] width 62 height 18
click at [618, 165] on div "Currency native site native cro trial 0" at bounding box center [860, 175] width 1374 height 33
click at [76, 507] on aside "21103 Sep 2025 (Open) Trial dashboard Analytics Financial close Journal entry C…" at bounding box center [76, 412] width 152 height 740
drag, startPoint x: 728, startPoint y: 146, endPoint x: 872, endPoint y: 149, distance: 144.0
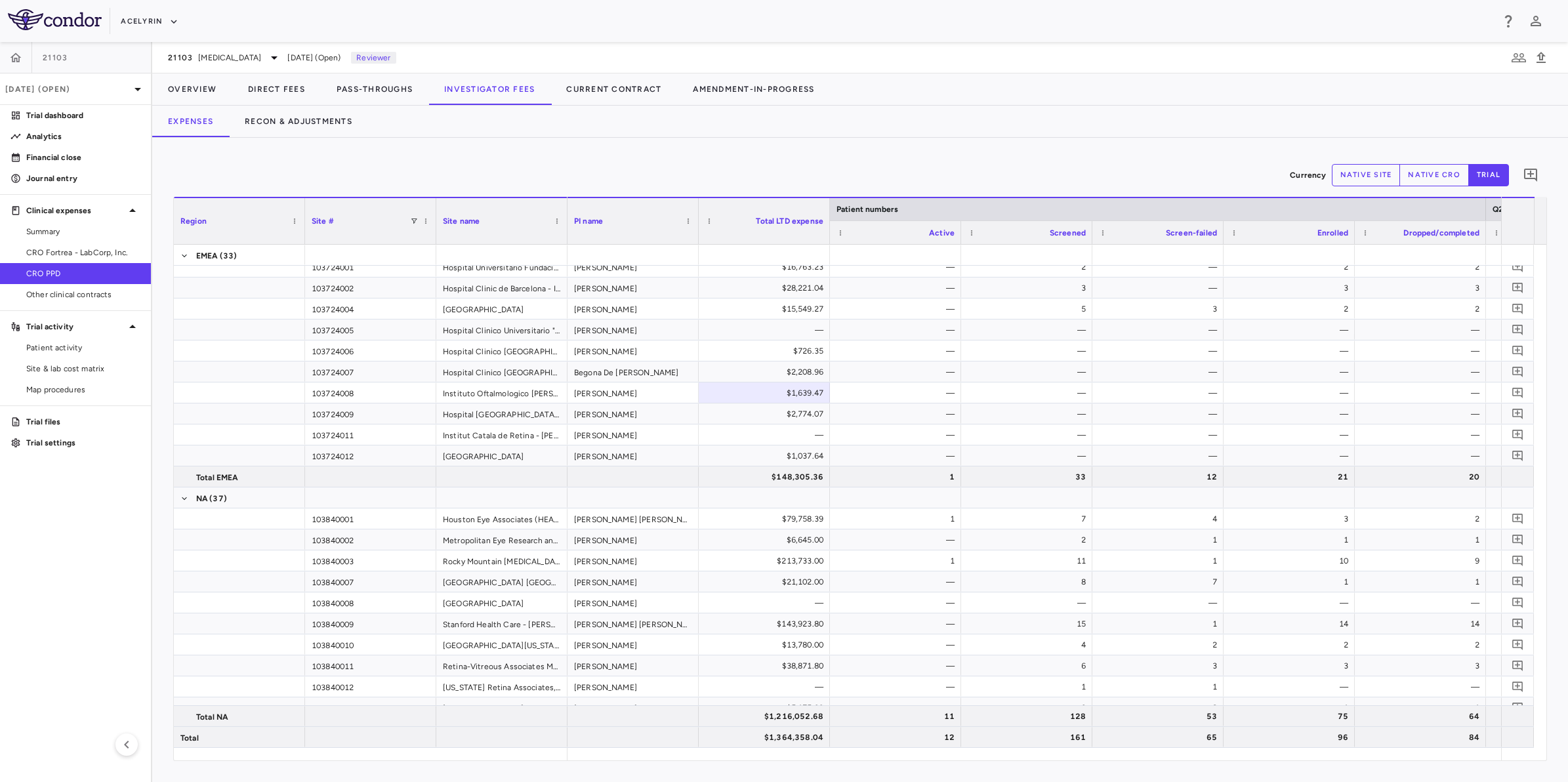
click at [740, 146] on div "Currency native site native cro trial 0 Region Drag here to set column labels R…" at bounding box center [860, 460] width 1416 height 644
drag, startPoint x: 971, startPoint y: 149, endPoint x: 608, endPoint y: 162, distance: 363.2
click at [968, 149] on div "Currency native site native cro trial 0 Region Drag here to set column labels R…" at bounding box center [860, 460] width 1416 height 644
click at [546, 160] on div "Currency native site native cro trial 0" at bounding box center [860, 175] width 1374 height 33
click at [725, 158] on div "Currency native site native cro trial 0 Region Drag here to set column labels R…" at bounding box center [860, 460] width 1416 height 644
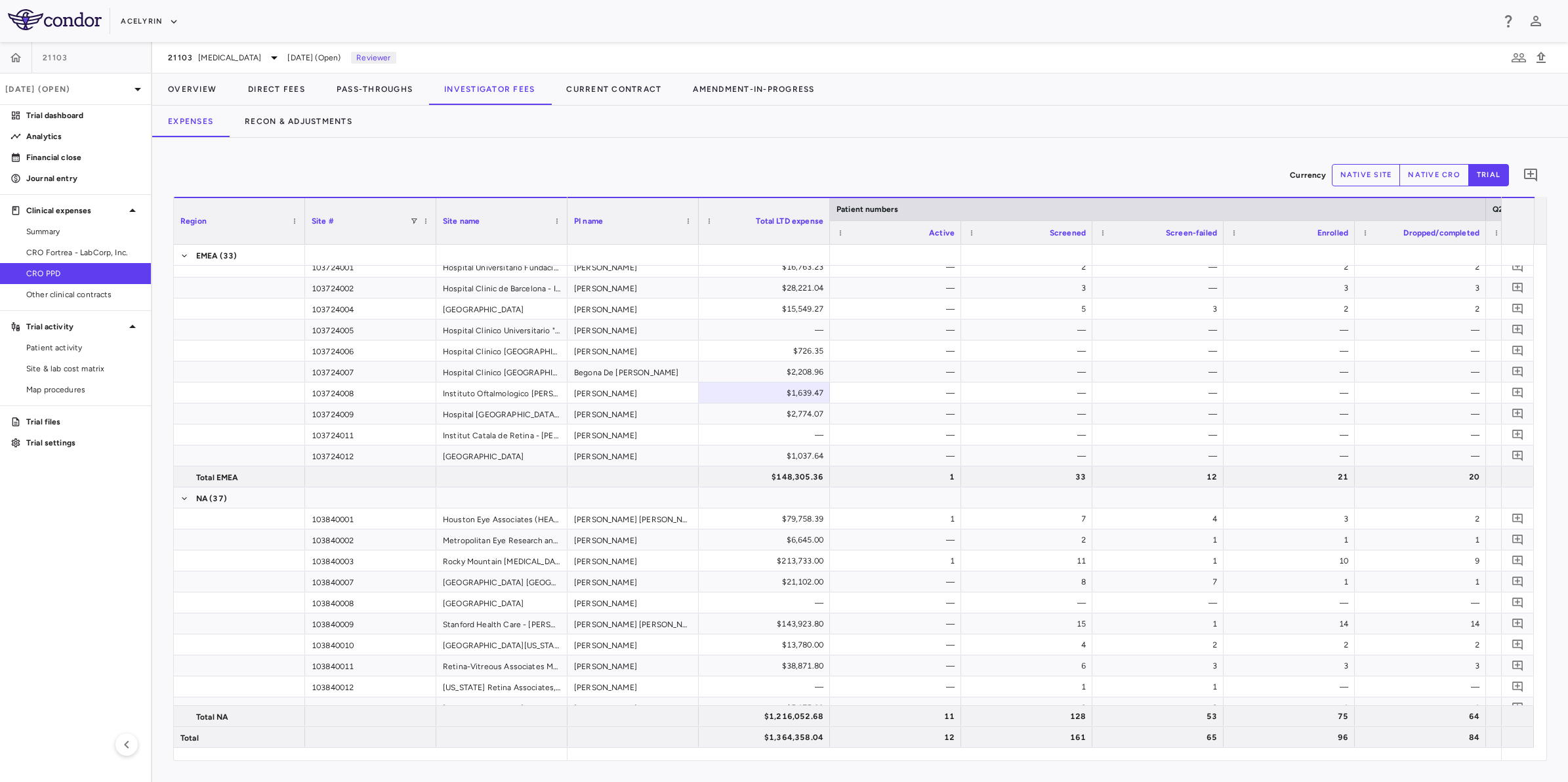
drag, startPoint x: 910, startPoint y: 164, endPoint x: 1001, endPoint y: 170, distance: 91.2
click at [938, 165] on div "Currency native site native cro trial 0" at bounding box center [860, 175] width 1374 height 33
drag, startPoint x: 1029, startPoint y: 171, endPoint x: 692, endPoint y: 168, distance: 337.0
click at [1018, 172] on div "Currency native site native cro trial 0" at bounding box center [860, 175] width 1374 height 33
click at [658, 166] on div "Currency native site native cro trial 0" at bounding box center [860, 175] width 1374 height 33
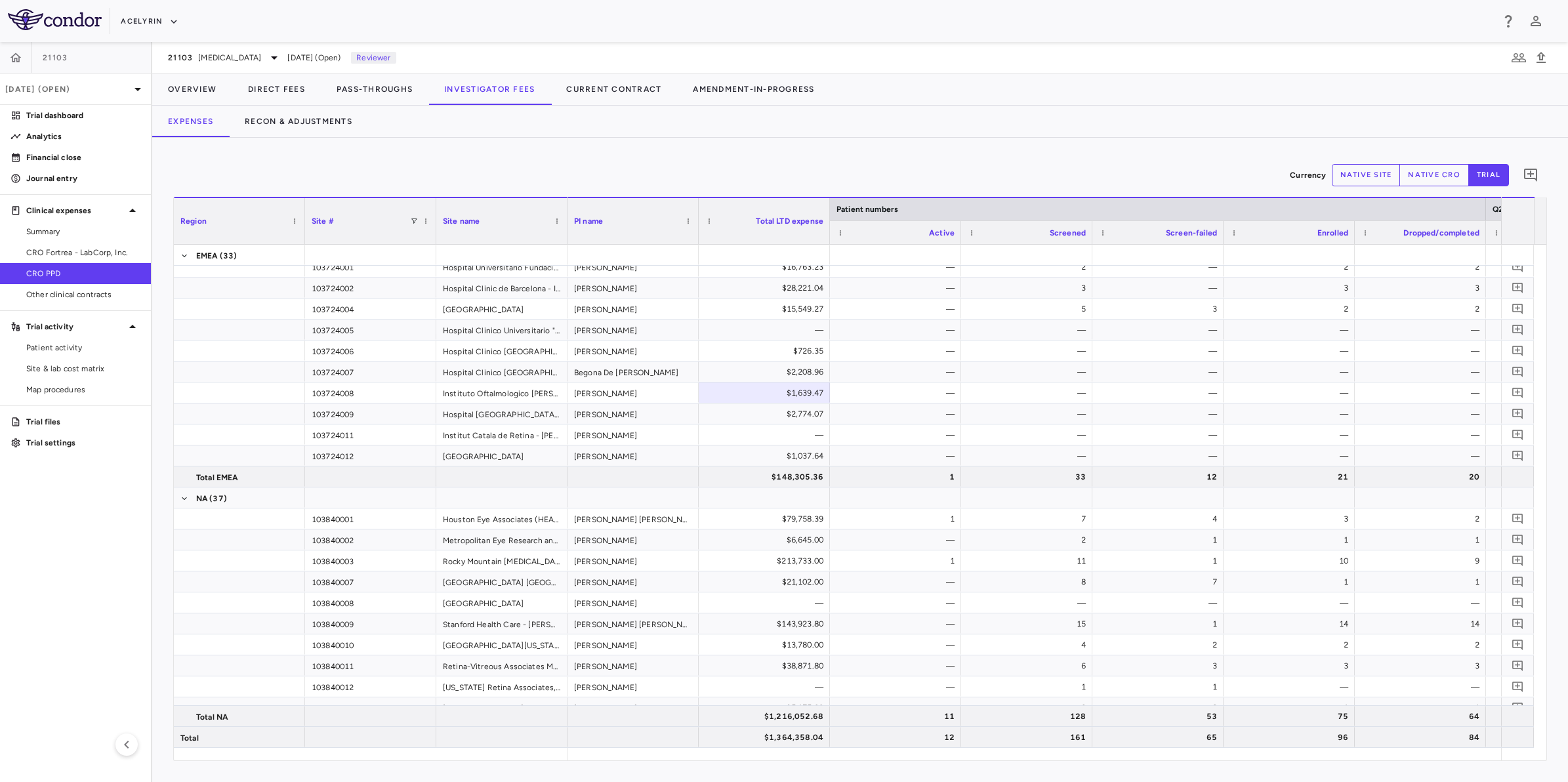
drag, startPoint x: 765, startPoint y: 166, endPoint x: 925, endPoint y: 166, distance: 160.0
click at [787, 166] on div "Currency native site native cro trial 0" at bounding box center [860, 175] width 1374 height 33
click at [938, 167] on div "Currency native site native cro trial 0" at bounding box center [860, 175] width 1374 height 33
click at [730, 172] on div "Currency native site native cro trial 0" at bounding box center [860, 175] width 1374 height 33
drag, startPoint x: 824, startPoint y: 169, endPoint x: 884, endPoint y: 168, distance: 60.0
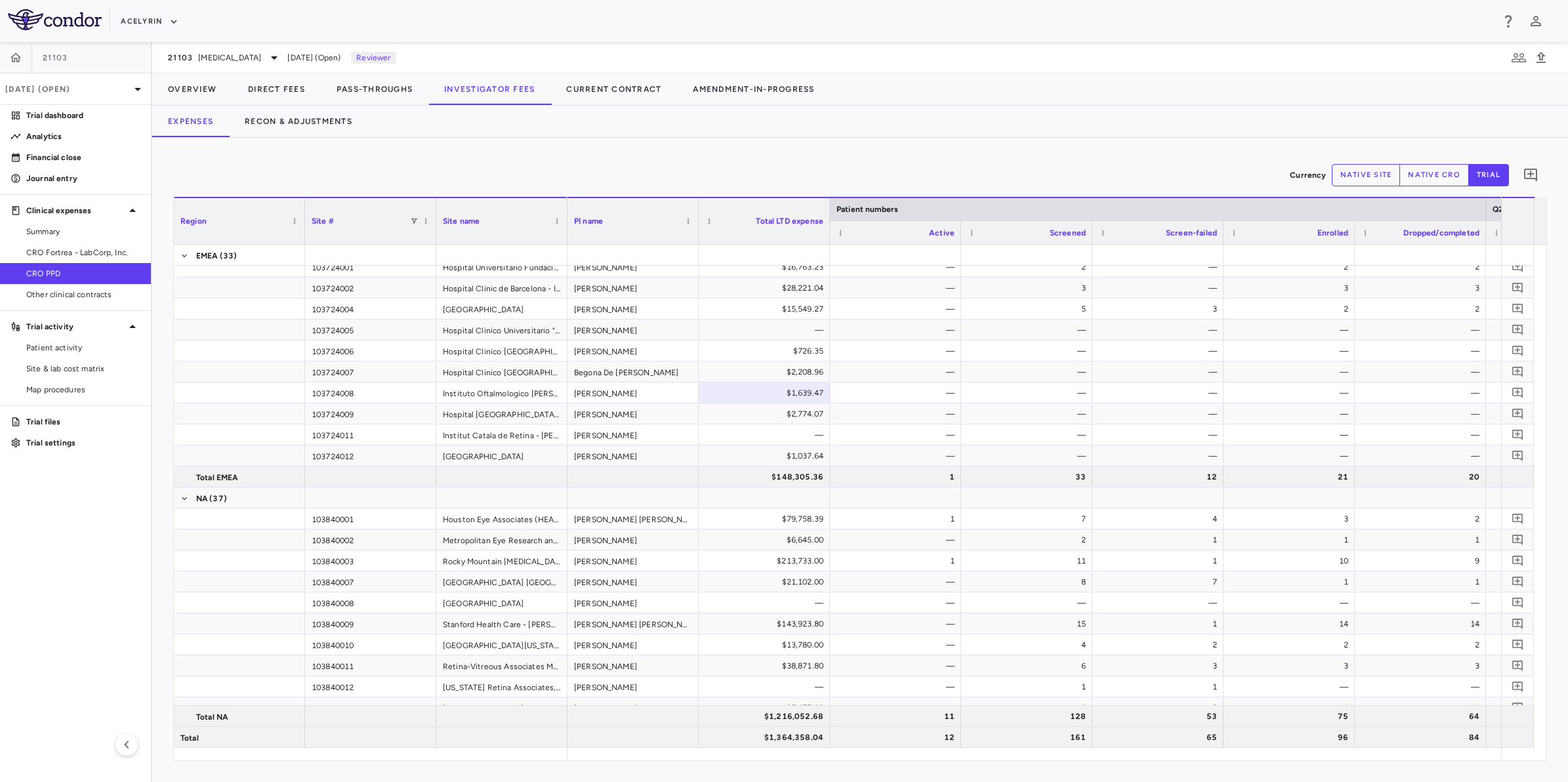
click at [828, 169] on div "Currency native site native cro trial 0" at bounding box center [860, 175] width 1374 height 33
click at [966, 169] on div "Currency native site native cro trial 0" at bounding box center [860, 175] width 1374 height 33
click at [903, 170] on div "Currency native site native cro trial 0" at bounding box center [860, 175] width 1374 height 33
drag, startPoint x: 864, startPoint y: 169, endPoint x: 578, endPoint y: 194, distance: 287.1
click at [863, 169] on div "Currency native site native cro trial 0" at bounding box center [860, 175] width 1374 height 33
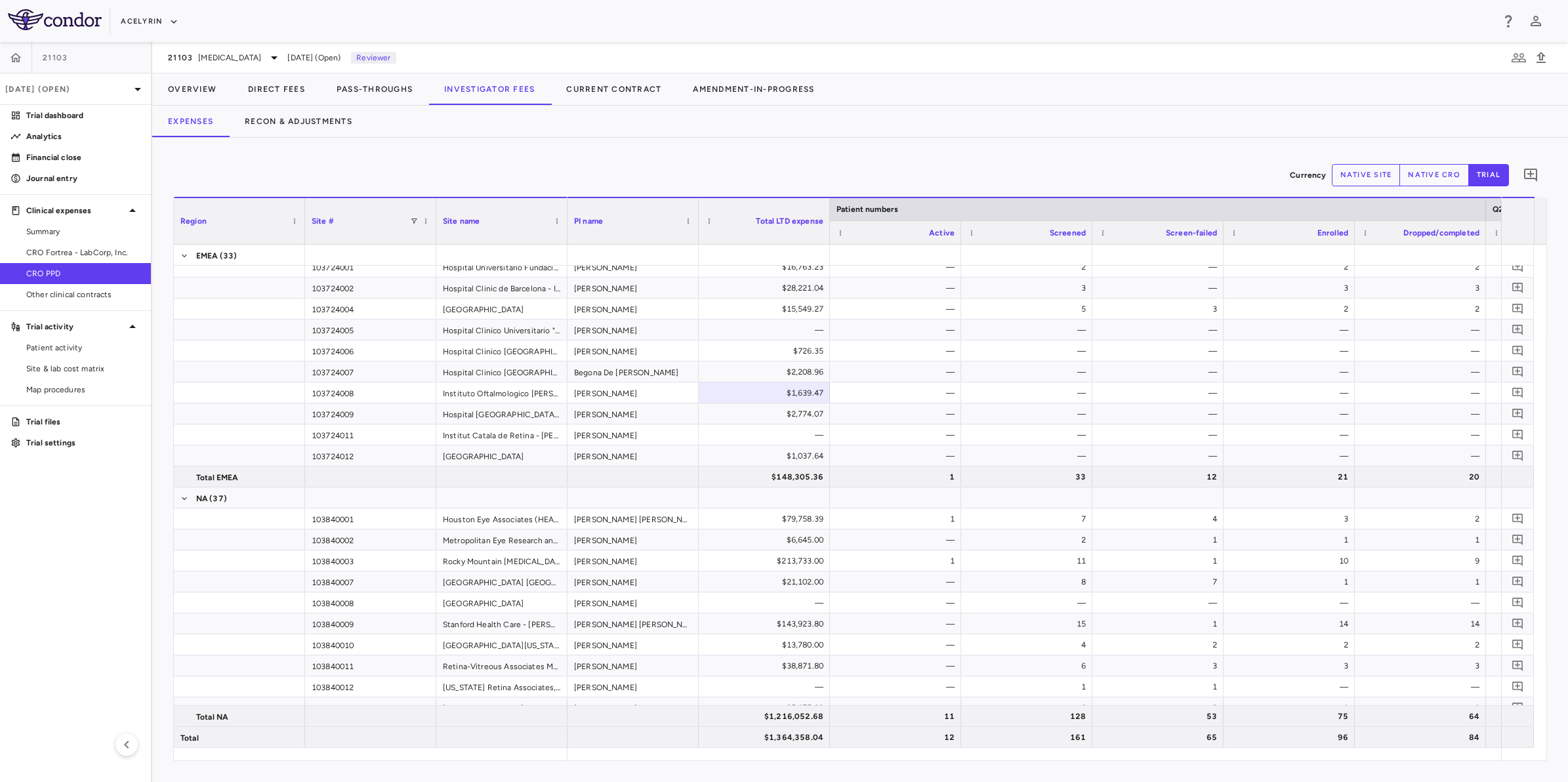
drag, startPoint x: 33, startPoint y: 520, endPoint x: 587, endPoint y: 207, distance: 636.3
click at [39, 517] on aside "21103 Sep 2025 (Open) Trial dashboard Analytics Financial close Journal entry C…" at bounding box center [76, 412] width 152 height 740
drag, startPoint x: 692, startPoint y: 162, endPoint x: 727, endPoint y: 162, distance: 35.0
click at [716, 162] on div "Currency native site native cro trial 0" at bounding box center [860, 175] width 1374 height 33
drag, startPoint x: 950, startPoint y: 161, endPoint x: 1074, endPoint y: 162, distance: 124.0
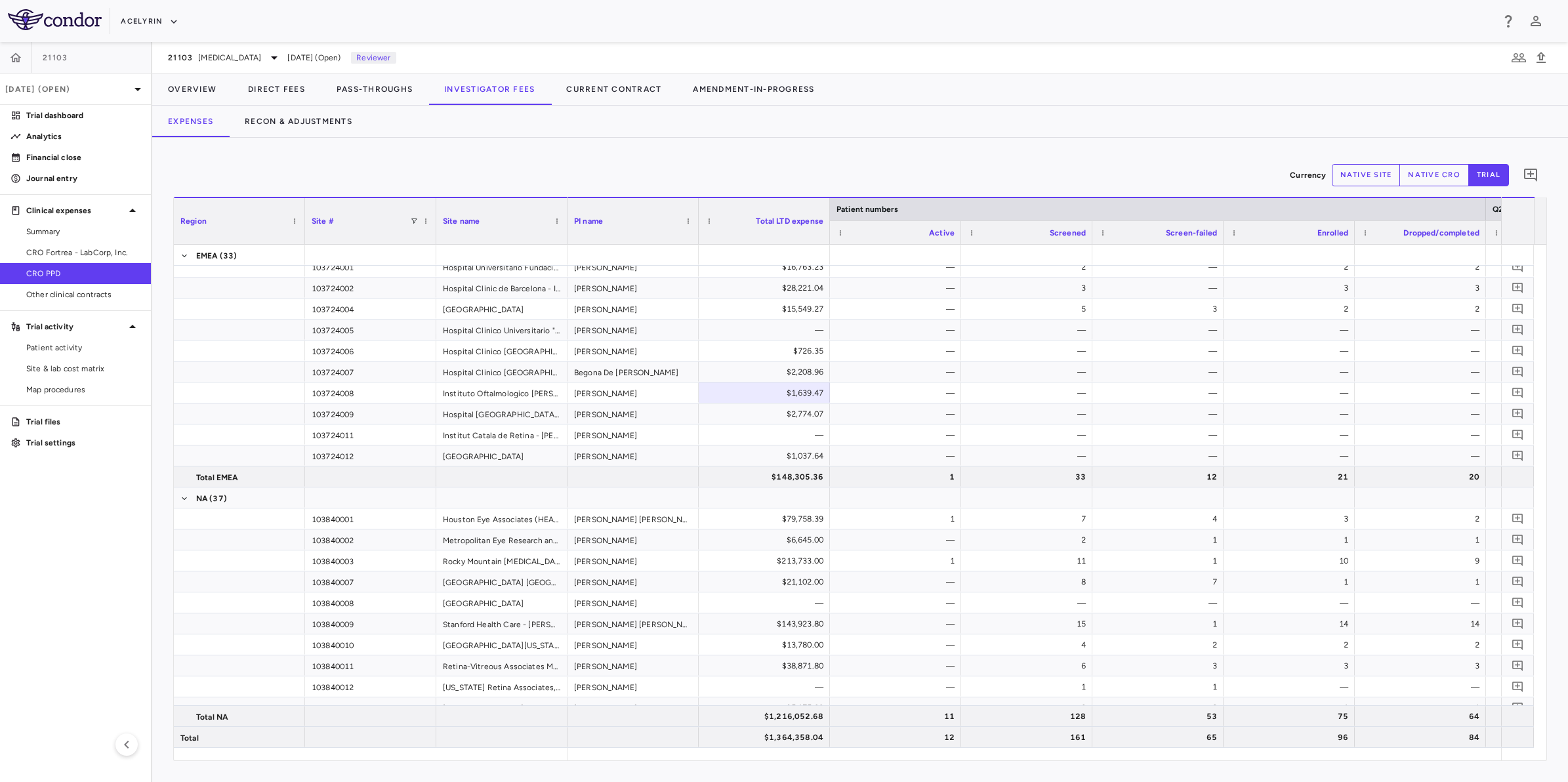
click at [1074, 162] on div "Currency native site native cro trial 0" at bounding box center [860, 175] width 1374 height 33
drag, startPoint x: 890, startPoint y: 162, endPoint x: 865, endPoint y: 162, distance: 25.0
click at [889, 162] on div "Currency native site native cro trial 0" at bounding box center [860, 175] width 1374 height 33
click at [587, 159] on div "Currency native site native cro trial 0" at bounding box center [860, 175] width 1374 height 33
drag, startPoint x: 805, startPoint y: 156, endPoint x: 1122, endPoint y: 156, distance: 317.0
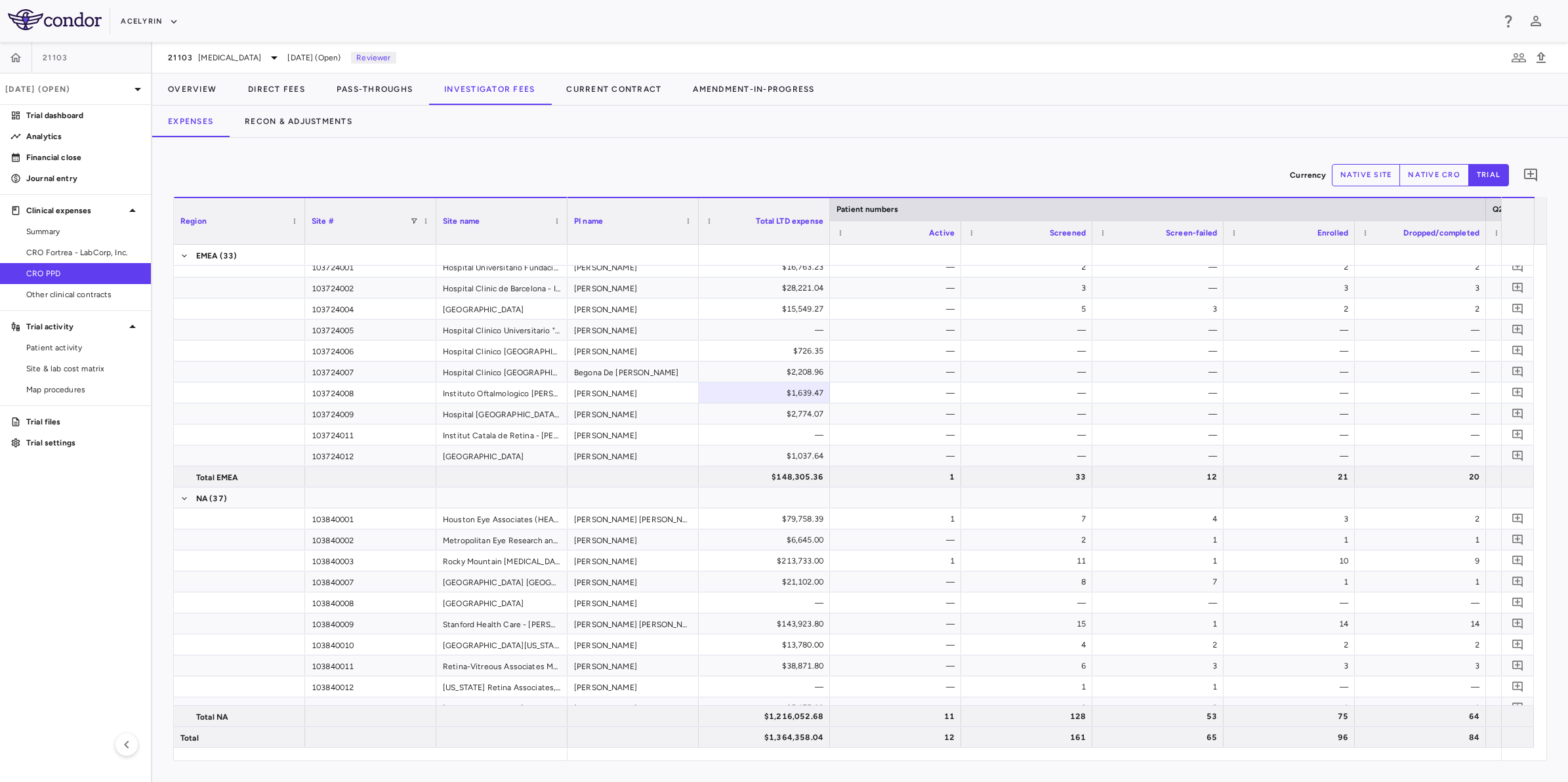
click at [1118, 156] on div "Currency native site native cro trial 0 Region Drag here to set column labels R…" at bounding box center [860, 460] width 1416 height 644
click at [1122, 156] on div "Currency native site native cro trial 0 Region Drag here to set column labels R…" at bounding box center [860, 460] width 1416 height 644
drag, startPoint x: 779, startPoint y: 156, endPoint x: 805, endPoint y: 155, distance: 26.0
click at [779, 155] on div "Currency native site native cro trial 0 Region Drag here to set column labels R…" at bounding box center [860, 460] width 1416 height 644
drag, startPoint x: 912, startPoint y: 153, endPoint x: 929, endPoint y: 154, distance: 17.0
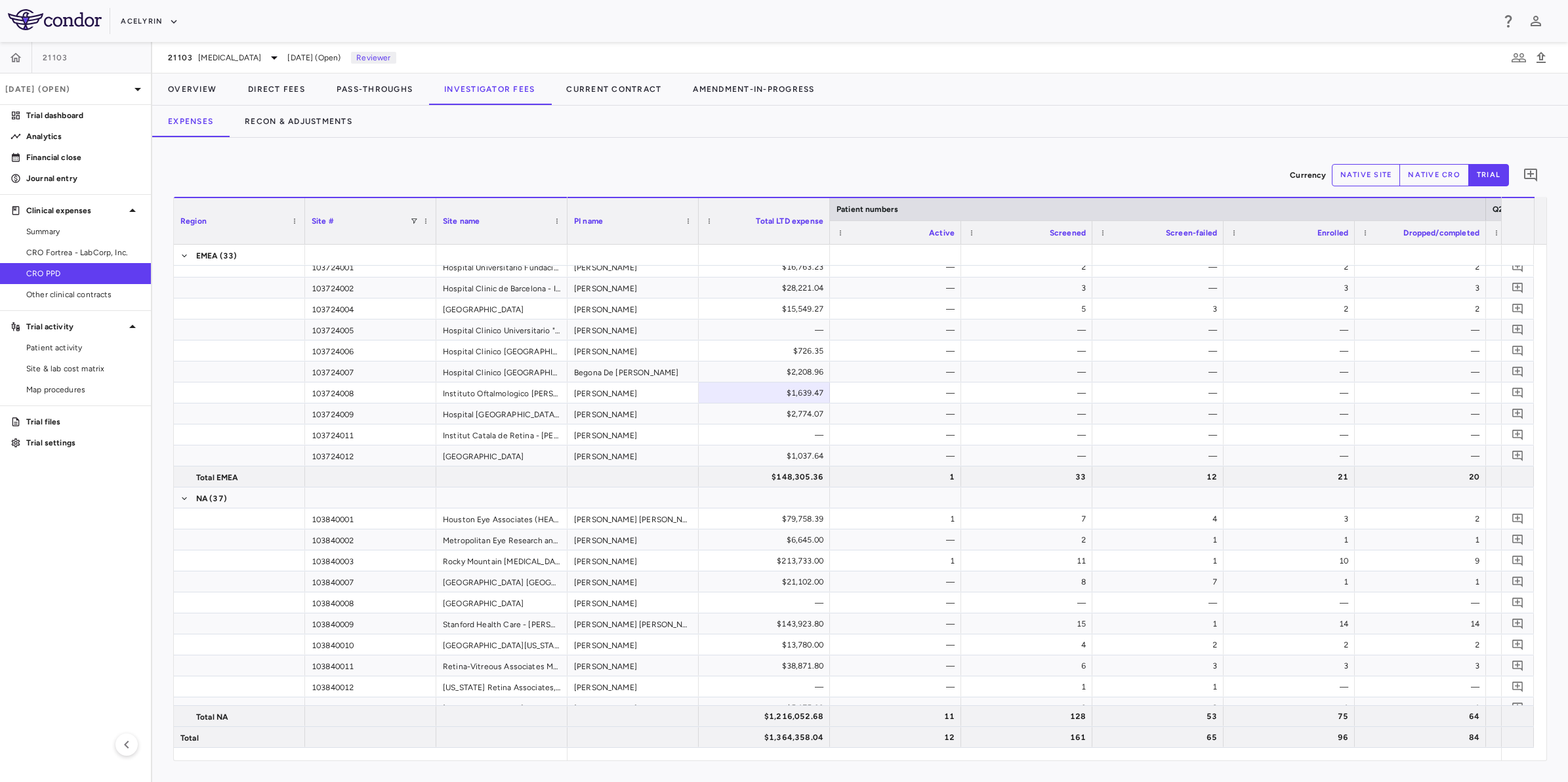
click at [929, 154] on div "Currency native site native cro trial 0 Region Drag here to set column labels R…" at bounding box center [860, 460] width 1416 height 644
drag, startPoint x: 994, startPoint y: 156, endPoint x: 910, endPoint y: 161, distance: 84.1
click at [986, 159] on div "Currency native site native cro trial 0 Region Drag here to set column labels R…" at bounding box center [860, 460] width 1416 height 644
drag, startPoint x: 797, startPoint y: 159, endPoint x: 877, endPoint y: 158, distance: 80.0
click at [801, 159] on div "Currency native site native cro trial 0" at bounding box center [860, 175] width 1374 height 33
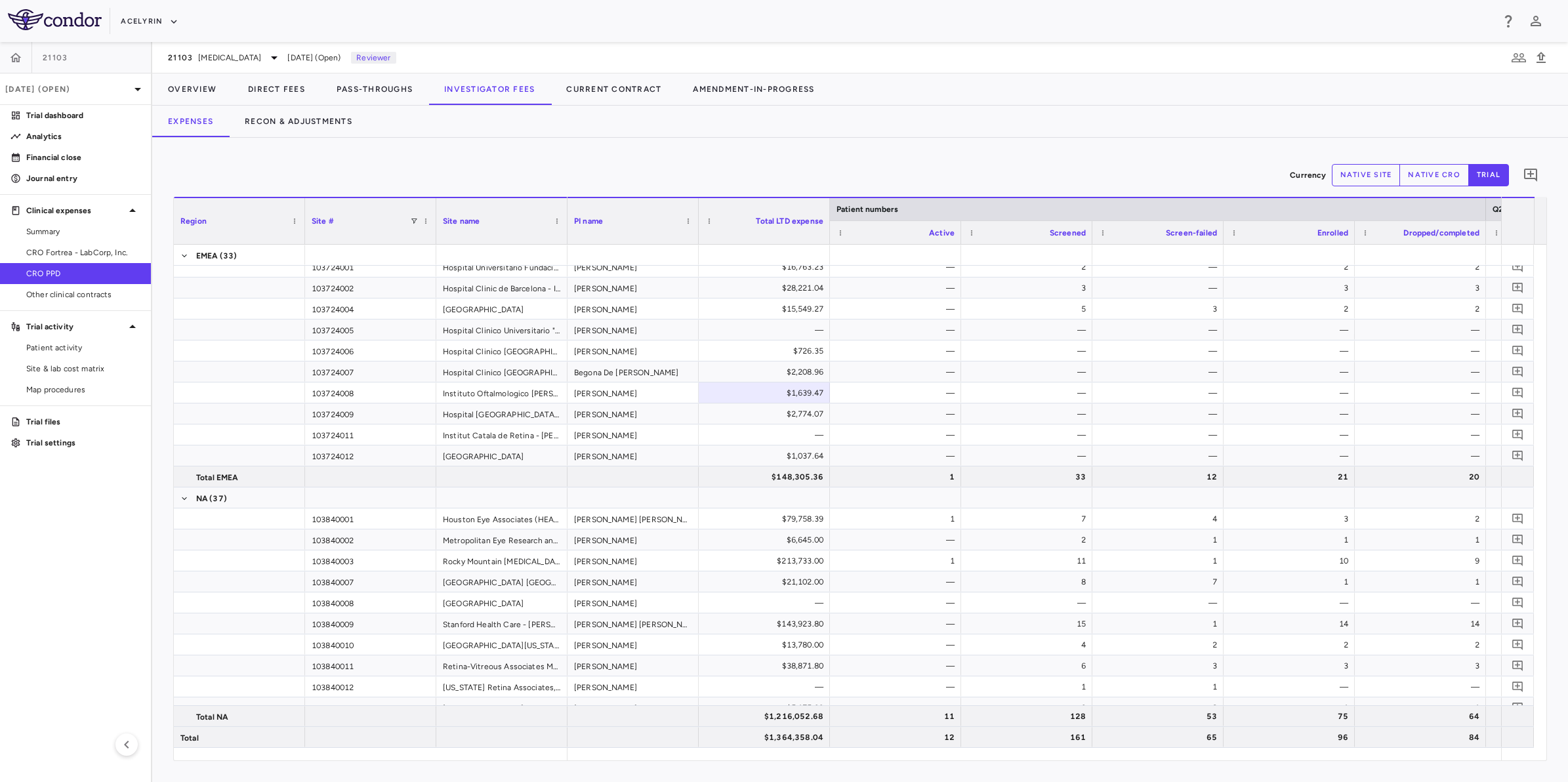
drag, startPoint x: 931, startPoint y: 158, endPoint x: 992, endPoint y: 162, distance: 61.1
click at [946, 159] on div "Currency native site native cro trial 0" at bounding box center [860, 175] width 1374 height 33
drag, startPoint x: 992, startPoint y: 162, endPoint x: 822, endPoint y: 161, distance: 170.0
click at [979, 165] on div "Currency native site native cro trial 0" at bounding box center [860, 175] width 1374 height 33
drag, startPoint x: 822, startPoint y: 161, endPoint x: 417, endPoint y: 181, distance: 405.5
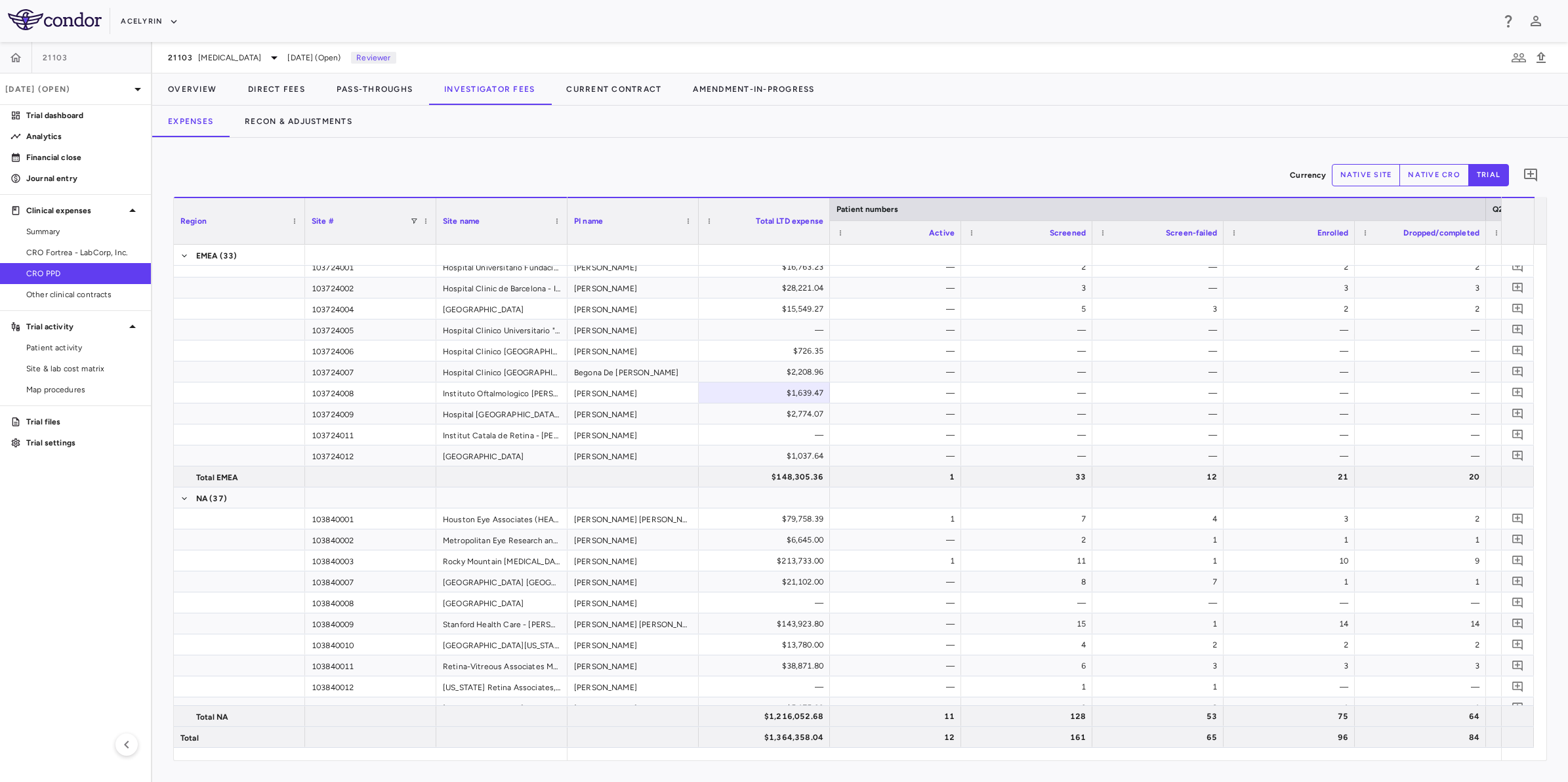
click at [799, 162] on div "Currency native site native cro trial 0" at bounding box center [860, 175] width 1374 height 33
click at [50, 557] on aside "21103 Sep 2025 (Open) Trial dashboard Analytics Financial close Journal entry C…" at bounding box center [76, 412] width 152 height 740
click at [794, 142] on div "Currency native site native cro trial 0 Region Drag here to set column labels R…" at bounding box center [860, 460] width 1416 height 644
click at [946, 159] on div "Currency native site native cro trial 0" at bounding box center [860, 175] width 1374 height 33
drag, startPoint x: 1107, startPoint y: 167, endPoint x: 1033, endPoint y: 175, distance: 74.4
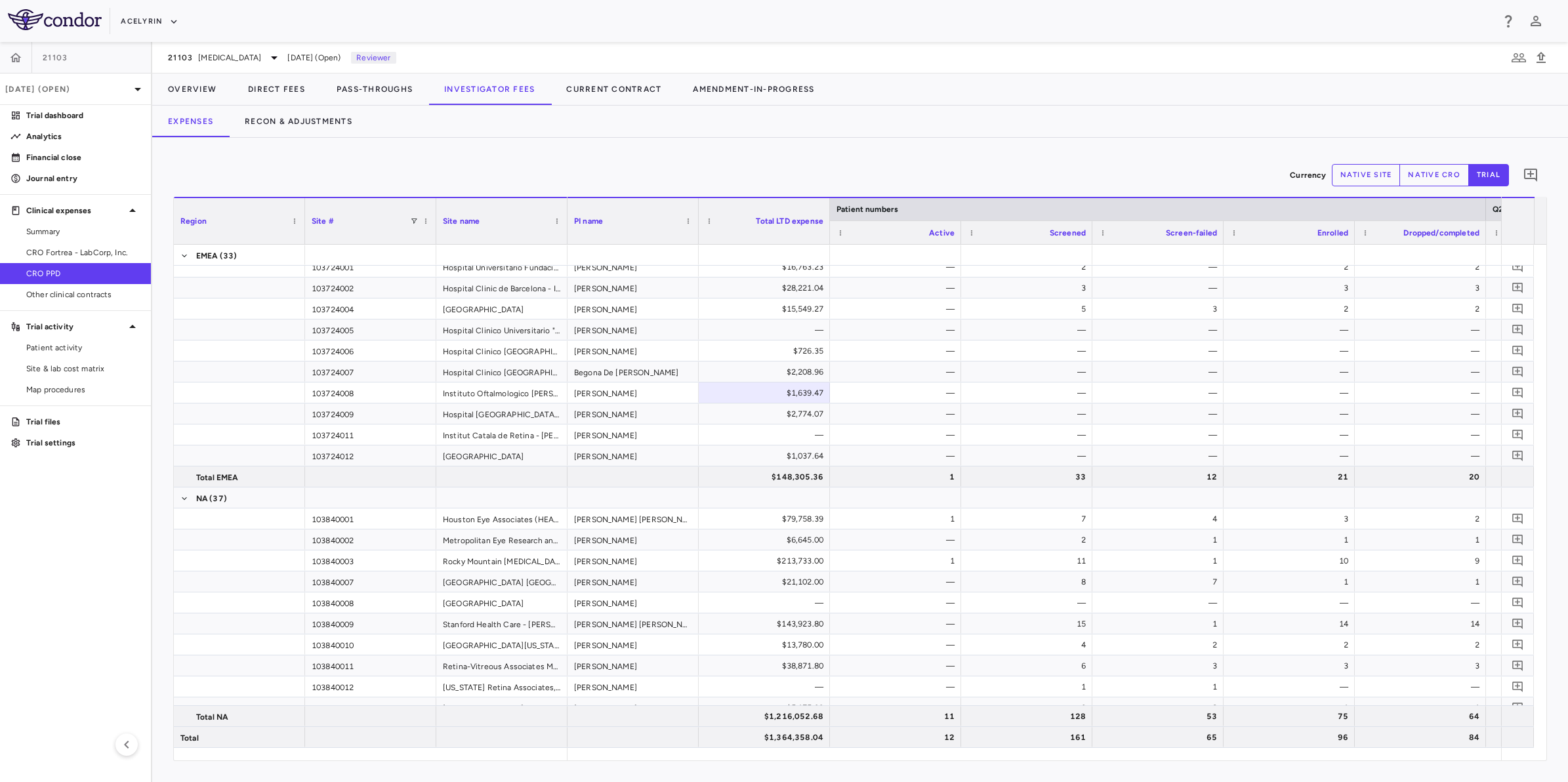
click at [1091, 171] on div "Currency native site native cro trial 0" at bounding box center [860, 175] width 1374 height 33
drag, startPoint x: 689, startPoint y: 162, endPoint x: 709, endPoint y: 162, distance: 20.0
click at [692, 162] on div "Currency native site native cro trial 0" at bounding box center [860, 175] width 1374 height 33
click at [969, 162] on div "Currency native site native cro trial 0" at bounding box center [860, 175] width 1374 height 33
drag, startPoint x: 1066, startPoint y: 164, endPoint x: 1127, endPoint y: 168, distance: 61.1
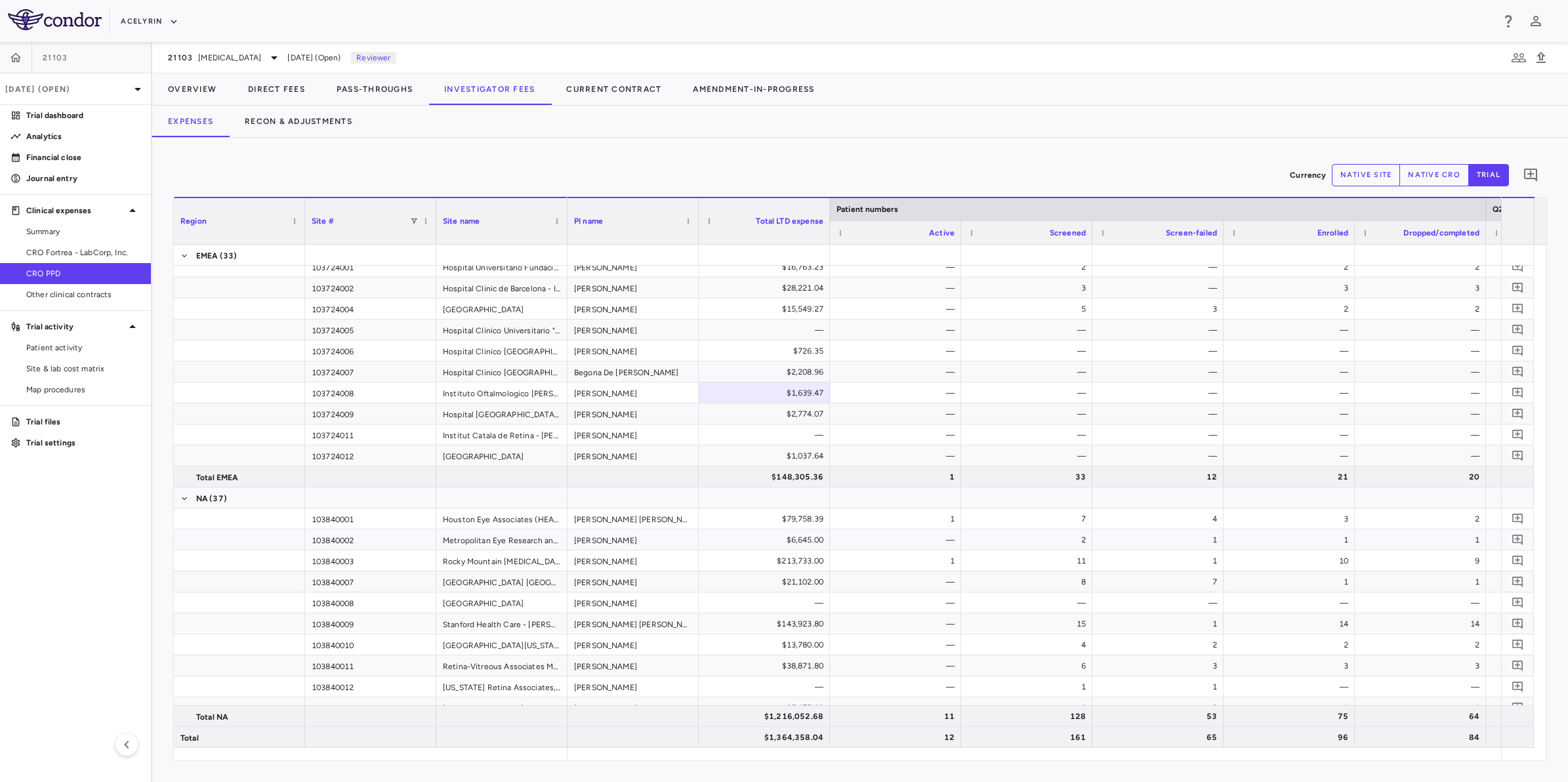
click at [1070, 165] on div "Currency native site native cro trial 0" at bounding box center [860, 175] width 1374 height 33
drag, startPoint x: 1117, startPoint y: 168, endPoint x: 701, endPoint y: 162, distance: 416.0
click at [1025, 170] on div "Currency native site native cro trial 0" at bounding box center [860, 175] width 1374 height 33
drag, startPoint x: 701, startPoint y: 162, endPoint x: 969, endPoint y: 162, distance: 268.0
click at [702, 162] on div "Currency native site native cro trial 0" at bounding box center [860, 175] width 1374 height 33
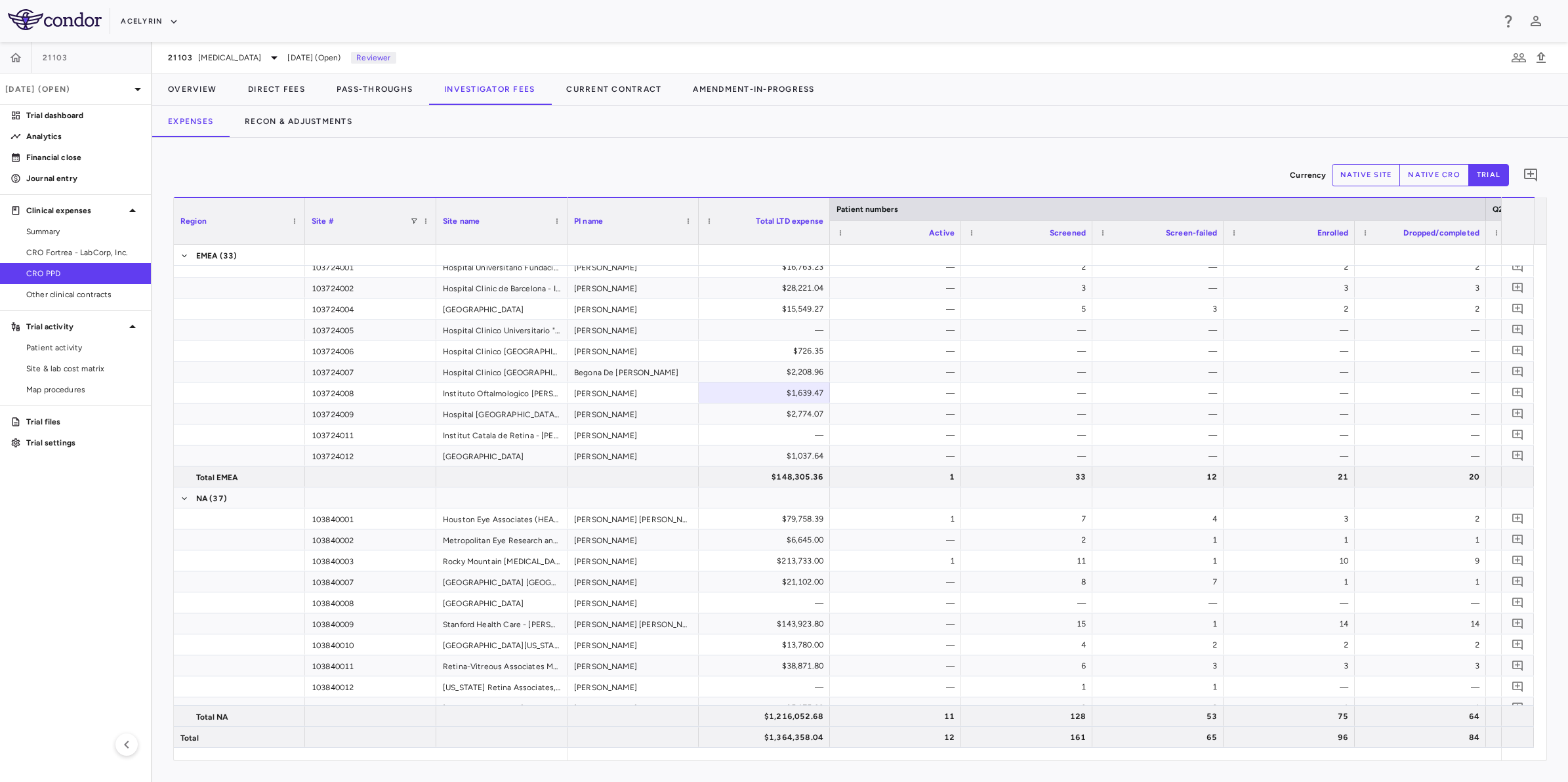
drag, startPoint x: 969, startPoint y: 162, endPoint x: 1136, endPoint y: 164, distance: 167.0
click at [1004, 162] on div "Currency native site native cro trial 0" at bounding box center [860, 175] width 1374 height 33
click at [1136, 164] on div "Currency native site native cro trial 0" at bounding box center [860, 175] width 1374 height 33
click at [925, 151] on div "Currency native site native cro trial 0 Region Drag here to set column labels R…" at bounding box center [860, 460] width 1416 height 644
drag, startPoint x: 1073, startPoint y: 152, endPoint x: 960, endPoint y: 158, distance: 113.2
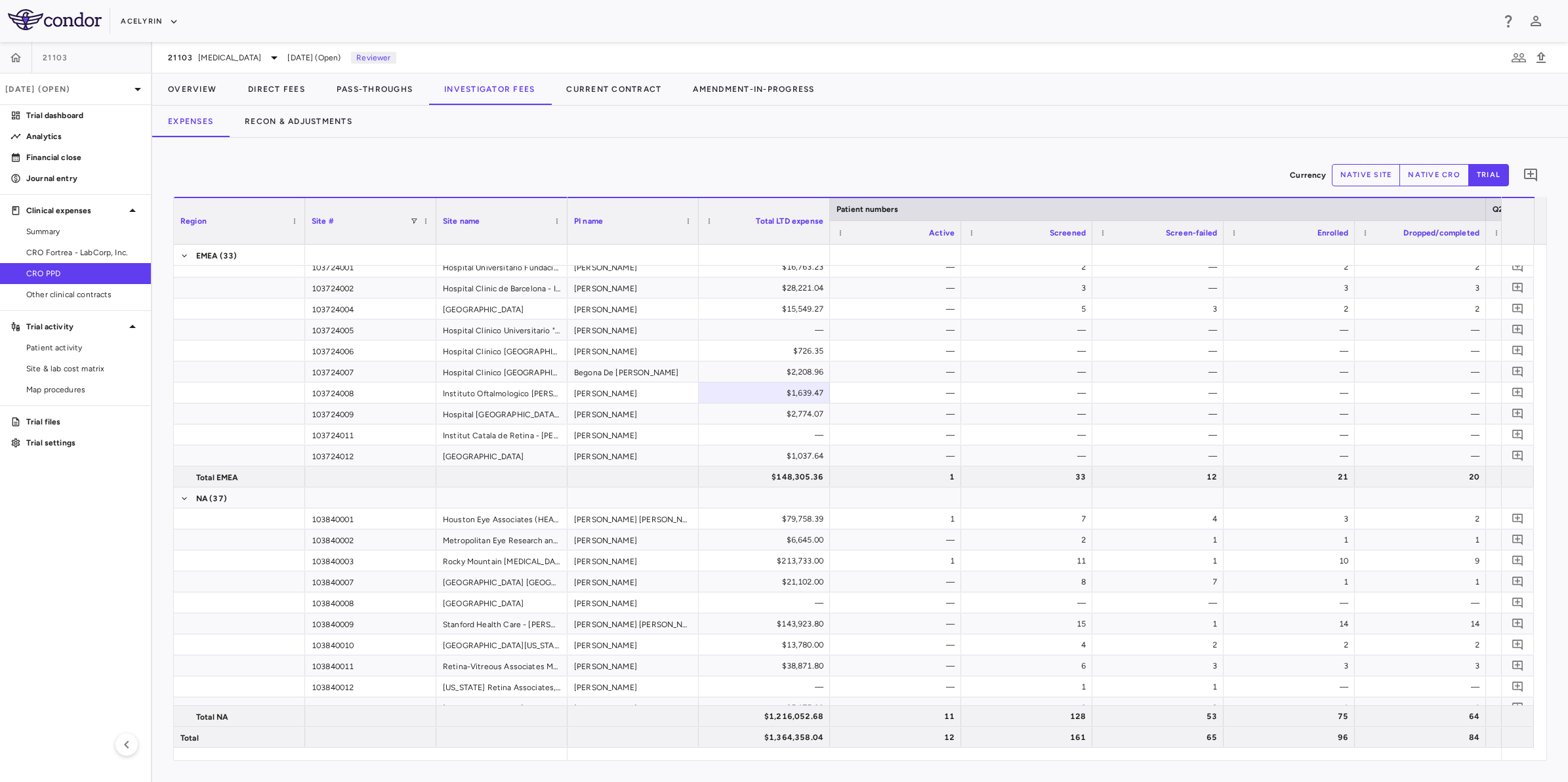
click at [1067, 153] on div "Currency native site native cro trial 0 Region Drag here to set column labels R…" at bounding box center [860, 460] width 1416 height 644
click at [771, 151] on div "Currency native site native cro trial 0 Region Drag here to set column labels R…" at bounding box center [860, 460] width 1416 height 644
drag, startPoint x: 1014, startPoint y: 155, endPoint x: 1059, endPoint y: 158, distance: 45.1
click at [1015, 155] on div "Currency native site native cro trial 0 Region Drag here to set column labels R…" at bounding box center [860, 460] width 1416 height 644
drag, startPoint x: 1145, startPoint y: 159, endPoint x: 939, endPoint y: 165, distance: 206.1
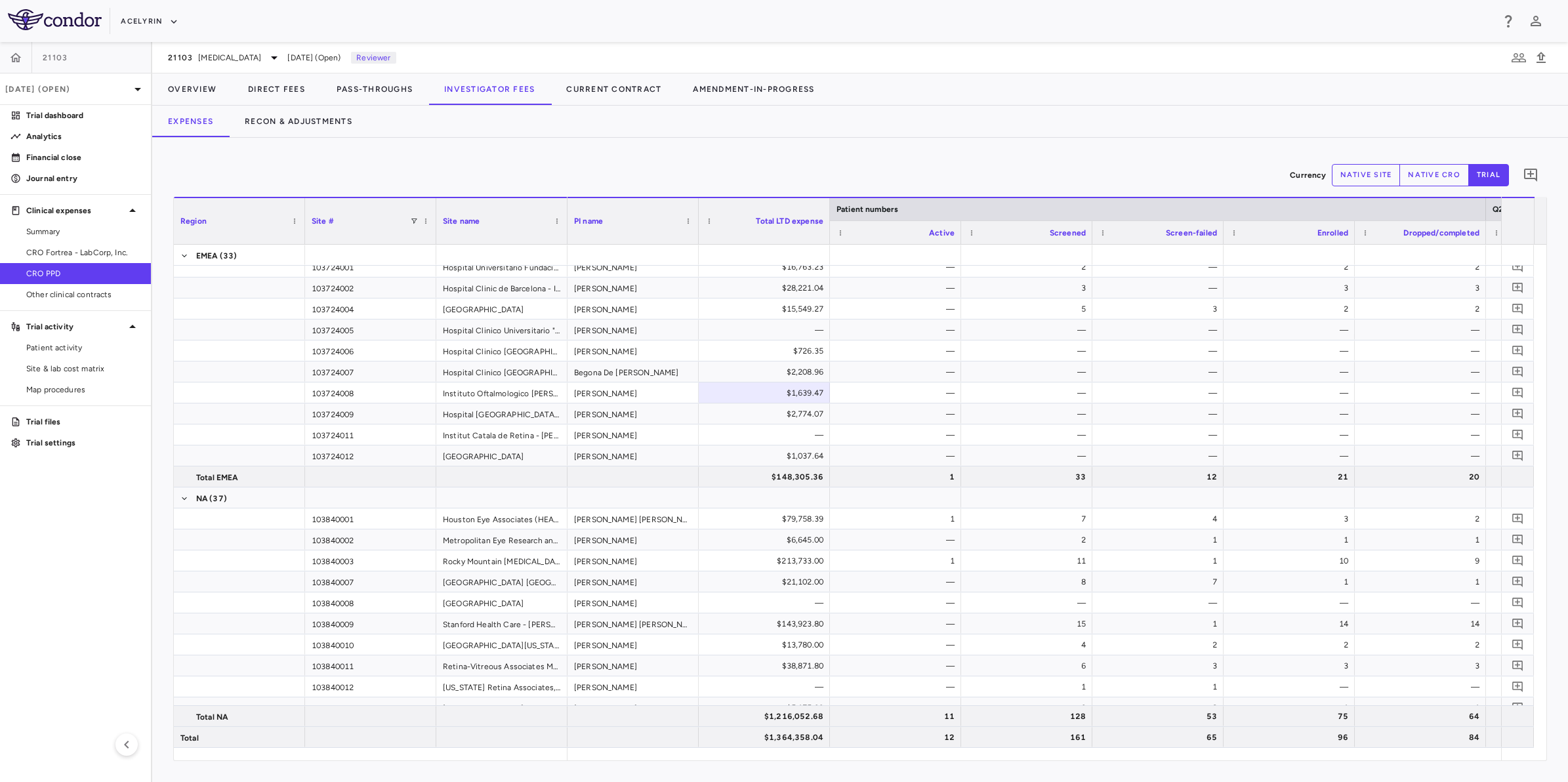
click at [1106, 168] on div "Currency native site native cro trial 0" at bounding box center [860, 175] width 1374 height 33
click at [762, 151] on div "Currency native site native cro trial 0 Region Drag here to set column labels R…" at bounding box center [860, 460] width 1416 height 644
drag, startPoint x: 982, startPoint y: 155, endPoint x: 1054, endPoint y: 158, distance: 72.1
click at [1001, 155] on div "Currency native site native cro trial 0 Region Drag here to set column labels R…" at bounding box center [860, 460] width 1416 height 644
drag, startPoint x: 1159, startPoint y: 162, endPoint x: 1179, endPoint y: 164, distance: 20.1
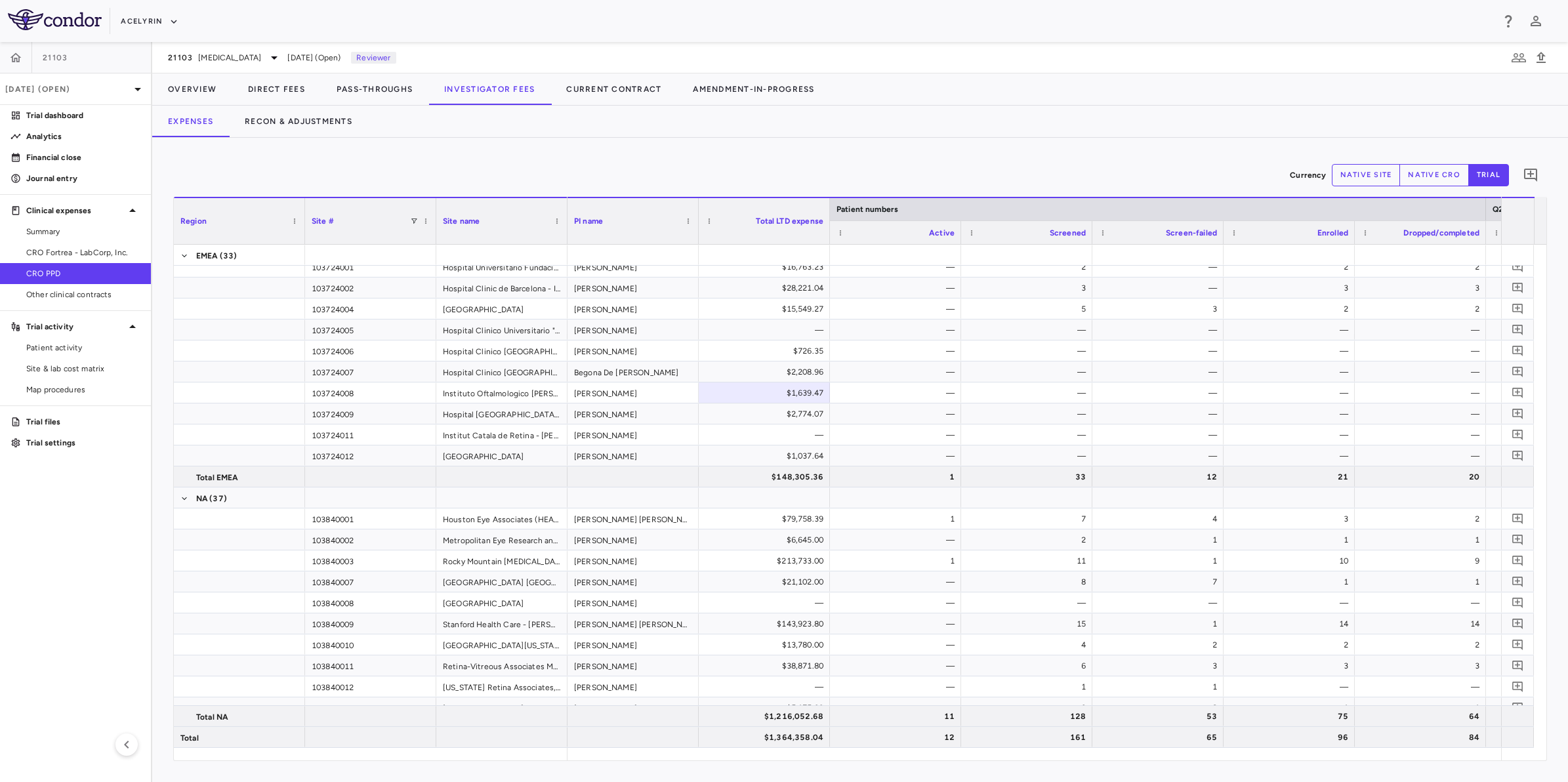
click at [1159, 162] on div "Currency native site native cro trial 0" at bounding box center [860, 175] width 1374 height 33
click at [794, 152] on div "Currency native site native cro trial 0 Region Drag here to set column labels R…" at bounding box center [860, 460] width 1416 height 644
drag
click at [966, 155] on div "Currency native site native cro trial 0 Region Drag here to set column labels R…" at bounding box center [860, 460] width 1416 height 644
click at [1118, 160] on div "Currency native site native cro trial 0" at bounding box center [860, 175] width 1374 height 33
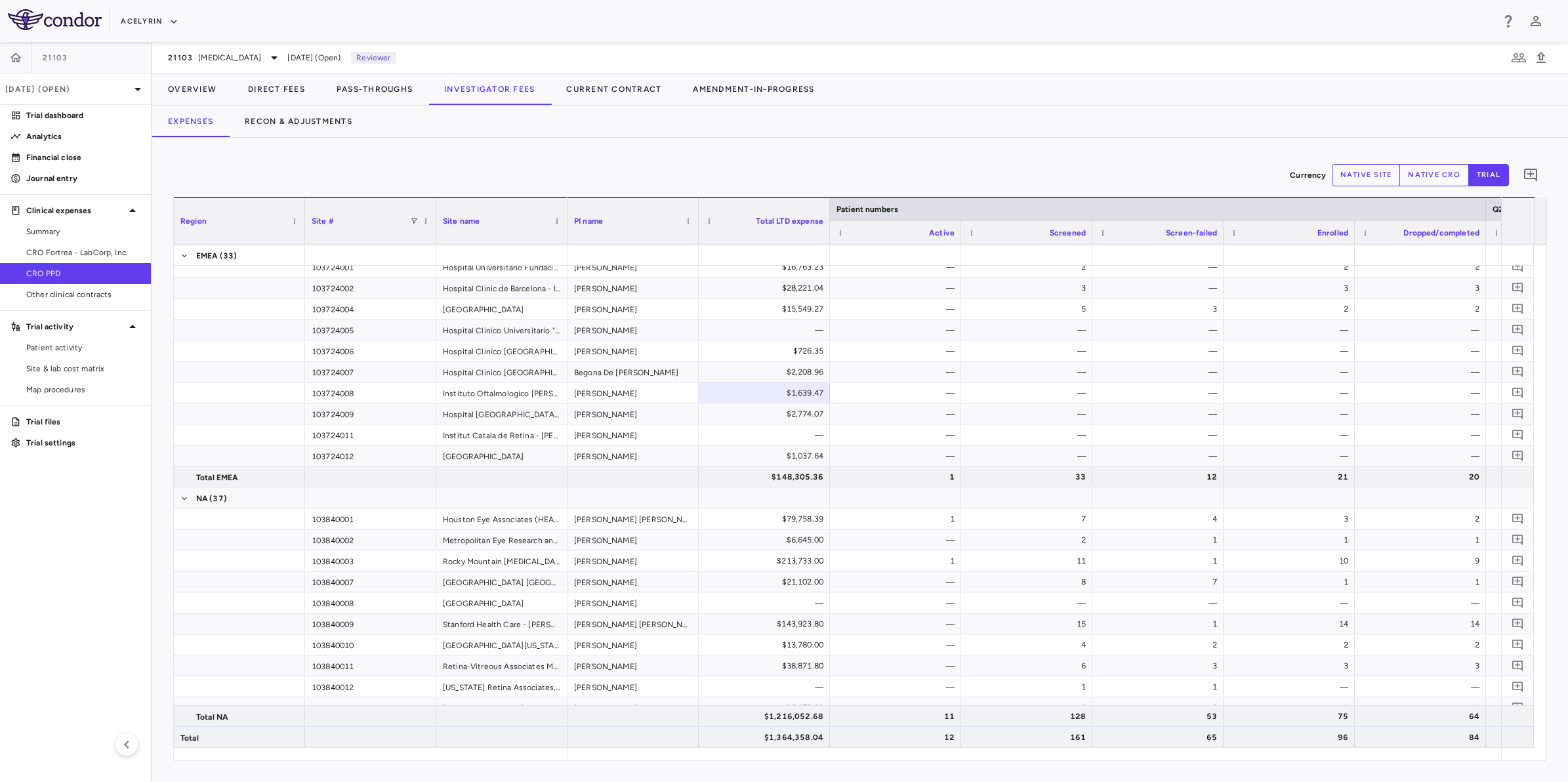
click at [1051, 162] on div "Currency native site native cro trial 0" at bounding box center [860, 175] width 1374 height 33
click at [691, 141] on div "Currency native site native cro trial 0 Region Drag here to set column labels R…" at bounding box center [860, 460] width 1416 height 644
click at [47, 620] on aside "21103 Sep 2025 (Open) Trial dashboard Analytics Financial close Journal entry C…" at bounding box center [76, 412] width 152 height 740
click at [483, 162] on div "Currency native site native cro trial 0" at bounding box center [860, 175] width 1374 height 33
drag, startPoint x: 592, startPoint y: 143, endPoint x: 279, endPoint y: 203, distance: 318.7
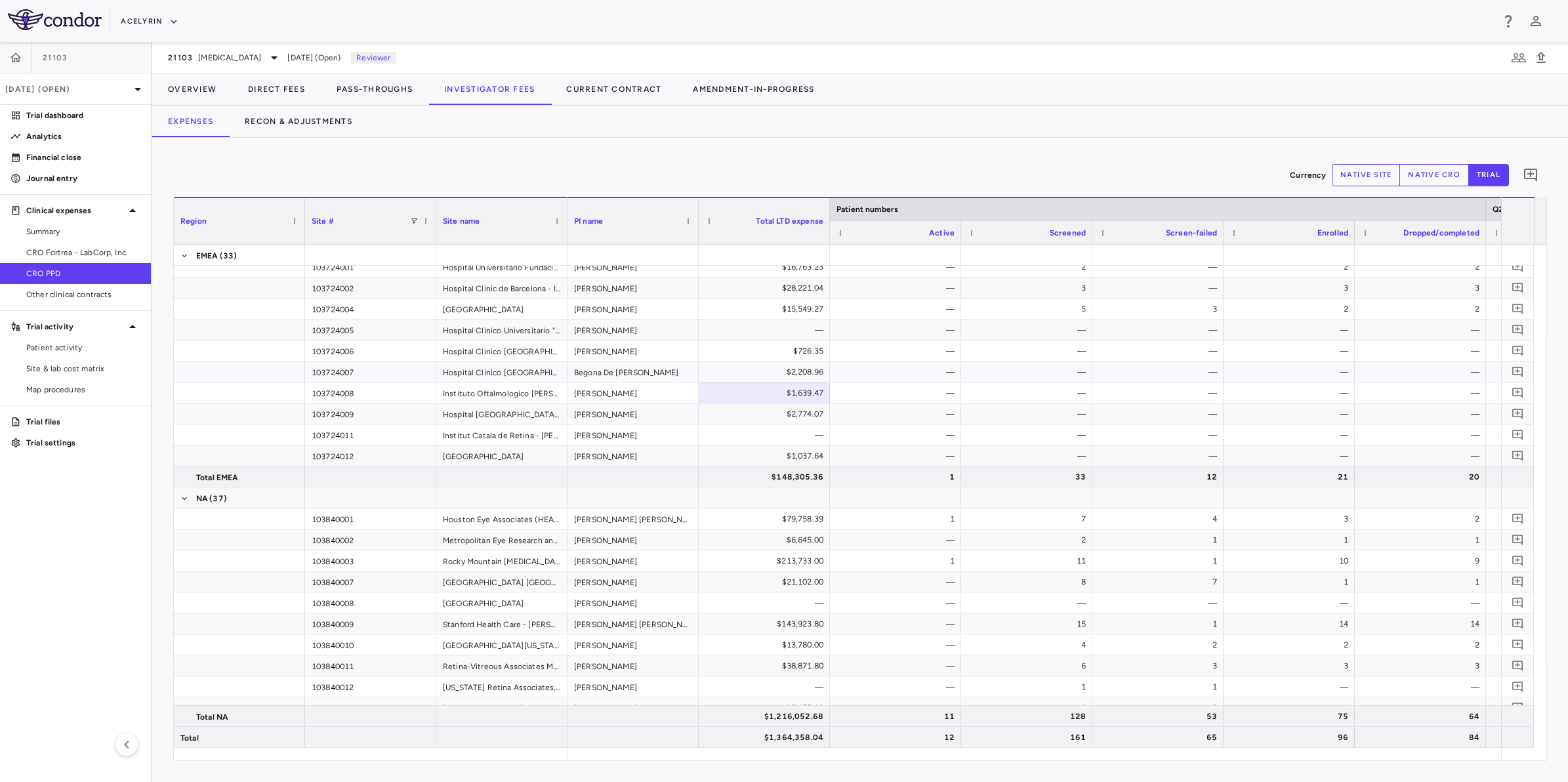
click at [582, 149] on div "Currency native site native cro trial 0 Region Drag here to set column labels R…" at bounding box center [860, 460] width 1416 height 644
click at [57, 568] on aside "21103 Sep 2025 (Open) Trial dashboard Analytics Financial close Journal entry C…" at bounding box center [76, 412] width 152 height 740
click at [331, 153] on div "Currency native site native cro trial 0 Region Drag here to set column labels R…" at bounding box center [860, 460] width 1416 height 644
click at [279, 96] on button "Direct Fees" at bounding box center [276, 89] width 88 height 32
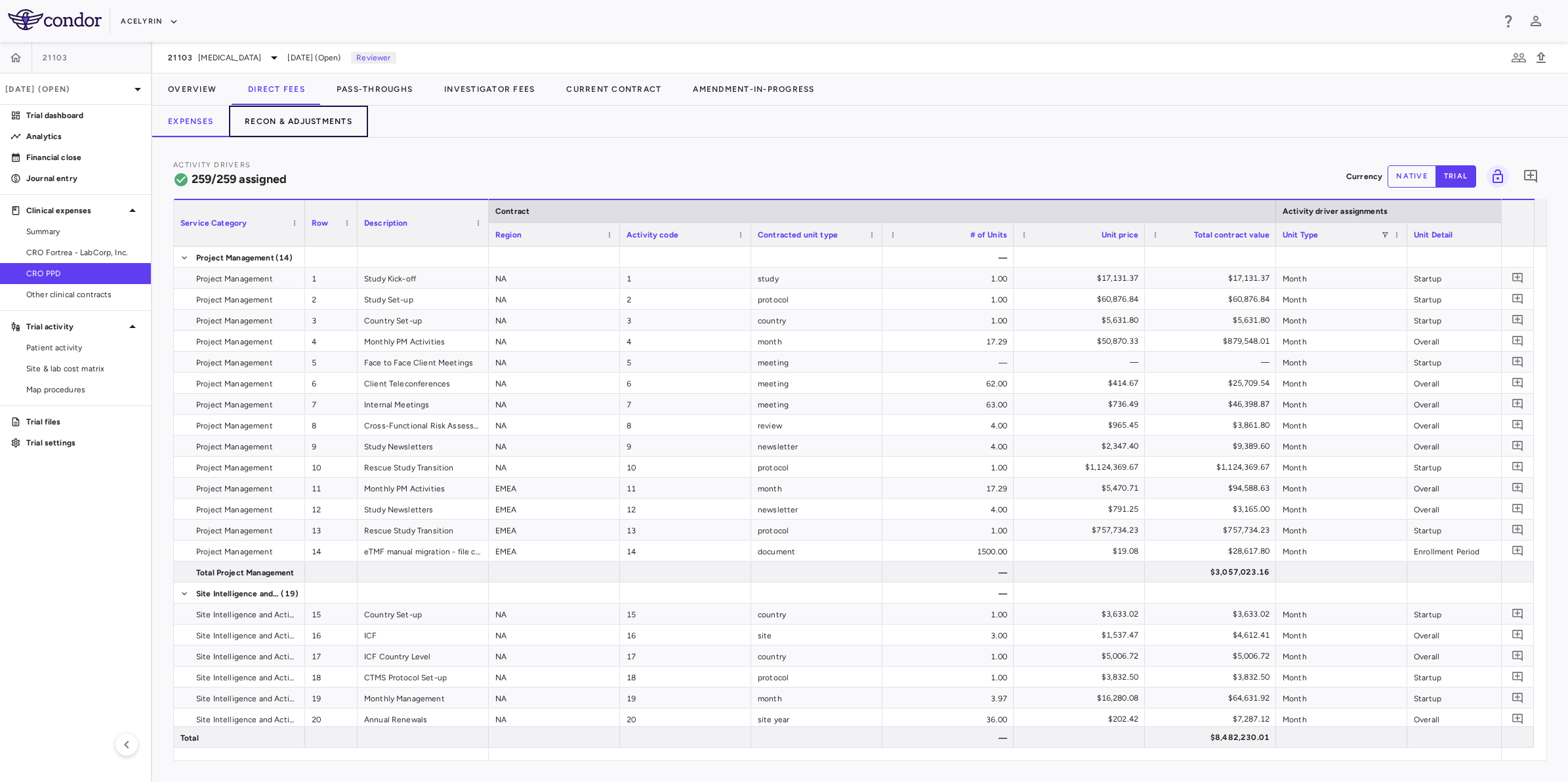
click at [277, 127] on button "Recon & Adjustments" at bounding box center [298, 121] width 139 height 32
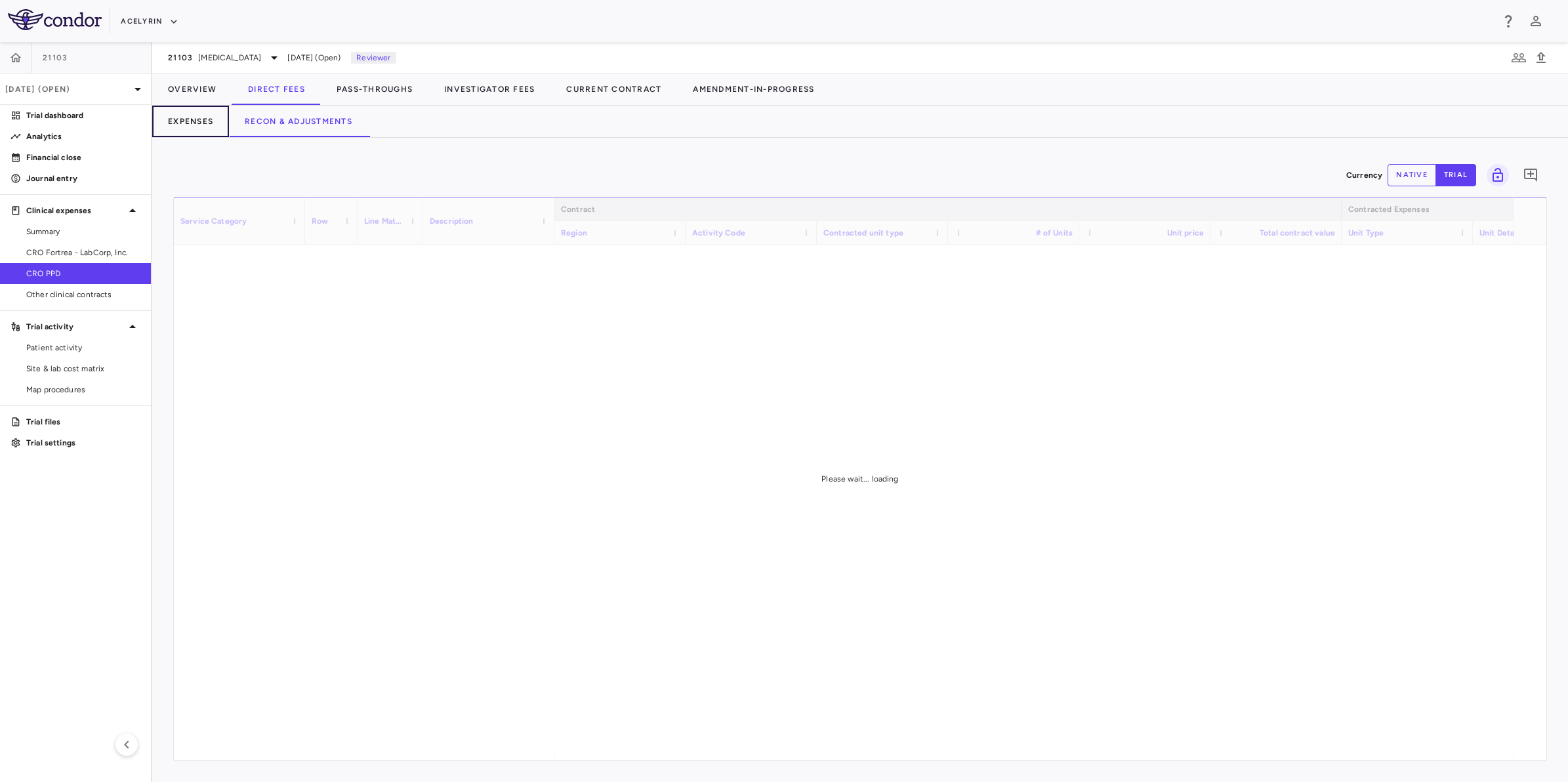
click at [213, 126] on button "Expenses" at bounding box center [191, 121] width 77 height 32
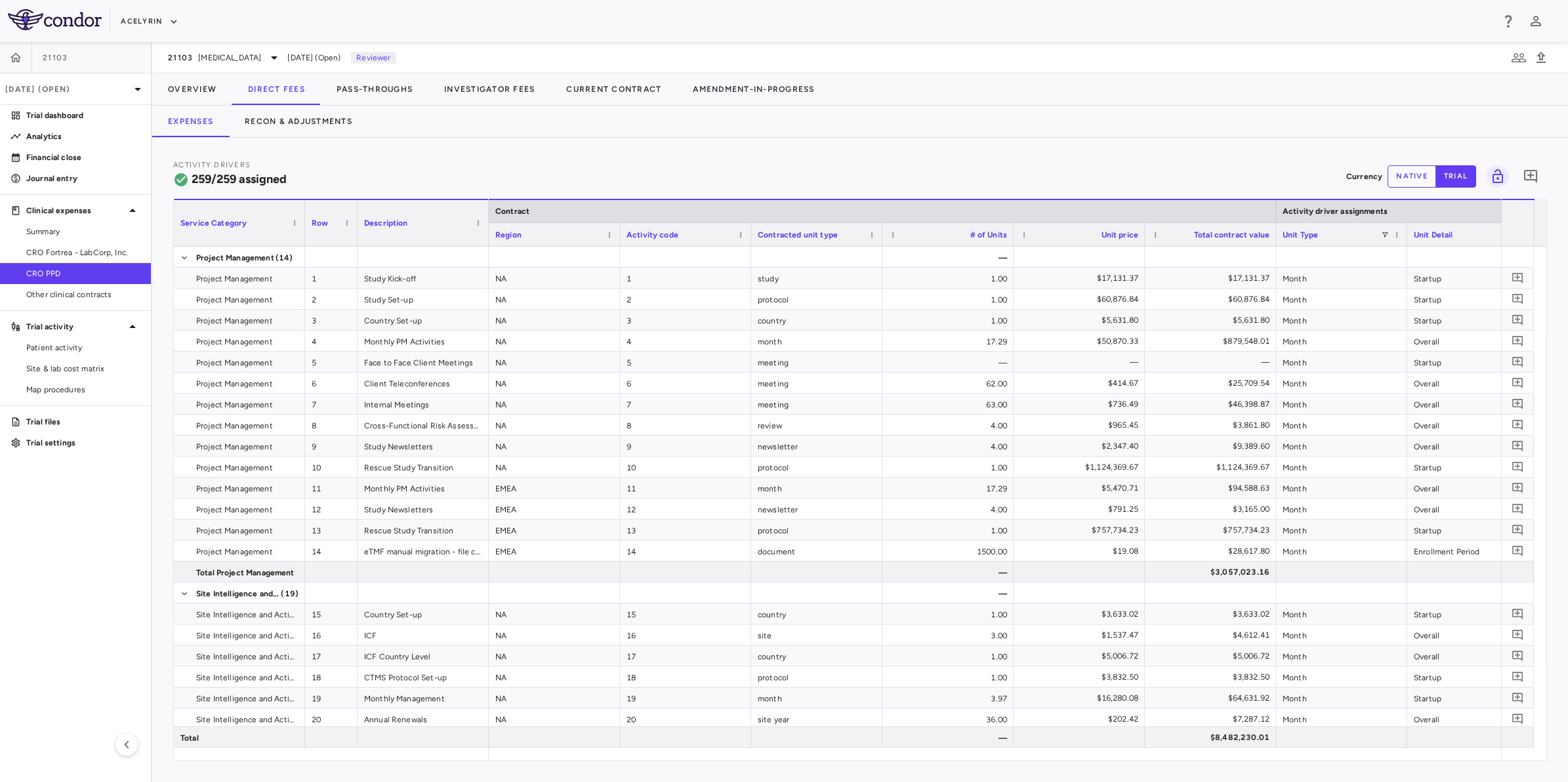
drag, startPoint x: 450, startPoint y: 158, endPoint x: 507, endPoint y: 158, distance: 57.0
click at [452, 158] on div "Activity Drivers 259/259 assigned Currency native trial 0 Service Category Drag…" at bounding box center [860, 460] width 1416 height 644
click at [656, 159] on div "Activity Drivers 259/259 assigned Currency native trial 0" at bounding box center [860, 176] width 1374 height 35
click at [564, 162] on div "Activity Drivers 259/259 assigned Currency native trial 0" at bounding box center [860, 176] width 1374 height 35
drag, startPoint x: 55, startPoint y: 534, endPoint x: 477, endPoint y: 188, distance: 545.7
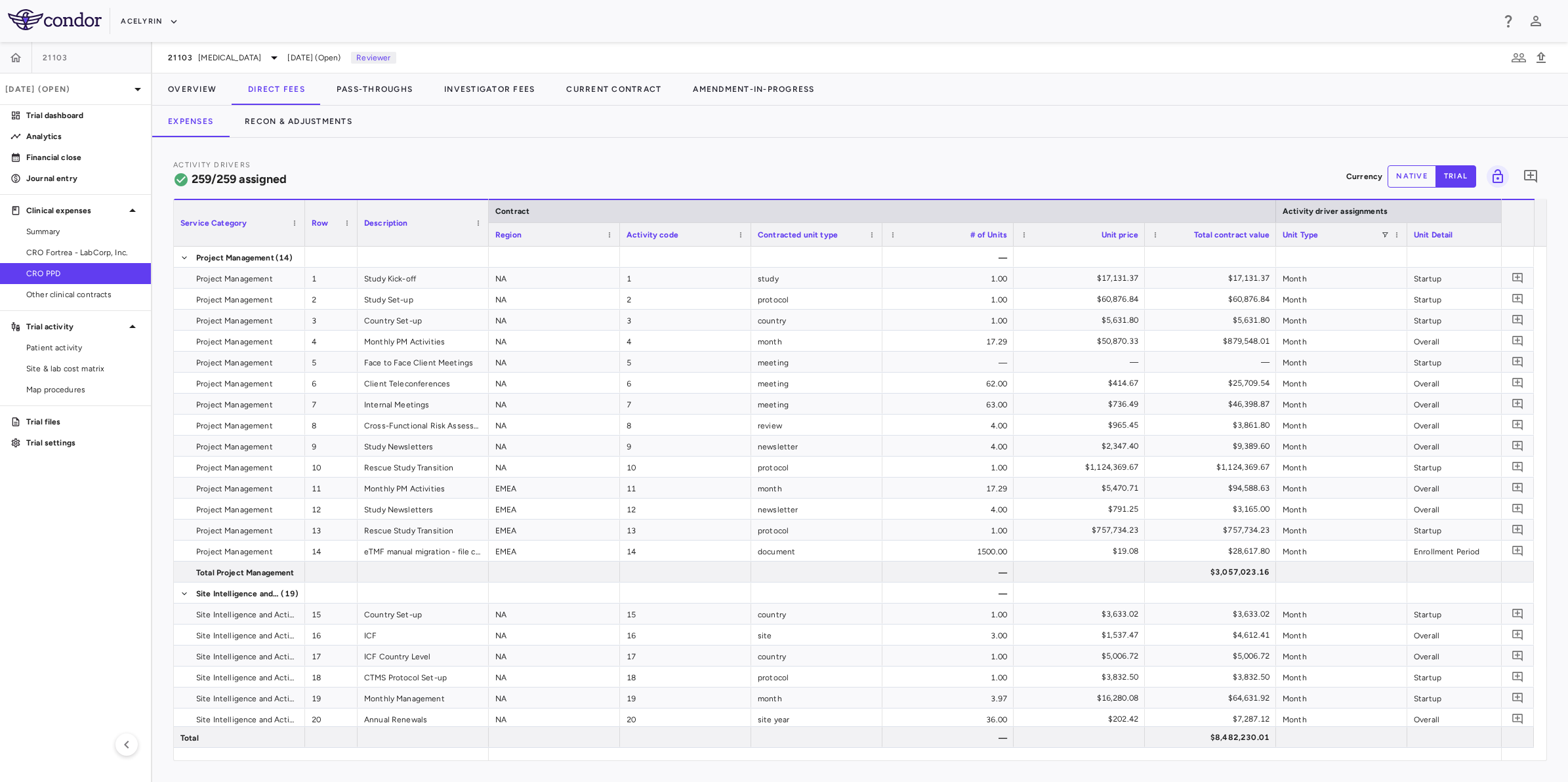
click at [57, 532] on aside "21103 Sep 2025 (Open) Trial dashboard Analytics Financial close Journal entry C…" at bounding box center [76, 412] width 152 height 740
click at [567, 140] on div "Activity Drivers 259/259 assigned Currency native trial 0 Service Category Drag…" at bounding box center [860, 460] width 1416 height 644
drag, startPoint x: 697, startPoint y: 155, endPoint x: 709, endPoint y: 155, distance: 12.0
click at [709, 155] on div "Activity Drivers 259/259 assigned Currency native trial 0 Service Category Drag…" at bounding box center [860, 460] width 1416 height 644
drag, startPoint x: 861, startPoint y: 156, endPoint x: 495, endPoint y: 168, distance: 366.2
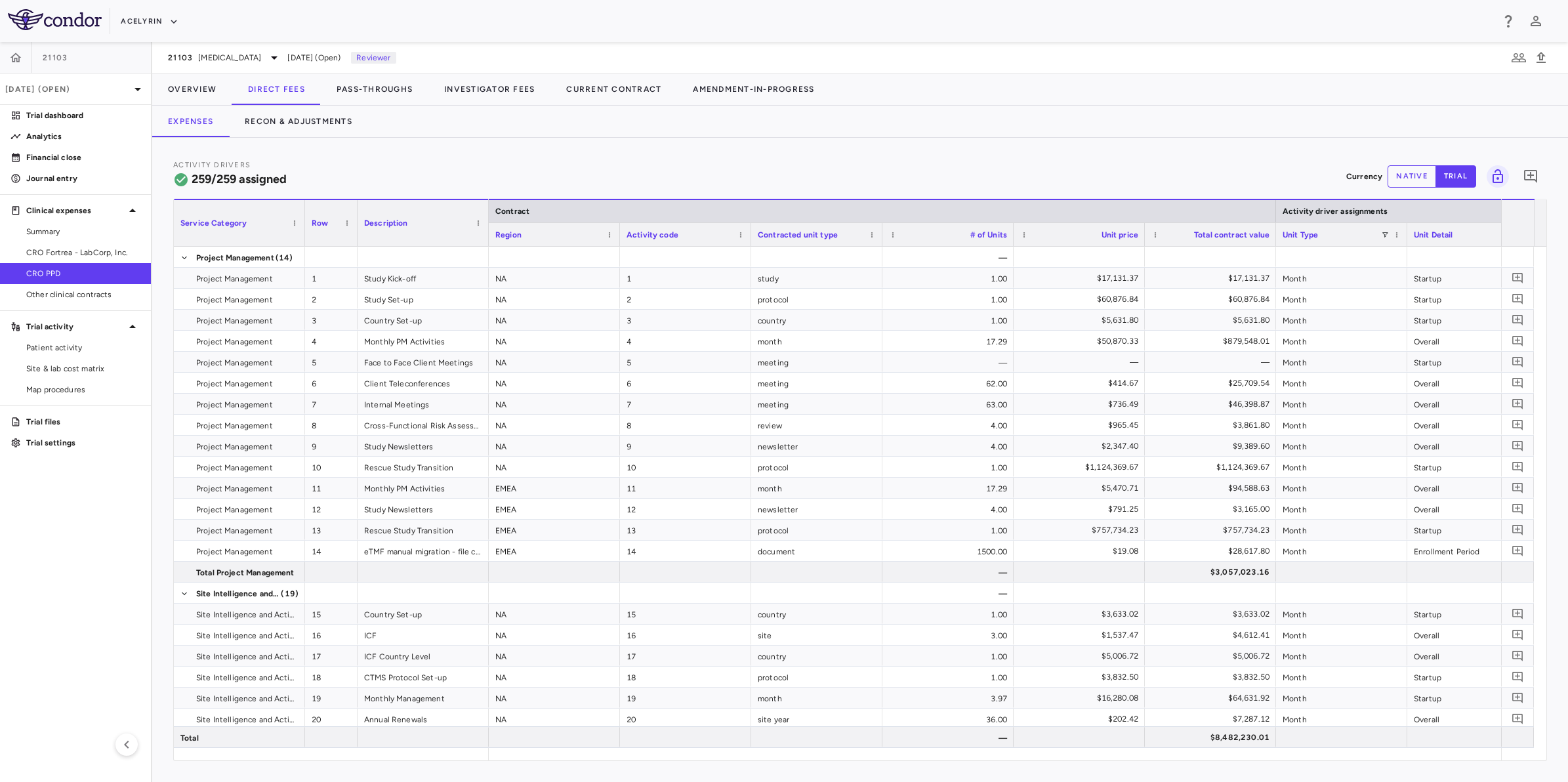
click at [860, 158] on div "Activity Drivers 259/259 assigned Currency native trial 0 Service Category Drag…" at bounding box center [860, 460] width 1416 height 644
click at [495, 168] on div "Activity Drivers 259/259 assigned Currency native trial 0" at bounding box center [860, 176] width 1374 height 35
drag, startPoint x: 601, startPoint y: 167, endPoint x: 710, endPoint y: 166, distance: 109.0
click at [611, 166] on div "Activity Drivers 259/259 assigned Currency native trial 0" at bounding box center [860, 176] width 1374 height 35
click at [762, 166] on div "Activity Drivers 259/259 assigned Currency native trial 0" at bounding box center [860, 176] width 1374 height 35
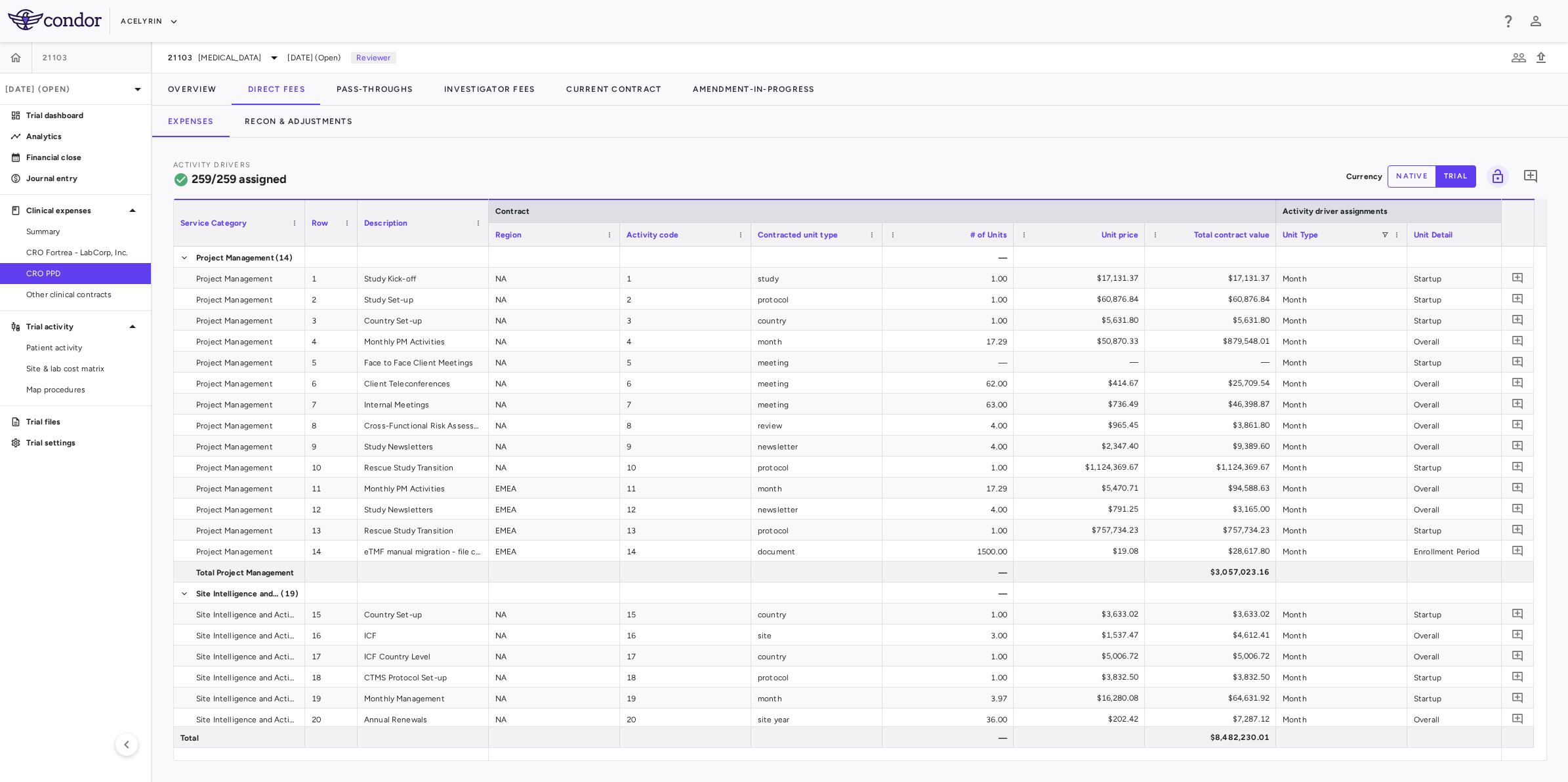
drag, startPoint x: 831, startPoint y: 167, endPoint x: 567, endPoint y: 170, distance: 264.0
click at [822, 166] on div "Activity Drivers 259/259 assigned Currency native trial 0" at bounding box center [860, 176] width 1374 height 35
click at [567, 170] on div "Activity Drivers 259/259 assigned Currency native trial 0" at bounding box center [860, 176] width 1374 height 35
drag, startPoint x: 648, startPoint y: 170, endPoint x: 667, endPoint y: 172, distance: 19.1
click at [667, 172] on div "Activity Drivers 259/259 assigned Currency native trial 0" at bounding box center [860, 176] width 1374 height 35
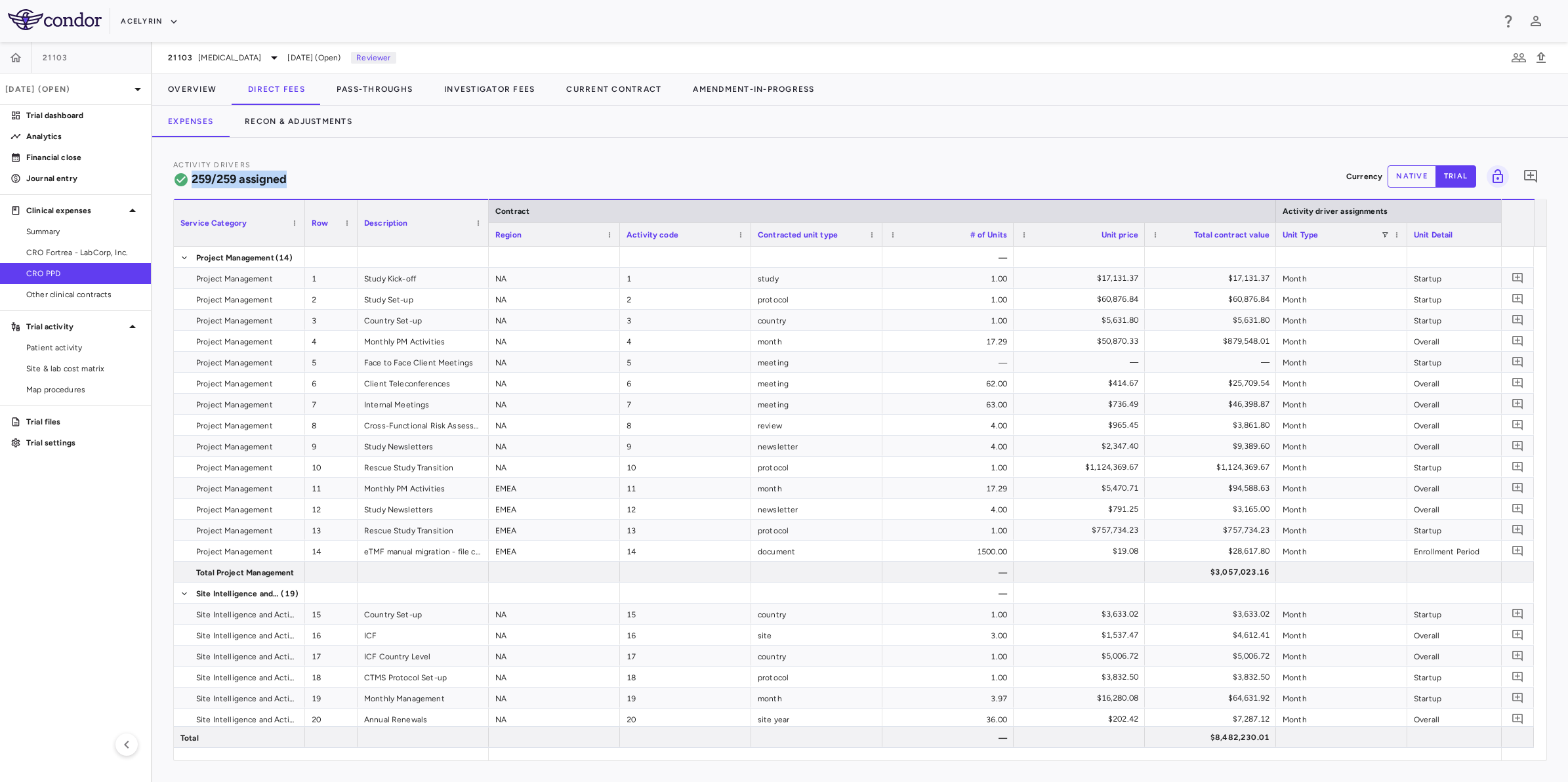
click at [562, 170] on div "Activity Drivers 259/259 assigned Currency native trial 0" at bounding box center [860, 176] width 1374 height 35
click at [85, 536] on aside "21103 Sep 2025 (Open) Trial dashboard Analytics Financial close Journal entry C…" at bounding box center [76, 412] width 152 height 740
drag, startPoint x: 694, startPoint y: 165, endPoint x: 746, endPoint y: 174, distance: 52.8
click at [695, 167] on div "Activity Drivers 259/259 assigned Currency native trial 0" at bounding box center [860, 176] width 1374 height 35
click at [856, 174] on div "Activity Drivers 259/259 assigned Currency native trial 0" at bounding box center [860, 176] width 1374 height 35
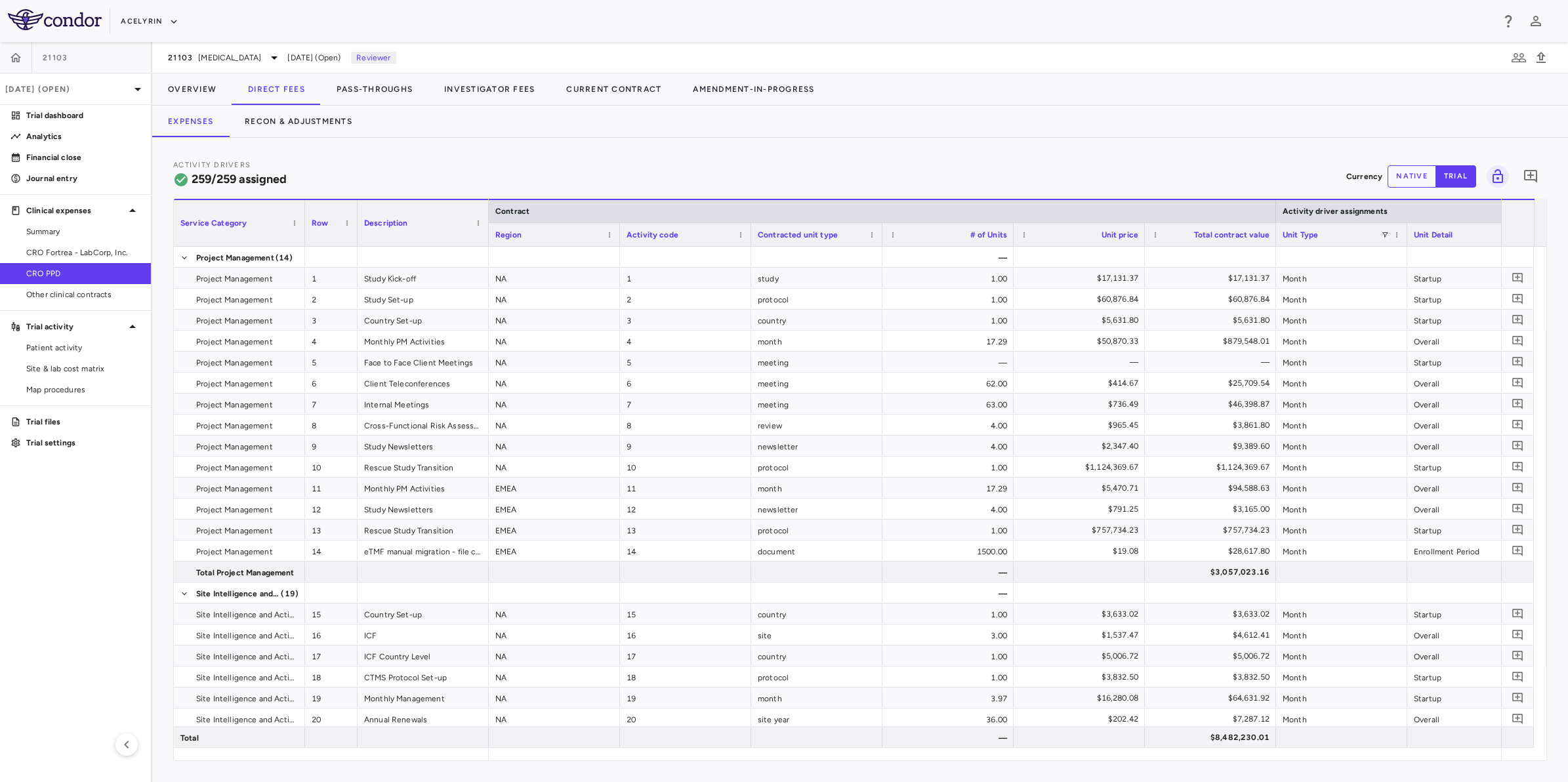
drag, startPoint x: 986, startPoint y: 172, endPoint x: 942, endPoint y: 170, distance: 44.0
click at [984, 172] on div "Activity Drivers 259/259 assigned Currency native trial 0" at bounding box center [860, 176] width 1374 height 35
drag, startPoint x: 797, startPoint y: 169, endPoint x: 814, endPoint y: 169, distance: 17.0
click at [801, 169] on div "Activity Drivers 259/259 assigned Currency native trial 0" at bounding box center [860, 176] width 1374 height 35
click at [982, 170] on div "Activity Drivers 259/259 assigned Currency native trial 0" at bounding box center [860, 176] width 1374 height 35
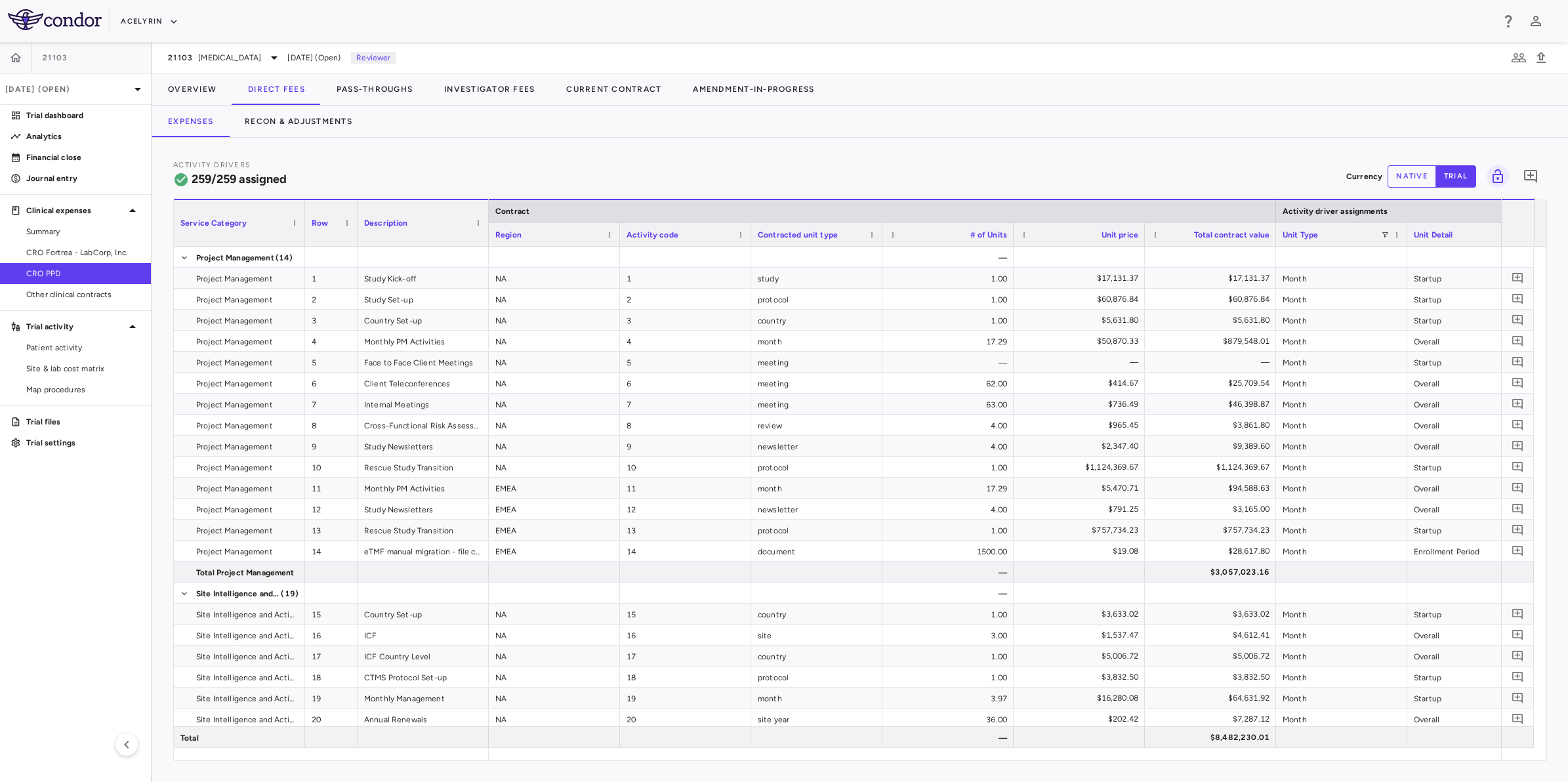
click at [1117, 168] on div "Activity Drivers 259/259 assigned Currency native trial 0" at bounding box center [860, 176] width 1374 height 35
click at [910, 165] on div "Activity Drivers 259/259 assigned Currency native trial 0" at bounding box center [860, 176] width 1374 height 35
drag, startPoint x: 1087, startPoint y: 162, endPoint x: 921, endPoint y: 162, distance: 166.0
click at [1114, 162] on div "Activity Drivers 259/259 assigned Currency native trial 0" at bounding box center [860, 176] width 1374 height 35
click at [916, 162] on div "Activity Drivers 259/259 assigned Currency native trial 0" at bounding box center [860, 176] width 1374 height 35
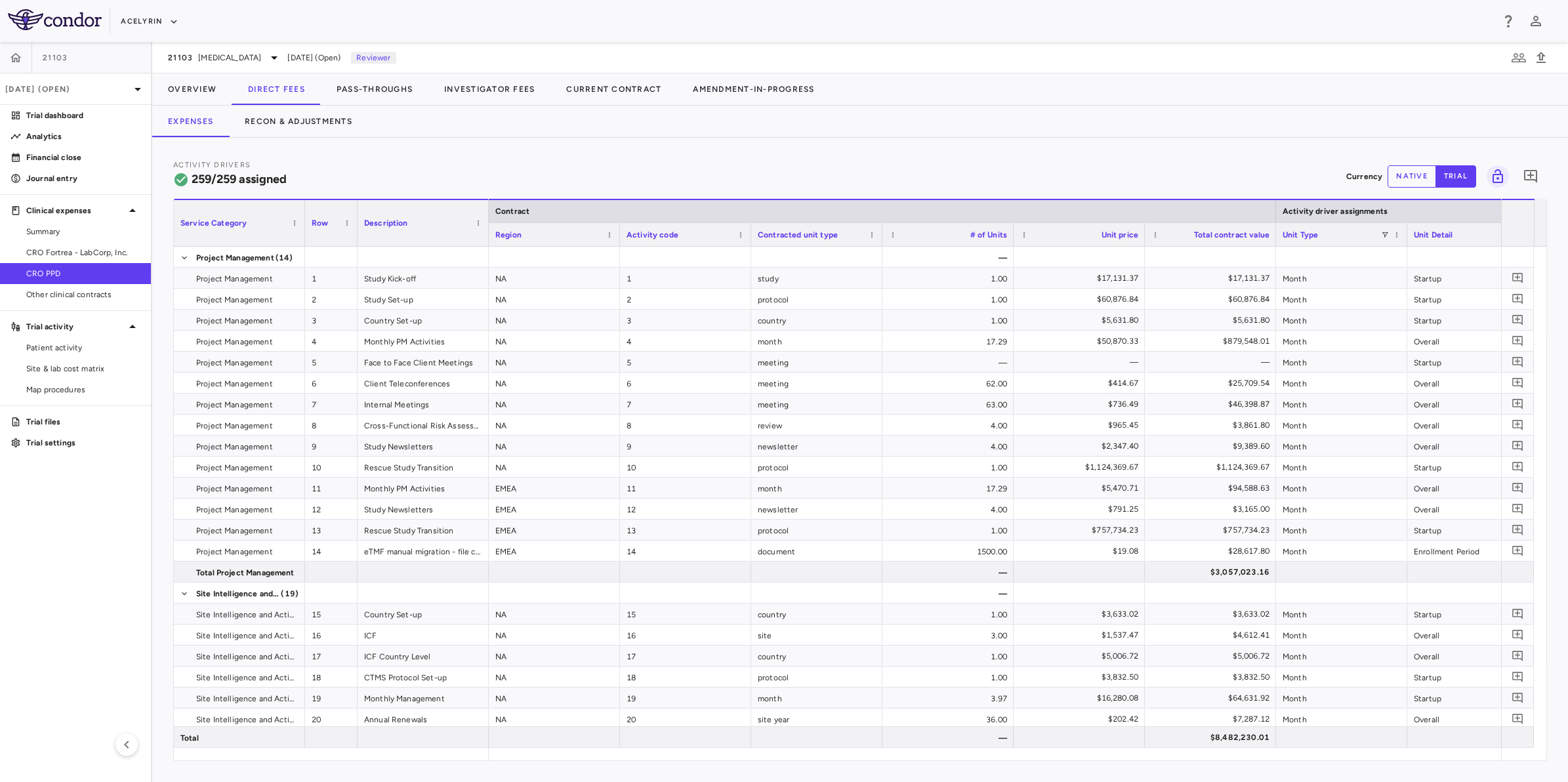
click at [820, 162] on div "Activity Drivers 259/259 assigned Currency native trial 0" at bounding box center [860, 176] width 1374 height 35
drag, startPoint x: 999, startPoint y: 162, endPoint x: 1014, endPoint y: 164, distance: 15.1
click at [1014, 164] on div "Activity Drivers 259/259 assigned Currency native trial 0" at bounding box center [860, 176] width 1374 height 35
drag, startPoint x: 1106, startPoint y: 166, endPoint x: 1113, endPoint y: 168, distance: 7.3
click at [1110, 167] on div "Activity Drivers 259/259 assigned Currency native trial 0" at bounding box center [860, 176] width 1374 height 35
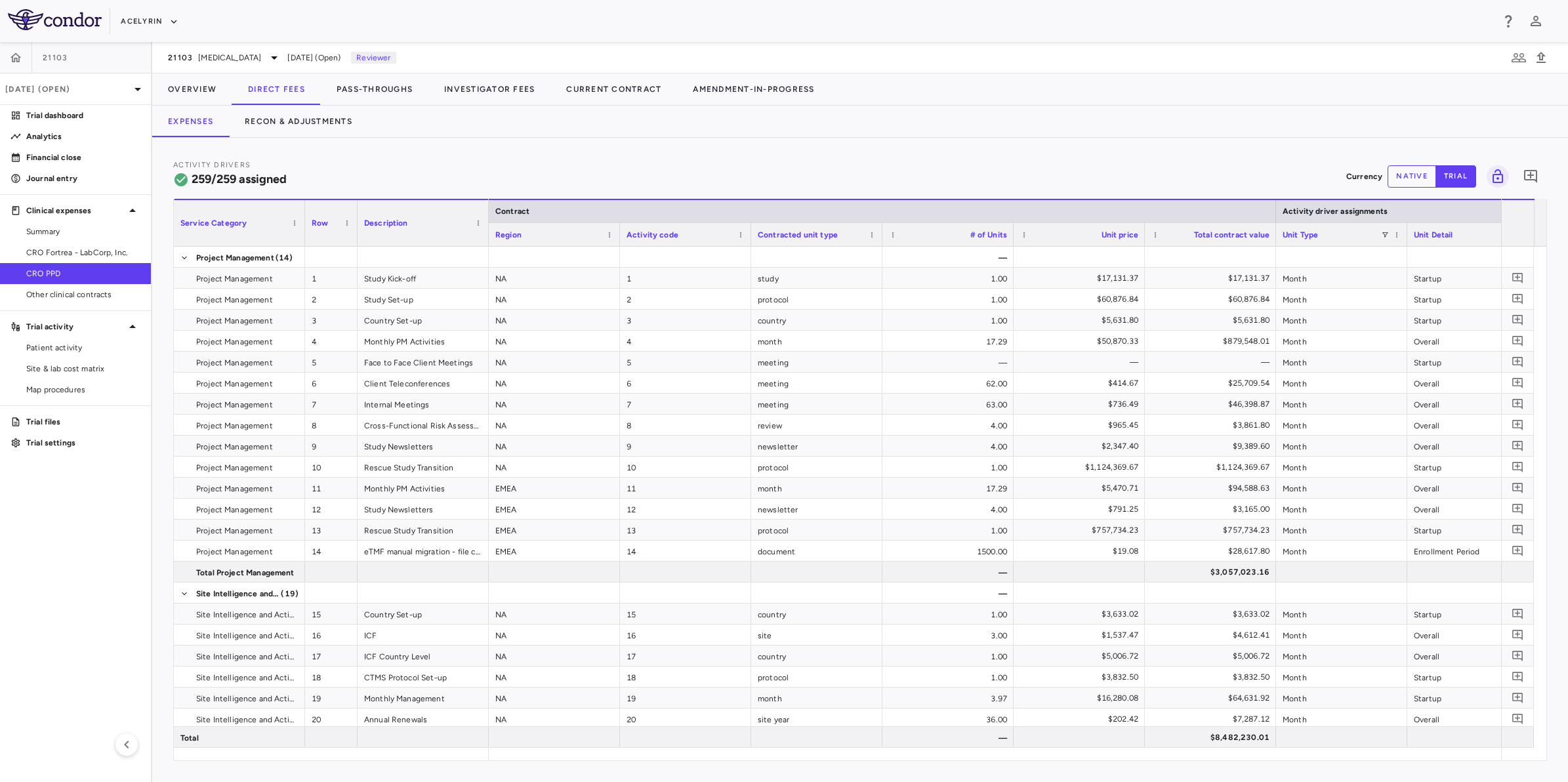
click at [875, 164] on div "Activity Drivers 259/259 assigned Currency native trial 0" at bounding box center [860, 176] width 1374 height 35
click at [1047, 161] on div "Activity Drivers 259/259 assigned Currency native trial 0" at bounding box center [860, 176] width 1374 height 35
drag, startPoint x: 1127, startPoint y: 162, endPoint x: 779, endPoint y: 159, distance: 348.0
click at [1095, 162] on div "Activity Drivers 259/259 assigned Currency native trial 0" at bounding box center [860, 176] width 1374 height 35
click at [753, 159] on div "Activity Drivers 259/259 assigned Currency native trial 0" at bounding box center [860, 176] width 1374 height 35
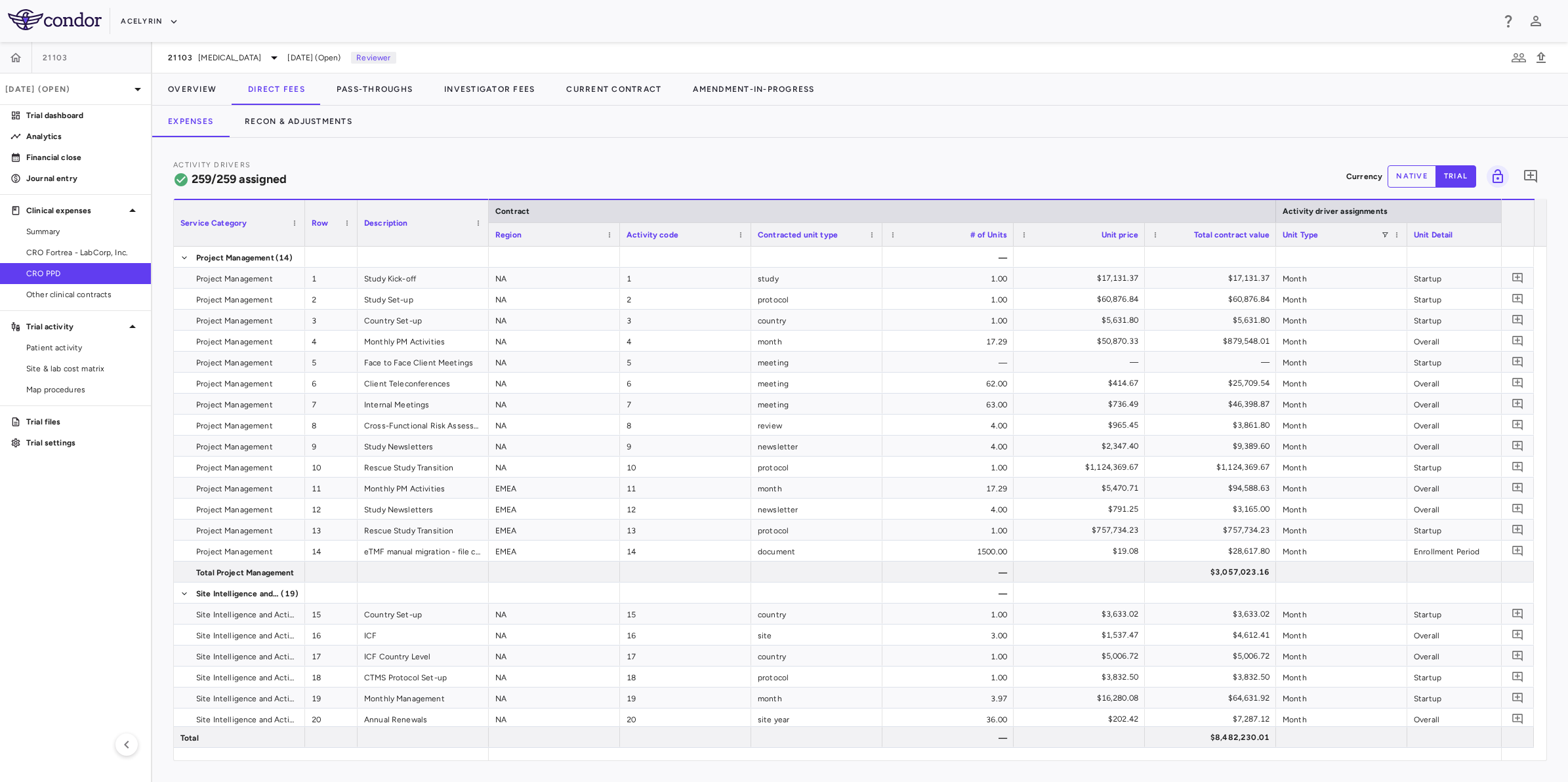
drag, startPoint x: 933, startPoint y: 176, endPoint x: 1087, endPoint y: 174, distance: 154.0
click at [945, 176] on div "Activity Drivers 259/259 assigned Currency native trial 0" at bounding box center [860, 176] width 1374 height 35
drag, startPoint x: 1096, startPoint y: 172, endPoint x: 1116, endPoint y: 172, distance: 20.0
click at [1109, 172] on div "Activity Drivers 259/259 assigned Currency native trial 0" at bounding box center [860, 176] width 1374 height 35
click at [1199, 170] on div "Activity Drivers 259/259 assigned Currency native trial 0" at bounding box center [860, 176] width 1374 height 35
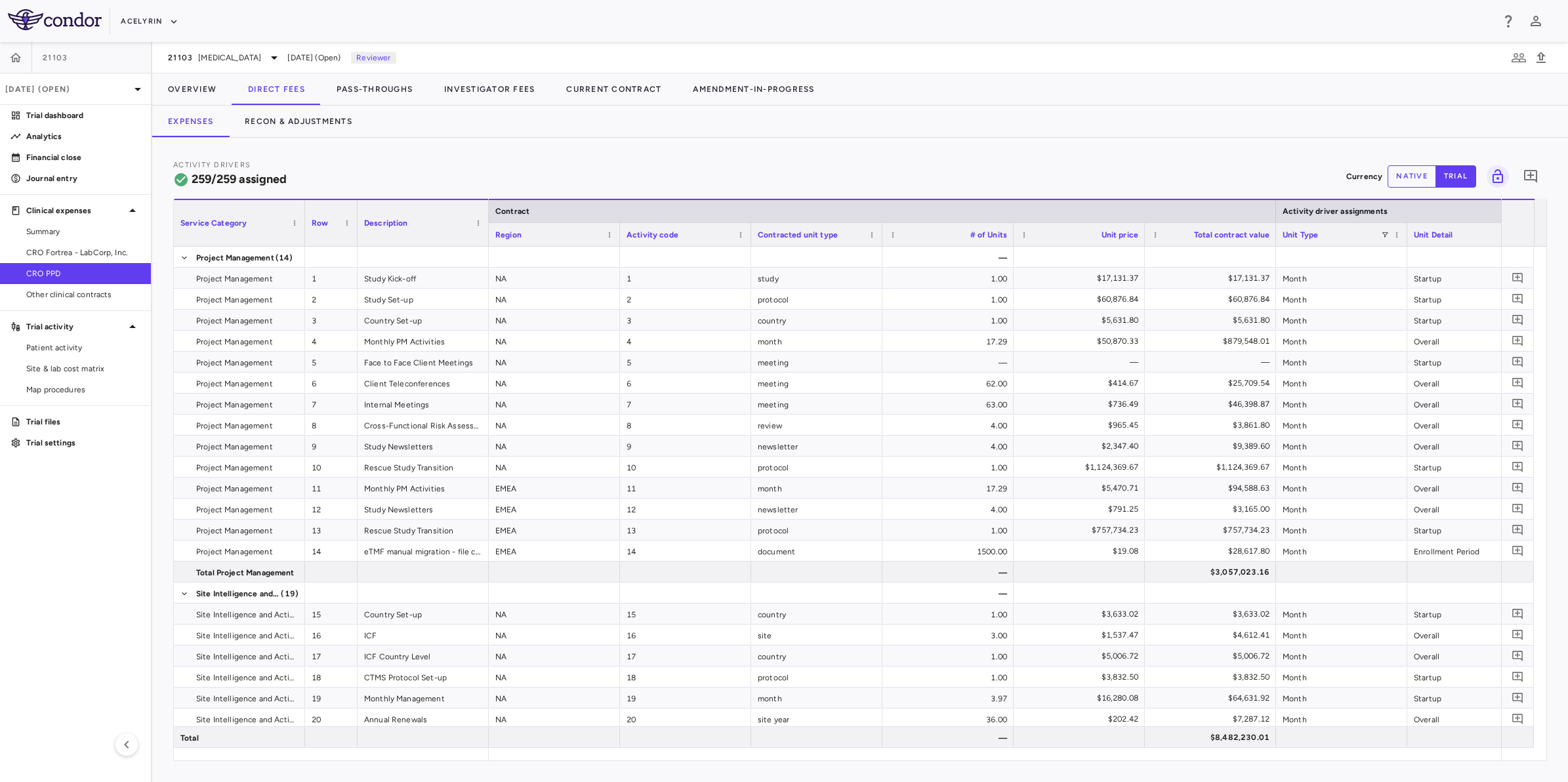
drag, startPoint x: 774, startPoint y: 167, endPoint x: 909, endPoint y: 167, distance: 135.0
click at [779, 167] on div "Activity Drivers 259/259 assigned Currency native trial 0" at bounding box center [860, 176] width 1374 height 35
click at [1059, 165] on div "Activity Drivers 259/259 assigned Currency native trial 0" at bounding box center [860, 176] width 1374 height 35
drag, startPoint x: 1188, startPoint y: 167, endPoint x: 1167, endPoint y: 167, distance: 21.0
click at [1167, 167] on div "Activity Drivers 259/259 assigned Currency native trial 0" at bounding box center [860, 176] width 1374 height 35
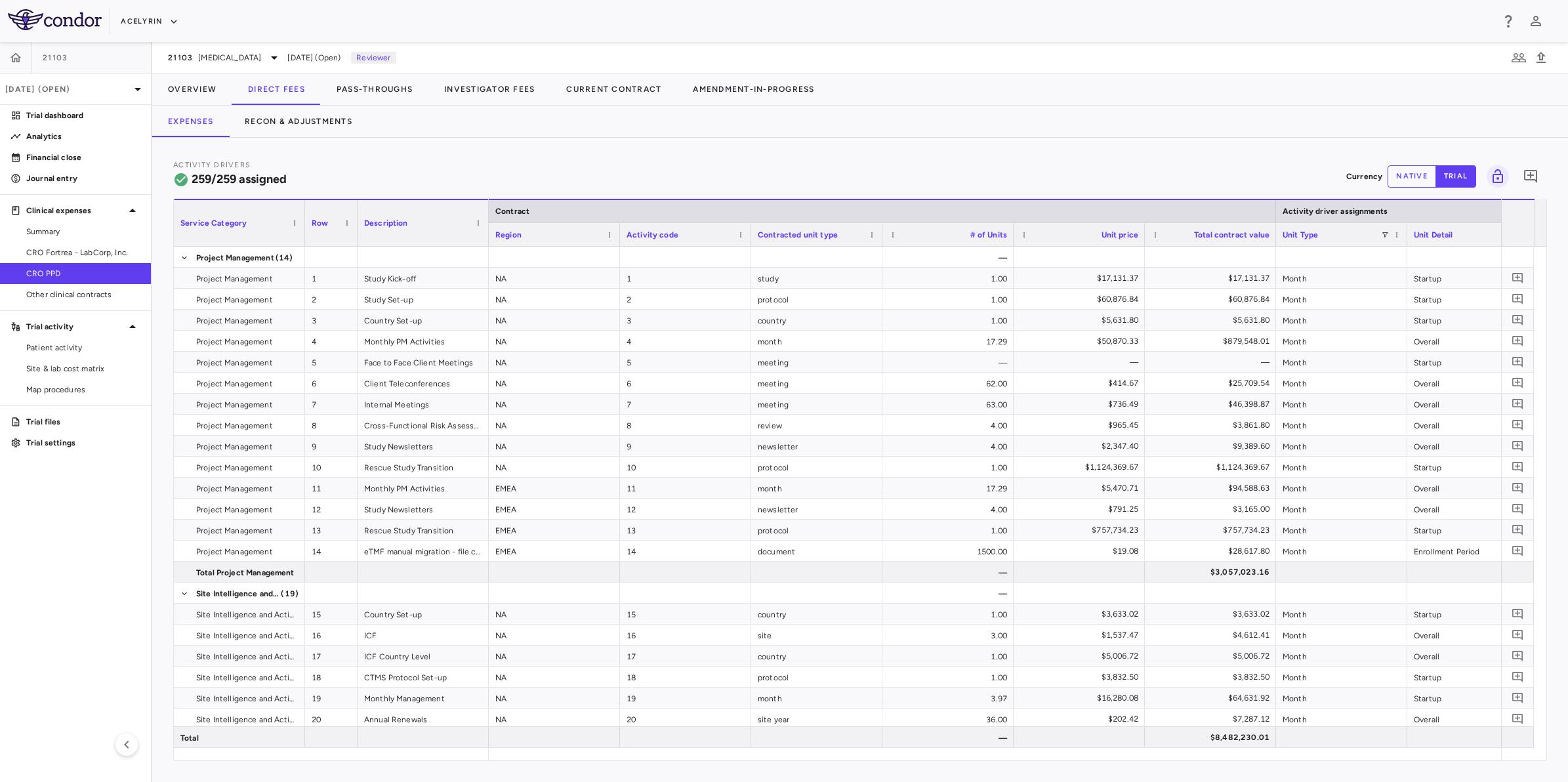
click at [742, 169] on div "Activity Drivers 259/259 assigned Currency native trial 0" at bounding box center [860, 176] width 1374 height 35
click at [0, 600] on html "Skip to sidebar Skip to main content Acelyrin 21103 Sep 2025 (Open) Trial dashb…" at bounding box center [784, 391] width 1568 height 782
drag, startPoint x: 1103, startPoint y: 172, endPoint x: 1189, endPoint y: 167, distance: 86.1
click at [1104, 172] on div "Activity Drivers 259/259 assigned Currency native trial 0" at bounding box center [860, 176] width 1374 height 35
drag, startPoint x: 1189, startPoint y: 167, endPoint x: 910, endPoint y: 168, distance: 279.0
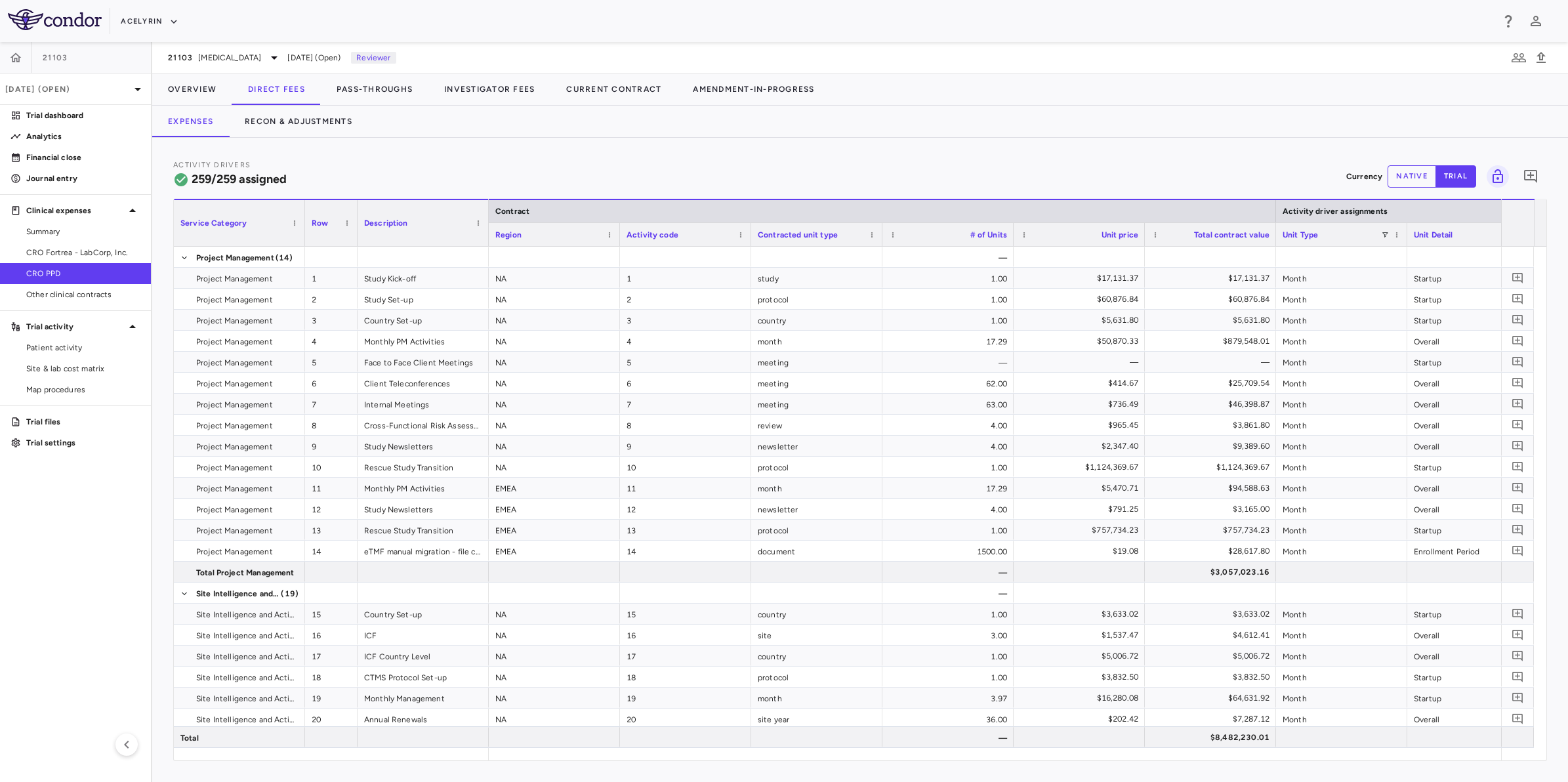
click at [1159, 166] on div "Activity Drivers 259/259 assigned Currency native trial 0" at bounding box center [860, 176] width 1374 height 35
click at [867, 175] on div "Activity Drivers 259/259 assigned Currency native trial 0" at bounding box center [860, 176] width 1374 height 35
click at [33, 549] on aside "21103 Sep 2025 (Open) Trial dashboard Analytics Financial close Journal entry C…" at bounding box center [76, 412] width 152 height 740
click at [288, 121] on button "Recon & Adjustments" at bounding box center [298, 121] width 139 height 32
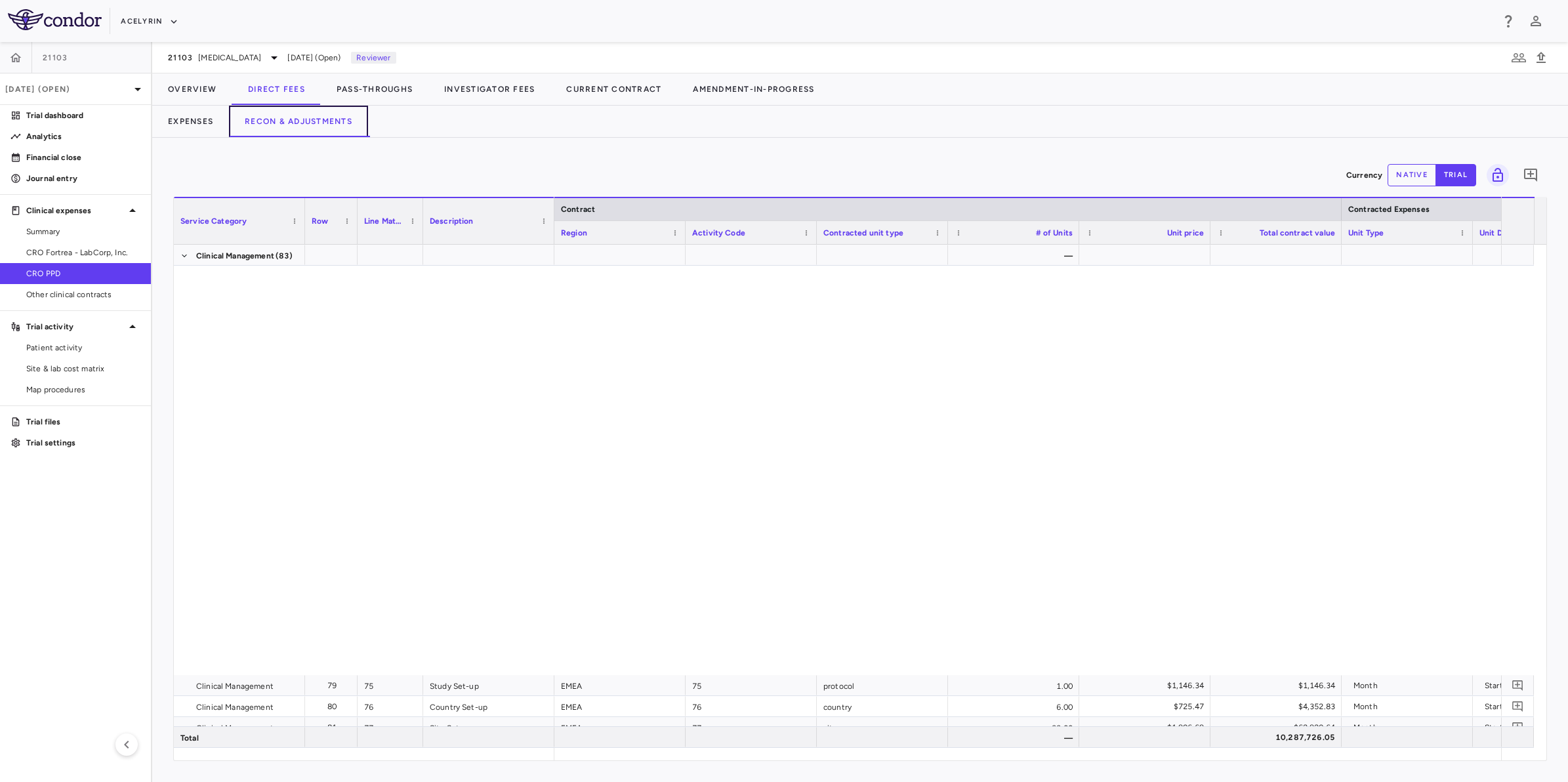
scroll to position [1968, 0]
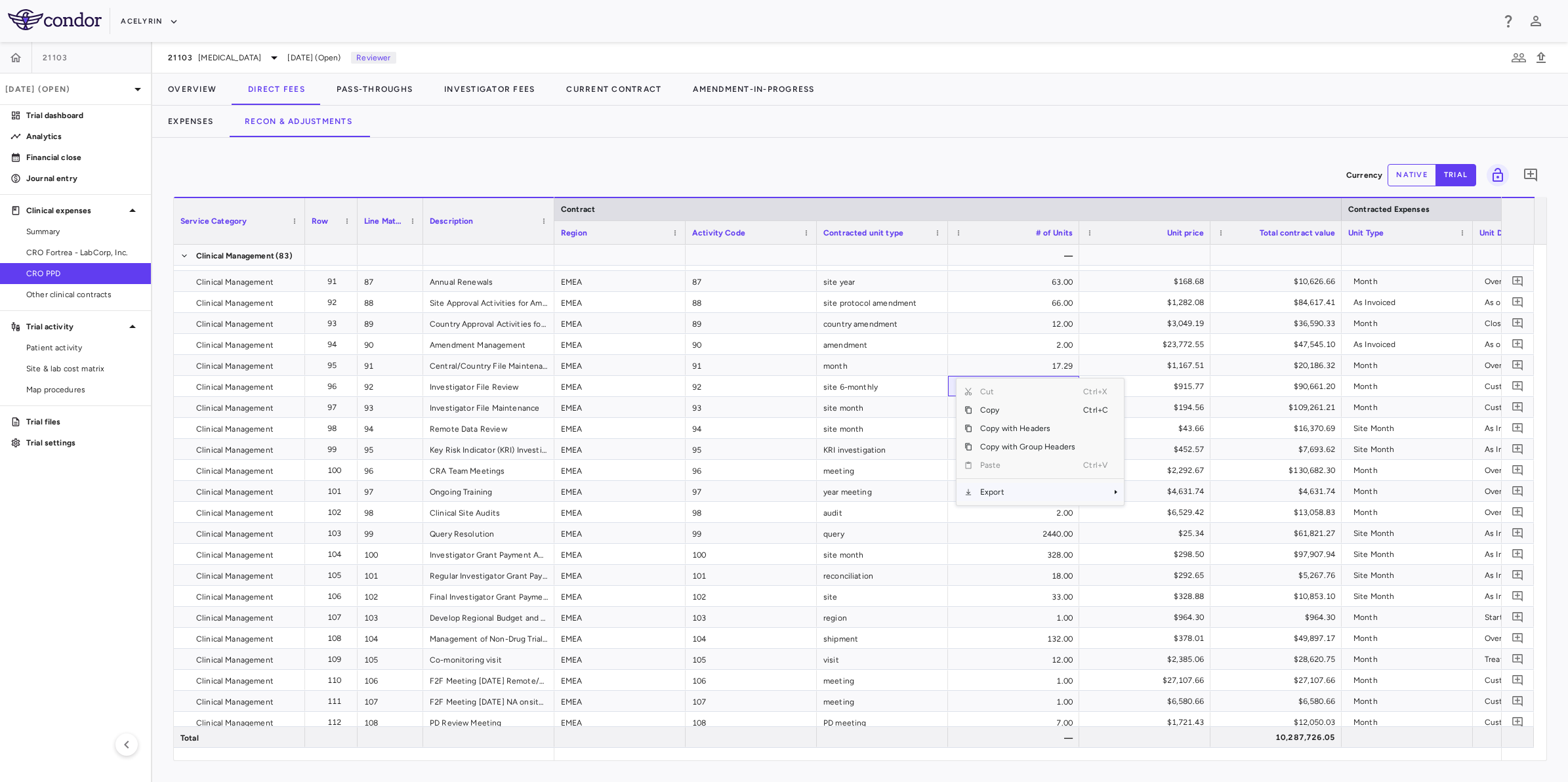
click at [986, 491] on span "Export" at bounding box center [1028, 492] width 111 height 18
click at [1165, 510] on span "Excel Export" at bounding box center [1168, 515] width 62 height 18
click at [79, 538] on aside "21103 Sep 2025 (Open) Trial dashboard Analytics Financial close Journal entry C…" at bounding box center [76, 412] width 152 height 740
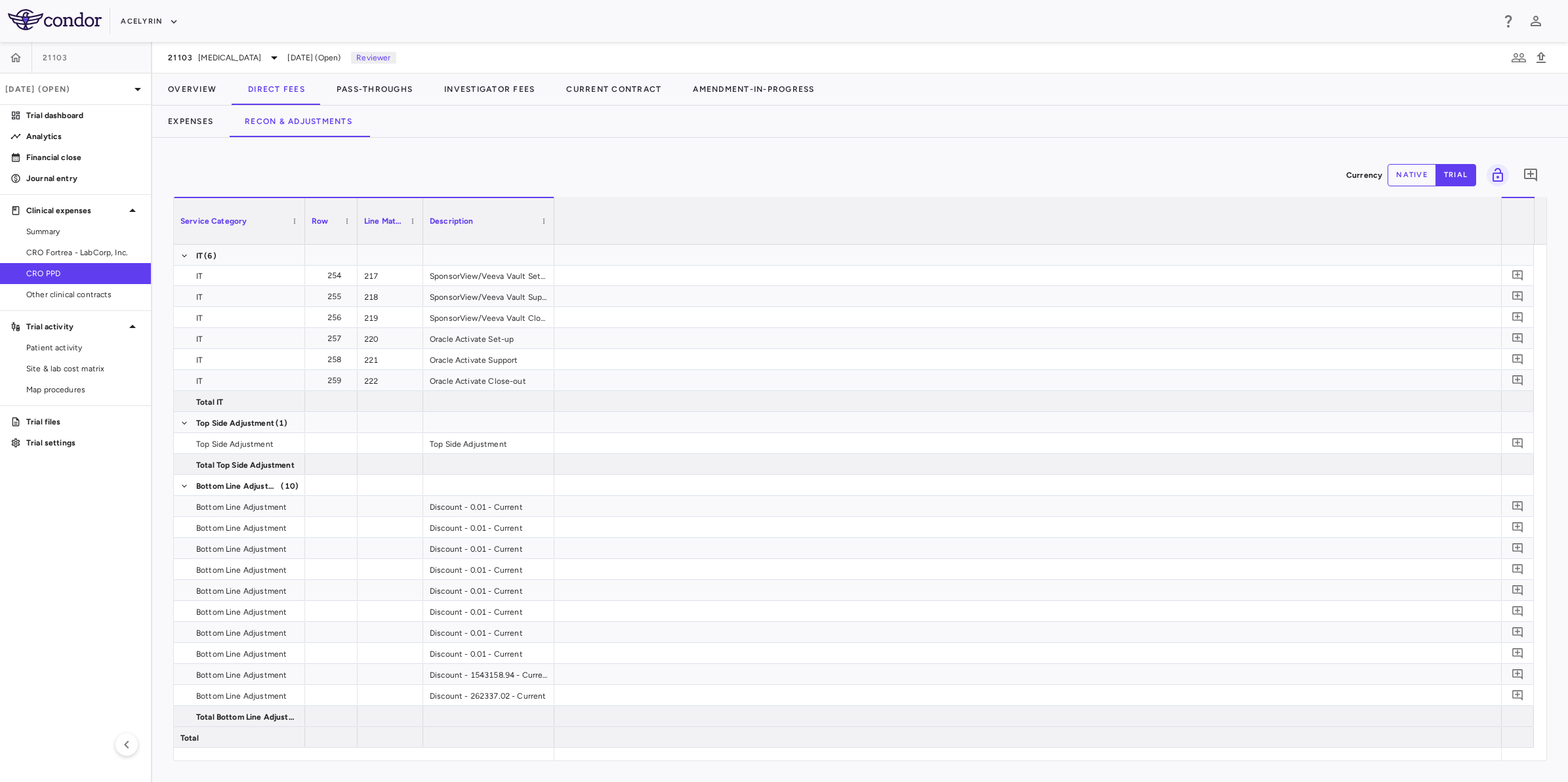
scroll to position [0, 2300]
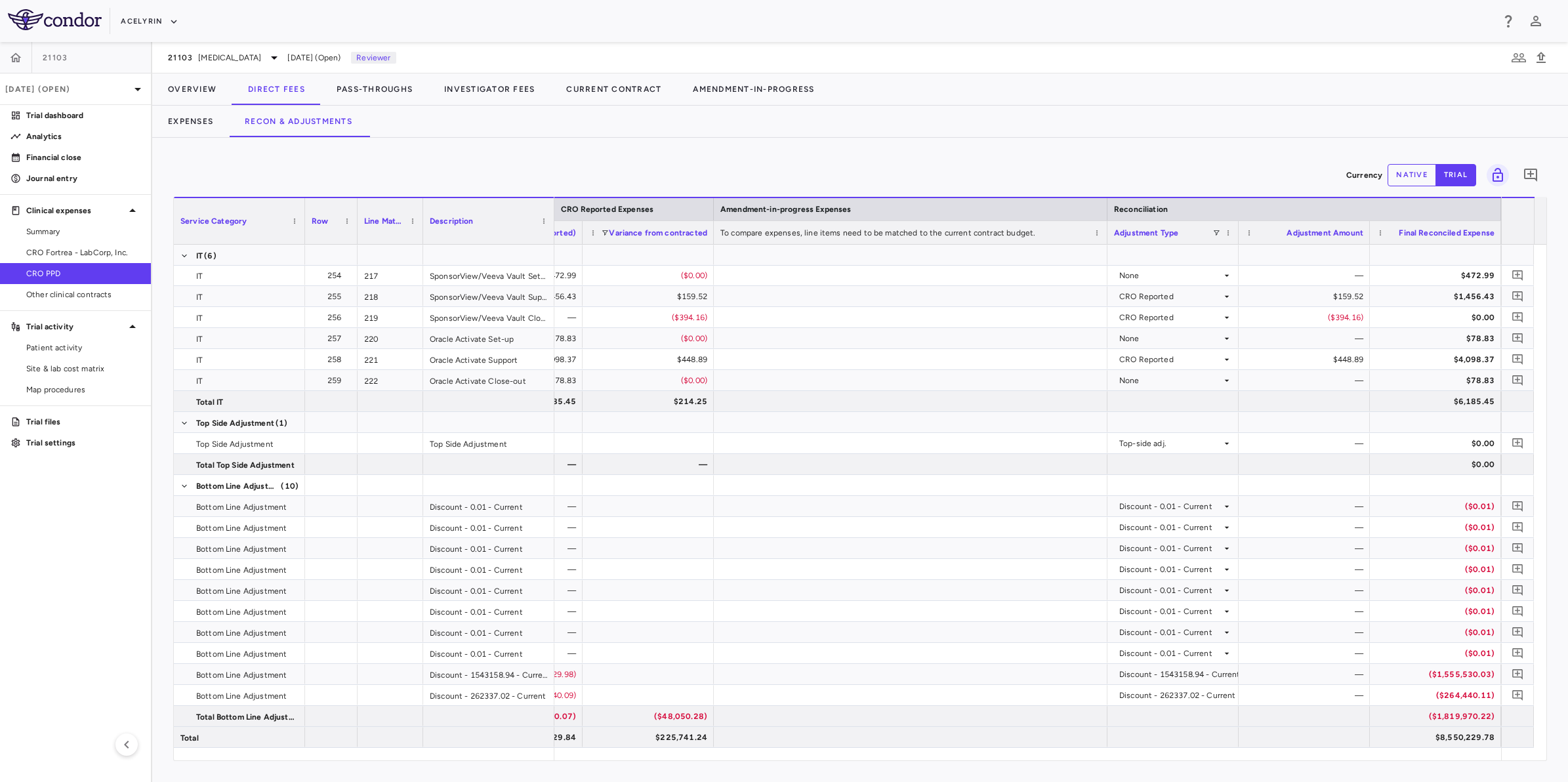
click at [57, 513] on aside "21103 Sep 2025 (Open) Trial dashboard Analytics Financial close Journal entry C…" at bounding box center [76, 412] width 152 height 740
click at [56, 366] on span "Site & lab cost matrix" at bounding box center [83, 369] width 114 height 12
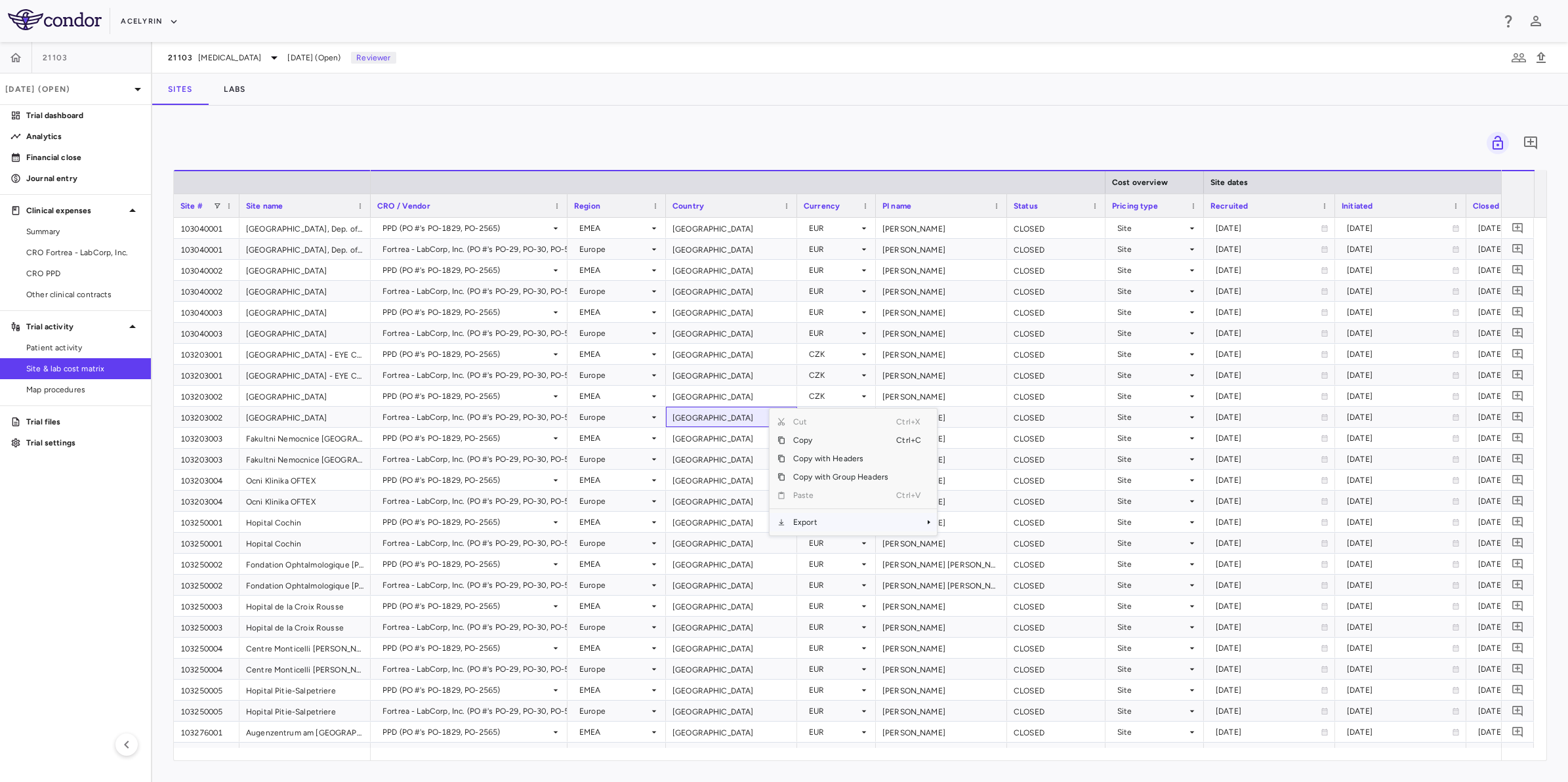
click at [808, 518] on span "Export" at bounding box center [841, 522] width 111 height 18
click at [974, 546] on span "Excel Export" at bounding box center [981, 546] width 62 height 18
click at [99, 575] on aside "21103 Sep 2025 (Open) Trial dashboard Analytics Financial close Journal entry C…" at bounding box center [76, 412] width 152 height 740
click at [958, 113] on div "0 Drag here to set row groups Drag here to set column labels Site # Site name C…" at bounding box center [860, 443] width 1416 height 676
